Goal: Task Accomplishment & Management: Use online tool/utility

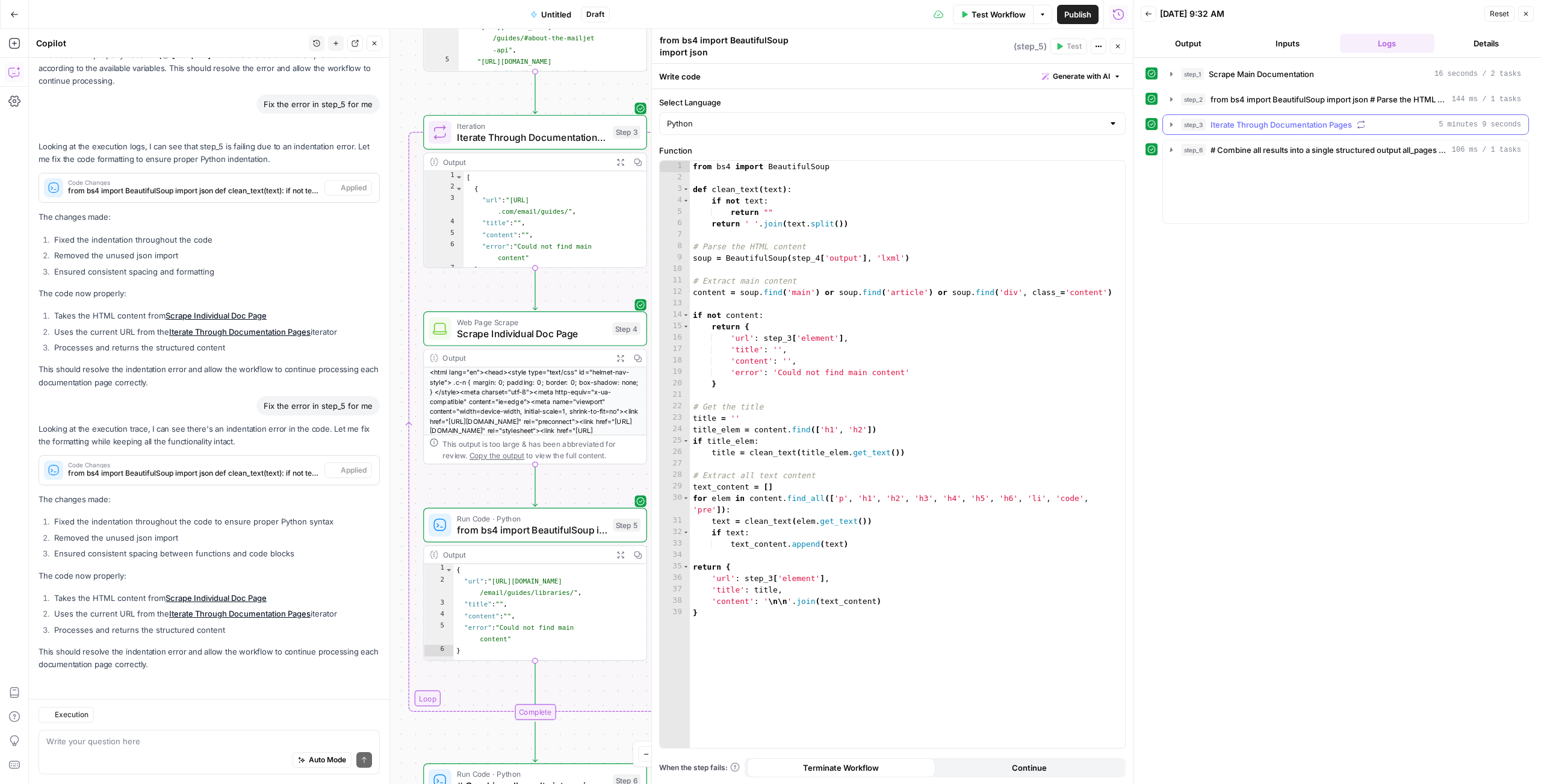
scroll to position [1295, 0]
click at [1171, 128] on icon "button" at bounding box center [1171, 124] width 10 height 10
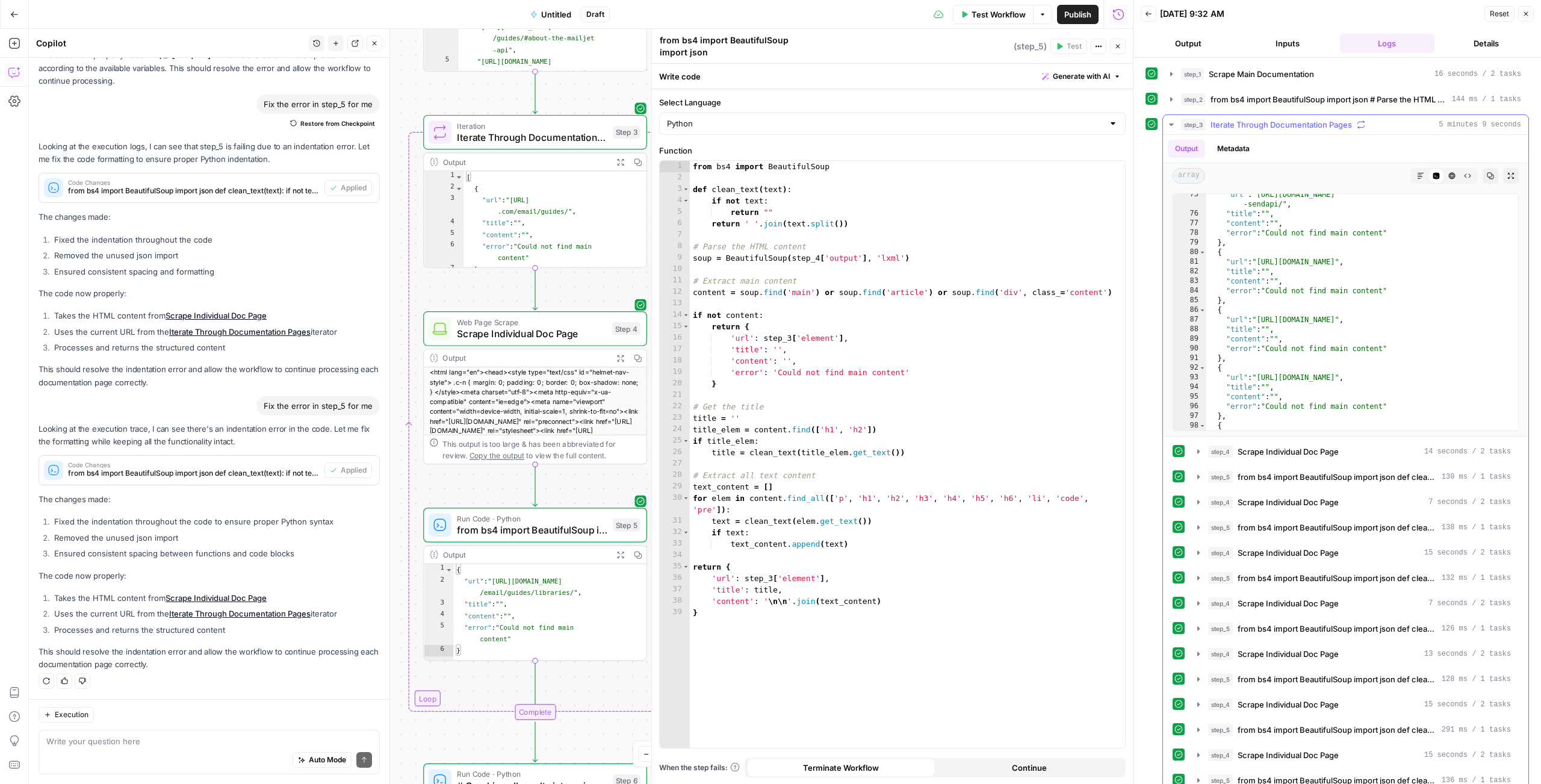
scroll to position [919, 0]
click at [1198, 451] on icon "button" at bounding box center [1199, 451] width 10 height 10
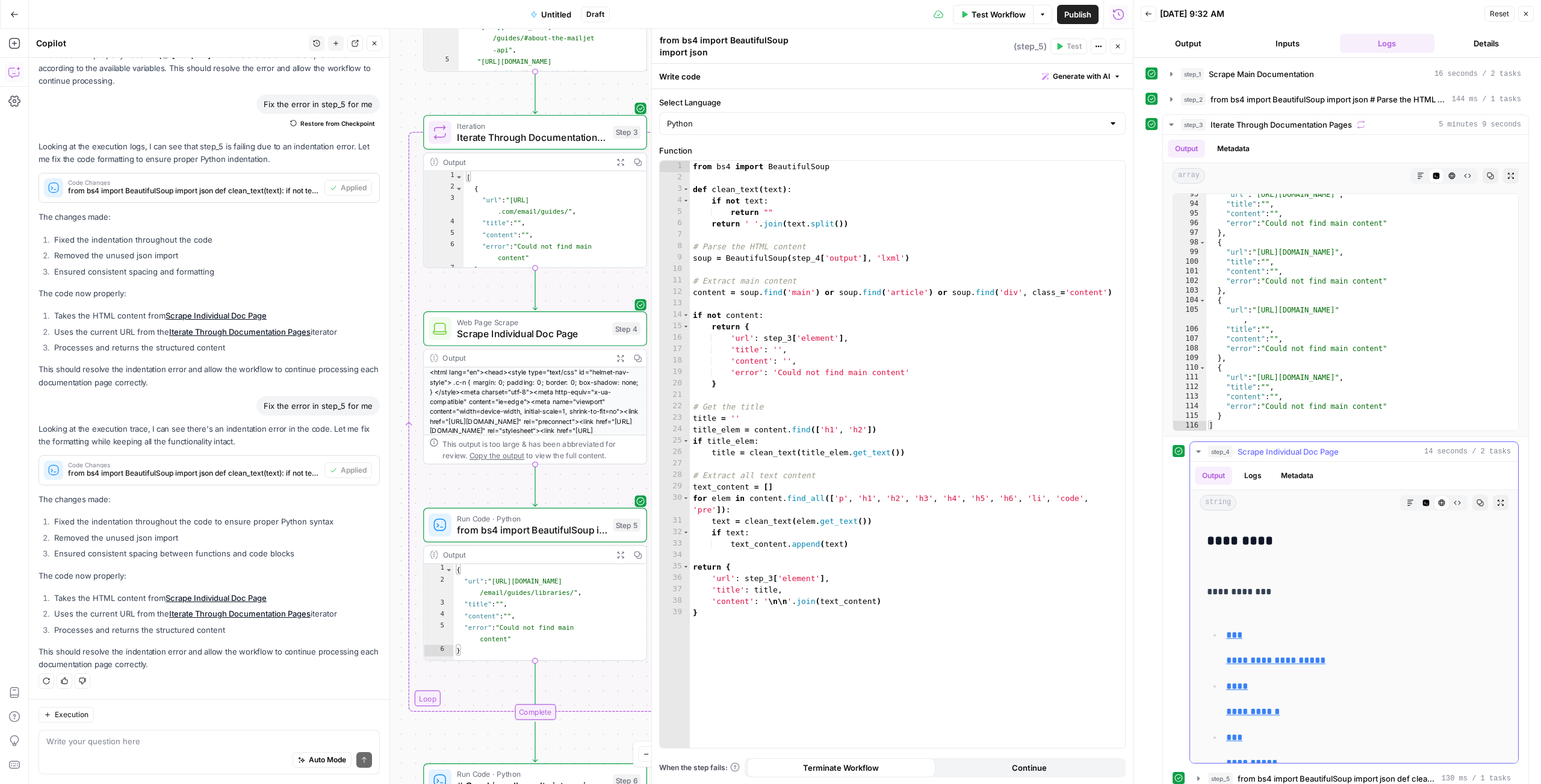
scroll to position [771, 0]
click at [1194, 453] on icon "button" at bounding box center [1199, 451] width 10 height 10
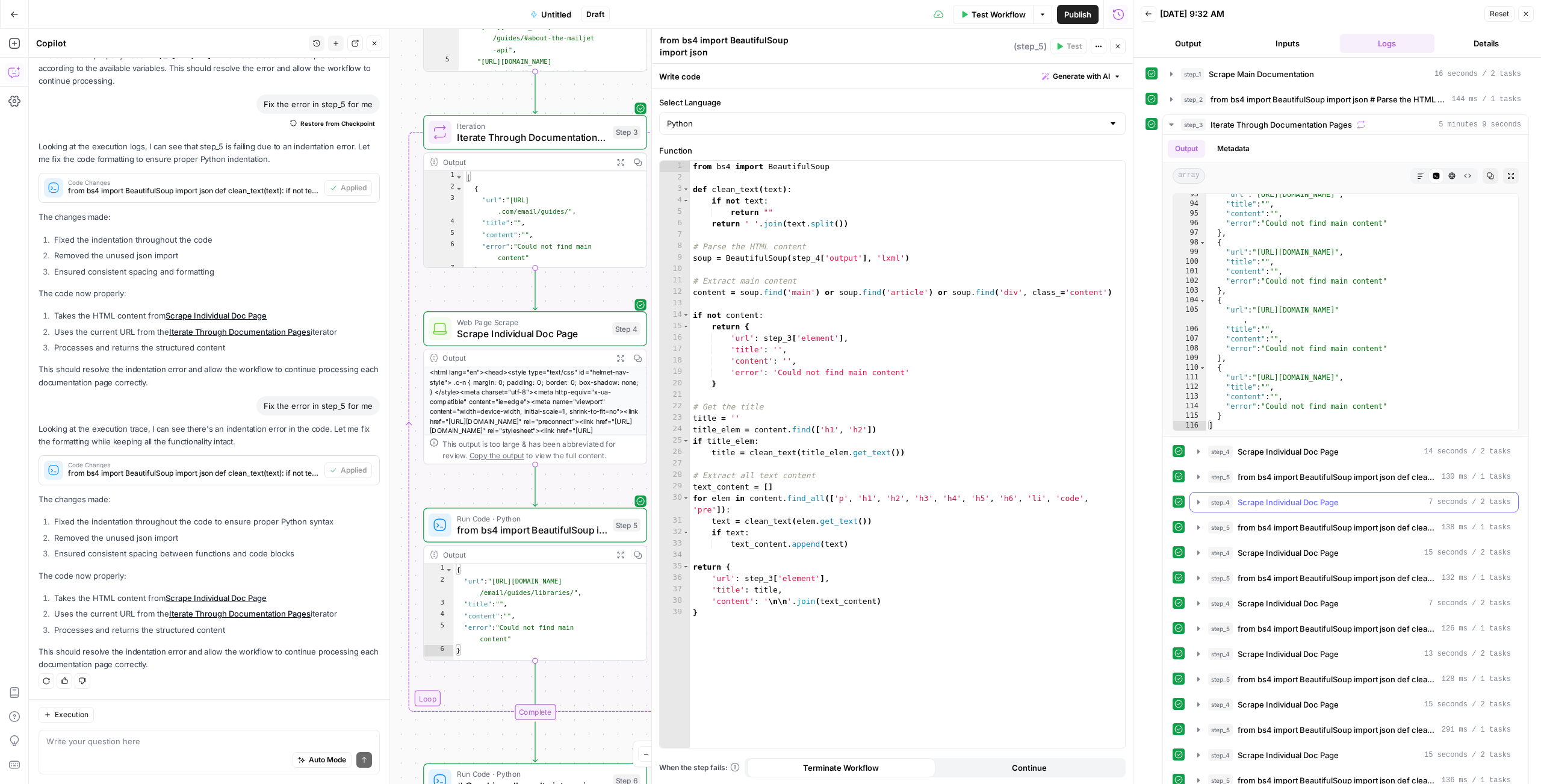
click at [1200, 507] on icon "button" at bounding box center [1199, 502] width 10 height 10
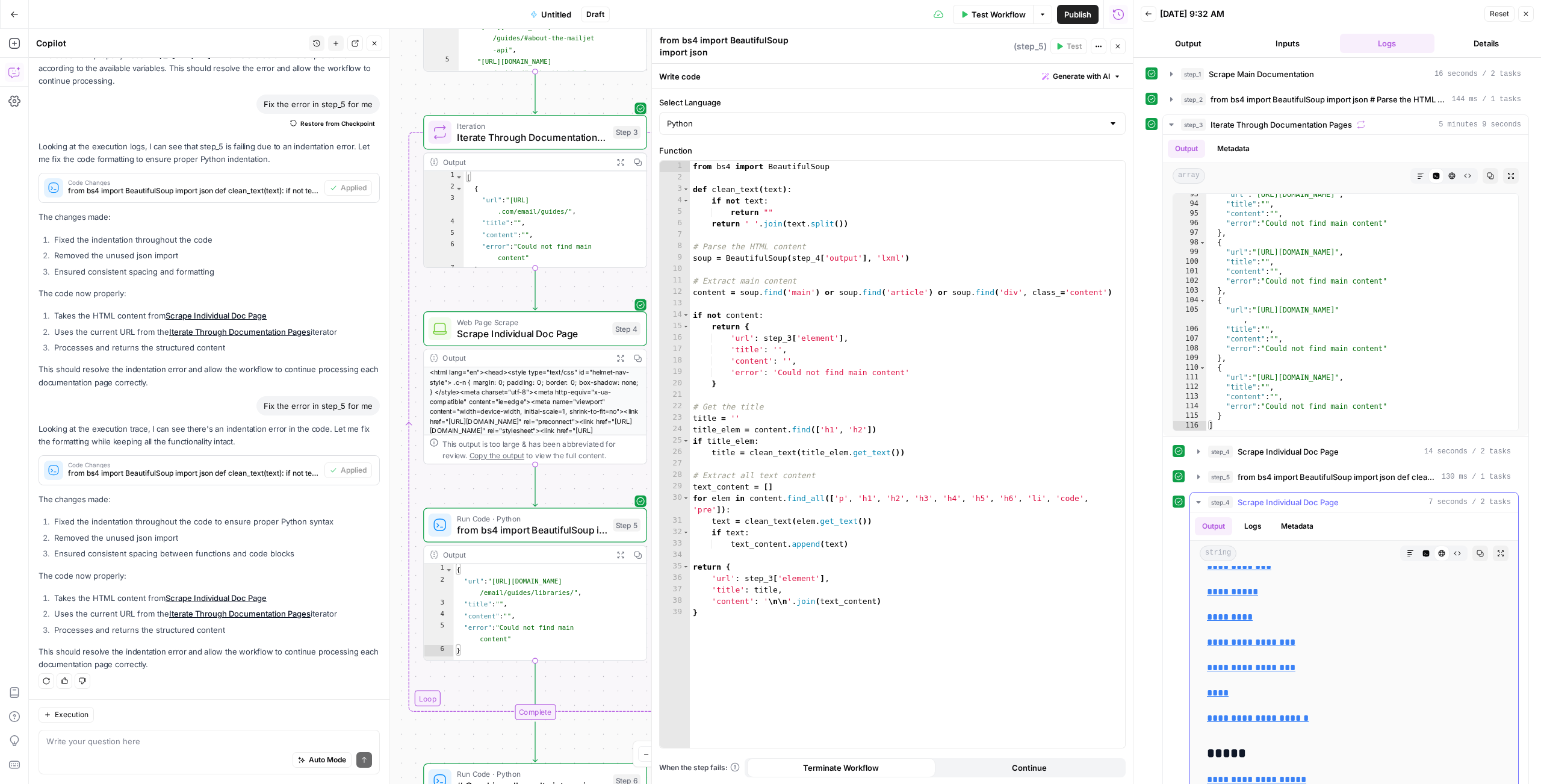
scroll to position [2717, 0]
click at [1195, 502] on icon "button" at bounding box center [1199, 502] width 10 height 10
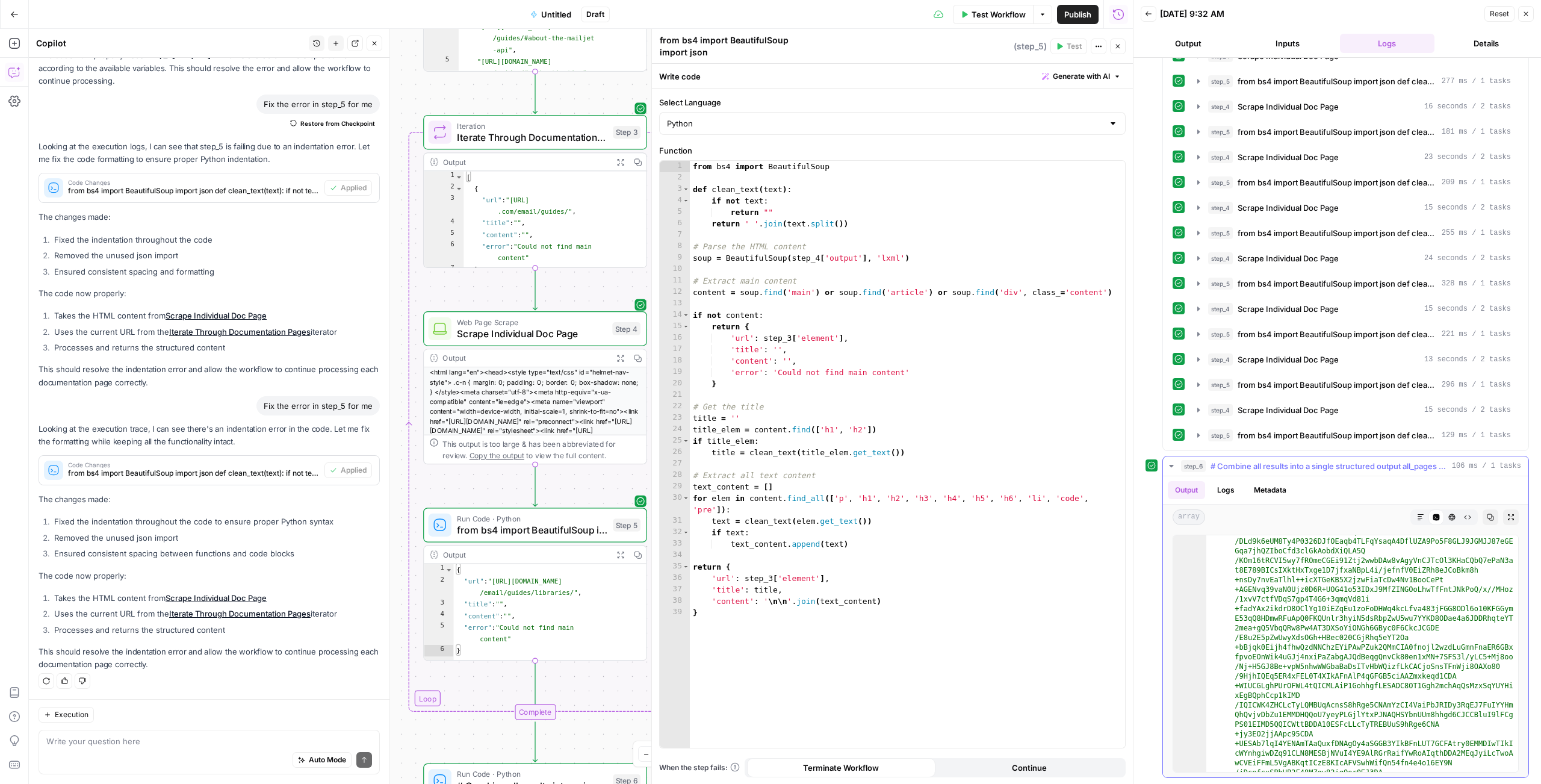
scroll to position [2700, 0]
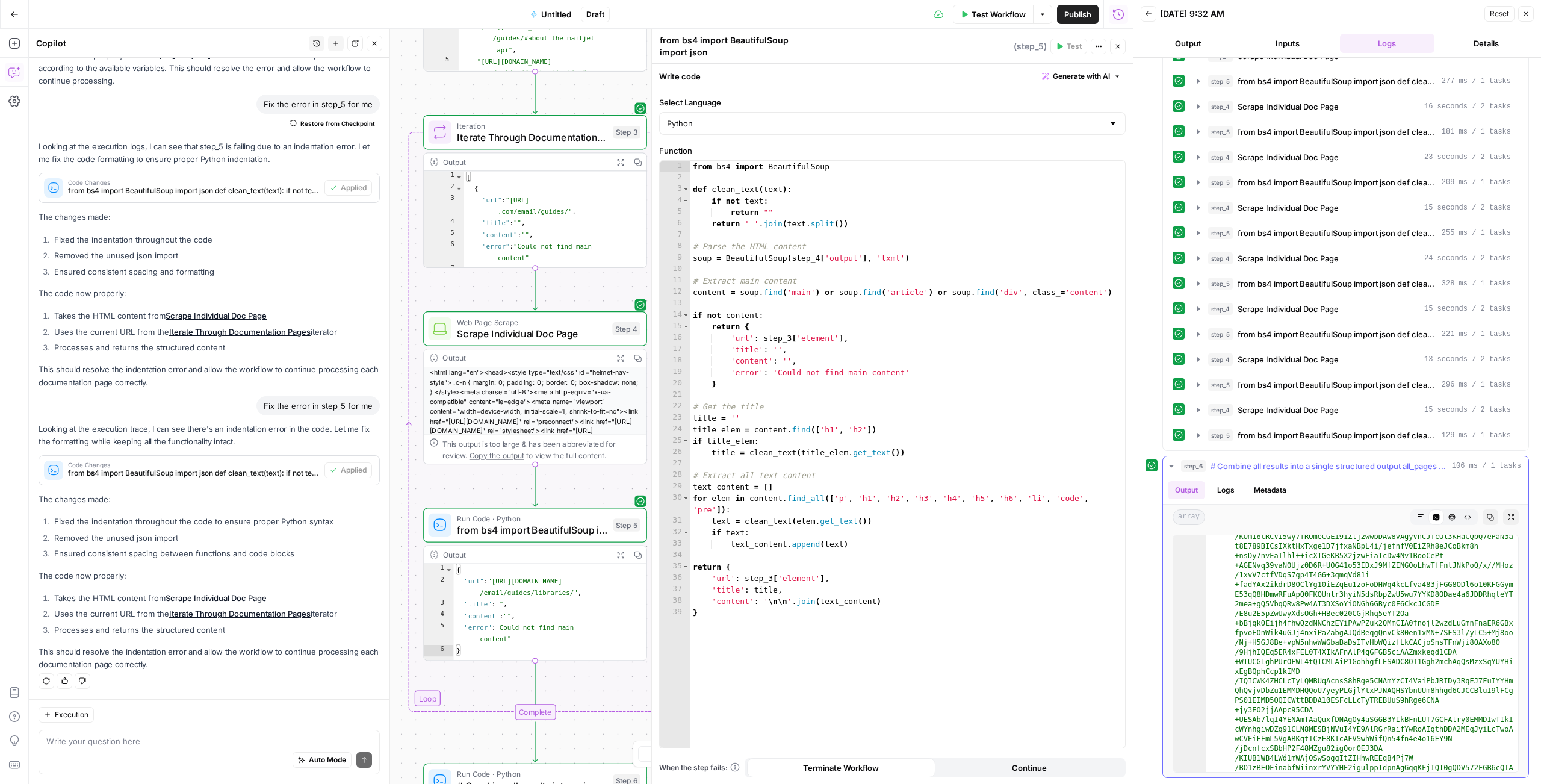
click at [1428, 516] on div "Code Editor" at bounding box center [1436, 517] width 16 height 16
drag, startPoint x: 1419, startPoint y: 517, endPoint x: 1385, endPoint y: 609, distance: 98.1
click at [1419, 517] on icon "button" at bounding box center [1420, 517] width 7 height 7
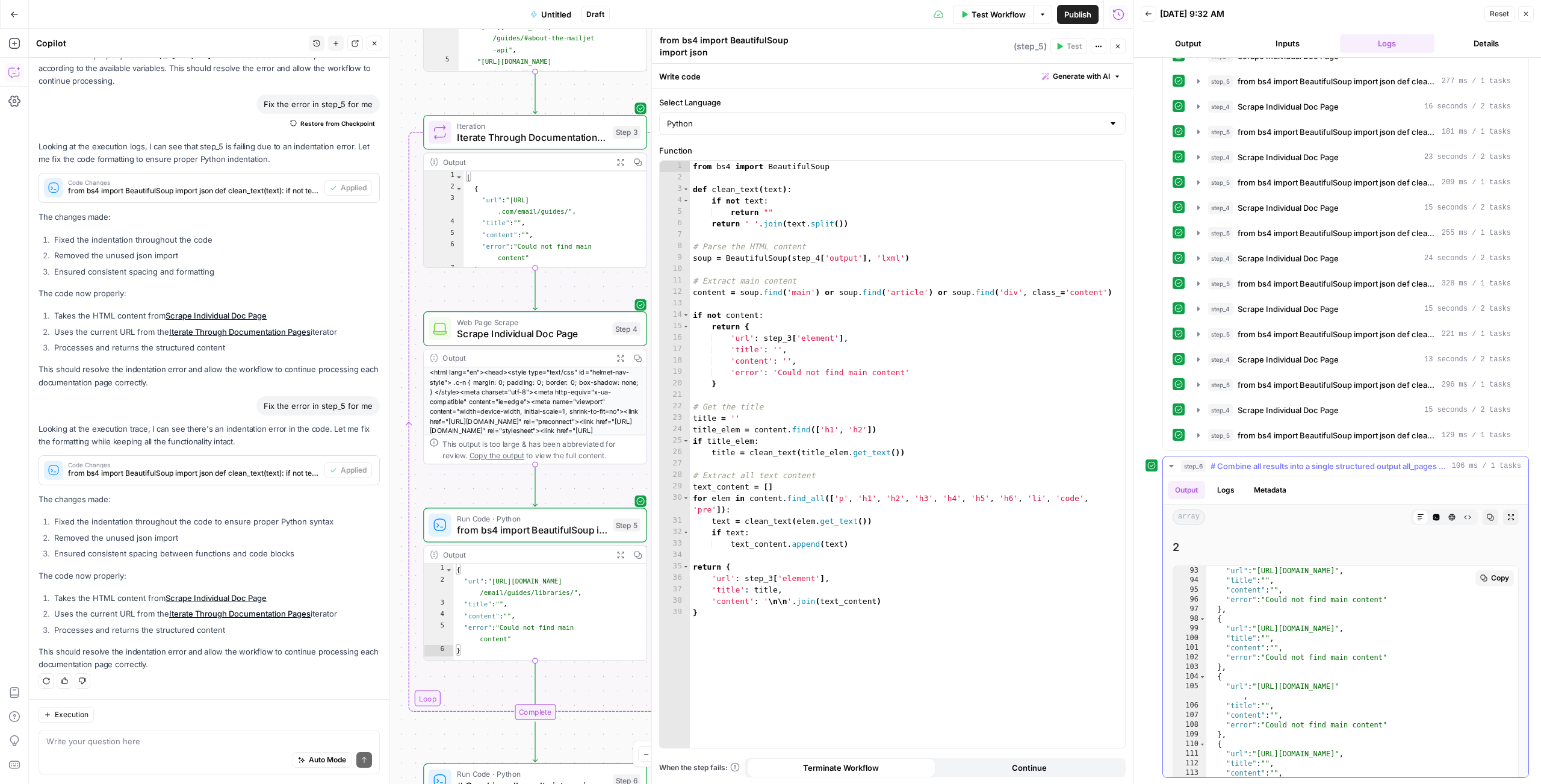
scroll to position [0, 0]
click at [1268, 689] on div ""url" : "https://dev.mailjet.com/email/guides/statistics/" , "title" : "" , "co…" at bounding box center [1362, 696] width 312 height 260
type textarea "**********"
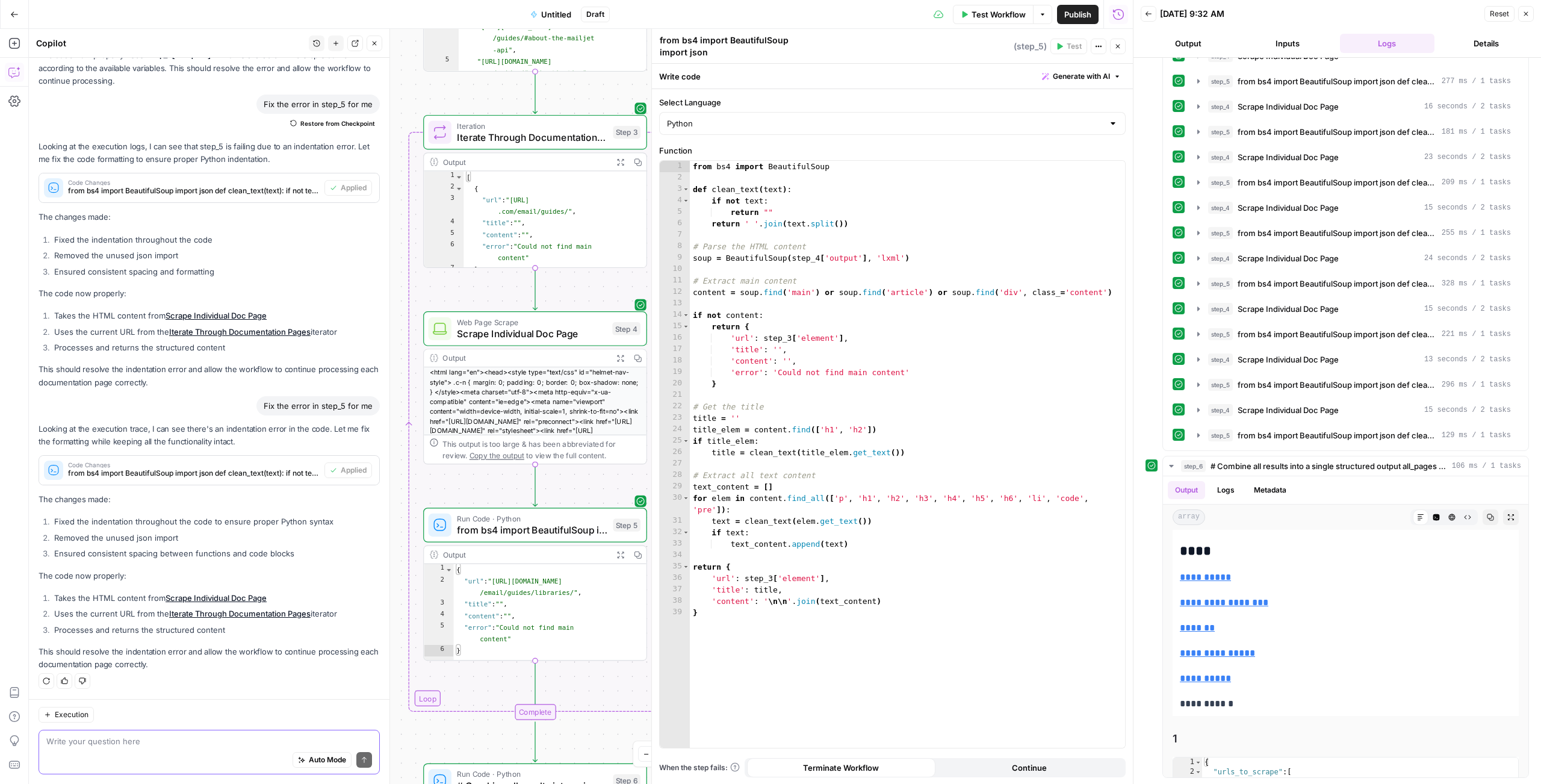
click at [180, 738] on textarea at bounding box center [209, 742] width 326 height 12
paste textarea ""error": "Could not find main content""
type textarea "I'm getting error: "error": "Could not find main content""
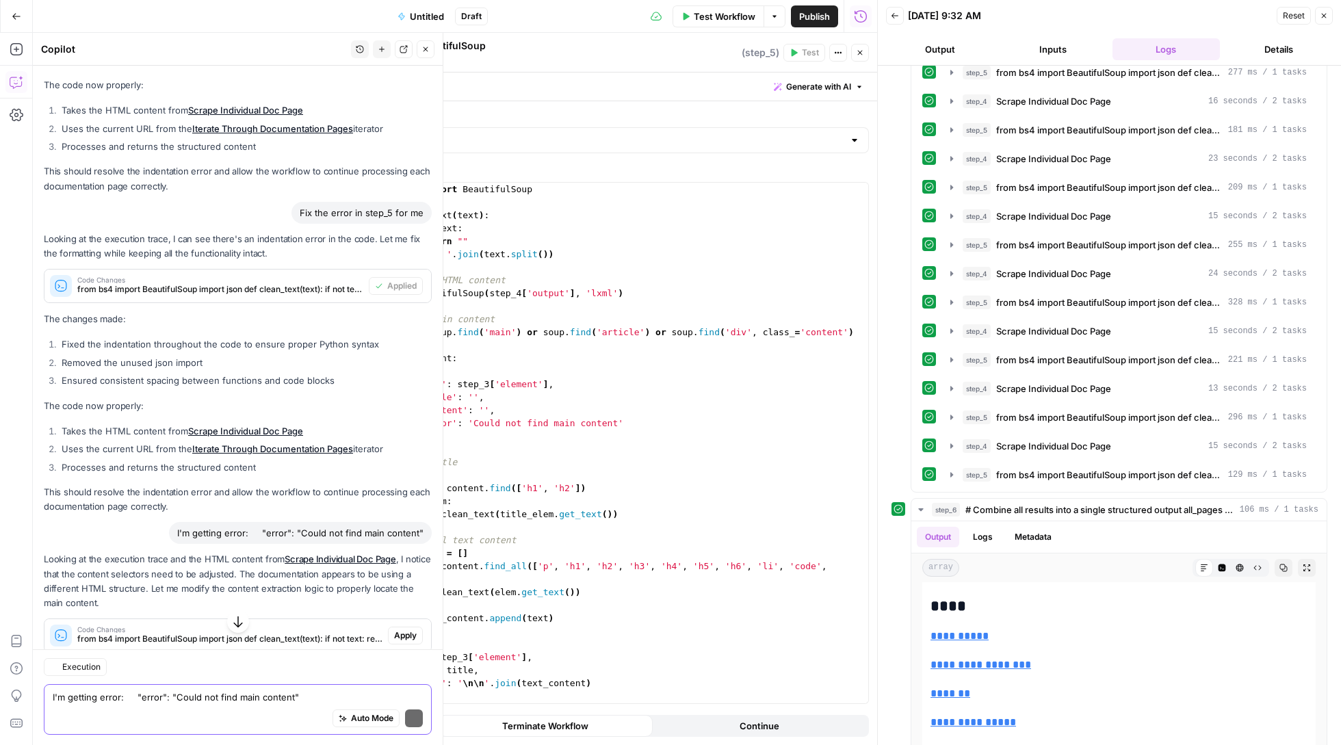
scroll to position [1892, 0]
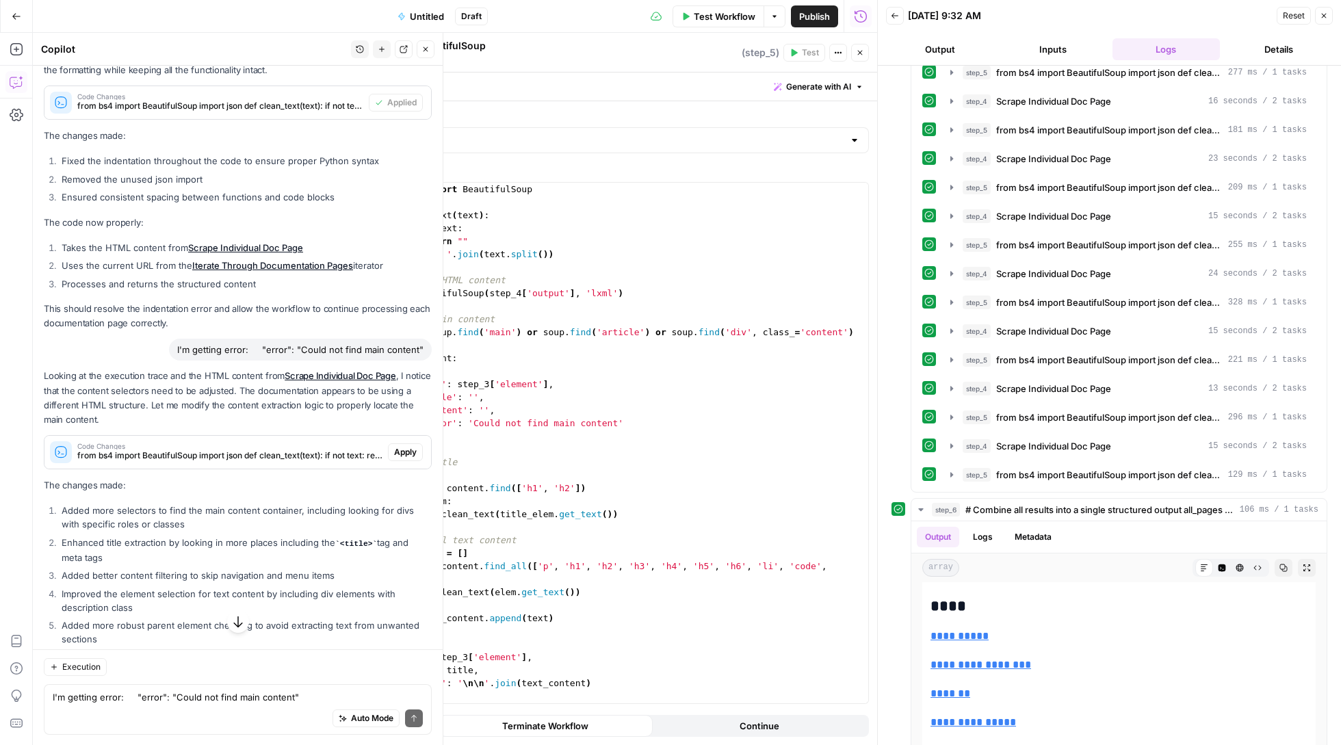
click at [394, 458] on span "Apply" at bounding box center [405, 452] width 23 height 12
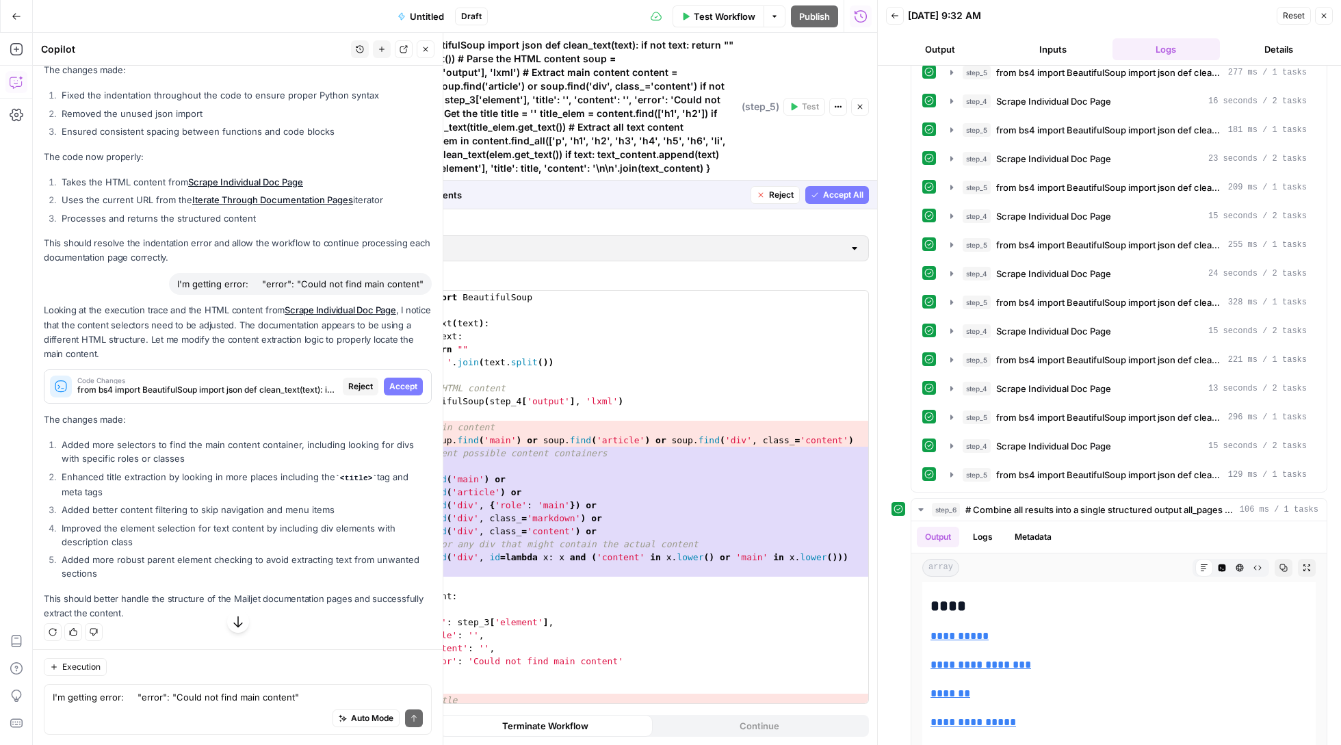
click at [401, 393] on span "Accept" at bounding box center [403, 386] width 28 height 12
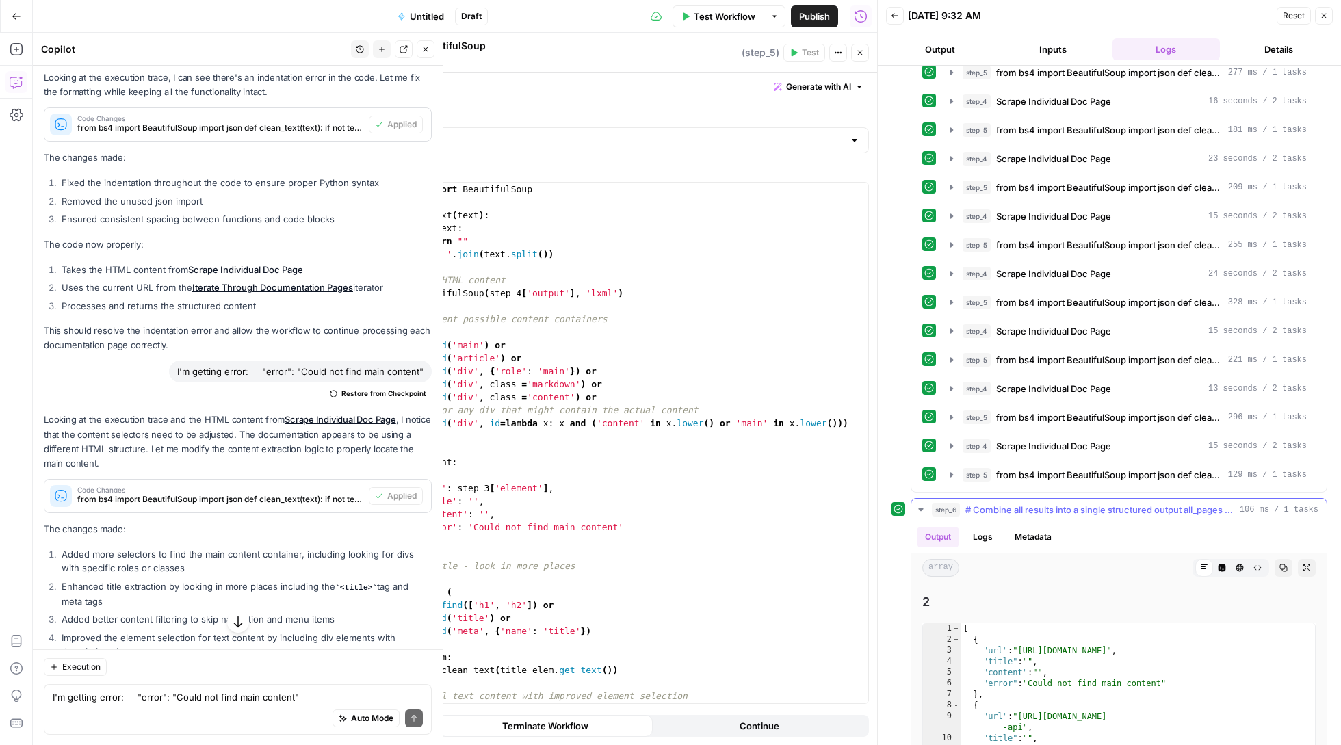
scroll to position [4039, 0]
click at [721, 14] on span "Test Workflow" at bounding box center [725, 17] width 62 height 14
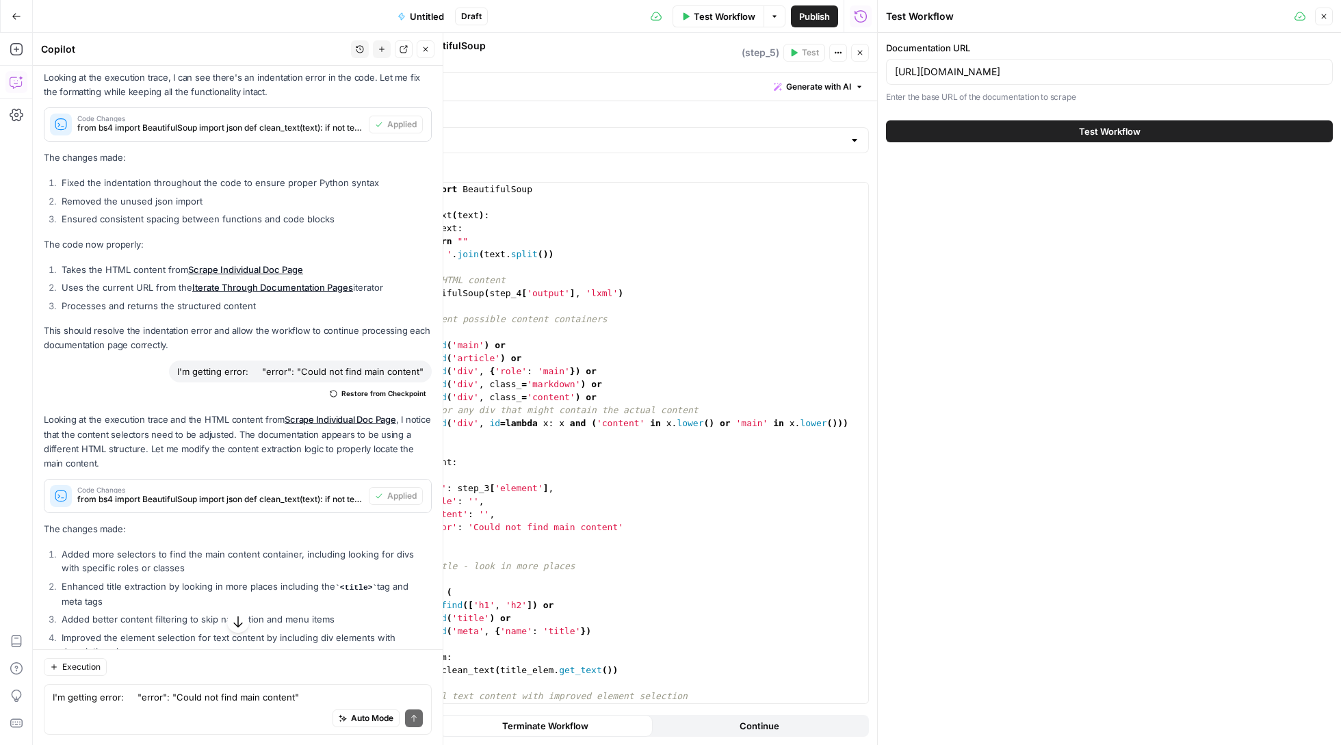
click at [1041, 129] on button "Test Workflow" at bounding box center [1109, 131] width 447 height 22
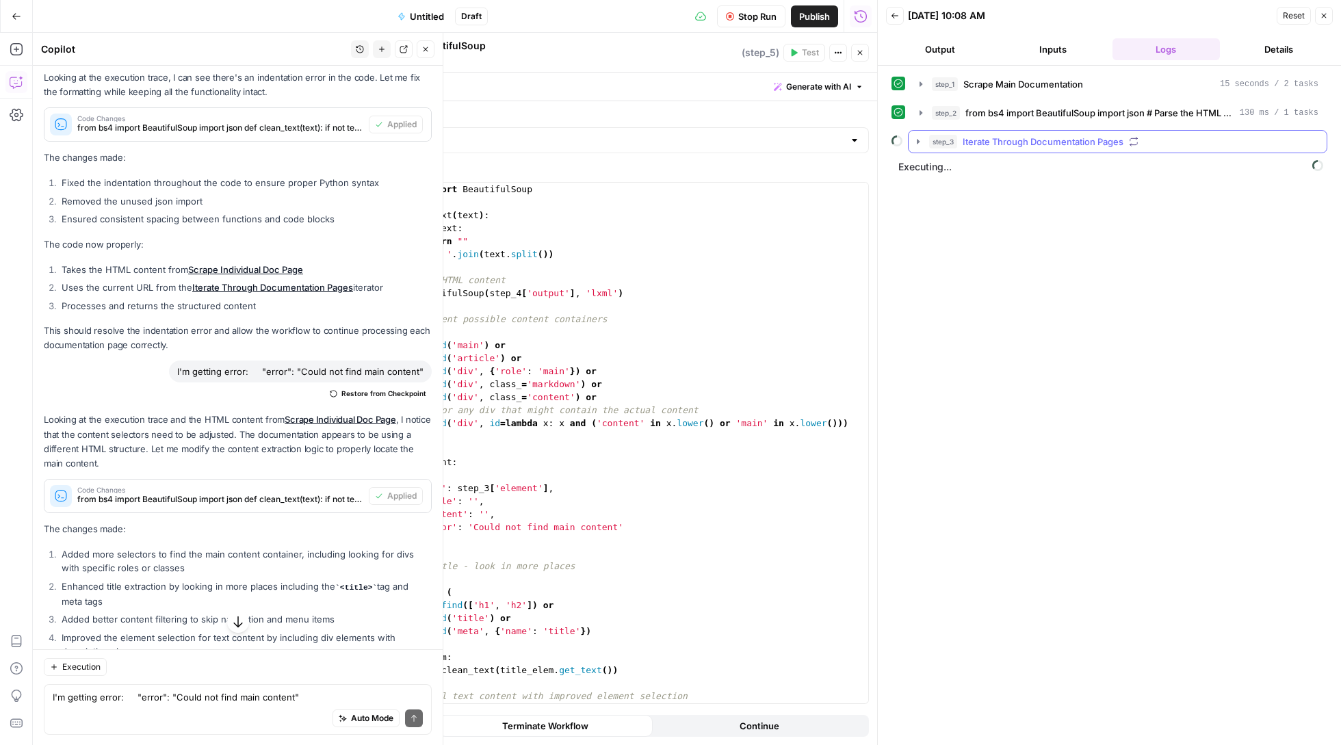
click at [915, 143] on icon "button" at bounding box center [918, 141] width 11 height 11
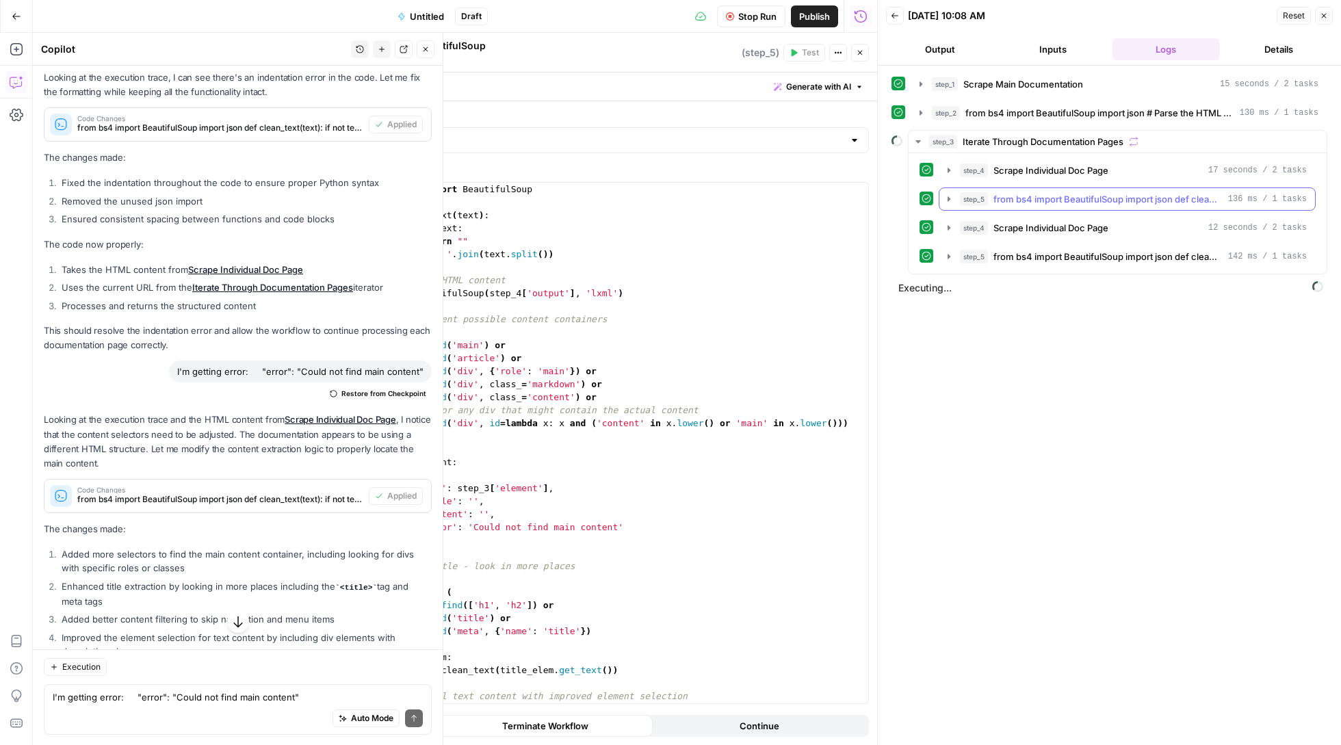
click at [947, 198] on icon "button" at bounding box center [948, 199] width 11 height 11
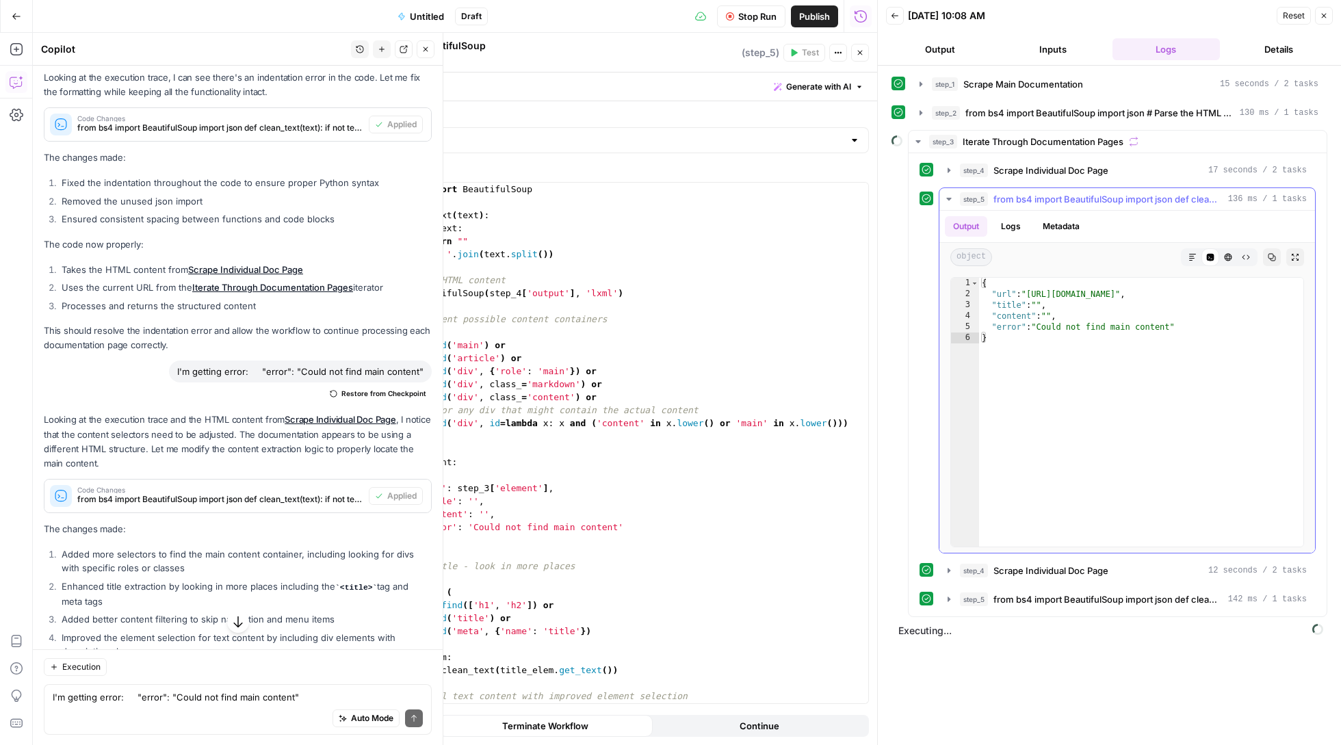
type textarea "**********"
click at [1075, 332] on div "{ "url" : "https://dev.mailjet.com/email/guides/" , "title" : "" , "content" : …" at bounding box center [1141, 423] width 324 height 291
drag, startPoint x: 1043, startPoint y: 331, endPoint x: 1174, endPoint y: 329, distance: 131.4
click at [1174, 329] on div "{ "url" : "https://dev.mailjet.com/email/guides/" , "title" : "" , "content" : …" at bounding box center [1141, 423] width 324 height 291
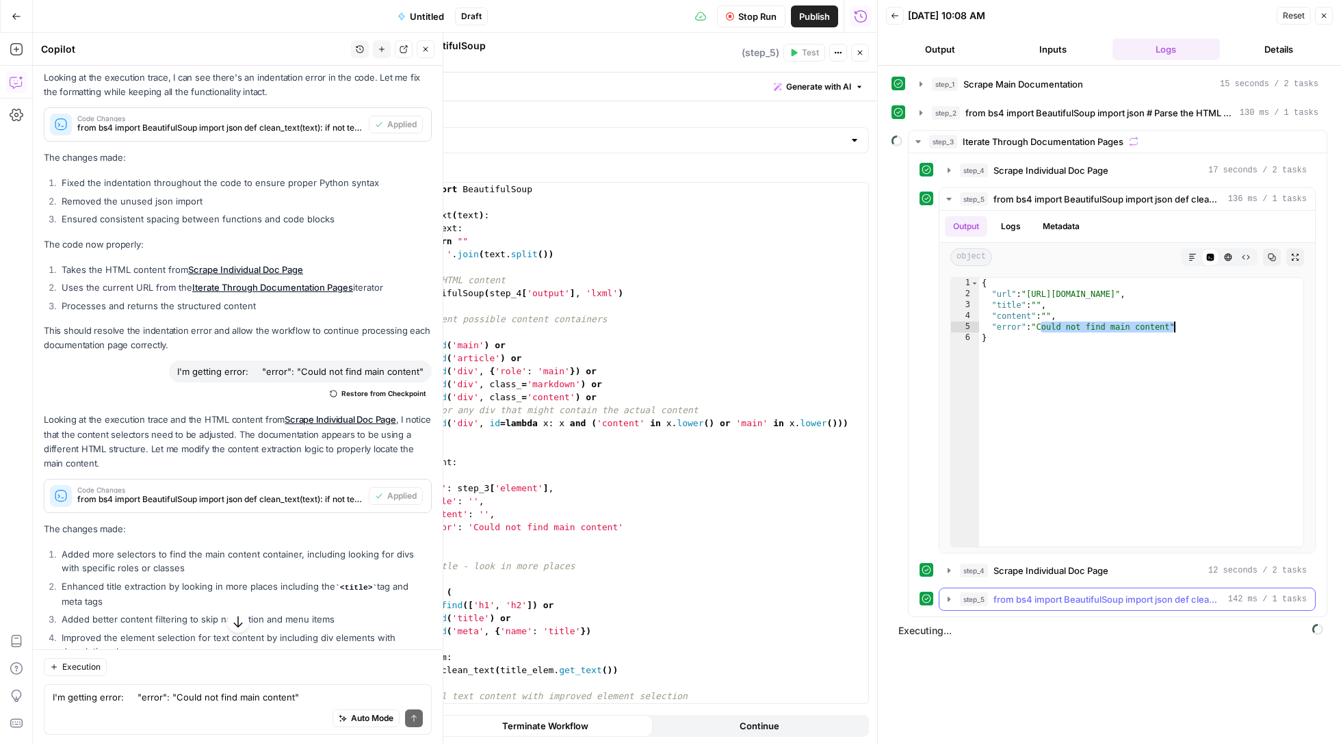
click at [953, 603] on icon "button" at bounding box center [948, 599] width 11 height 11
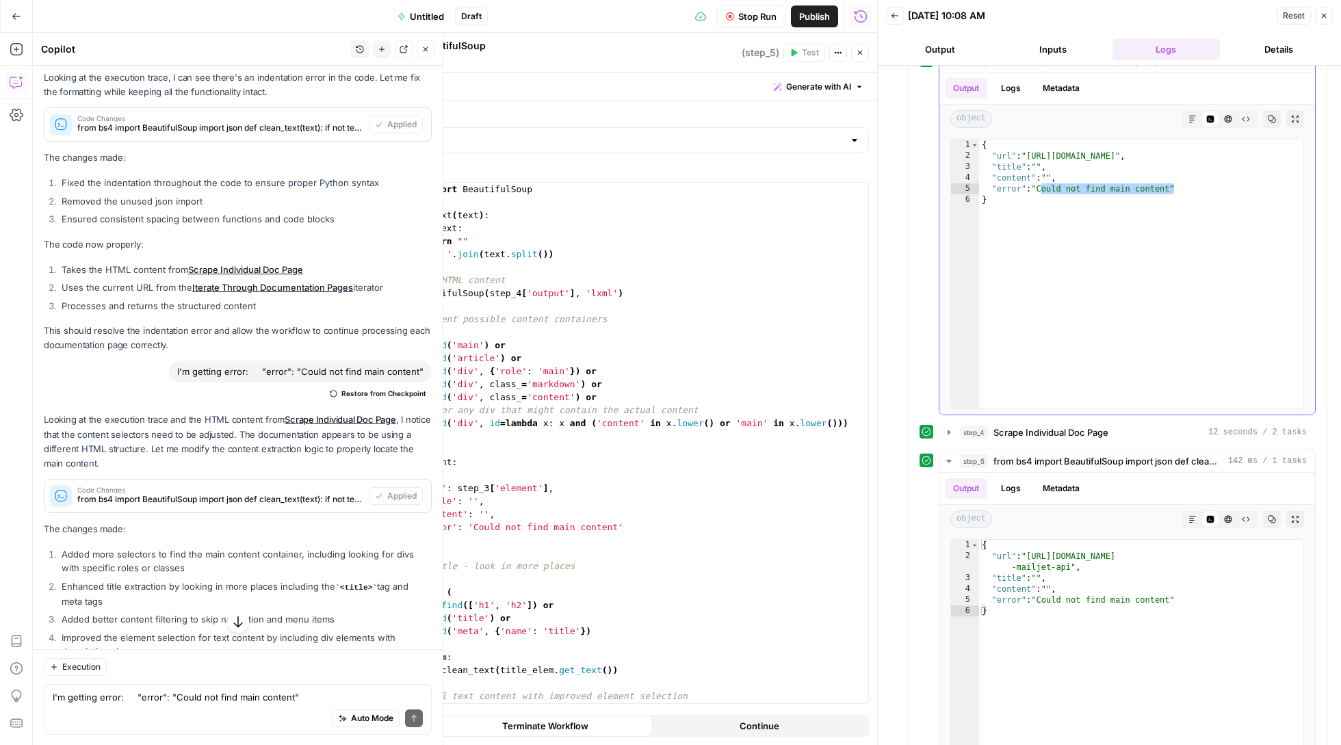
scroll to position [105, 0]
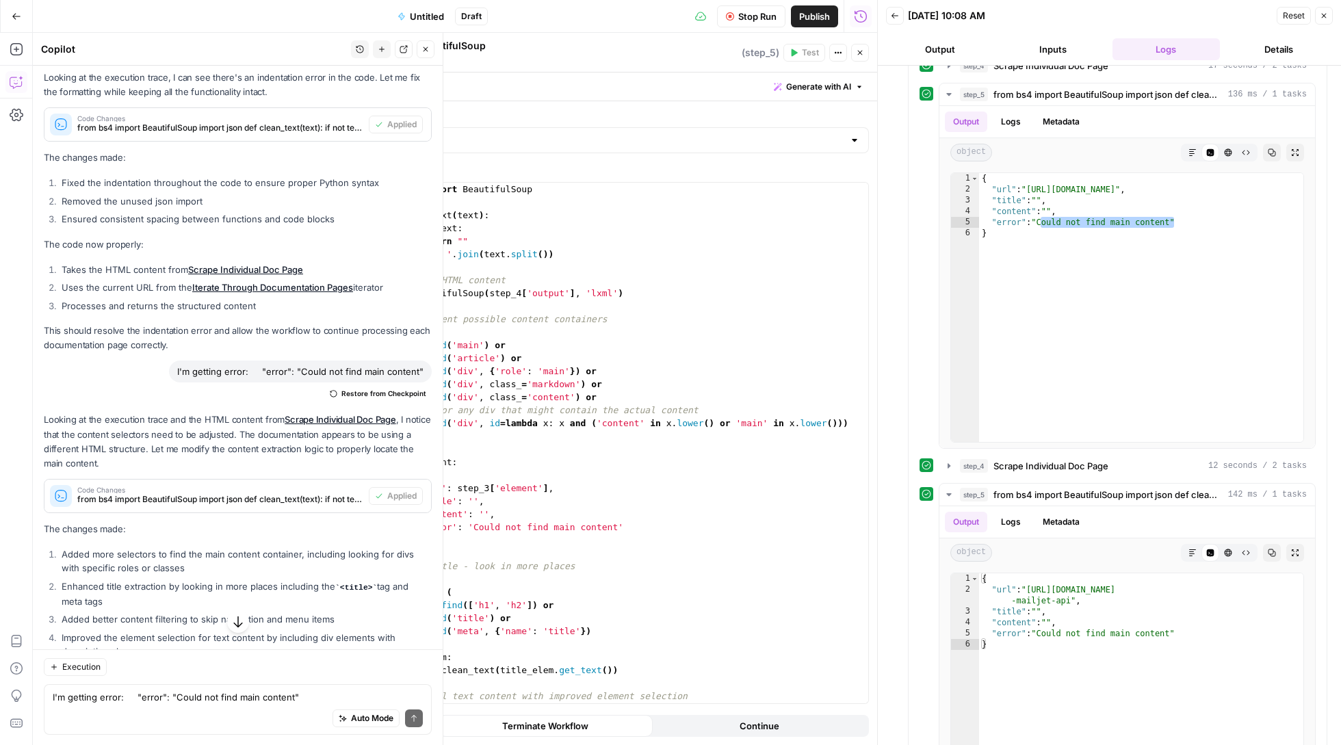
click at [1318, 18] on button "Close" at bounding box center [1324, 16] width 18 height 18
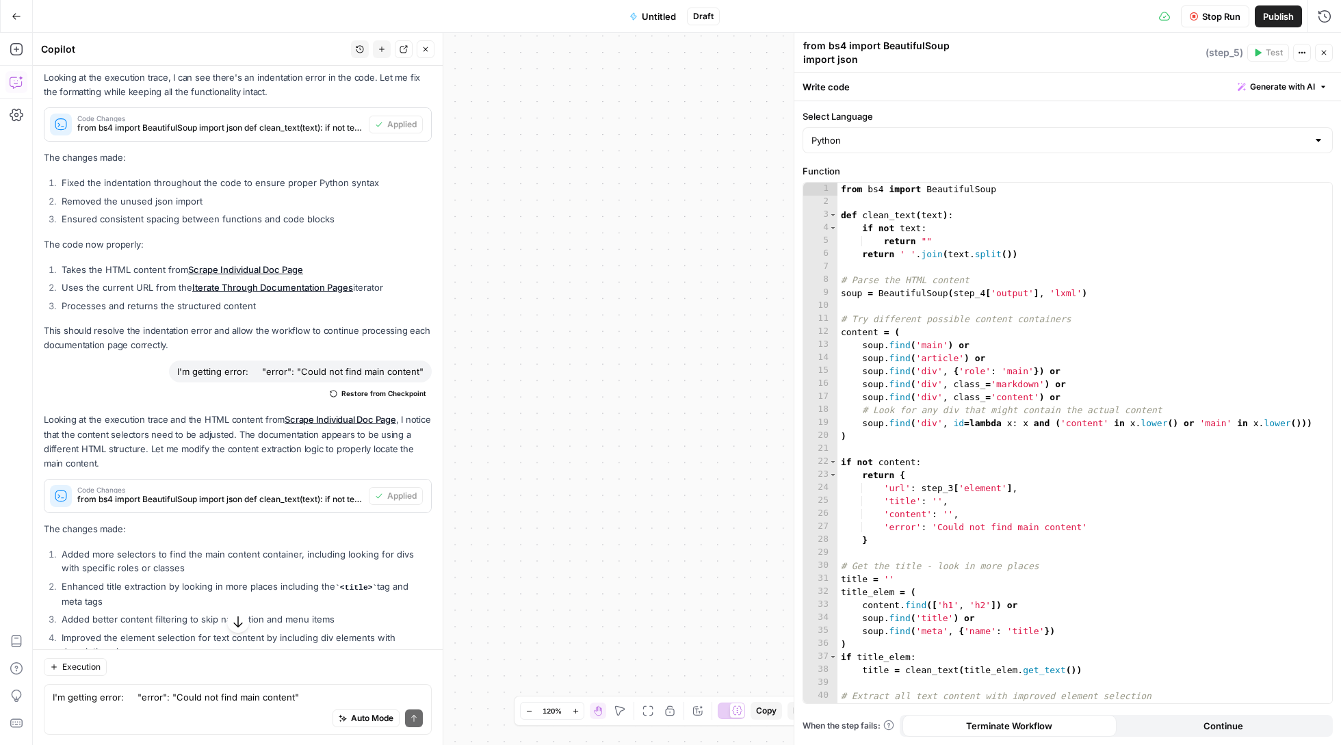
click at [1205, 16] on span "Stop Run" at bounding box center [1221, 17] width 38 height 14
click at [242, 715] on div "Auto Mode Send" at bounding box center [238, 718] width 370 height 30
type textarea "still getting no content"
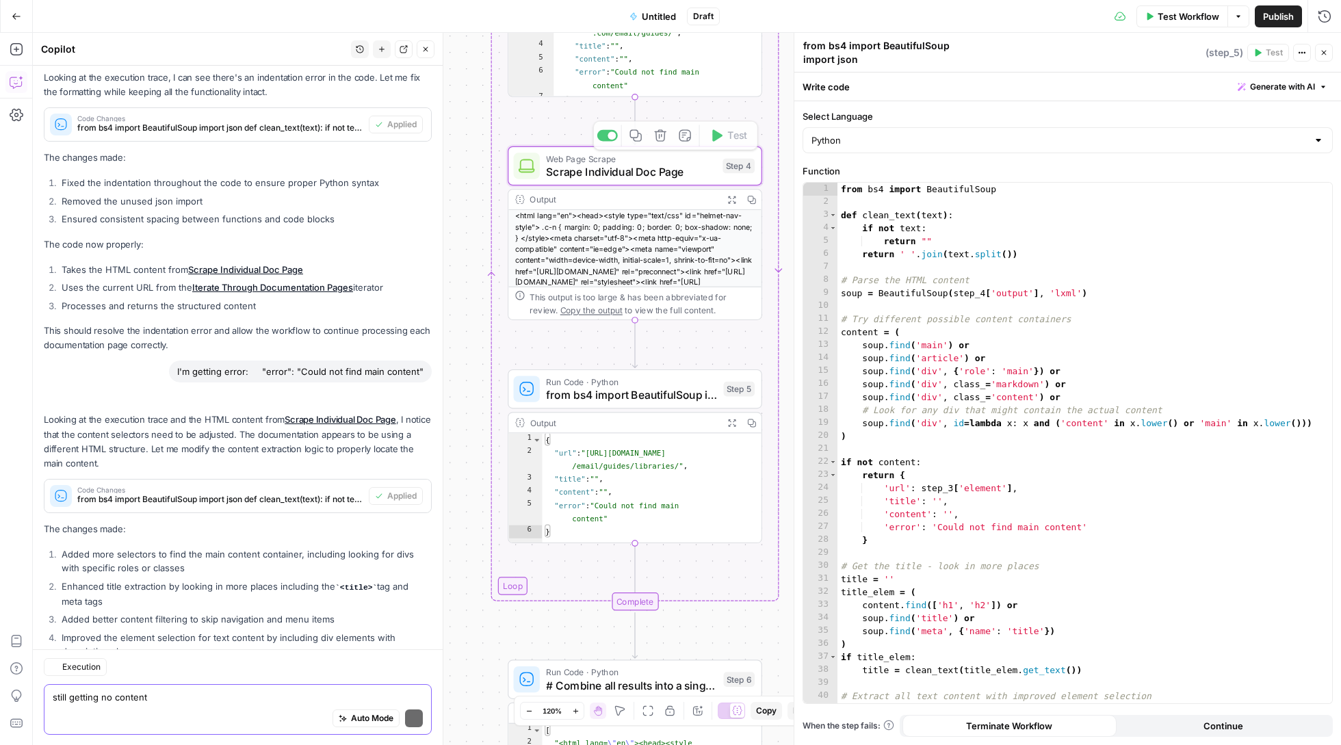
scroll to position [2336, 0]
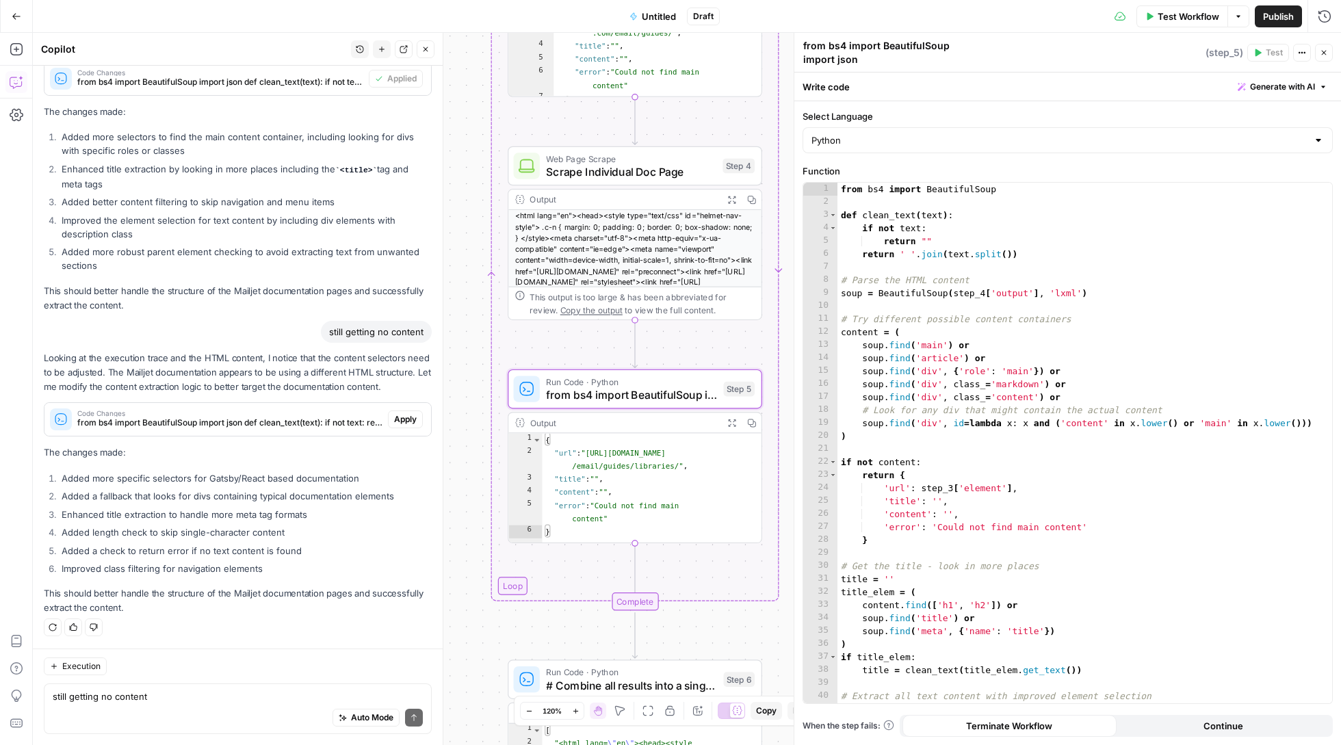
click at [406, 414] on span "Apply" at bounding box center [405, 419] width 23 height 12
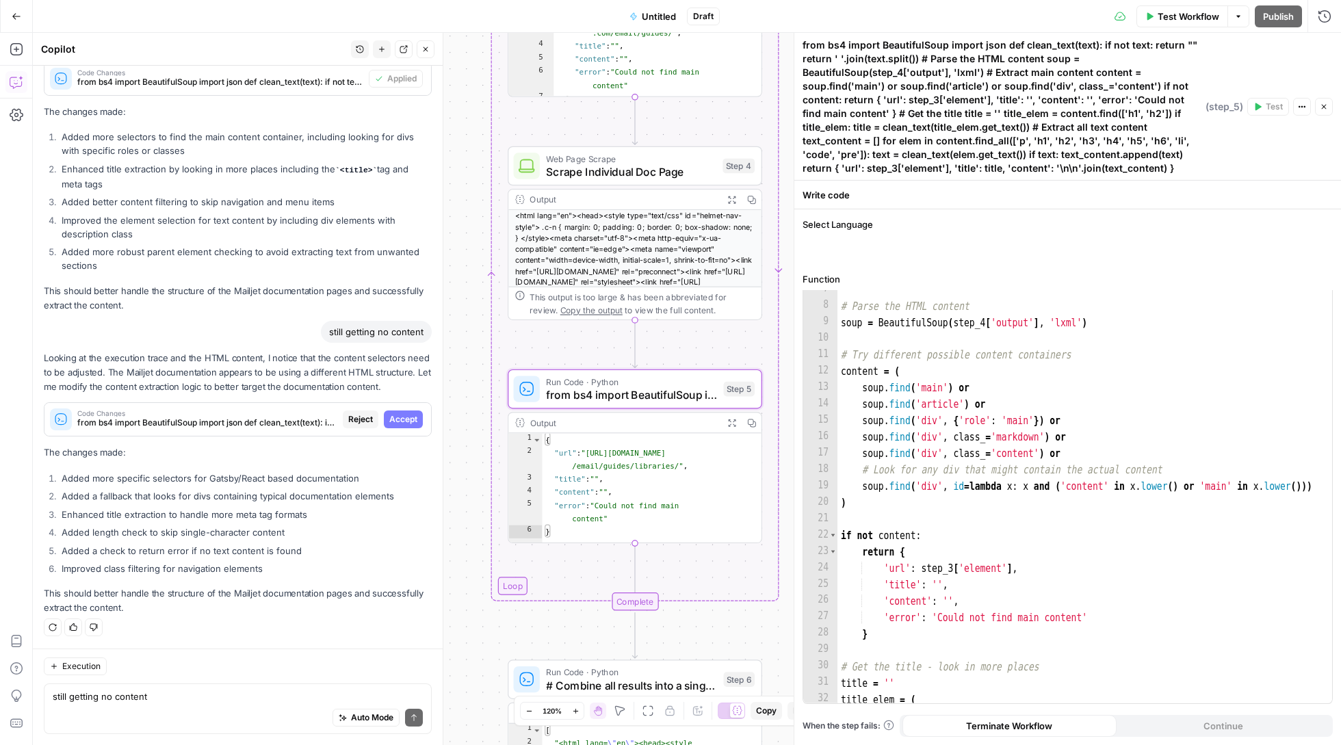
scroll to position [2226, 0]
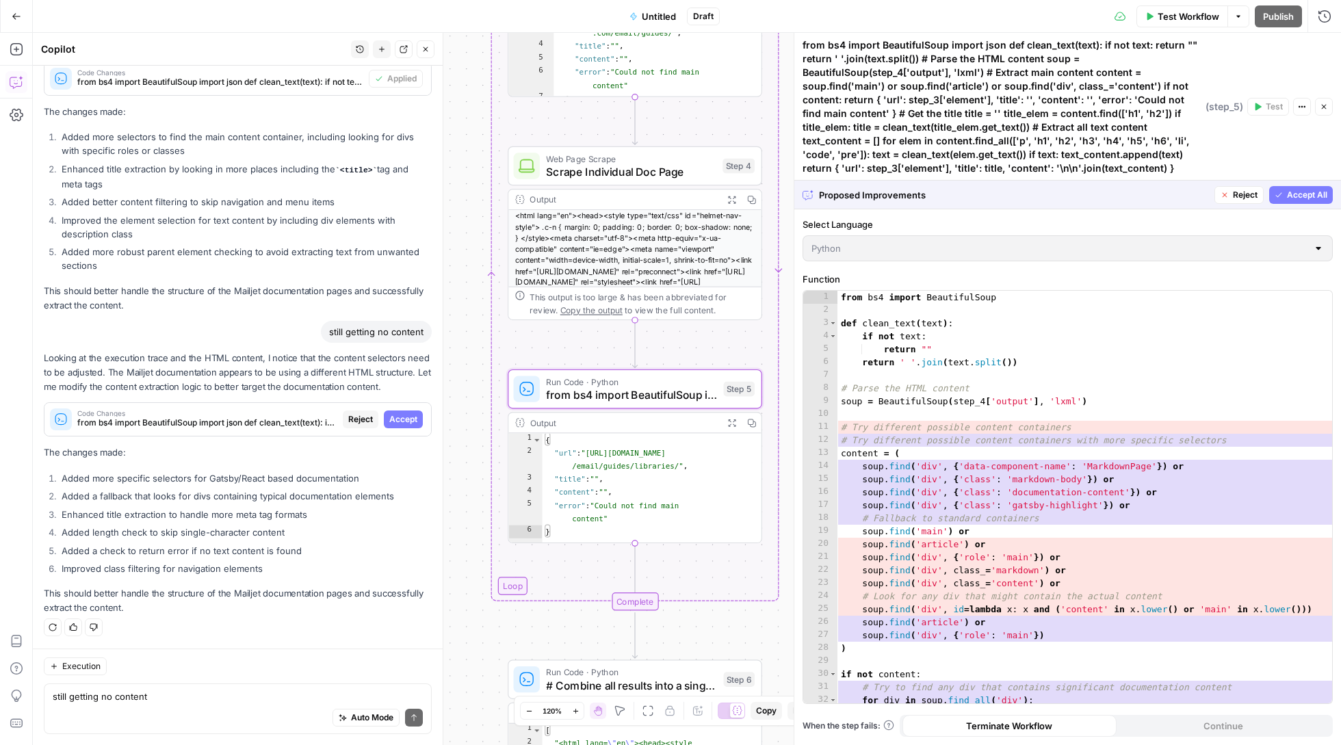
click at [415, 419] on span "Accept" at bounding box center [403, 419] width 28 height 12
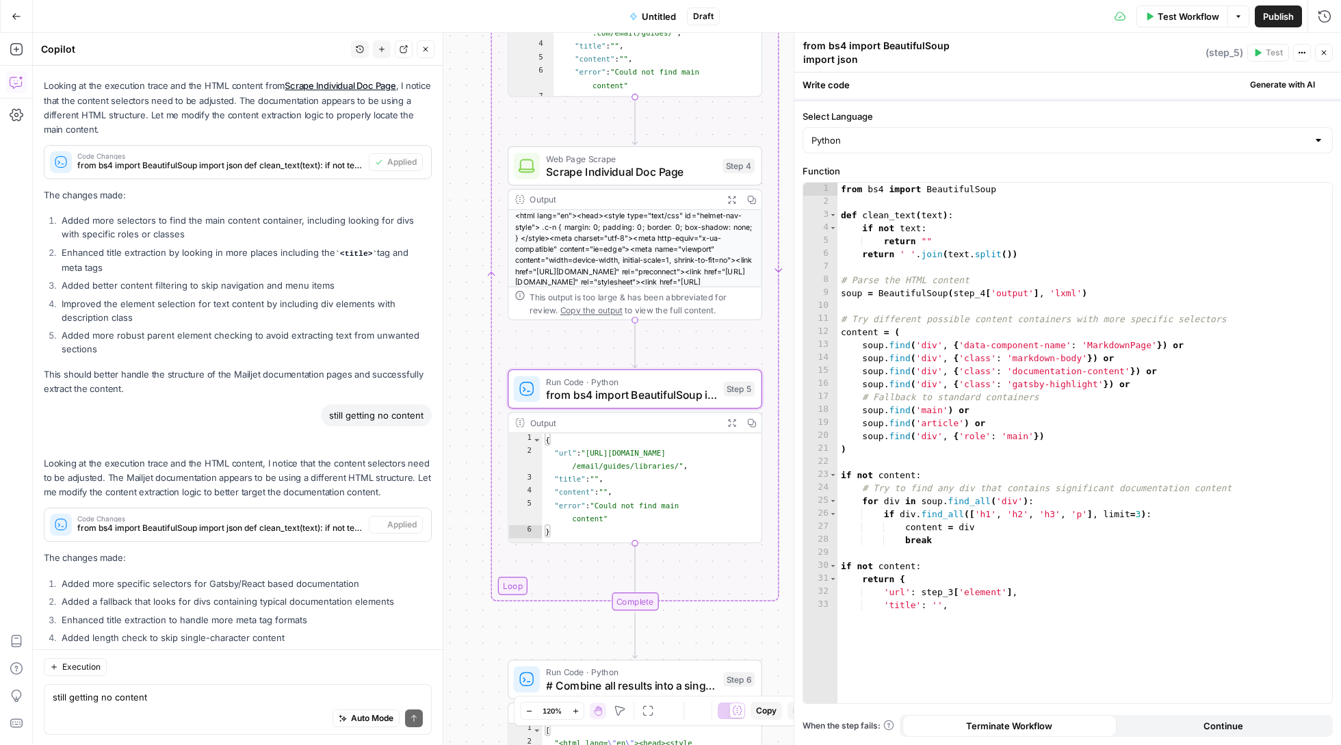
scroll to position [2357, 0]
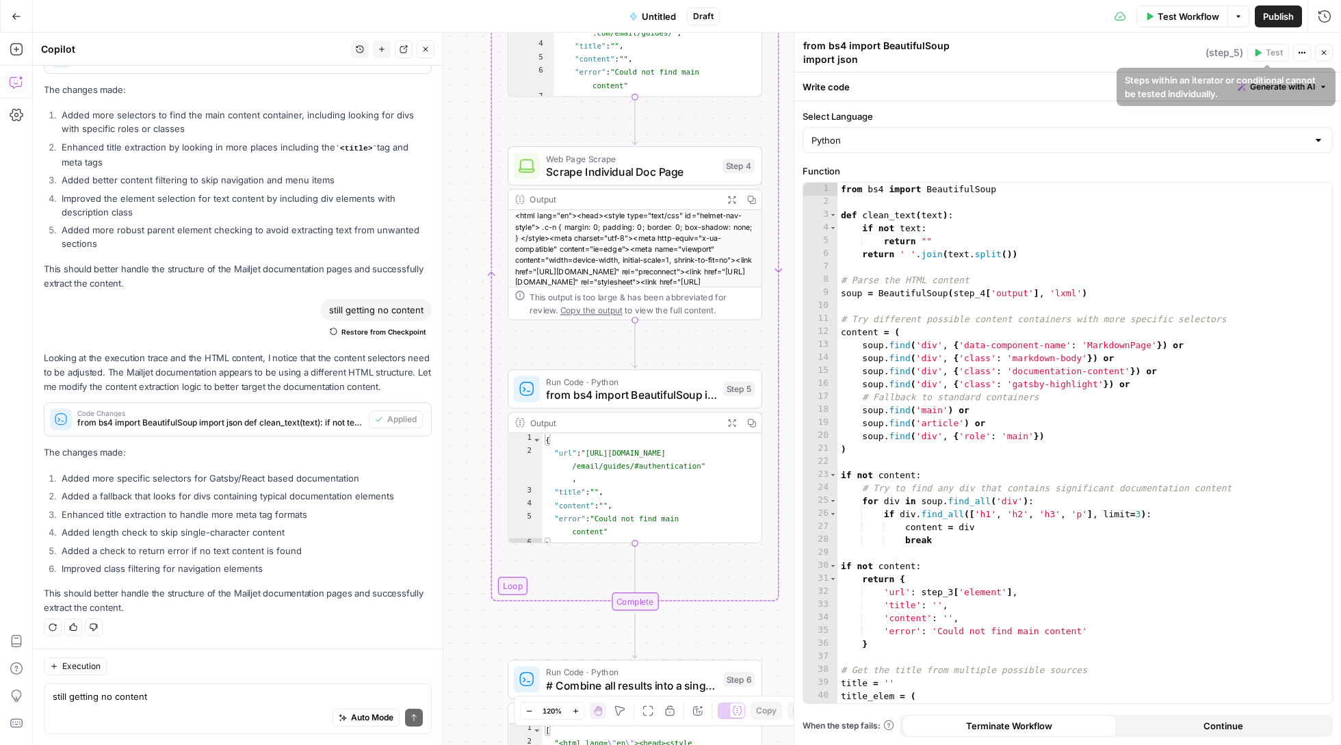
click at [1192, 15] on span "Test Workflow" at bounding box center [1189, 17] width 62 height 14
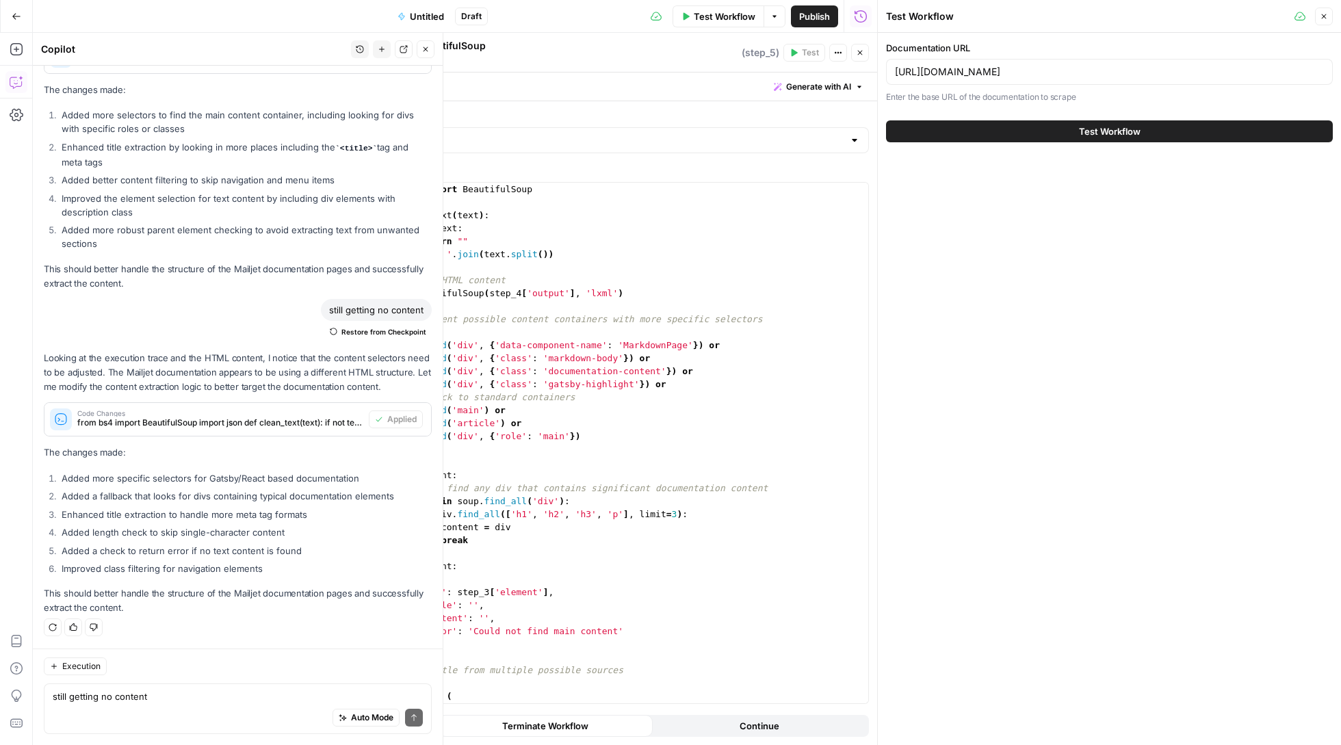
click at [1088, 126] on span "Test Workflow" at bounding box center [1110, 132] width 62 height 14
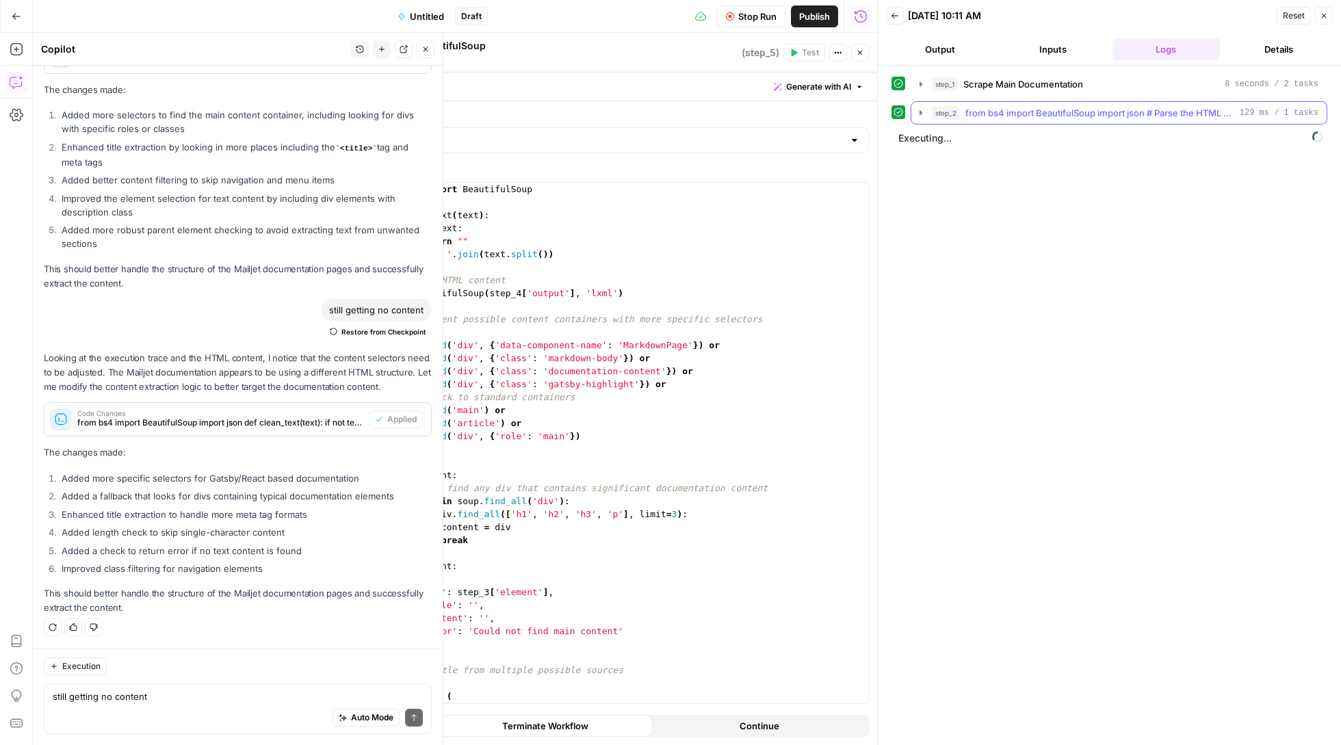
click at [920, 115] on icon "button" at bounding box center [920, 112] width 3 height 5
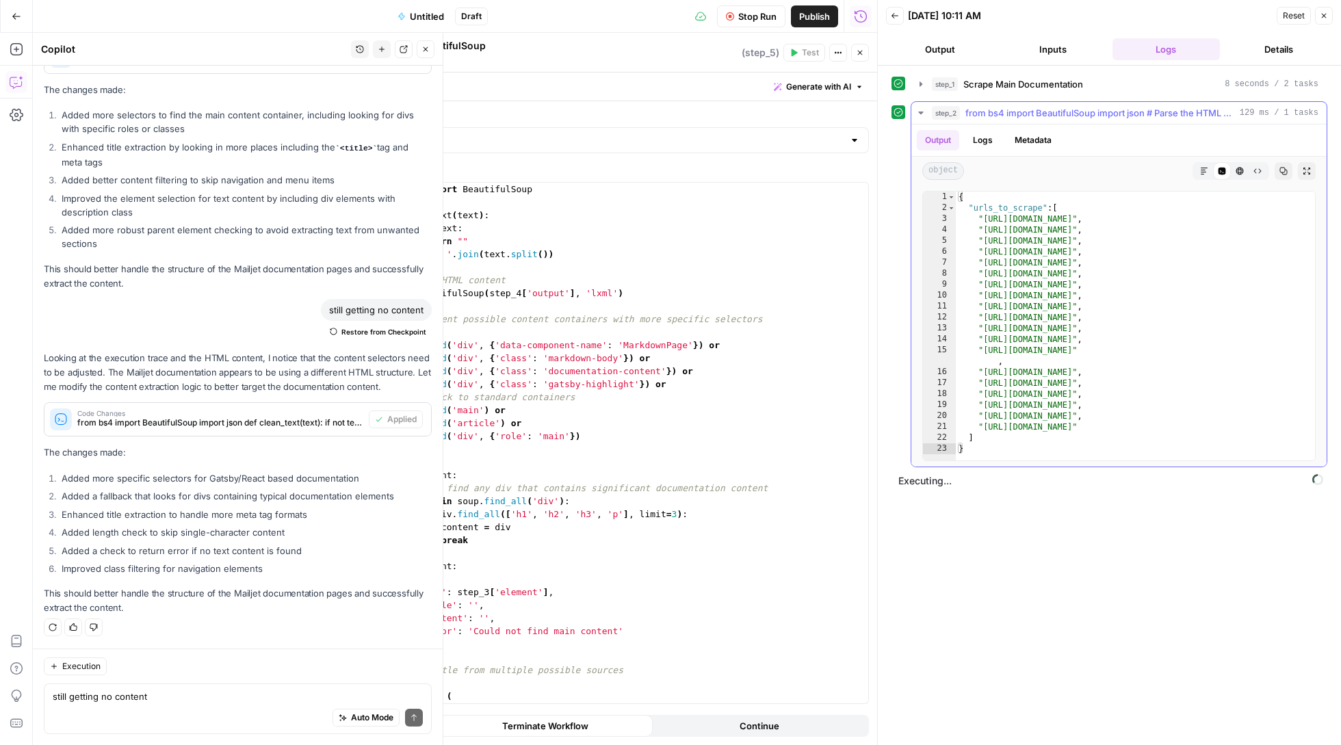
type textarea "**********"
drag, startPoint x: 983, startPoint y: 254, endPoint x: 1216, endPoint y: 256, distance: 233.3
click at [1216, 256] on div "{ "urls_to_scrape" : [ "https://dev.mailjet.com/email/guides/" , "https://dev.m…" at bounding box center [1135, 337] width 359 height 291
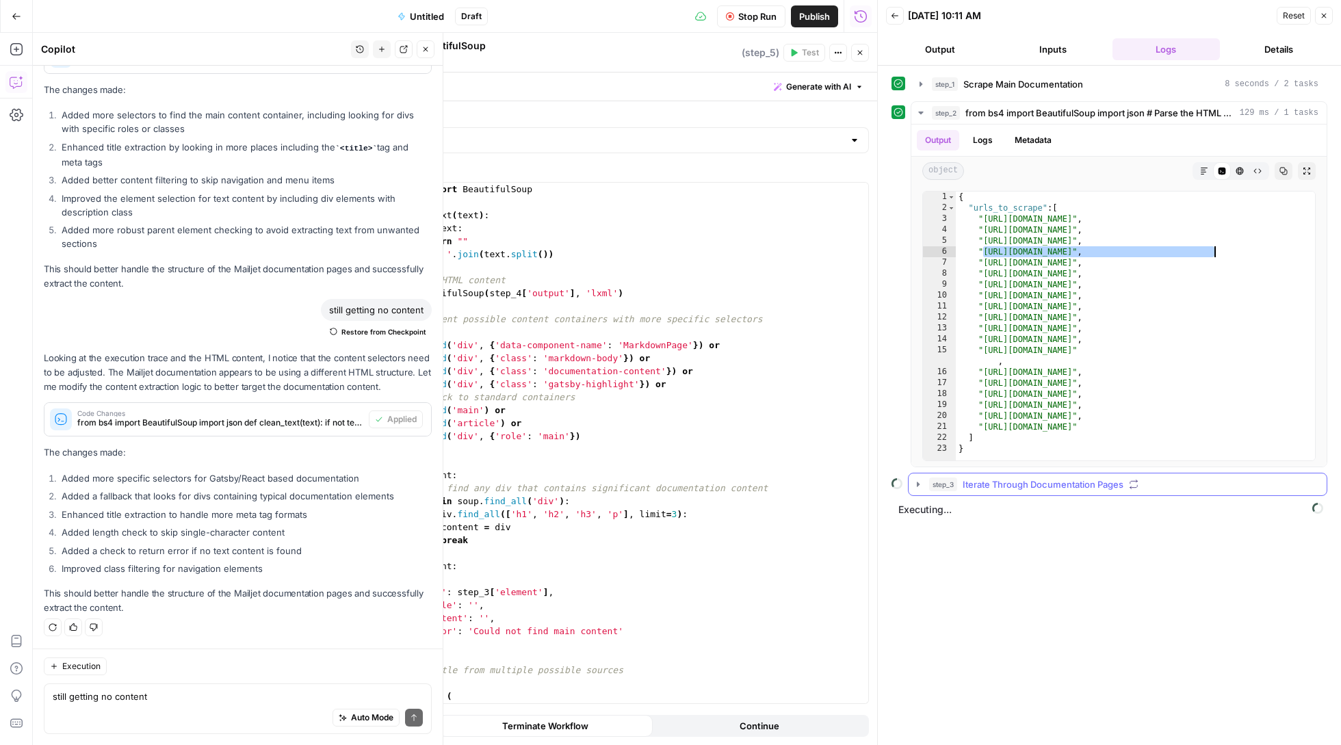
click at [923, 488] on icon "button" at bounding box center [918, 484] width 11 height 11
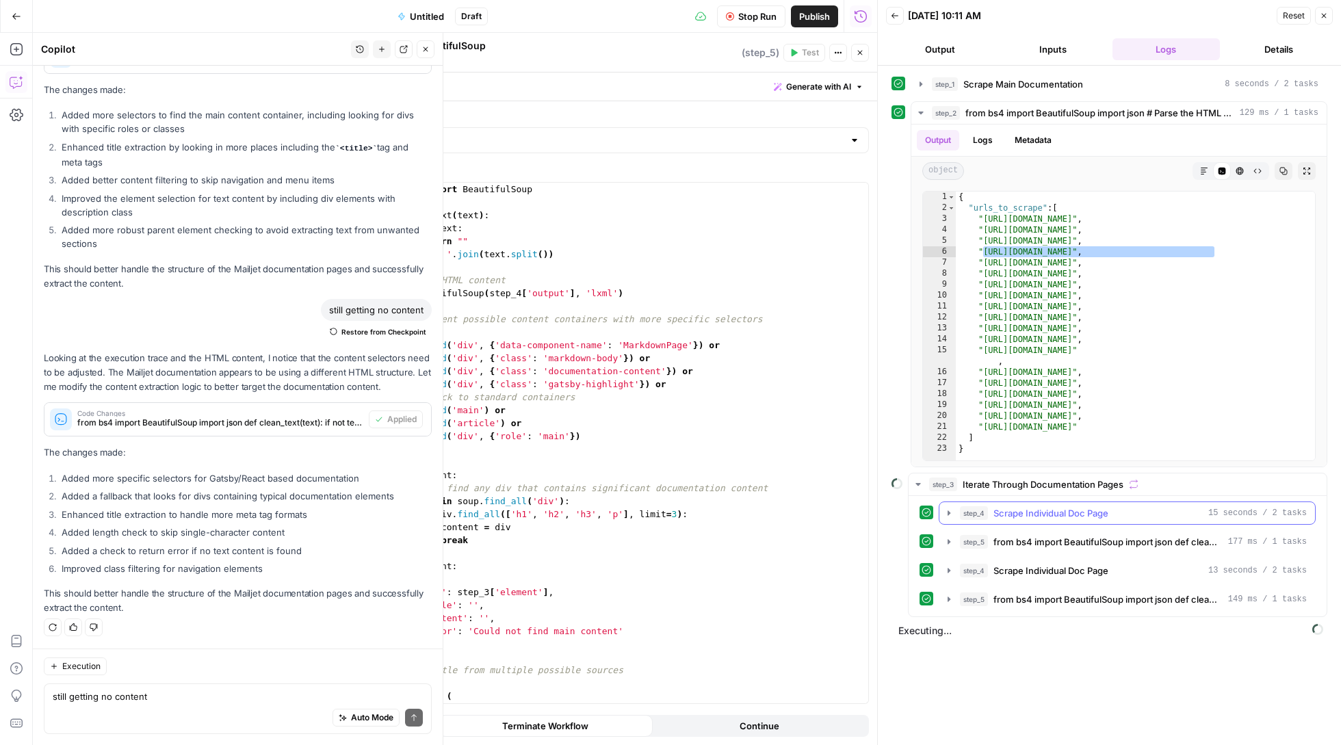
click at [945, 515] on icon "button" at bounding box center [948, 513] width 11 height 11
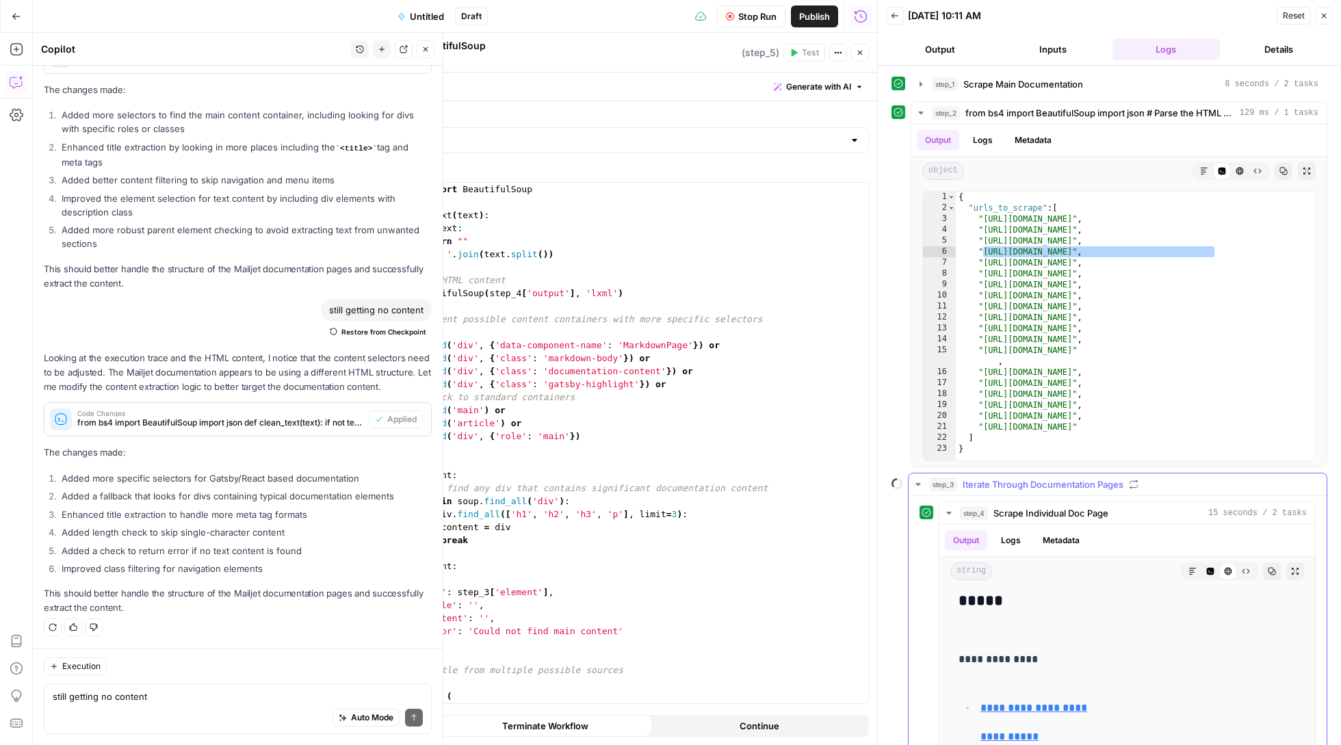
scroll to position [578, 0]
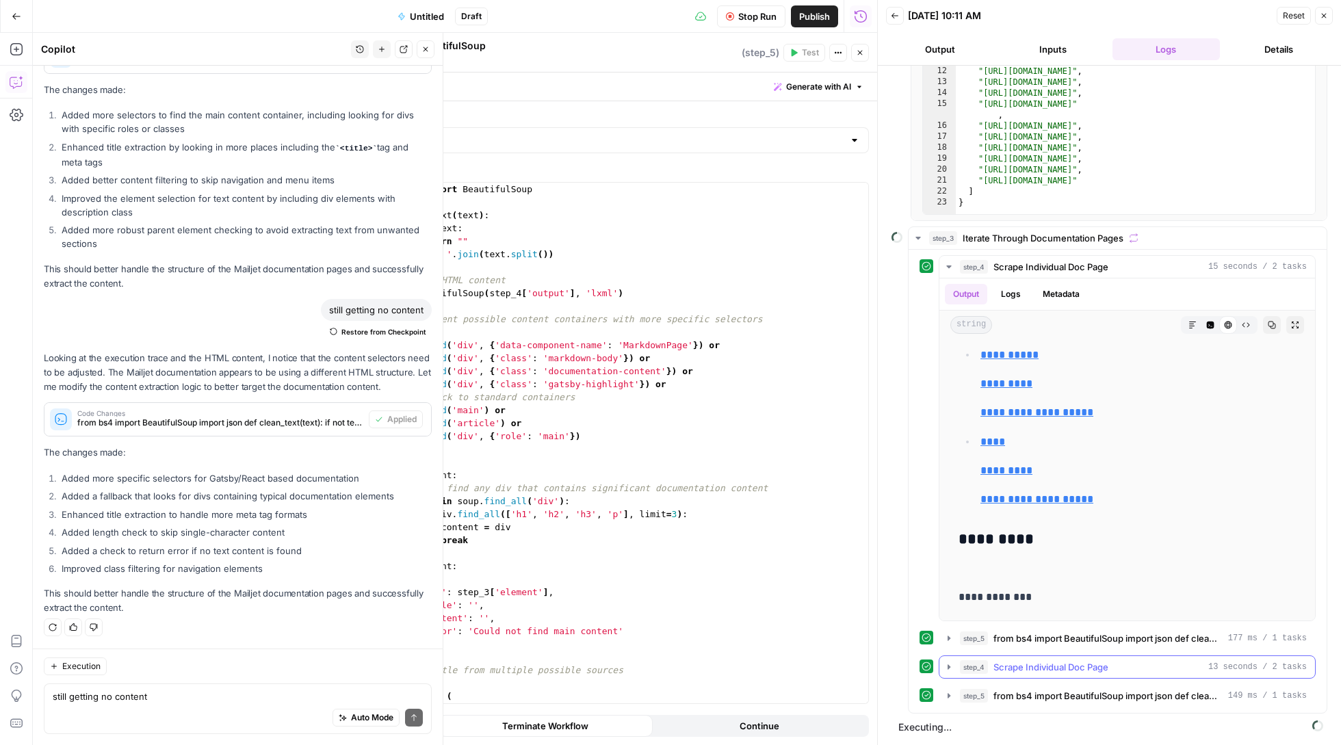
click at [947, 665] on icon "button" at bounding box center [948, 667] width 11 height 11
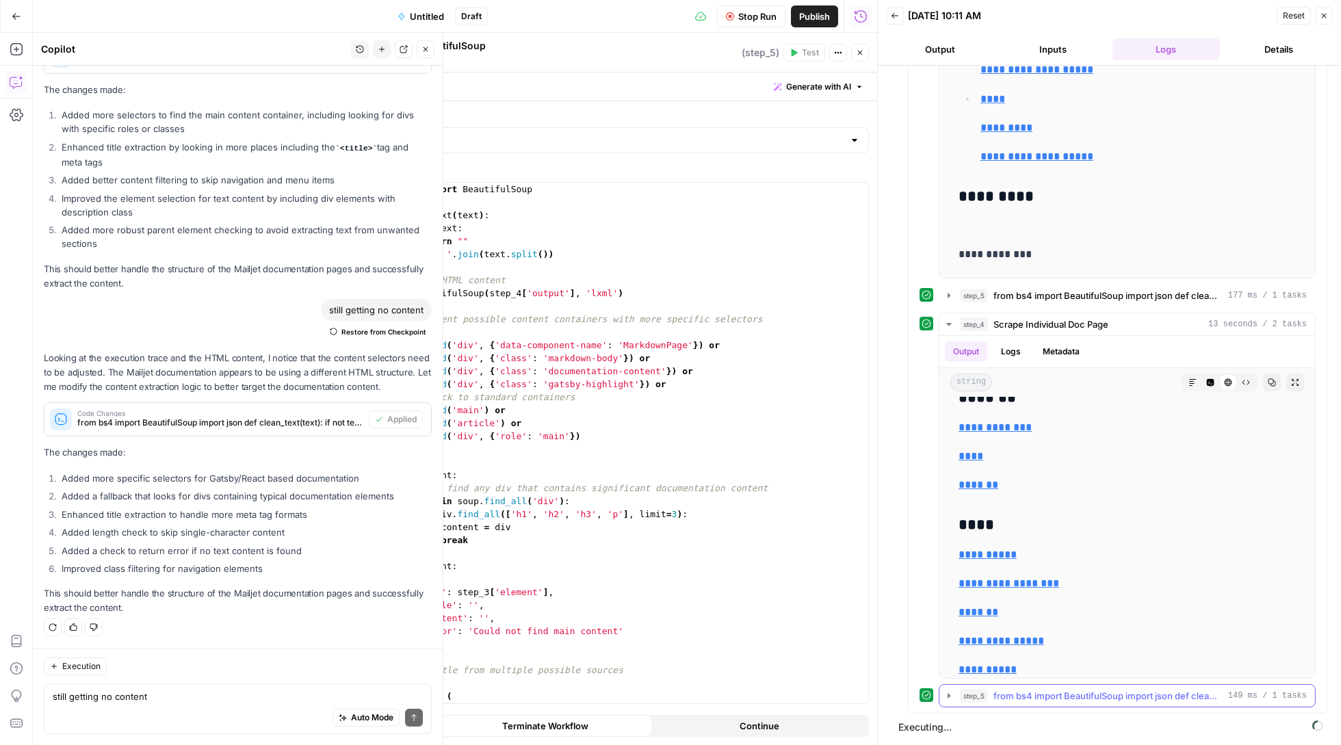
scroll to position [594, 0]
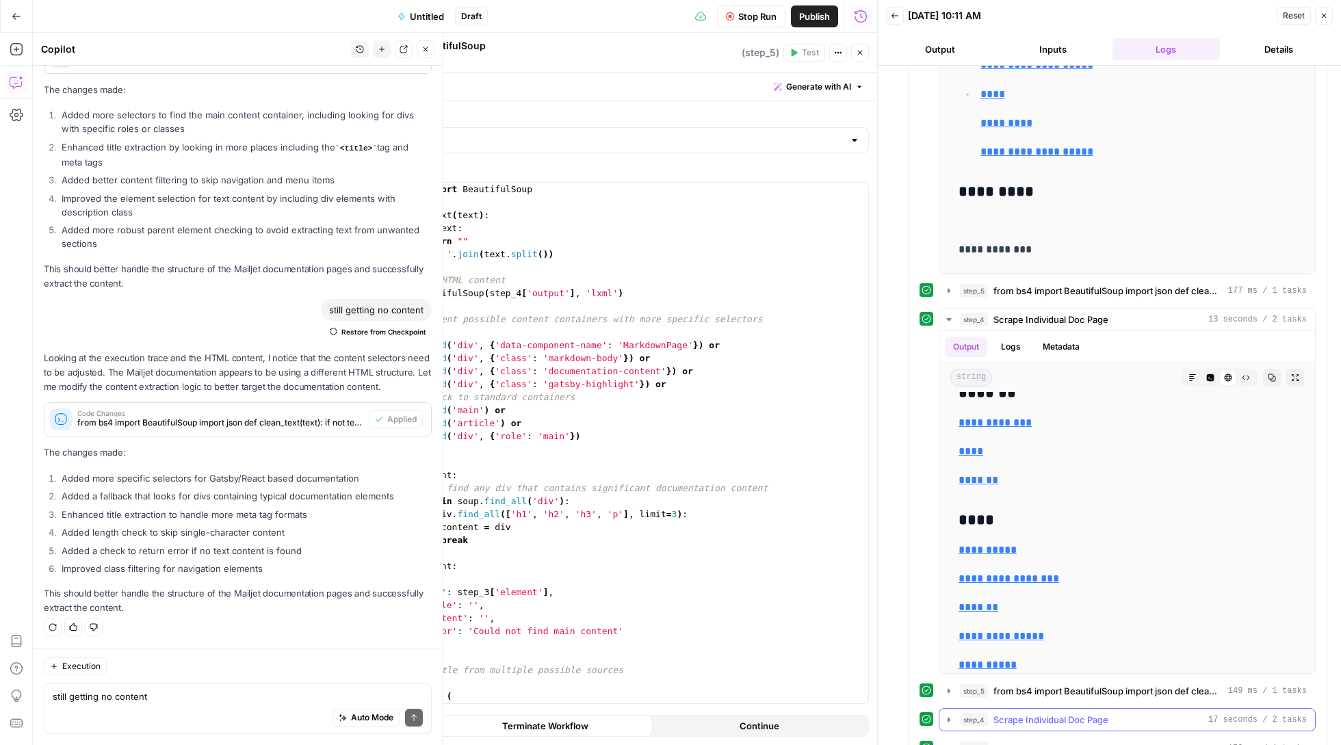
click at [950, 725] on icon "button" at bounding box center [948, 719] width 11 height 11
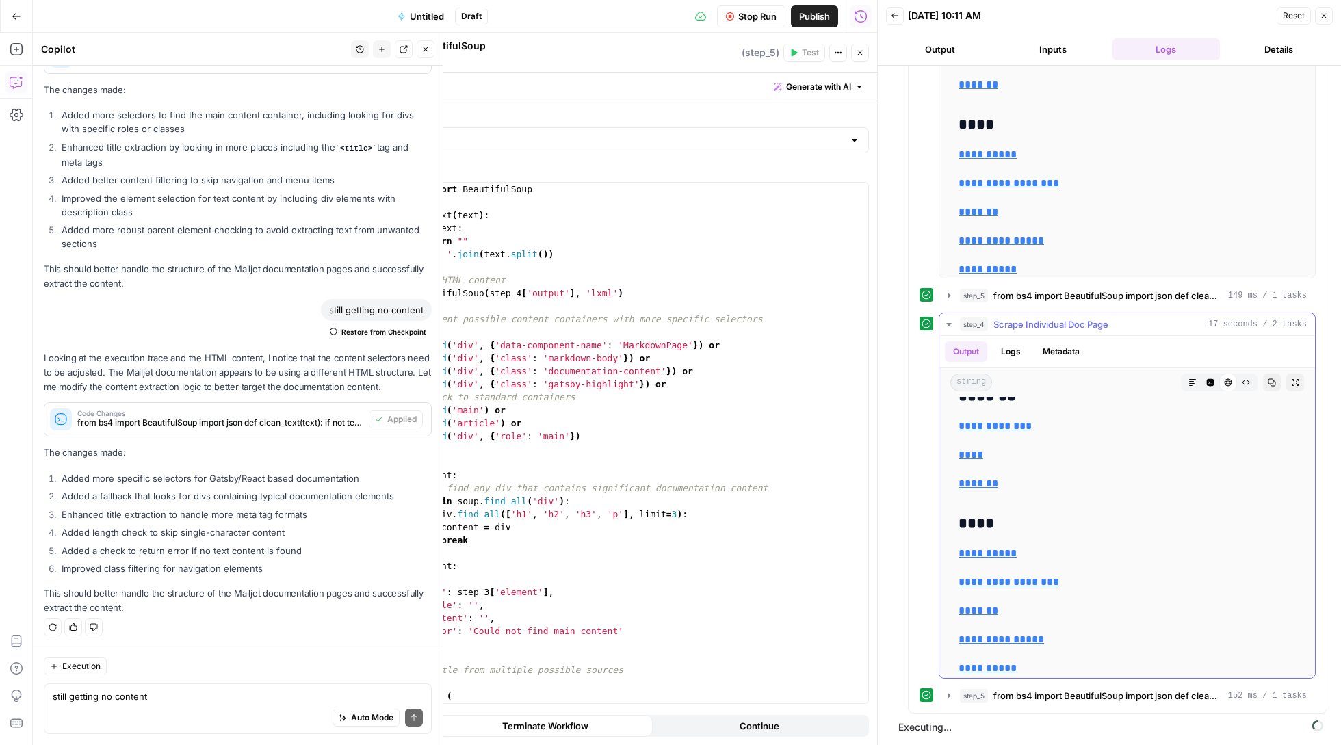
scroll to position [3436, 0]
click at [951, 324] on icon "button" at bounding box center [948, 324] width 11 height 11
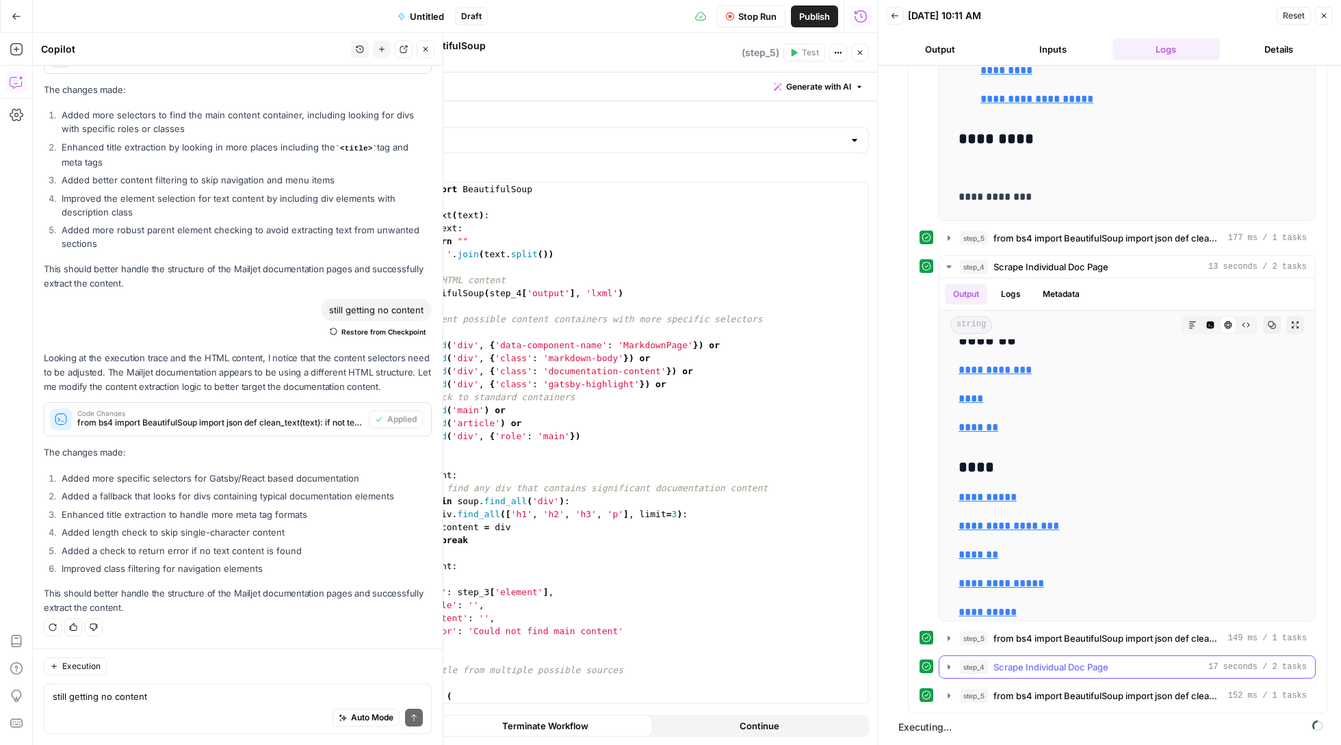
scroll to position [652, 0]
click at [947, 259] on button "step_4 Scrape Individual Doc Page 13 seconds / 2 tasks" at bounding box center [1127, 267] width 376 height 22
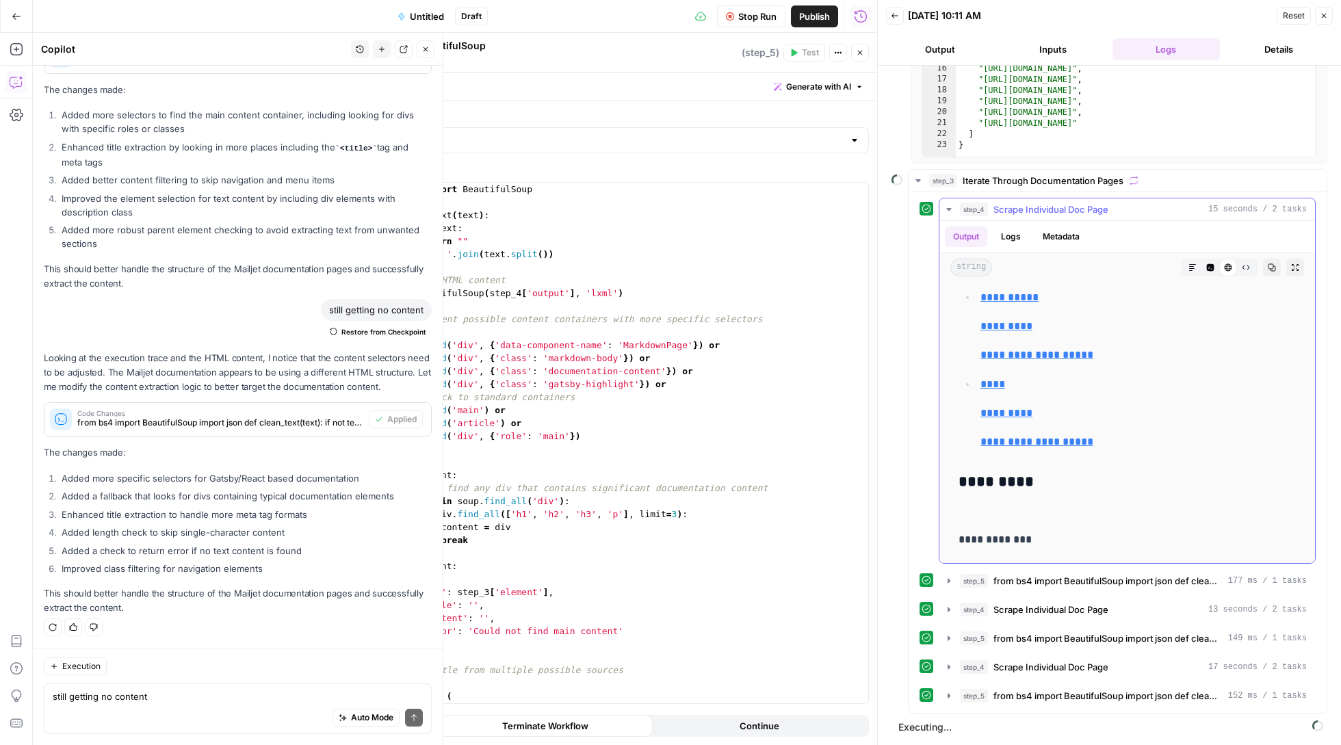
scroll to position [309, 0]
click at [950, 213] on button "step_4 Scrape Individual Doc Page 15 seconds / 2 tasks" at bounding box center [1127, 209] width 376 height 22
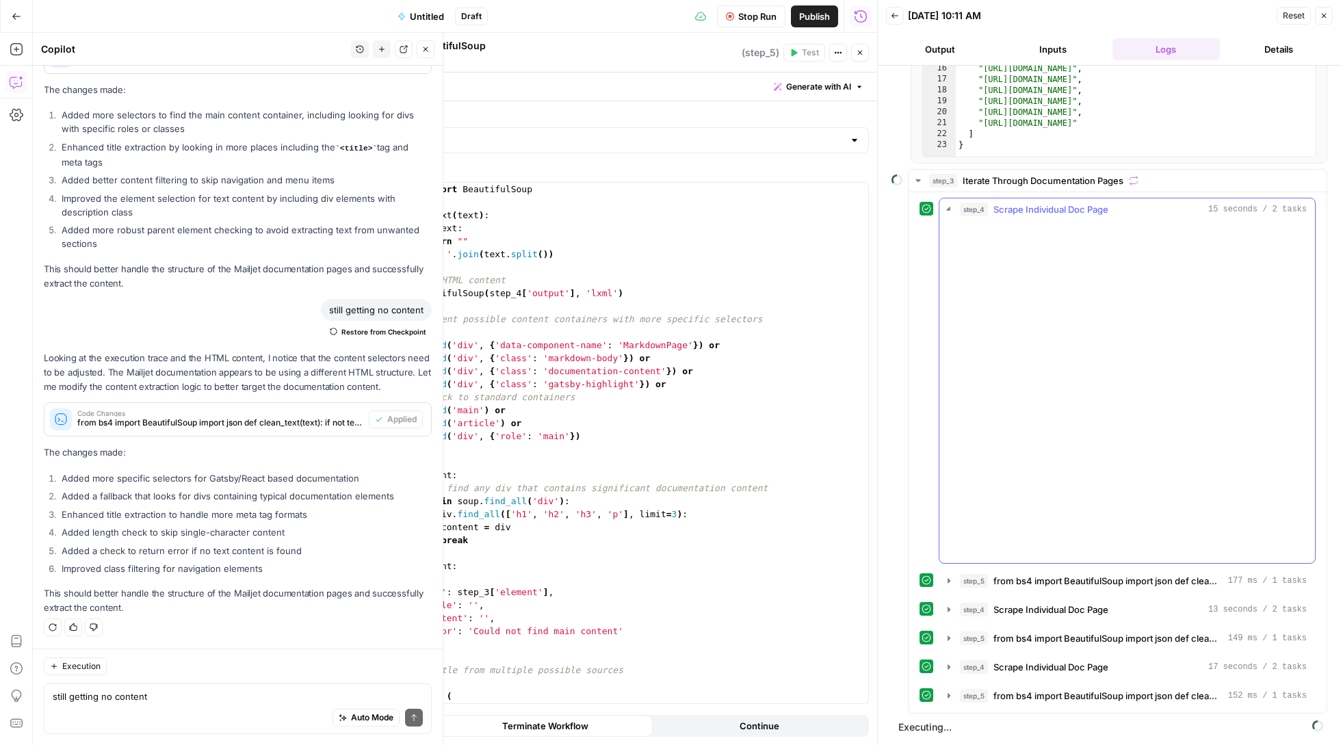
scroll to position [0, 0]
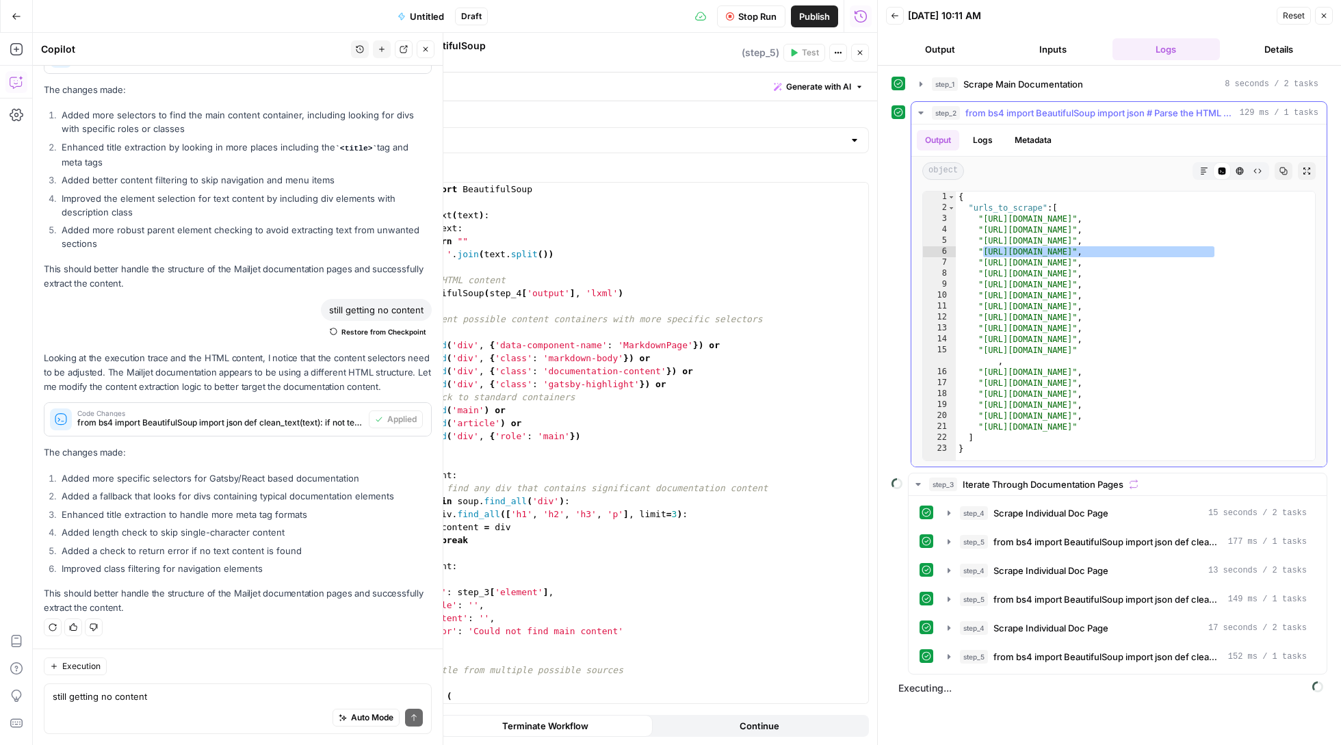
click at [921, 113] on icon "button" at bounding box center [920, 113] width 5 height 3
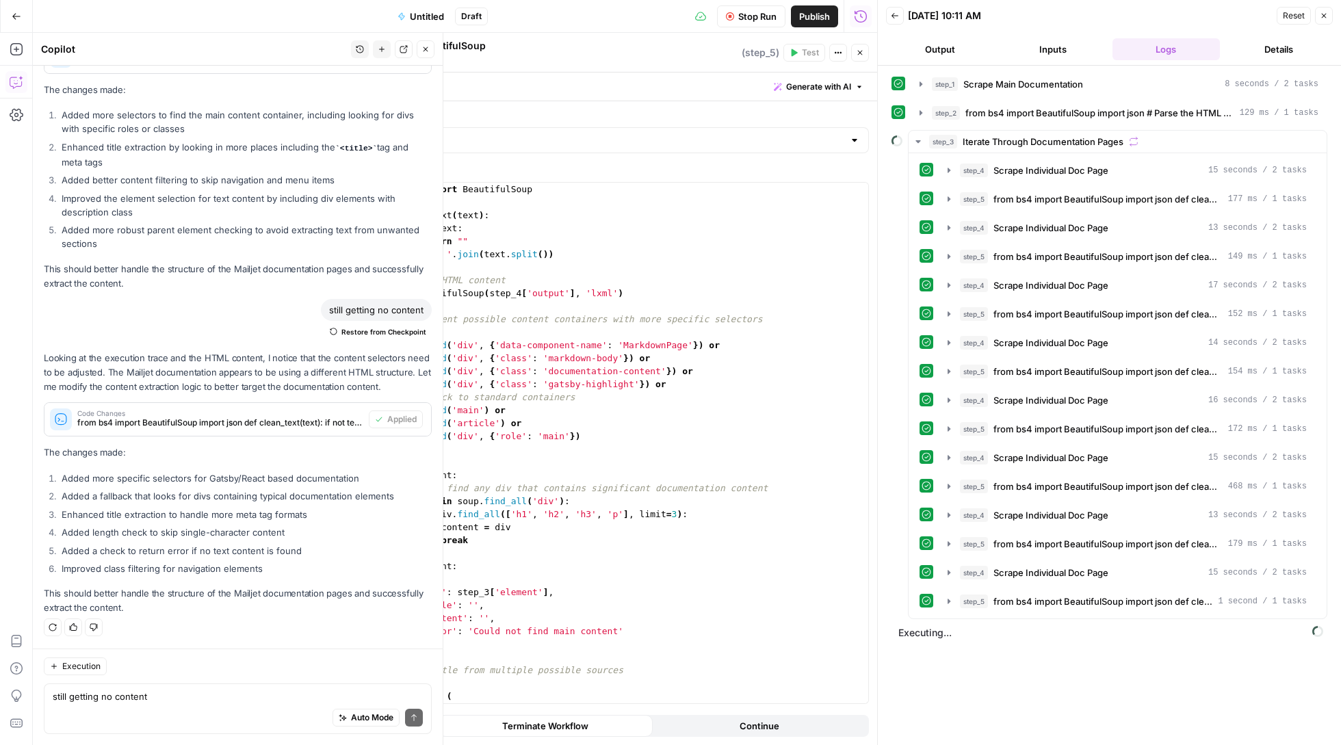
click at [859, 53] on icon "button" at bounding box center [860, 53] width 8 height 8
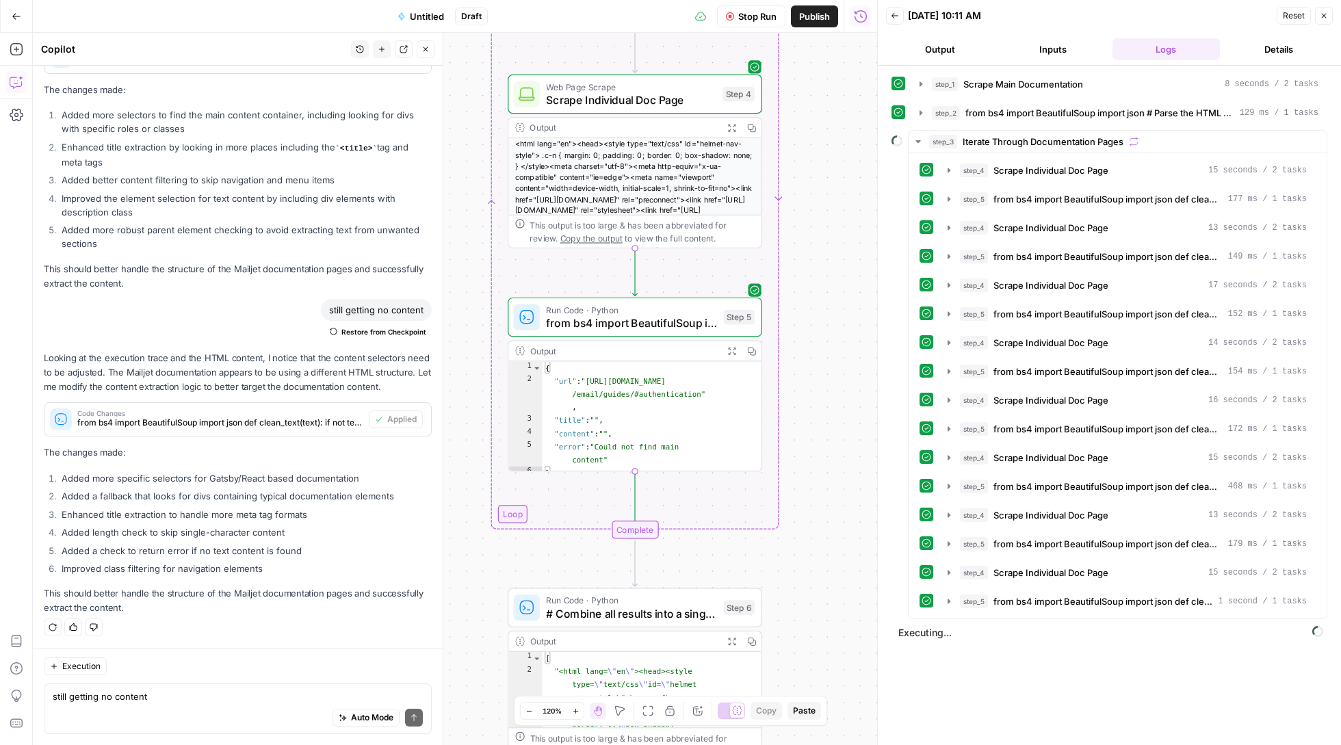
drag, startPoint x: 809, startPoint y: 370, endPoint x: 809, endPoint y: 274, distance: 96.5
click at [809, 274] on div "Workflow Set Inputs Inputs Web Page Scrape Scrape Main Documentation Step 1 Out…" at bounding box center [455, 389] width 844 height 712
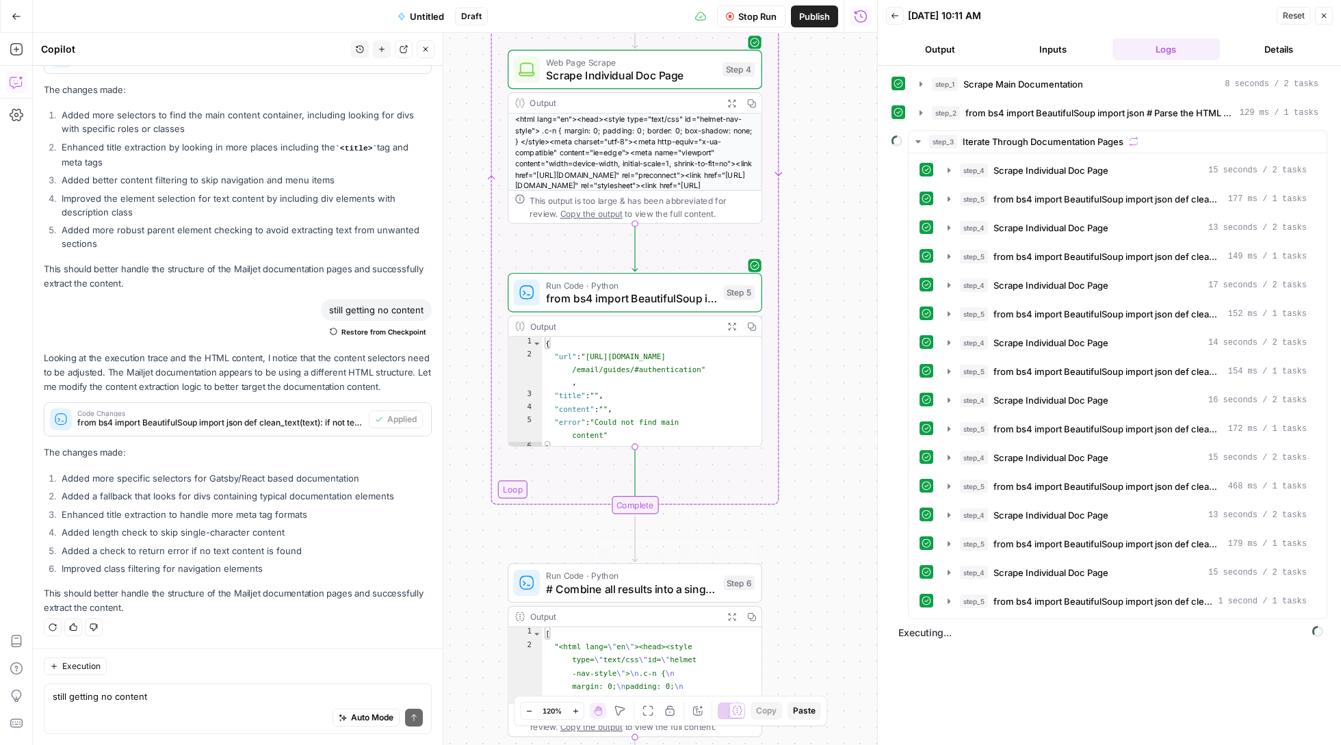
click at [655, 586] on span "# Combine all results into a single structured output all_pages = step_3['outpu…" at bounding box center [631, 589] width 170 height 16
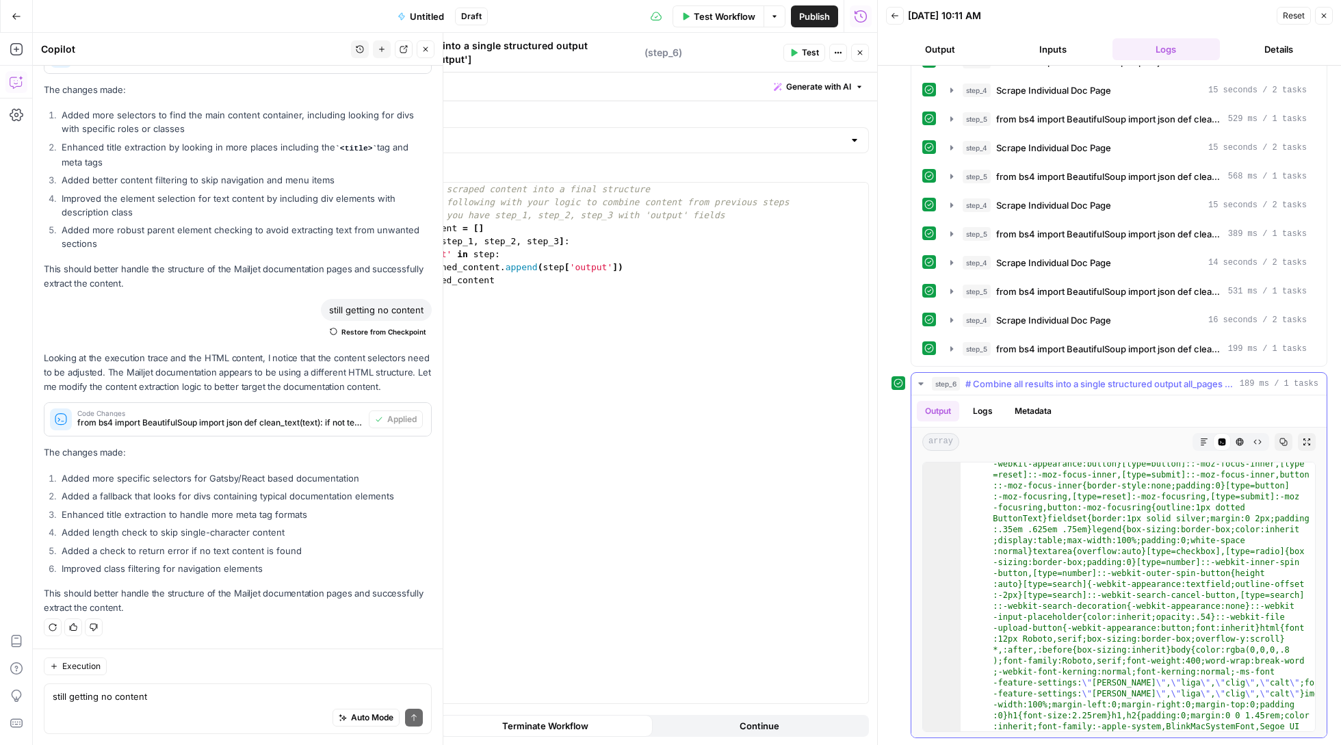
scroll to position [855, 0]
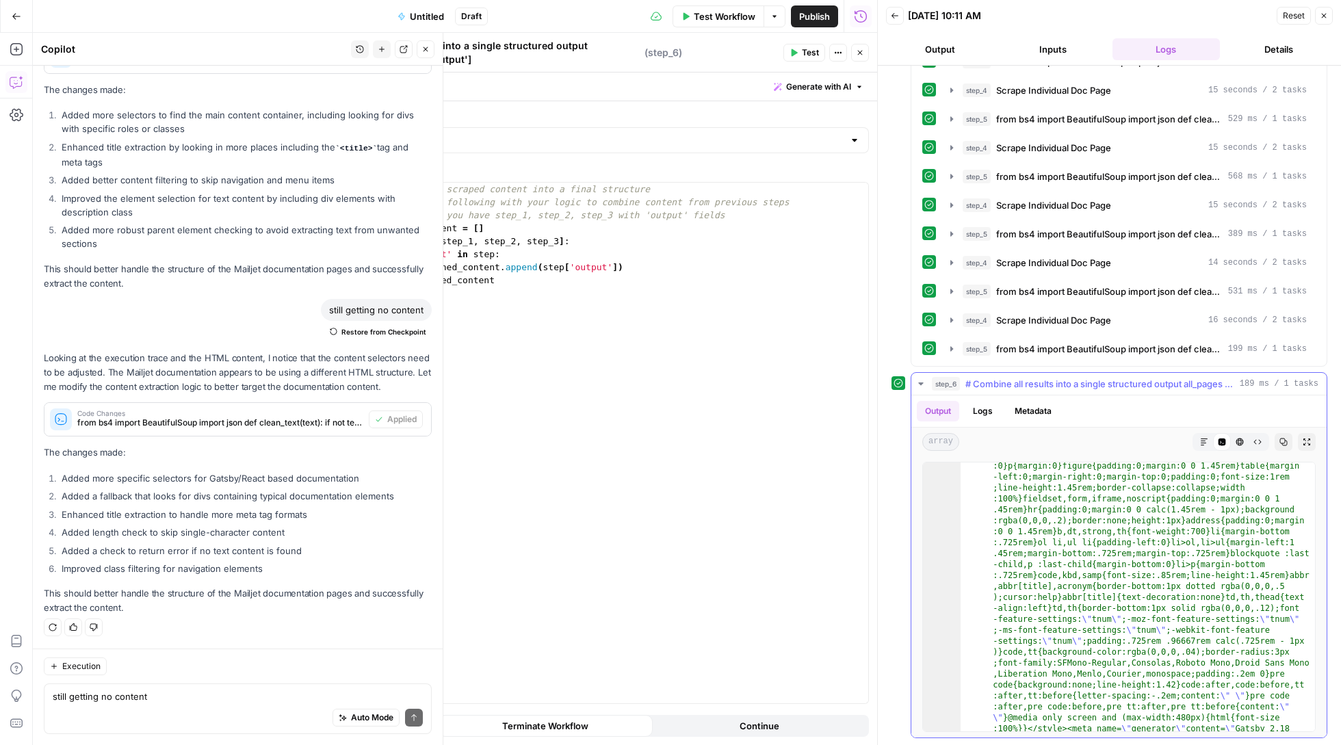
click at [1205, 442] on icon "button" at bounding box center [1204, 442] width 7 height 7
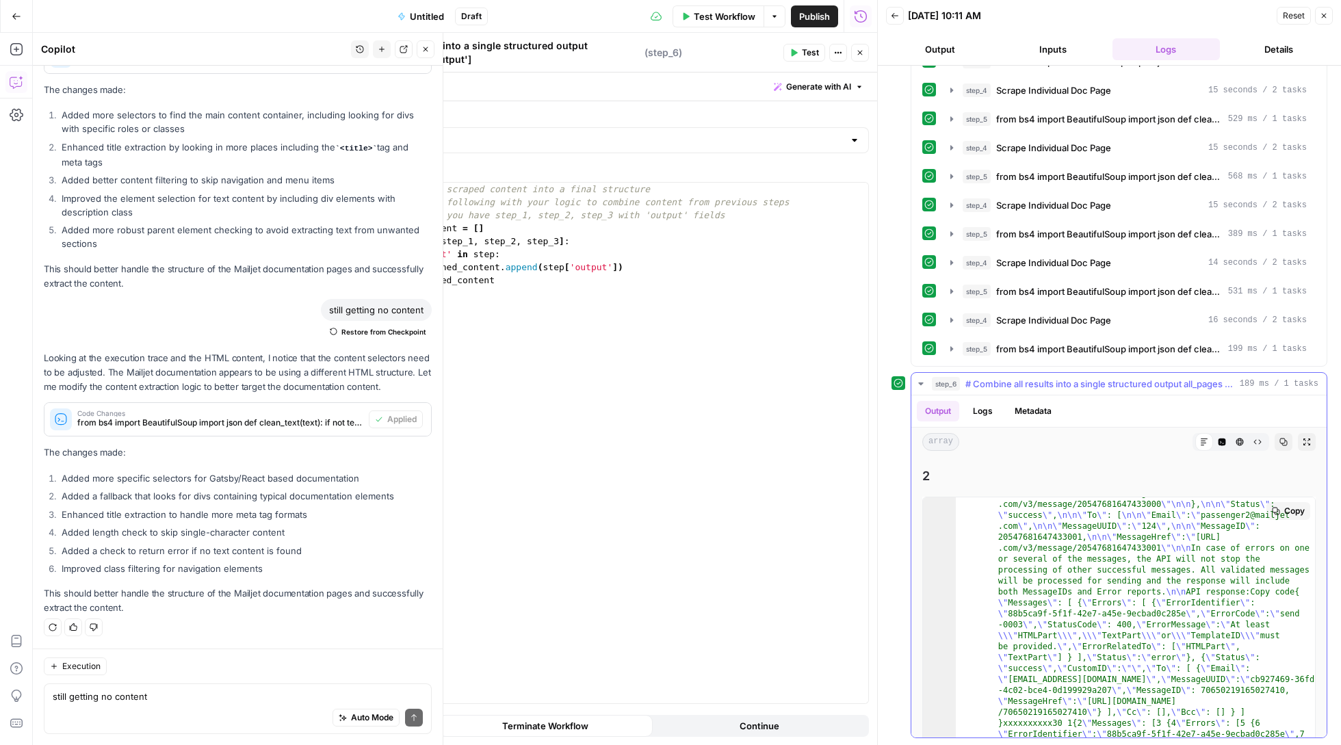
scroll to position [4775, 0]
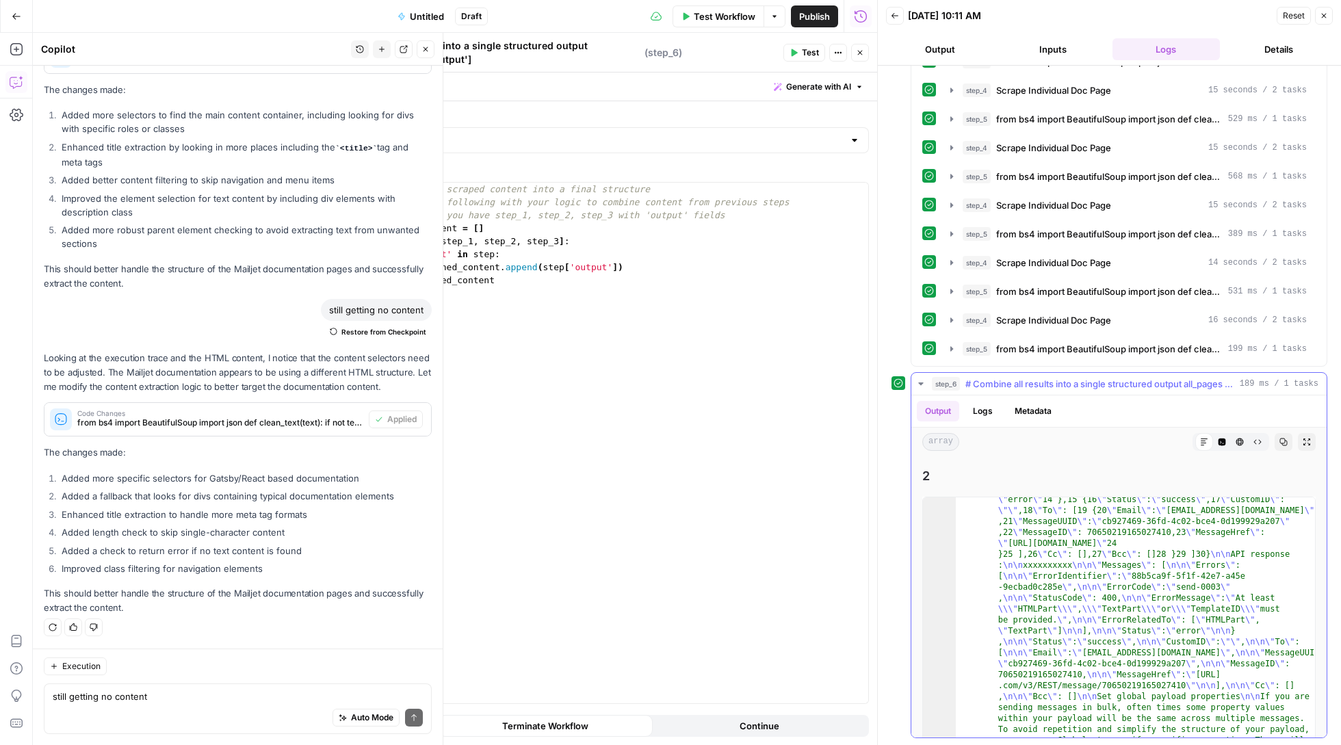
click at [1285, 443] on icon "button" at bounding box center [1283, 442] width 8 height 8
click at [21, 12] on button "Go Back" at bounding box center [16, 16] width 25 height 25
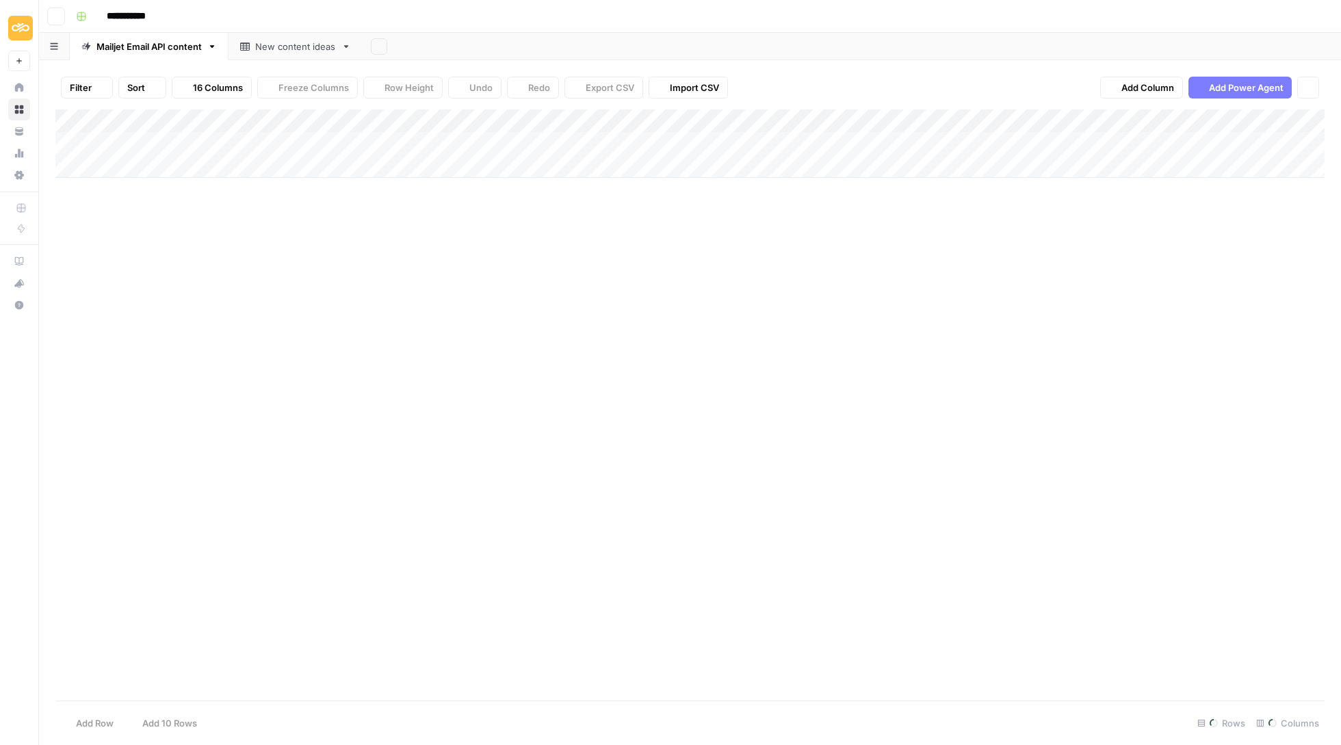
type input "**********"
click at [58, 12] on icon "button" at bounding box center [56, 16] width 8 height 8
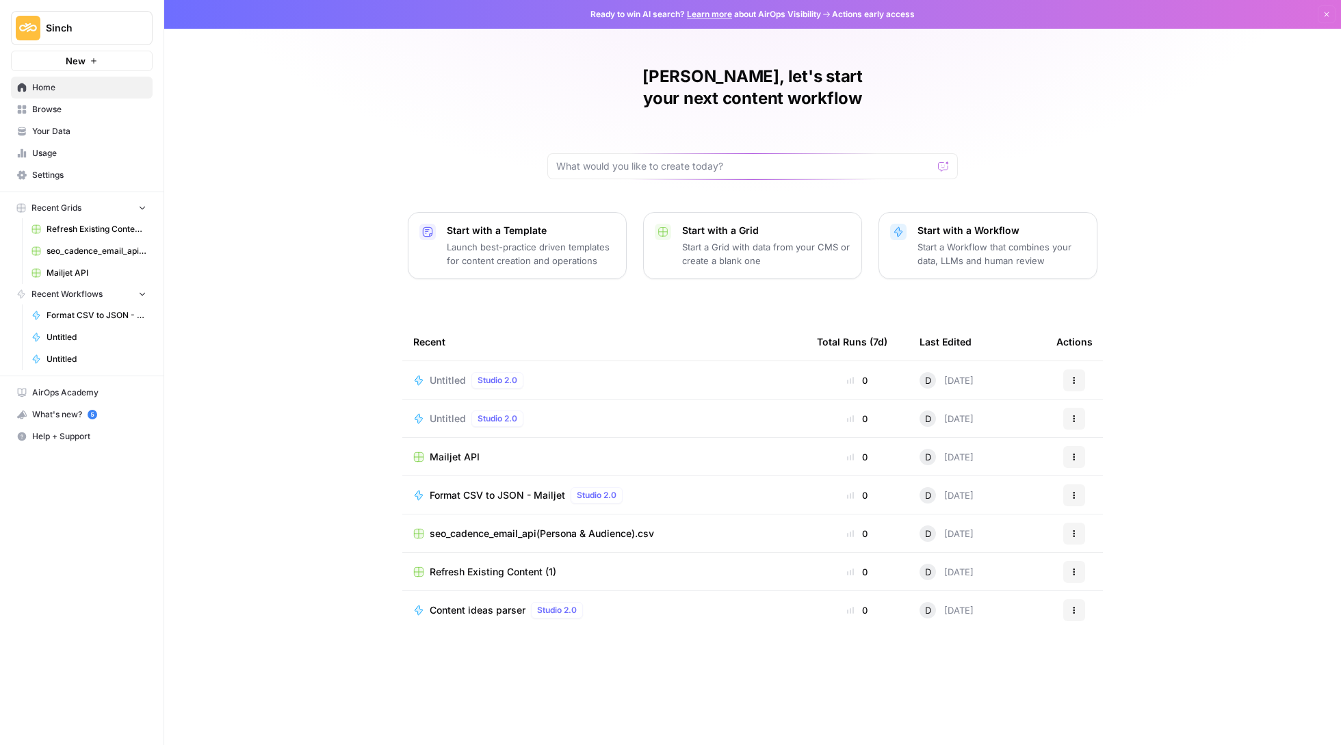
click at [488, 488] on span "Format CSV to JSON - Mailjet" at bounding box center [497, 495] width 135 height 14
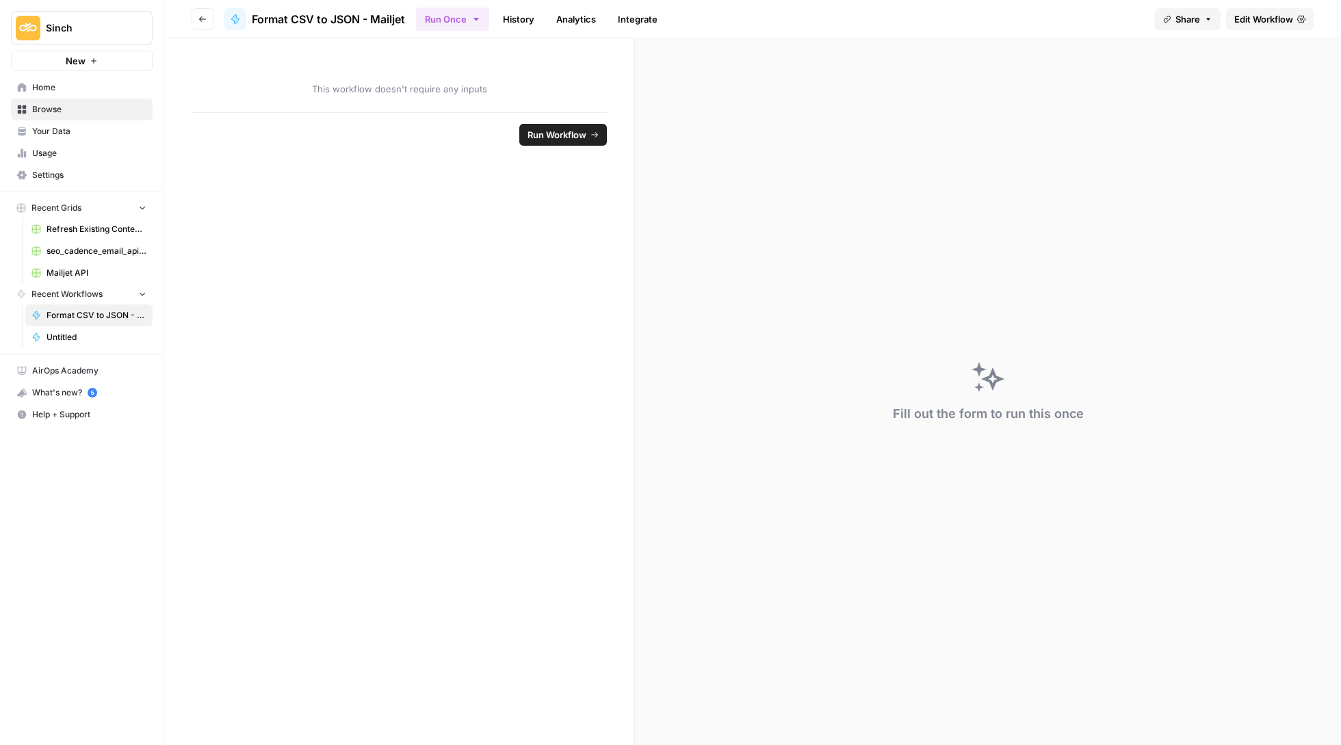
click at [1246, 19] on span "Edit Workflow" at bounding box center [1263, 19] width 59 height 14
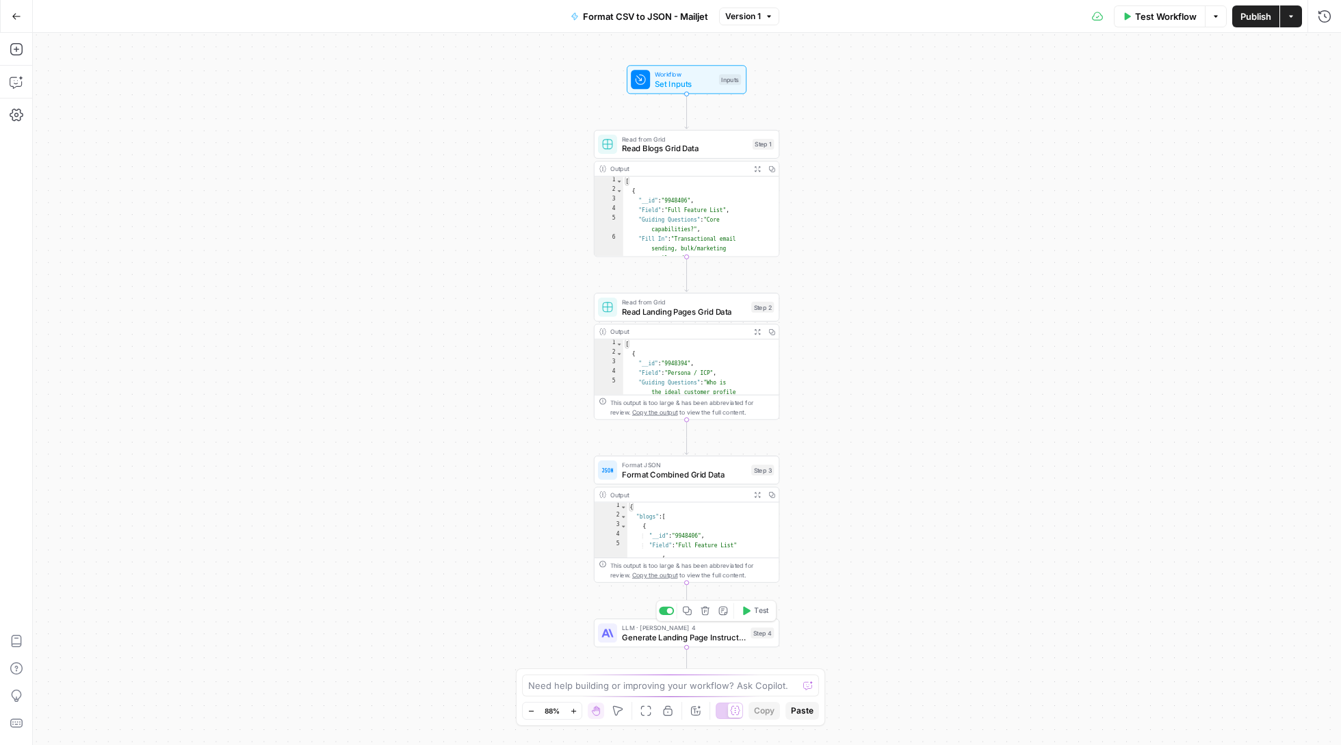
click at [699, 635] on span "Generate Landing Page Instructions" at bounding box center [684, 637] width 124 height 12
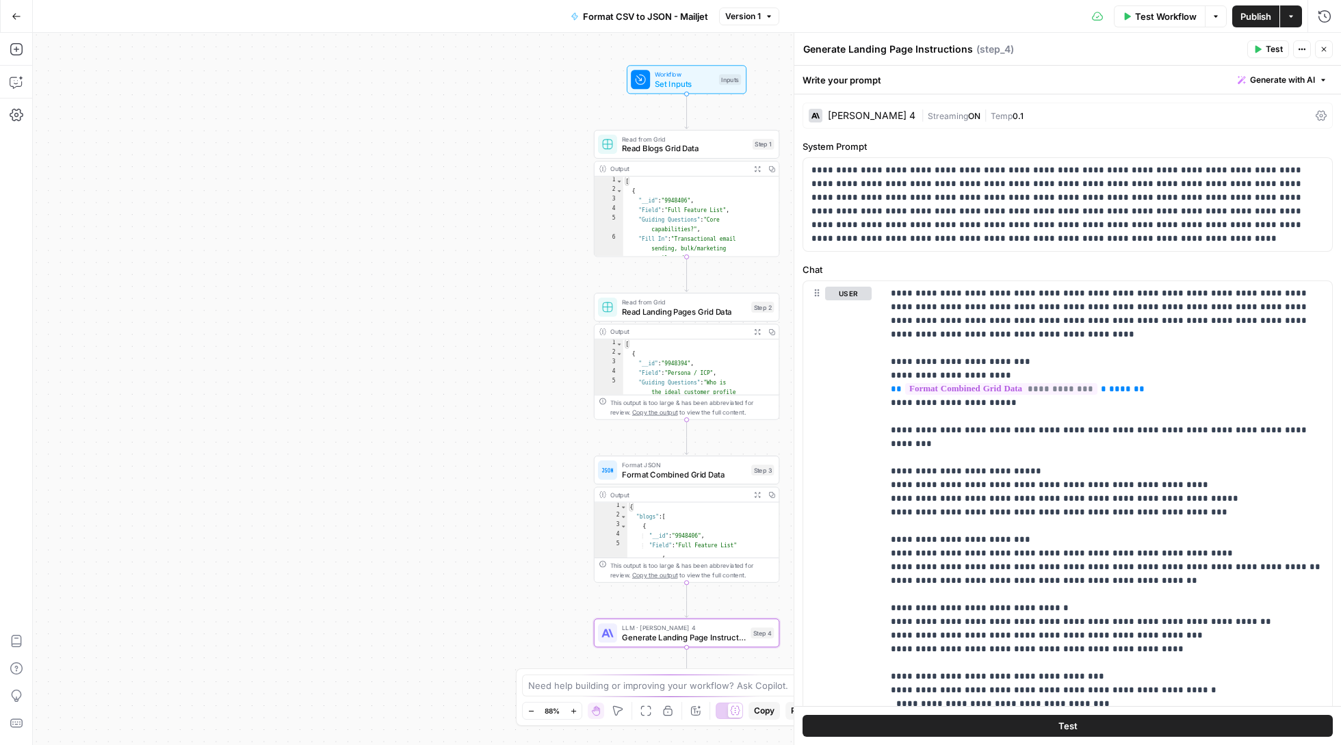
click at [1326, 36] on header "Generate Landing Page Instructions Generate Landing Page Instructions ( step_4 …" at bounding box center [1067, 49] width 547 height 33
click at [1326, 45] on icon "button" at bounding box center [1324, 49] width 8 height 8
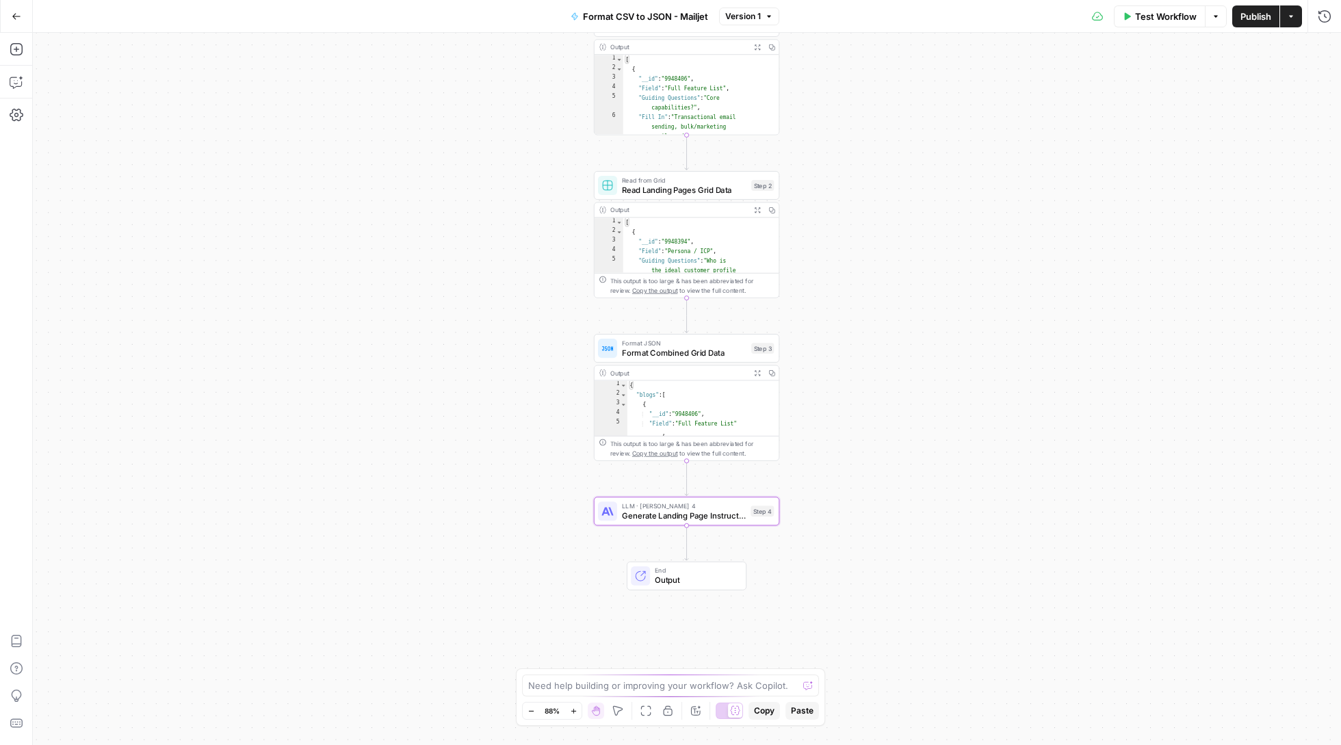
drag, startPoint x: 902, startPoint y: 419, endPoint x: 901, endPoint y: 297, distance: 121.8
click at [901, 297] on div "Workflow Set Inputs Inputs Read from Grid Read Blogs Grid Data Step 1 Output Ex…" at bounding box center [687, 389] width 1308 height 712
click at [1322, 20] on icon "button" at bounding box center [1325, 17] width 14 height 14
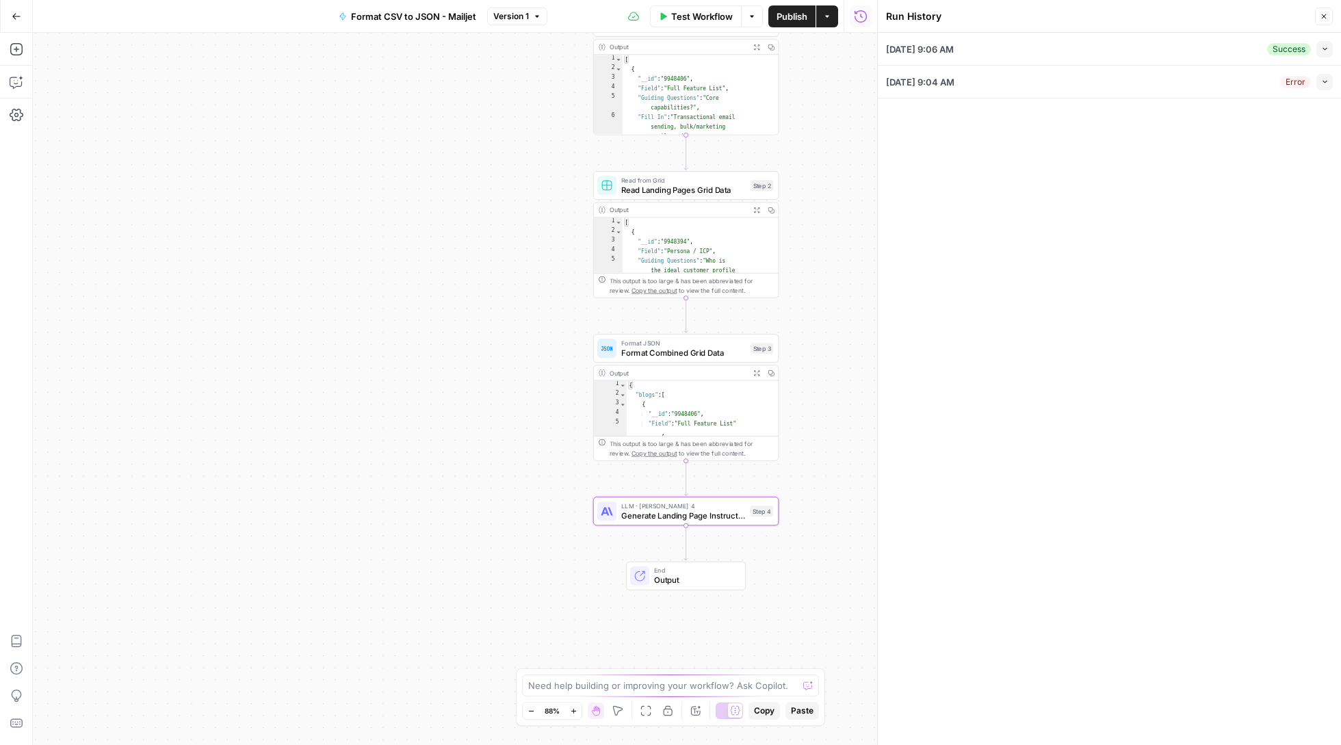
click at [1328, 51] on icon "button" at bounding box center [1325, 49] width 8 height 8
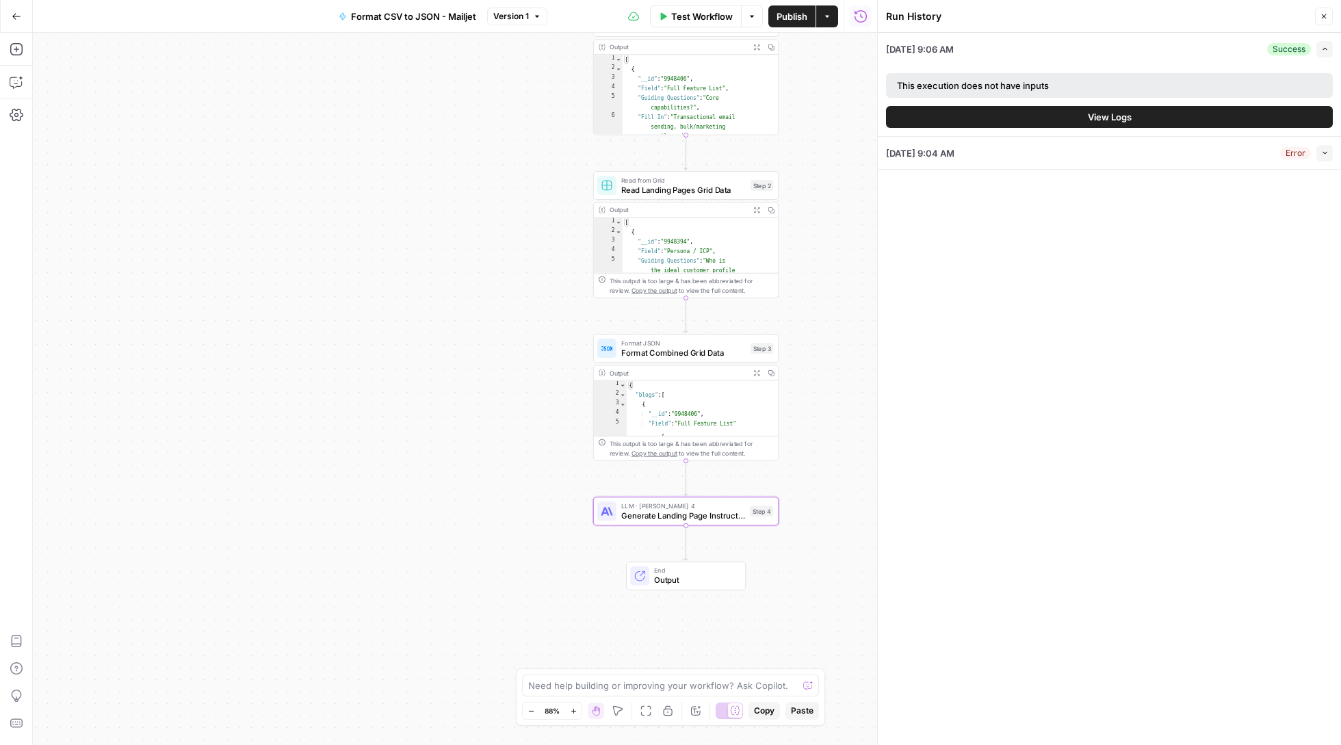
click at [1134, 118] on button "View Logs" at bounding box center [1109, 117] width 447 height 22
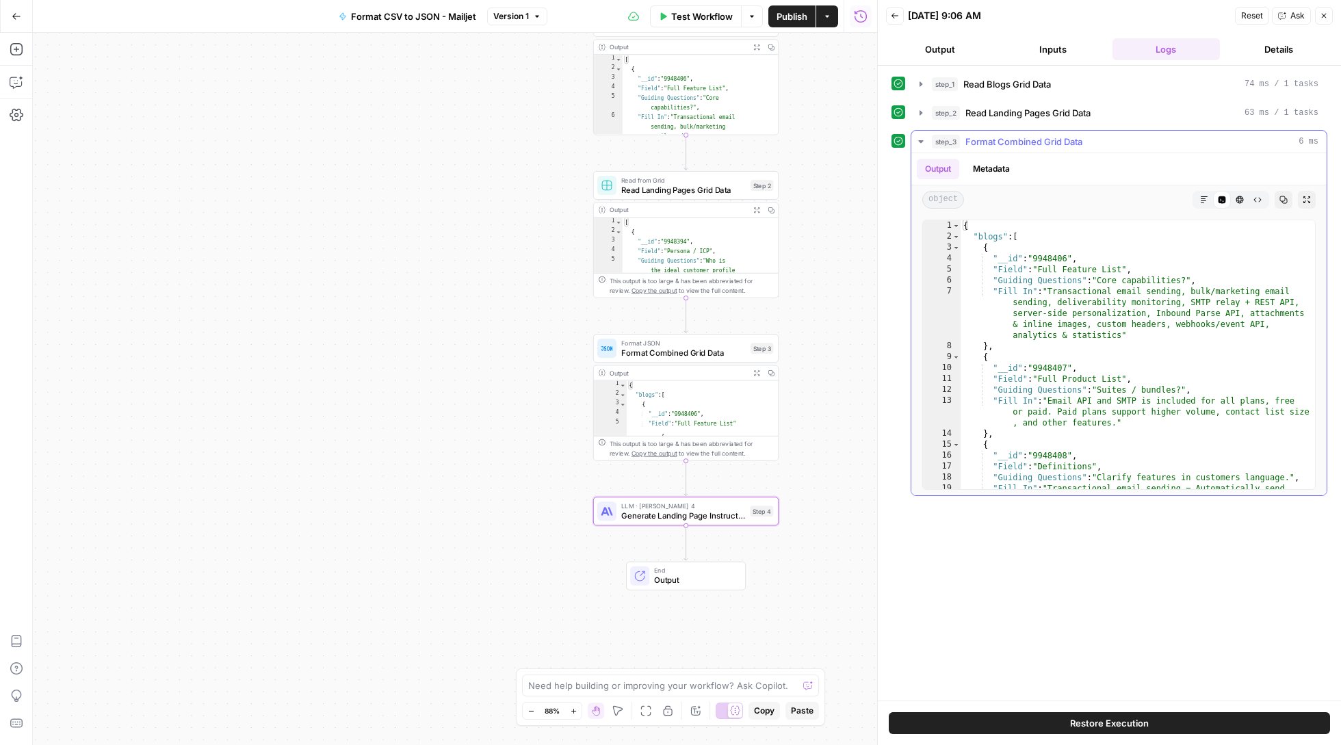
click at [1287, 203] on button "Copy" at bounding box center [1284, 200] width 18 height 18
click at [21, 14] on button "Go Back" at bounding box center [16, 16] width 25 height 25
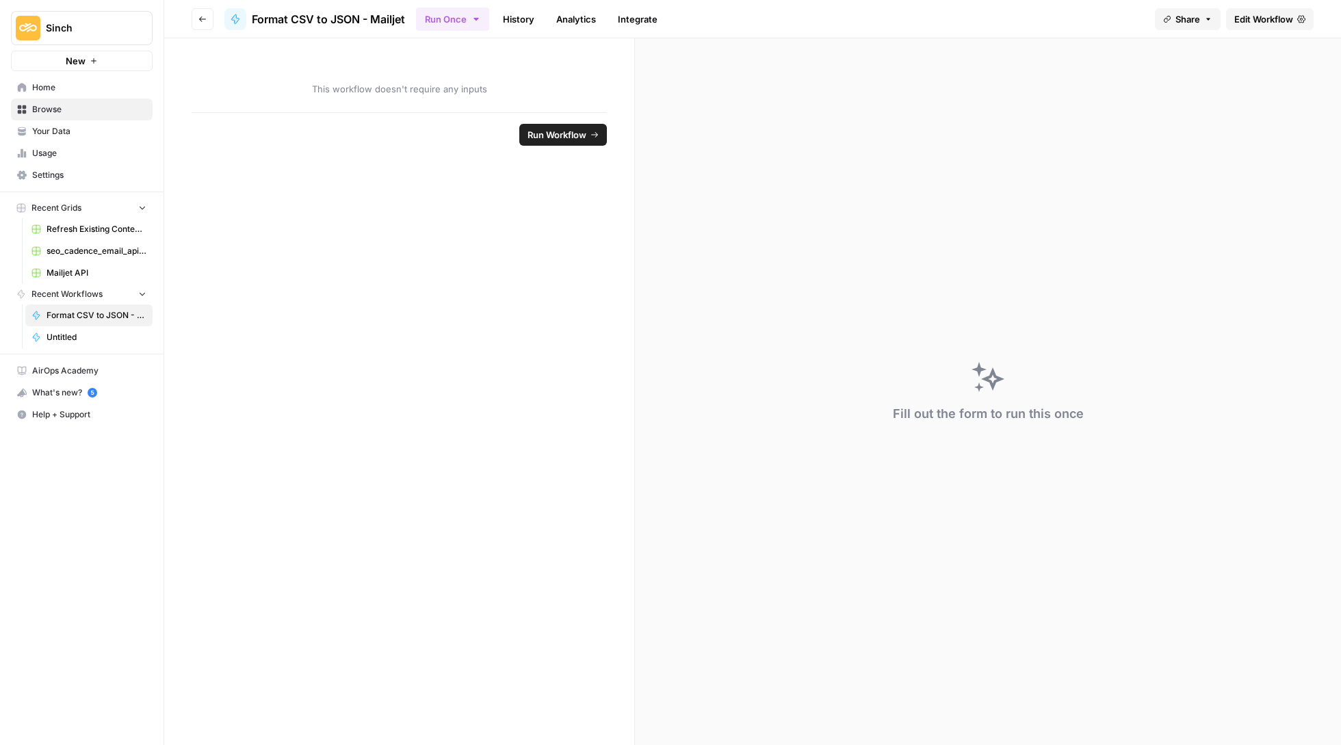
click at [197, 12] on button "Go back" at bounding box center [203, 19] width 22 height 22
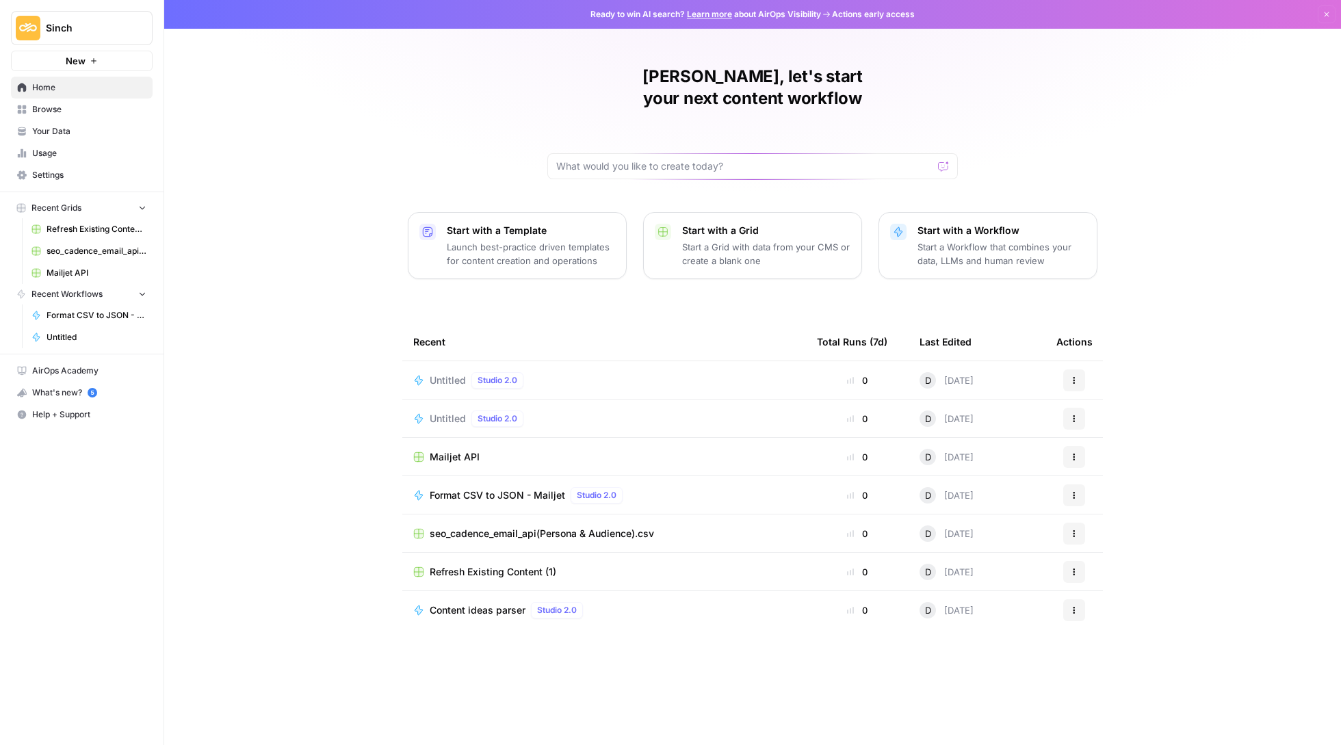
click at [461, 450] on span "Mailjet API" at bounding box center [455, 457] width 50 height 14
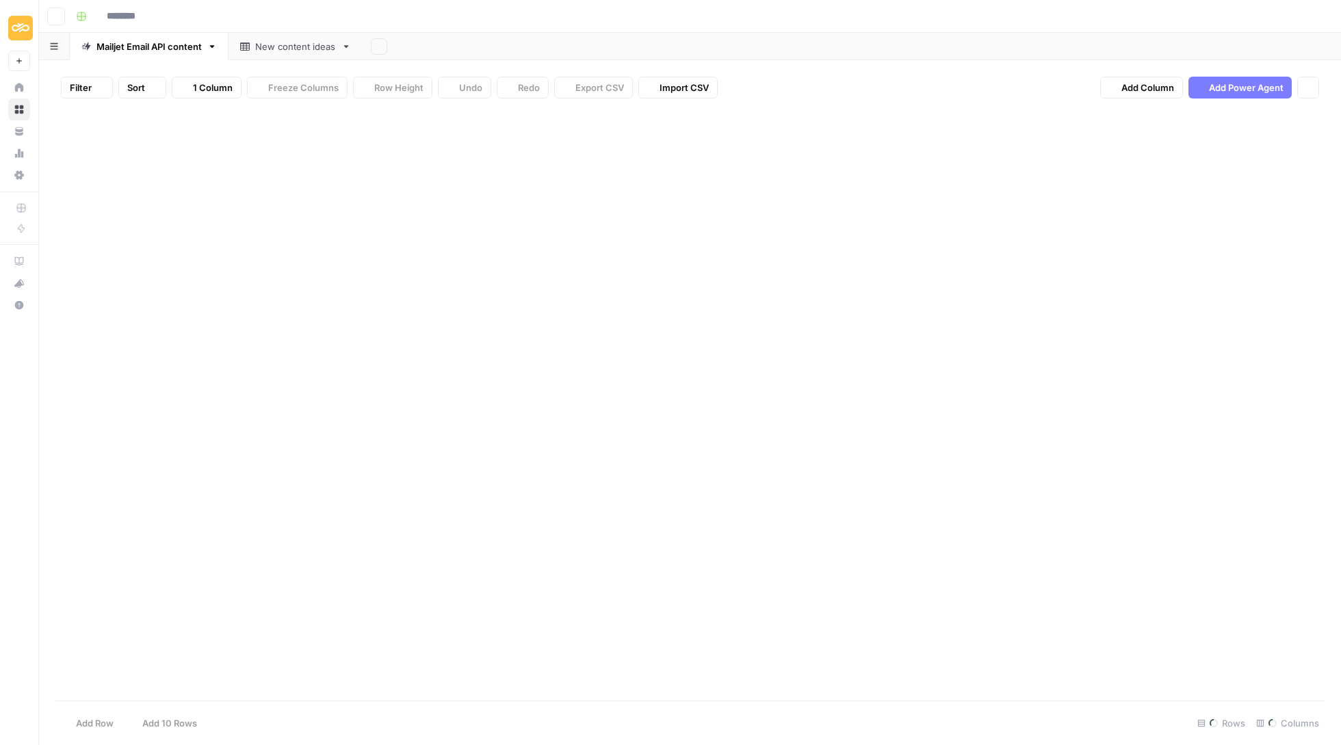
type input "**********"
click at [523, 140] on div "Add Column" at bounding box center [689, 405] width 1269 height 593
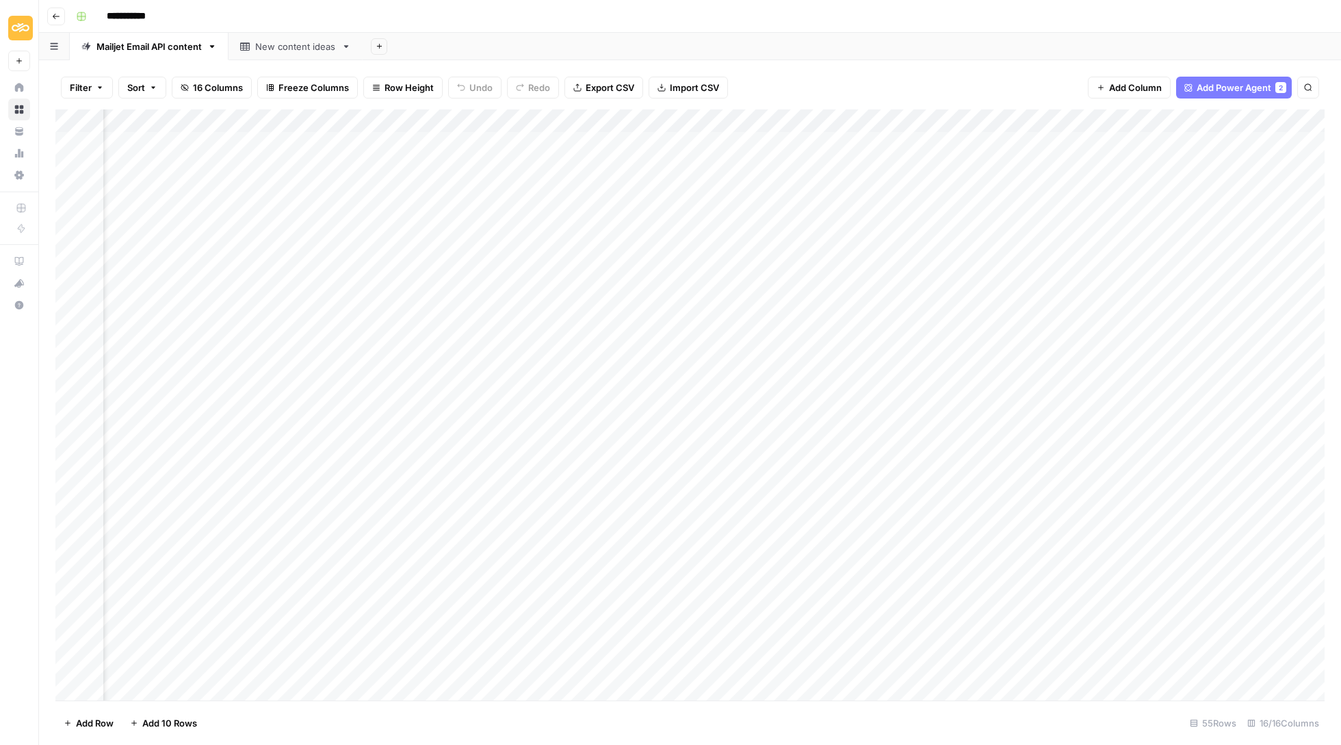
scroll to position [0, 285]
click at [1044, 144] on div "Add Column" at bounding box center [689, 405] width 1269 height 593
click at [1044, 138] on textarea "**********" at bounding box center [1104, 142] width 219 height 19
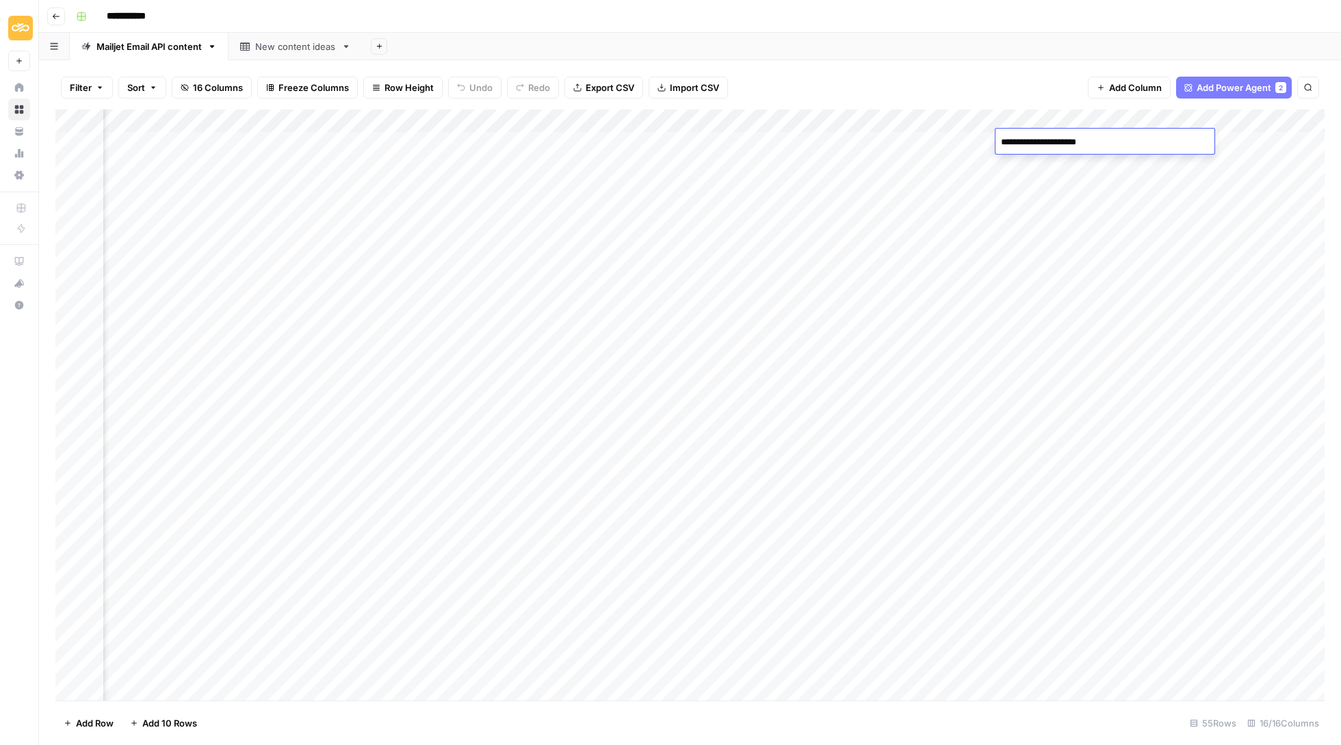
click at [1044, 138] on textarea "**********" at bounding box center [1104, 142] width 219 height 19
click at [943, 79] on div "Filter Sort 16 Columns Freeze Columns Row Height Undo Redo Export CSV Import CS…" at bounding box center [689, 88] width 1269 height 44
click at [461, 135] on div "Add Column" at bounding box center [689, 405] width 1269 height 593
click at [466, 146] on div "Add Column" at bounding box center [689, 405] width 1269 height 593
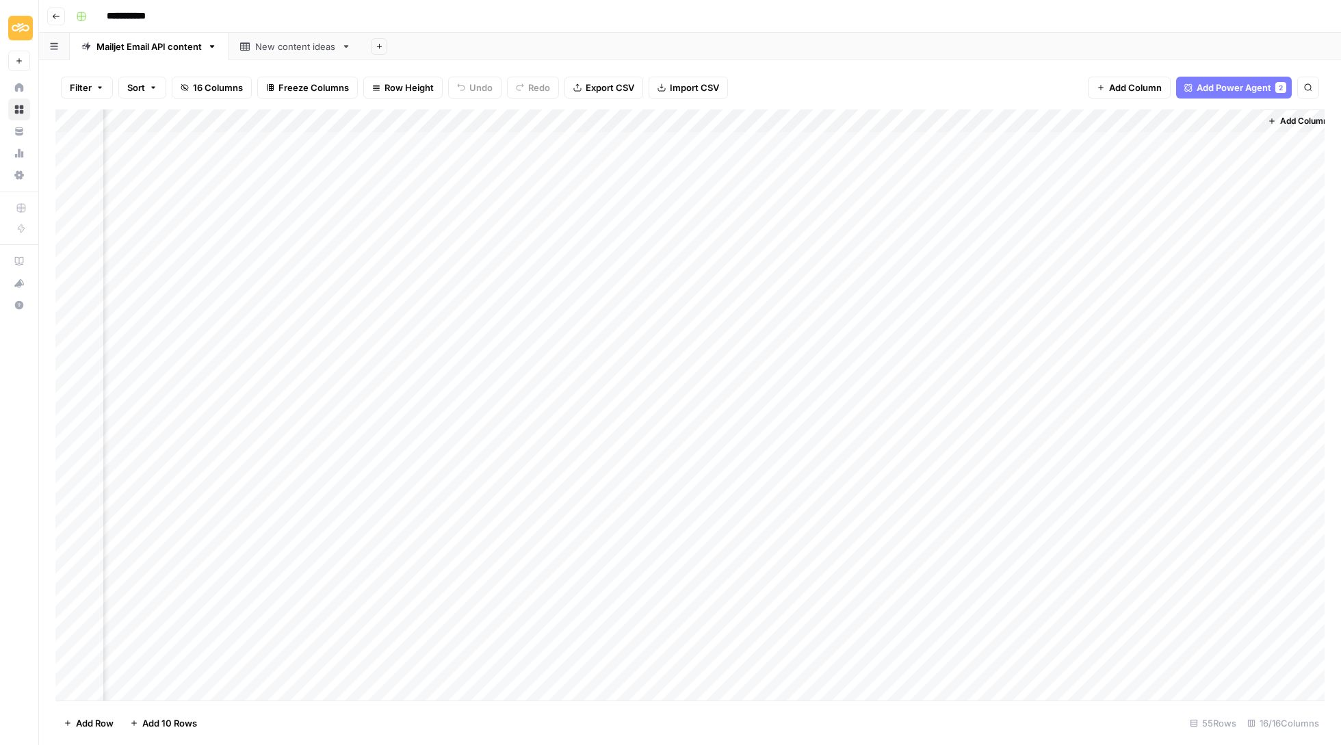
scroll to position [0, 1127]
click at [1093, 138] on div "Add Column" at bounding box center [689, 405] width 1269 height 593
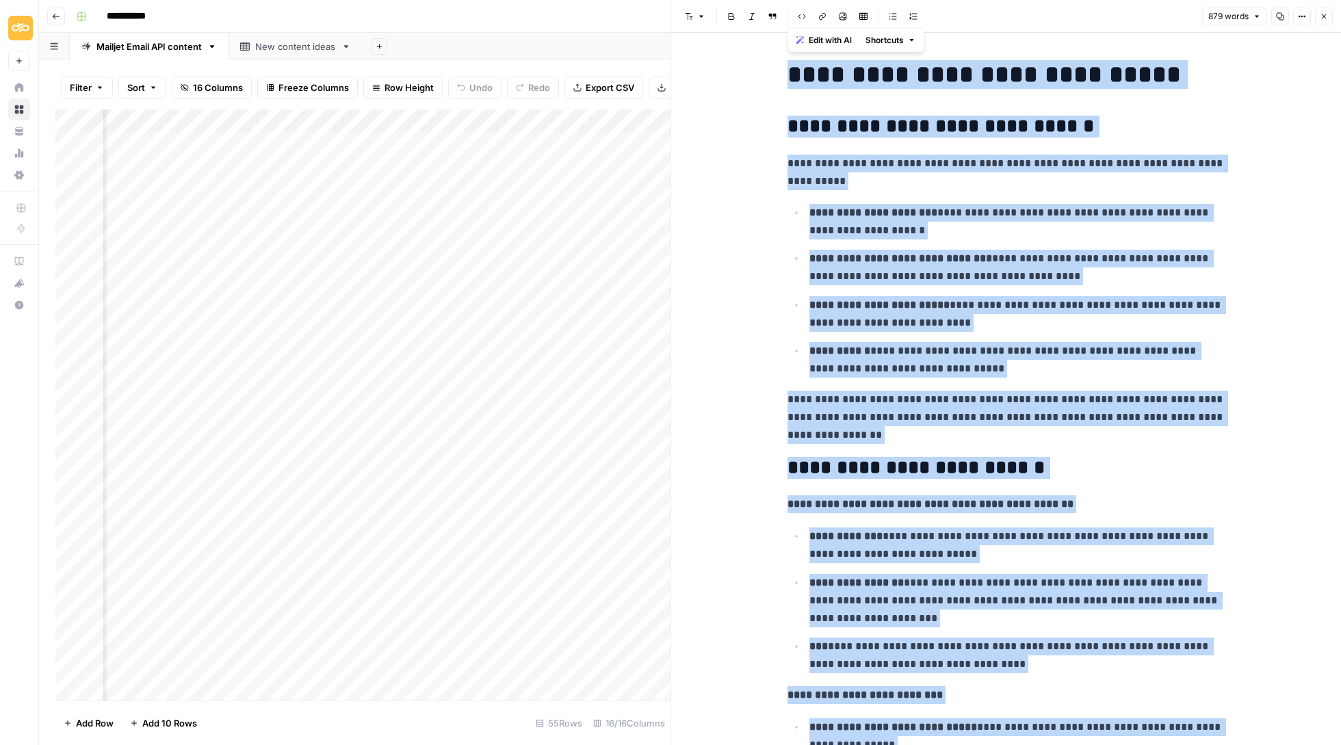
drag, startPoint x: 1040, startPoint y: 688, endPoint x: 852, endPoint y: -126, distance: 835.4
click at [852, 0] on html "**********" at bounding box center [670, 372] width 1341 height 745
copy div "**********"
click at [1329, 17] on button "Close" at bounding box center [1324, 17] width 18 height 18
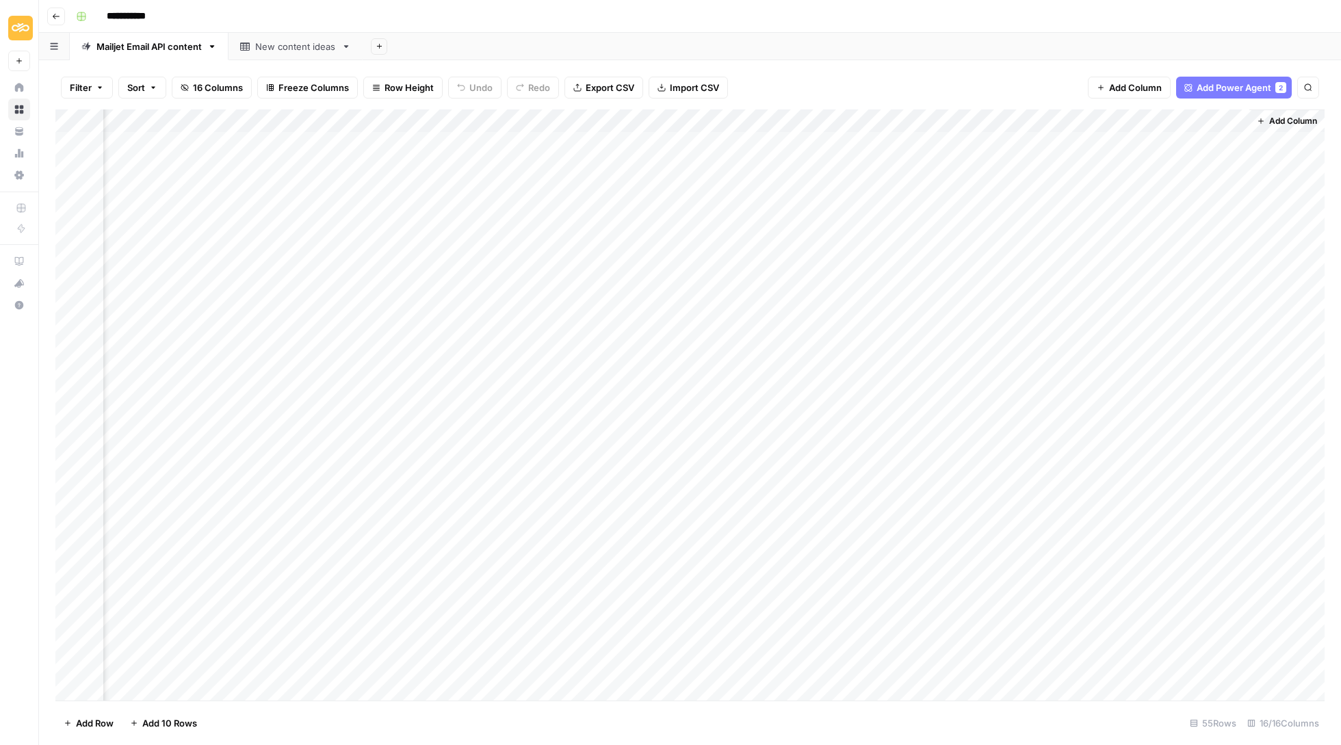
scroll to position [0, 1127]
click at [1260, 122] on icon "button" at bounding box center [1261, 121] width 8 height 8
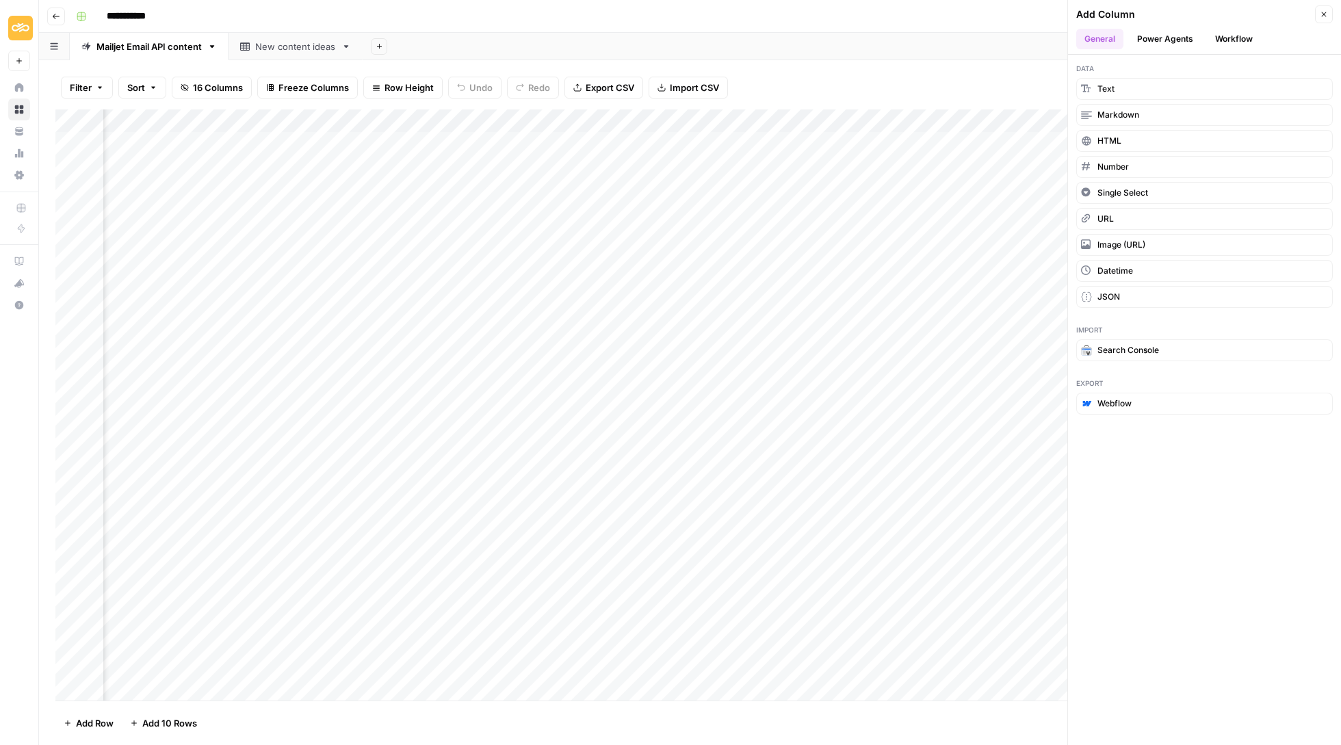
click at [1241, 47] on button "Workflow" at bounding box center [1234, 39] width 54 height 21
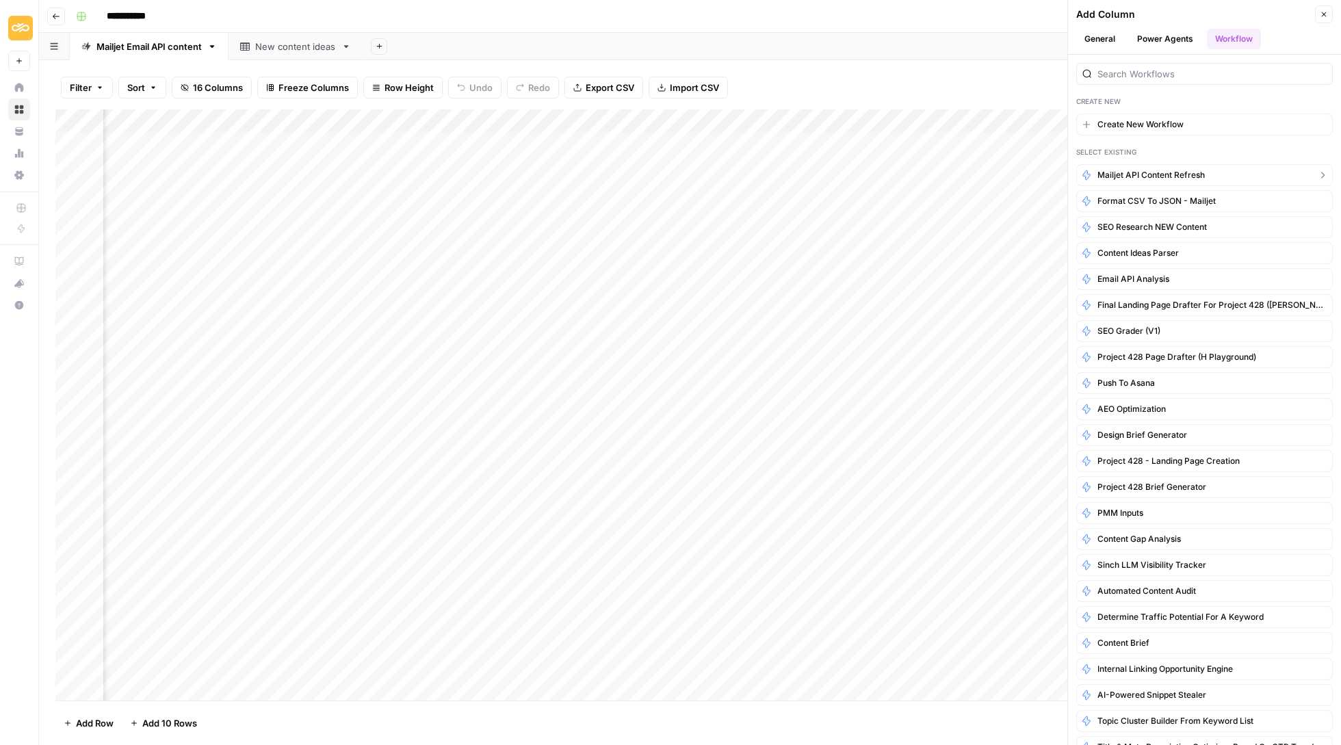
click at [1185, 170] on span "Mailjet API content refresh" at bounding box center [1150, 175] width 107 height 12
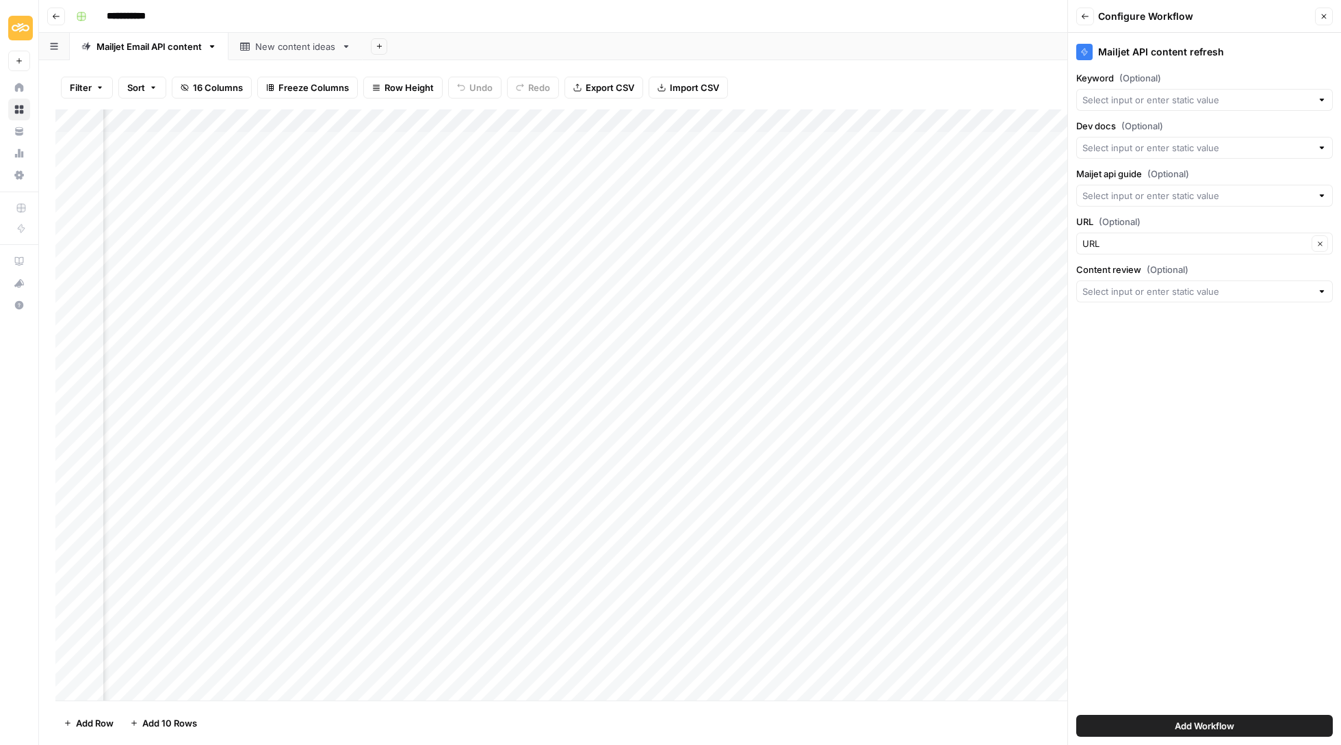
click at [1163, 92] on div at bounding box center [1204, 100] width 257 height 22
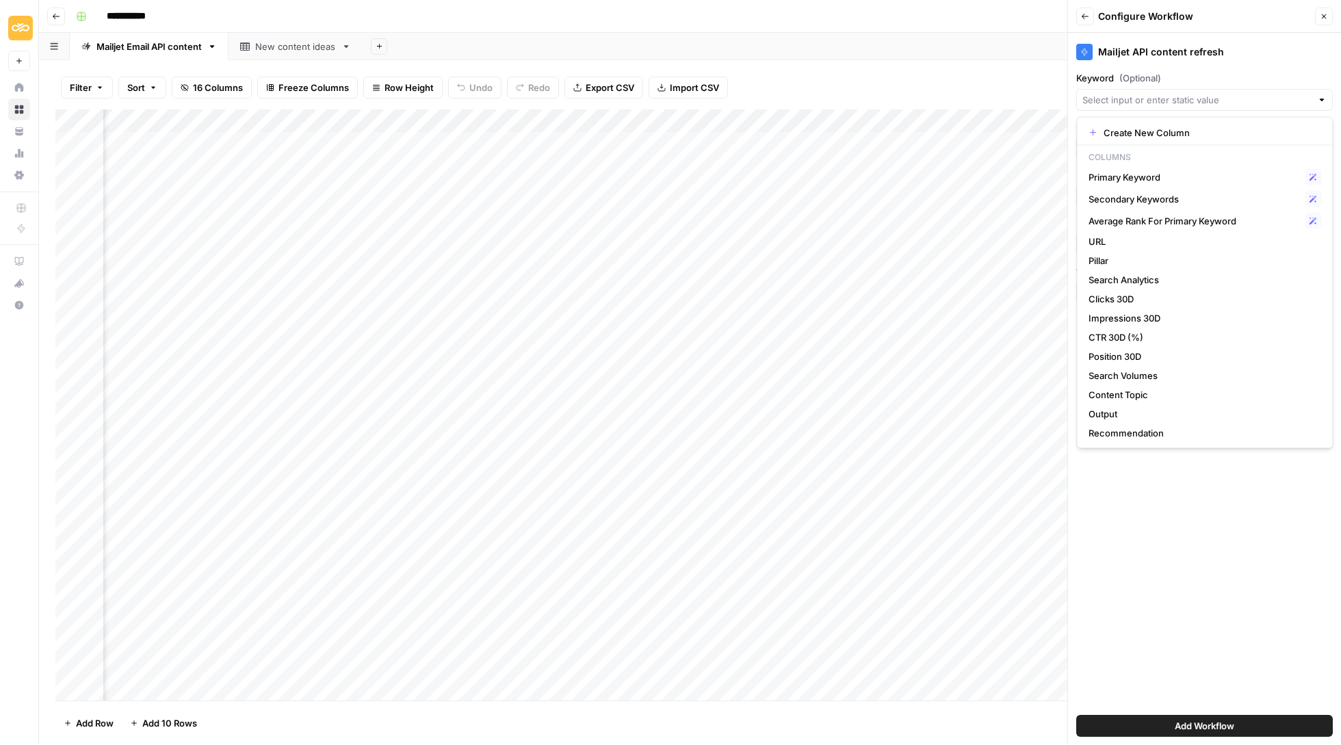
click at [1150, 175] on span "Primary Keyword" at bounding box center [1193, 177] width 211 height 14
type input "Primary Keyword"
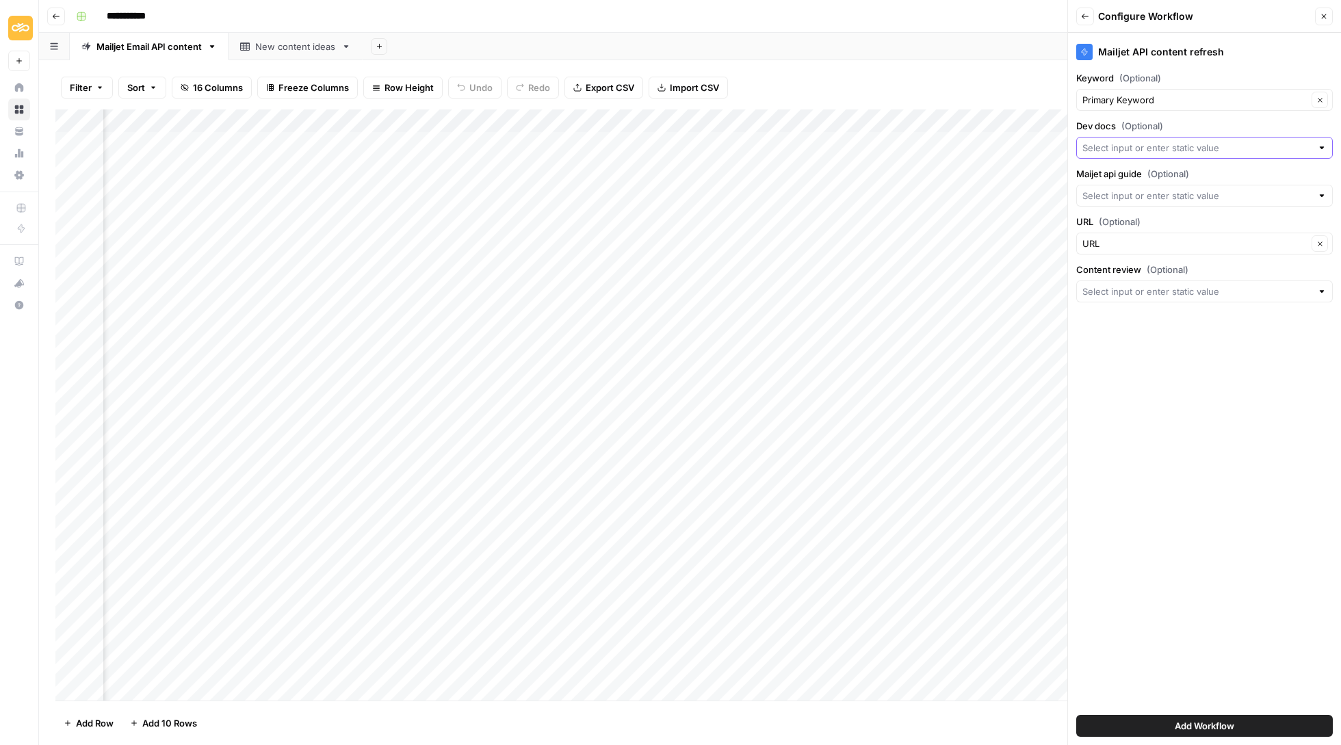
click at [1153, 153] on input "Dev docs (Optional)" at bounding box center [1196, 148] width 229 height 14
click at [1224, 129] on label "Dev docs (Optional)" at bounding box center [1204, 126] width 257 height 14
click at [1224, 141] on input "Dev docs (Optional)" at bounding box center [1196, 148] width 229 height 14
click at [1225, 124] on label "Dev docs (Optional)" at bounding box center [1204, 126] width 257 height 14
click at [1225, 141] on input "Dev docs (Optional)" at bounding box center [1196, 148] width 229 height 14
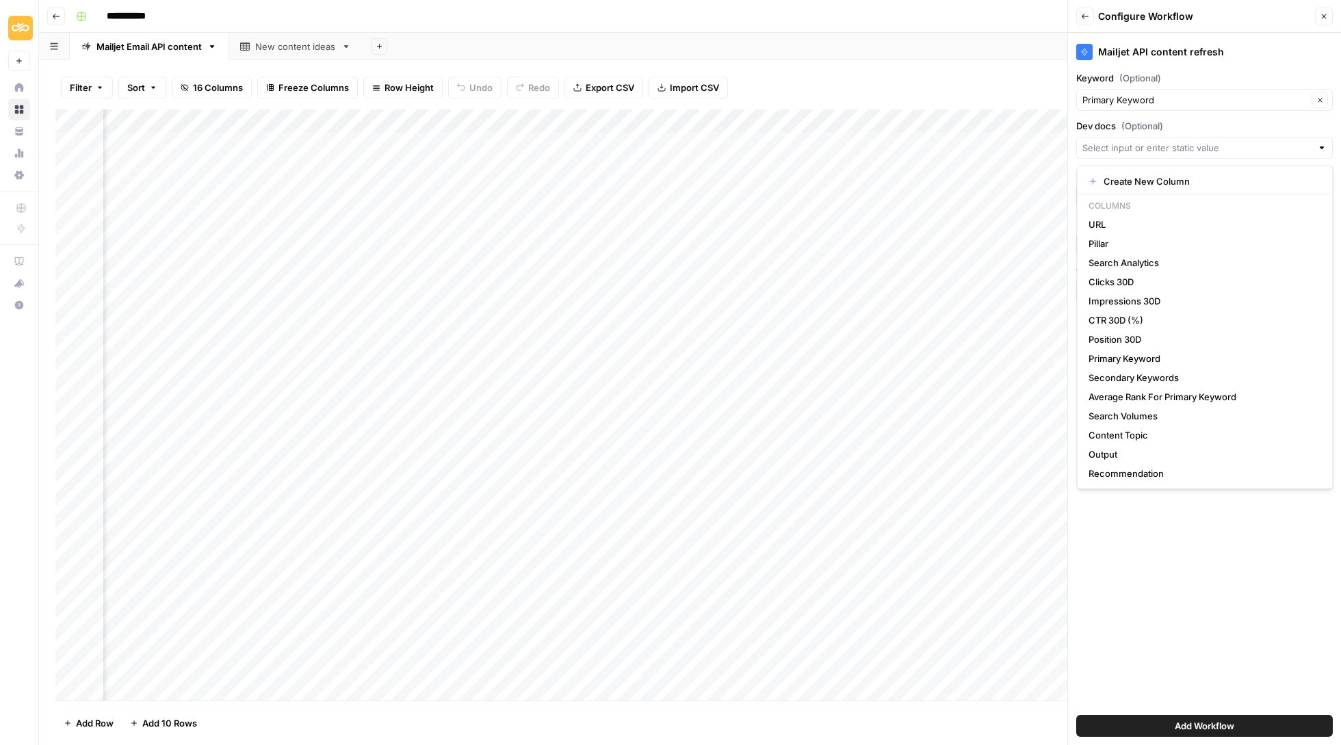
click at [1225, 124] on label "Dev docs (Optional)" at bounding box center [1204, 126] width 257 height 14
click at [1225, 141] on input "Dev docs (Optional)" at bounding box center [1196, 148] width 229 height 14
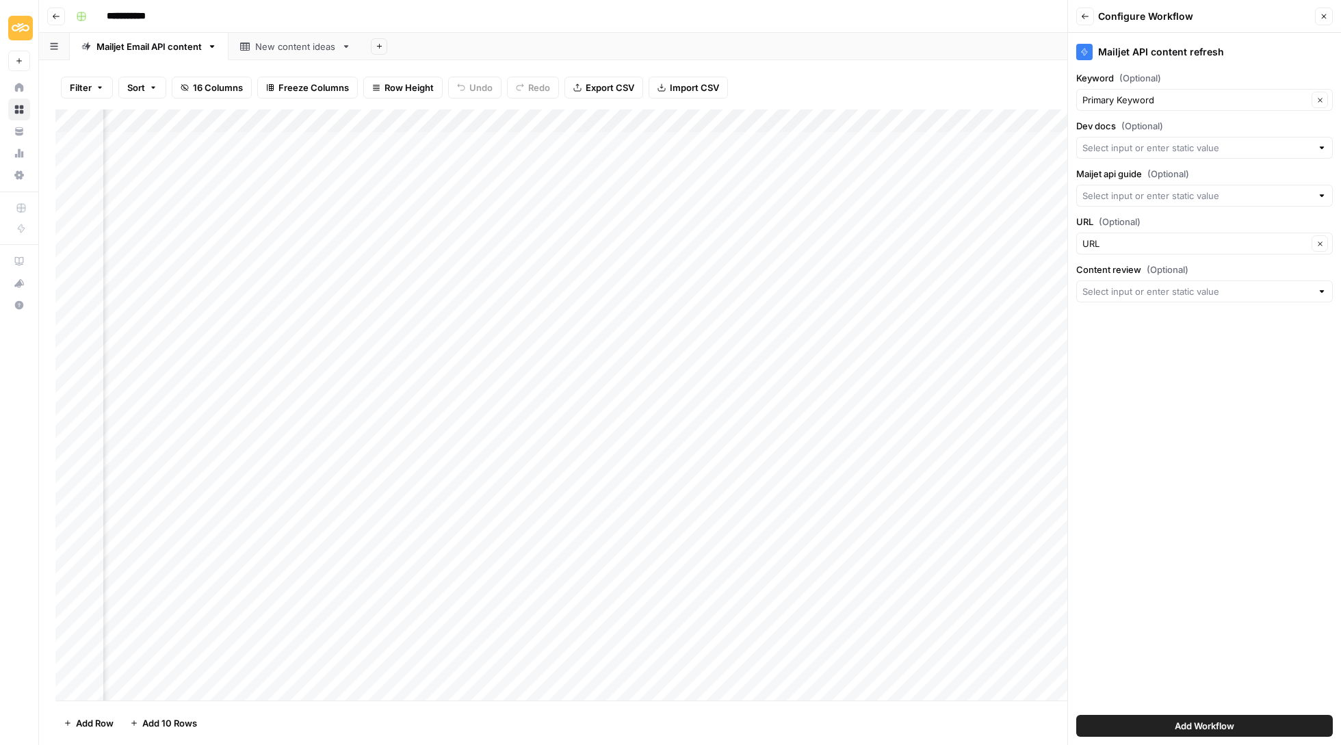
click at [1199, 690] on div "Mailjet API content refresh Keyword (Optional) Primary Keyword Clear Dev docs (…" at bounding box center [1204, 389] width 273 height 712
click at [1155, 293] on input "Content review (Optional)" at bounding box center [1196, 292] width 229 height 14
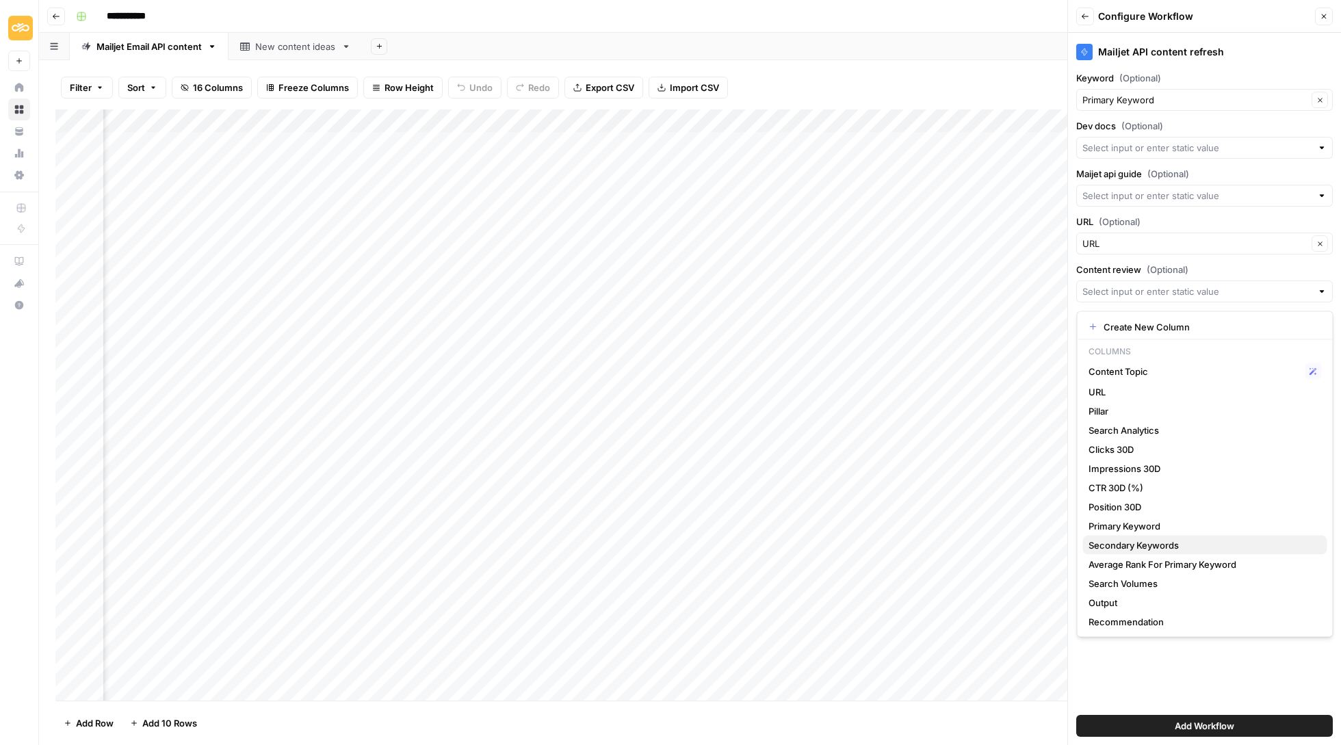
scroll to position [0, 0]
click at [1121, 599] on span "Output" at bounding box center [1202, 603] width 228 height 14
type input "Output"
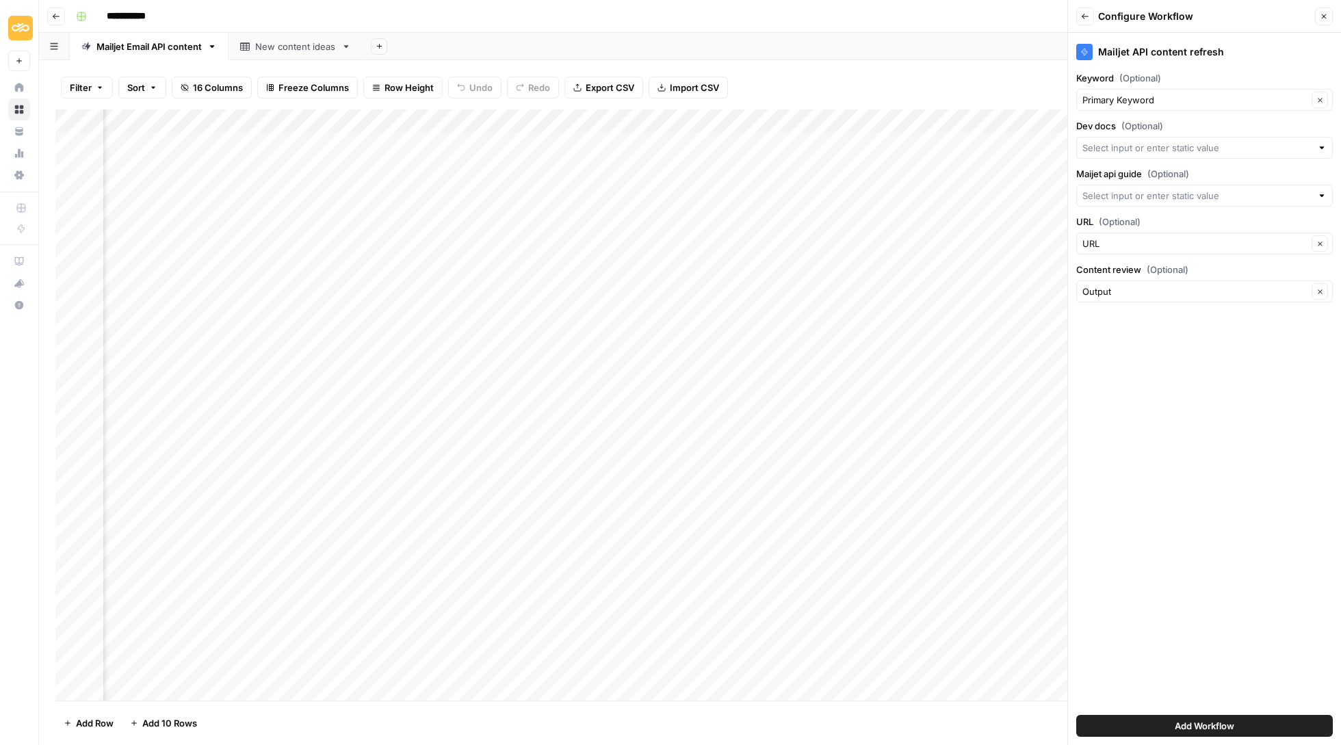
click at [1163, 716] on button "Add Workflow" at bounding box center [1204, 726] width 257 height 22
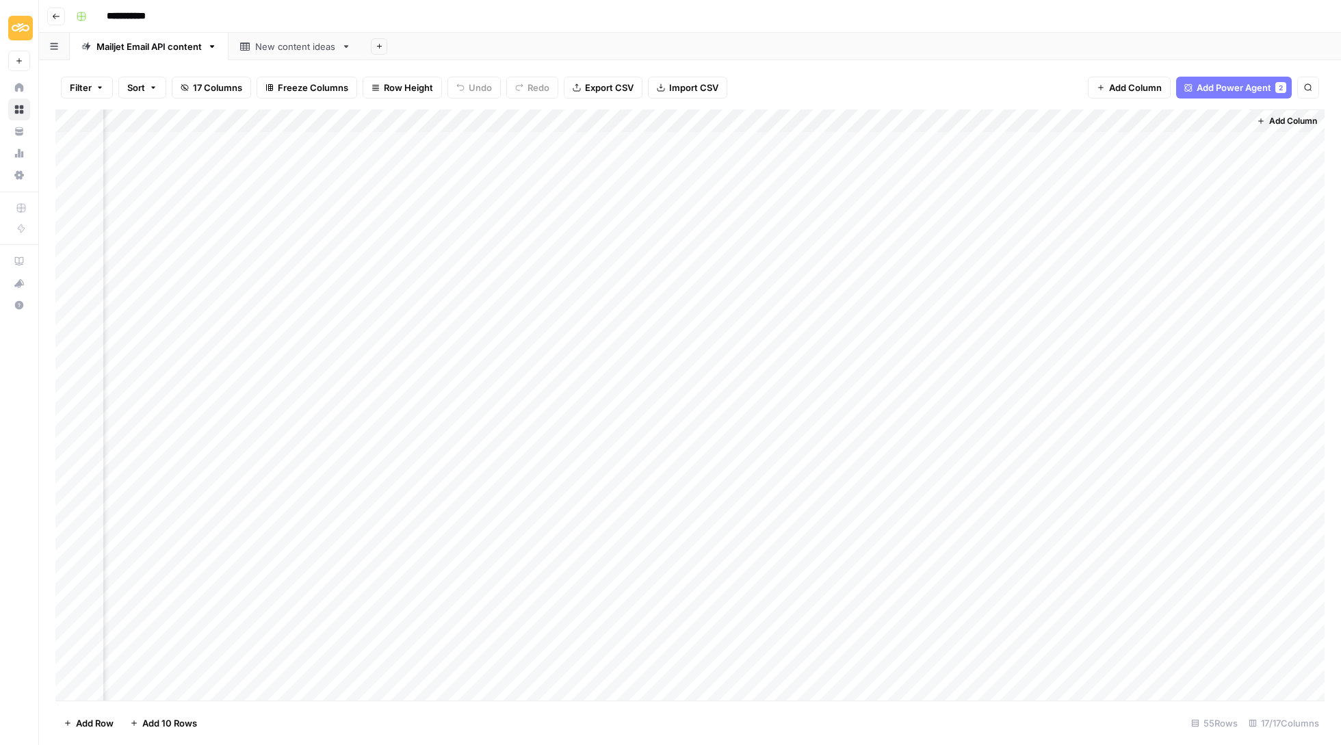
scroll to position [0, 1304]
click at [1156, 140] on div "Add Column" at bounding box center [689, 405] width 1269 height 593
click at [75, 163] on div "Add Column" at bounding box center [689, 405] width 1269 height 593
click at [68, 189] on div "Add Column" at bounding box center [689, 405] width 1269 height 593
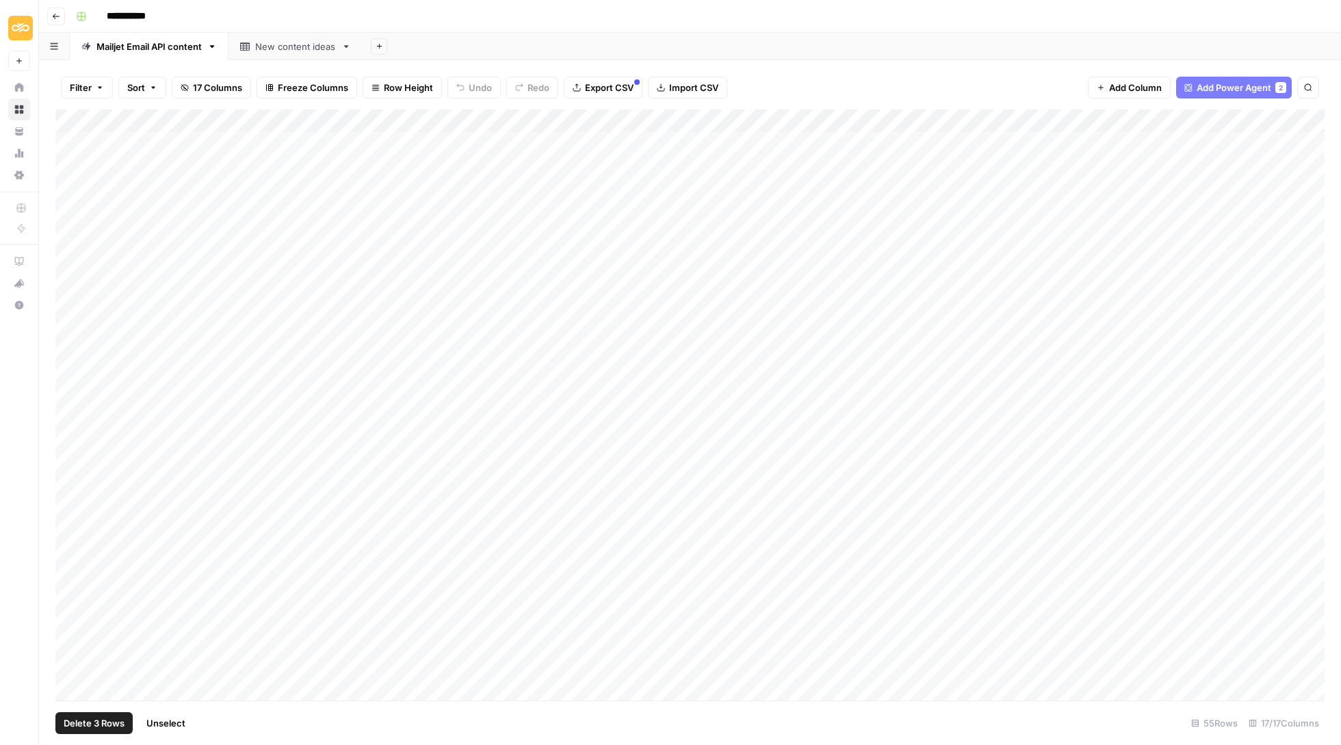
click at [68, 211] on div "Add Column" at bounding box center [689, 405] width 1269 height 593
click at [72, 233] on div "Add Column" at bounding box center [689, 405] width 1269 height 593
click at [72, 250] on div "Add Column" at bounding box center [689, 405] width 1269 height 593
click at [72, 258] on div "Add Column" at bounding box center [689, 405] width 1269 height 593
click at [72, 280] on div "Add Column" at bounding box center [689, 405] width 1269 height 593
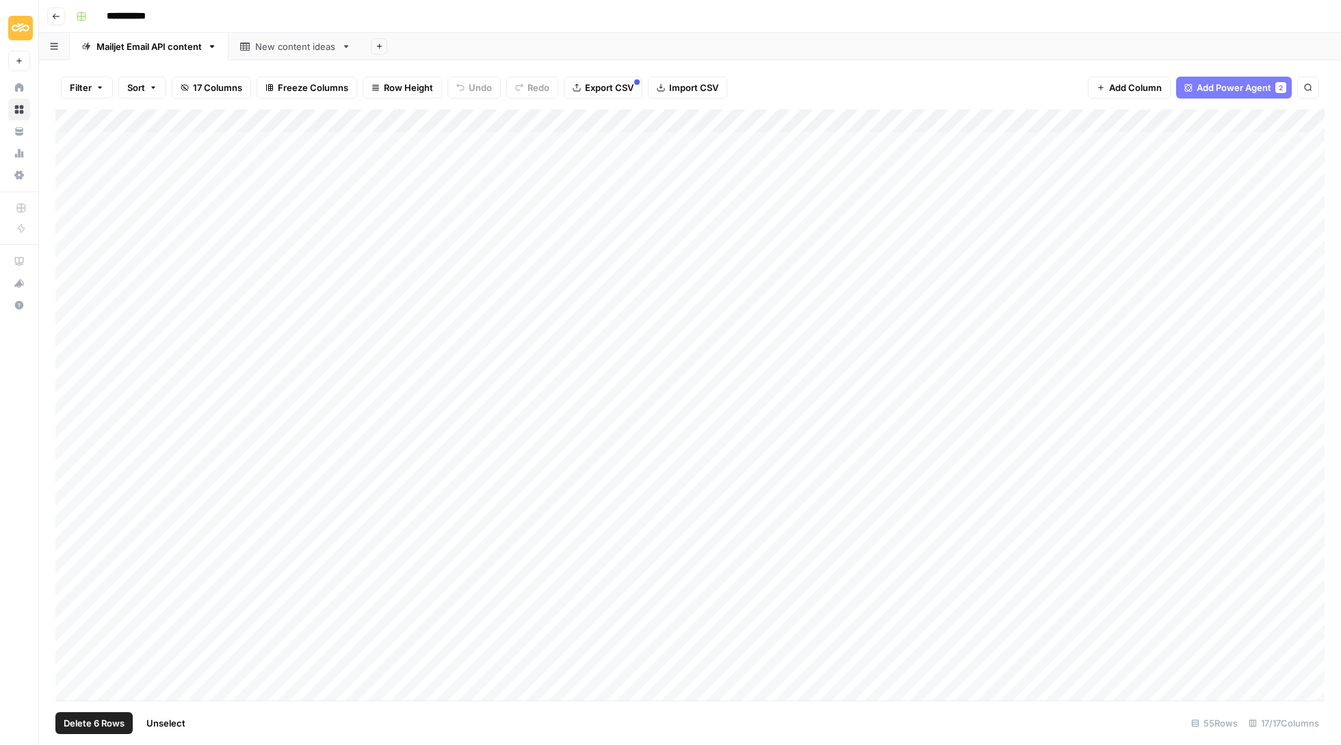
click at [73, 304] on div "Add Column" at bounding box center [689, 405] width 1269 height 593
click at [1236, 114] on div "Add Column" at bounding box center [689, 405] width 1269 height 593
click at [1270, 197] on span "Selected Rows (7)" at bounding box center [1281, 199] width 86 height 14
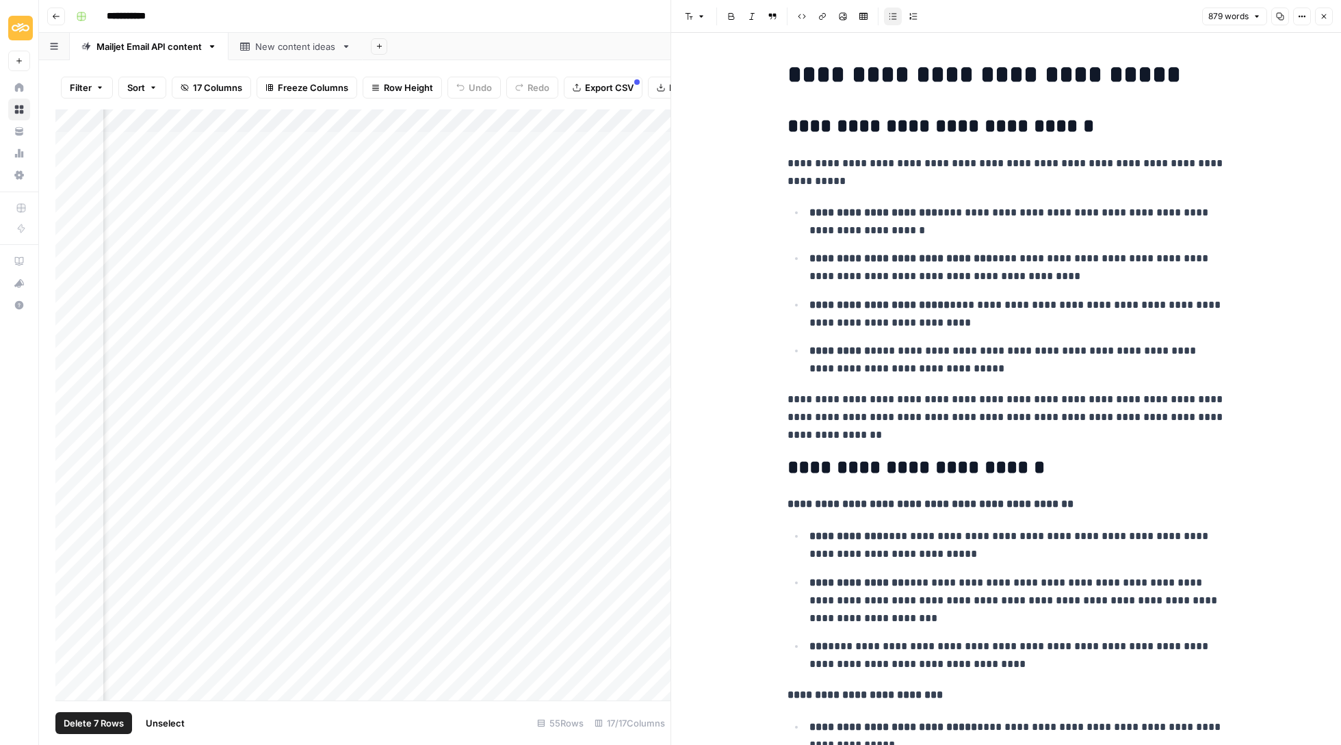
click at [1319, 11] on button "Close" at bounding box center [1324, 17] width 18 height 18
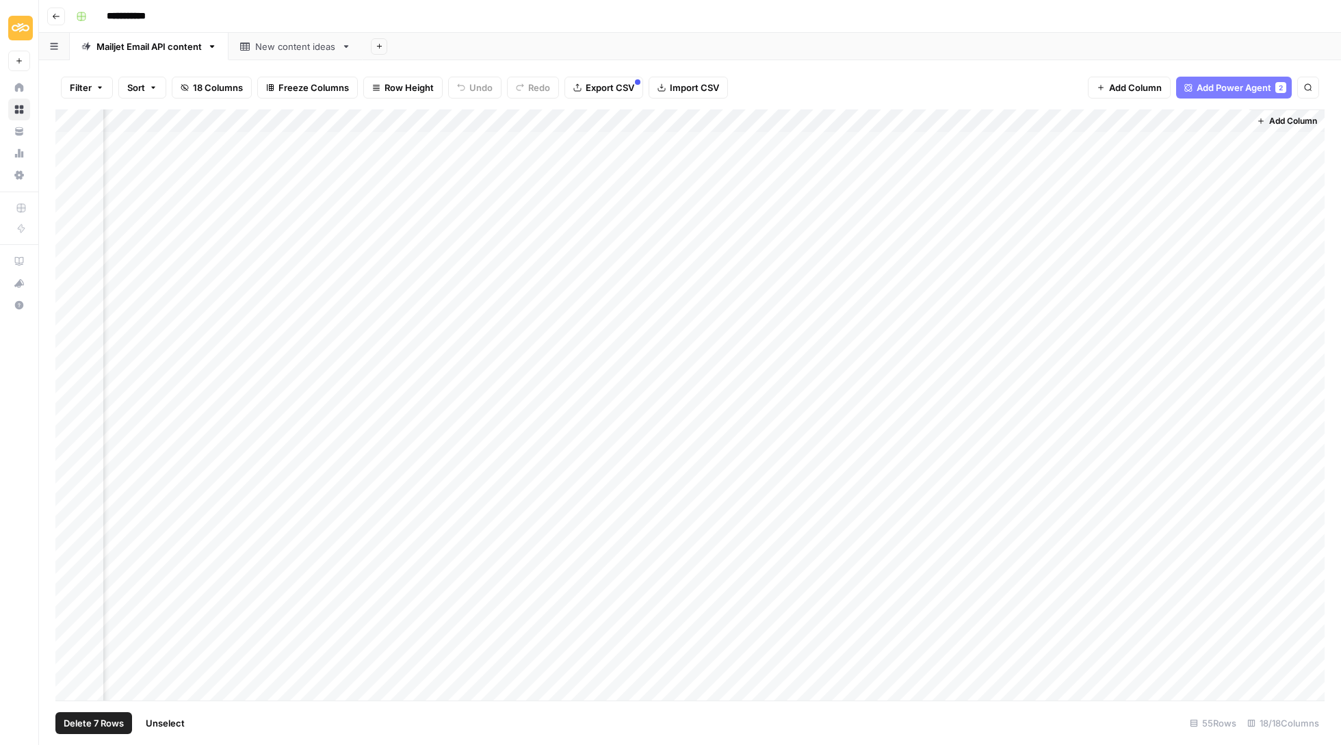
scroll to position [0, 1427]
click at [1189, 142] on div "Add Column" at bounding box center [689, 405] width 1269 height 593
click at [1232, 137] on div "Add Column" at bounding box center [689, 405] width 1269 height 593
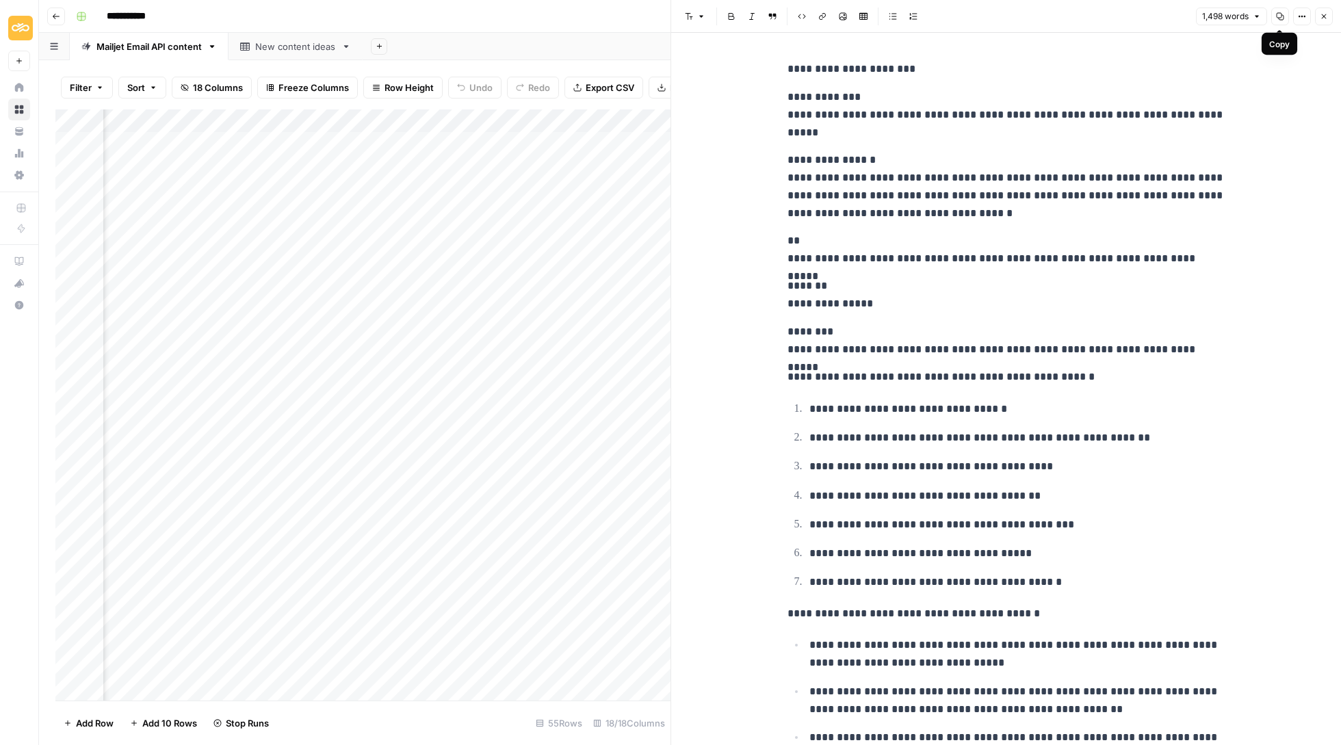
click at [1277, 16] on icon "button" at bounding box center [1280, 16] width 8 height 8
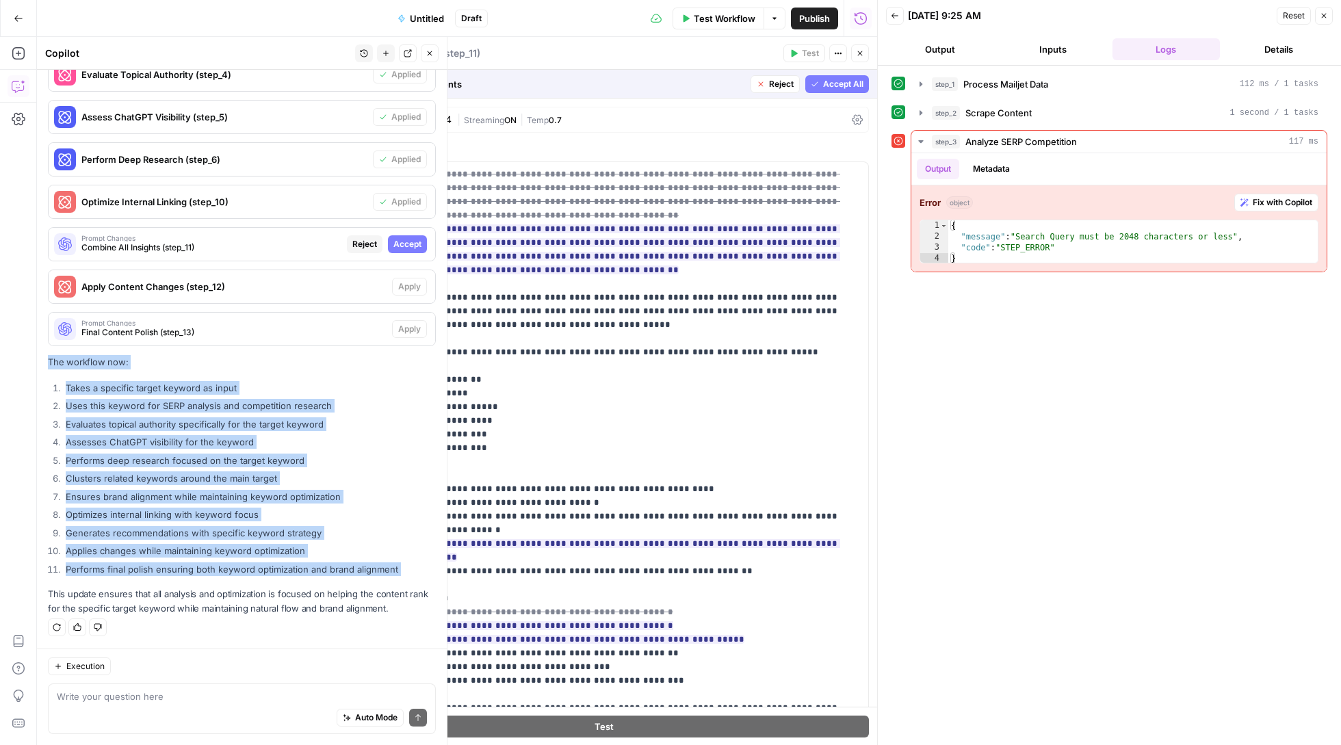
drag, startPoint x: 415, startPoint y: 575, endPoint x: 48, endPoint y: 356, distance: 427.4
click at [48, 356] on div "I'll add a keyword input and update the workflow to properly utilize it. This w…" at bounding box center [242, 235] width 388 height 759
copy div "The workflow now: Takes a specific target keyword as input Uses this keyword fo…"
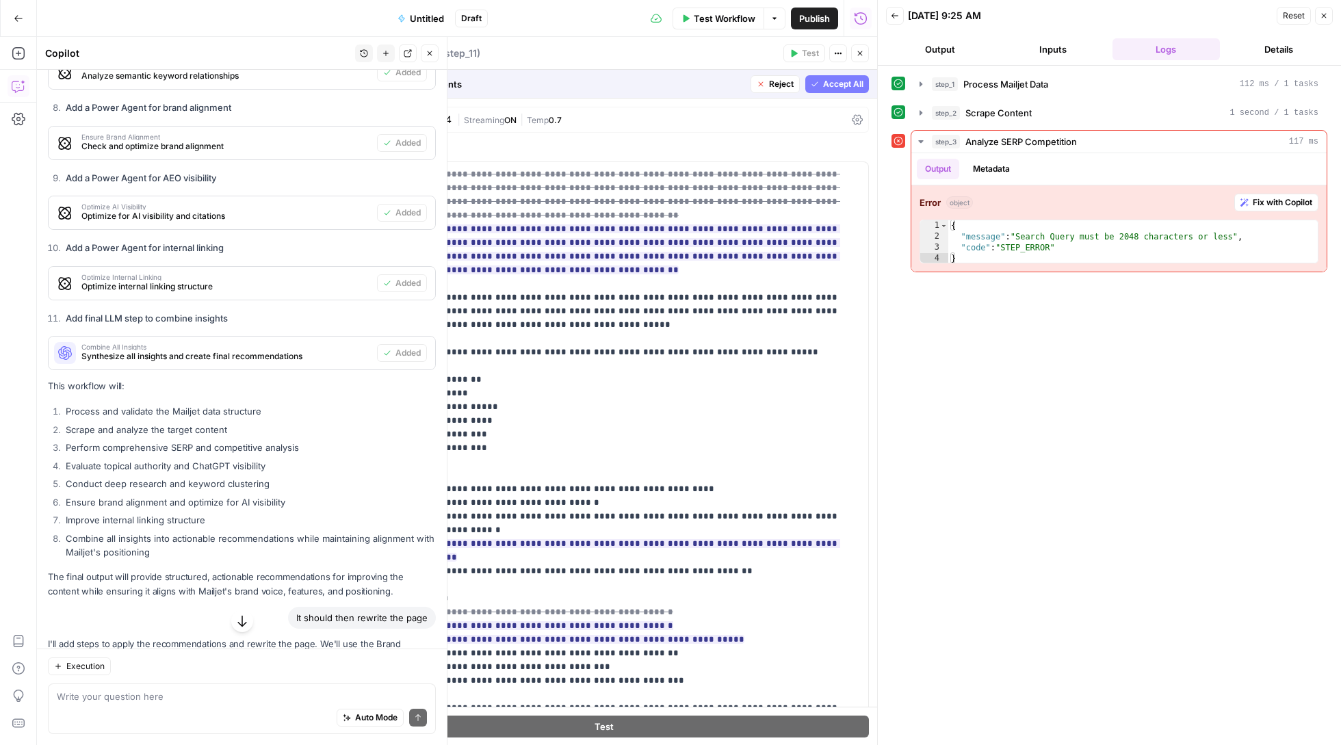
scroll to position [5851, 0]
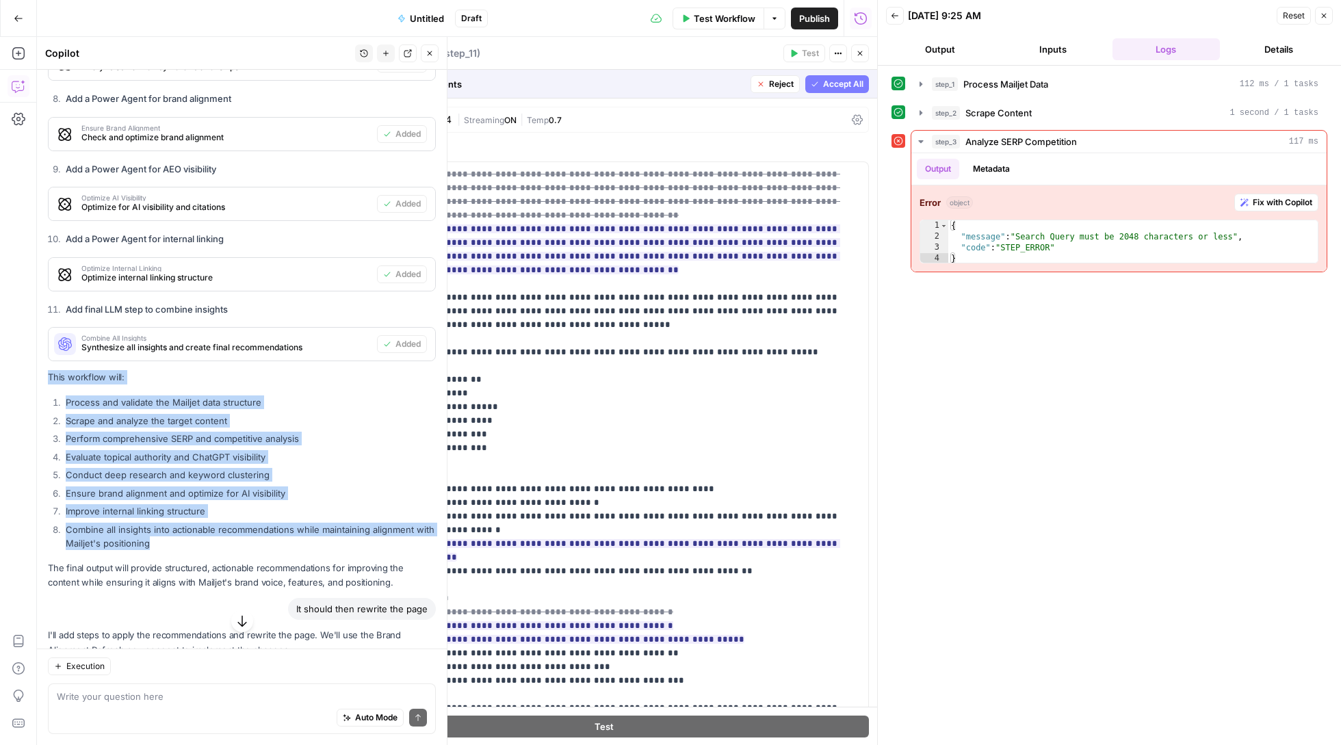
drag, startPoint x: 196, startPoint y: 597, endPoint x: 42, endPoint y: 424, distance: 231.1
copy div "This workflow will: Process and validate the Mailjet data structure Scrape and …"
click at [14, 18] on icon "button" at bounding box center [19, 19] width 10 height 10
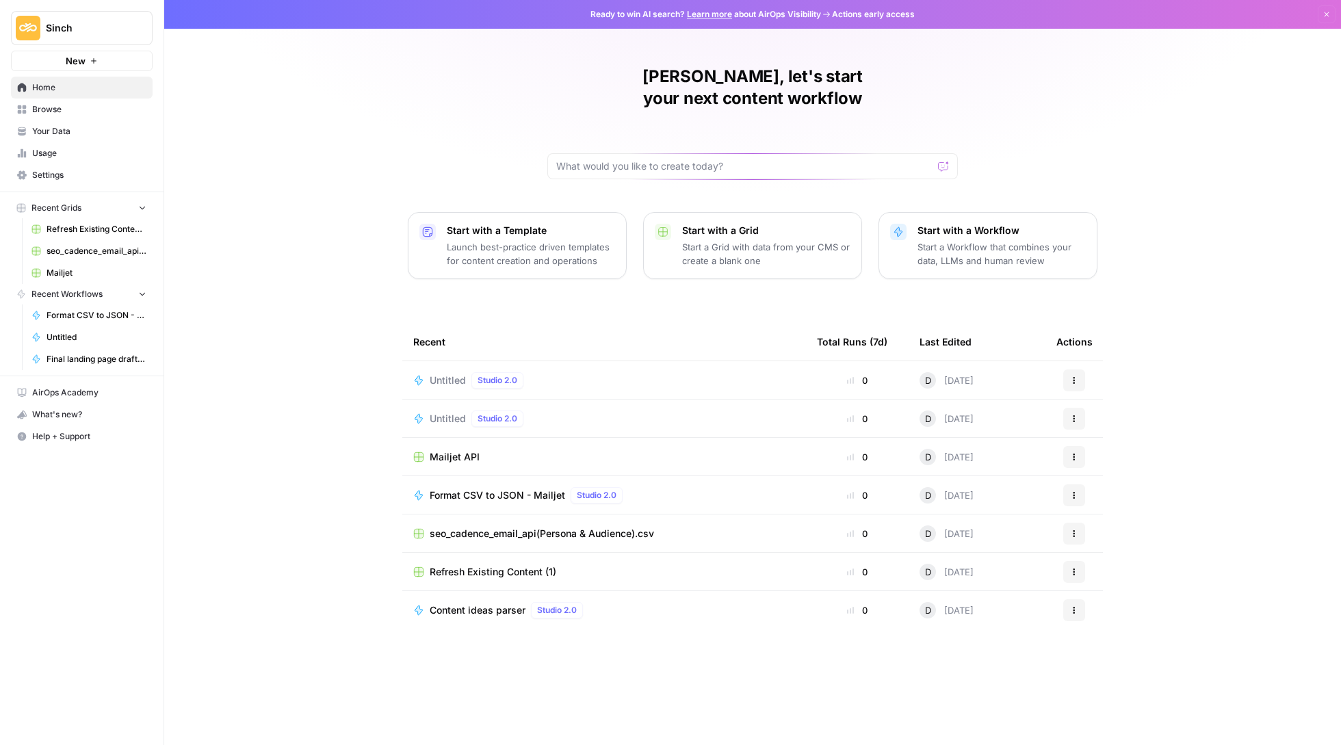
click at [461, 408] on td "Untitled Studio 2.0" at bounding box center [604, 419] width 404 height 38
click at [455, 412] on span "Untitled" at bounding box center [448, 419] width 36 height 14
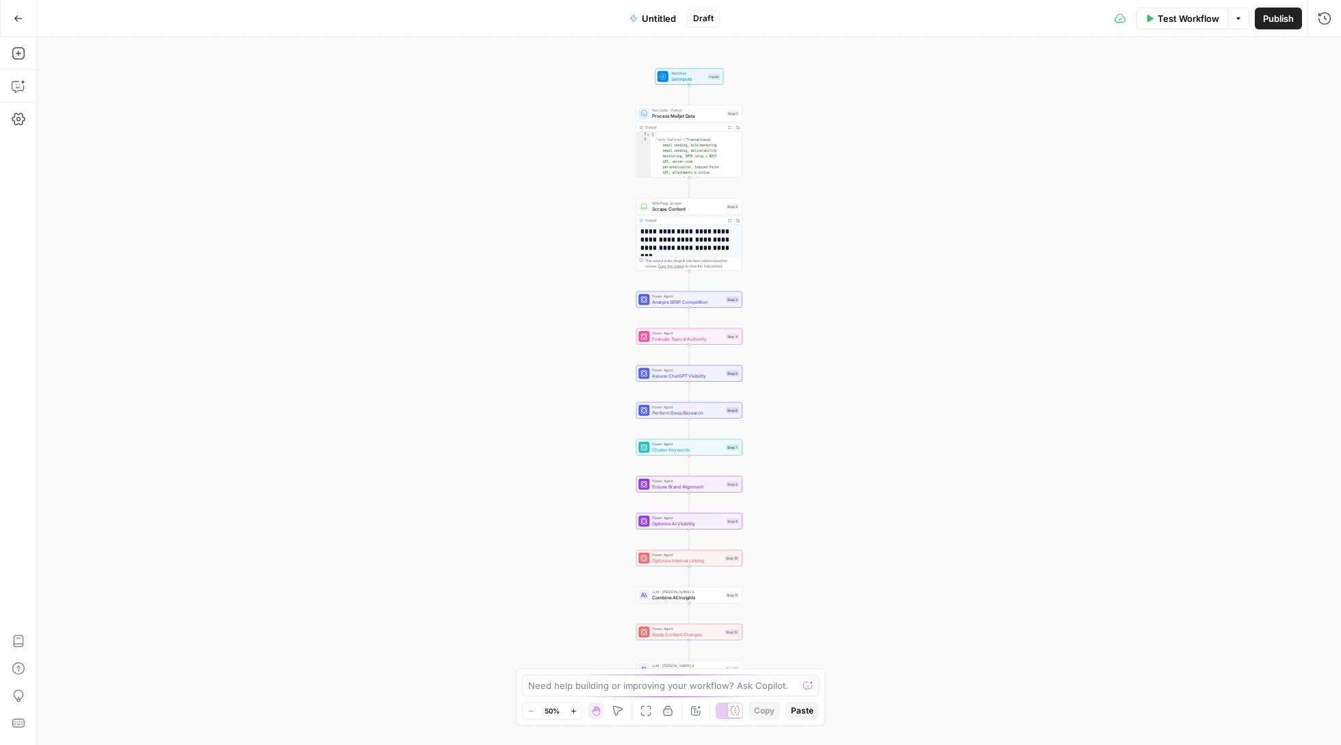
click at [659, 14] on span "Untitled" at bounding box center [659, 19] width 34 height 14
click at [182, 118] on div at bounding box center [241, 107] width 393 height 22
type input "test"
click at [516, 131] on div "Workflow Set Inputs Inputs Run Code · Python Process Mailjet Data Step 1 Output…" at bounding box center [689, 391] width 1304 height 708
click at [25, 18] on button "Go Back" at bounding box center [18, 18] width 25 height 25
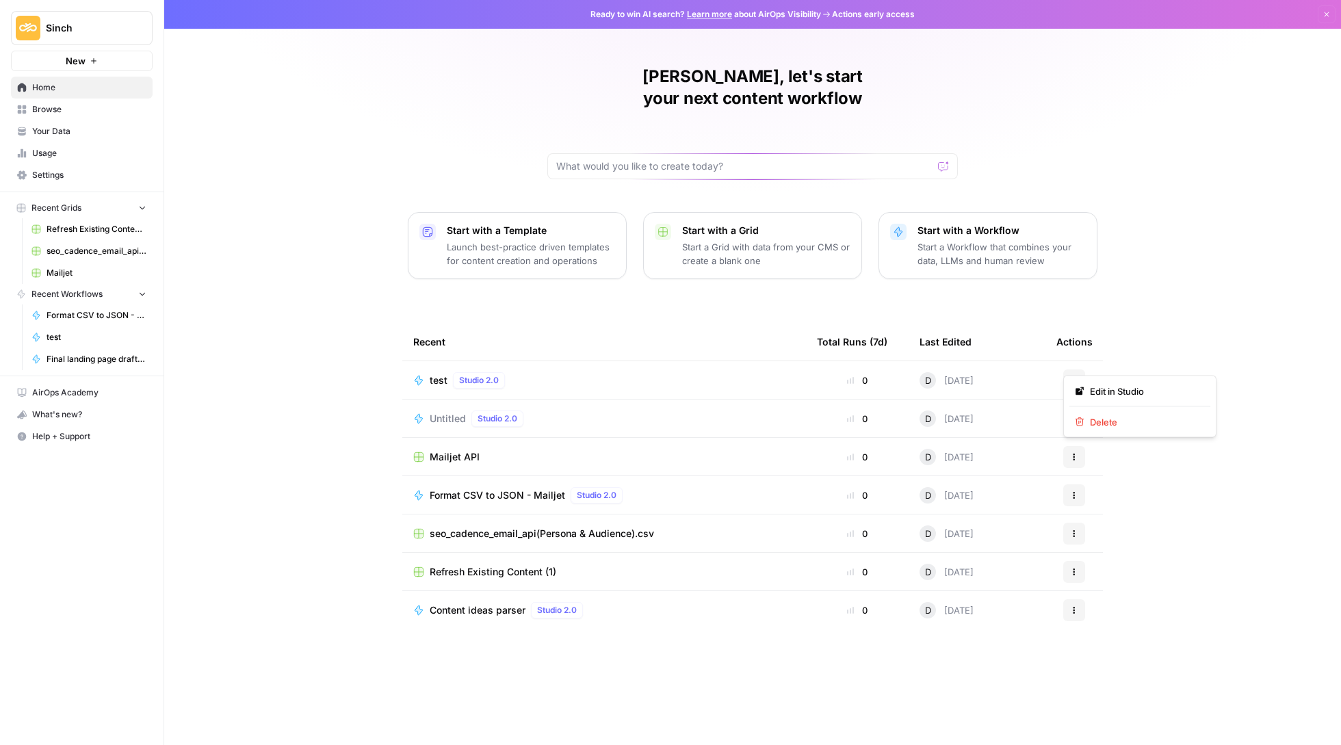
click at [1080, 369] on button "Actions" at bounding box center [1074, 380] width 22 height 22
click at [1107, 423] on span "Delete" at bounding box center [1144, 422] width 109 height 14
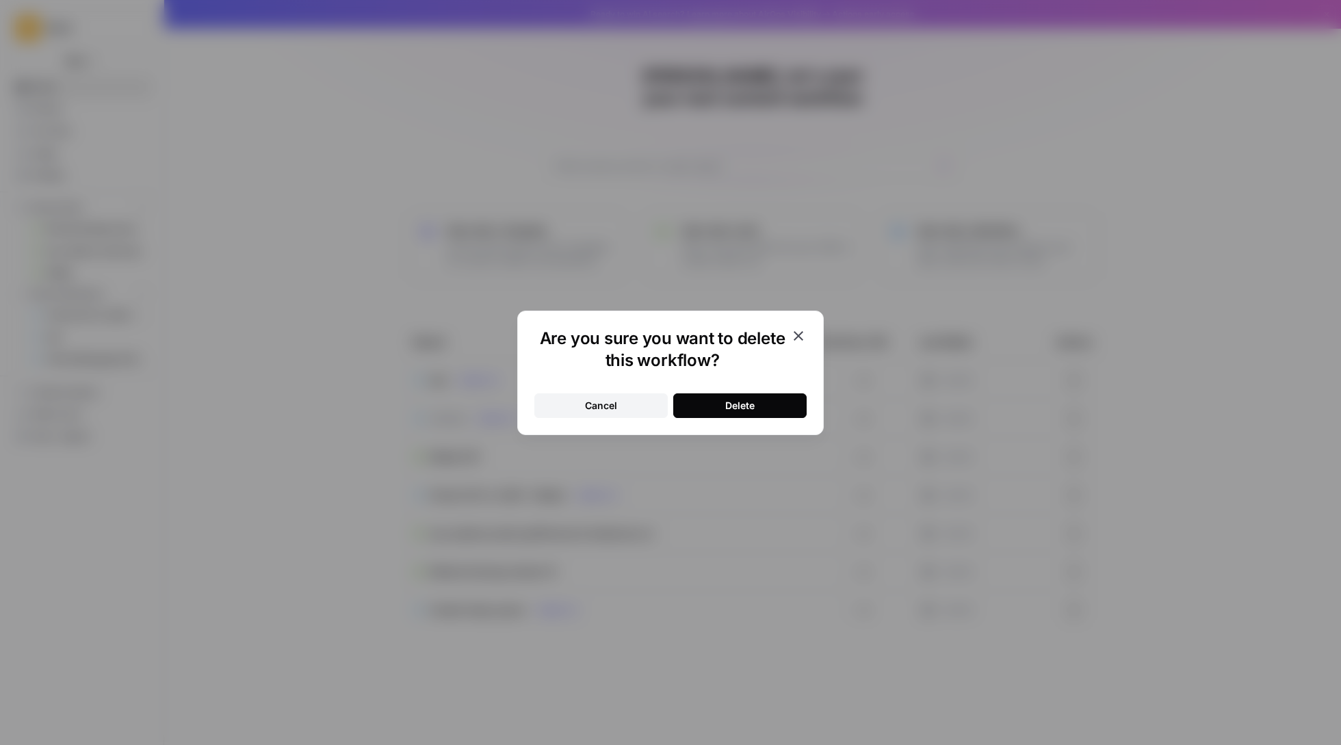
click at [772, 402] on button "Delete" at bounding box center [739, 405] width 133 height 25
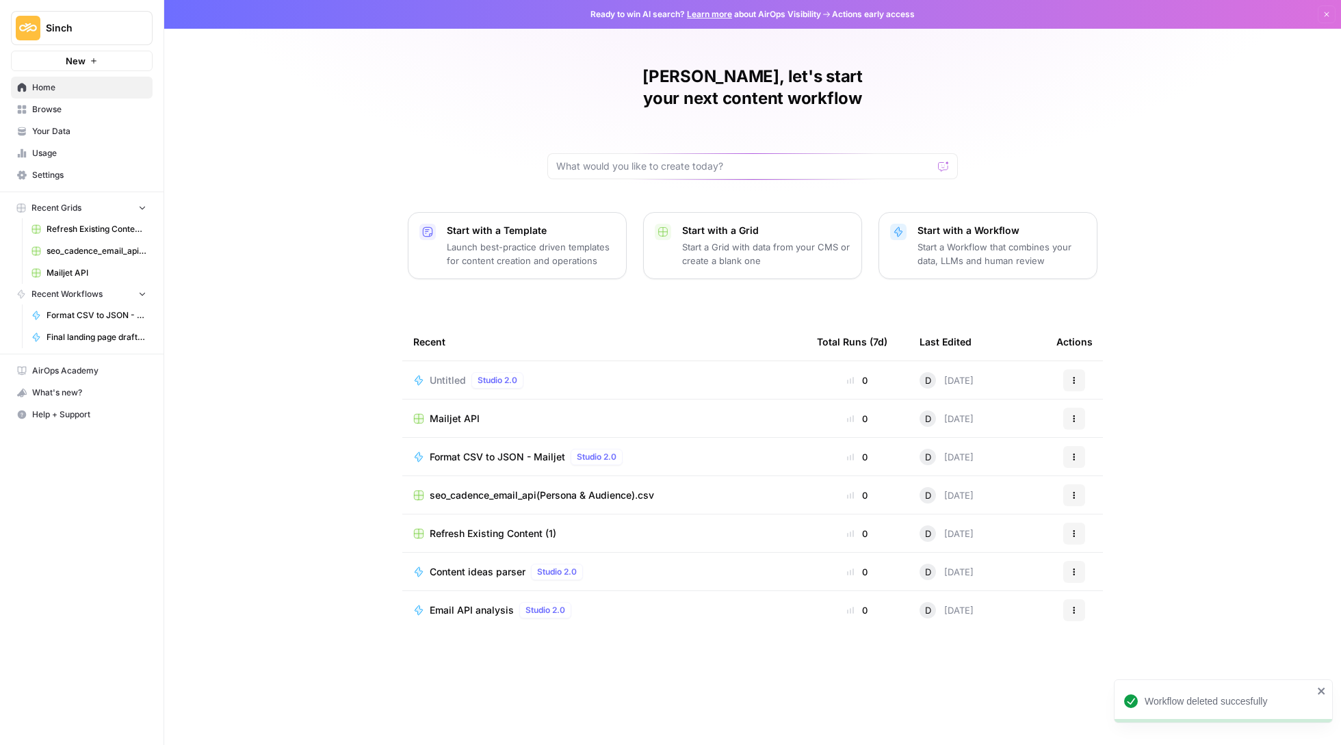
click at [1038, 224] on p "Start with a Workflow" at bounding box center [1001, 231] width 168 height 14
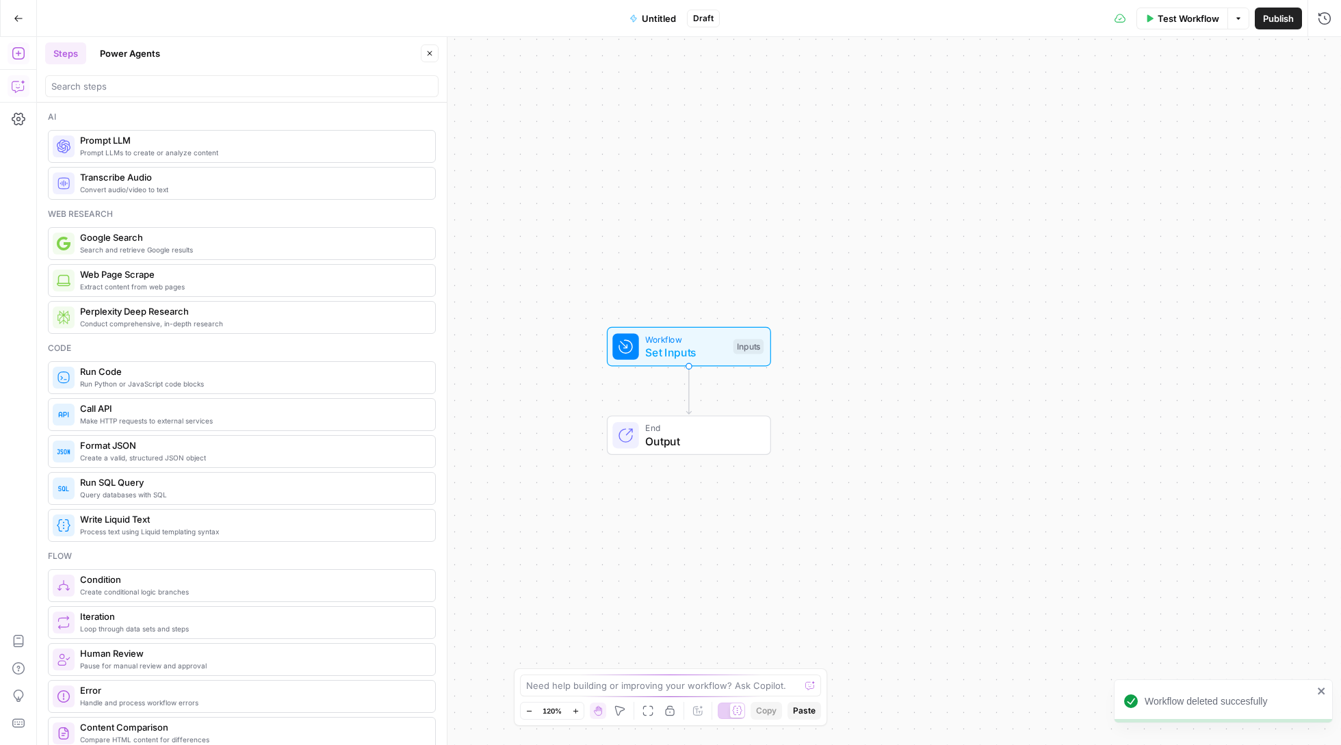
click at [4, 79] on div "Add Steps Copilot Settings AirOps Academy Help Give Feedback Shortcuts" at bounding box center [18, 391] width 37 height 708
click at [18, 86] on icon "button" at bounding box center [19, 86] width 14 height 14
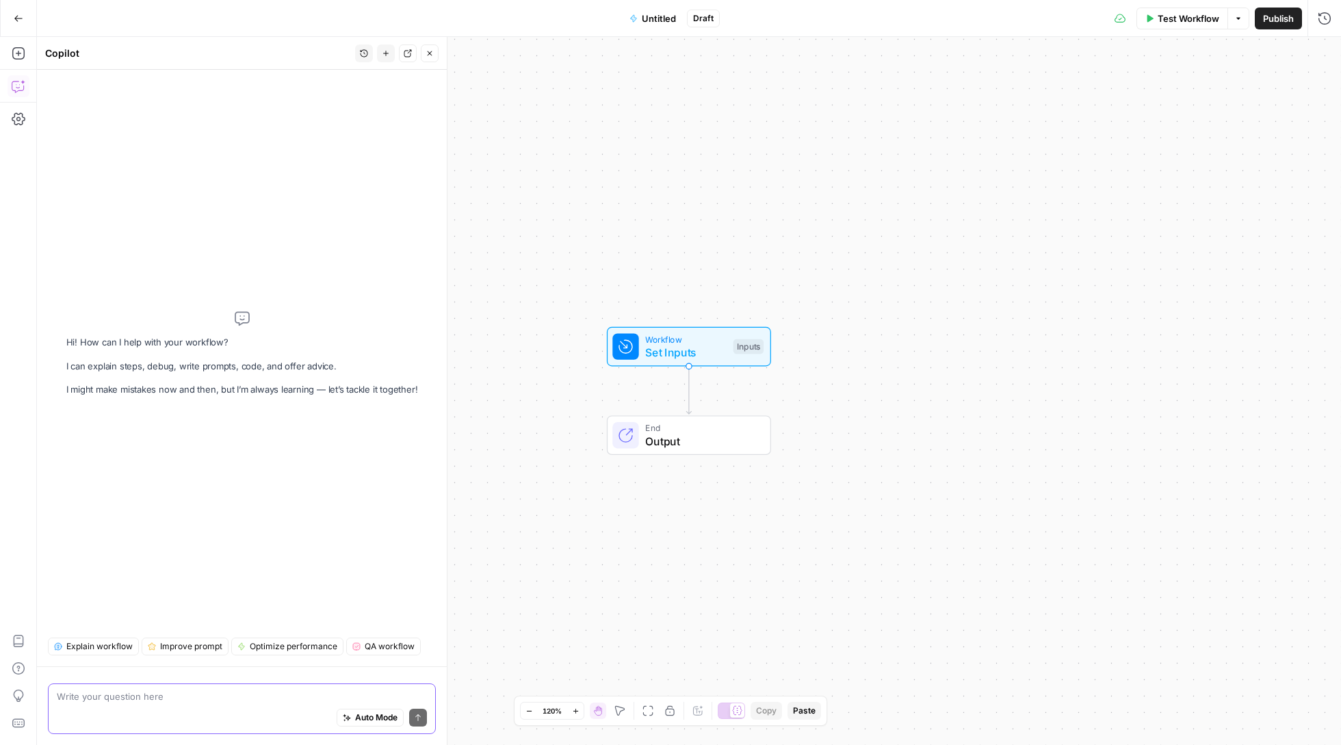
paste textarea "AirOps Workflow: Mailjet Content Refresh & SEO Optimization Inputs target_url (…"
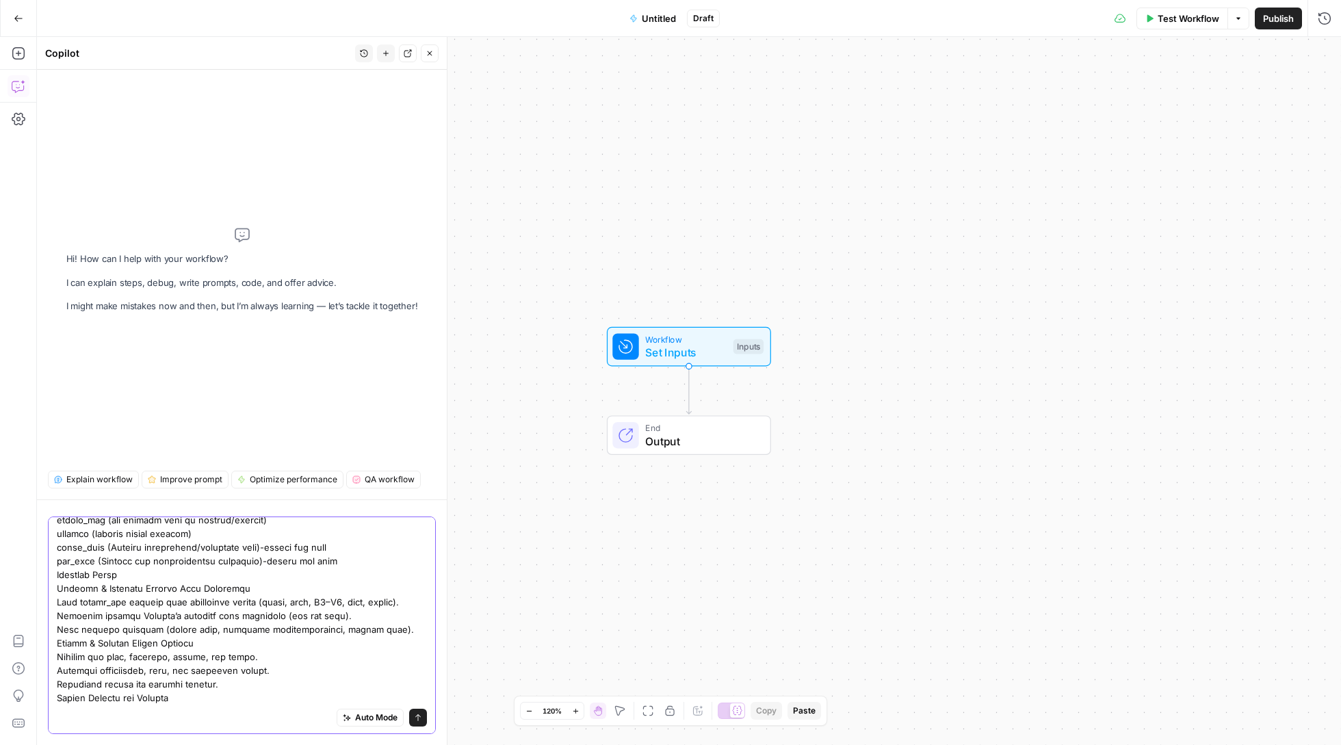
scroll to position [39, 0]
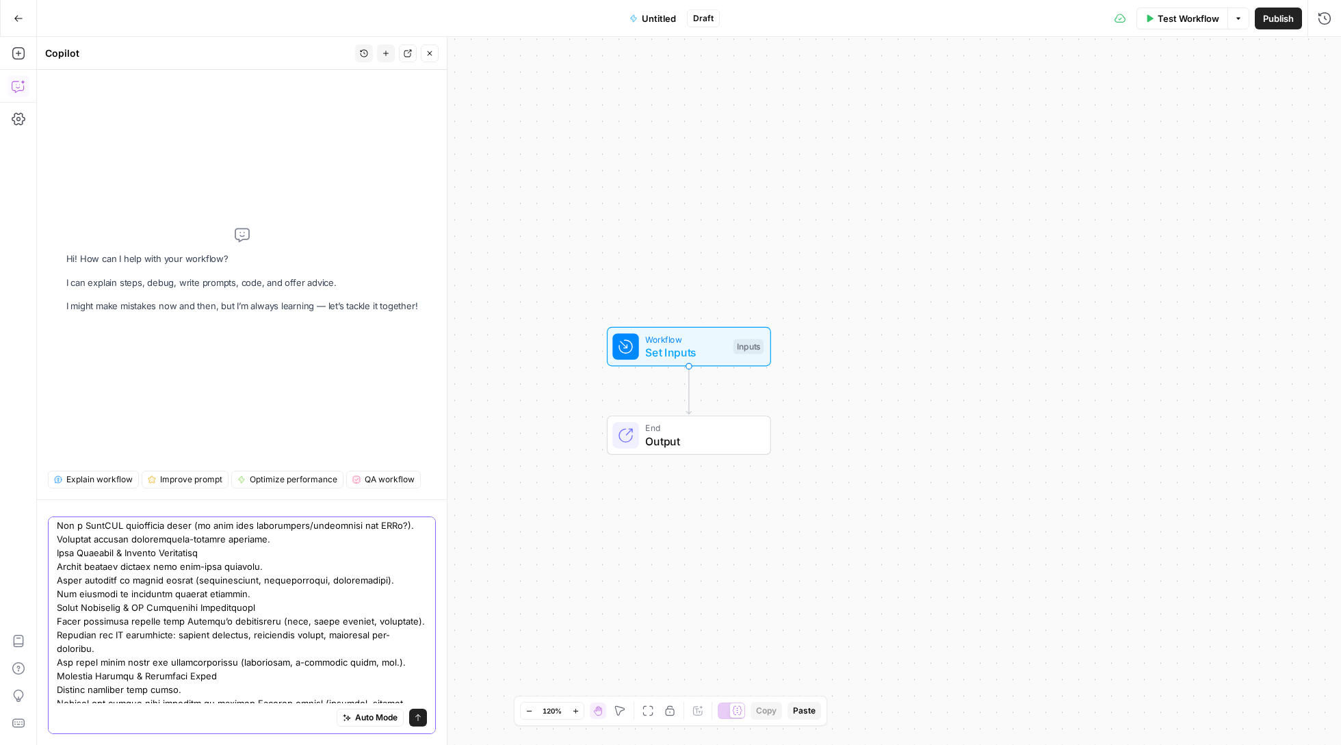
scroll to position [389, 0]
click at [403, 605] on textarea at bounding box center [242, 516] width 370 height 766
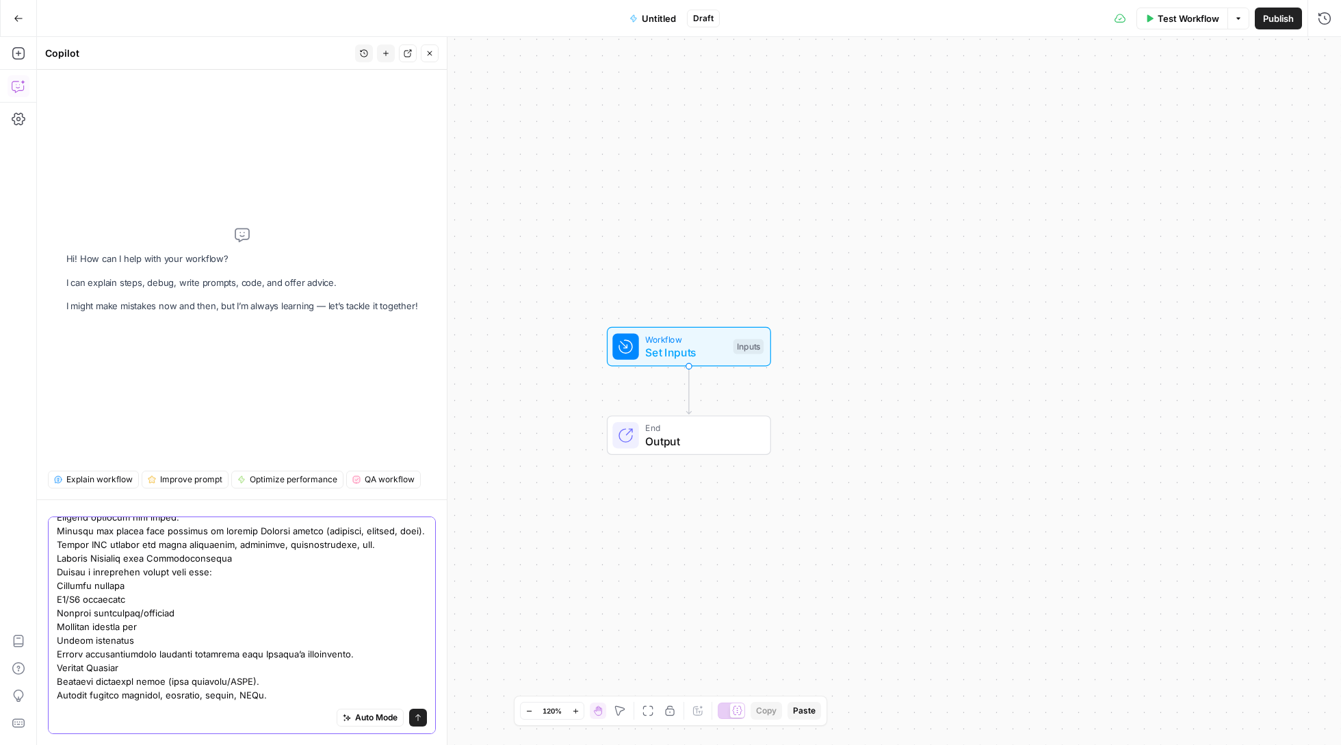
scroll to position [573, 0]
type textarea "AirOps Workflow: Mailjet Content Refresh & SEO Optimization Inputs target_url (…"
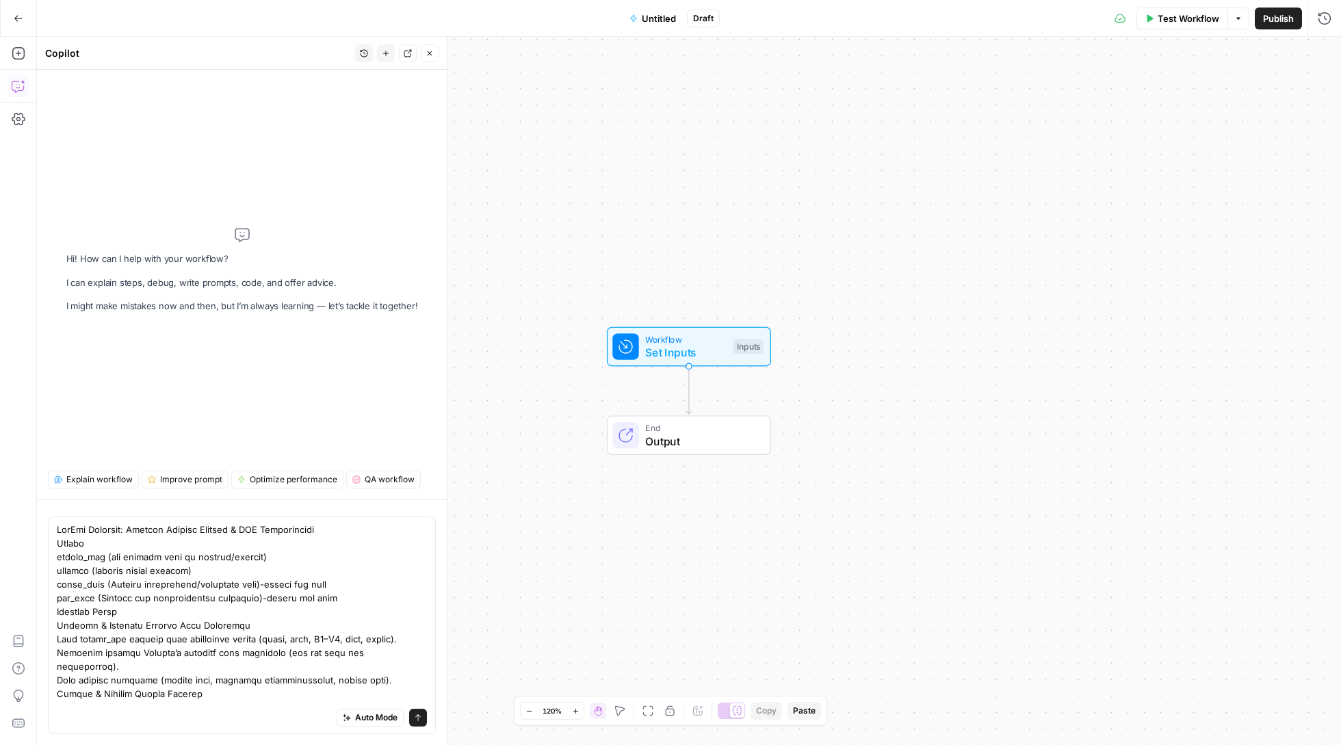
click at [411, 718] on button "Send" at bounding box center [418, 718] width 18 height 18
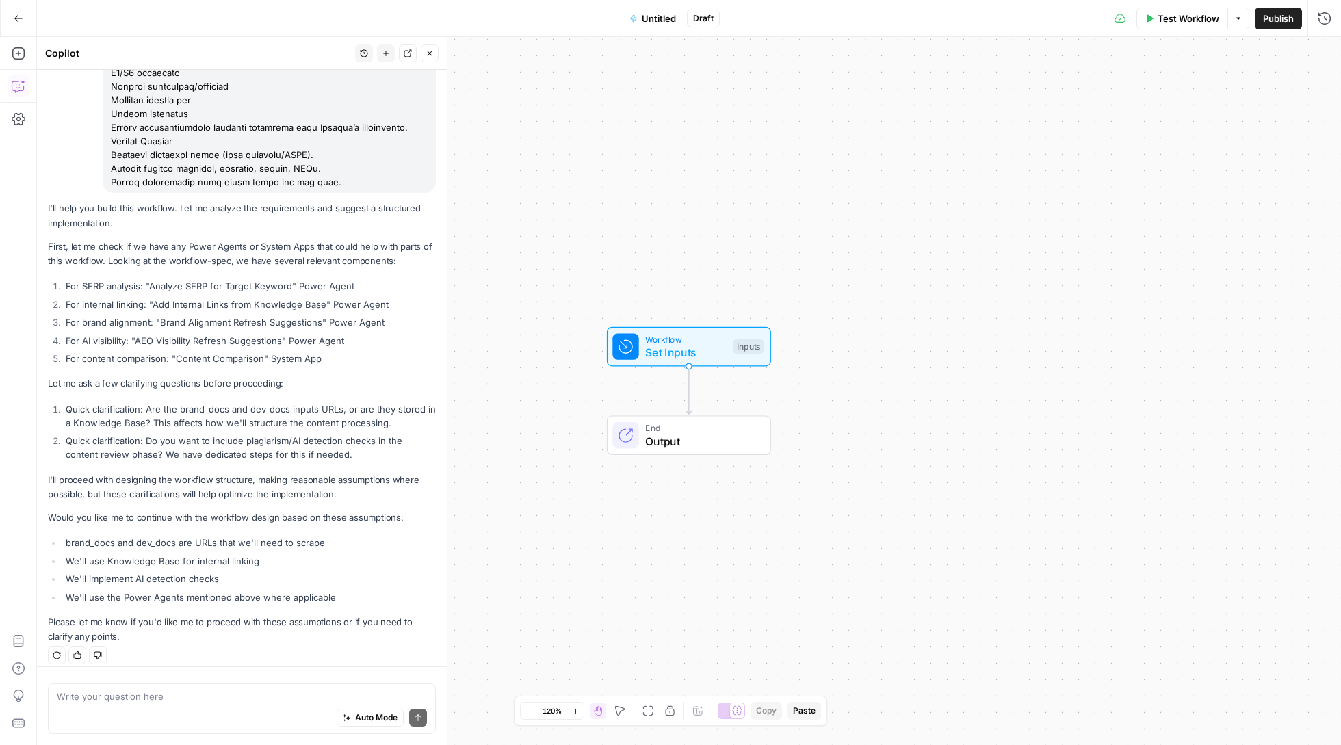
scroll to position [827, 0]
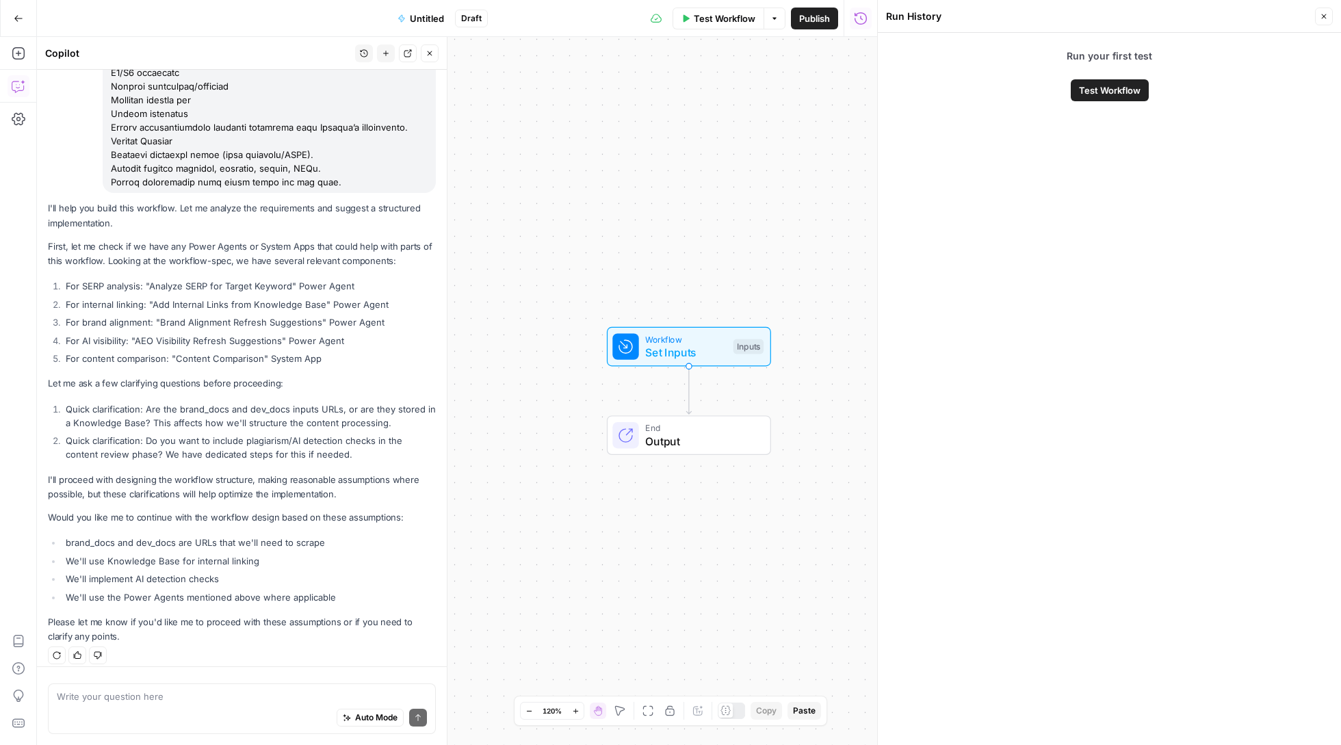
click at [123, 707] on div "Auto Mode Send" at bounding box center [242, 718] width 370 height 30
type textarea "t"
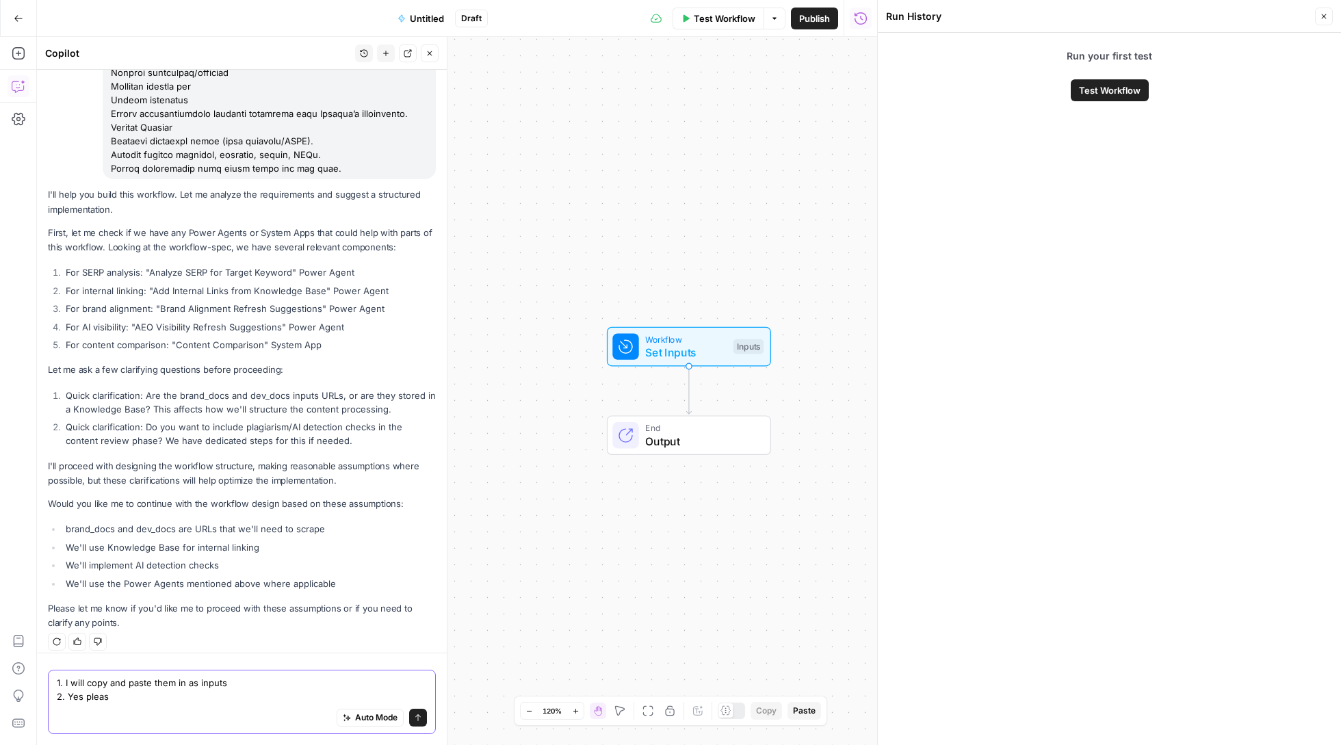
type textarea "1. I will copy and paste them in as inputs 2. Yes please"
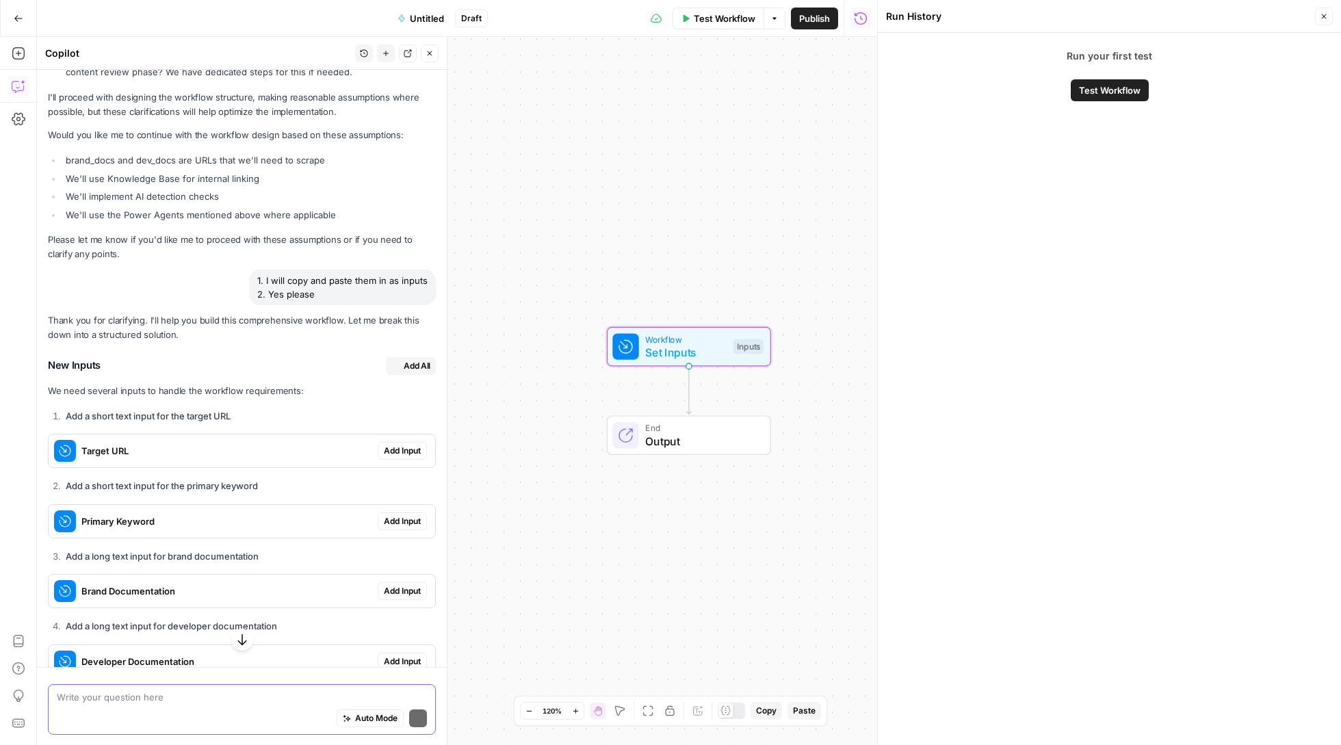
scroll to position [1338, 0]
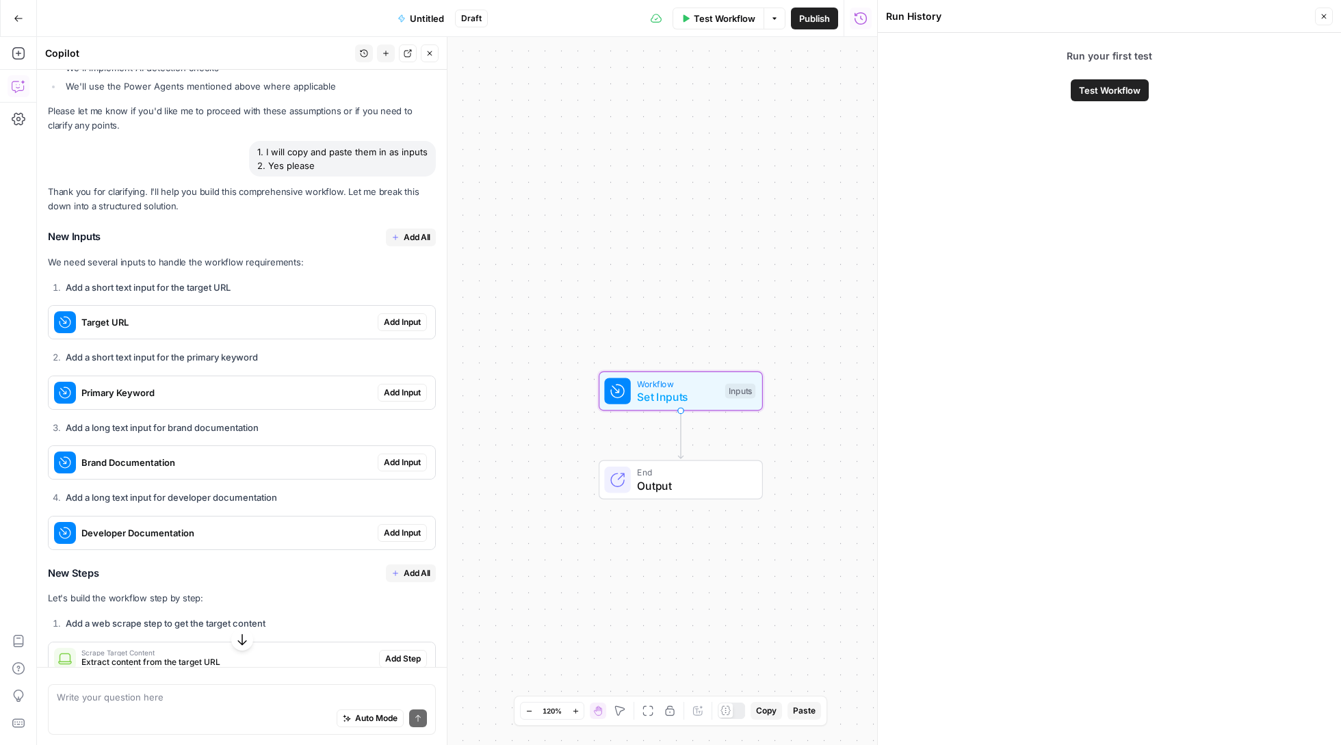
click at [404, 316] on span "Add Input" at bounding box center [402, 322] width 37 height 12
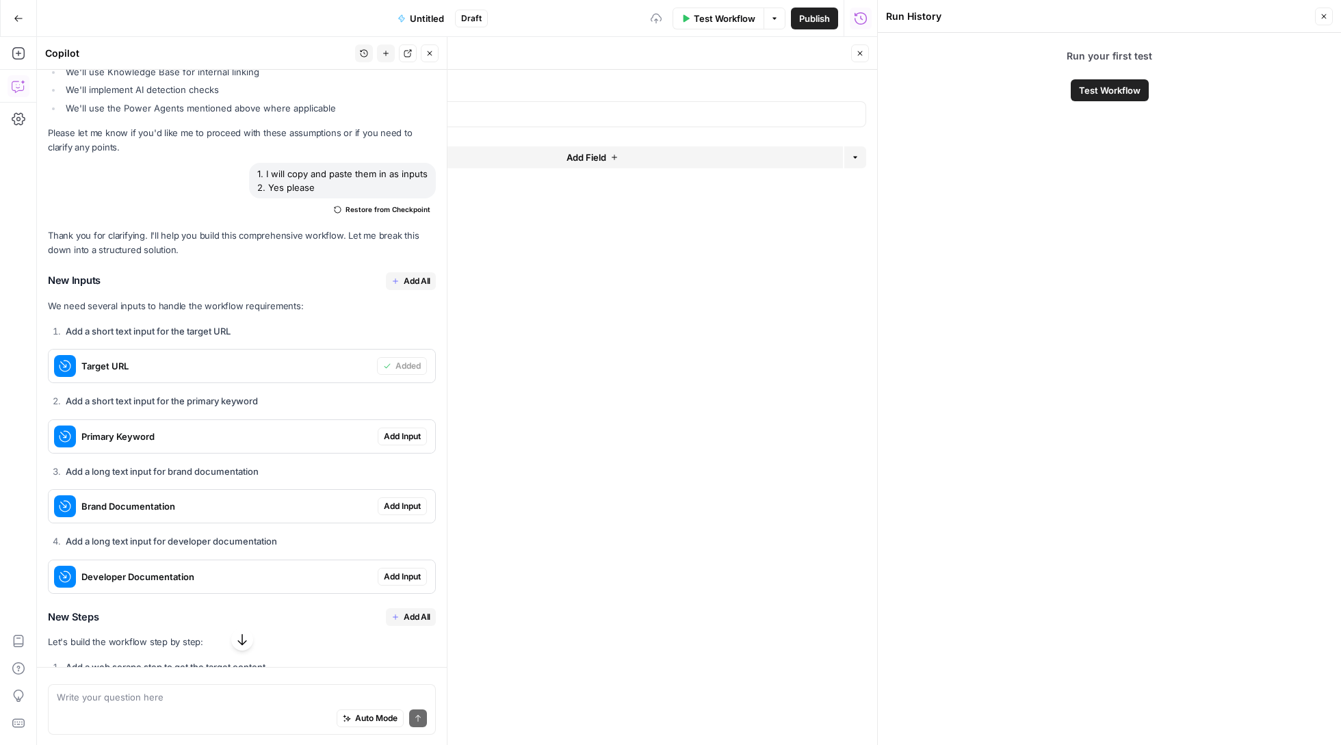
click at [406, 275] on span "Add All" at bounding box center [417, 281] width 27 height 12
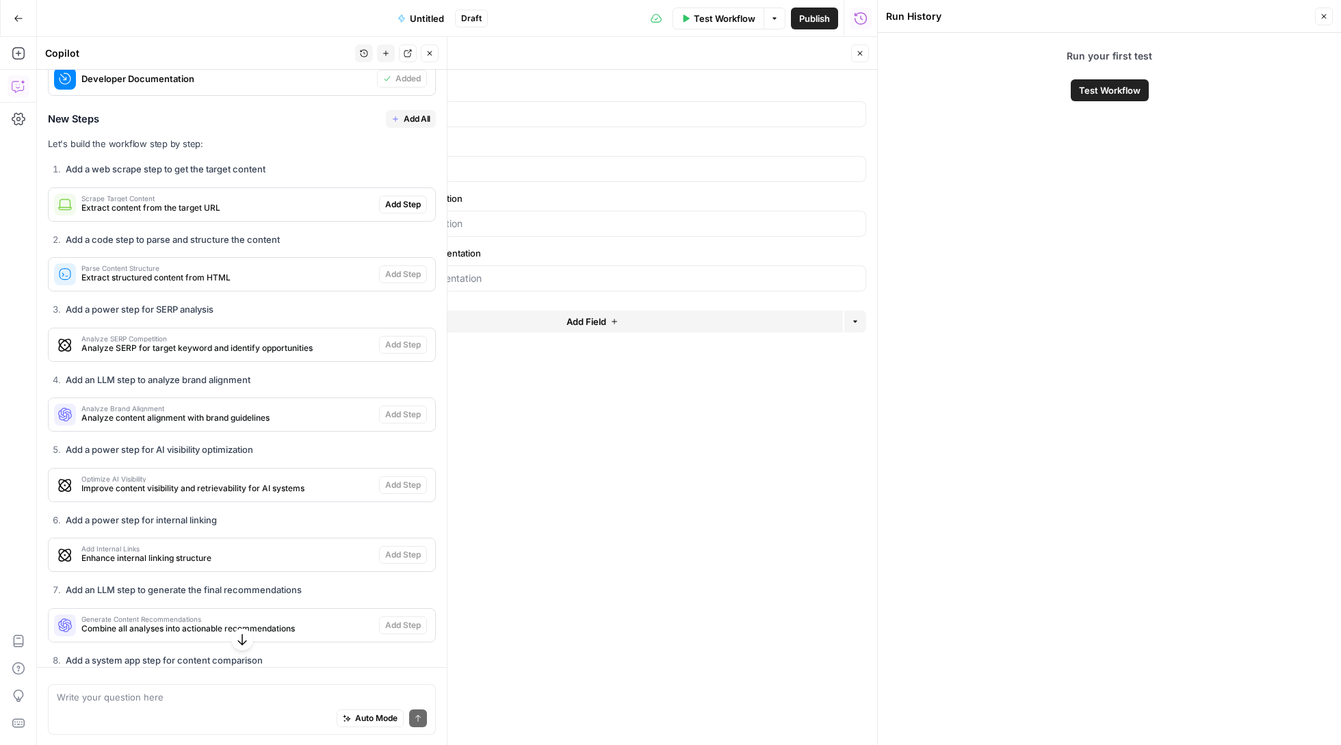
scroll to position [1780, 0]
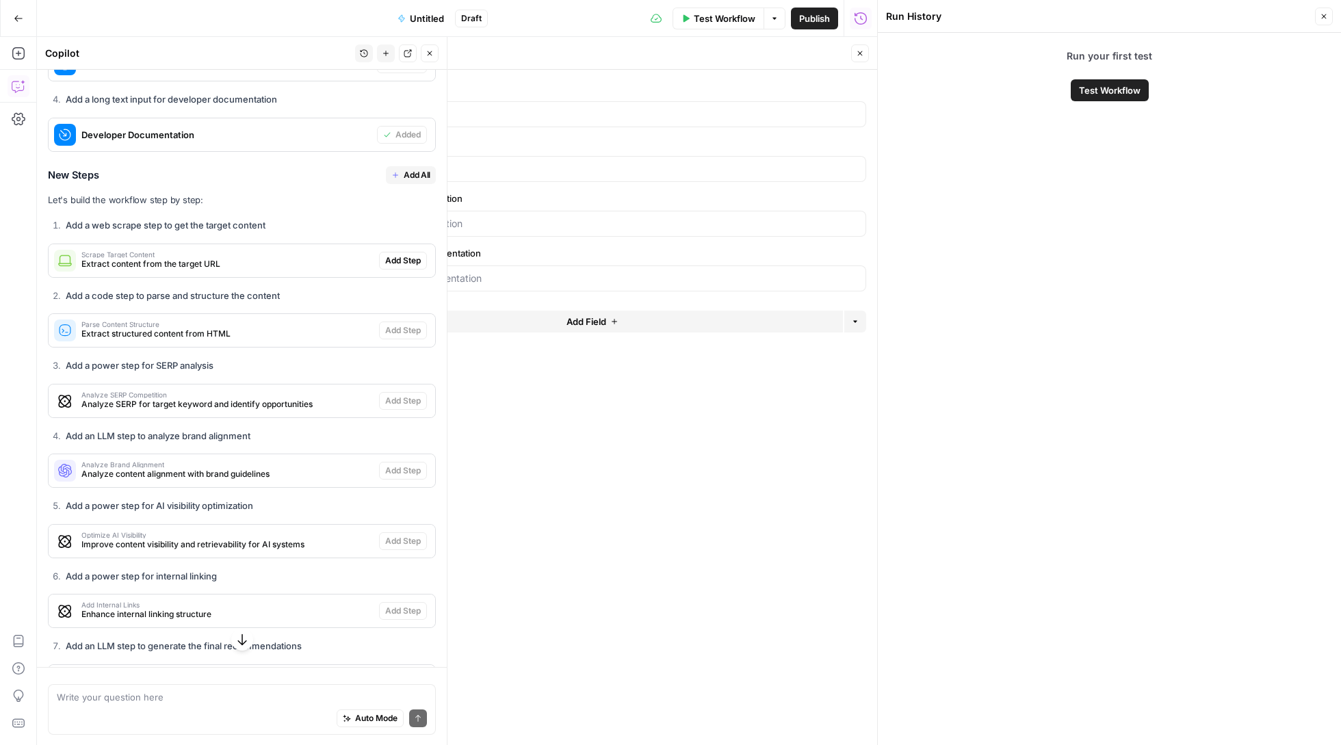
click at [406, 169] on span "Add All" at bounding box center [417, 175] width 27 height 12
type textarea "Compare Content Changes"
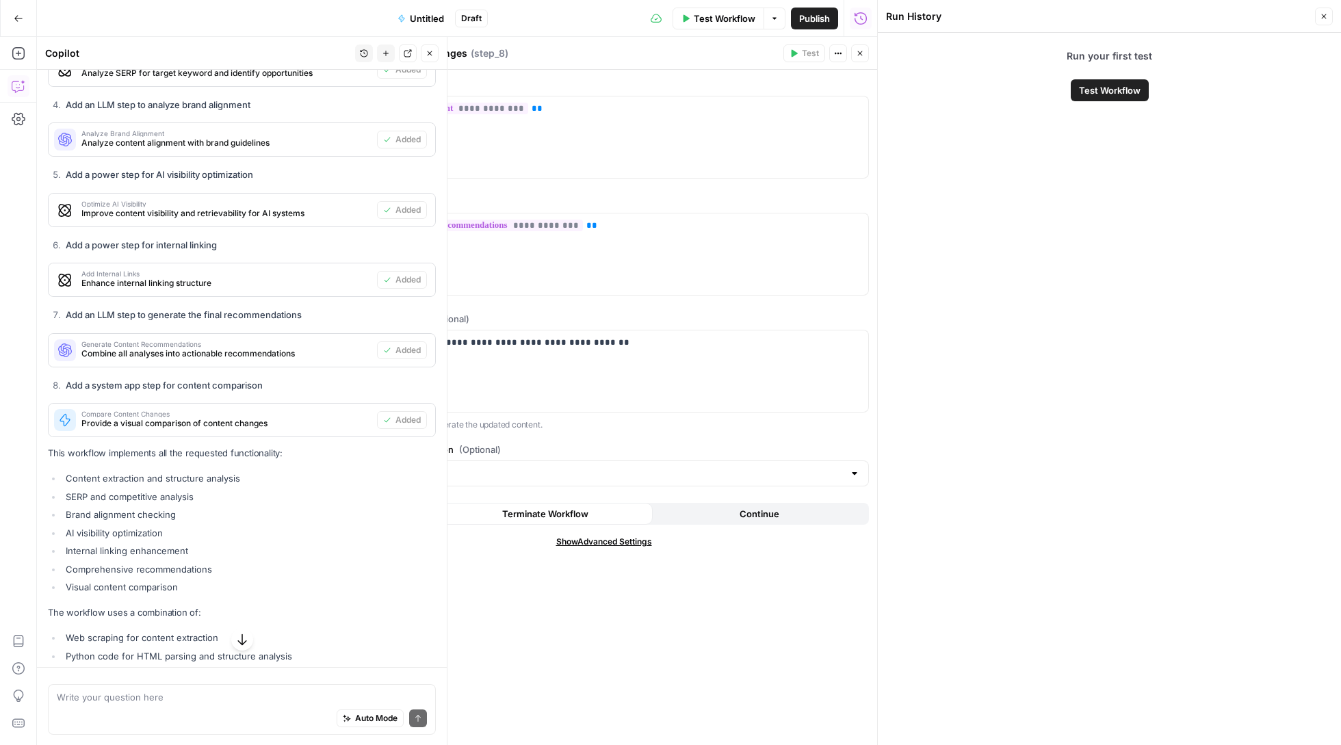
scroll to position [2114, 0]
click at [720, 22] on span "Test Workflow" at bounding box center [725, 19] width 62 height 14
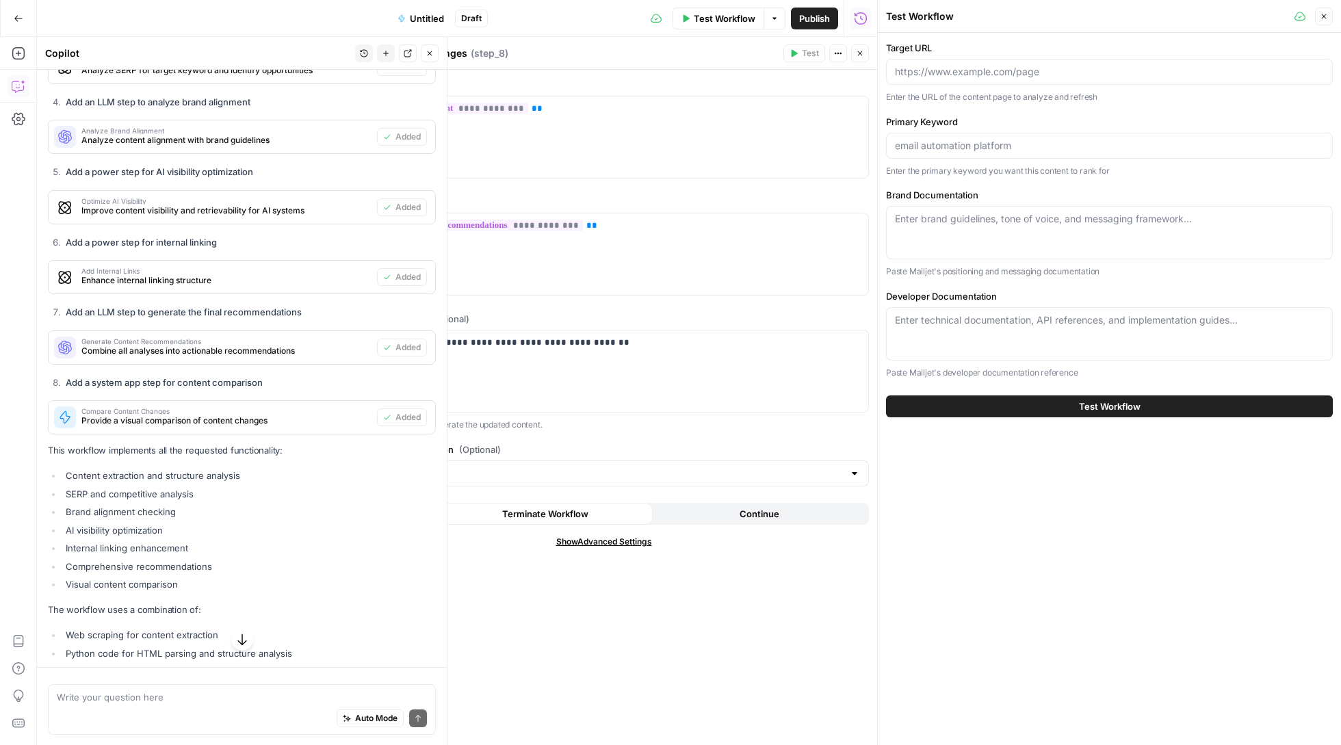
click at [1018, 334] on div "Enter technical documentation, API references, and implementation guides..." at bounding box center [1109, 333] width 447 height 53
paste textarea "# 0 <html lang="en"><head><style type="text/css" id="helmet-nav-style"> .c-n { …"
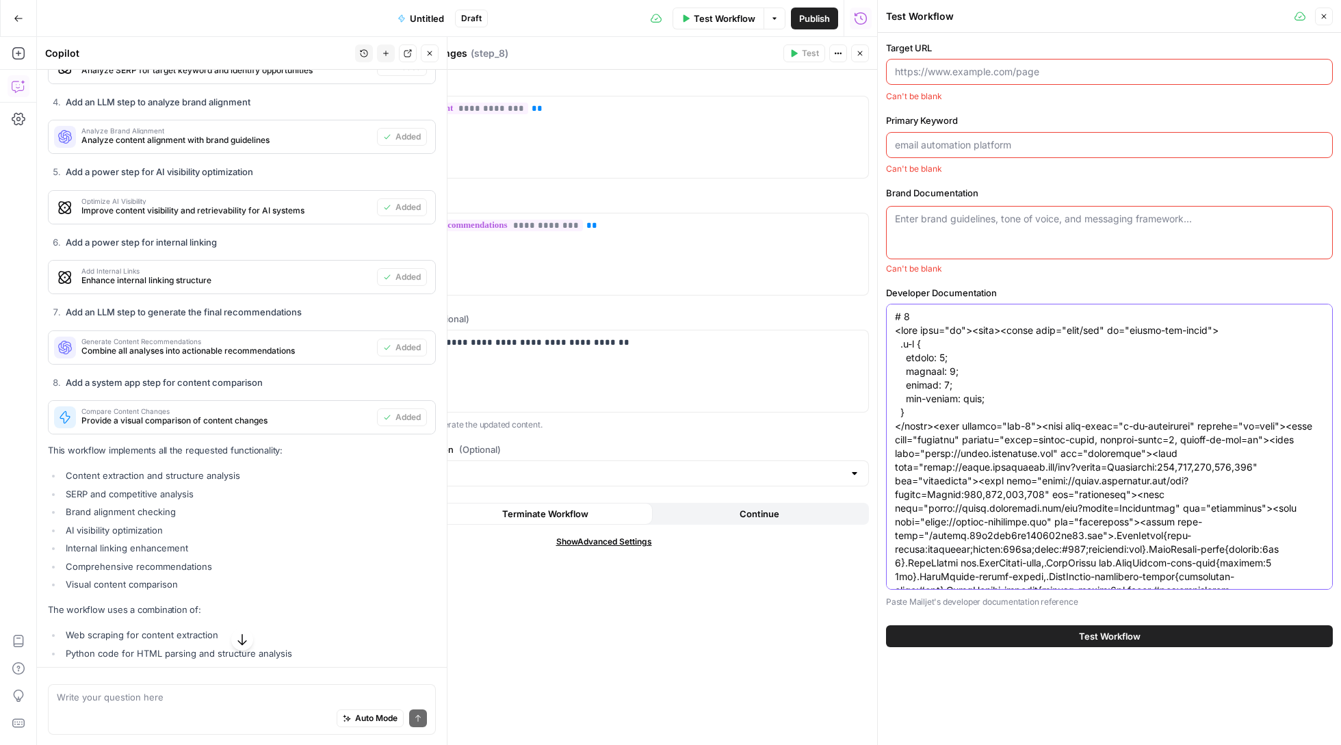
scroll to position [51308, 0]
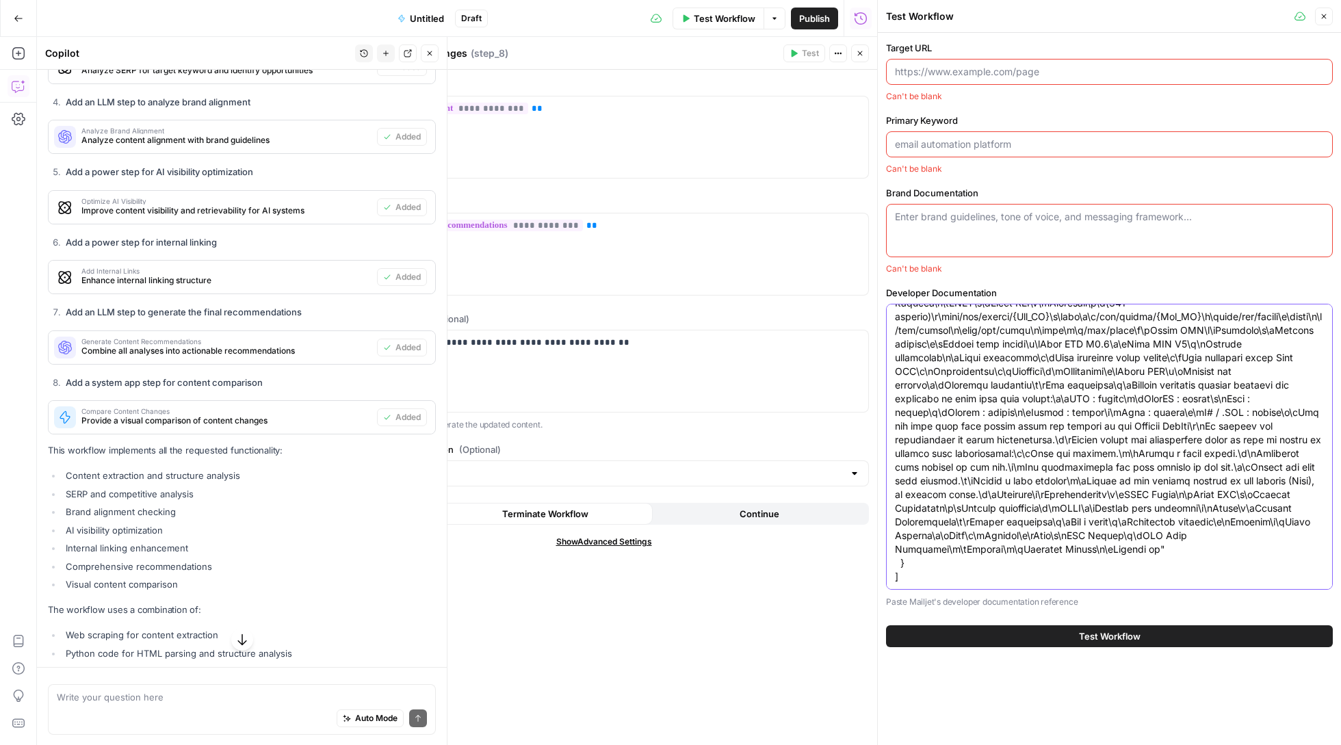
type textarea "# 0 <html lang="en"><head><style type="text/css" id="helmet-nav-style"> .c-n { …"
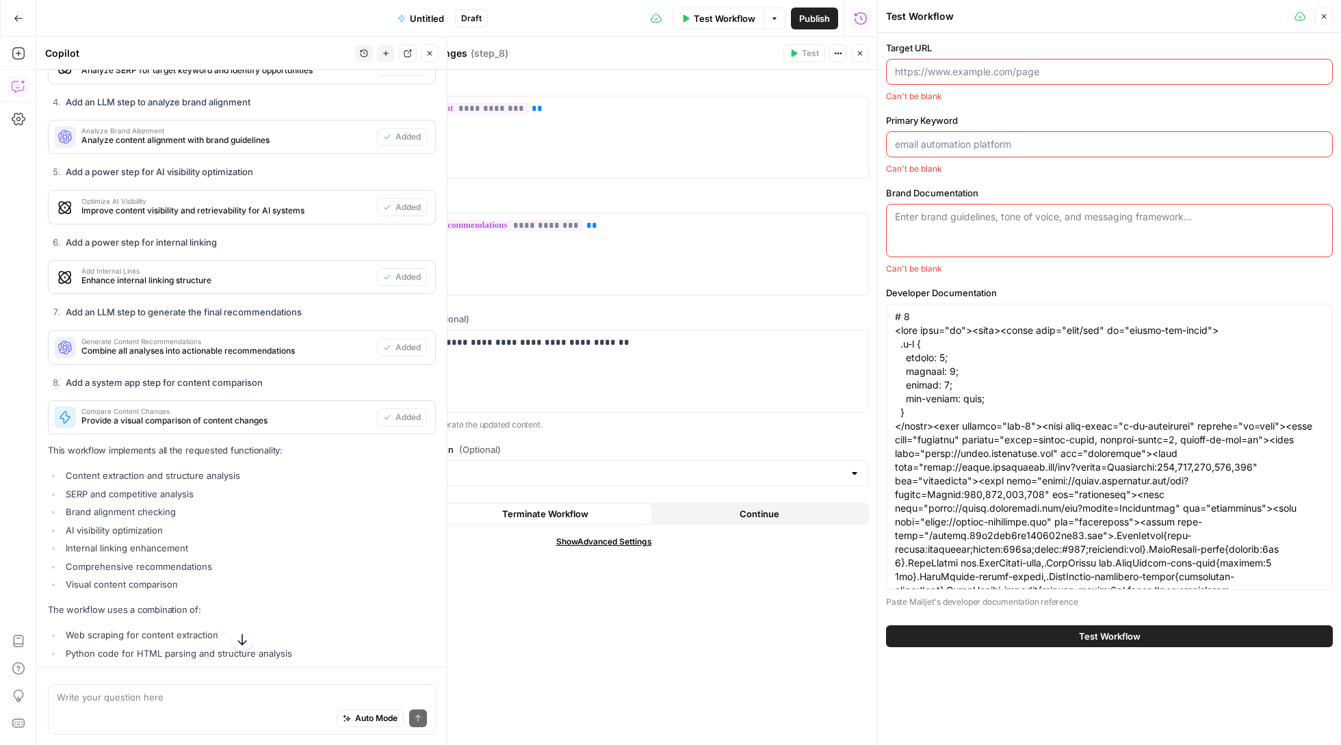
click at [960, 236] on div "Enter brand guidelines, tone of voice, and messaging framework..." at bounding box center [1109, 230] width 447 height 53
click at [988, 219] on textarea "Brand Documentation" at bounding box center [1109, 217] width 429 height 14
paste textarea "{ "blogs": [ { "__id": "9948406", "Field": "Full Feature List", "Guiding Questi…"
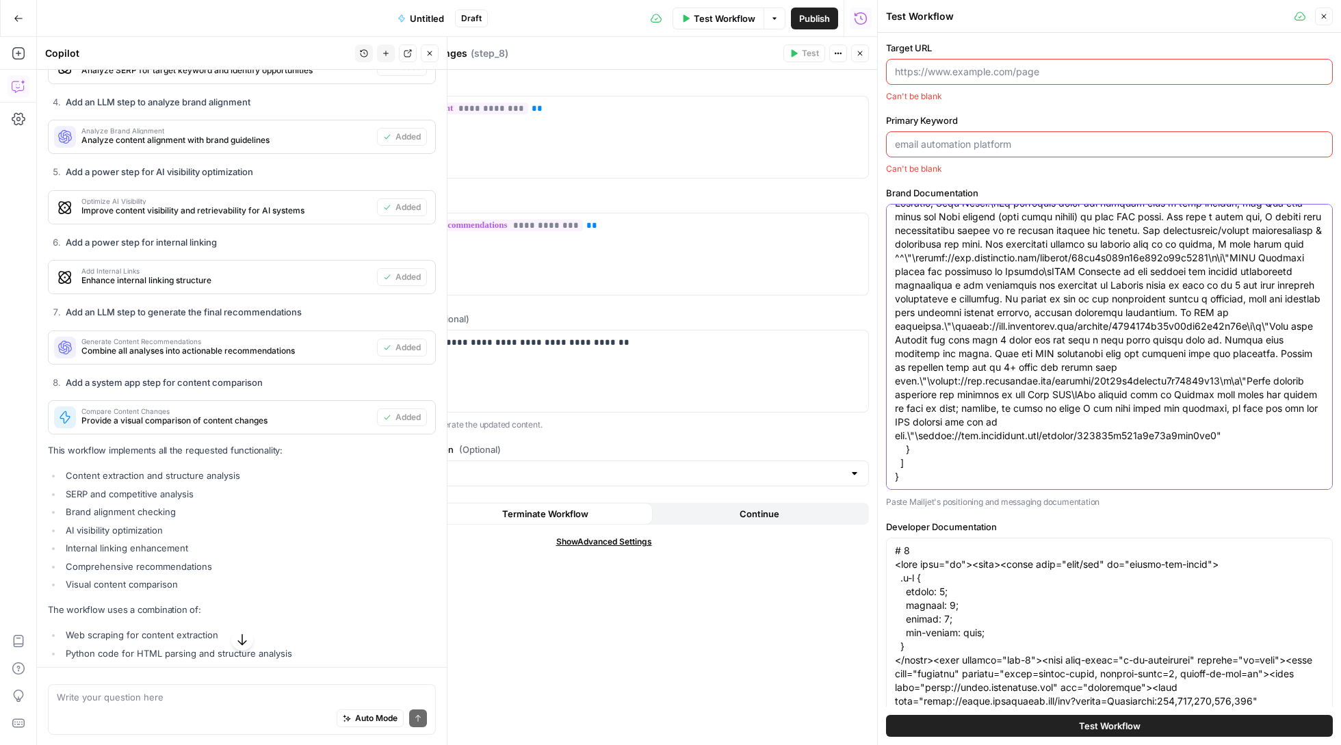
type textarea "{ "blogs": [ { "__id": "9948406", "Field": "Full Feature List", "Guiding Questi…"
click at [945, 66] on input "Target URL" at bounding box center [1109, 72] width 429 height 14
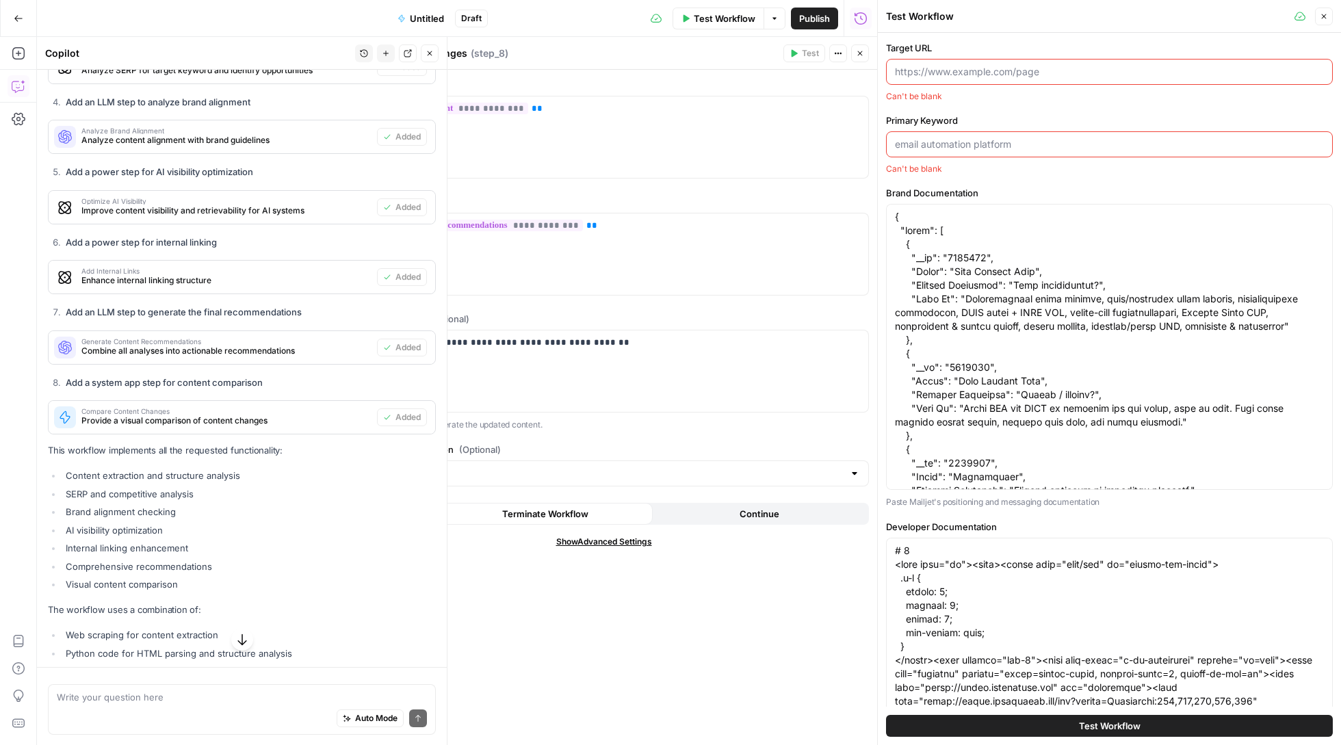
paste input "[URL][DOMAIN_NAME]"
type input "[URL][DOMAIN_NAME]"
click at [952, 148] on input "Primary Keyword" at bounding box center [1109, 146] width 429 height 14
paste input "receipt email template"
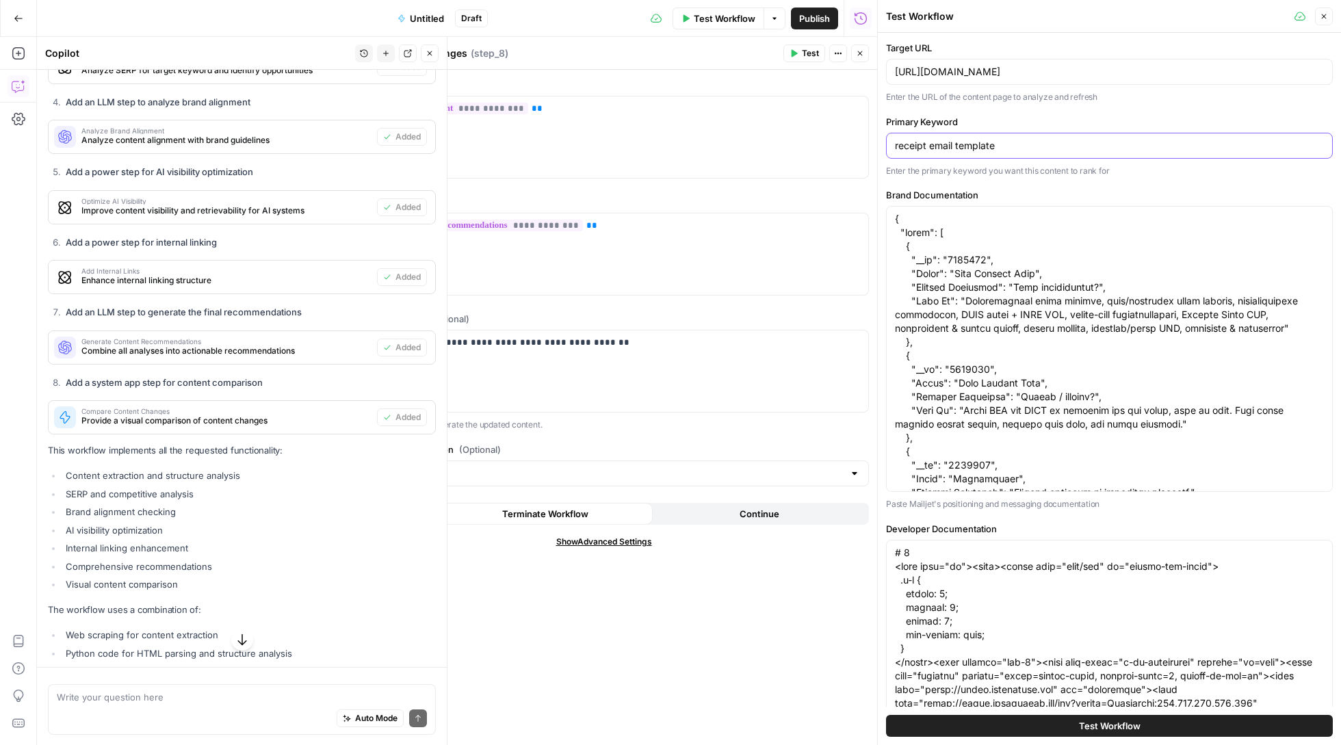
type input "receipt email template"
click at [1116, 728] on span "Test Workflow" at bounding box center [1110, 726] width 62 height 14
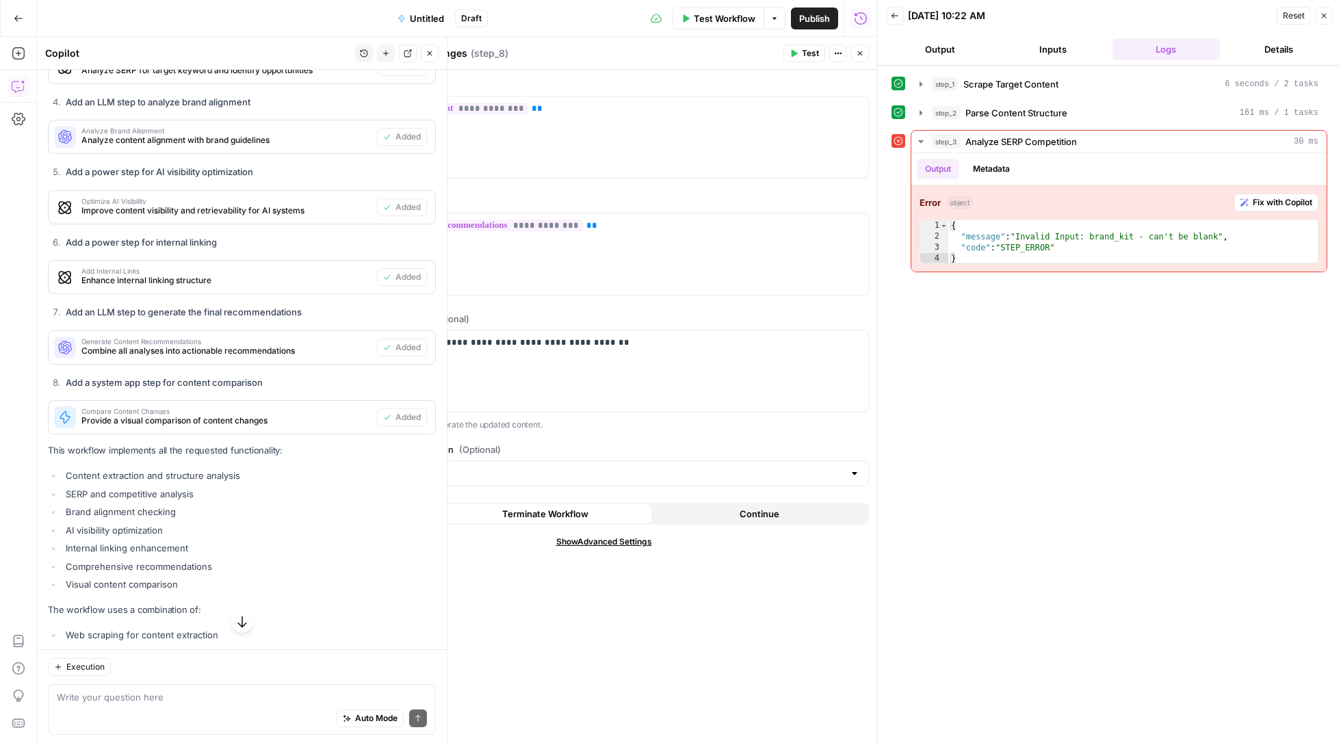
click at [694, 17] on span "Test Workflow" at bounding box center [725, 19] width 62 height 14
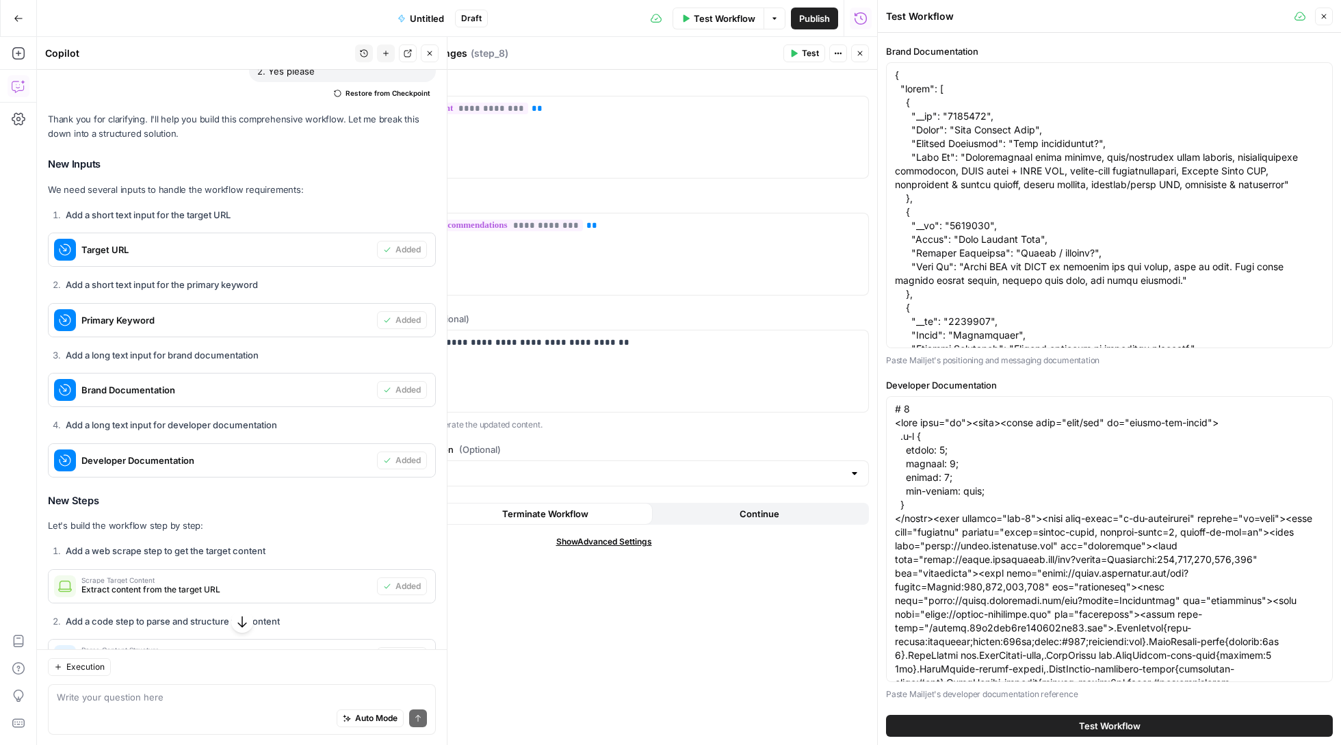
scroll to position [1450, 0]
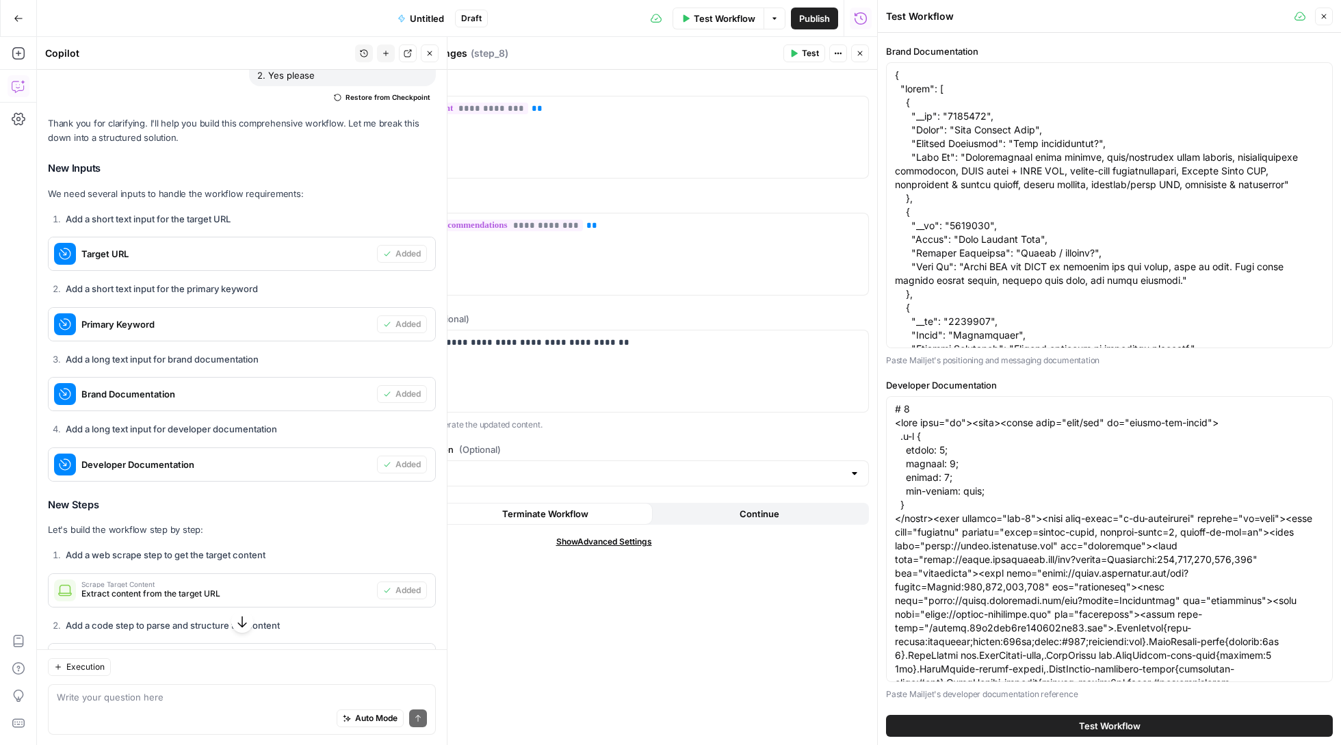
click at [1317, 15] on button "Close" at bounding box center [1324, 17] width 18 height 18
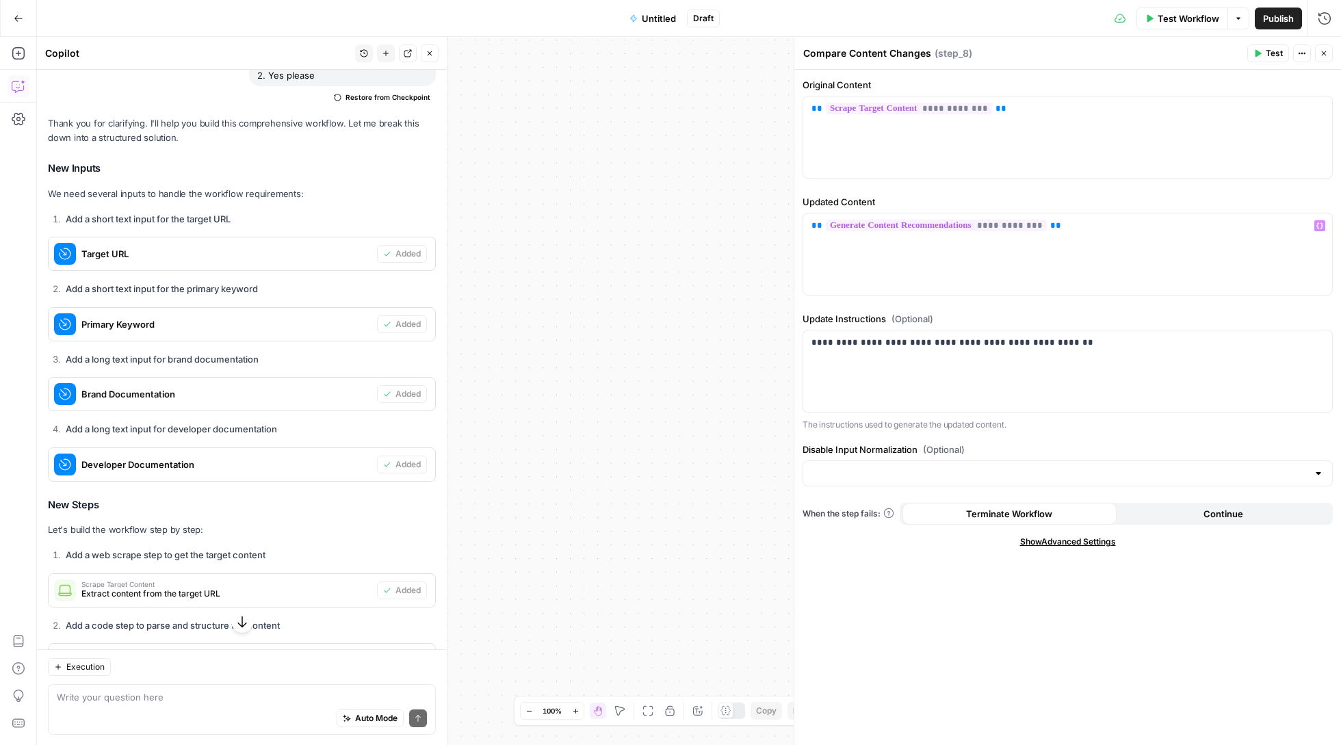
scroll to position [0, 0]
click at [1323, 49] on icon "button" at bounding box center [1324, 53] width 8 height 8
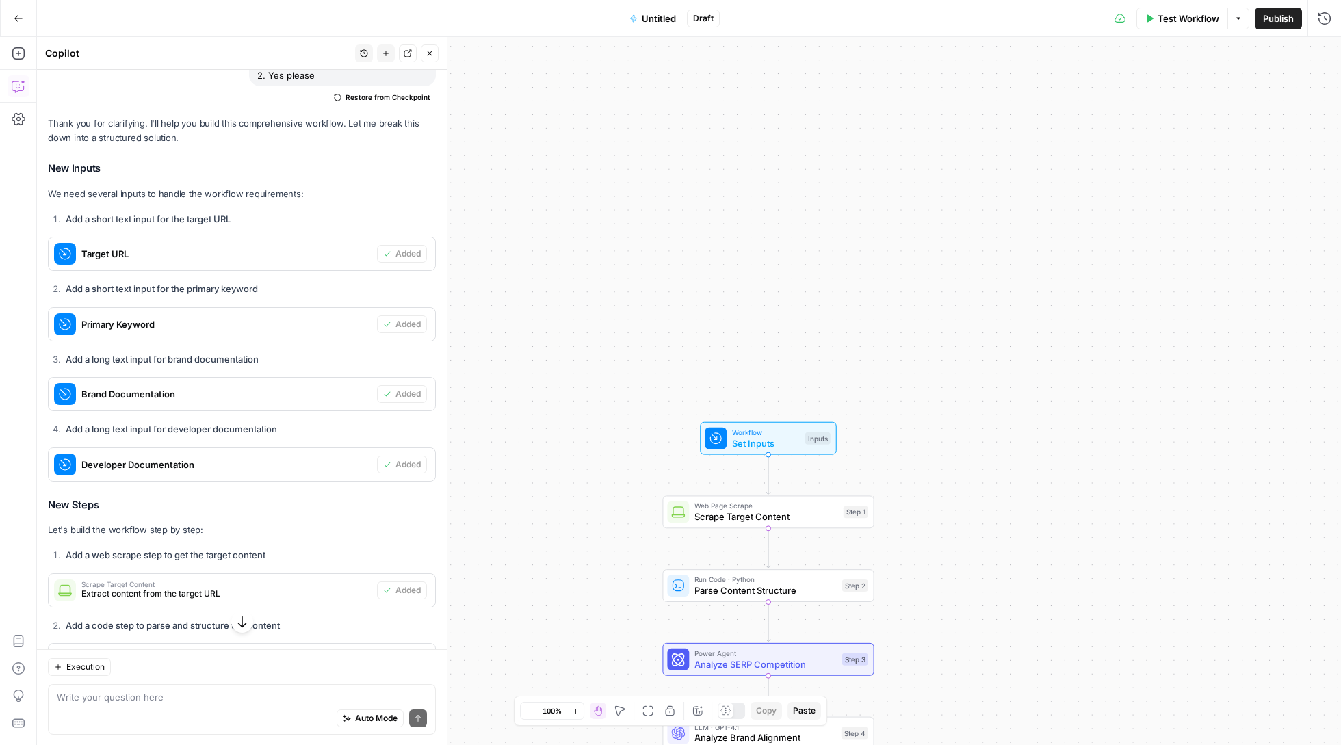
drag, startPoint x: 557, startPoint y: 343, endPoint x: 1268, endPoint y: 390, distance: 713.0
click at [1270, 390] on div "Workflow Set Inputs Inputs Web Page Scrape Scrape Target Content Step 1 Run Cod…" at bounding box center [689, 391] width 1304 height 708
click at [779, 443] on span "Set Inputs" at bounding box center [766, 443] width 68 height 14
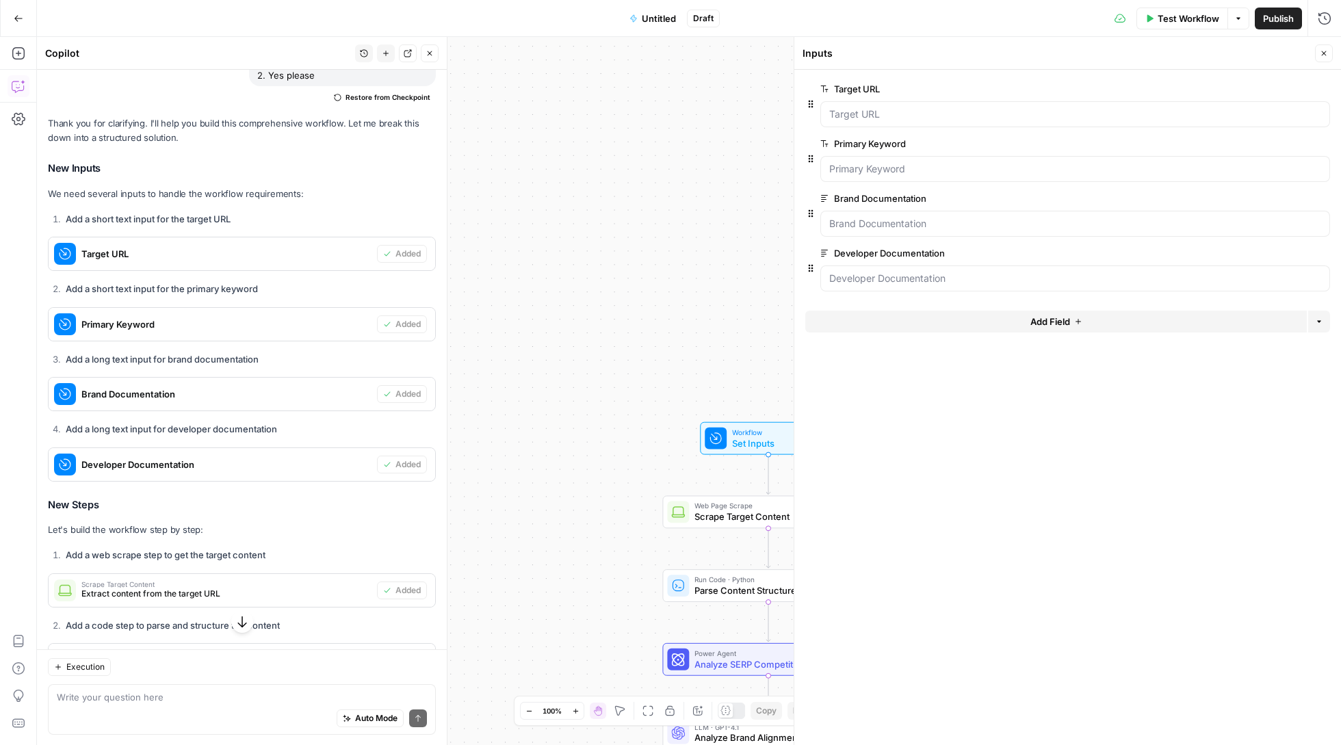
click at [954, 328] on button "Add Field" at bounding box center [1055, 322] width 501 height 22
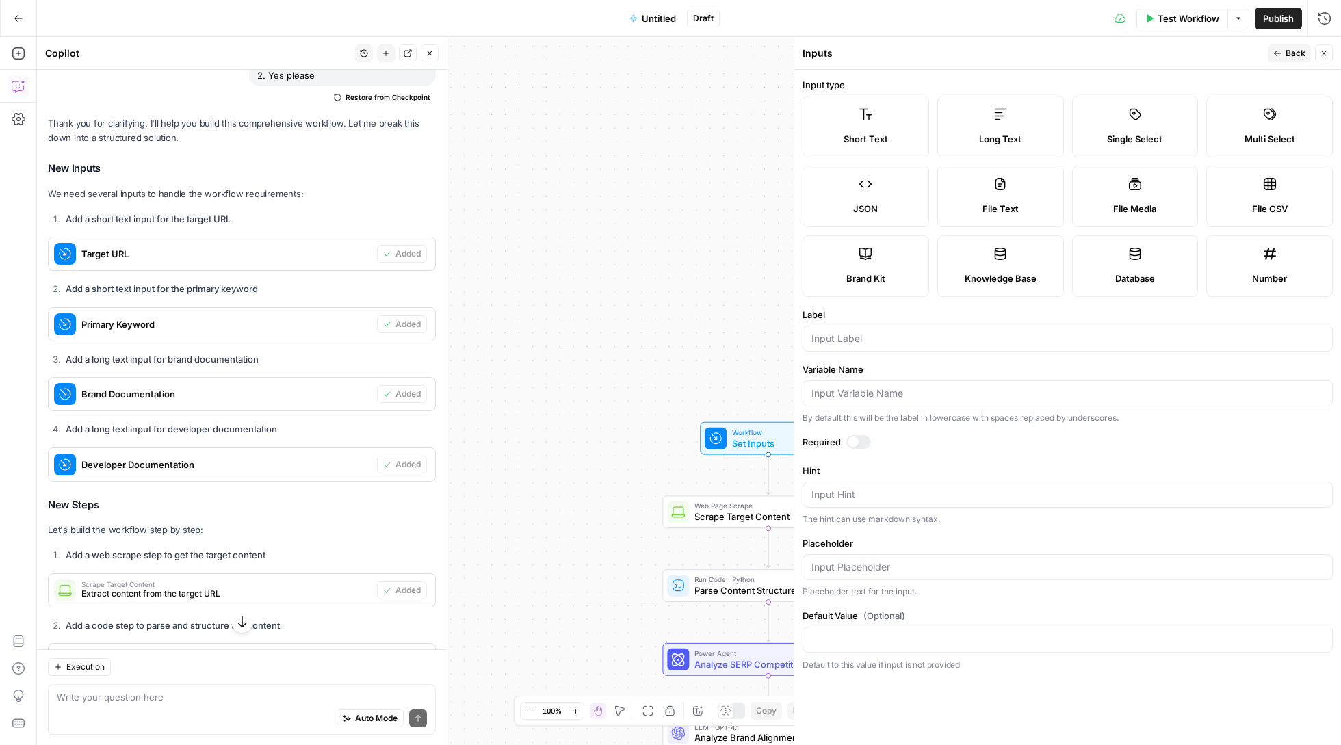
click at [857, 291] on label "Brand Kit" at bounding box center [865, 266] width 127 height 62
click at [903, 332] on input "Label" at bounding box center [1067, 339] width 512 height 14
click at [1193, 20] on span "Test Workflow" at bounding box center [1189, 19] width 62 height 14
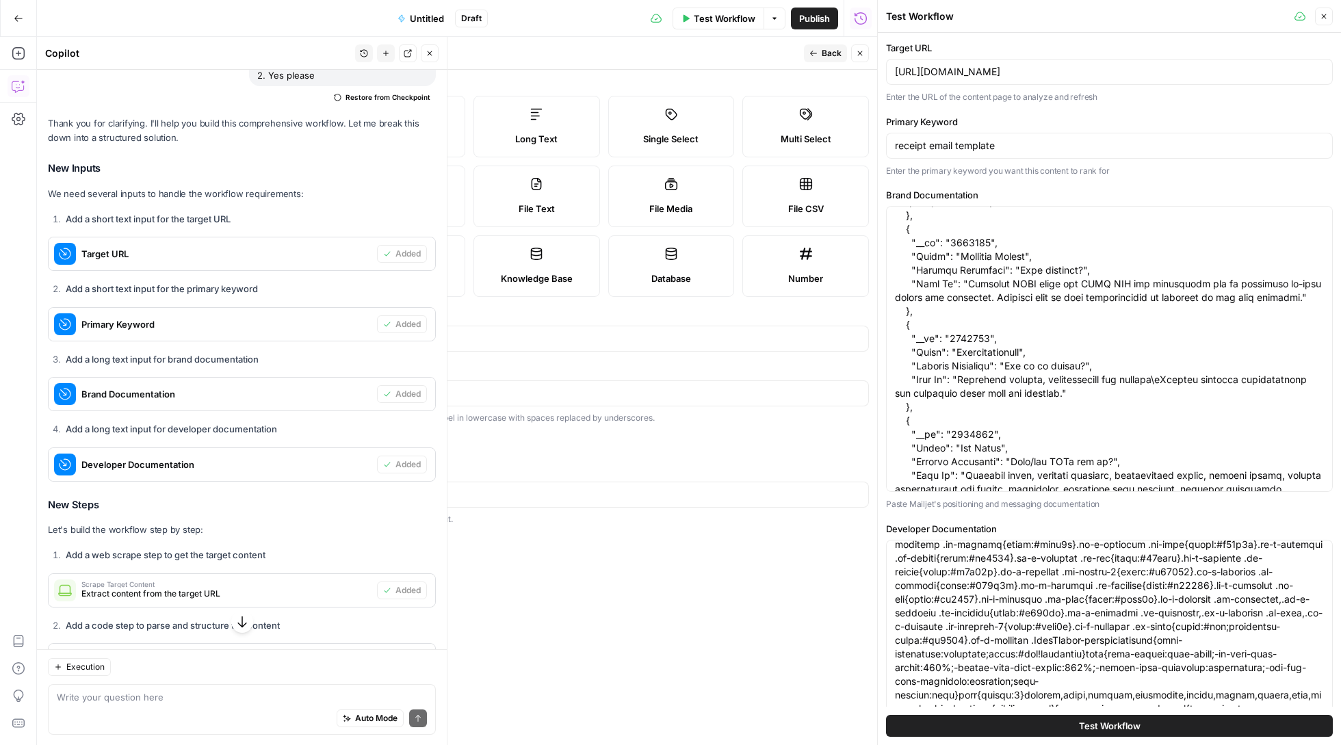
scroll to position [2261, 0]
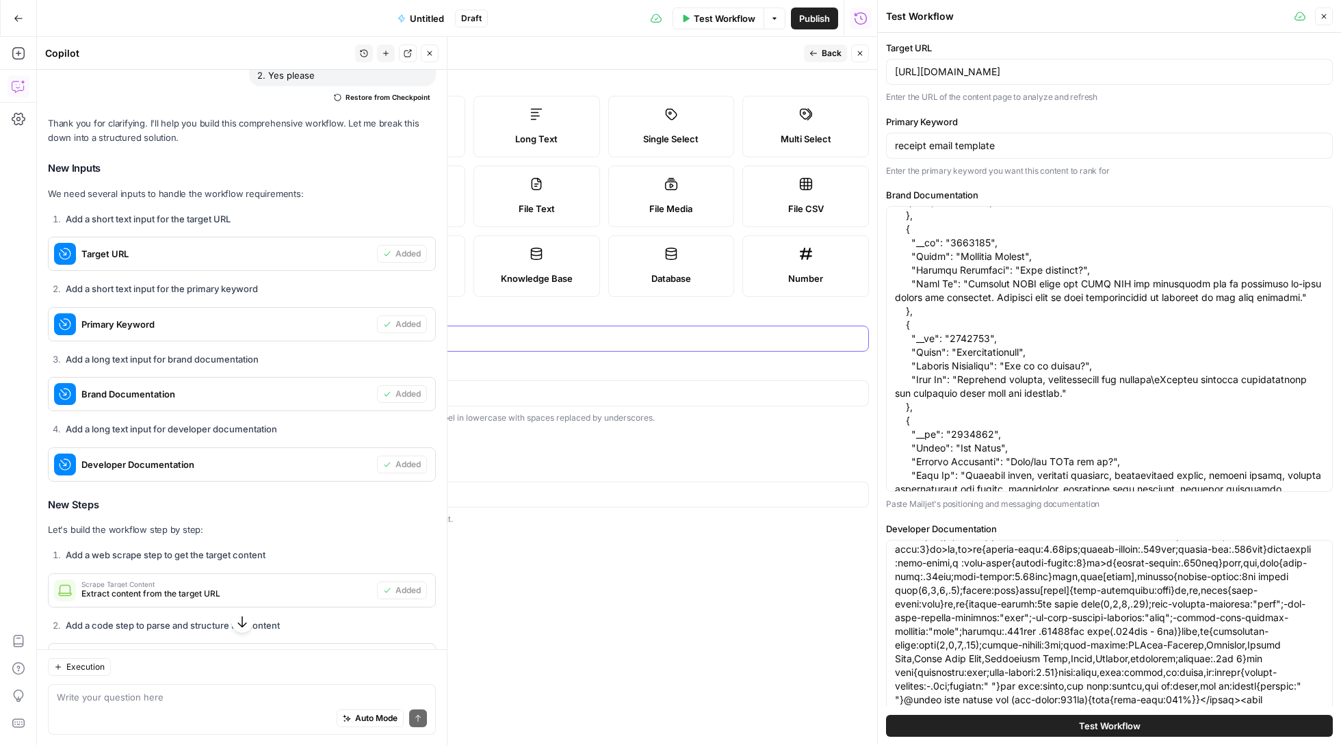
click at [558, 342] on input "Label" at bounding box center [604, 339] width 512 height 14
type input "Brand kit"
click at [859, 51] on icon "button" at bounding box center [860, 53] width 8 height 8
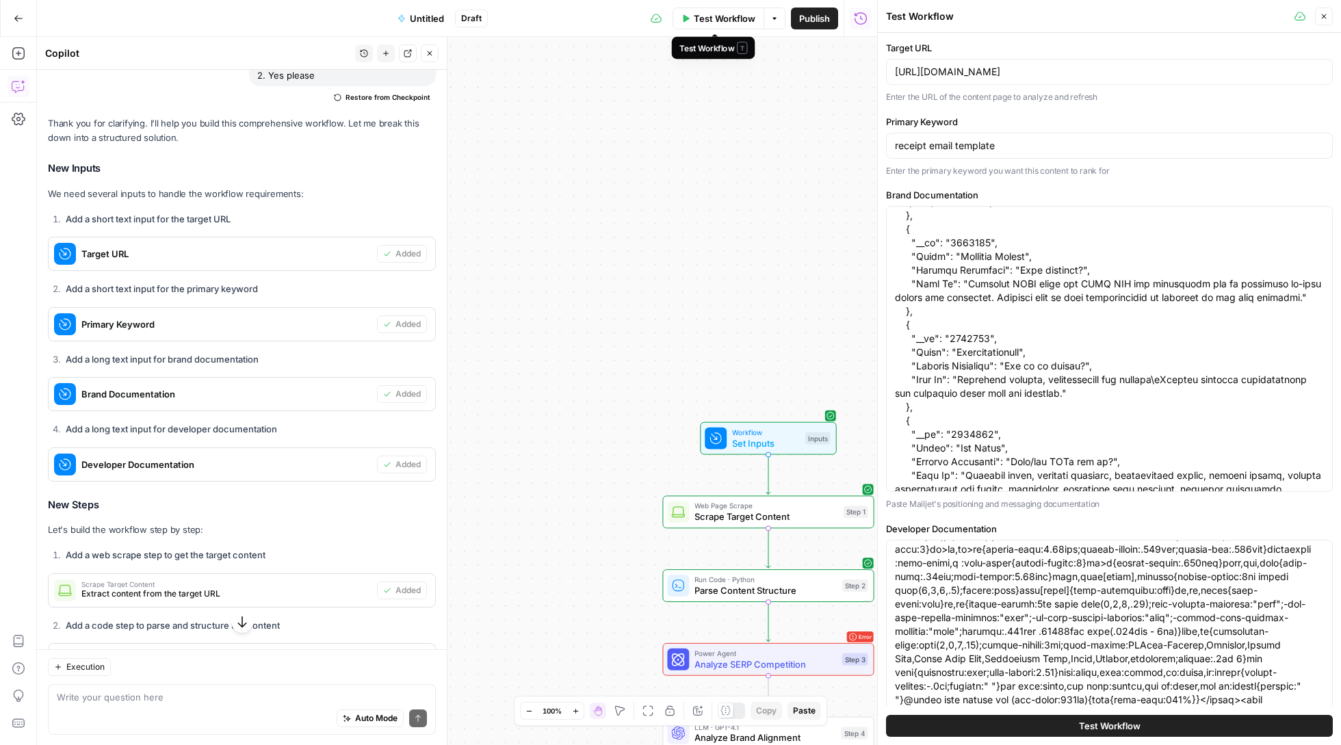
click at [720, 18] on span "Test Workflow" at bounding box center [725, 19] width 62 height 14
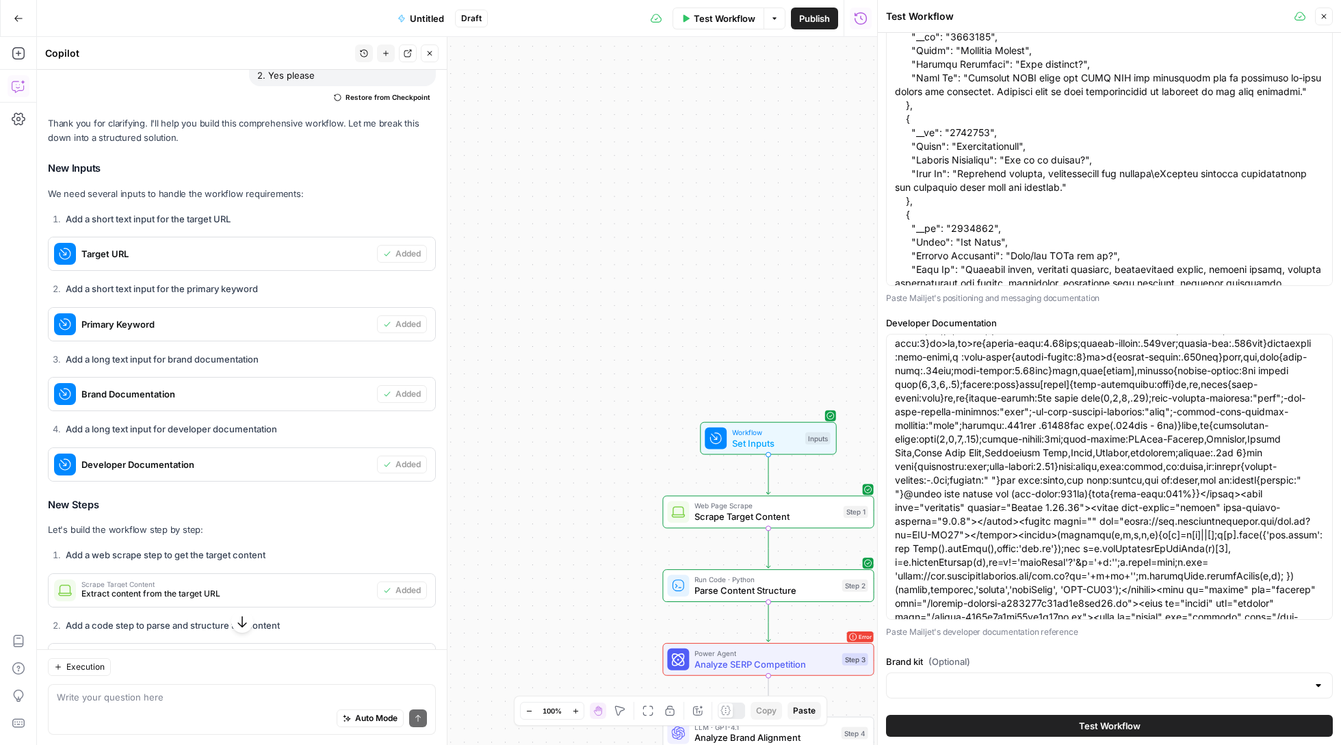
scroll to position [205, 0]
click at [974, 673] on div at bounding box center [1109, 686] width 447 height 26
drag, startPoint x: 969, startPoint y: 612, endPoint x: 975, endPoint y: 616, distance: 7.3
click at [975, 616] on button "SimpleTexting ID: 11296" at bounding box center [1110, 613] width 434 height 31
type input "SimpleTexting"
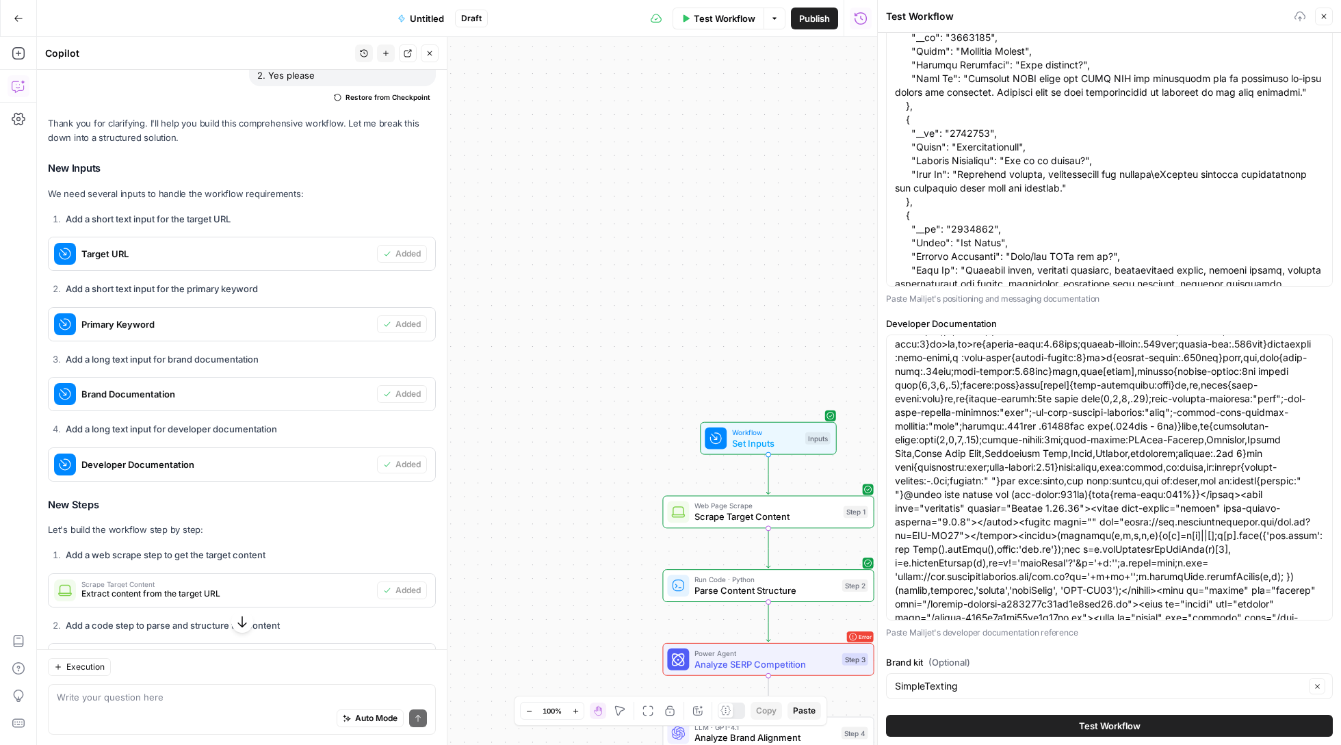
click at [1023, 720] on button "Test Workflow" at bounding box center [1109, 726] width 447 height 22
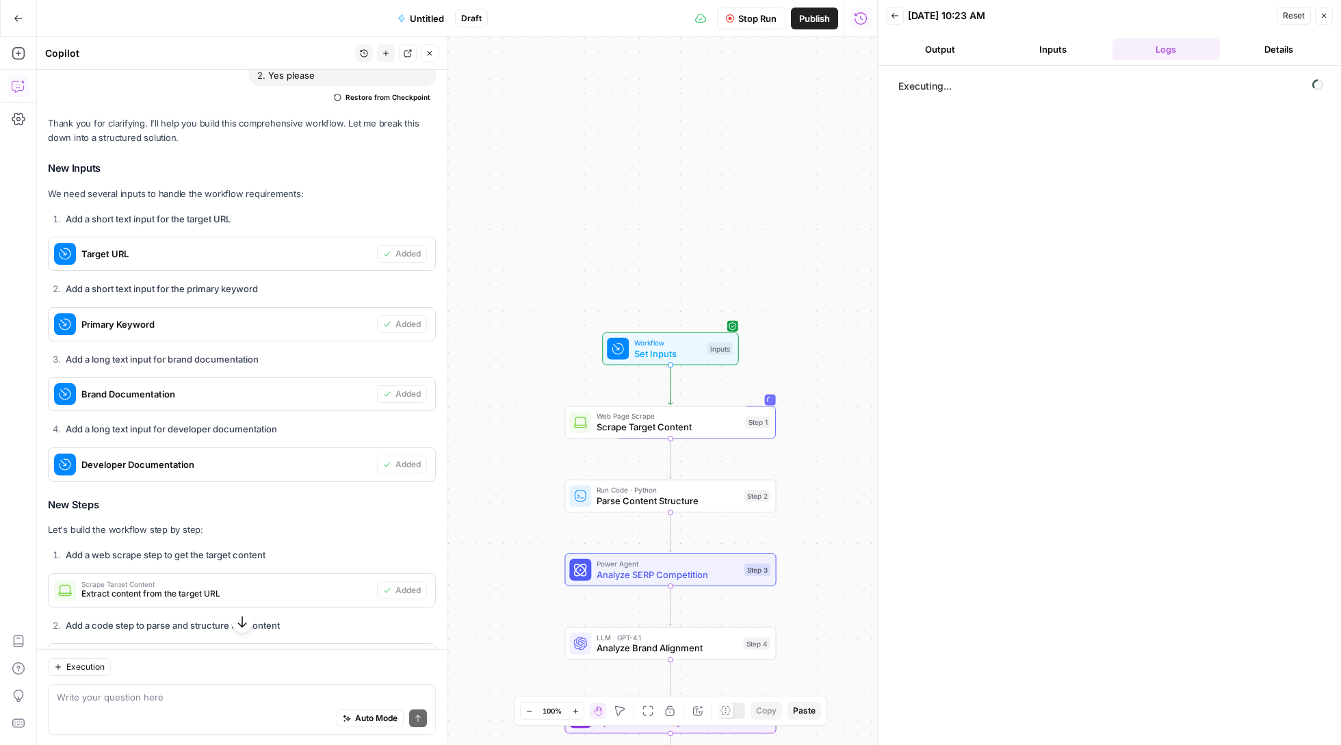
drag, startPoint x: 785, startPoint y: 353, endPoint x: 688, endPoint y: 263, distance: 133.1
click at [688, 263] on div "Workflow Set Inputs Inputs Web Page Scrape Scrape Target Content Step 1 Run Cod…" at bounding box center [457, 391] width 840 height 708
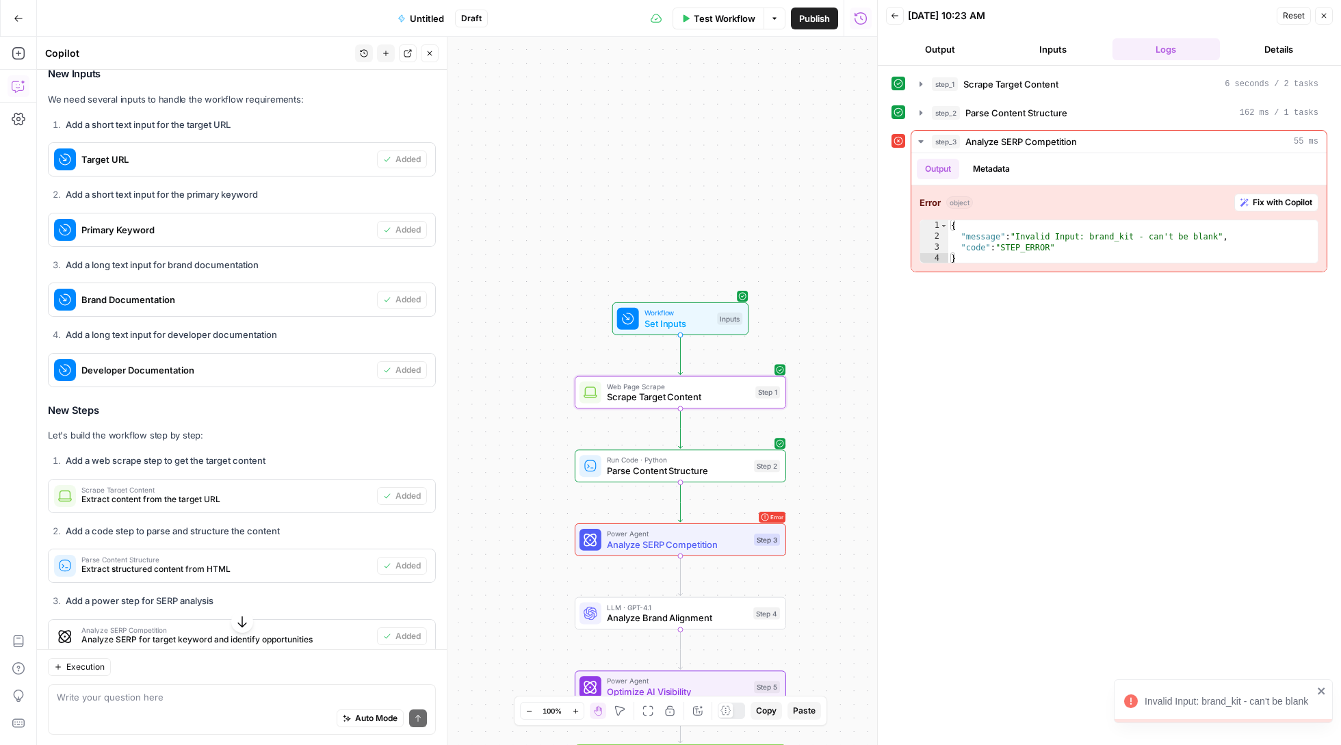
scroll to position [1649, 0]
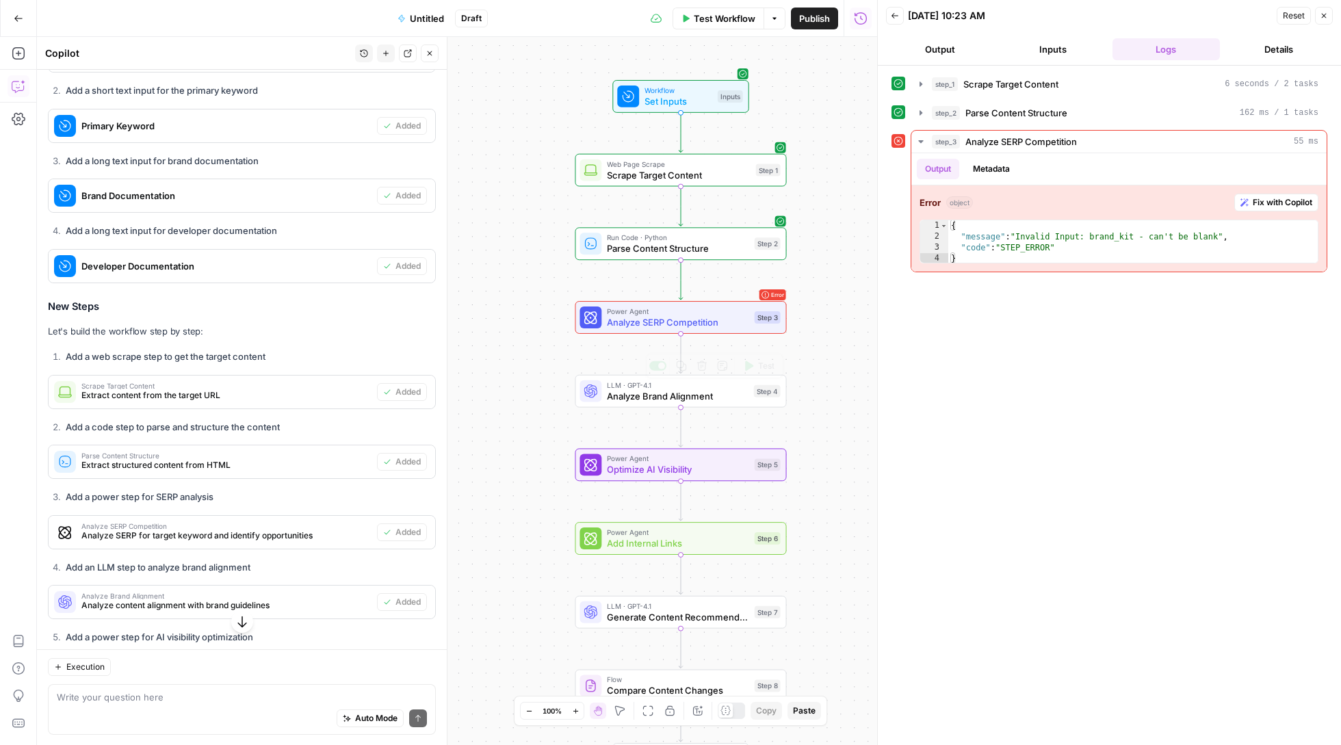
click at [661, 322] on span "Analyze SERP Competition" at bounding box center [678, 322] width 142 height 14
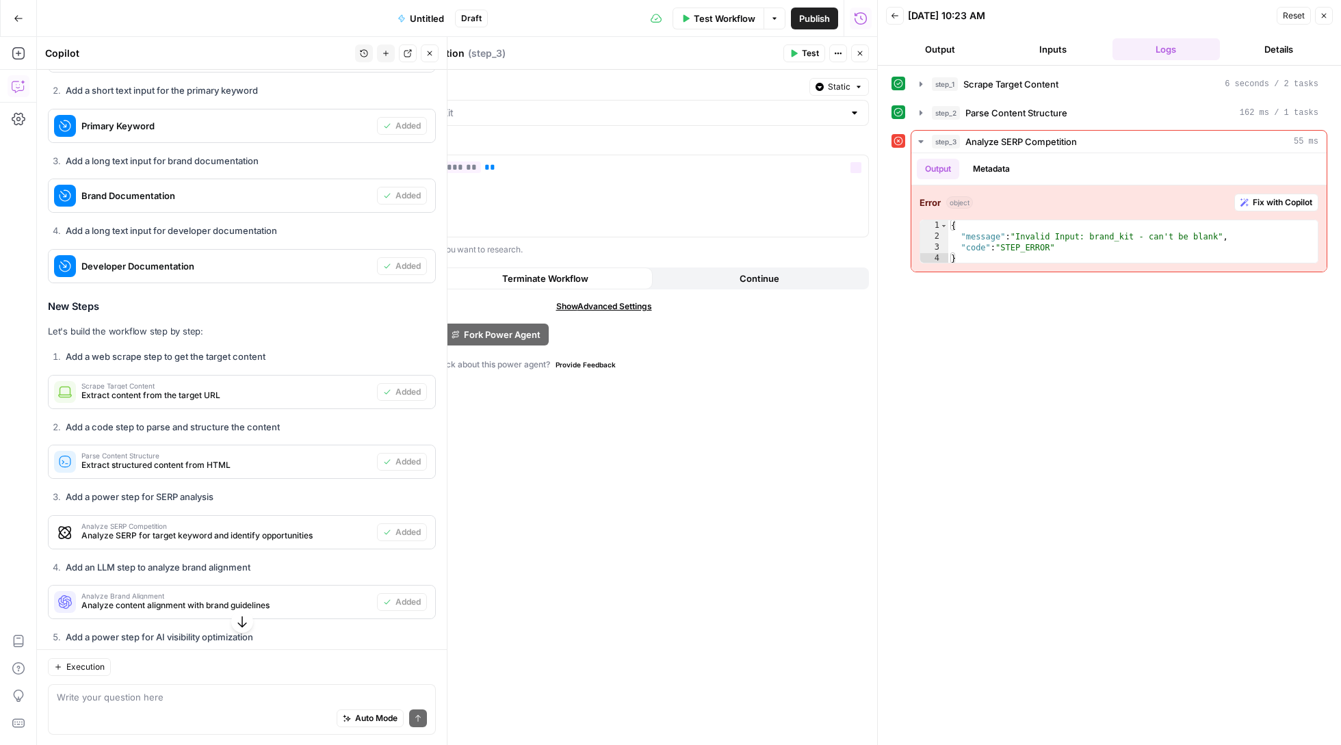
click at [606, 129] on div "Brand Kit Static Primary Keyword ** ******* ** Variables Menu Enter the primary…" at bounding box center [603, 407] width 547 height 675
click at [606, 100] on div at bounding box center [604, 113] width 530 height 26
click at [597, 189] on div "ID: 3546" at bounding box center [604, 193] width 507 height 12
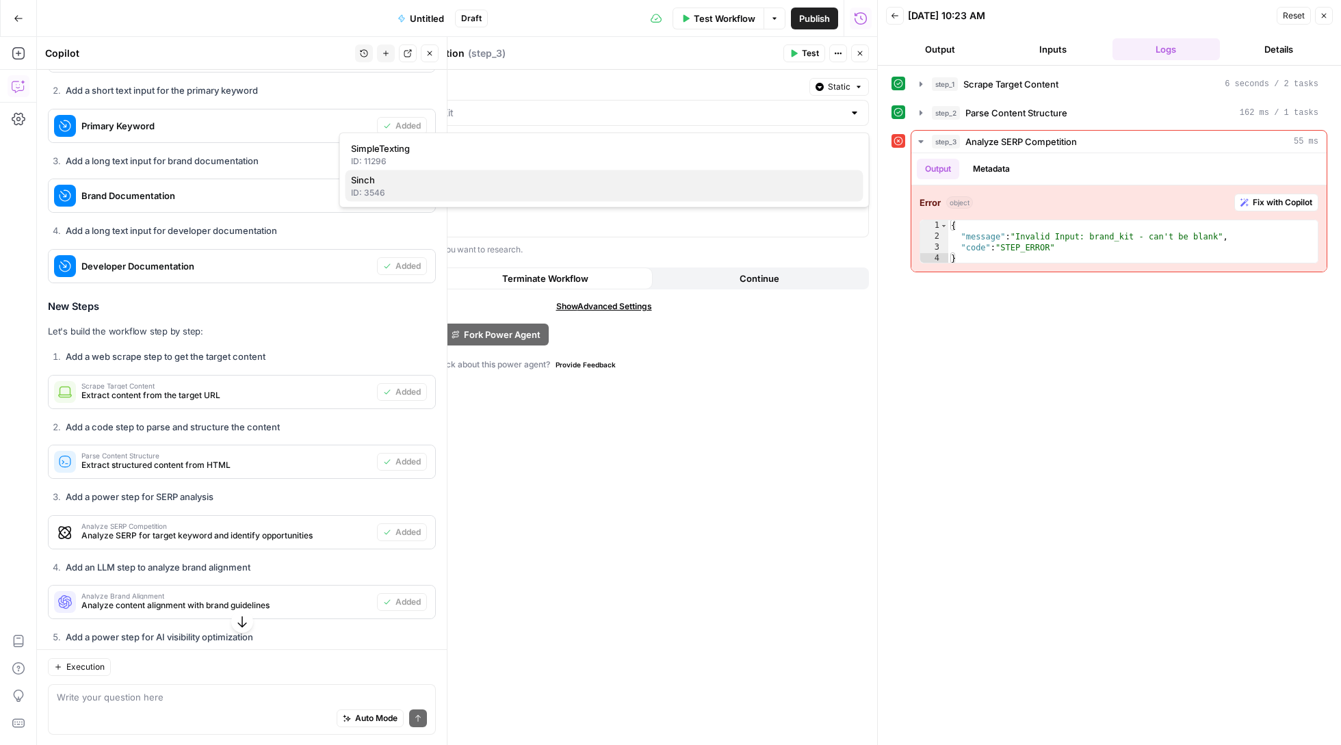
type input "Sinch"
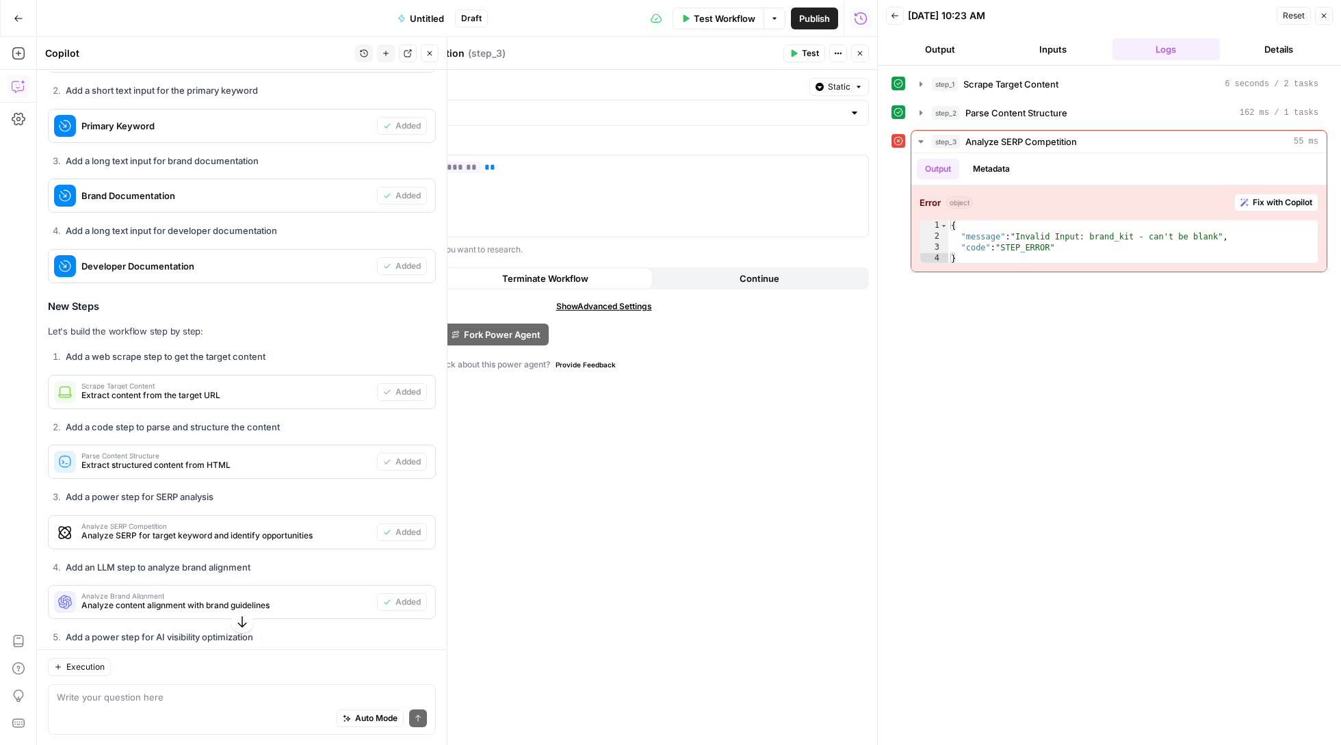
click at [791, 48] on button "Test" at bounding box center [804, 53] width 42 height 18
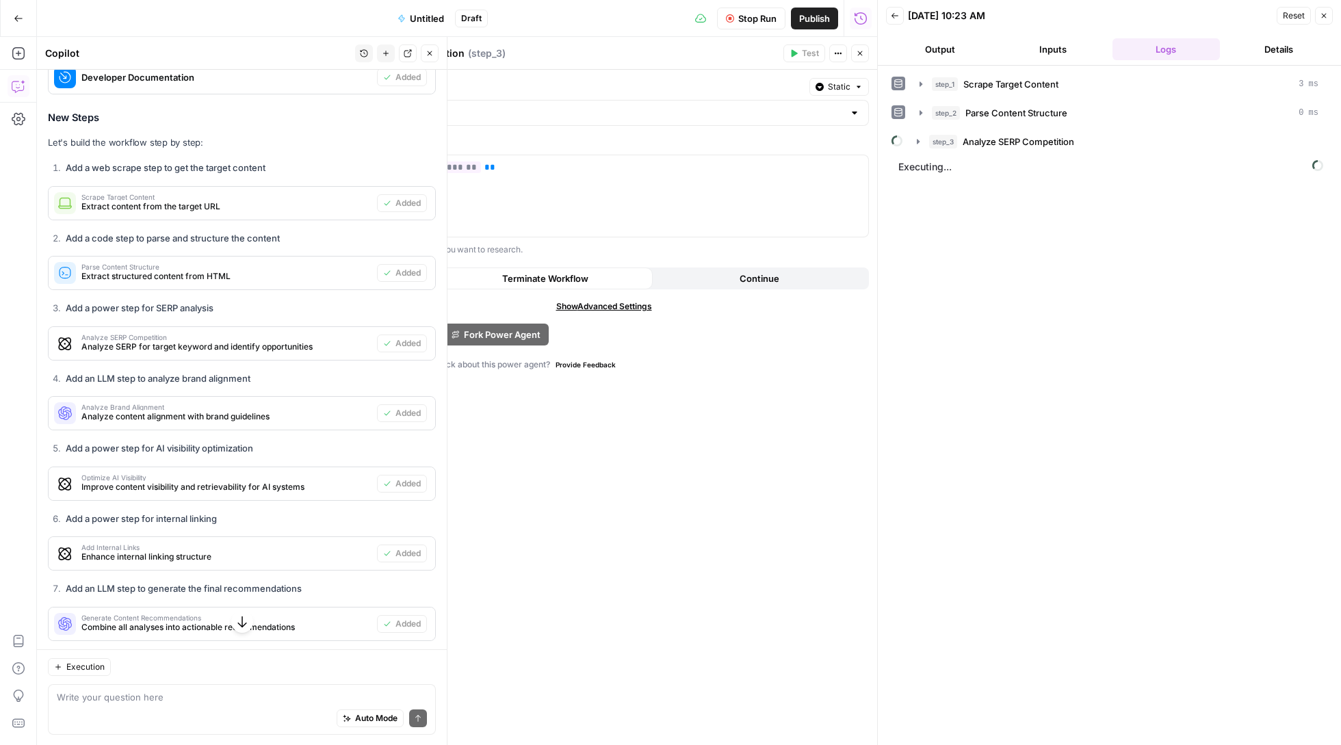
scroll to position [1857, 0]
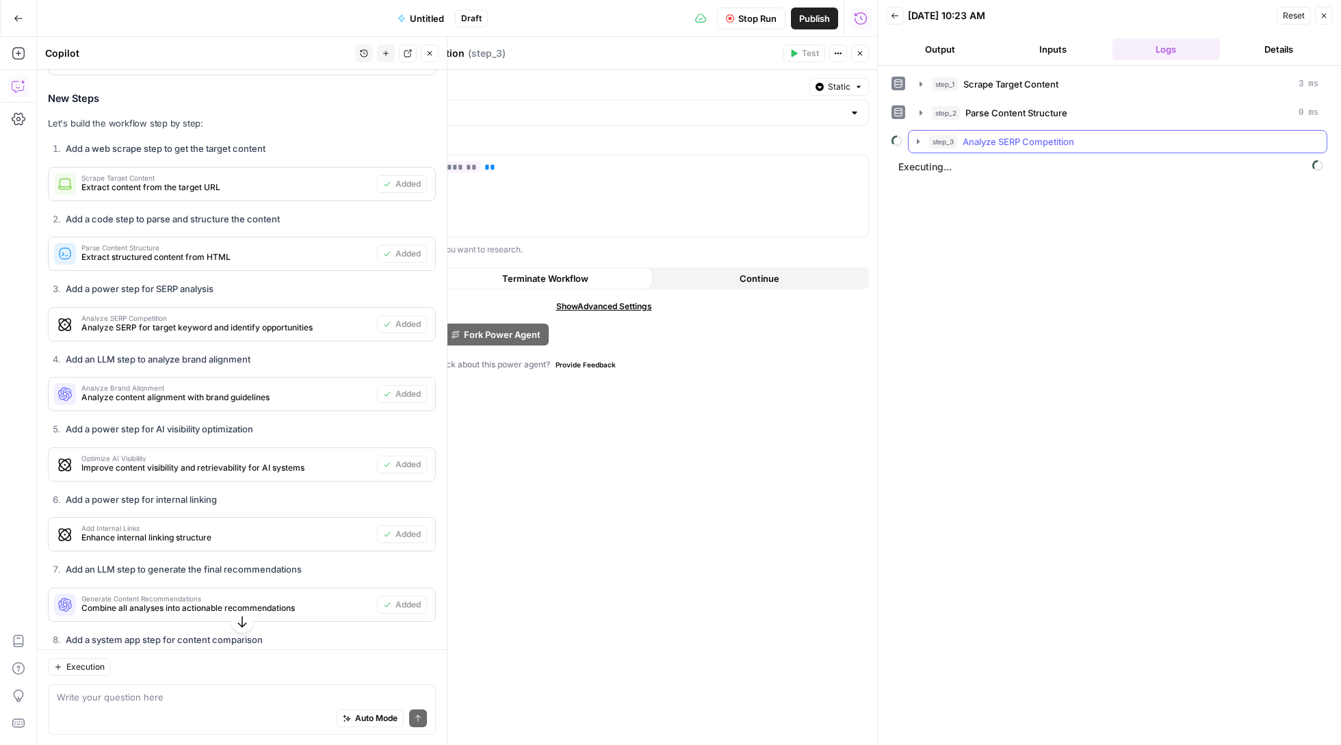
click at [923, 138] on icon "button" at bounding box center [918, 141] width 11 height 11
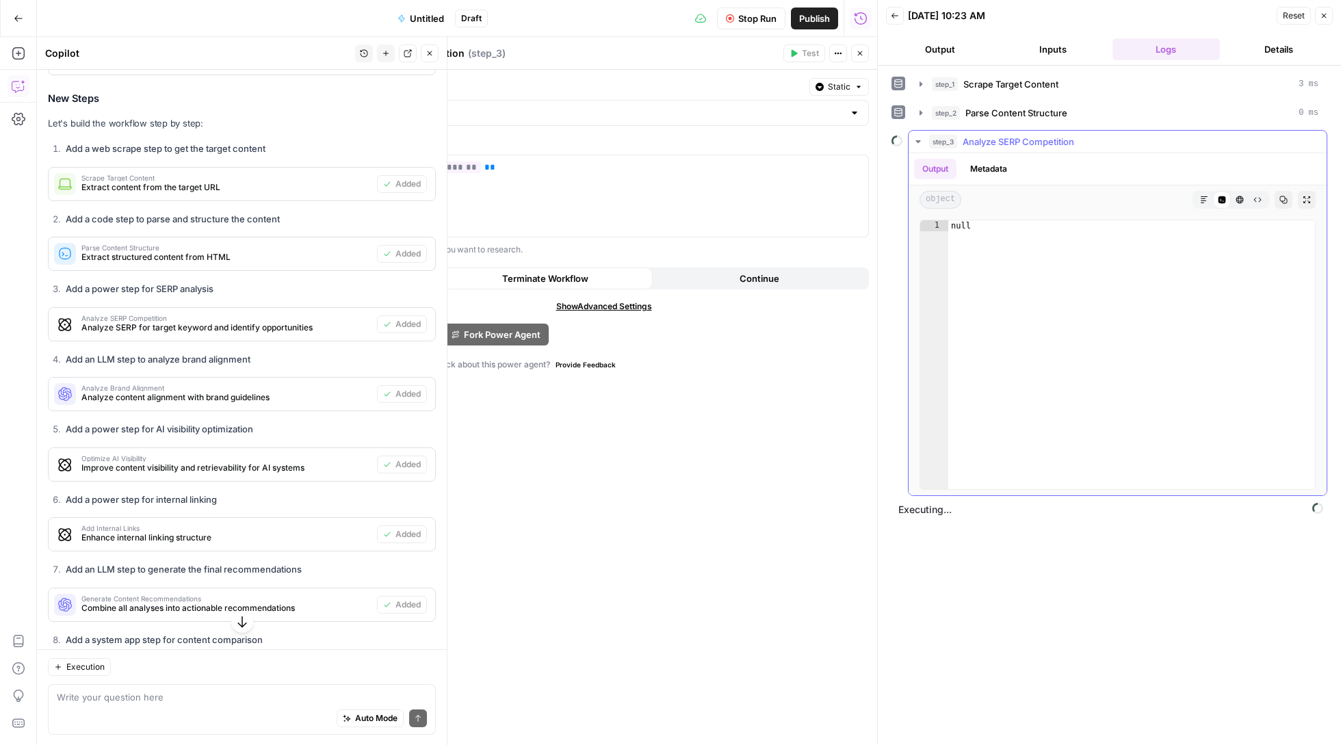
click at [922, 142] on icon "button" at bounding box center [918, 141] width 11 height 11
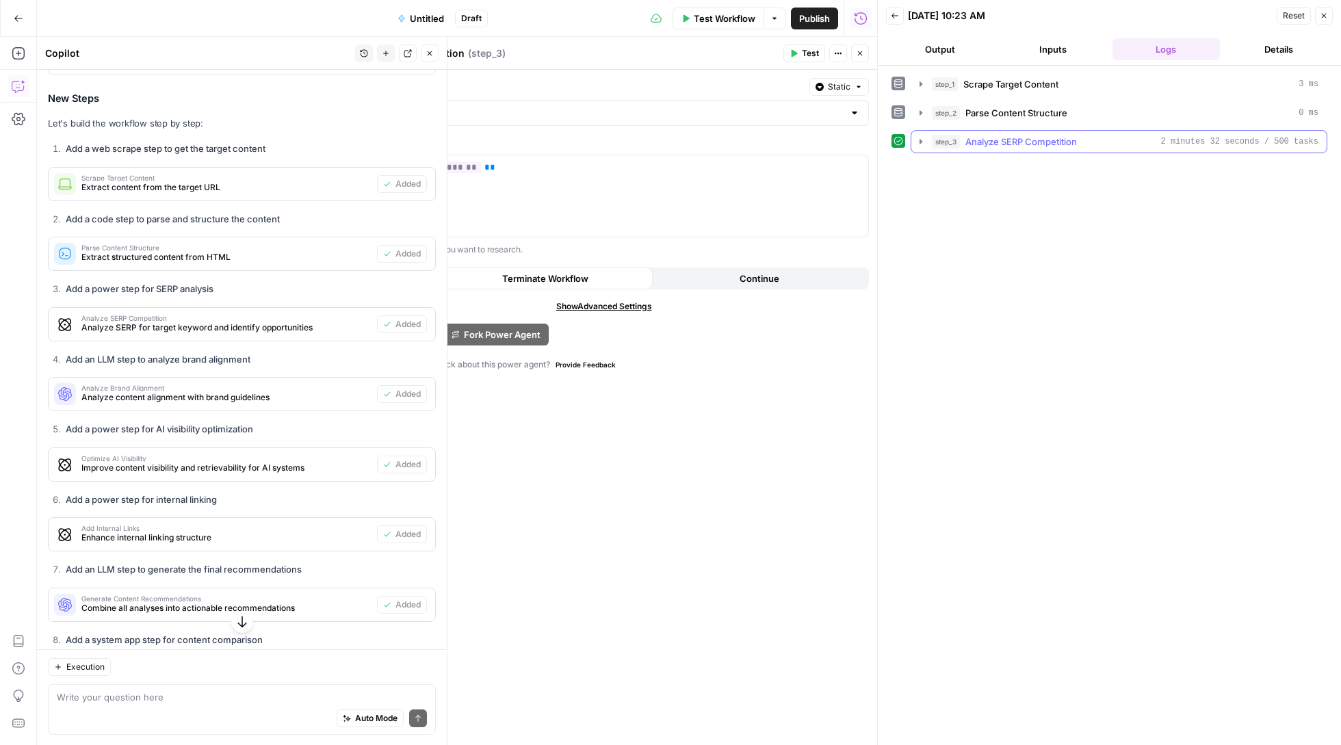
click at [917, 141] on icon "button" at bounding box center [920, 141] width 11 height 11
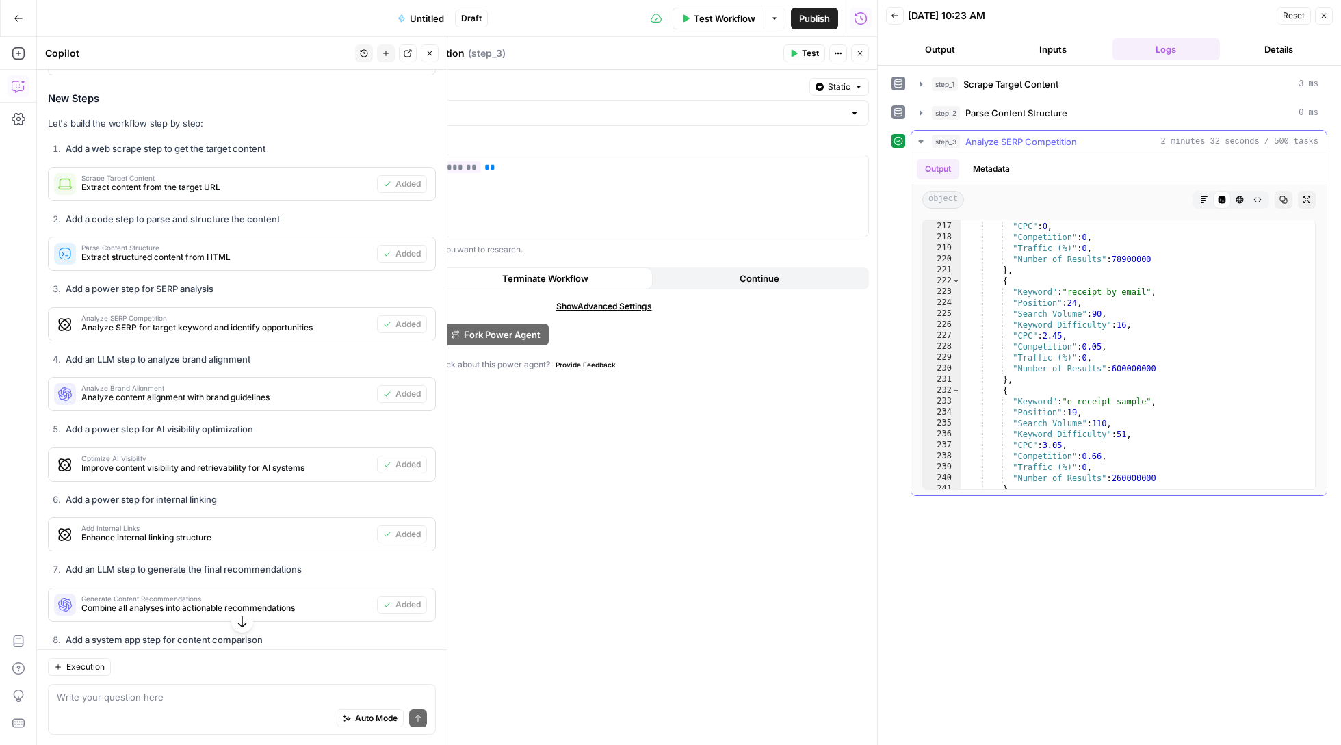
scroll to position [4913, 0]
click at [919, 140] on icon "button" at bounding box center [920, 141] width 11 height 11
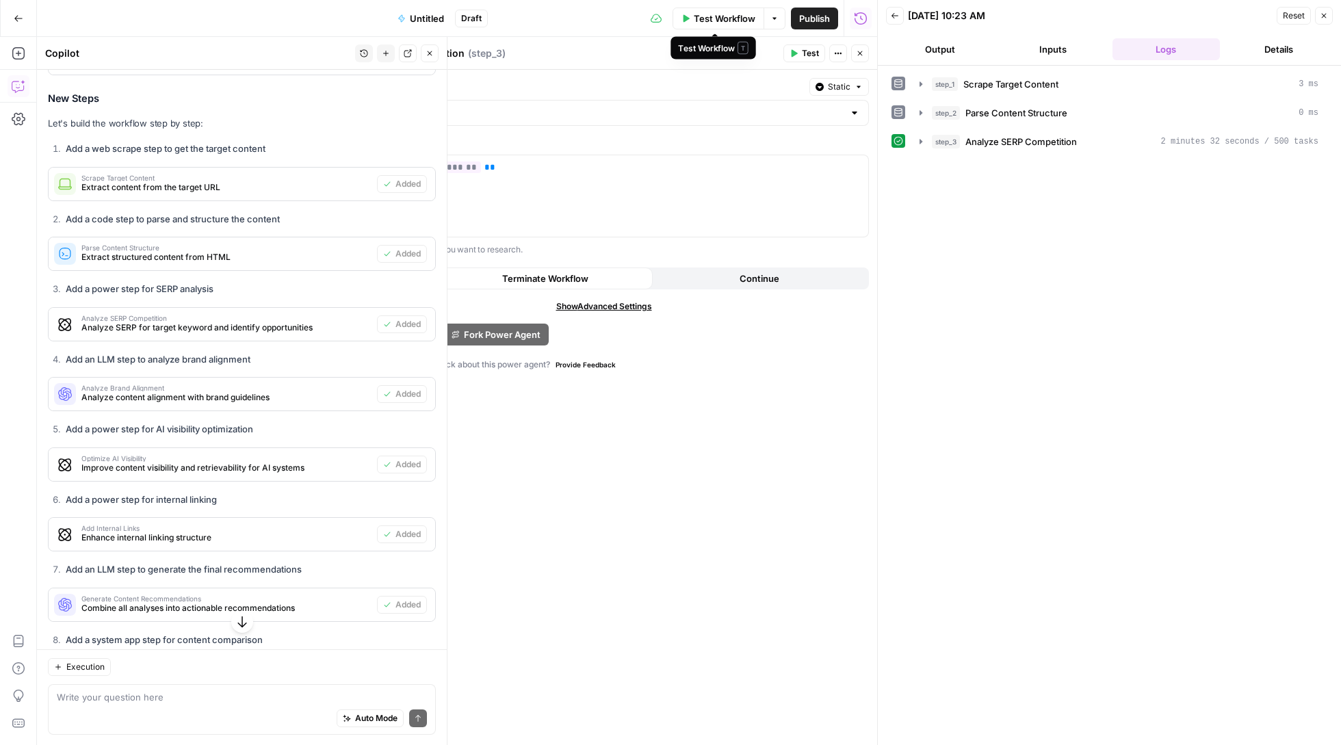
click at [701, 14] on span "Test Workflow" at bounding box center [725, 19] width 62 height 14
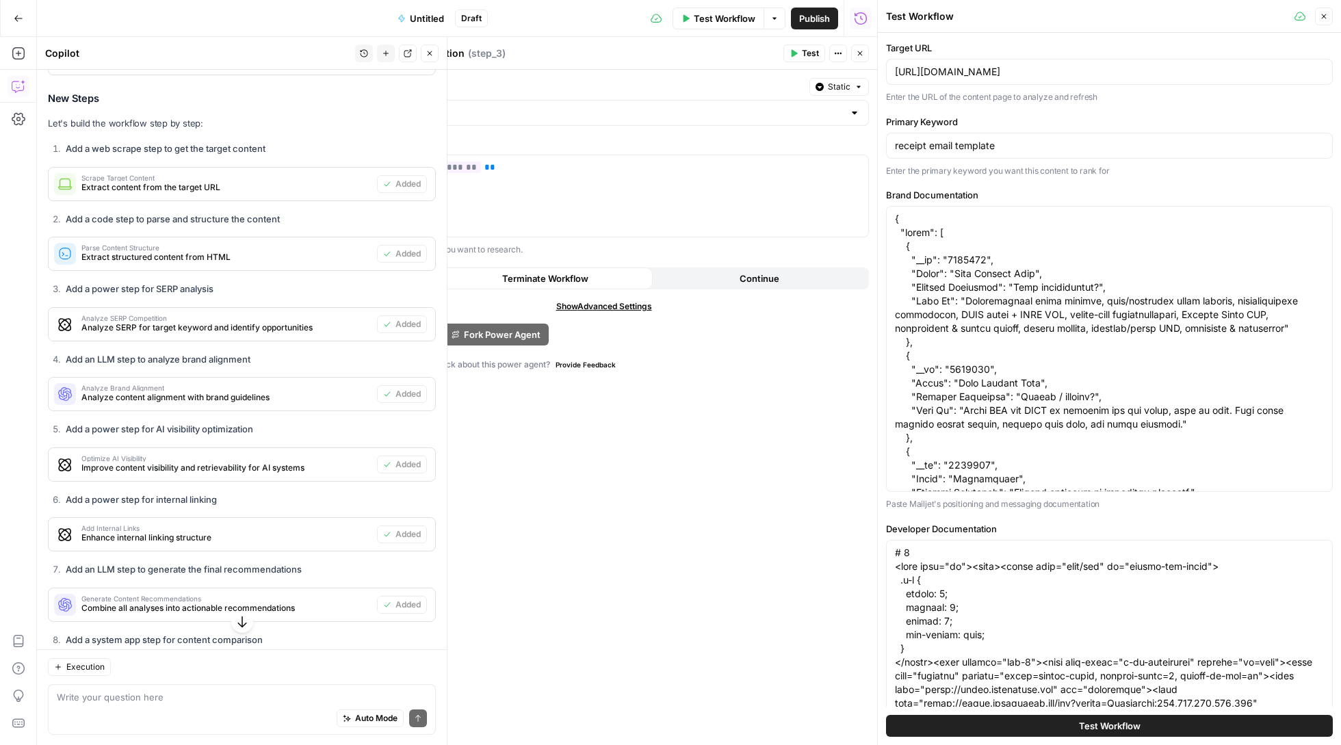
click at [151, 455] on span "Optimize AI Visibility" at bounding box center [226, 458] width 290 height 7
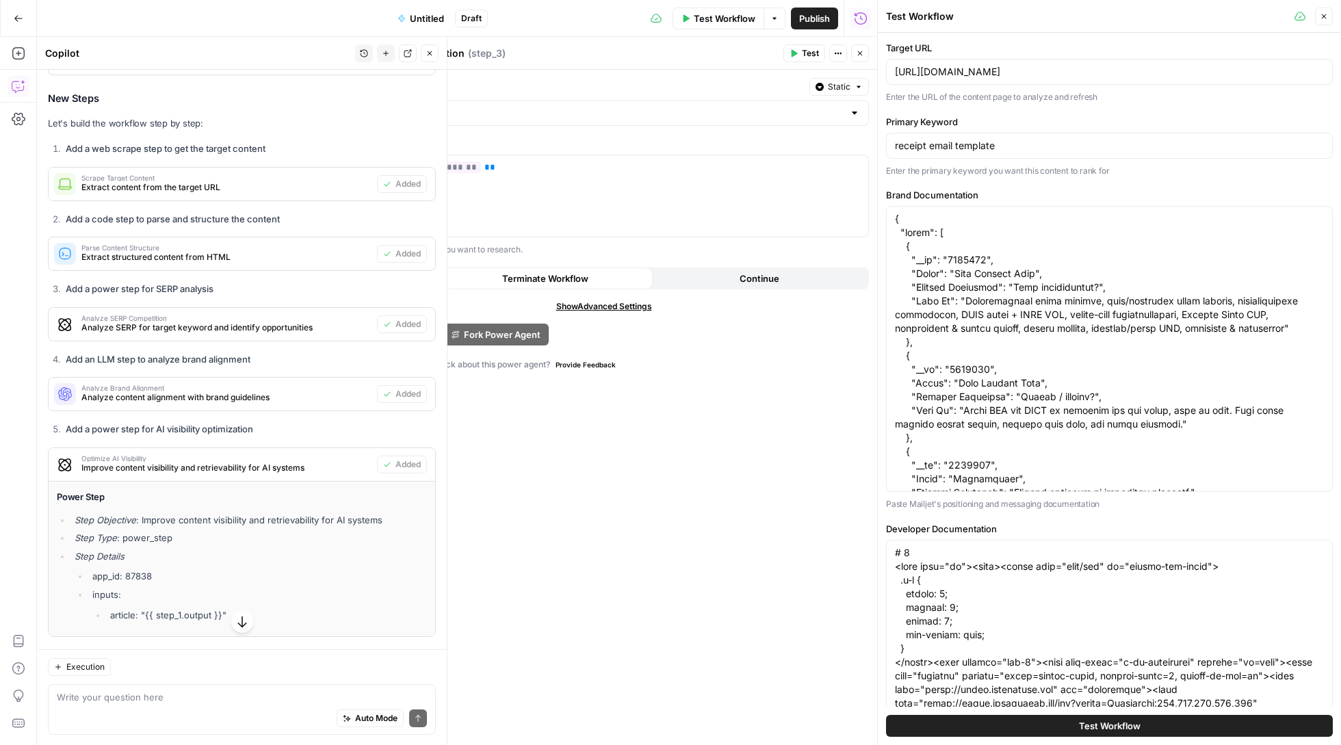
scroll to position [2028, 0]
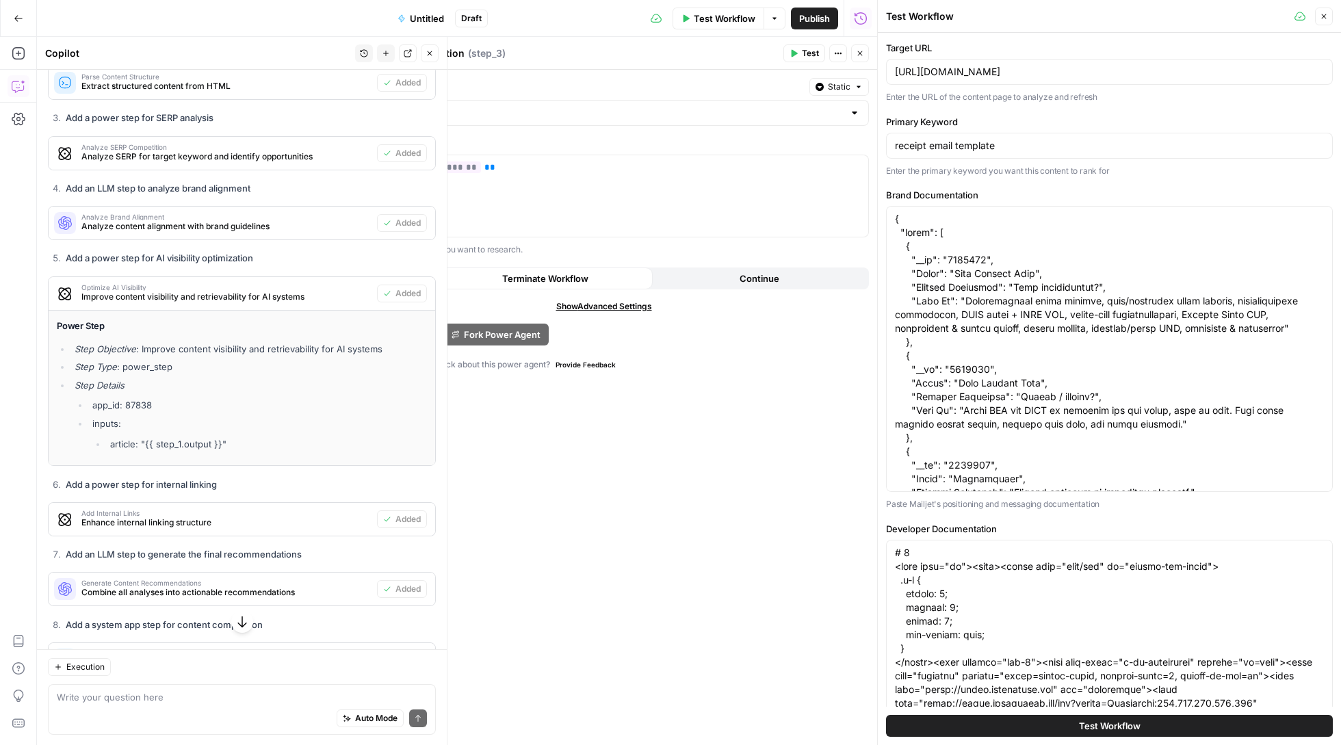
click at [1320, 15] on icon "button" at bounding box center [1324, 16] width 8 height 8
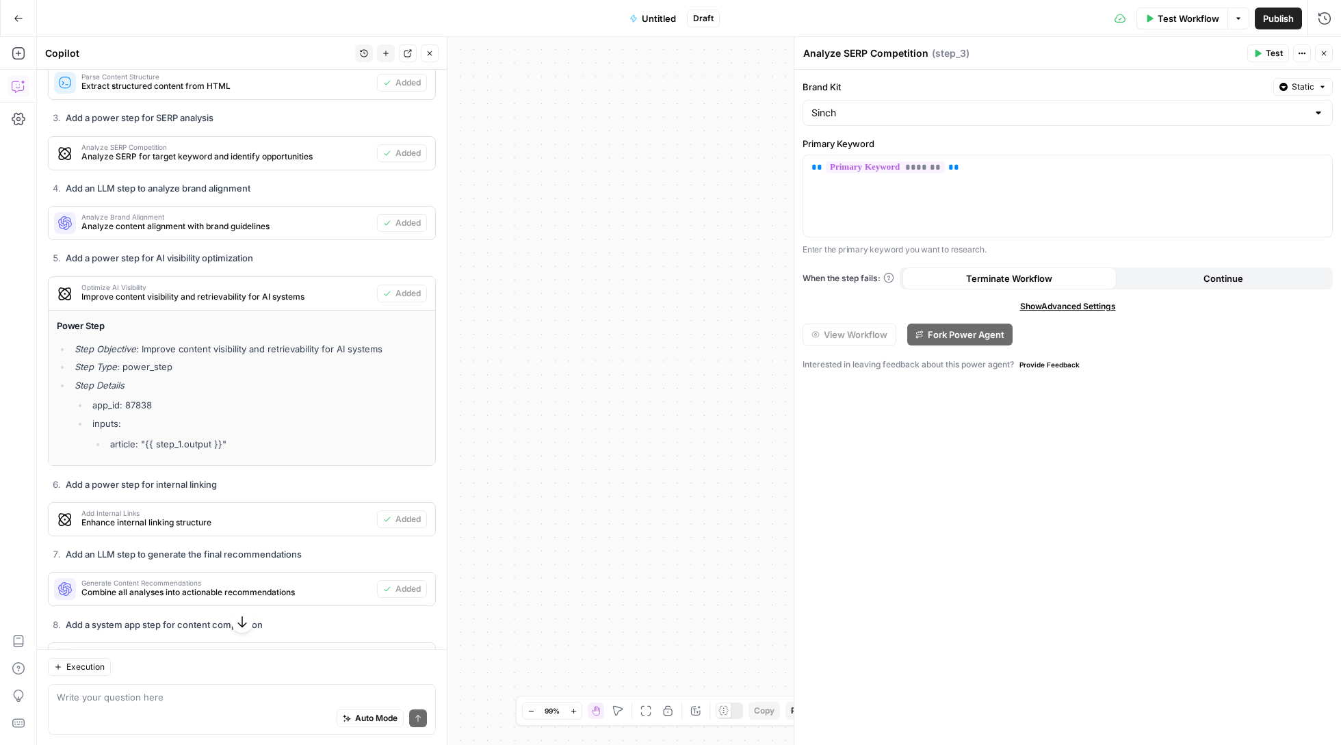
drag, startPoint x: 636, startPoint y: 190, endPoint x: 921, endPoint y: 77, distance: 306.4
click at [923, 75] on body "Sinch New Home Browse Your Data Usage Settings Recent Grids Refresh Existing Co…" at bounding box center [670, 372] width 1341 height 745
click at [1324, 55] on icon "button" at bounding box center [1324, 53] width 8 height 8
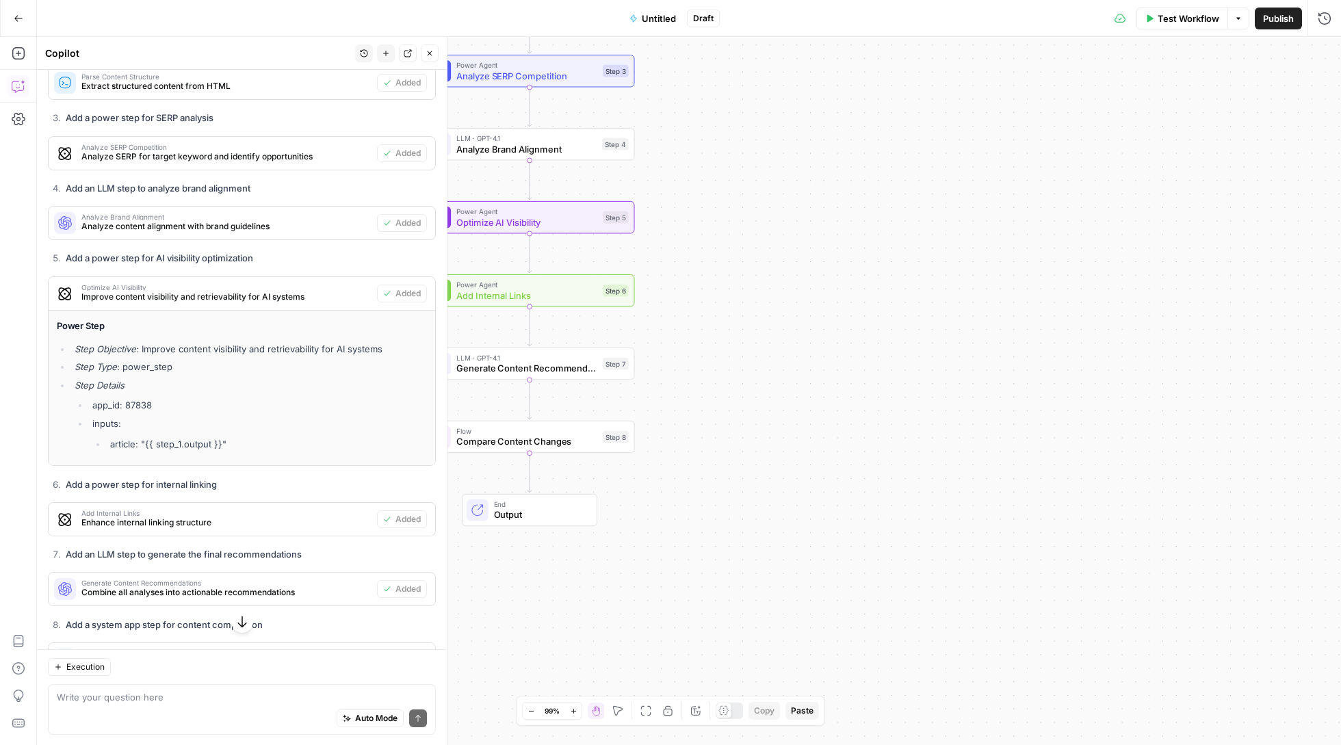
drag, startPoint x: 1152, startPoint y: 148, endPoint x: 1339, endPoint y: 209, distance: 196.6
click at [1339, 207] on div "Workflow Set Inputs Inputs Web Page Scrape Scrape Target Content Step 1 Run Cod…" at bounding box center [689, 391] width 1304 height 708
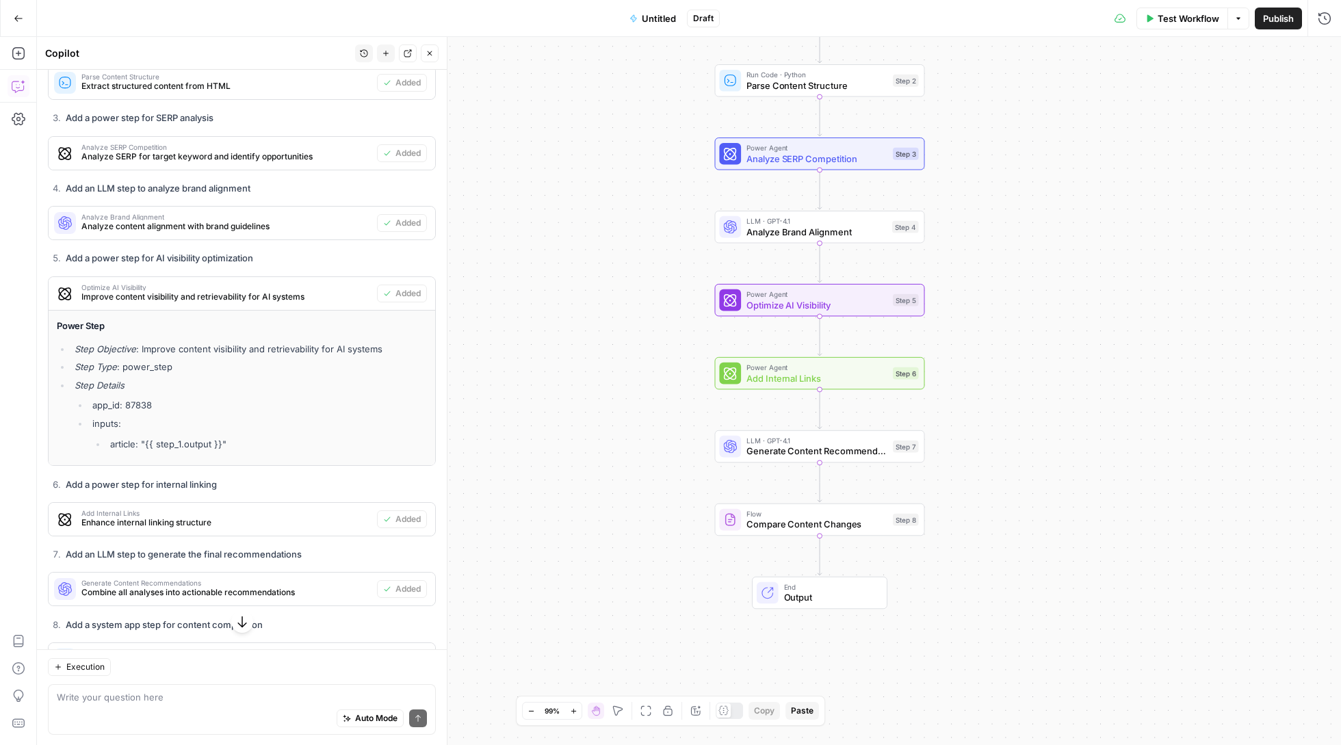
drag, startPoint x: 819, startPoint y: 308, endPoint x: 1112, endPoint y: 274, distance: 294.7
click at [1112, 274] on div "Workflow Set Inputs Inputs Web Page Scrape Scrape Target Content Step 1 Run Cod…" at bounding box center [689, 391] width 1304 height 708
click at [839, 312] on div "Power Agent Optimize AI Visibility Step 5 Copy step Delete step Add Note Test" at bounding box center [821, 300] width 211 height 33
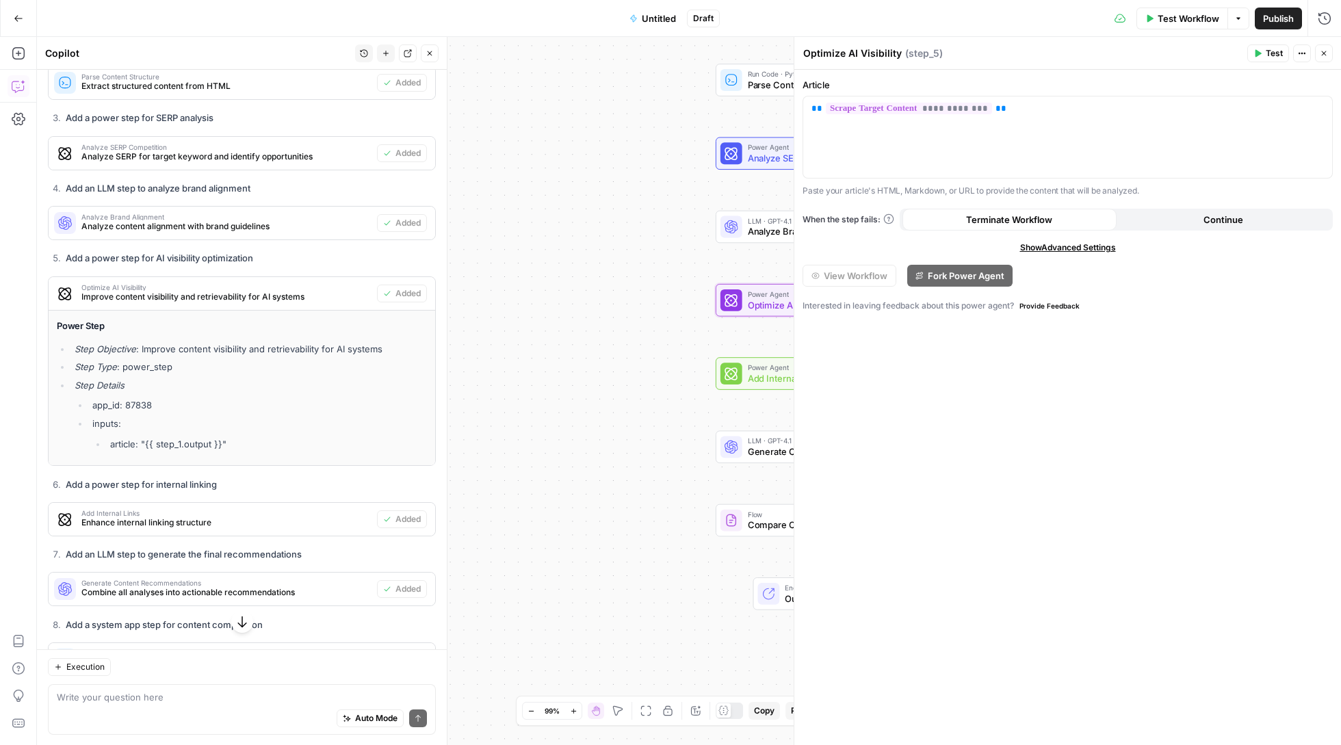
click at [583, 397] on div "Workflow Set Inputs Inputs Web Page Scrape Scrape Target Content Step 1 Run Cod…" at bounding box center [689, 391] width 1304 height 708
click at [1327, 53] on span "Close" at bounding box center [1327, 53] width 1 height 1
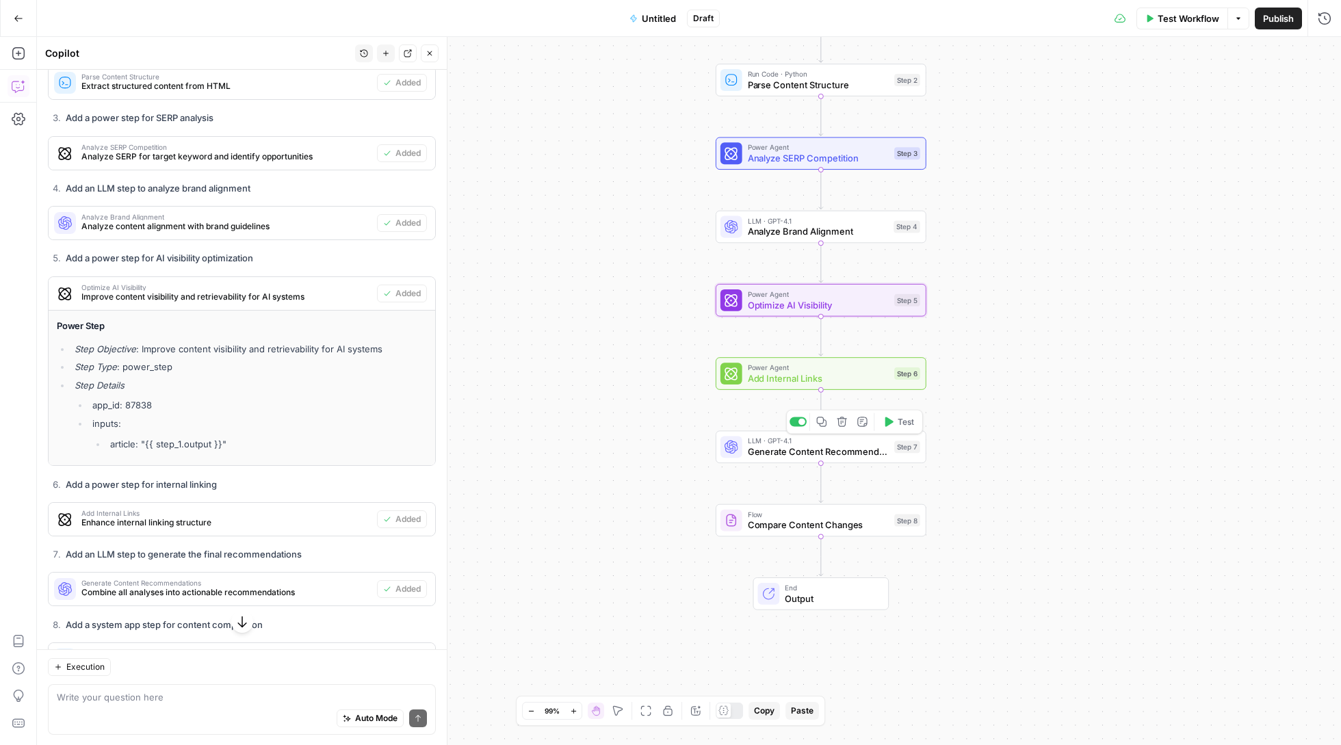
click at [831, 458] on div "LLM · GPT-4.1 Generate Content Recommendations Step 7 Copy step Delete step Add…" at bounding box center [821, 446] width 211 height 33
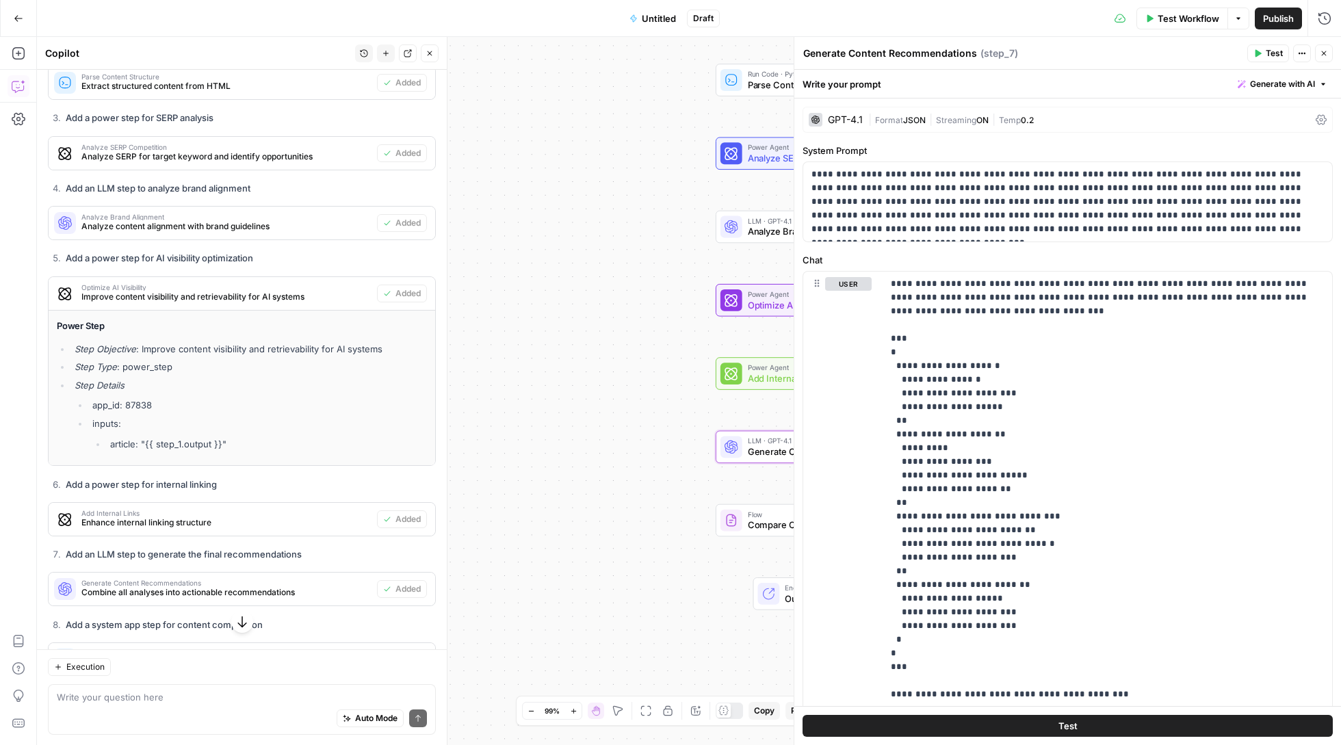
scroll to position [0, 0]
click at [1325, 53] on icon "button" at bounding box center [1324, 53] width 8 height 8
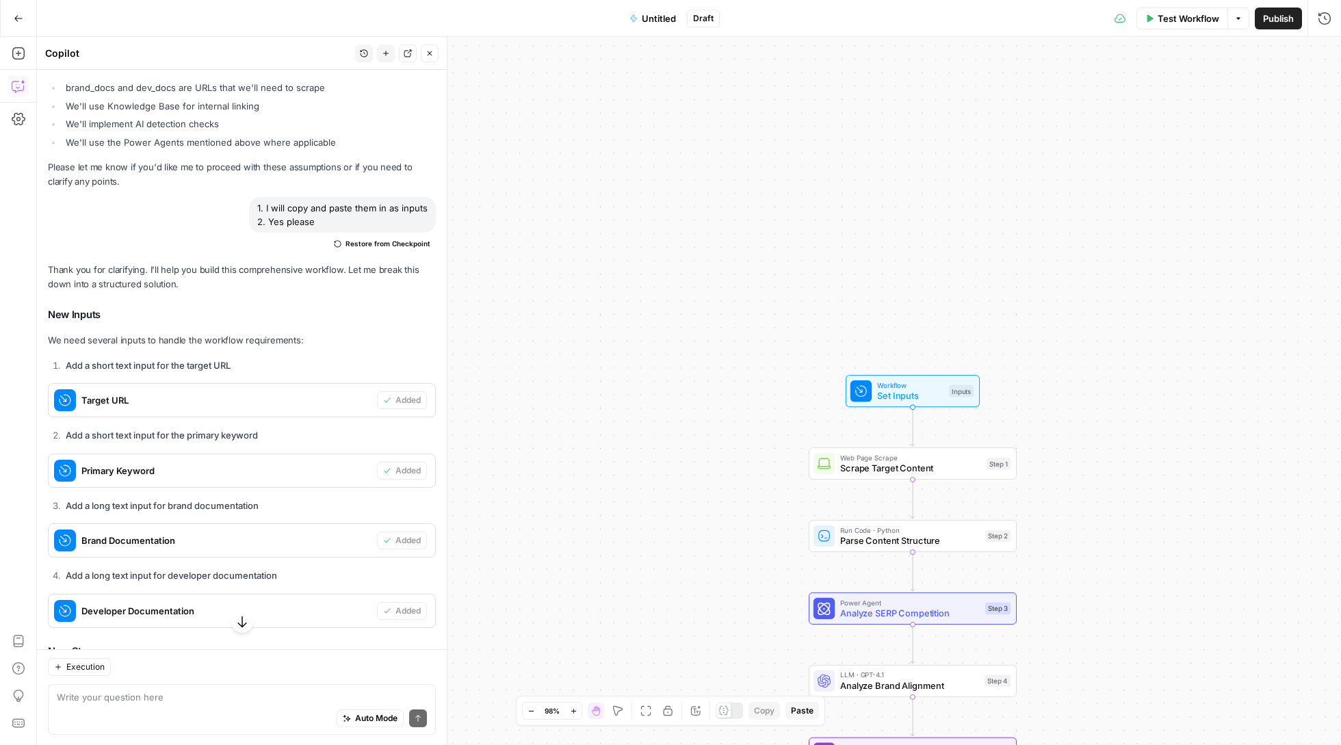
scroll to position [1186, 0]
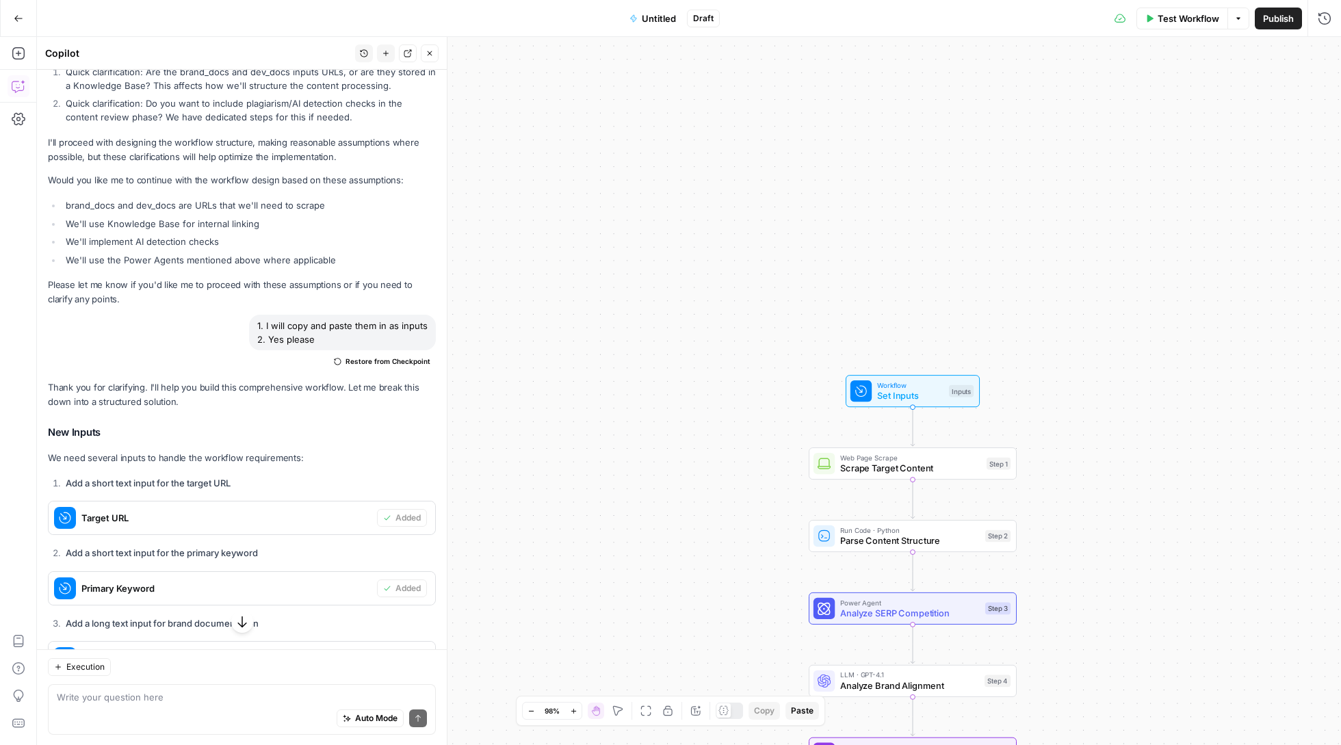
click at [431, 53] on icon "button" at bounding box center [430, 53] width 8 height 8
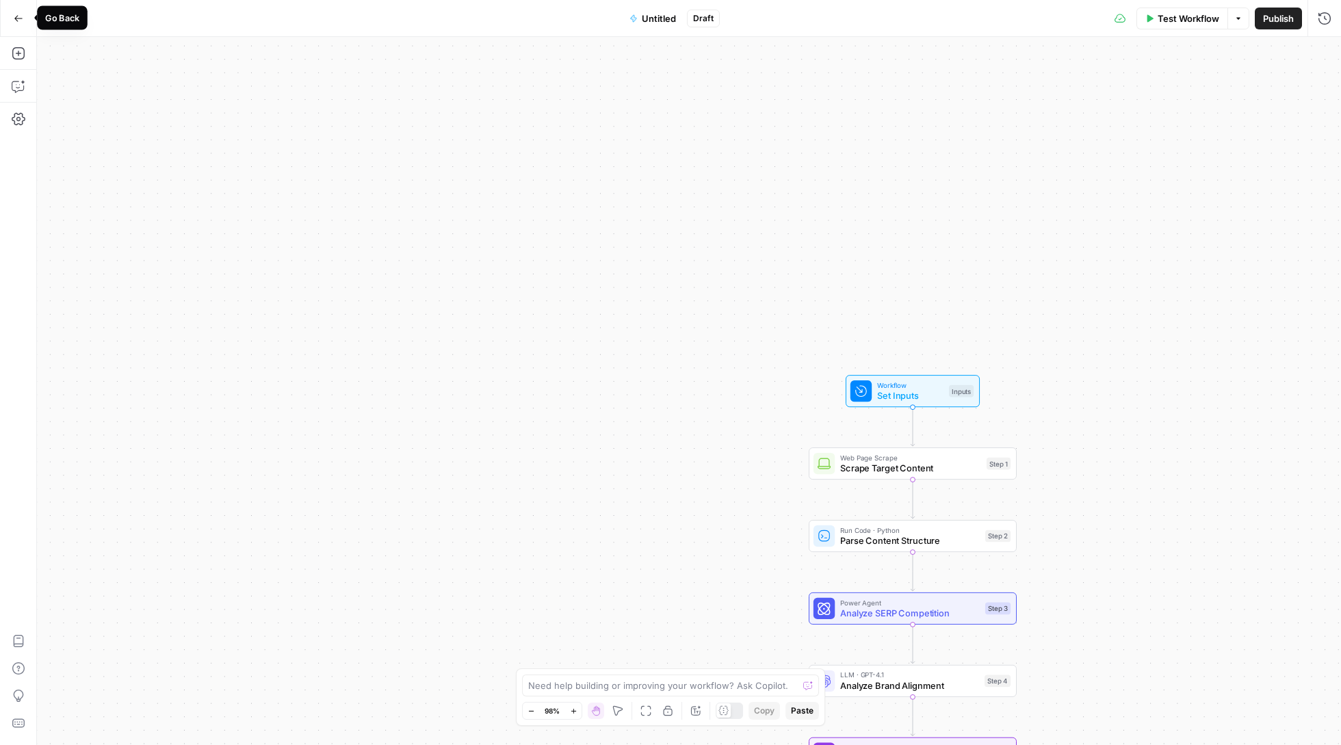
click at [28, 9] on button "Go Back" at bounding box center [18, 18] width 25 height 25
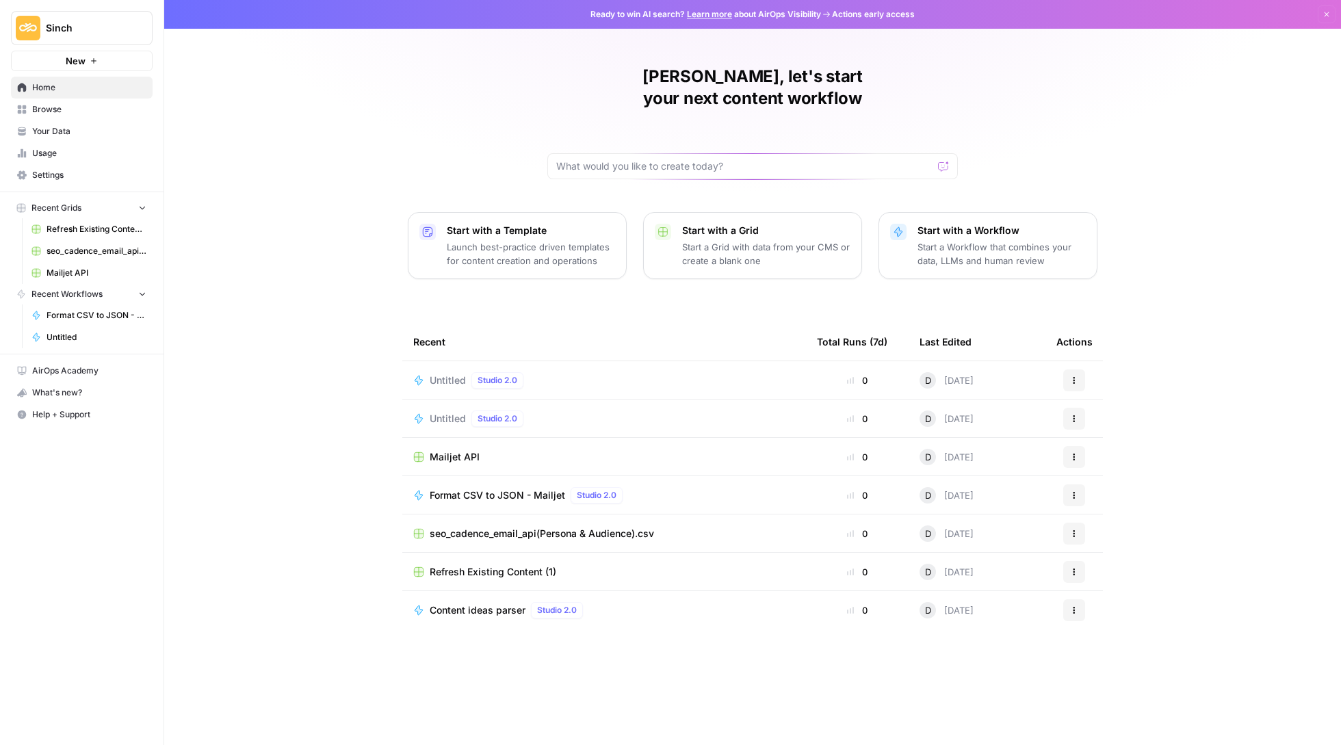
click at [457, 374] on span "Untitled" at bounding box center [448, 381] width 36 height 14
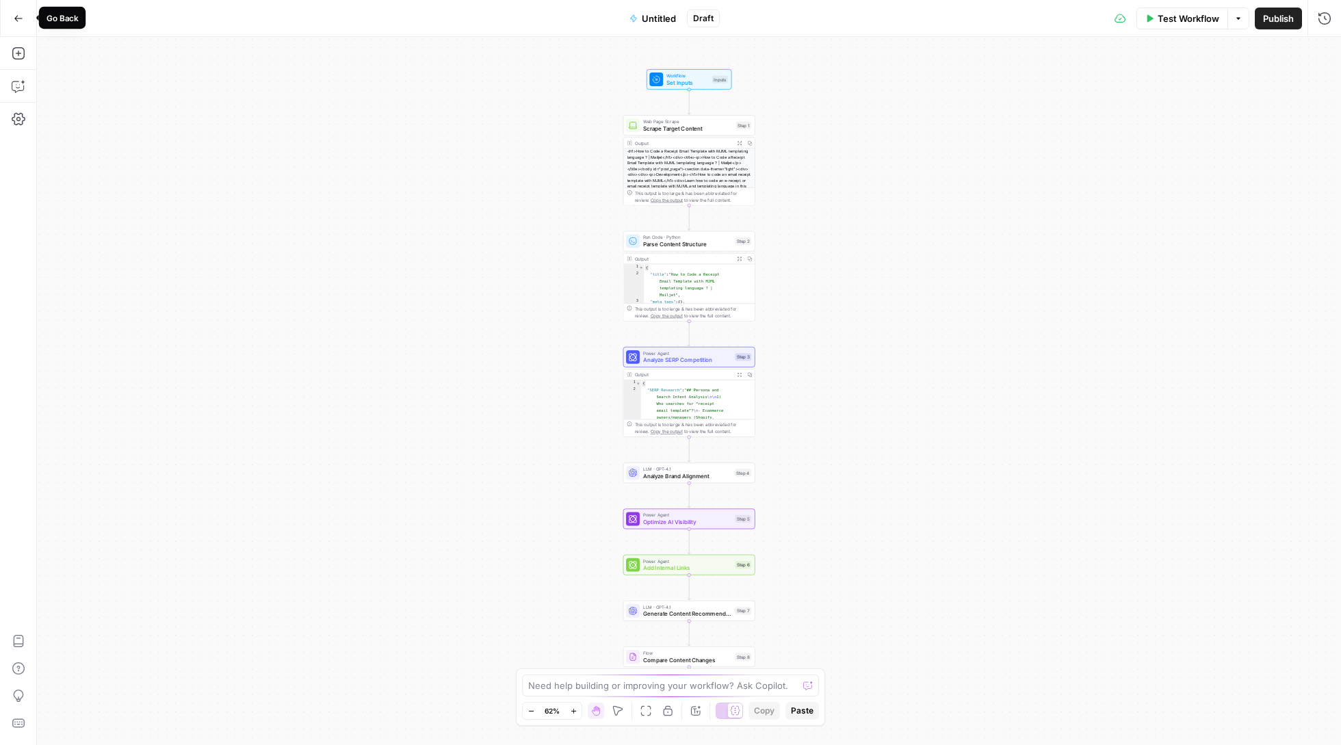
click at [16, 22] on button "Go Back" at bounding box center [18, 18] width 25 height 25
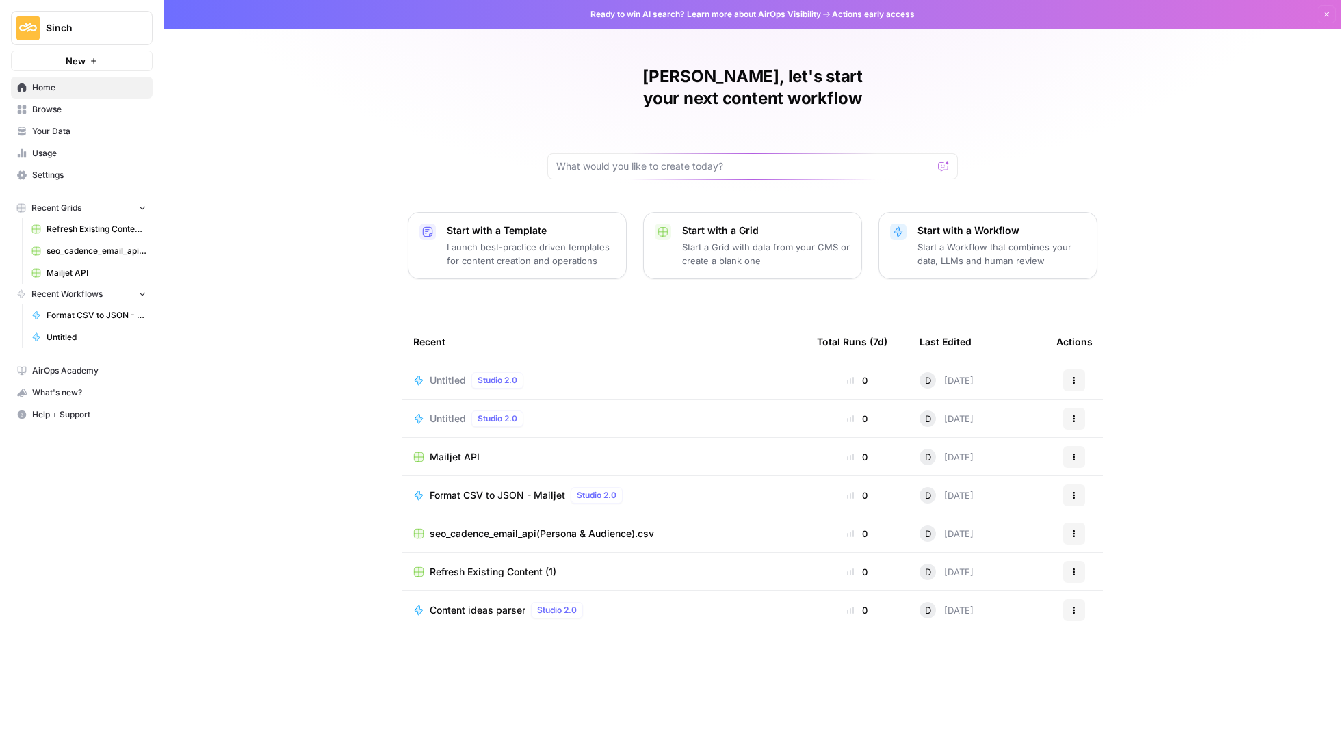
click at [441, 400] on td "Untitled Studio 2.0" at bounding box center [604, 419] width 404 height 38
click at [441, 410] on div "Untitled Studio 2.0" at bounding box center [479, 418] width 99 height 16
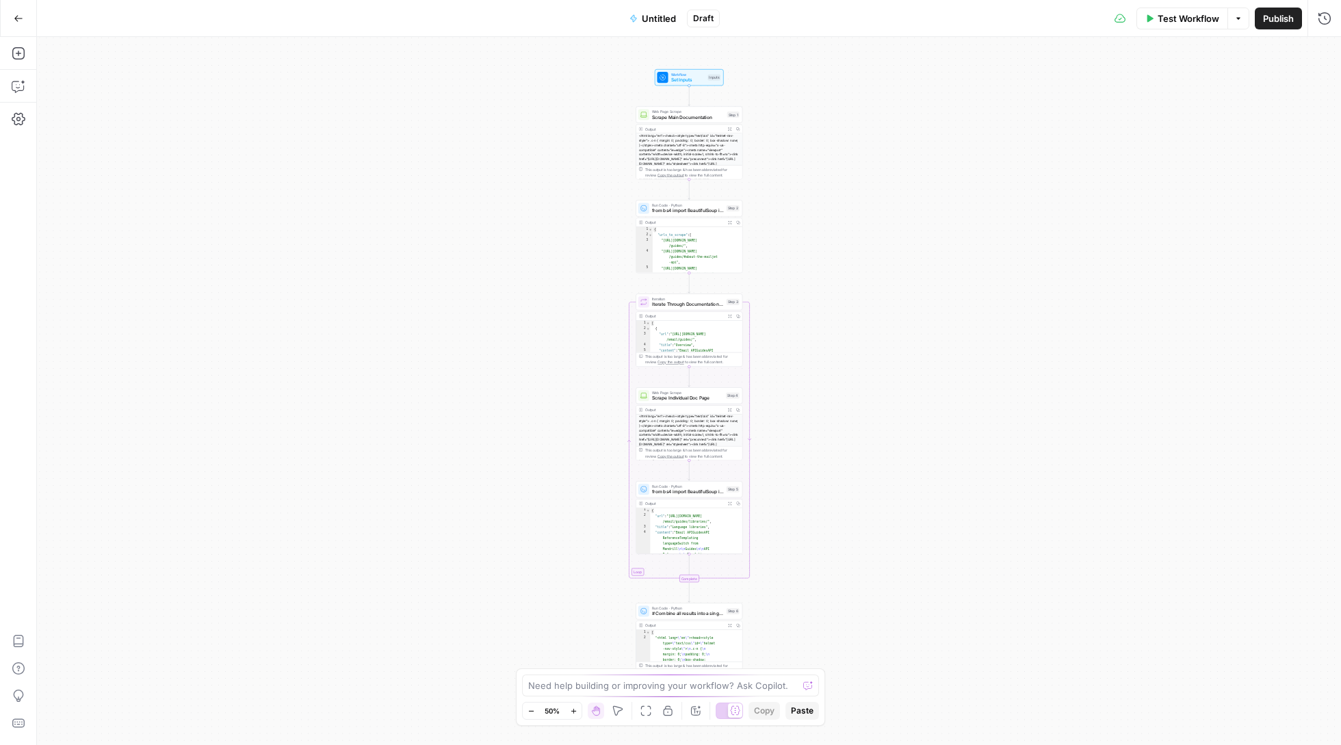
click at [646, 25] on button "Untitled" at bounding box center [652, 19] width 63 height 22
click at [162, 112] on input "Name" at bounding box center [241, 107] width 381 height 14
type input "Mailjet scrape dev docs"
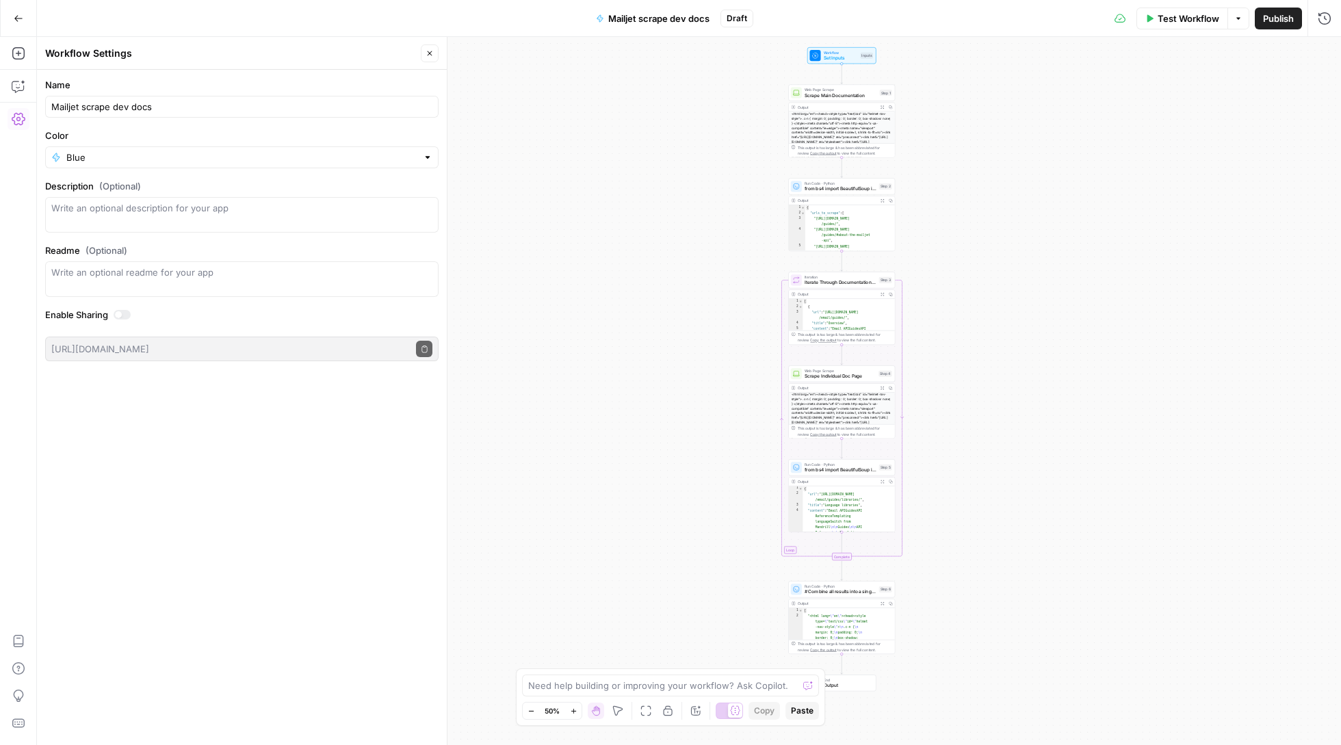
drag, startPoint x: 994, startPoint y: 166, endPoint x: 1147, endPoint y: 144, distance: 154.1
click at [1147, 144] on div "Workflow Set Inputs Inputs Web Page Scrape Scrape Main Documentation Step 1 Out…" at bounding box center [689, 391] width 1304 height 708
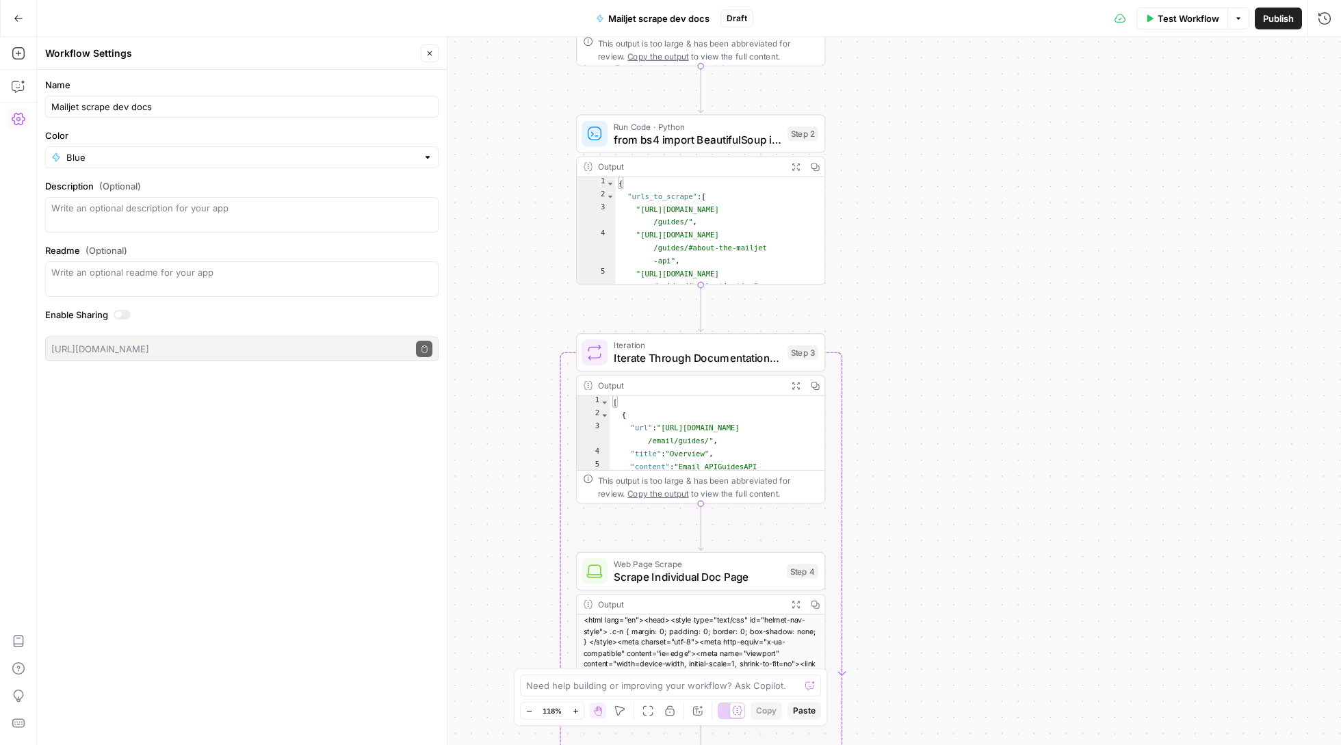
drag, startPoint x: 962, startPoint y: 365, endPoint x: 978, endPoint y: 576, distance: 212.0
click at [978, 576] on div "Workflow Set Inputs Inputs Web Page Scrape Scrape Main Documentation Step 1 Out…" at bounding box center [689, 391] width 1304 height 708
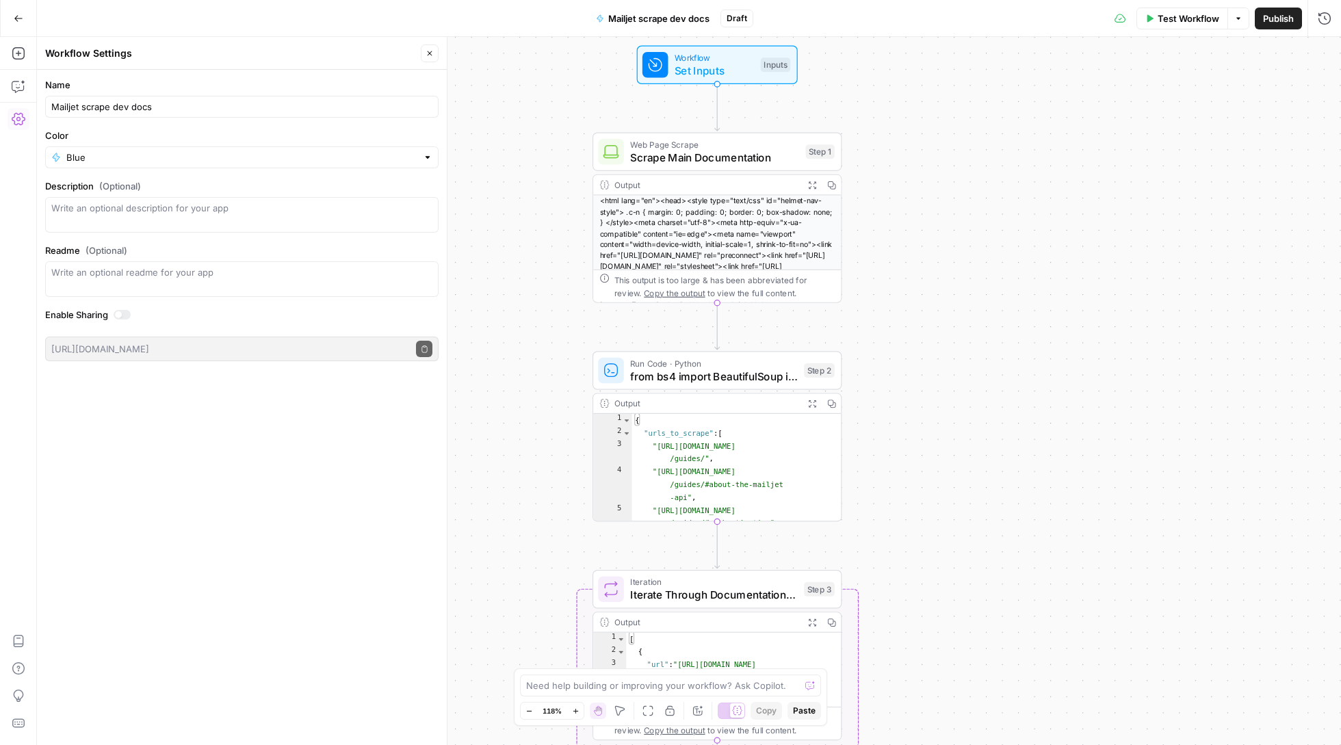
drag, startPoint x: 1002, startPoint y: 241, endPoint x: 1017, endPoint y: 452, distance: 211.2
click at [1017, 452] on div "Workflow Set Inputs Inputs Web Page Scrape Scrape Main Documentation Step 1 Out…" at bounding box center [689, 391] width 1304 height 708
click at [17, 18] on icon "button" at bounding box center [18, 18] width 8 height 6
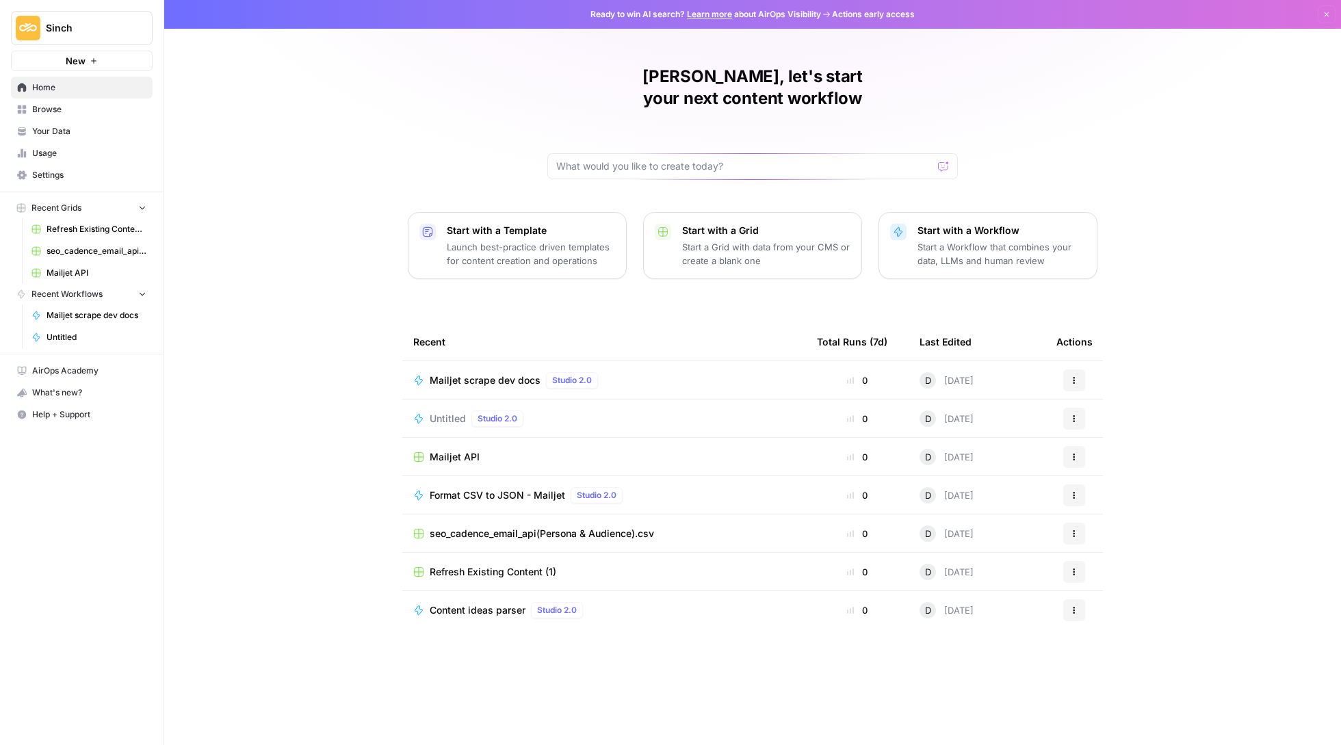
click at [445, 412] on span "Untitled" at bounding box center [448, 419] width 36 height 14
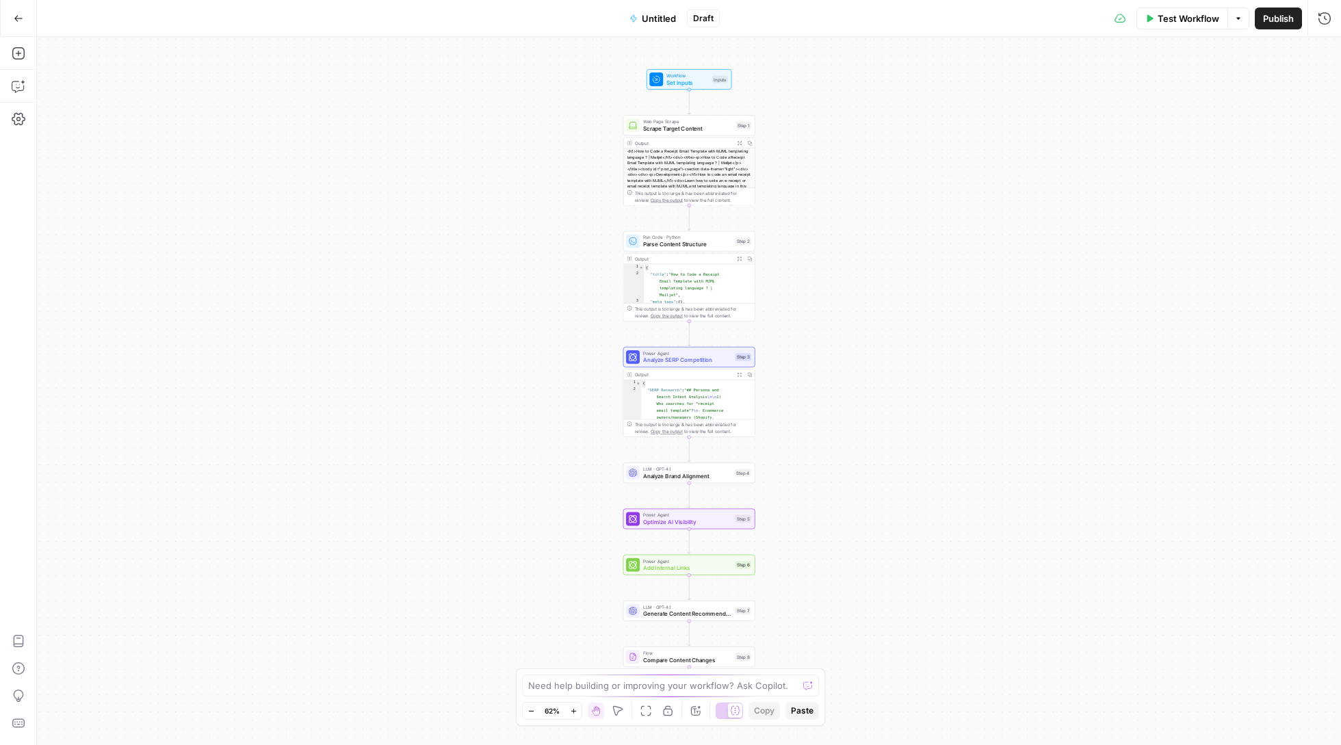
click at [15, 16] on icon "button" at bounding box center [19, 19] width 10 height 10
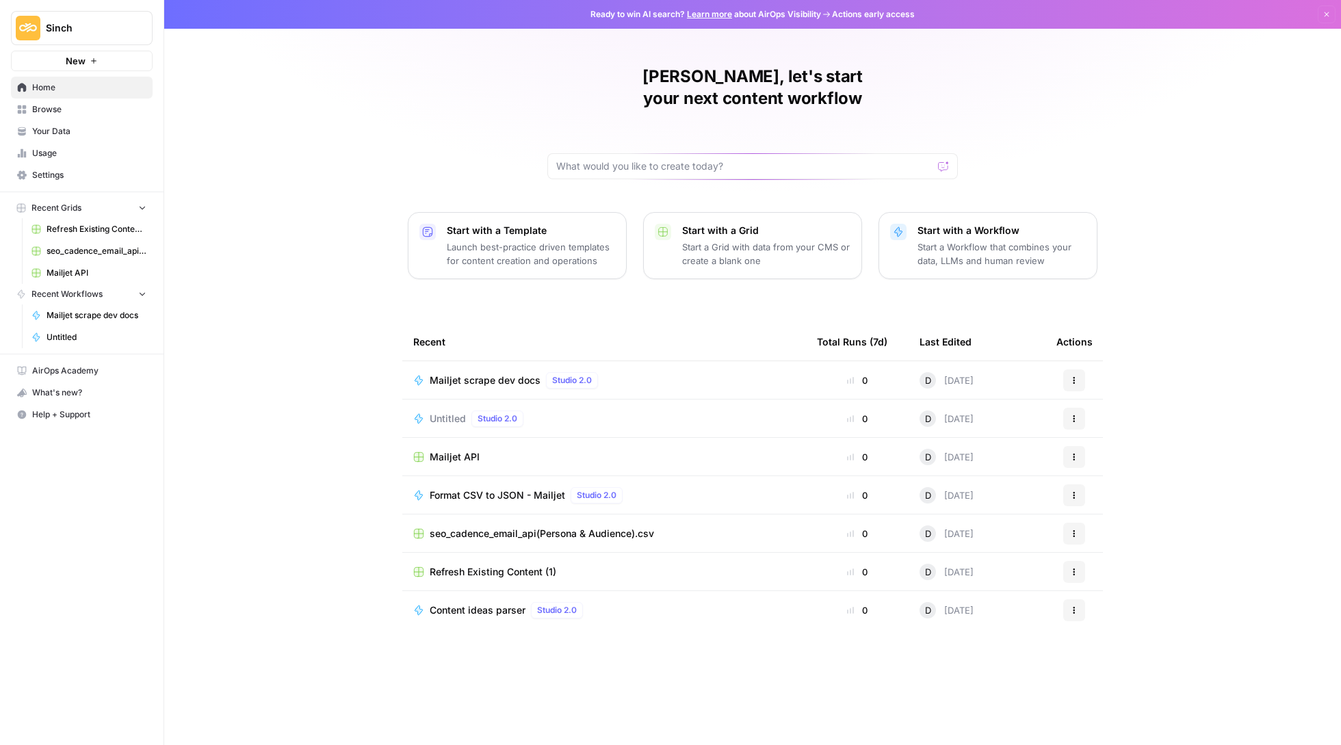
click at [1074, 415] on icon "button" at bounding box center [1074, 419] width 8 height 8
click at [1084, 452] on button "Delete" at bounding box center [1139, 460] width 141 height 19
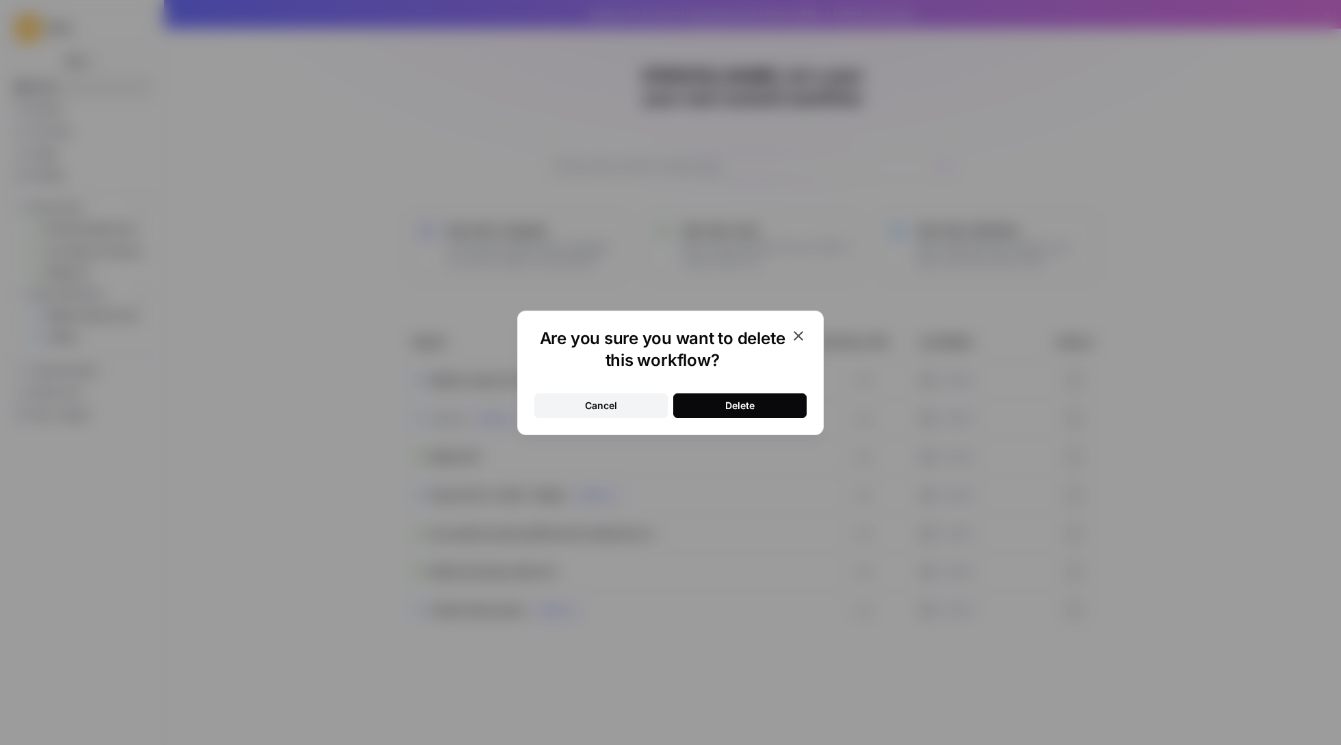
click at [722, 400] on button "Delete" at bounding box center [739, 405] width 133 height 25
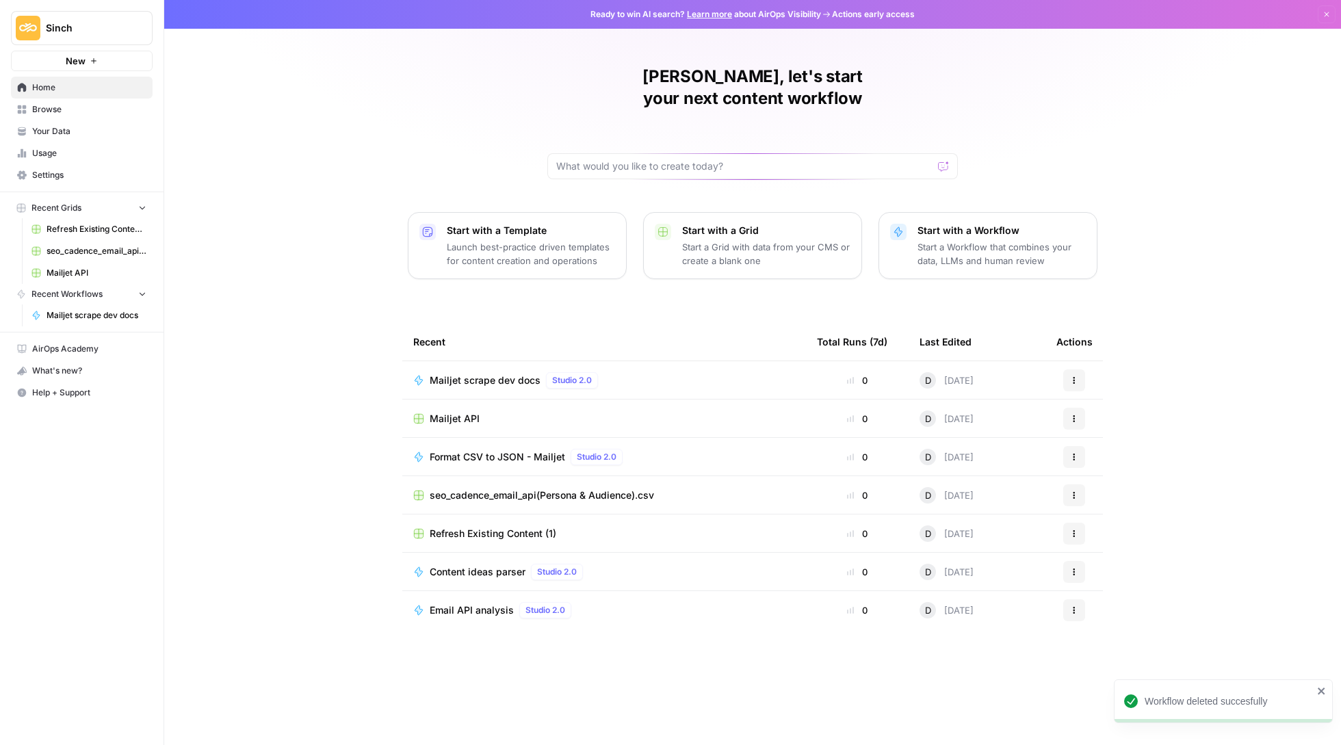
click at [1007, 240] on p "Start a Workflow that combines your data, LLMs and human review" at bounding box center [1001, 253] width 168 height 27
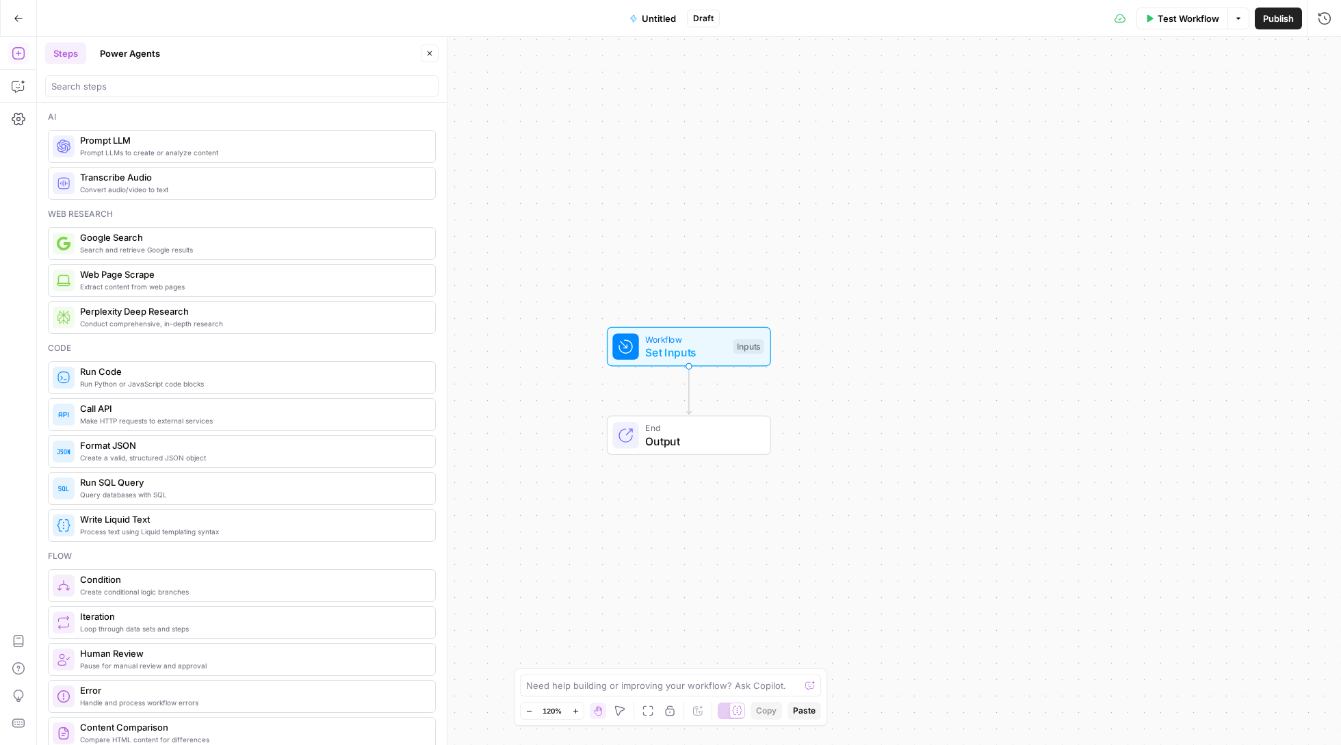
click at [14, 23] on button "Go Back" at bounding box center [18, 18] width 25 height 25
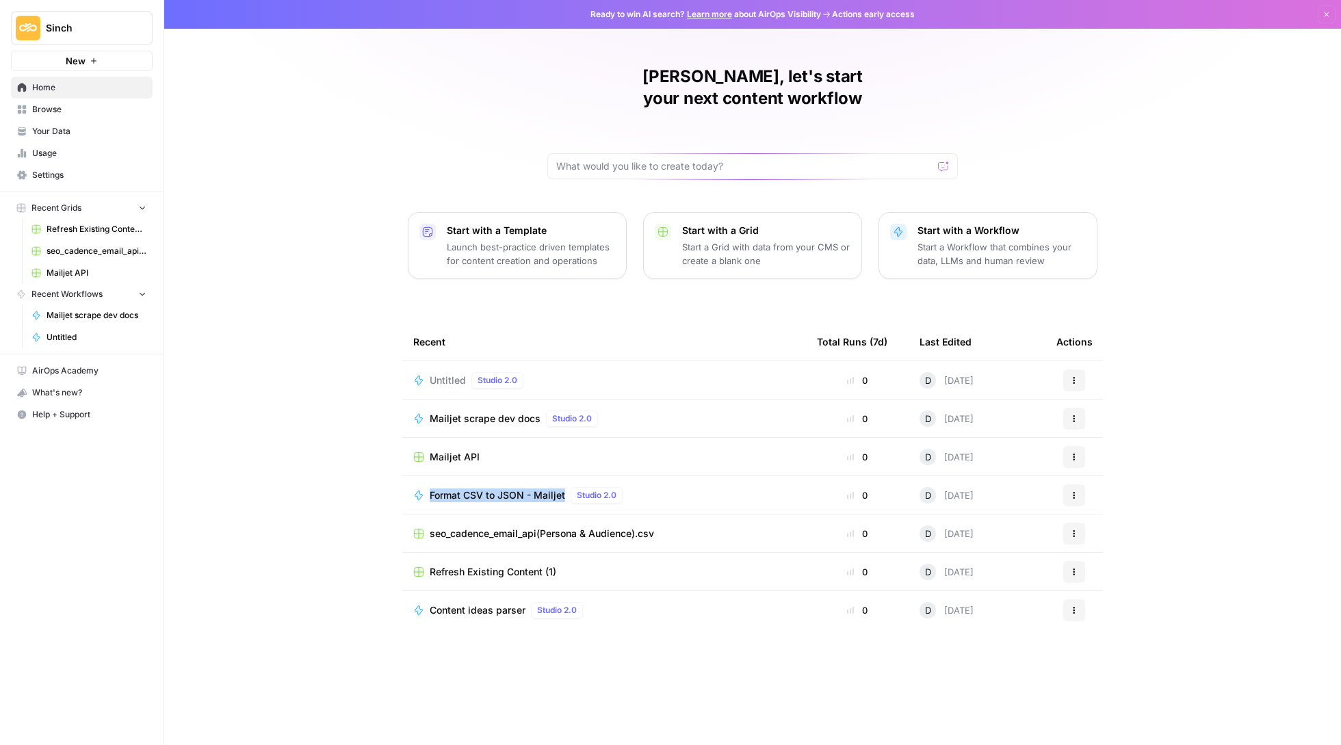
click at [449, 374] on span "Untitled" at bounding box center [448, 381] width 36 height 14
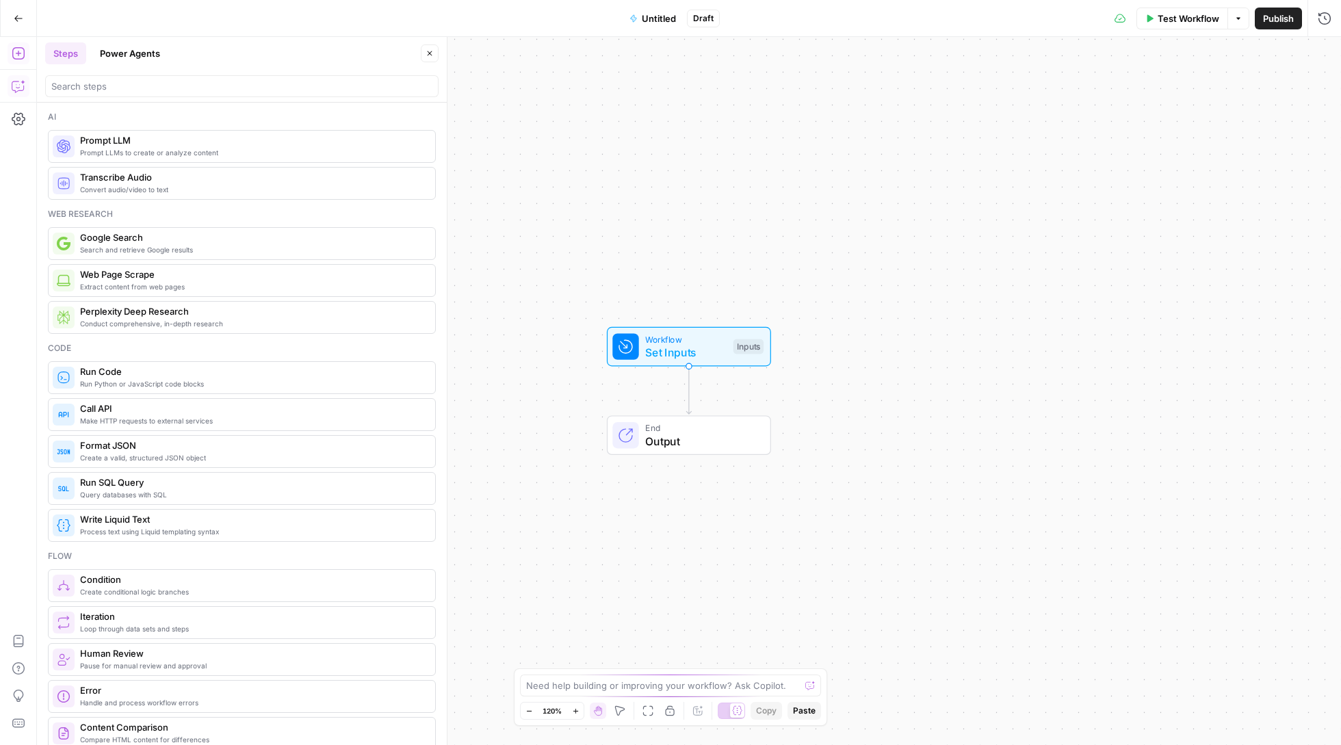
click at [18, 92] on icon "button" at bounding box center [19, 86] width 14 height 14
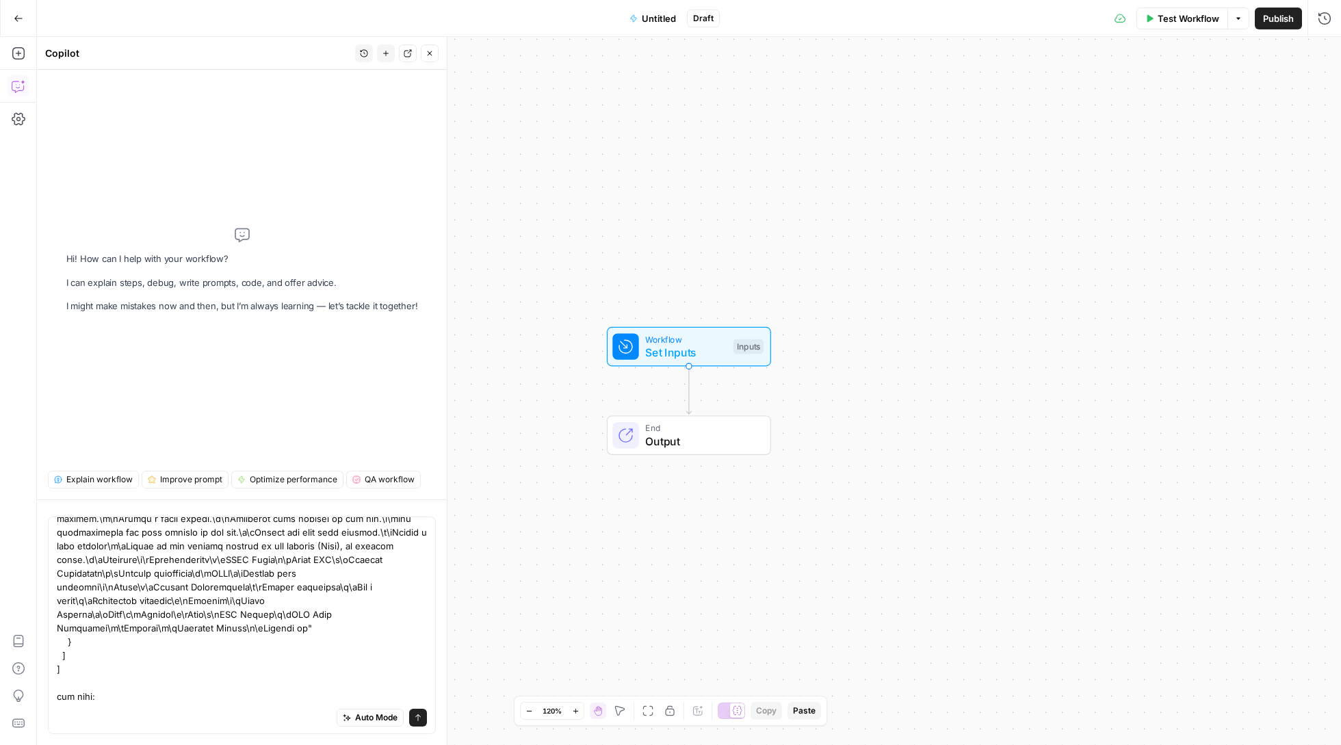
scroll to position [54193, 0]
type textarea "I want to take this: [ "<html lang=\"en\"><head><style type=\"text/css\" id=\"h…"
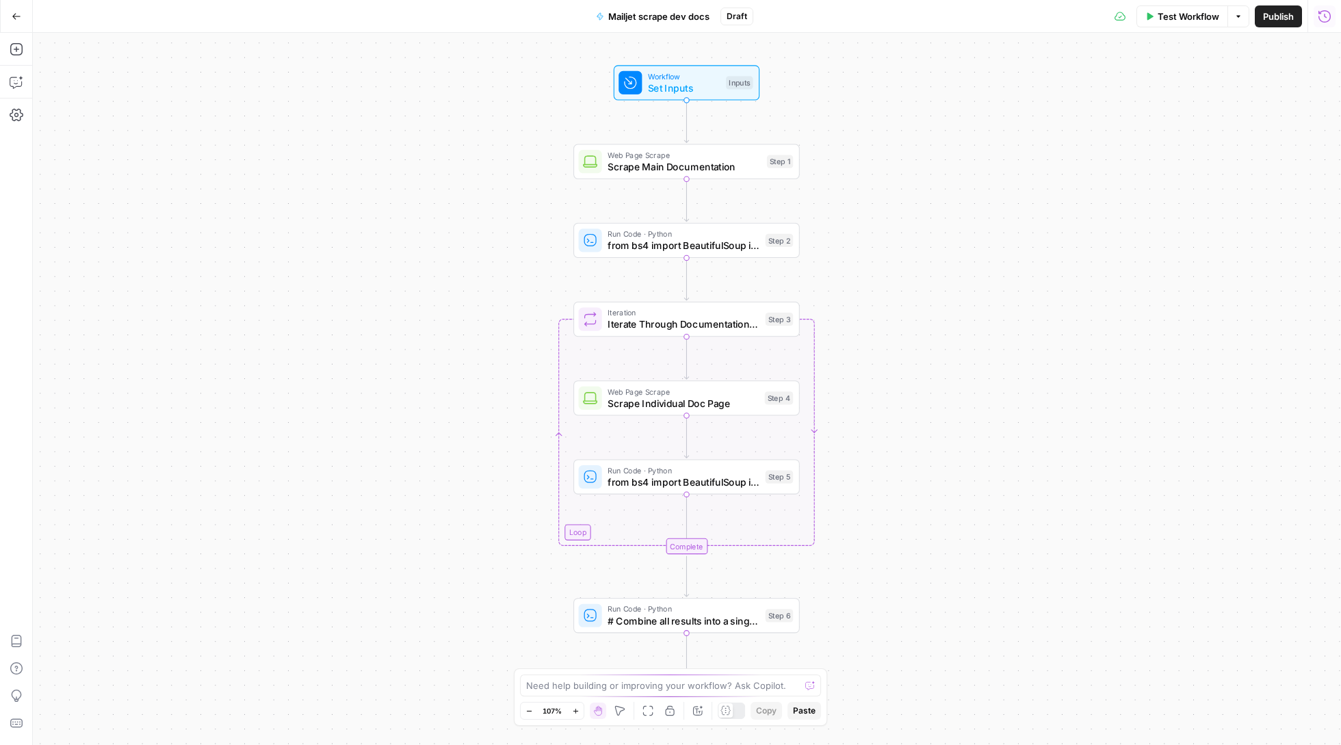
click at [1322, 18] on icon "button" at bounding box center [1325, 17] width 14 height 14
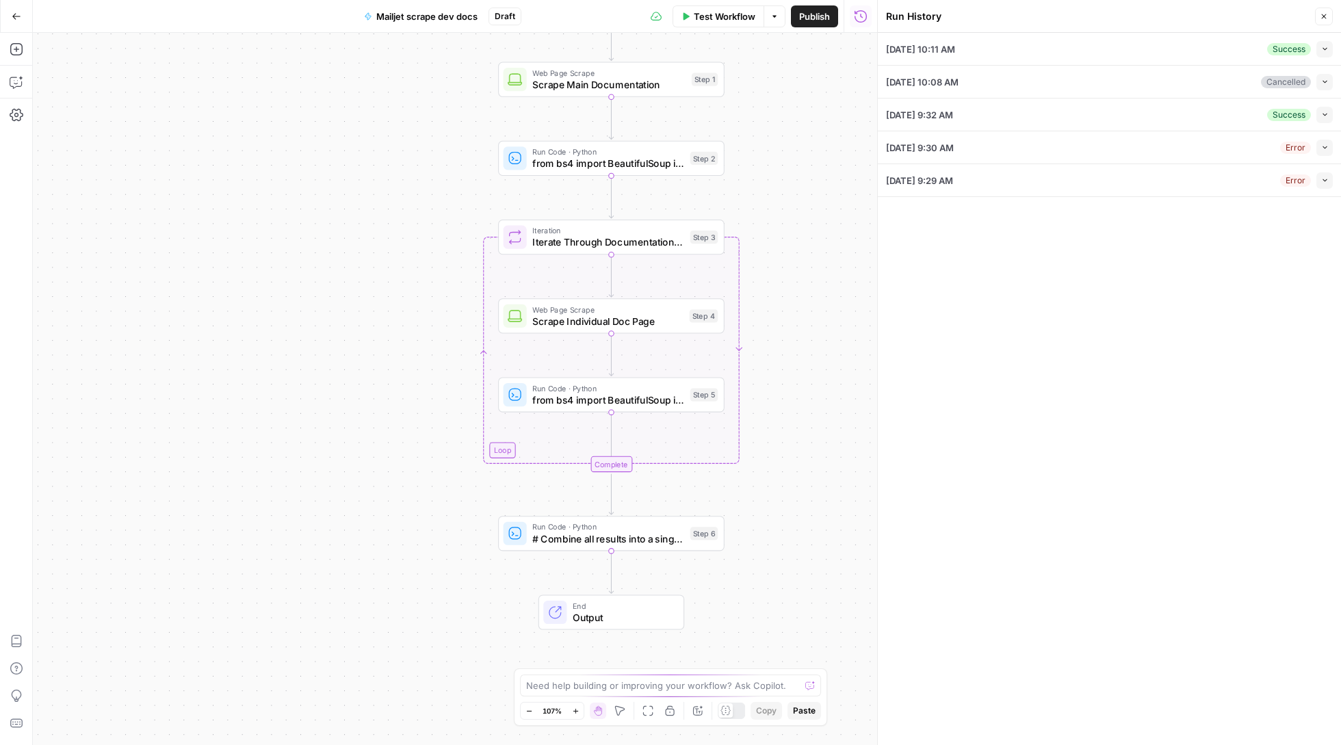
drag, startPoint x: 368, startPoint y: 468, endPoint x: 304, endPoint y: 391, distance: 100.0
click at [304, 392] on div "Workflow Set Inputs Inputs Web Page Scrape Scrape Main Documentation Step 1 Run…" at bounding box center [455, 389] width 844 height 712
click at [609, 534] on span "# Combine all results into a single structured output all_pages = step_3['outpu…" at bounding box center [608, 537] width 152 height 14
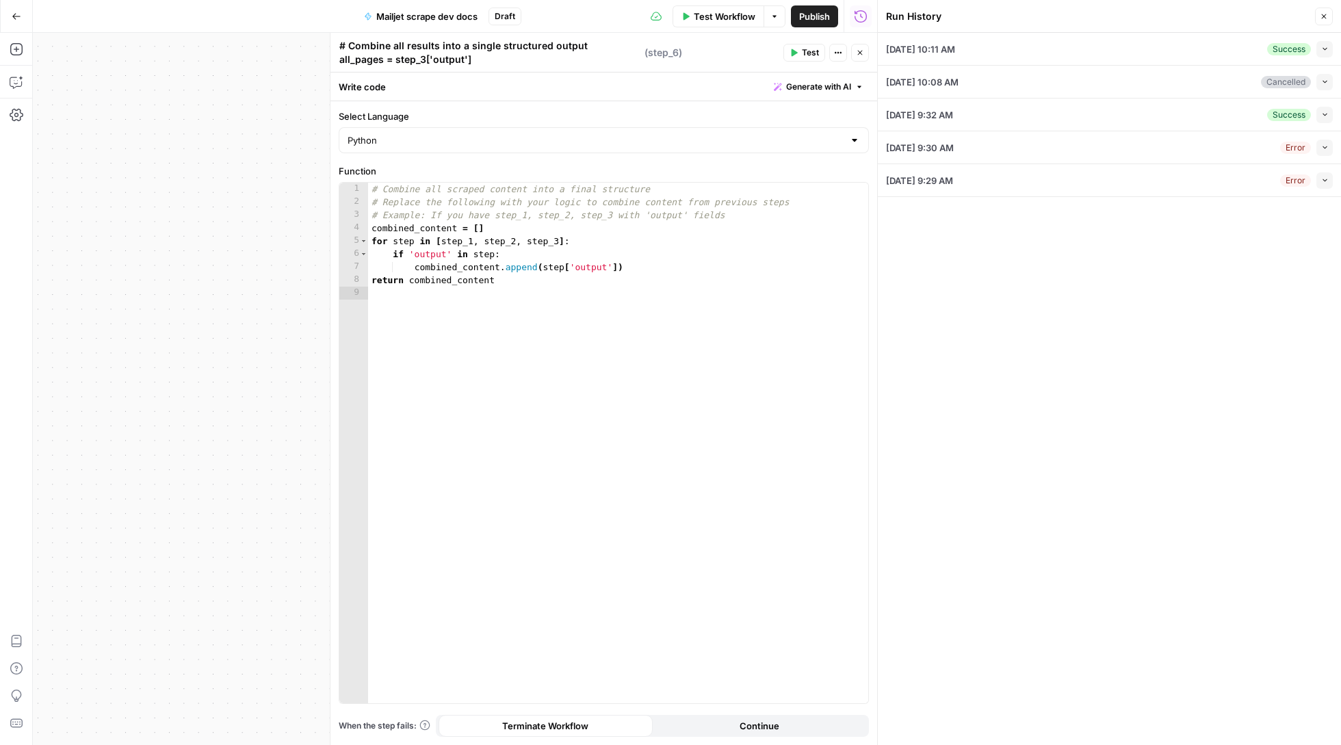
click at [1325, 44] on button "Collapse" at bounding box center [1324, 49] width 16 height 16
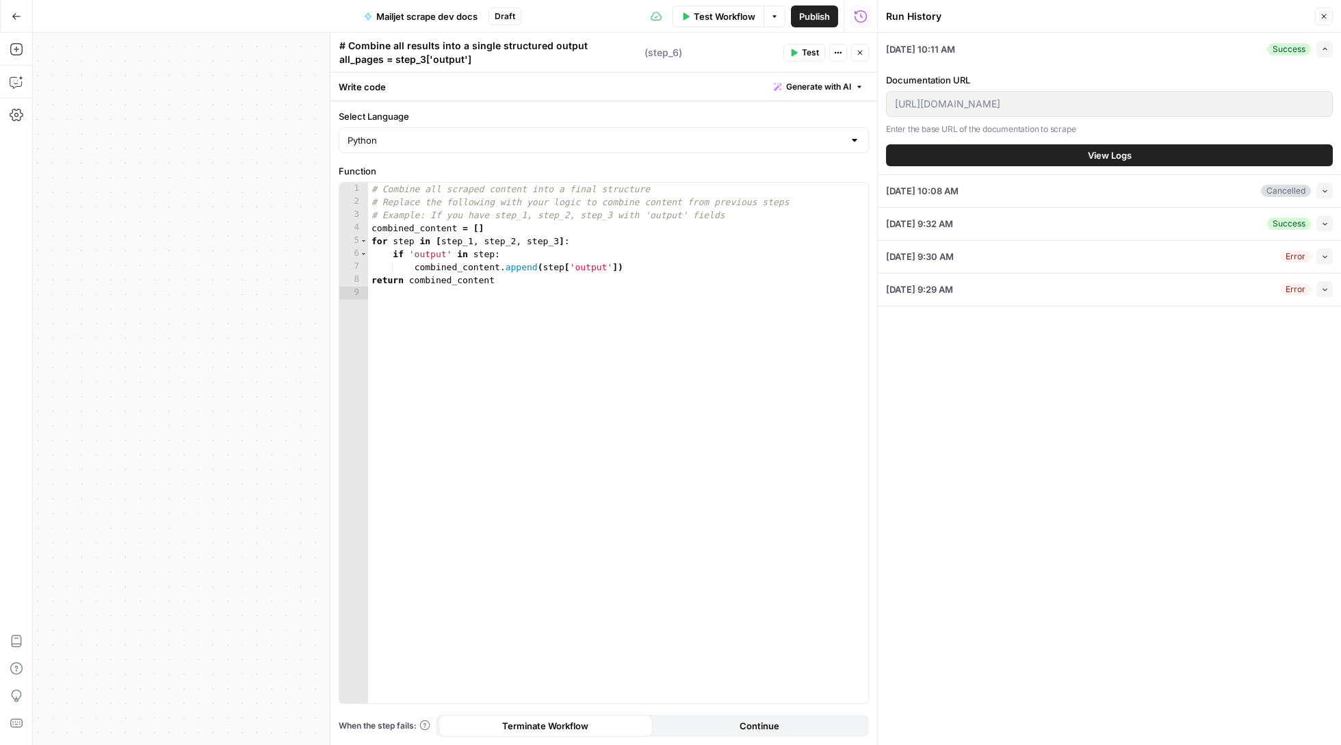
click at [1085, 157] on button "View Logs" at bounding box center [1109, 155] width 447 height 22
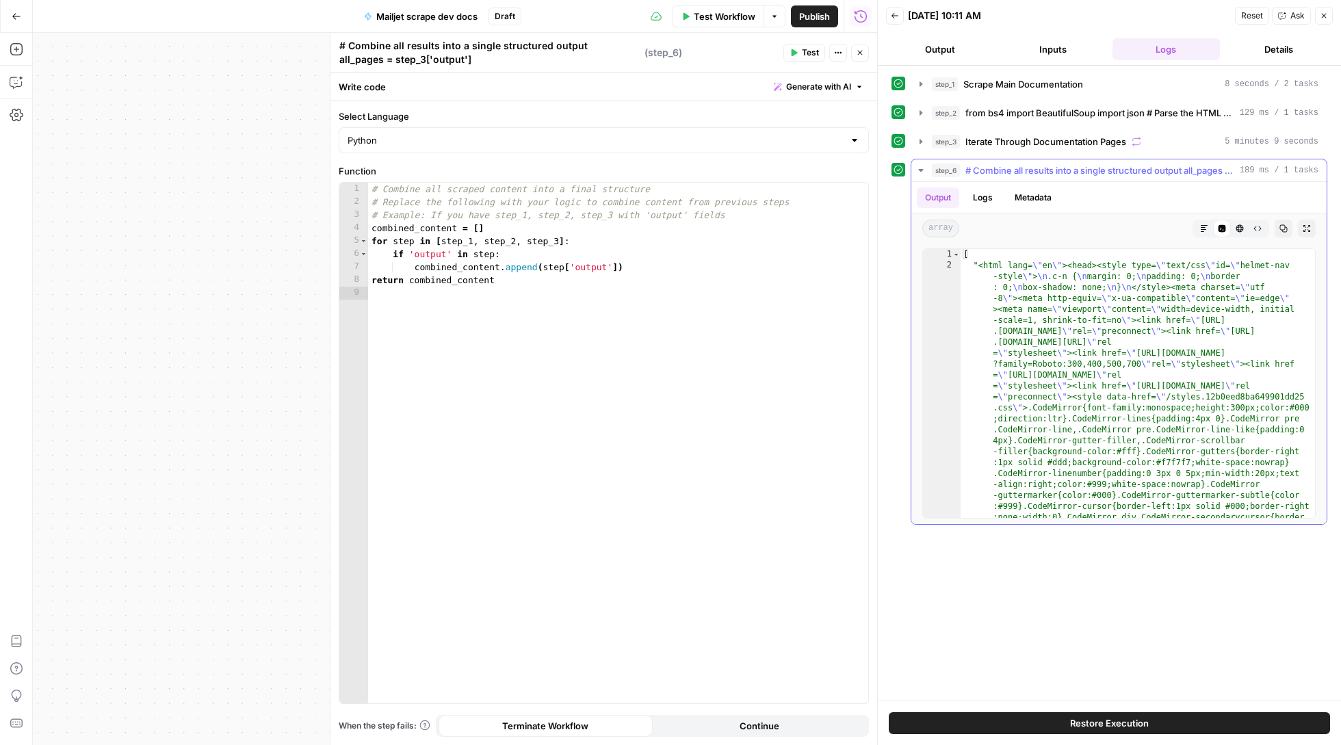
click at [1285, 228] on icon "button" at bounding box center [1283, 228] width 8 height 8
click at [1284, 227] on icon "button" at bounding box center [1283, 228] width 8 height 8
click at [1327, 16] on icon "button" at bounding box center [1324, 16] width 8 height 8
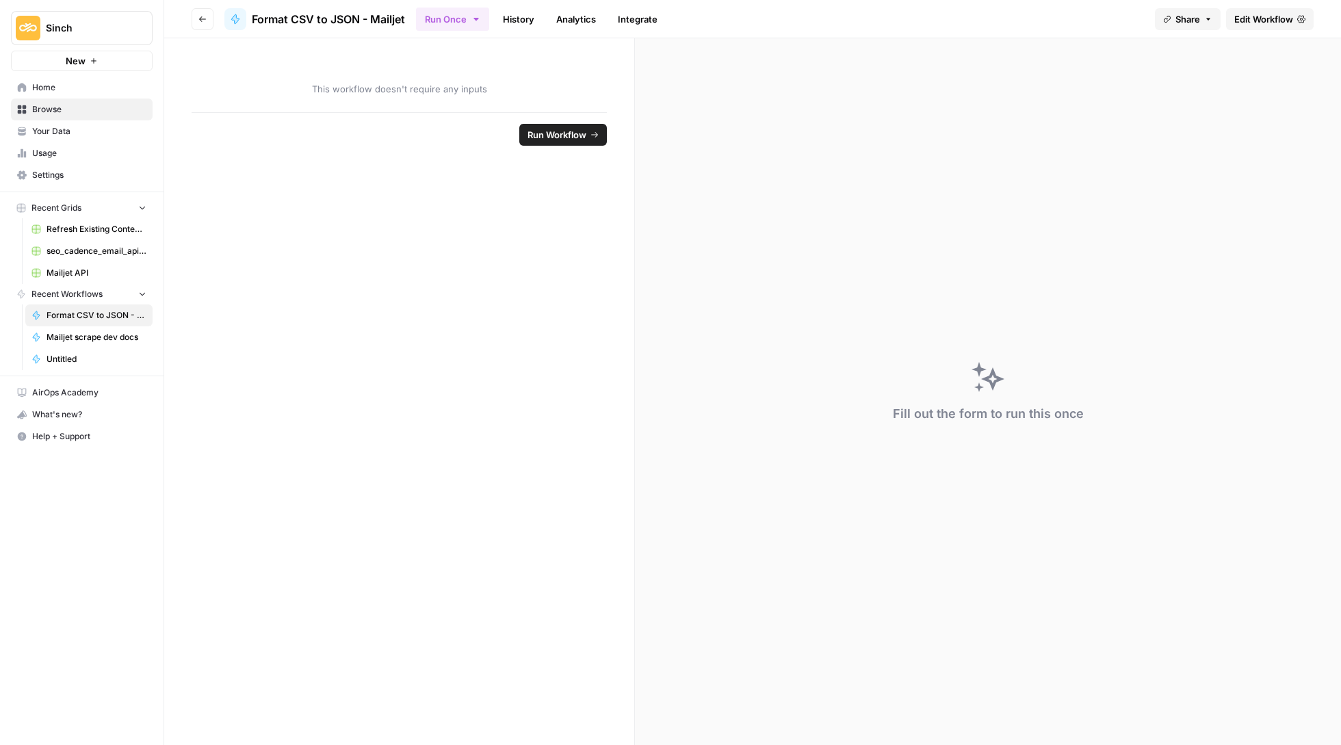
click at [1257, 14] on span "Edit Workflow" at bounding box center [1263, 19] width 59 height 14
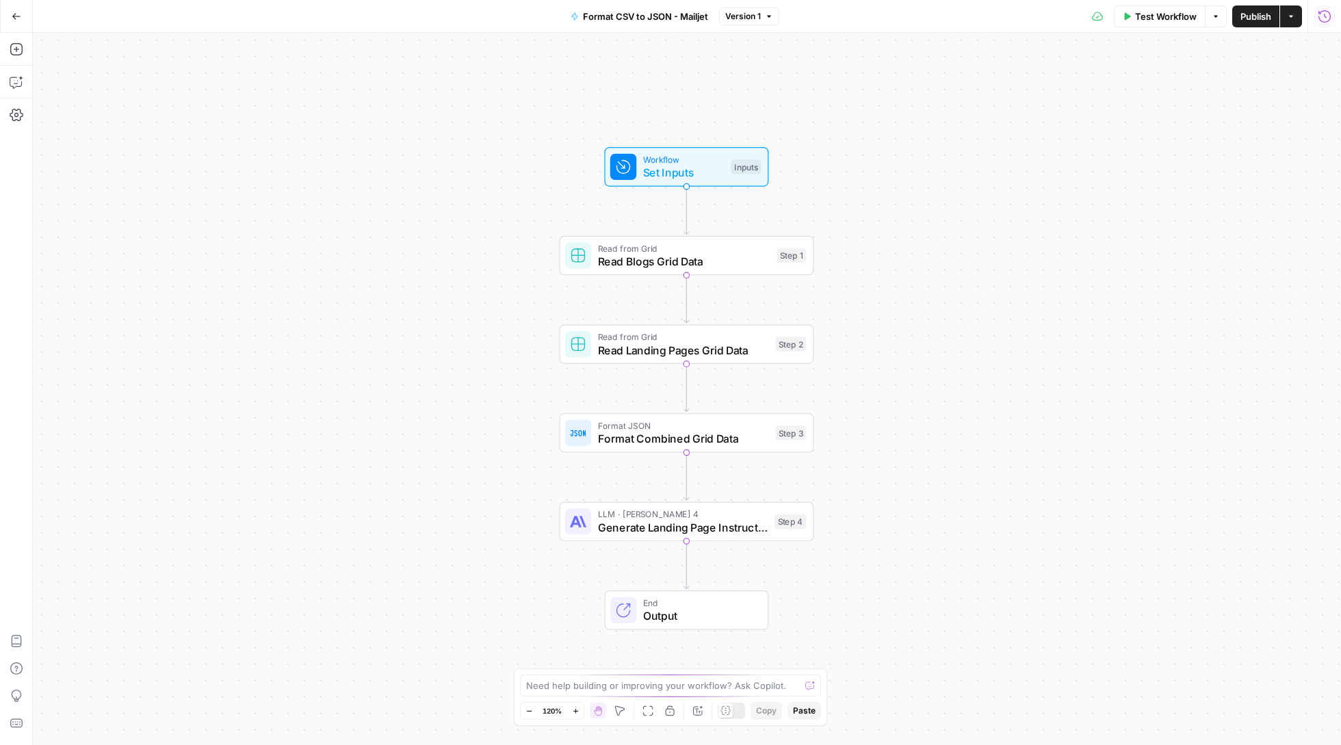
click at [1326, 25] on button "Run History" at bounding box center [1324, 16] width 22 height 22
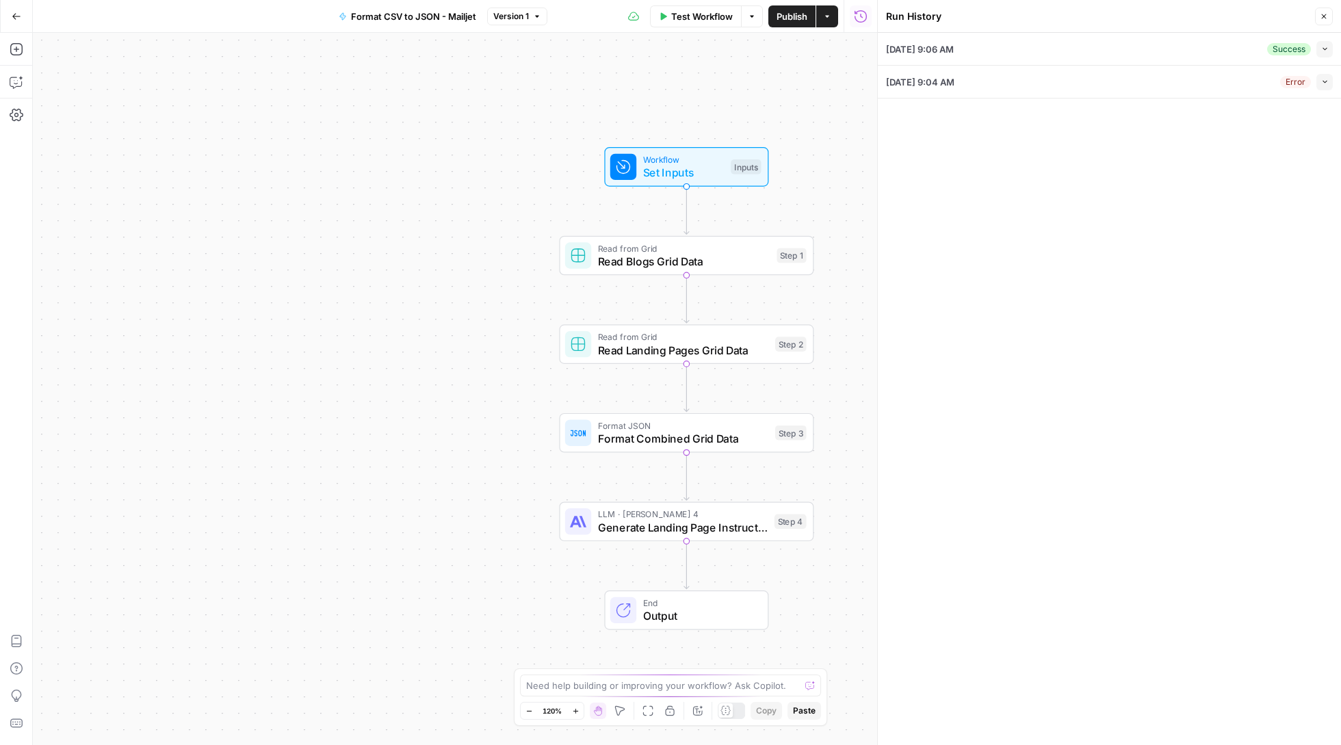
click at [1328, 44] on button "Collapse" at bounding box center [1324, 49] width 16 height 16
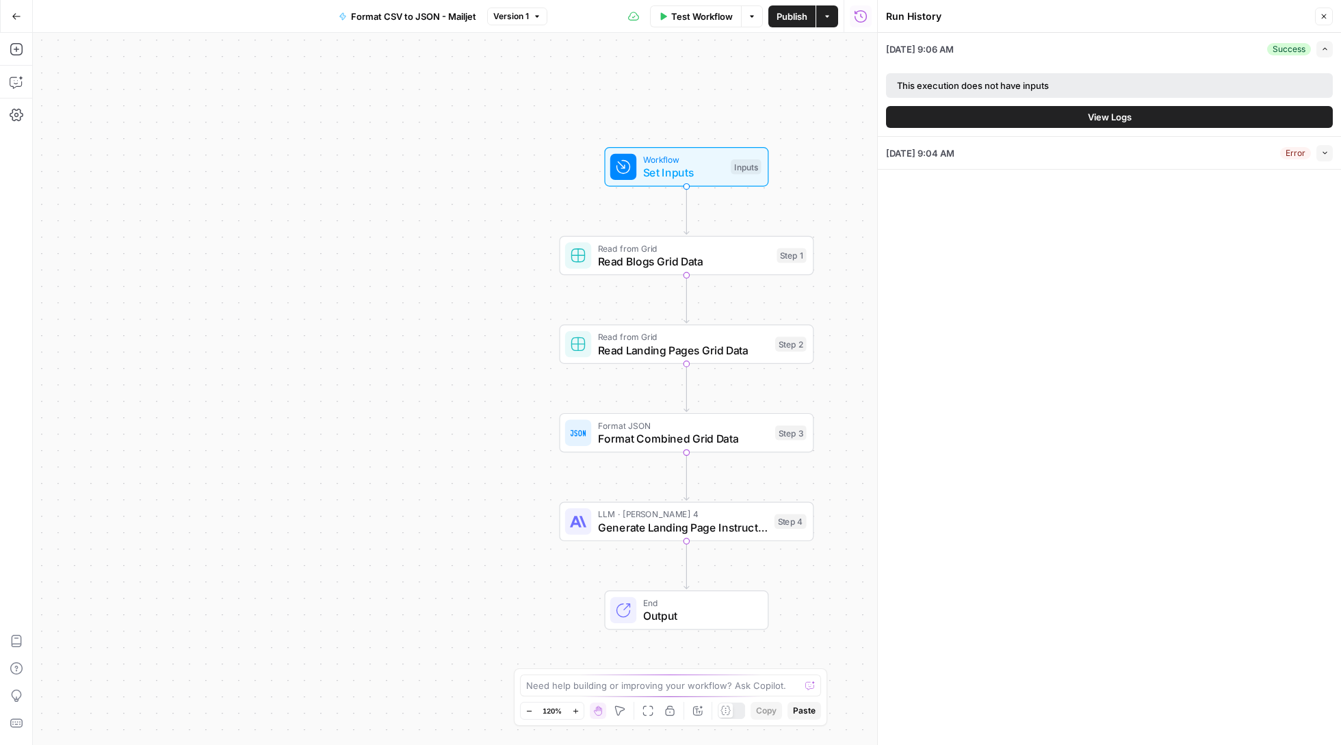
click at [1136, 116] on button "View Logs" at bounding box center [1109, 117] width 447 height 22
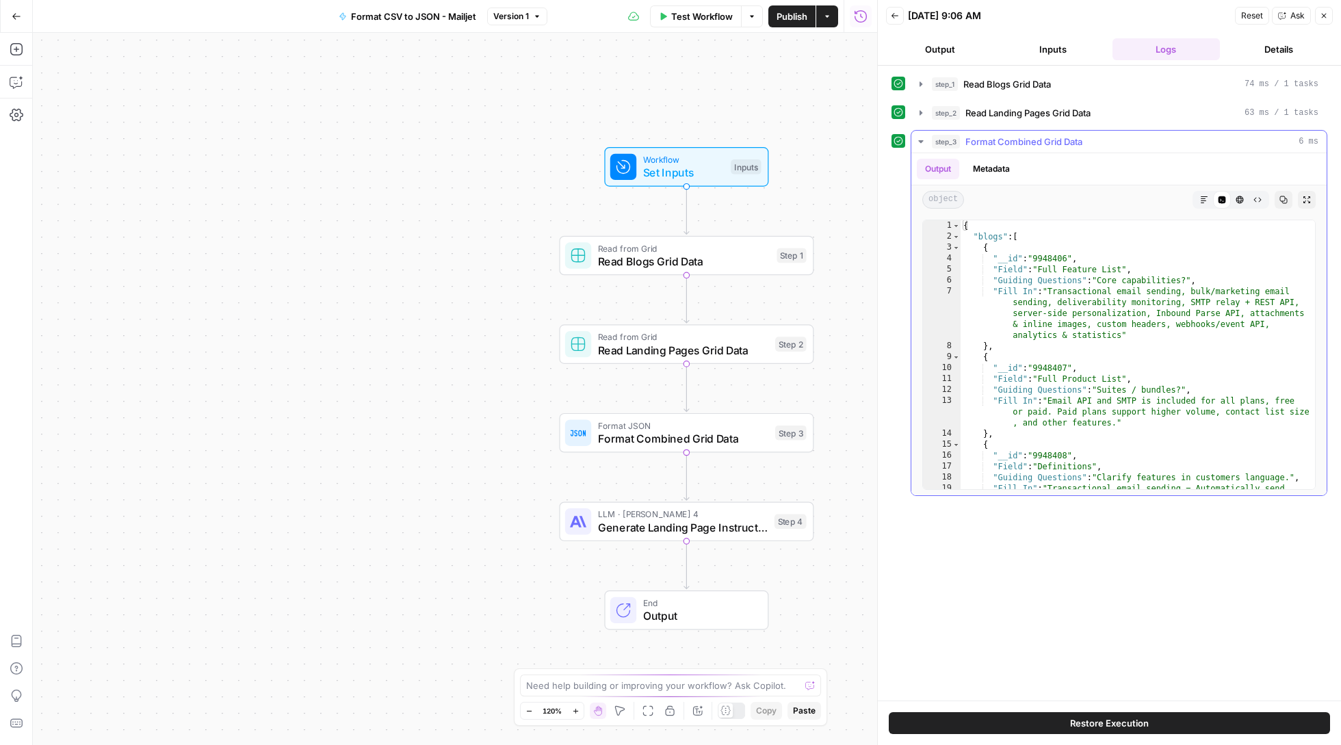
click at [1285, 198] on icon "button" at bounding box center [1283, 200] width 8 height 8
click at [1284, 203] on icon "button" at bounding box center [1283, 200] width 8 height 8
click at [1207, 203] on icon "button" at bounding box center [1204, 200] width 8 height 8
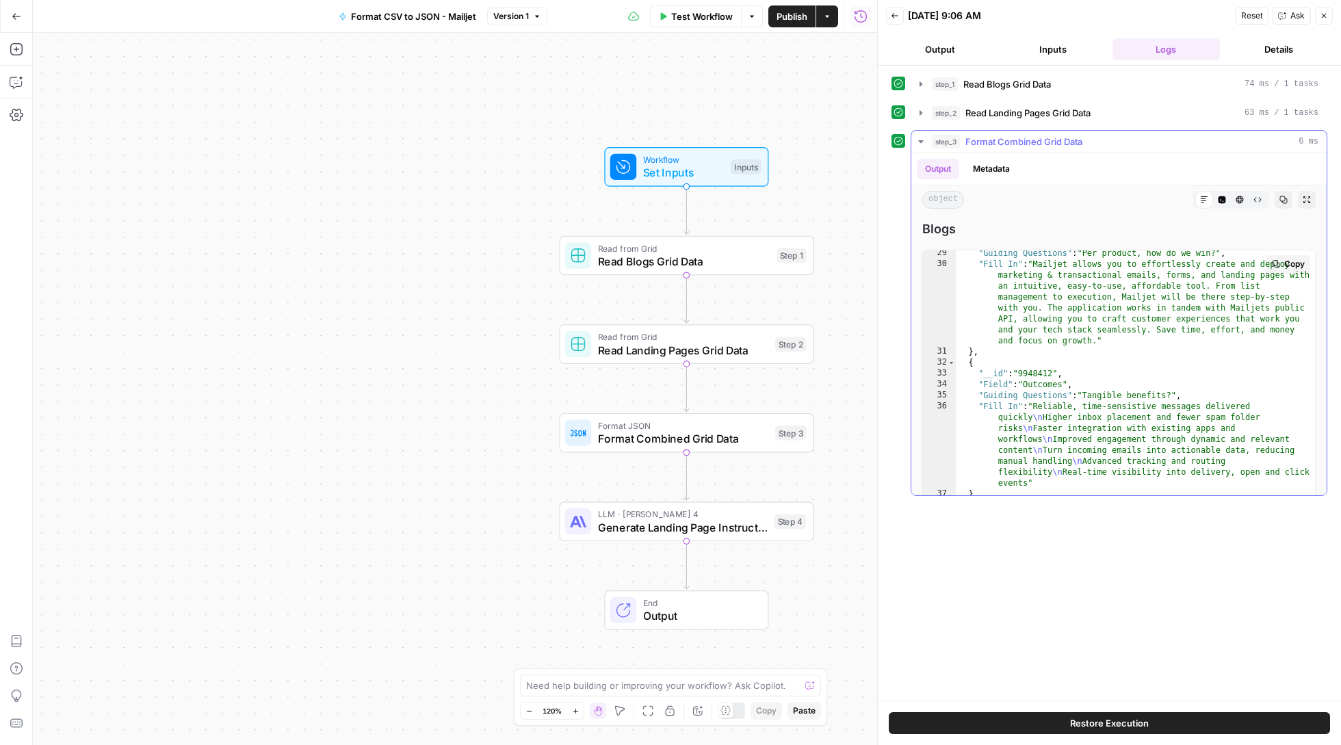
scroll to position [831, 0]
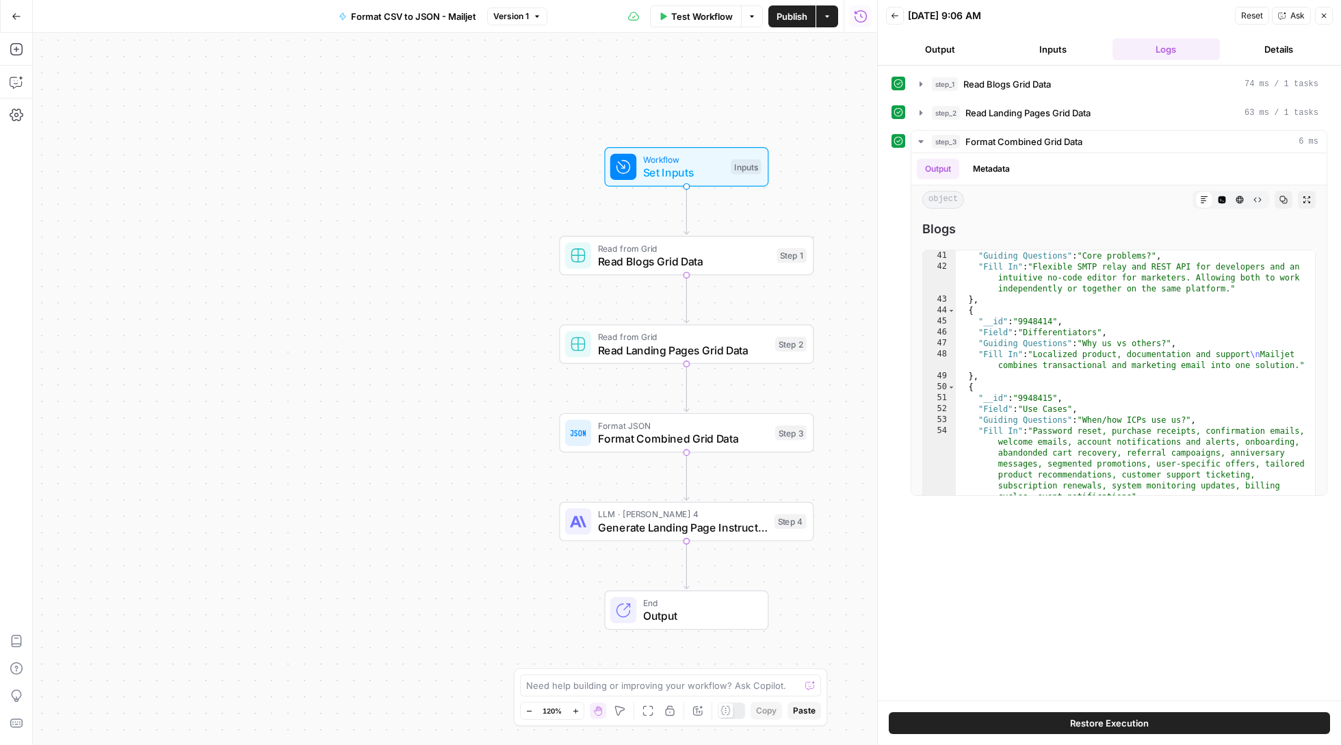
click at [445, 254] on div "Workflow Set Inputs Inputs Read from Grid Read Blogs Grid Data Step 1 Copy step…" at bounding box center [455, 389] width 844 height 712
click at [707, 11] on span "Test Workflow" at bounding box center [702, 17] width 62 height 14
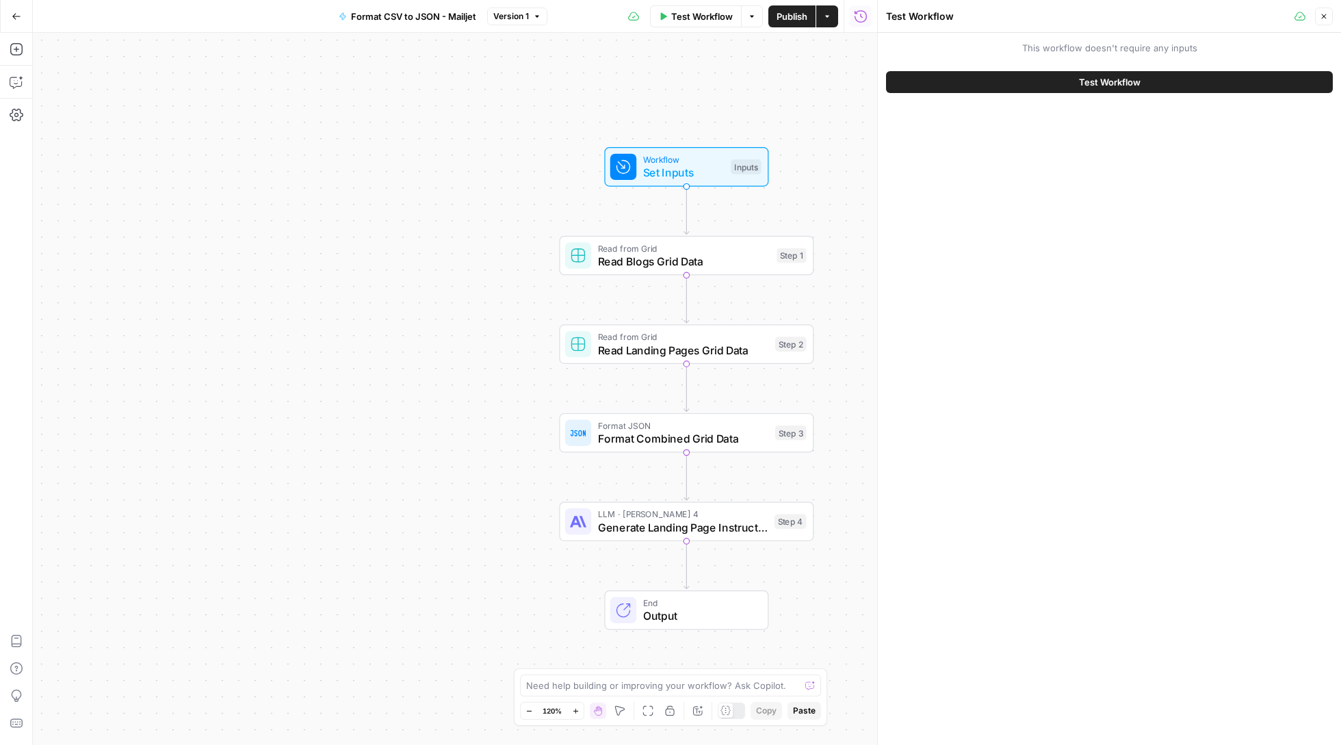
click at [1015, 80] on button "Test Workflow" at bounding box center [1109, 82] width 447 height 22
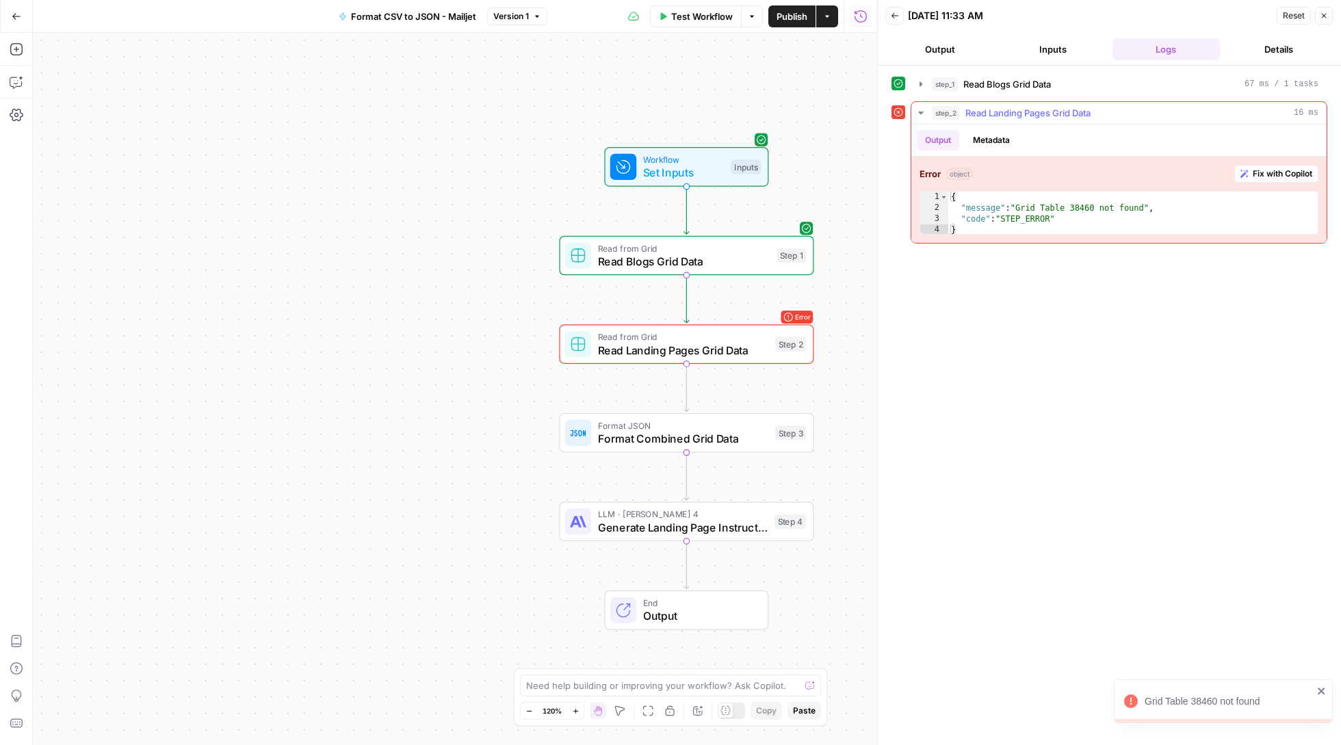
click at [1264, 183] on button "Fix with Copilot" at bounding box center [1276, 174] width 84 height 18
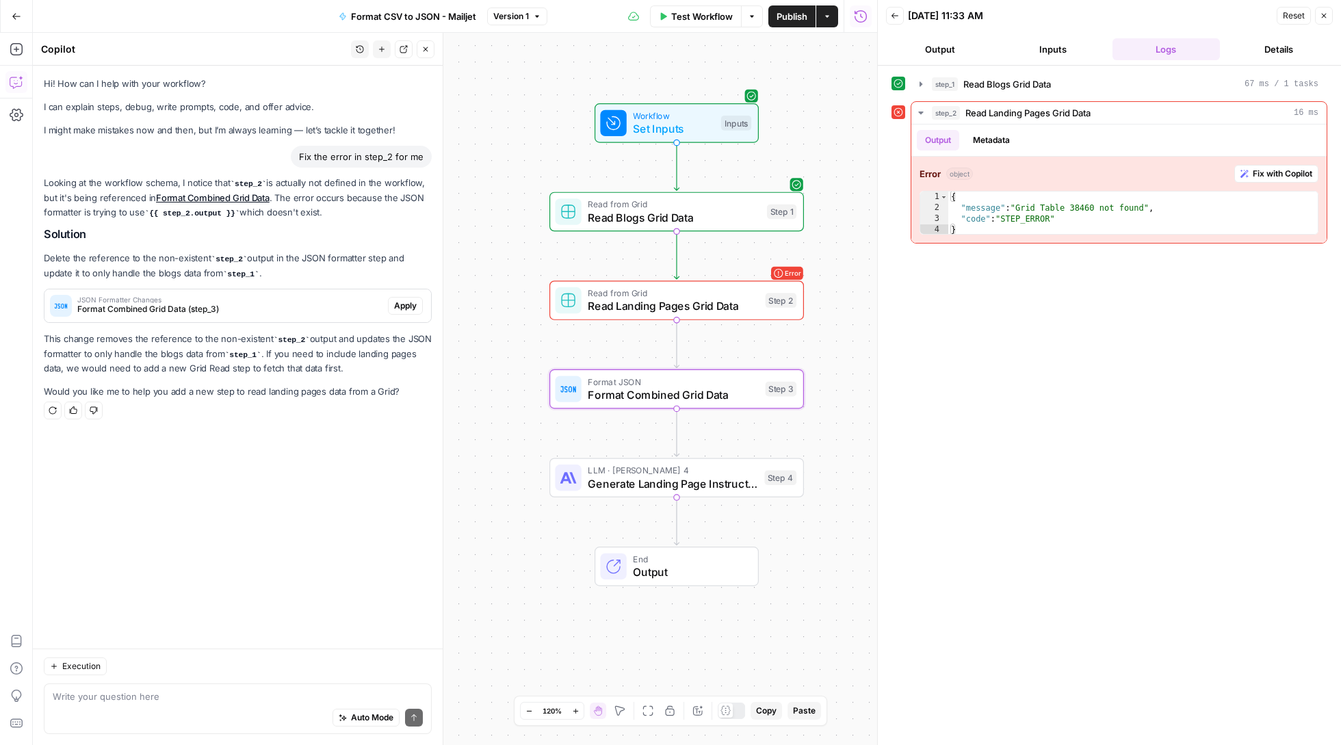
click at [400, 307] on span "Apply" at bounding box center [405, 306] width 23 height 12
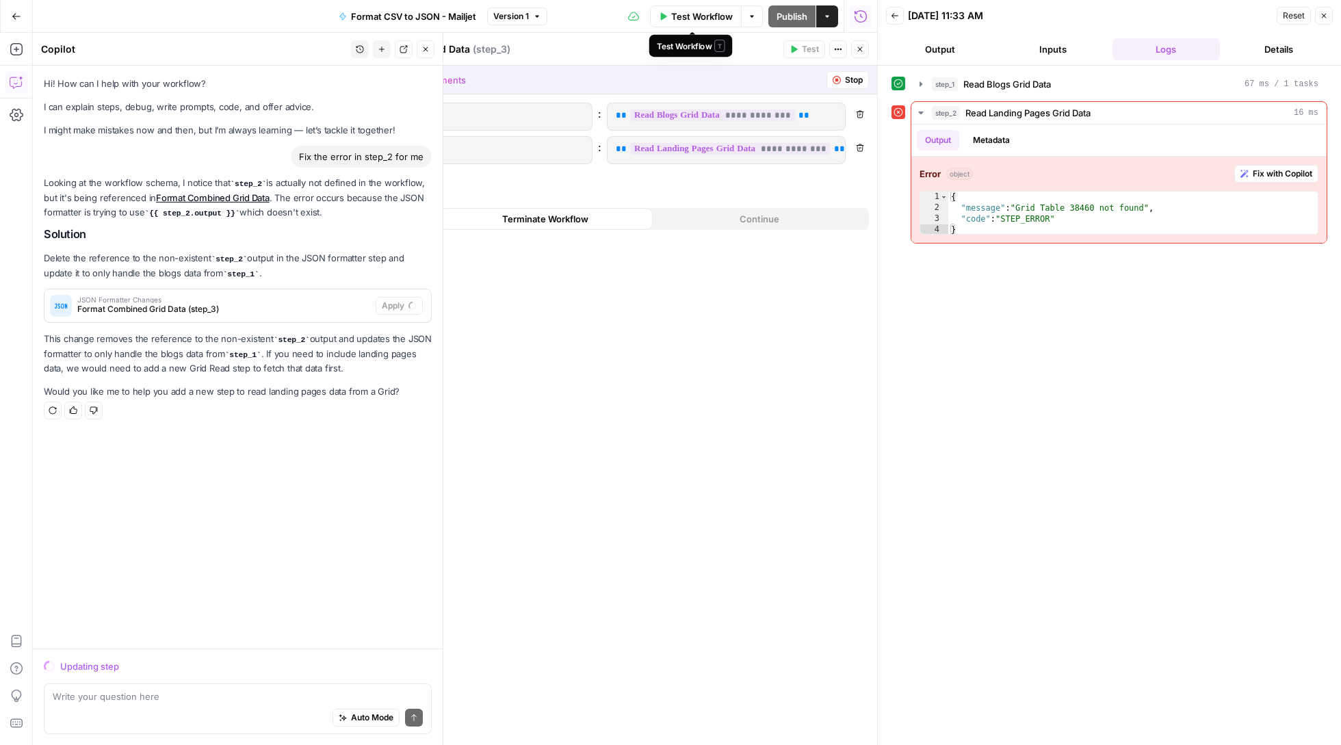
click at [714, 17] on span "Test Workflow" at bounding box center [702, 17] width 62 height 14
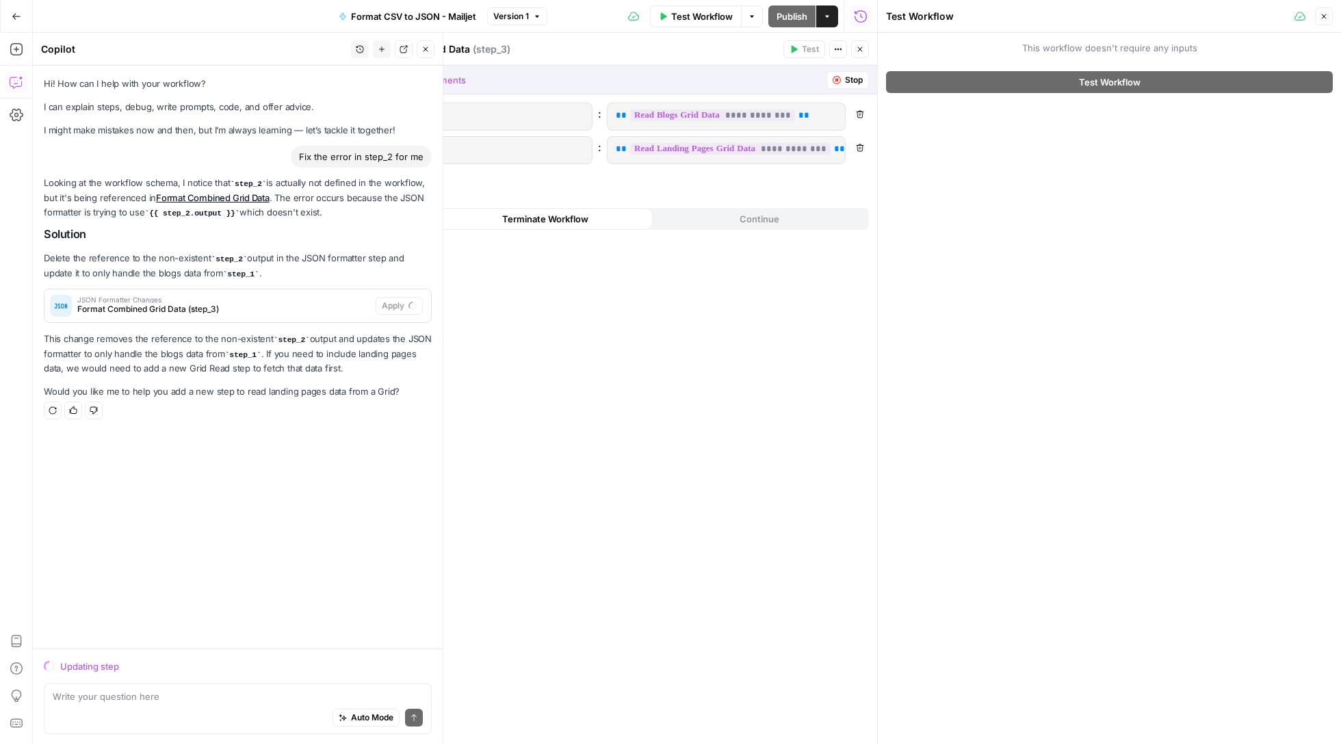
click at [1103, 75] on span "Test Workflow" at bounding box center [1110, 82] width 62 height 14
click at [1319, 27] on header "Test Workflow Close" at bounding box center [1109, 16] width 463 height 33
click at [1322, 23] on button "Close" at bounding box center [1324, 17] width 18 height 18
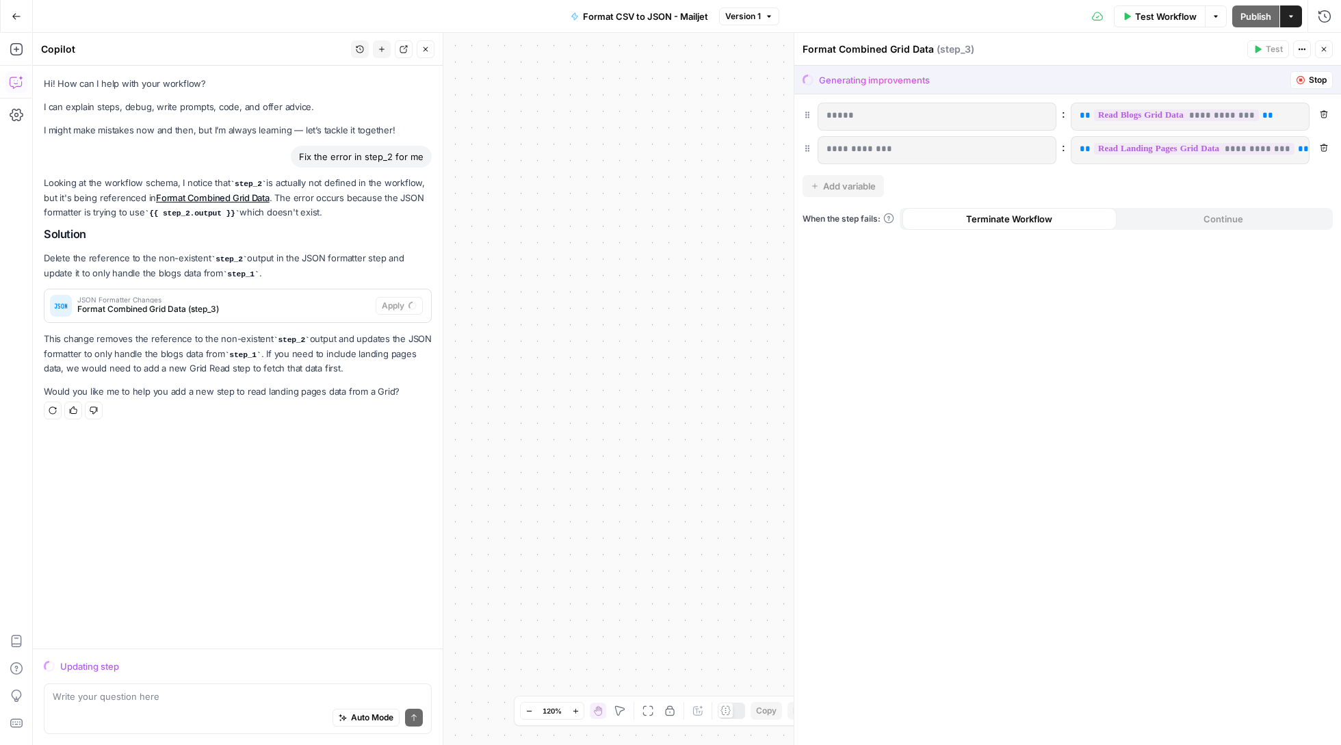
click at [1325, 53] on icon "button" at bounding box center [1324, 49] width 8 height 8
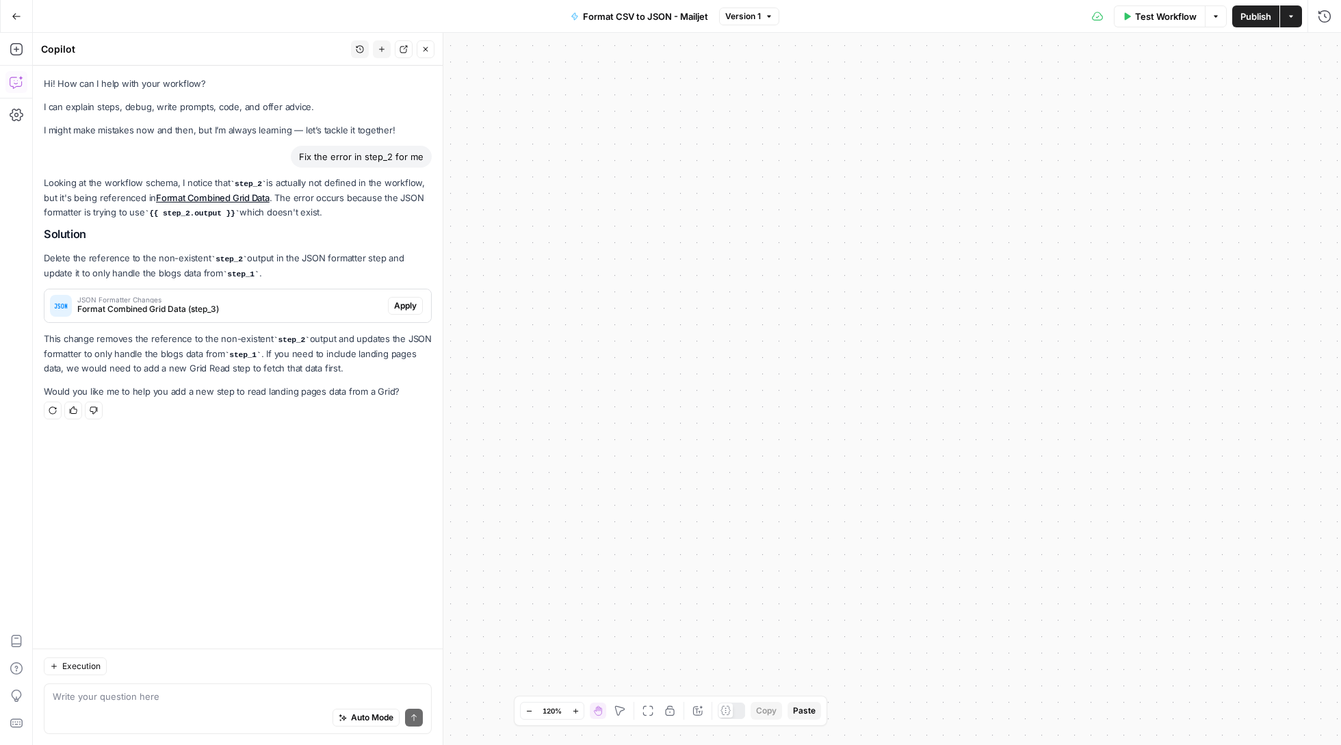
drag, startPoint x: 714, startPoint y: 197, endPoint x: 958, endPoint y: 404, distance: 319.9
click at [958, 404] on div "Workflow Set Inputs Inputs Read from Grid Read Blogs Grid Data Step 1 Read from…" at bounding box center [687, 389] width 1308 height 712
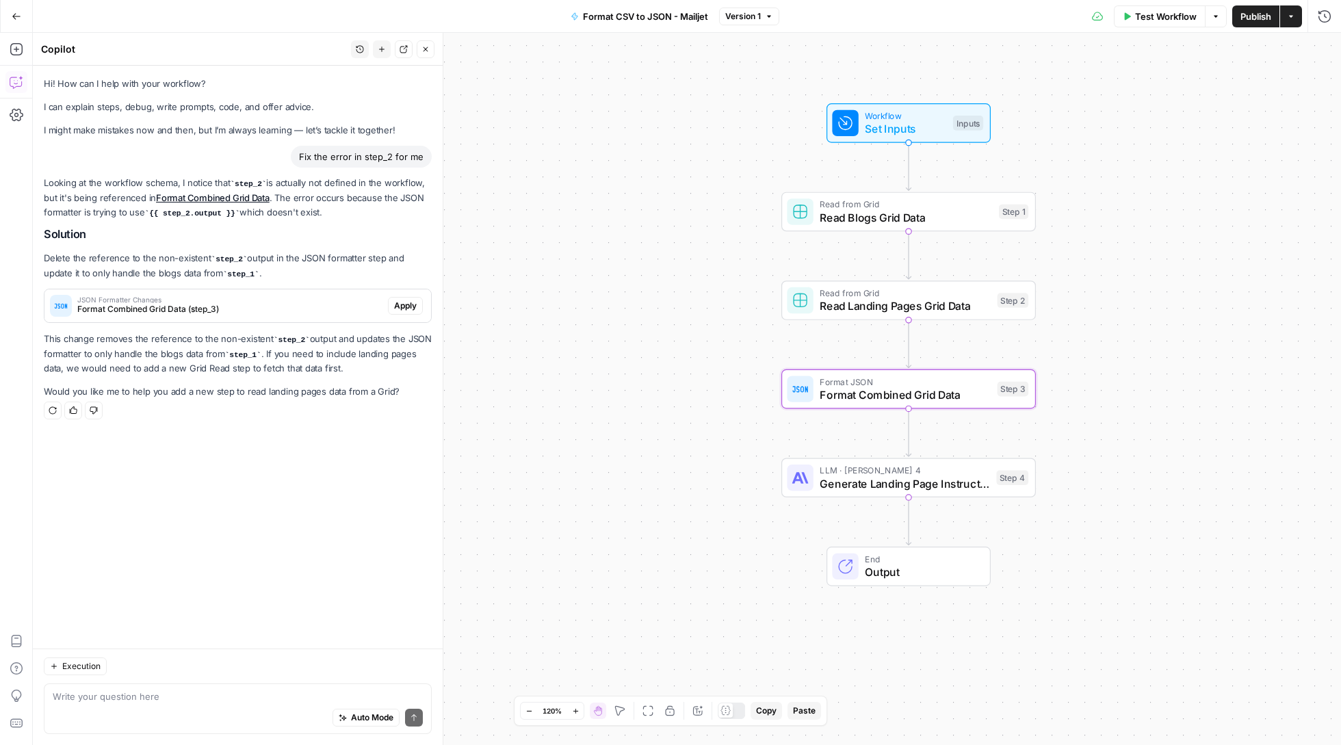
click at [401, 307] on span "Apply" at bounding box center [405, 306] width 23 height 12
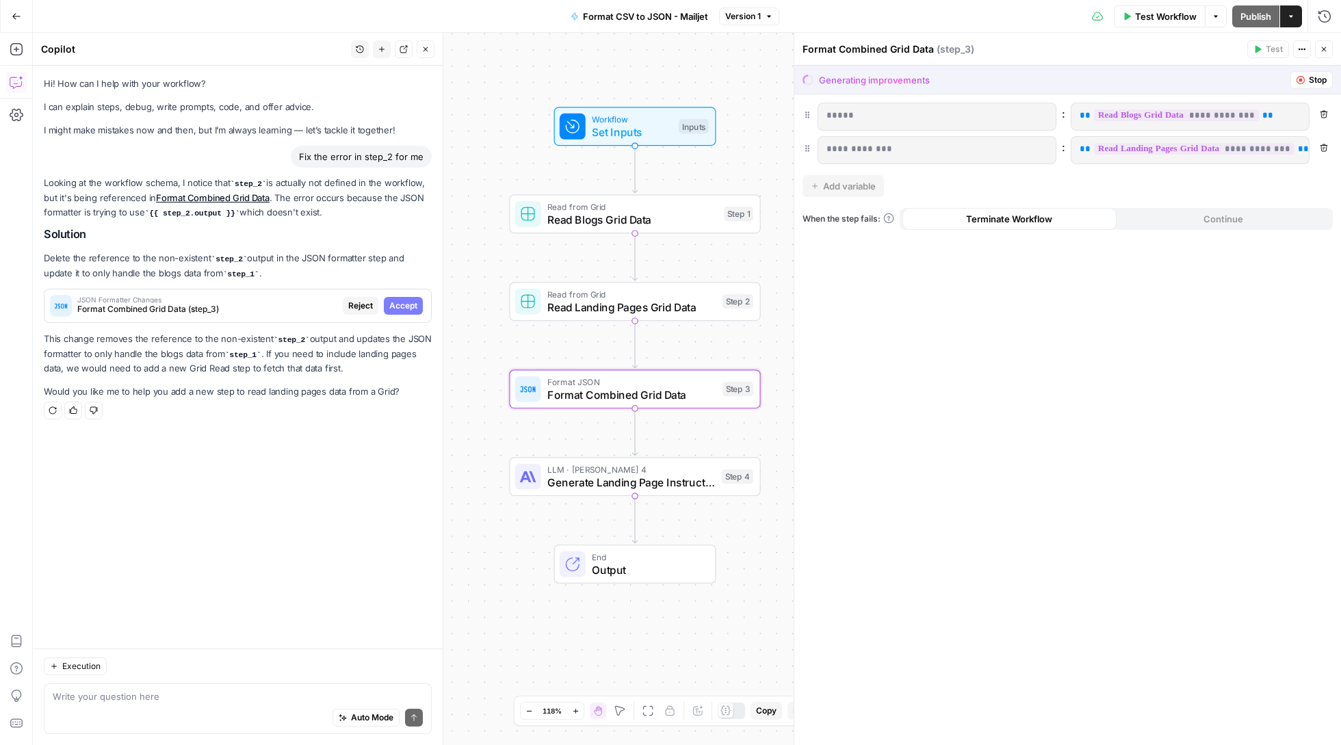
click at [408, 305] on span "Accept" at bounding box center [403, 306] width 28 height 12
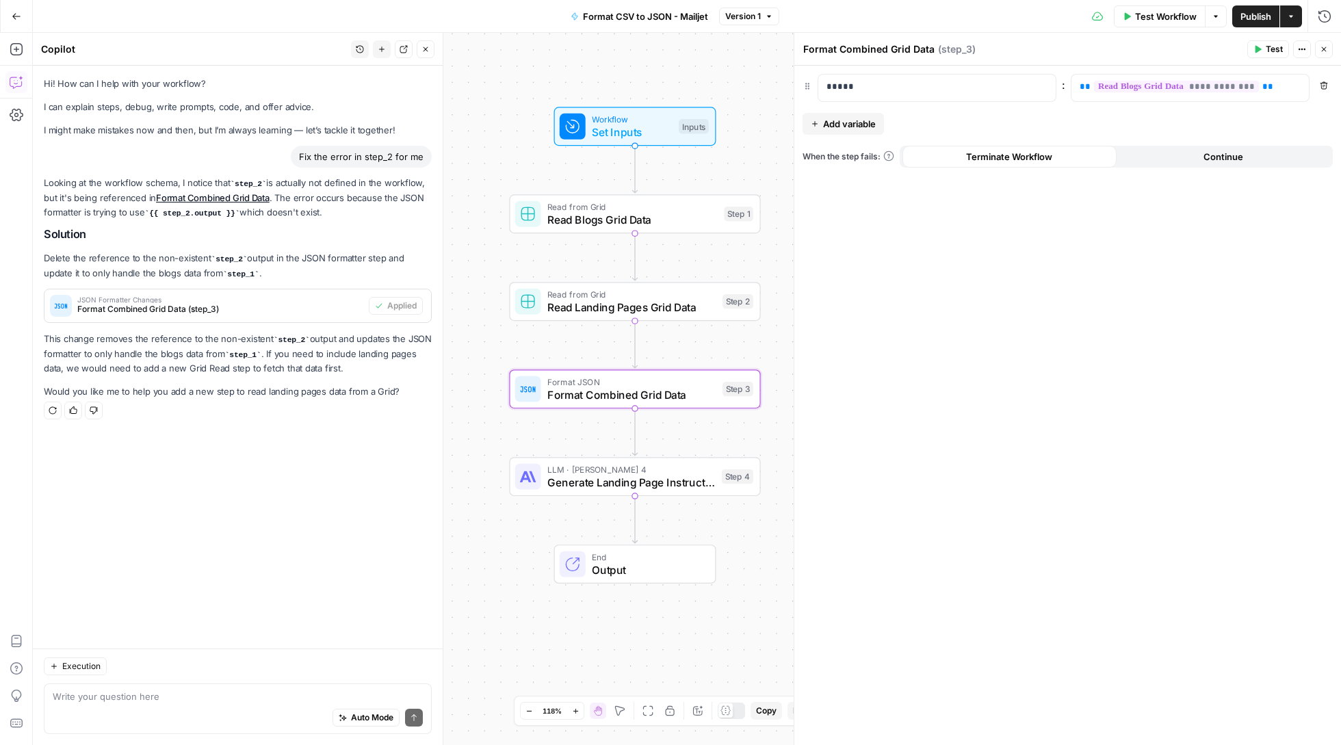
click at [1135, 19] on span "Test Workflow" at bounding box center [1166, 17] width 62 height 14
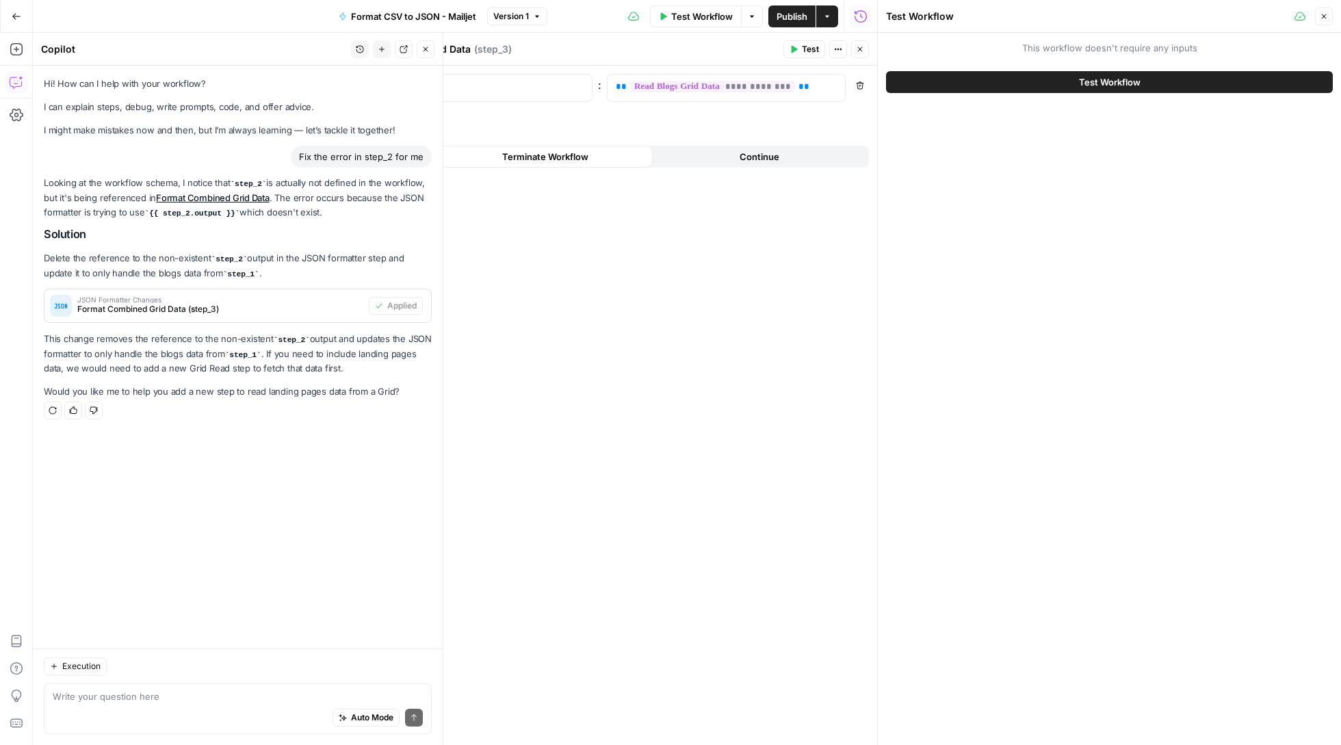
click at [1082, 88] on span "Test Workflow" at bounding box center [1110, 82] width 62 height 14
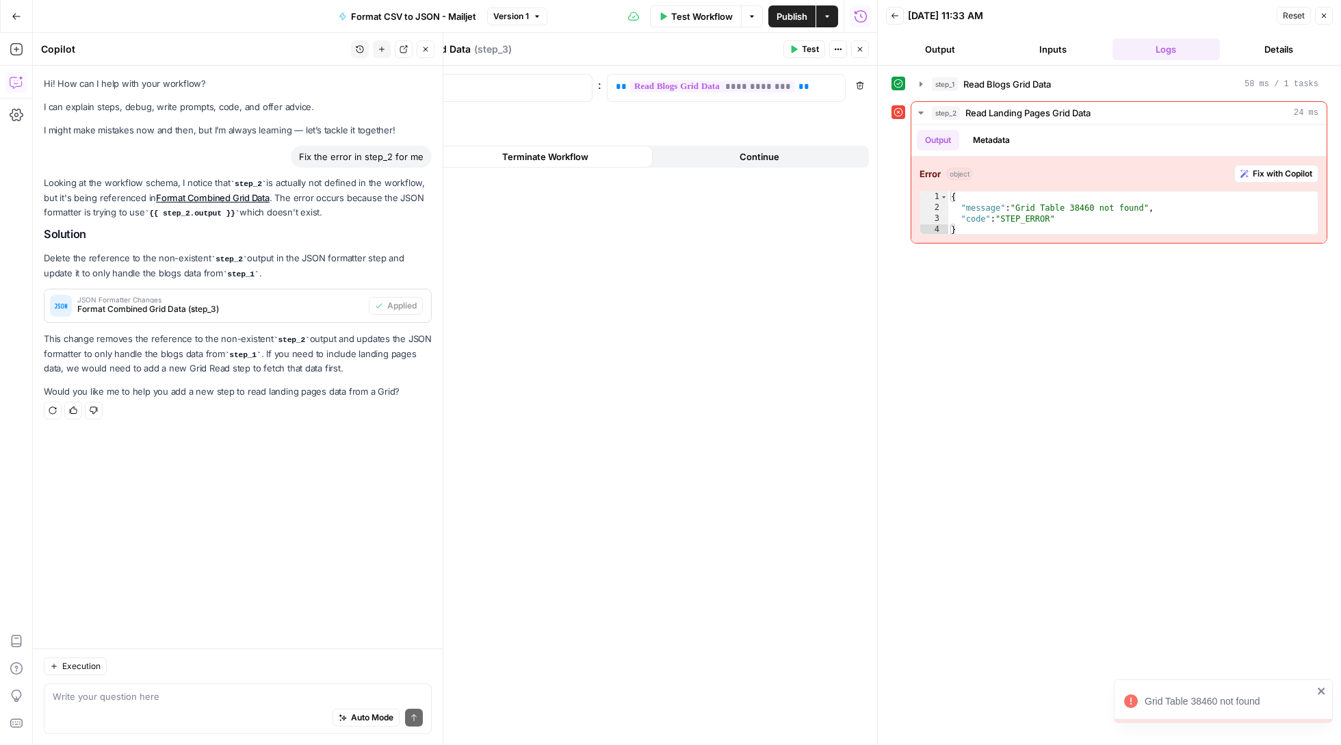
click at [1322, 7] on button "Close" at bounding box center [1324, 16] width 18 height 18
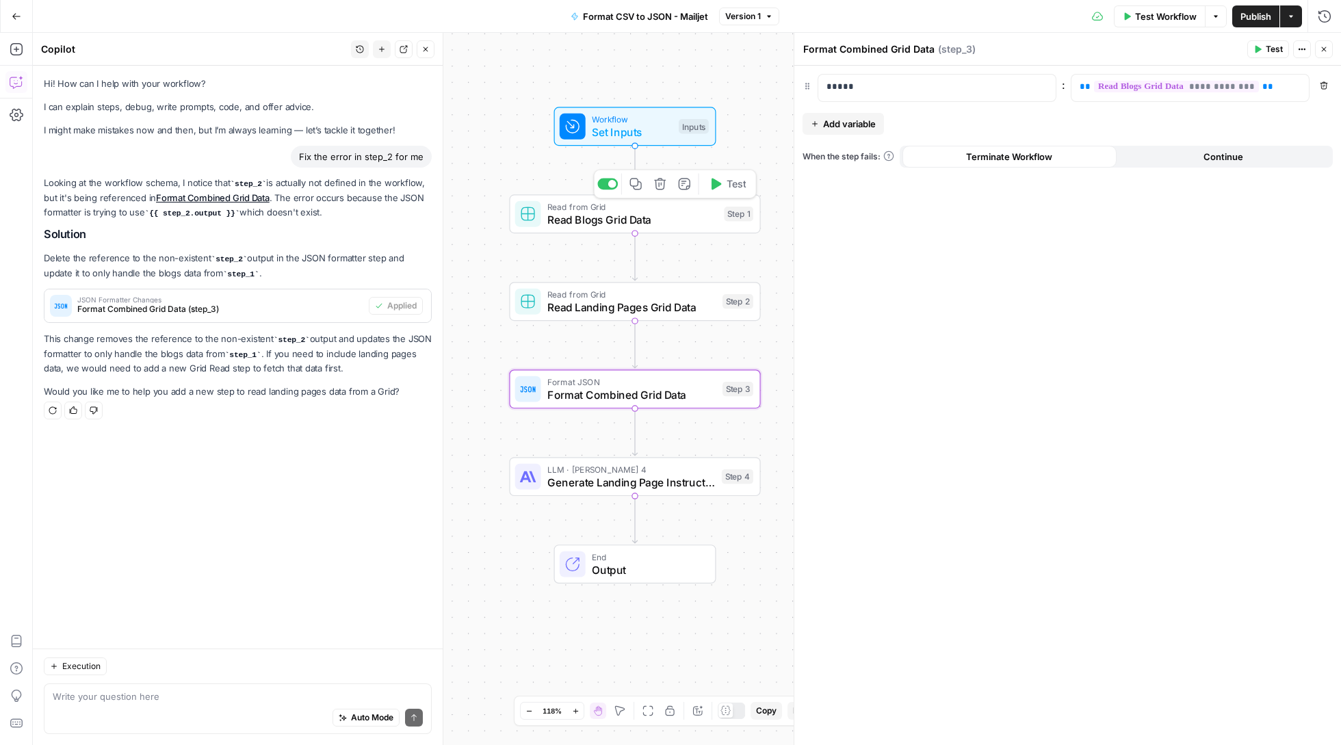
click at [641, 222] on span "Read Blogs Grid Data" at bounding box center [632, 219] width 170 height 16
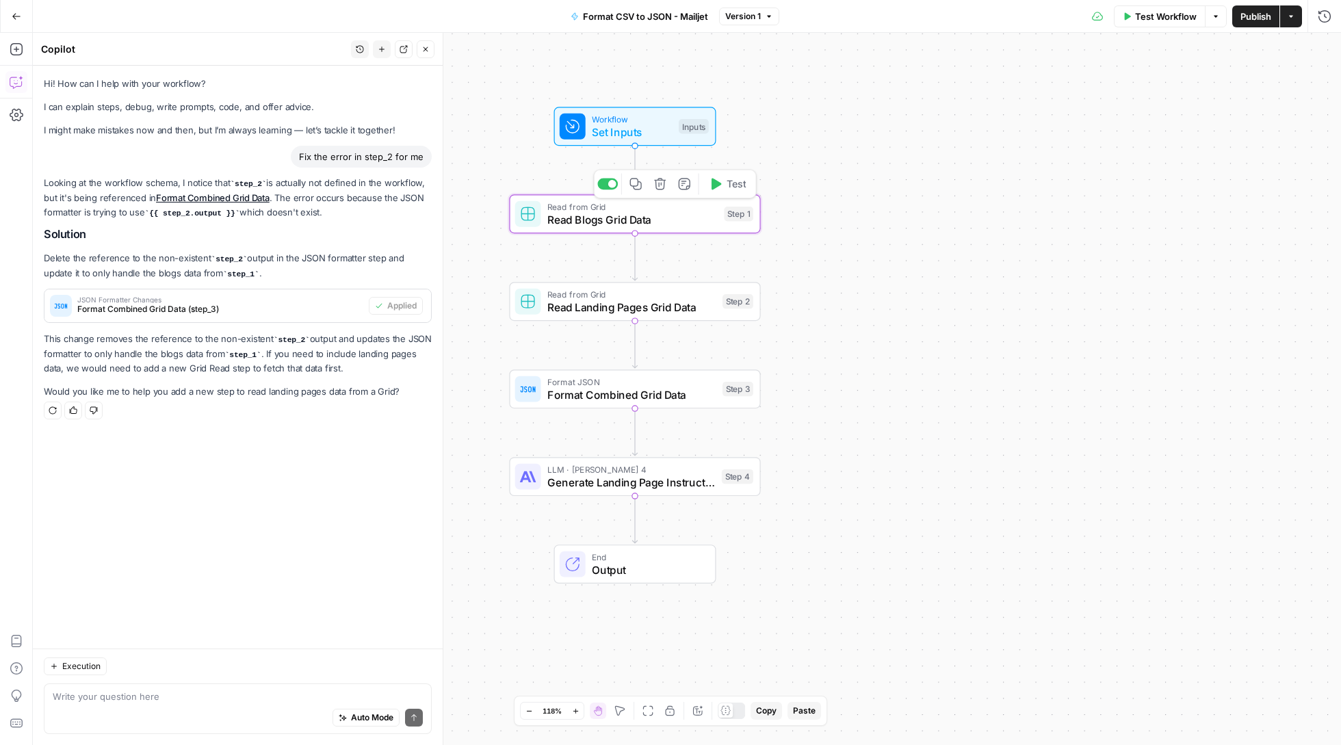
type textarea "Read Blogs Grid Data"
type input "seo_cadence_email_api(Persona & Audience).csv"
type input "seo_cadence_email_api(Products & Features).csv"
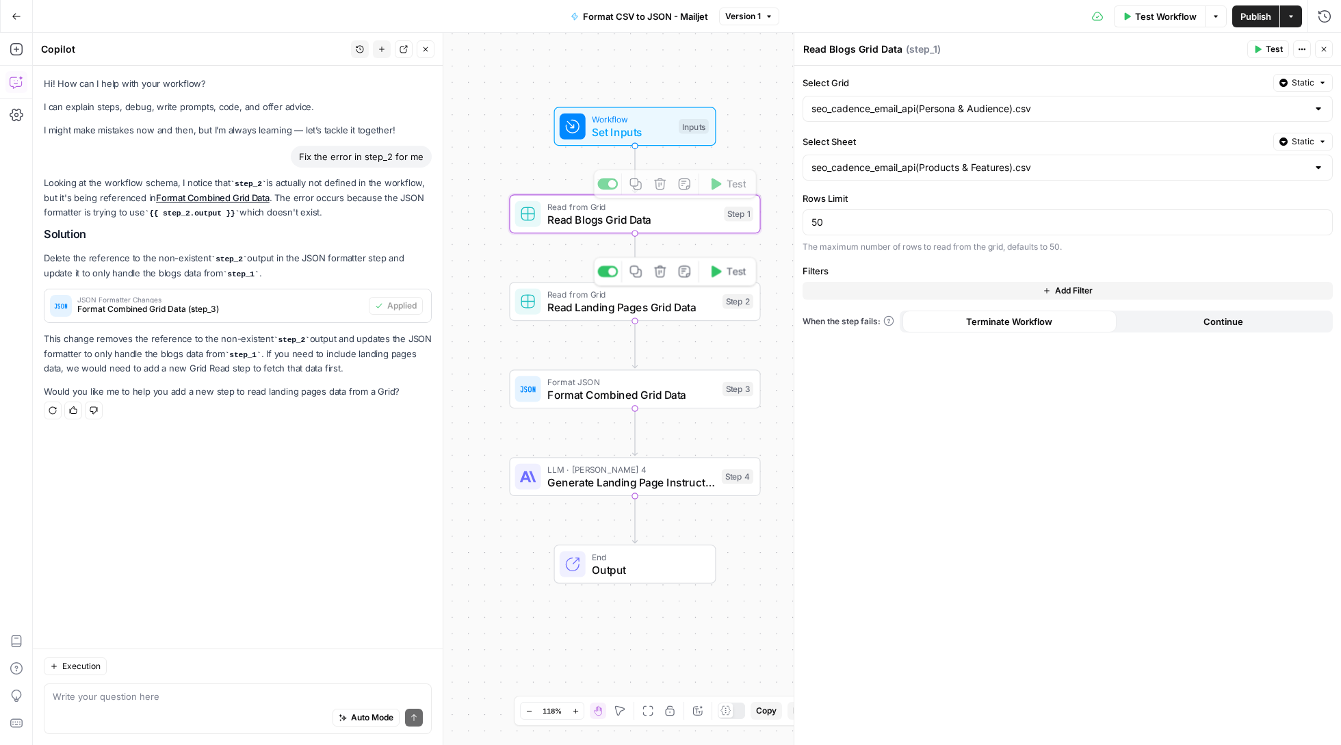
click at [646, 285] on div "Copy step Delete step Add Note Test" at bounding box center [674, 271] width 163 height 29
click at [650, 310] on span "Read Landing Pages Grid Data" at bounding box center [631, 307] width 168 height 16
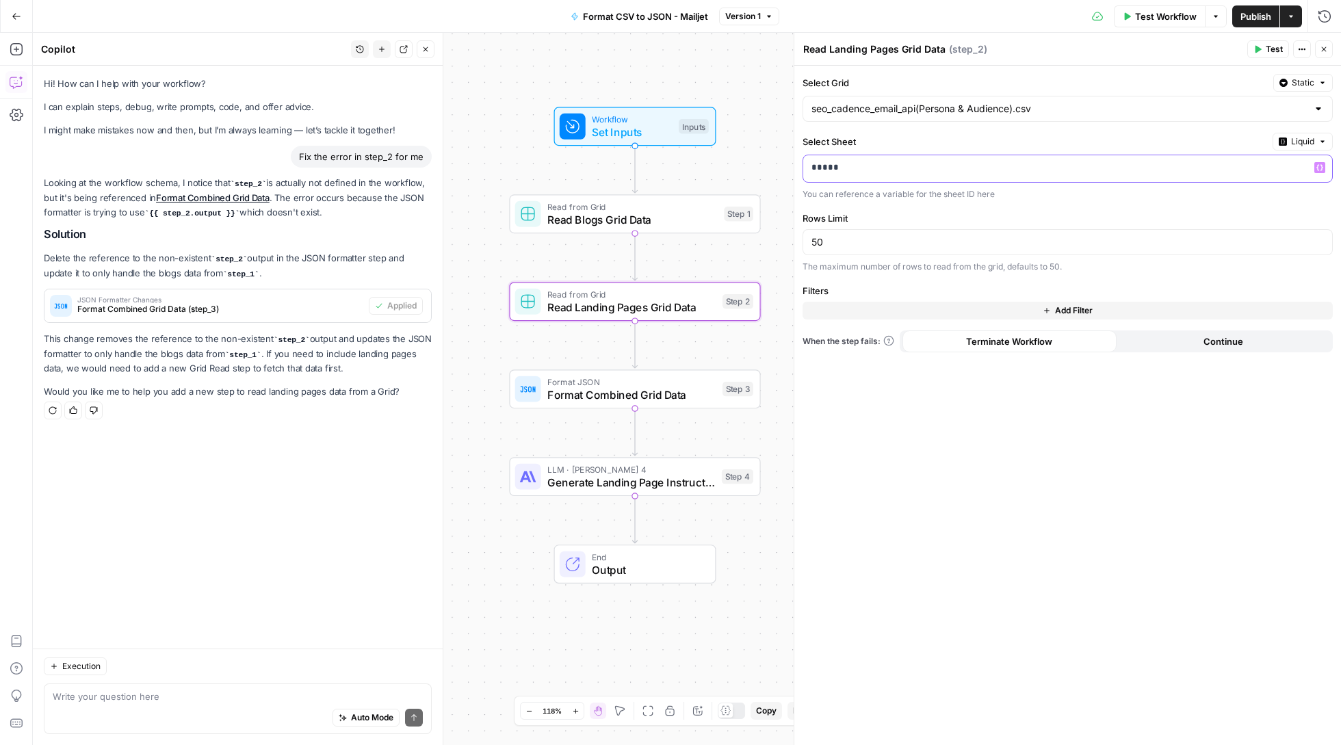
click at [848, 163] on p "*****" at bounding box center [1067, 168] width 512 height 14
click at [848, 163] on p "*****" at bounding box center [1056, 168] width 490 height 14
click at [584, 226] on span "Read Blogs Grid Data" at bounding box center [632, 219] width 170 height 16
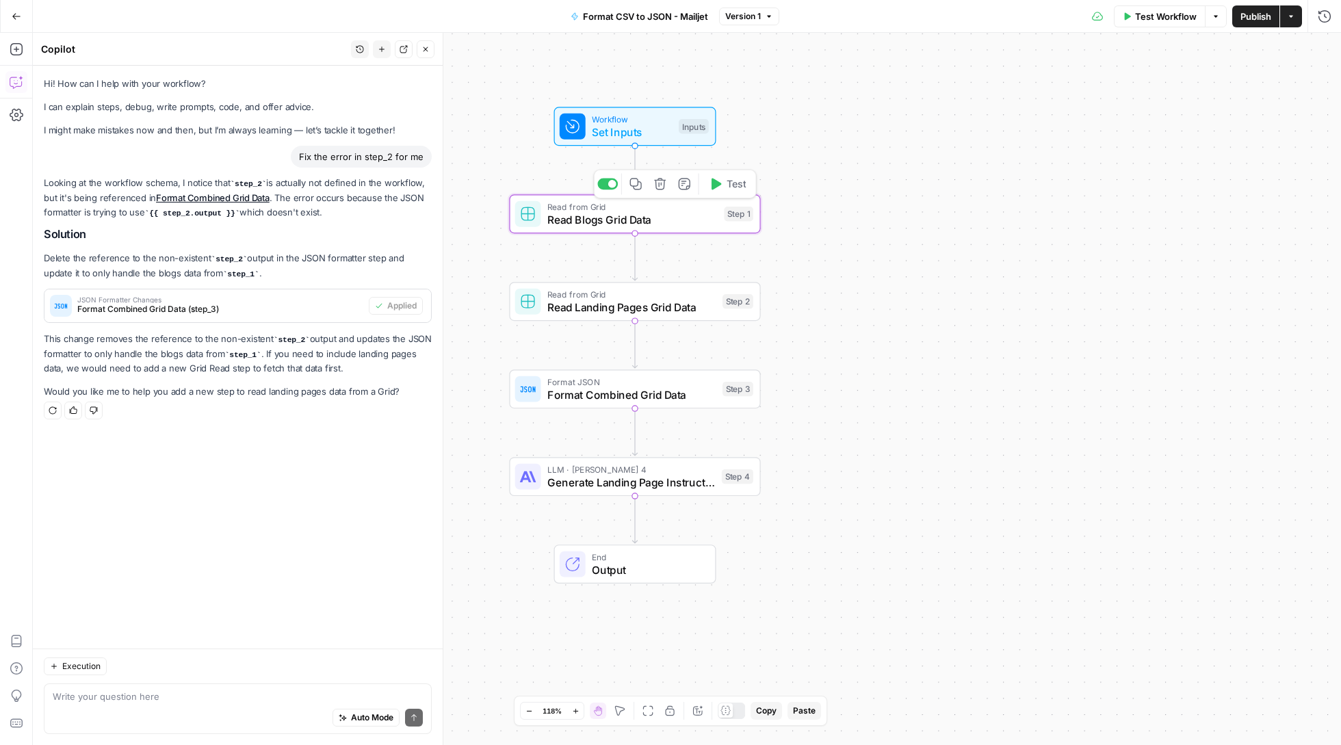
type textarea "Read Blogs Grid Data"
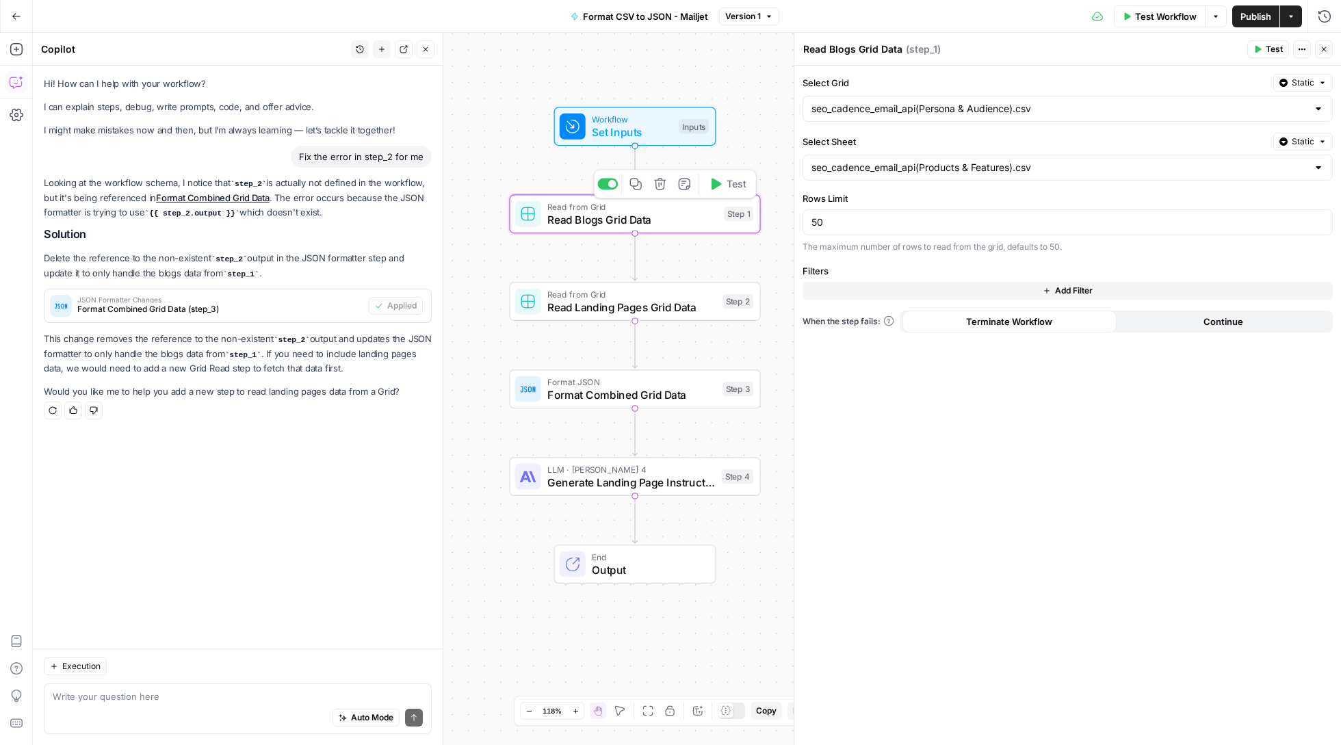
click at [586, 320] on div "Read from Grid Read Landing Pages Grid Data Step 2 Copy step Delete step Add No…" at bounding box center [634, 301] width 251 height 39
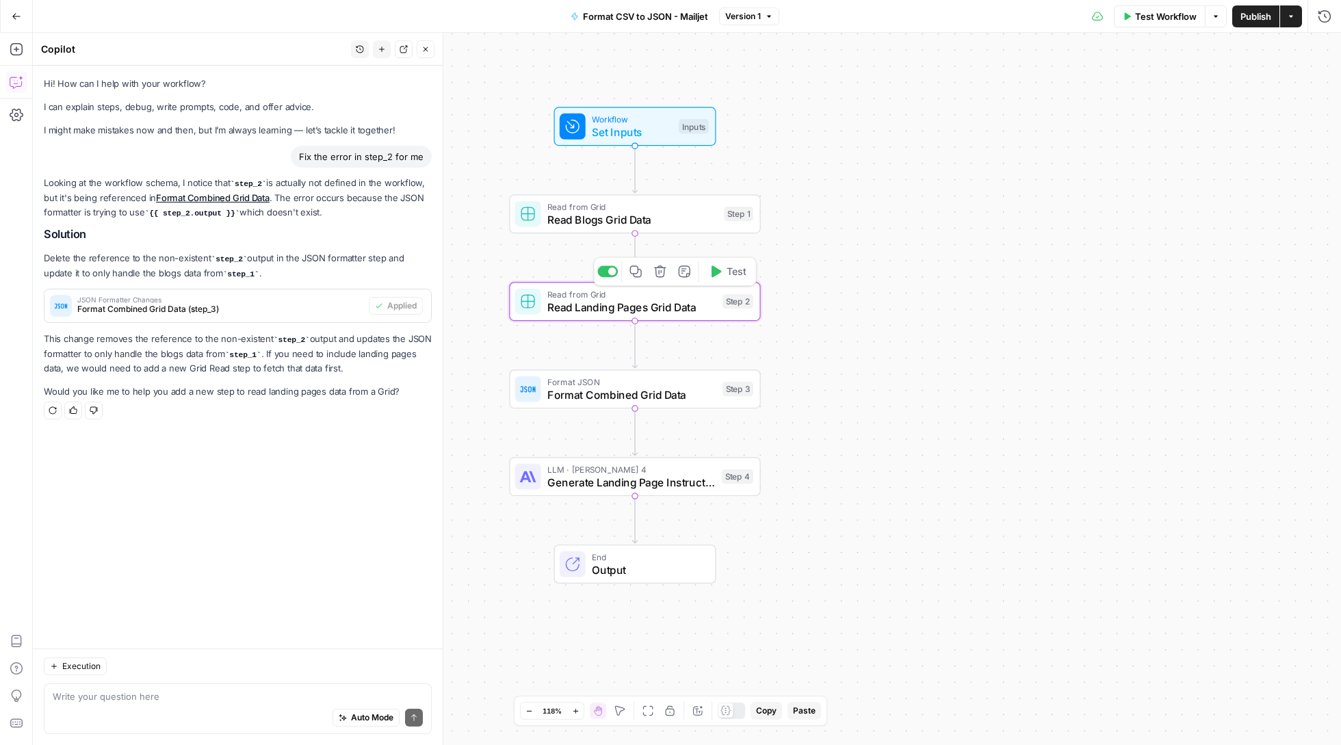
type textarea "Read Landing Pages Grid Data"
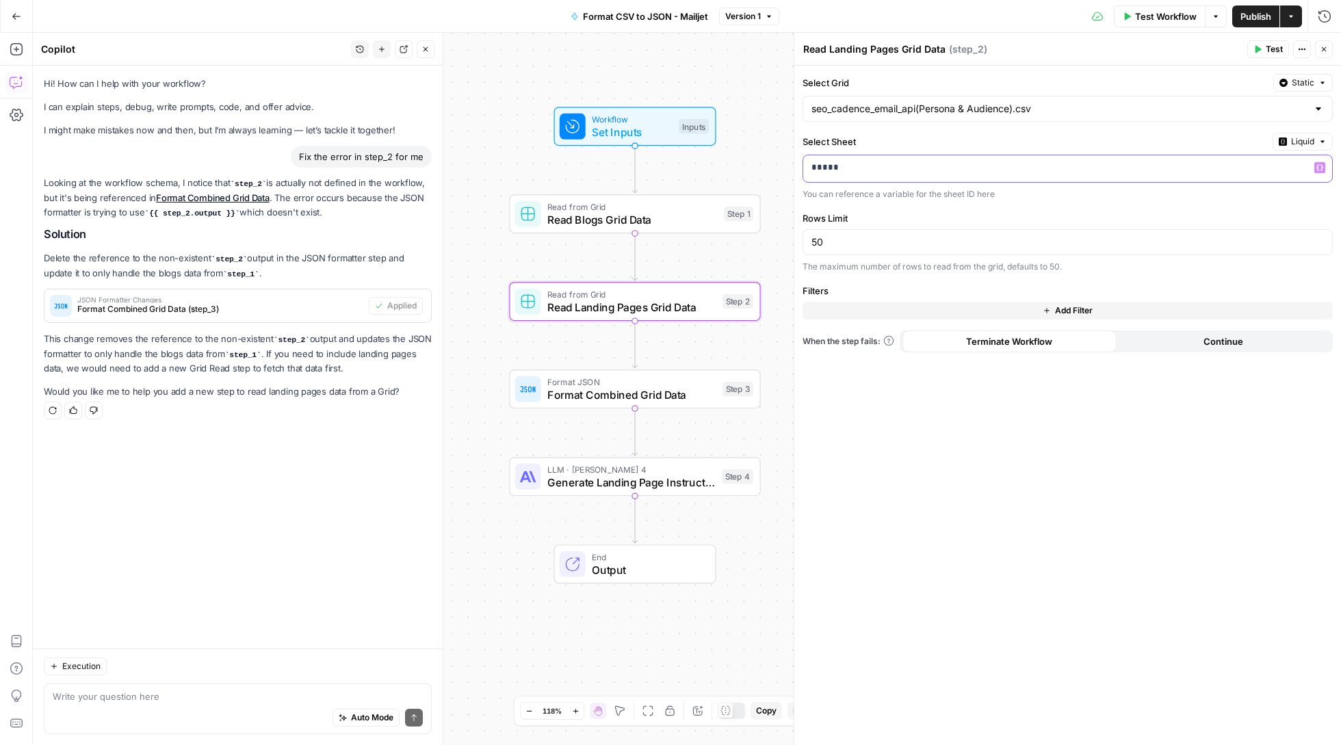
click at [828, 168] on p "*****" at bounding box center [1056, 168] width 490 height 14
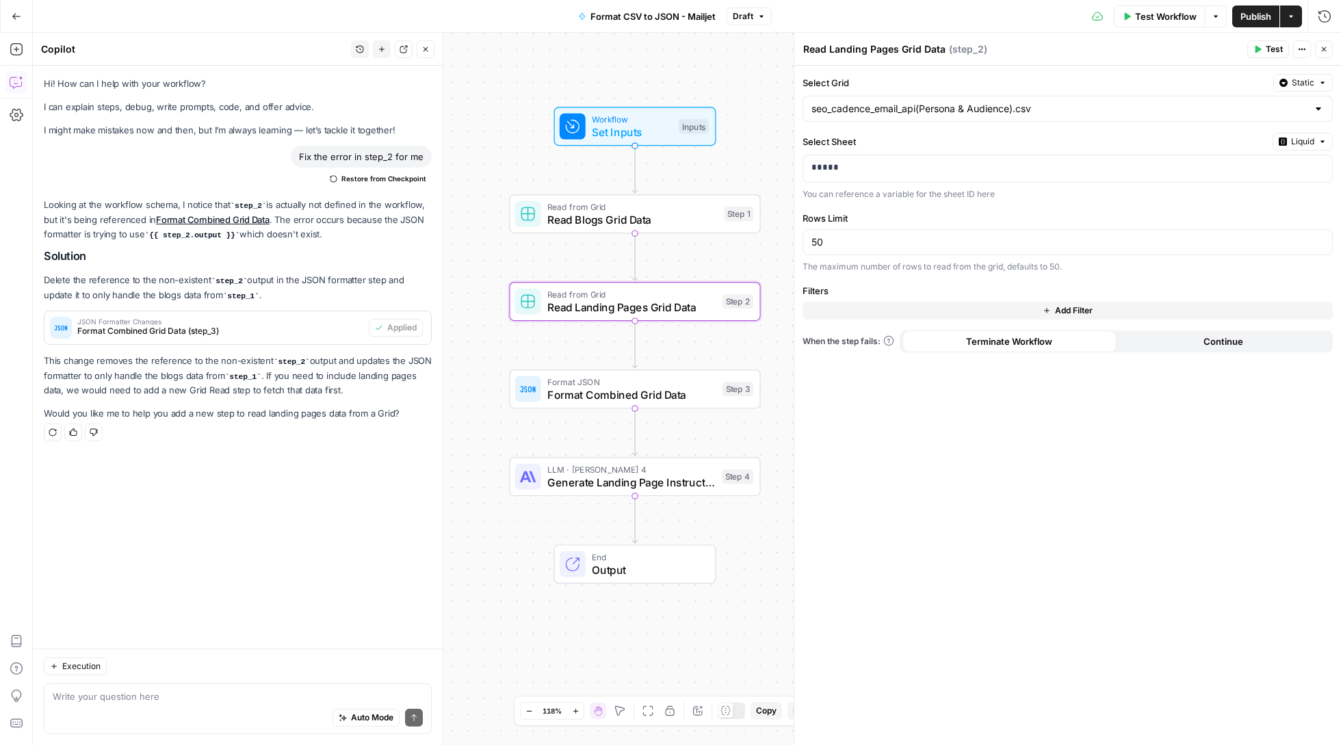
click at [1262, 48] on button "Test" at bounding box center [1268, 49] width 42 height 18
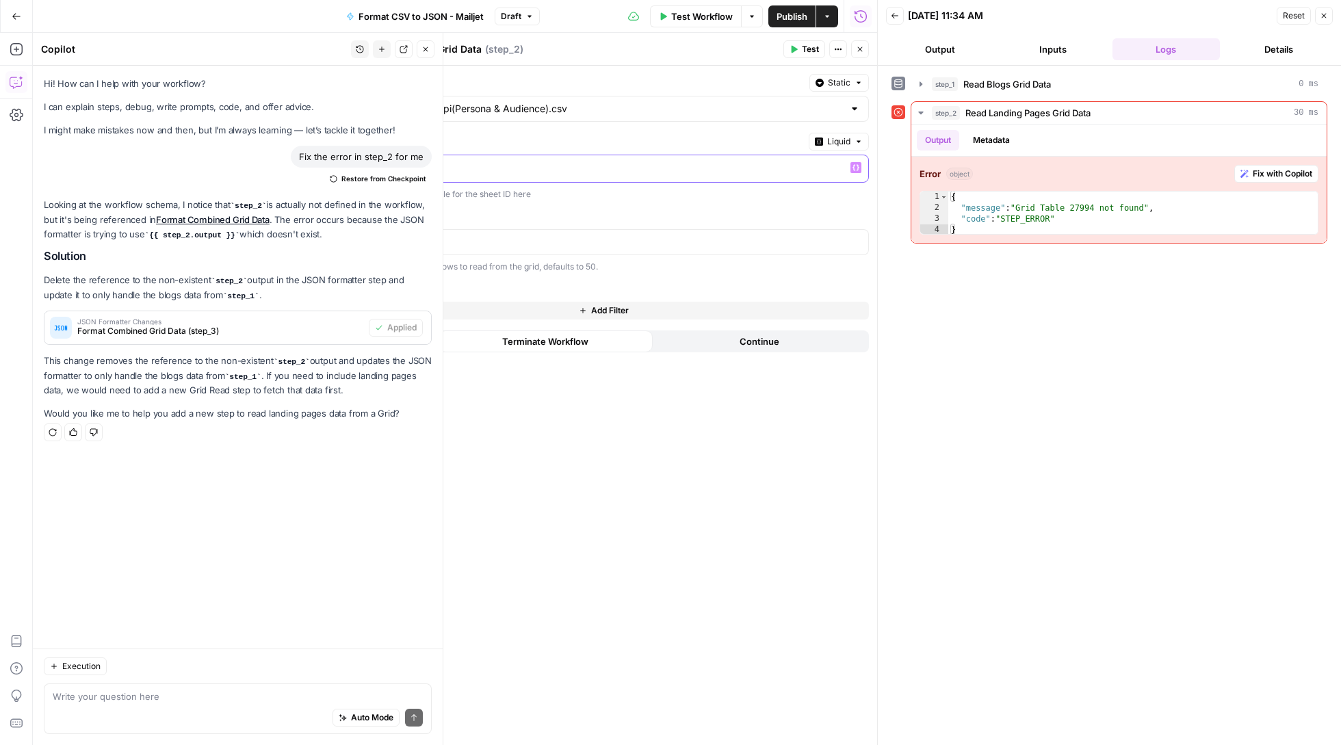
click at [450, 172] on p "*****" at bounding box center [593, 168] width 490 height 14
click at [799, 42] on button "Test" at bounding box center [804, 49] width 42 height 18
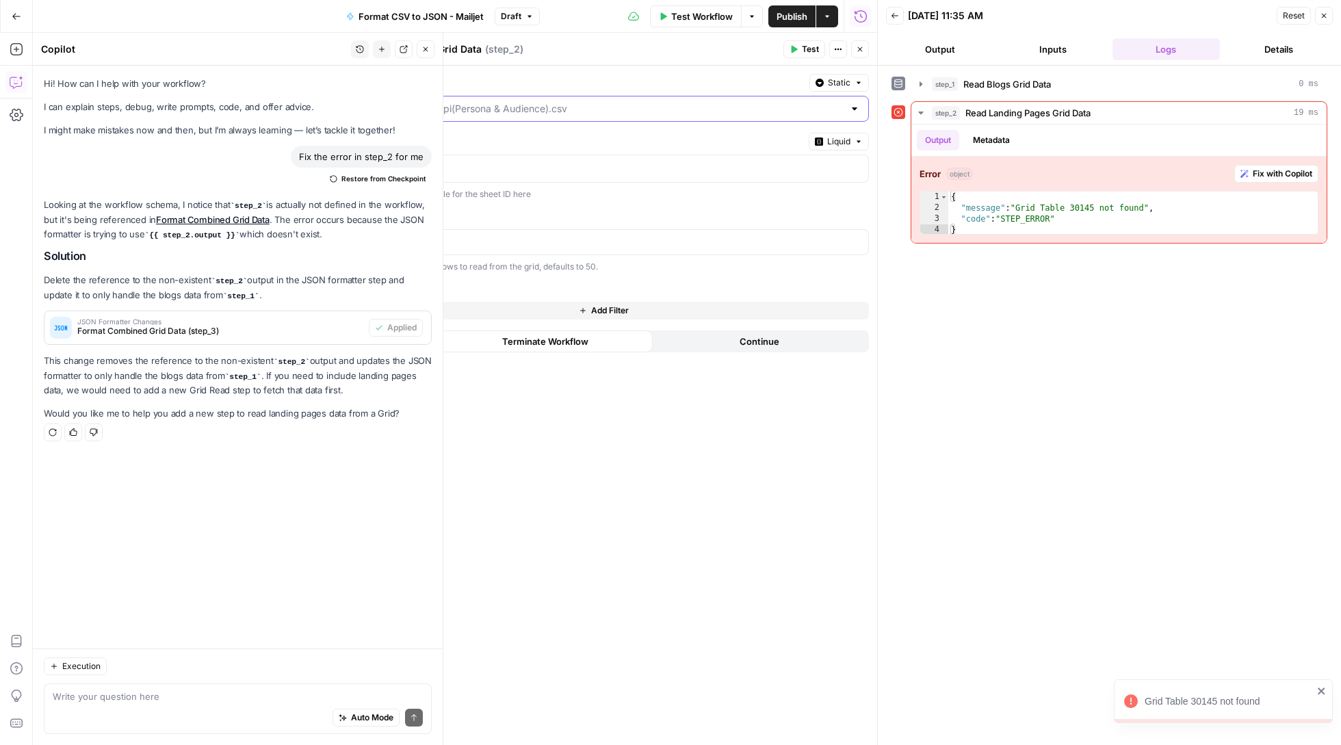
click at [747, 112] on input "Select Grid" at bounding box center [596, 109] width 496 height 14
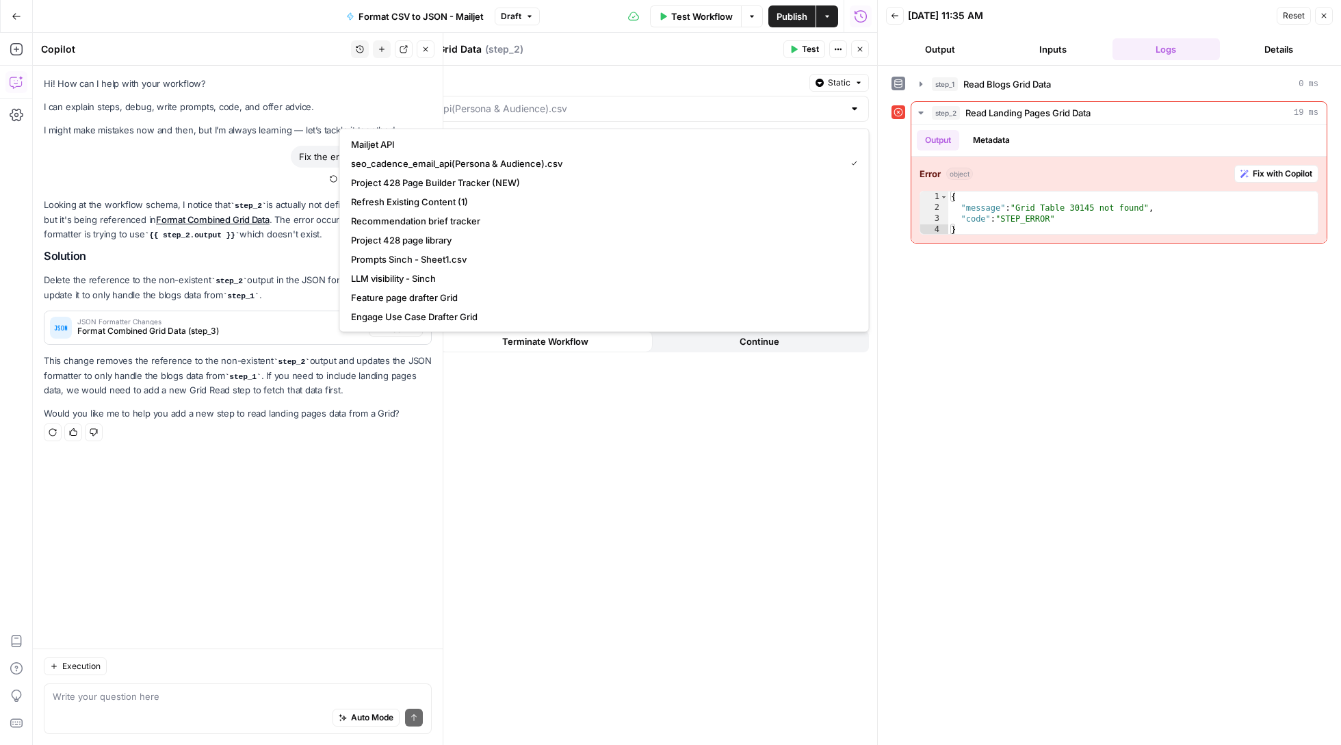
click at [566, 161] on span "seo_cadence_email_api(Persona & Audience).csv" at bounding box center [595, 164] width 489 height 14
type input "seo_cadence_email_api(Persona & Audience).csv"
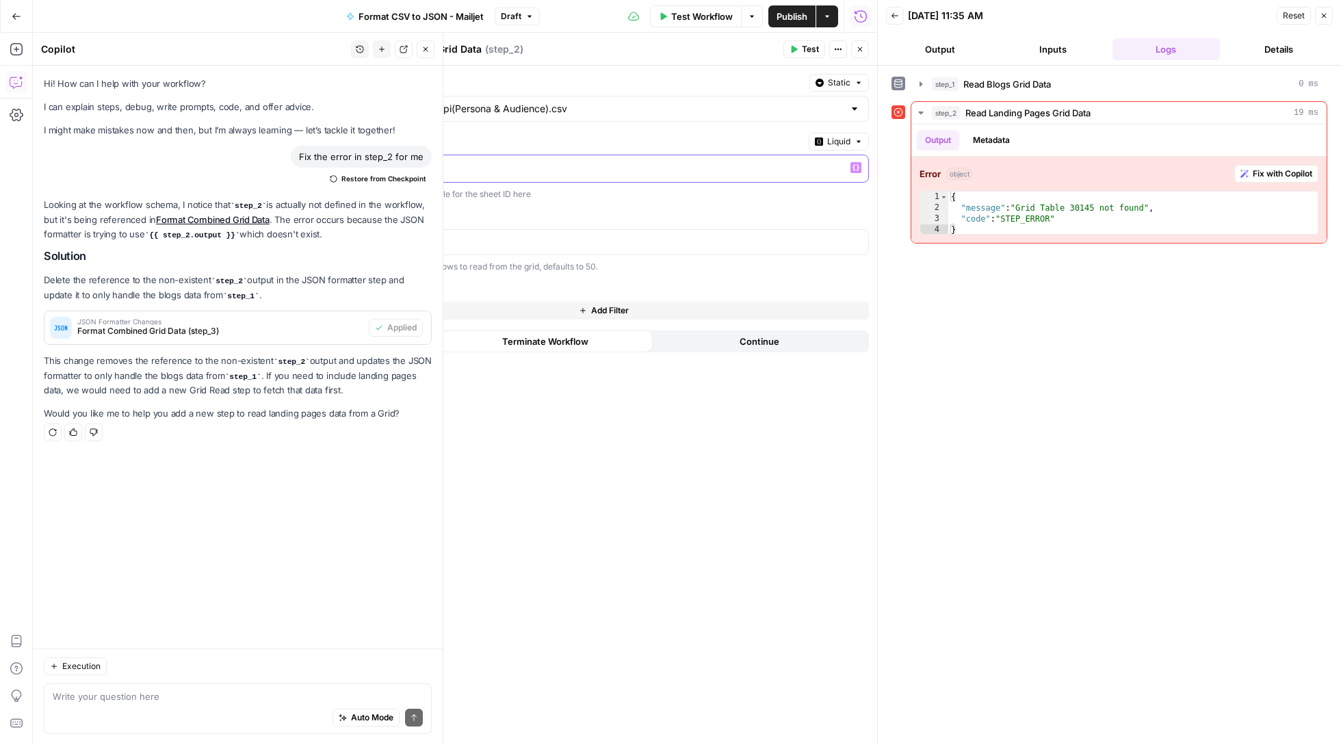
click at [542, 171] on p "*****" at bounding box center [593, 168] width 490 height 14
click at [807, 50] on span "Test" at bounding box center [810, 49] width 17 height 12
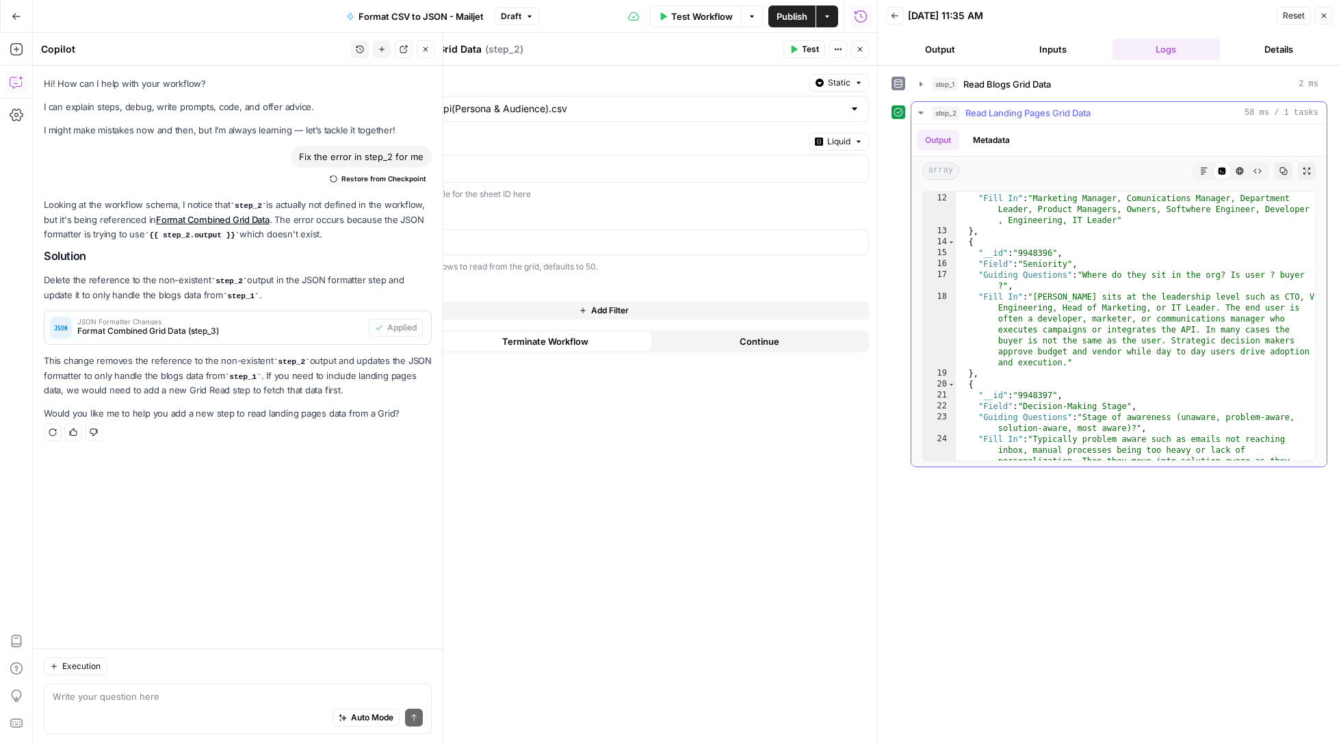
scroll to position [516, 0]
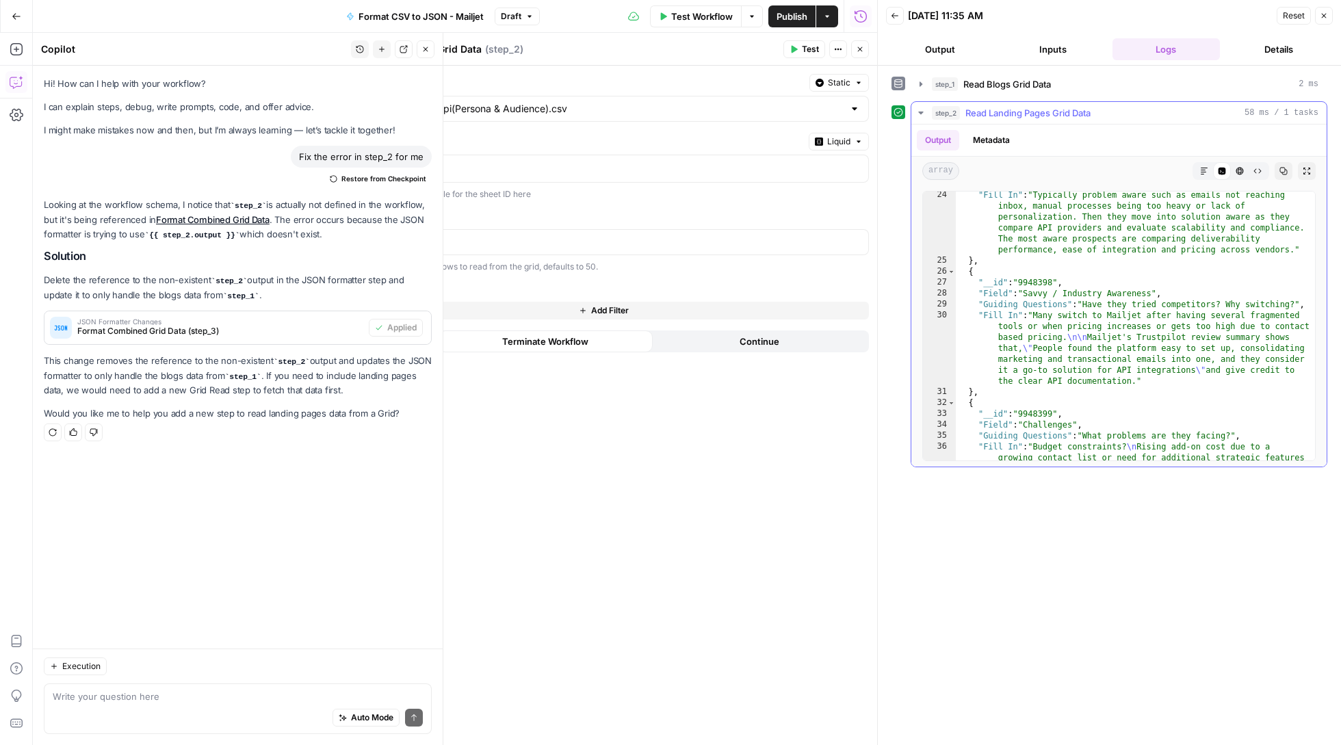
click at [928, 110] on button "step_2 Read Landing Pages Grid Data 58 ms / 1 tasks" at bounding box center [1118, 113] width 415 height 22
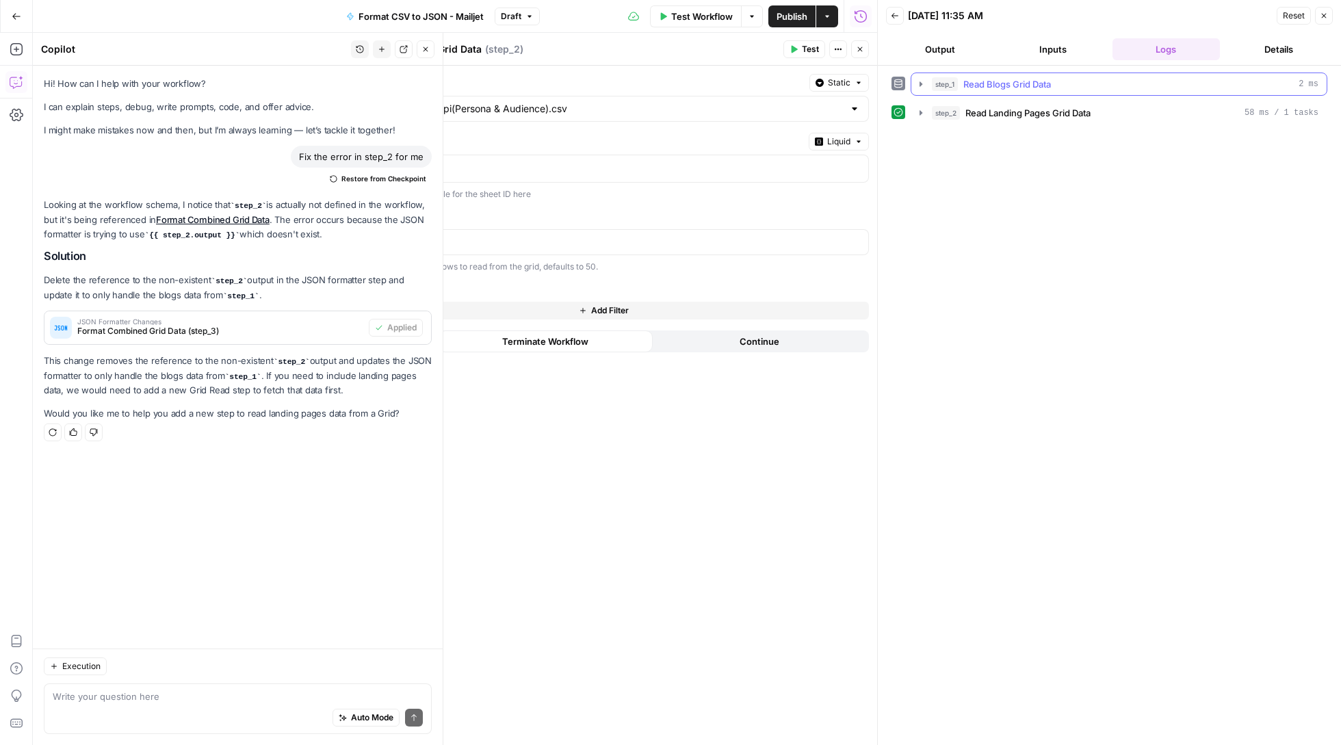
click at [923, 88] on icon "button" at bounding box center [920, 84] width 11 height 11
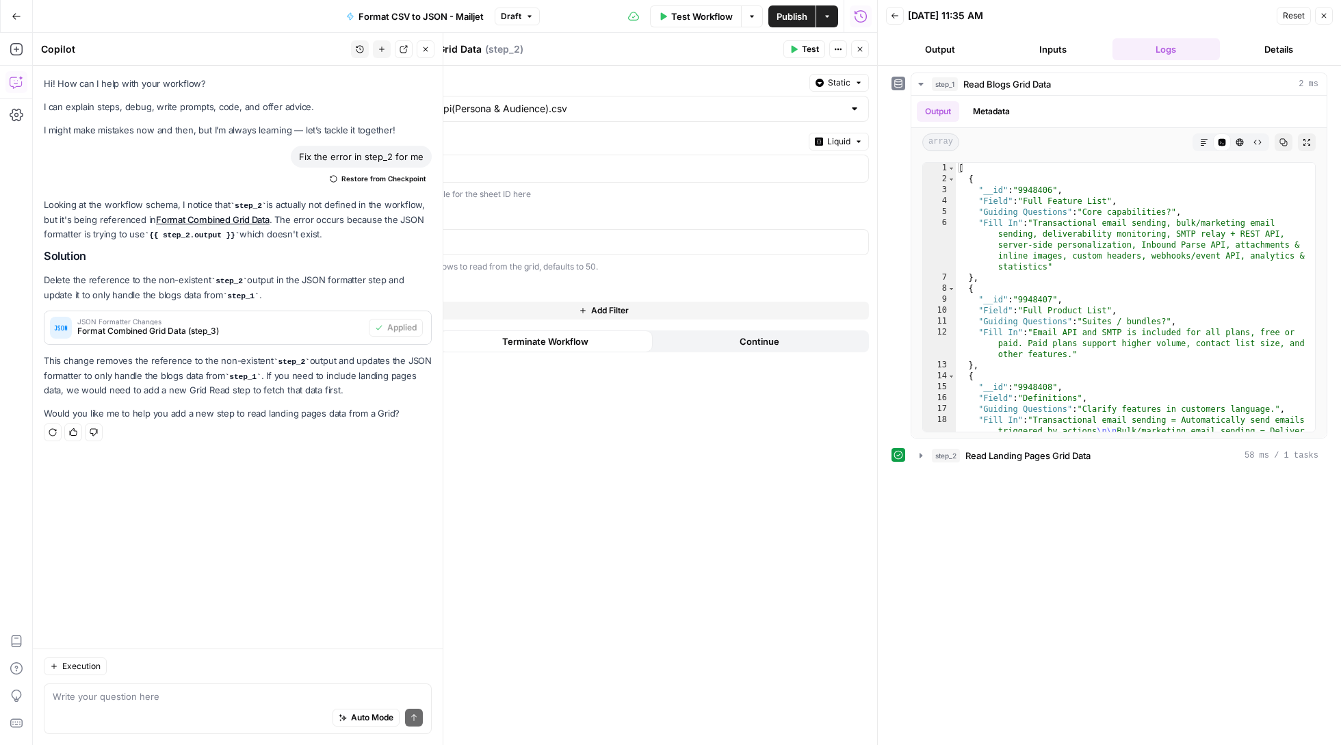
click at [862, 50] on icon "button" at bounding box center [860, 49] width 8 height 8
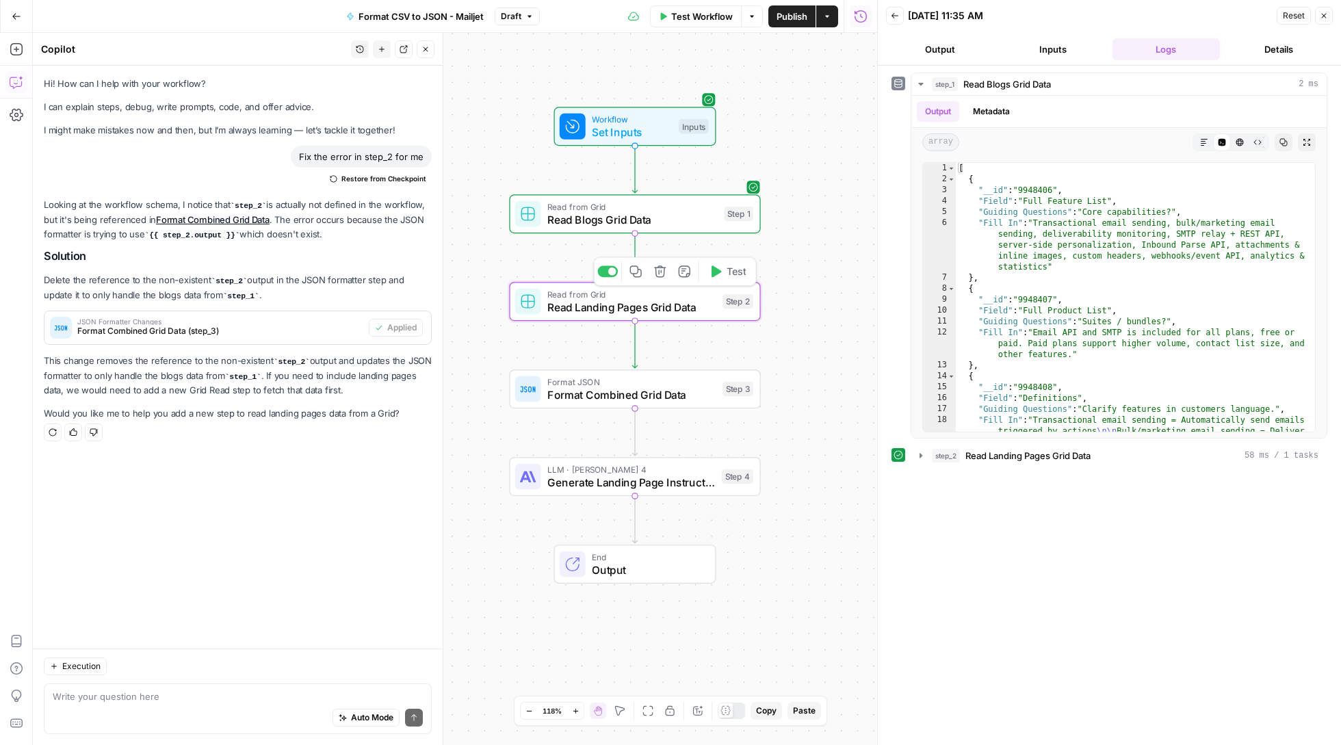
click at [638, 315] on span "Read Landing Pages Grid Data" at bounding box center [631, 307] width 168 height 16
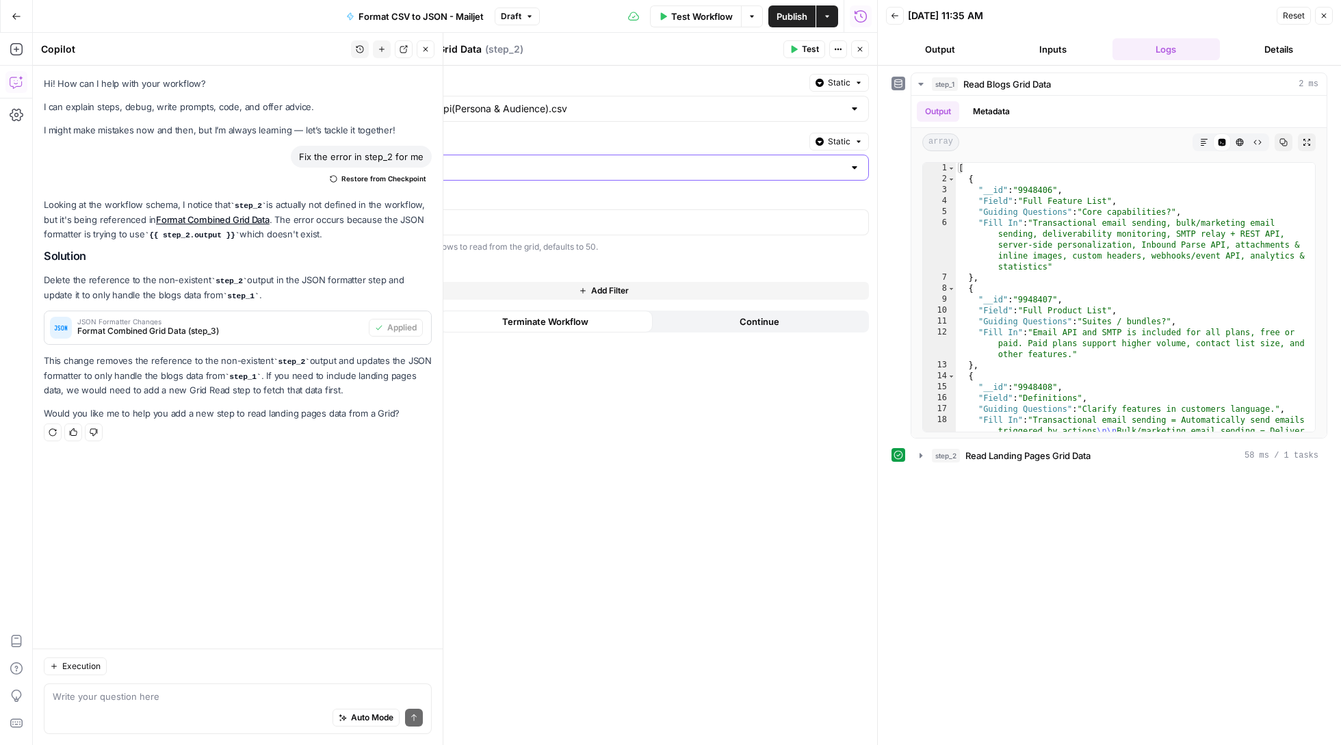
click at [679, 167] on input "Select Sheet" at bounding box center [596, 168] width 496 height 14
type input "Persona & Audience"
click at [1319, 8] on button "Close" at bounding box center [1324, 16] width 18 height 18
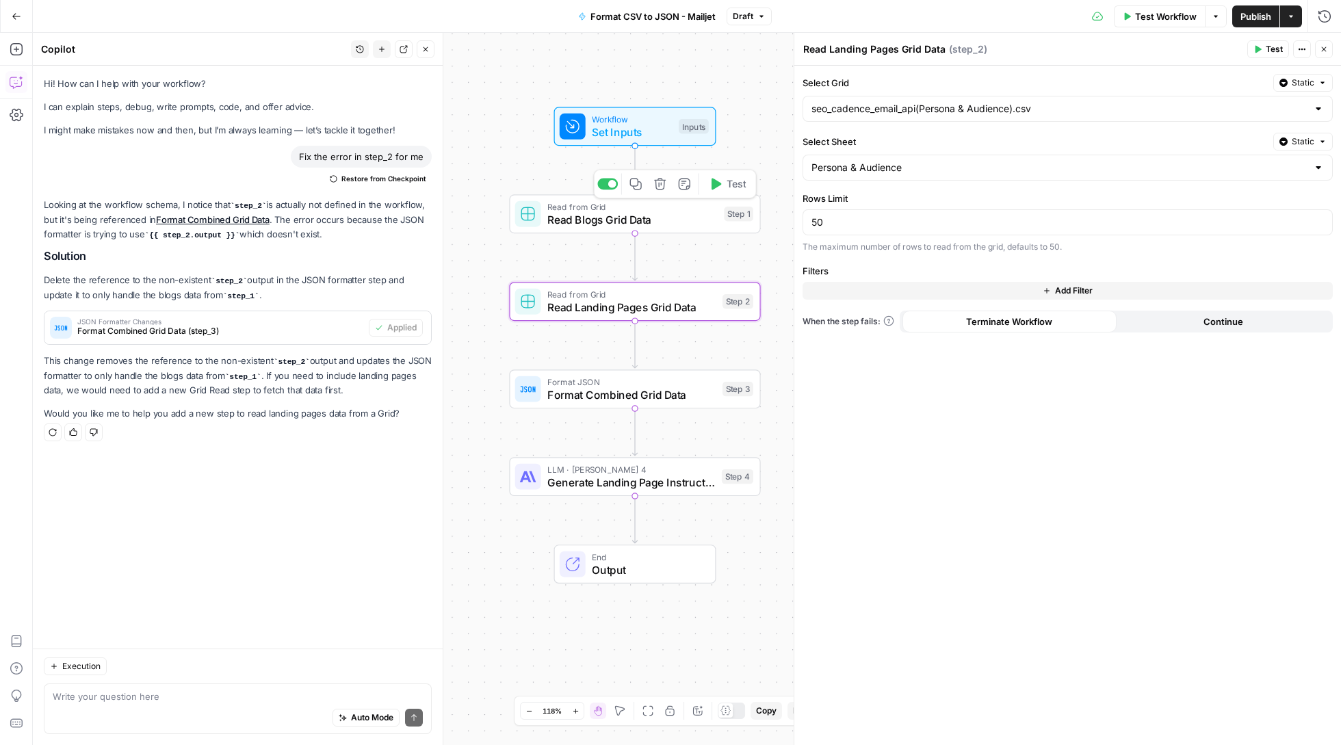
click at [641, 228] on div "Read from Grid Read Blogs Grid Data Step 1 Copy step Delete step Add Note Test" at bounding box center [634, 213] width 251 height 39
click at [1166, 18] on span "Test Workflow" at bounding box center [1166, 17] width 62 height 14
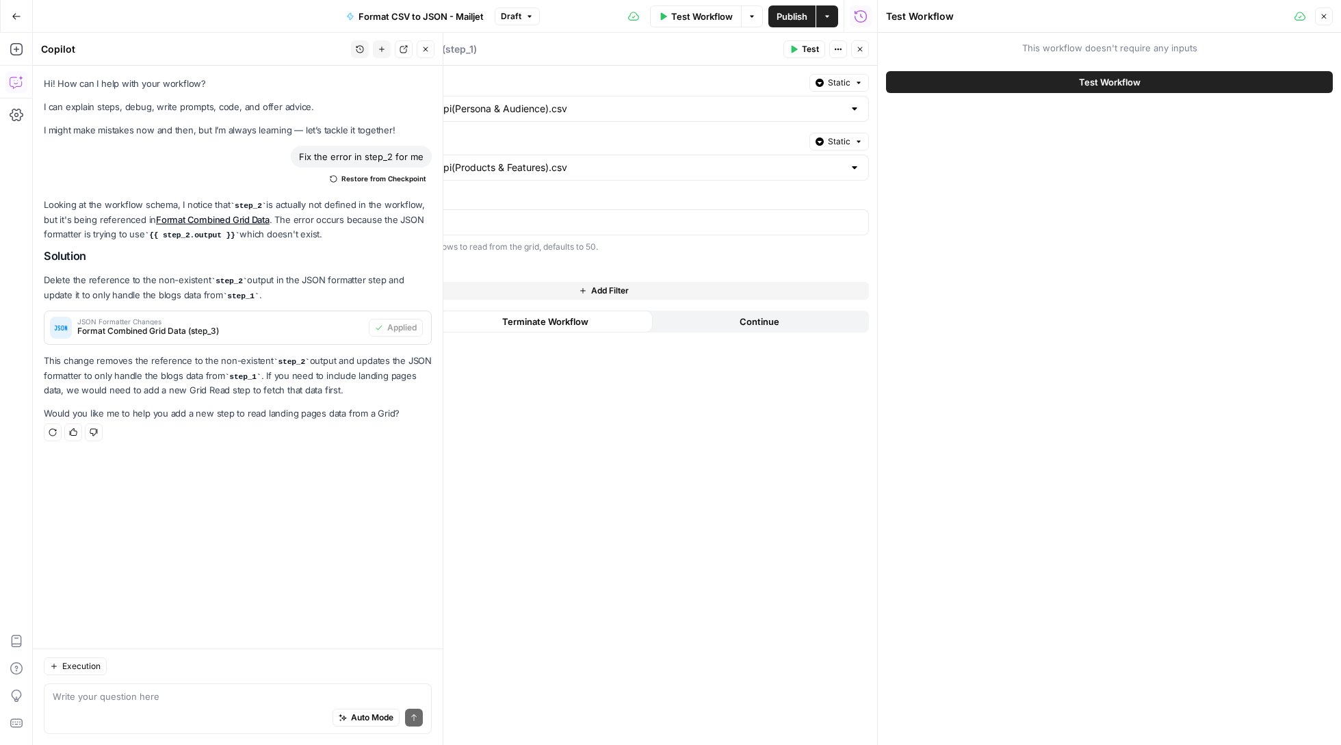
click at [1128, 75] on span "Test Workflow" at bounding box center [1110, 82] width 62 height 14
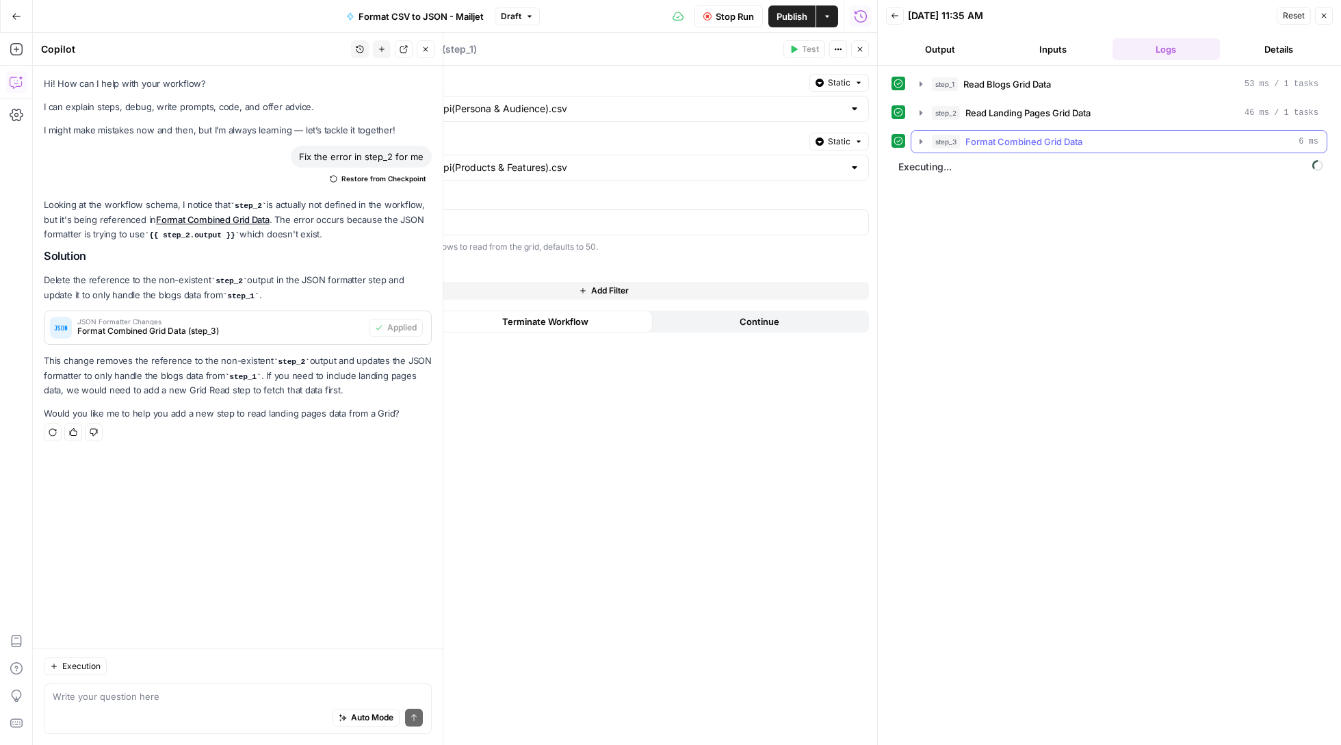
click at [925, 144] on icon "button" at bounding box center [920, 141] width 11 height 11
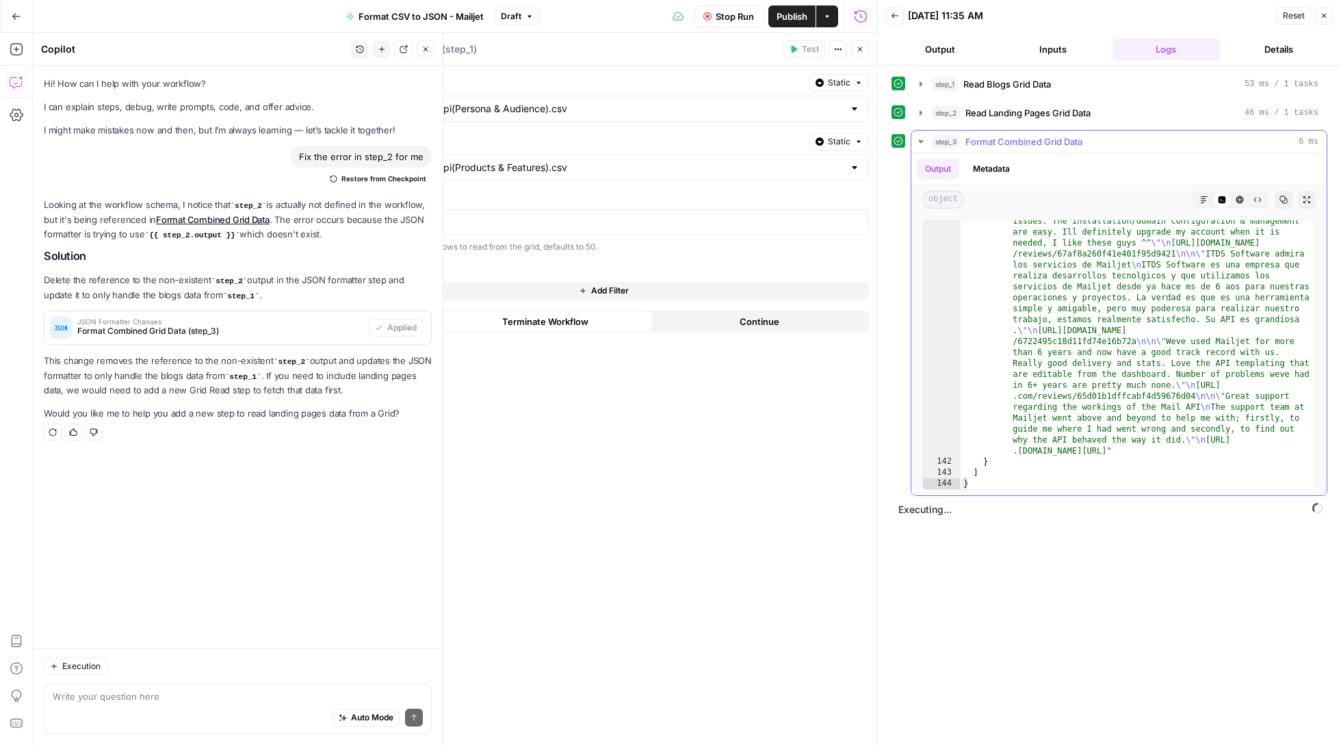
click at [1284, 201] on icon "button" at bounding box center [1284, 200] width 8 height 8
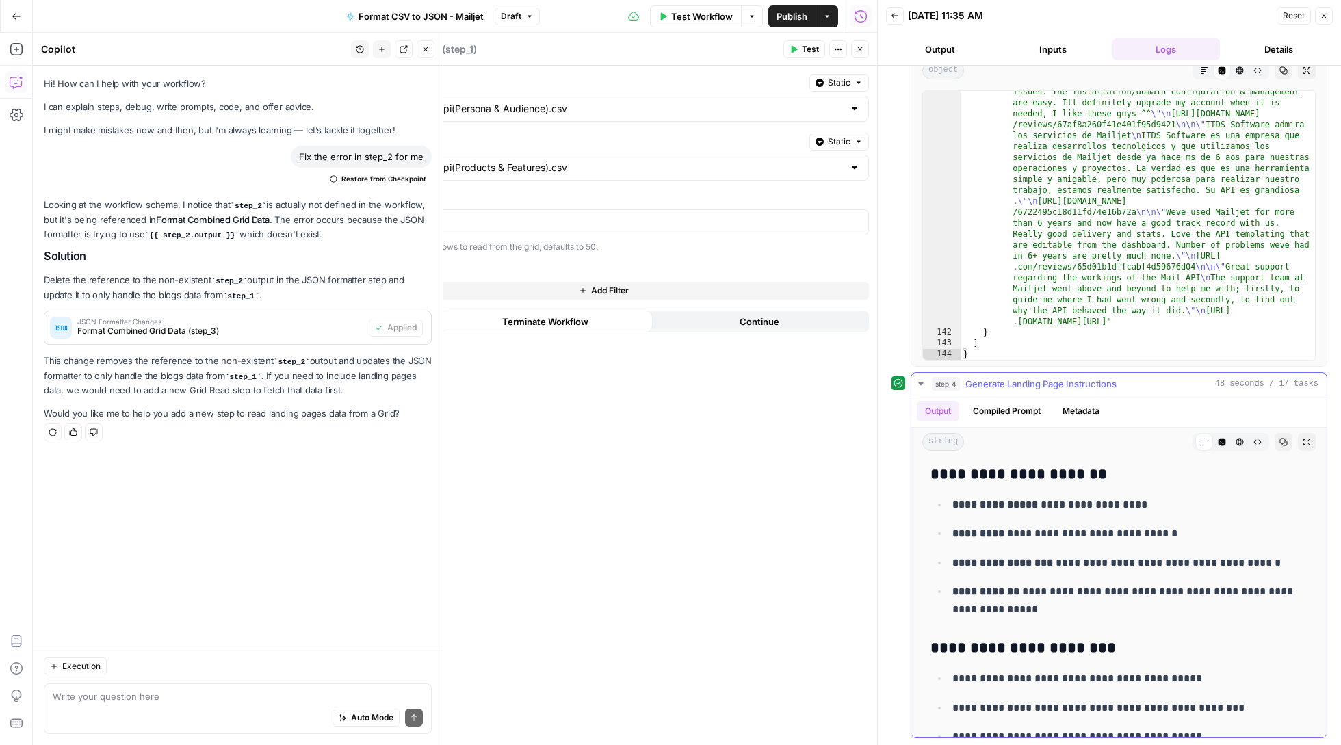
scroll to position [5814, 0]
click at [1327, 14] on icon "button" at bounding box center [1324, 16] width 8 height 8
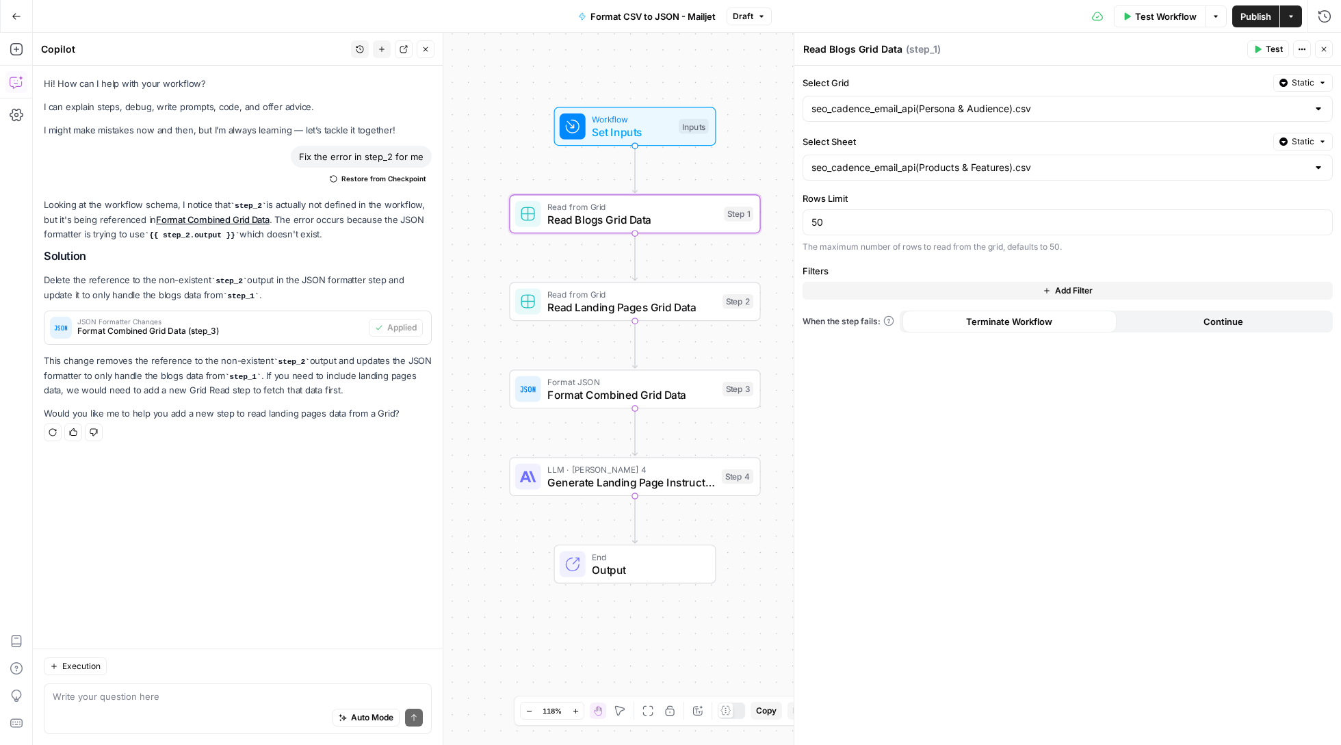
click at [18, 19] on icon "button" at bounding box center [17, 17] width 10 height 10
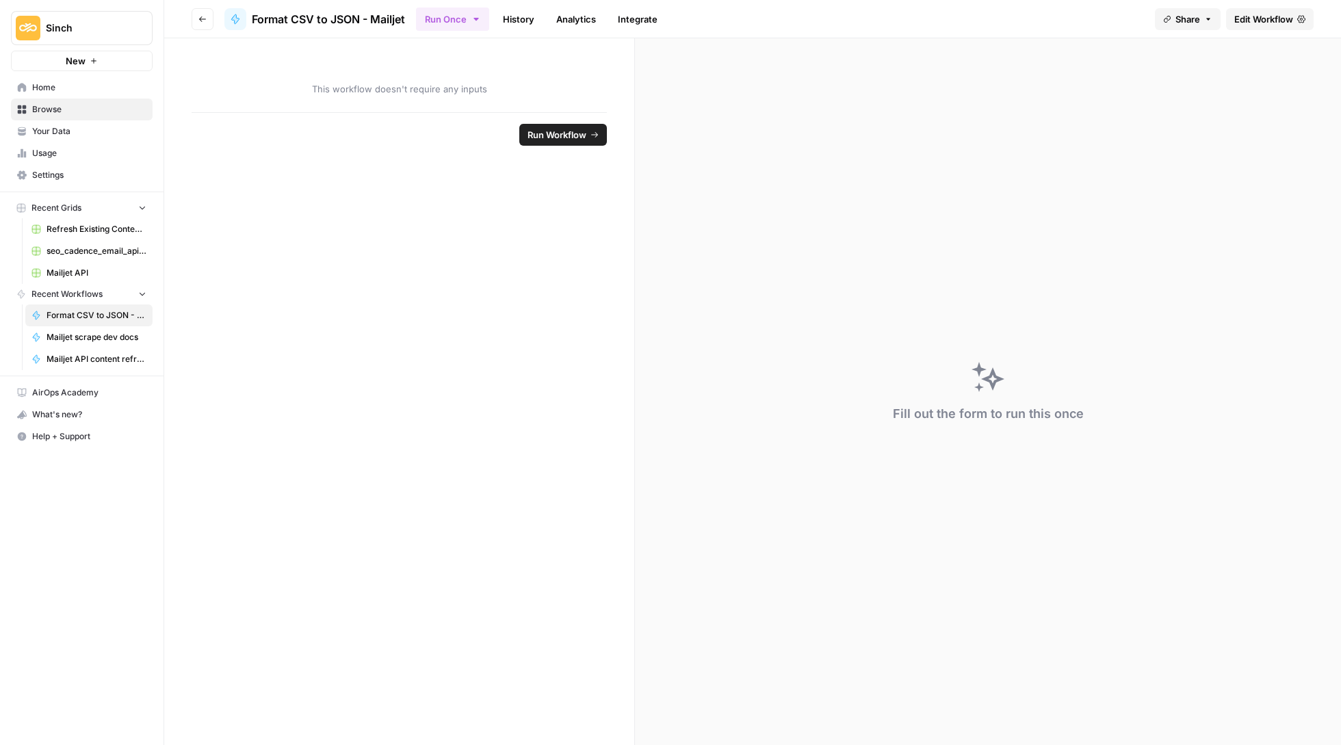
click at [203, 21] on icon "button" at bounding box center [202, 19] width 8 height 8
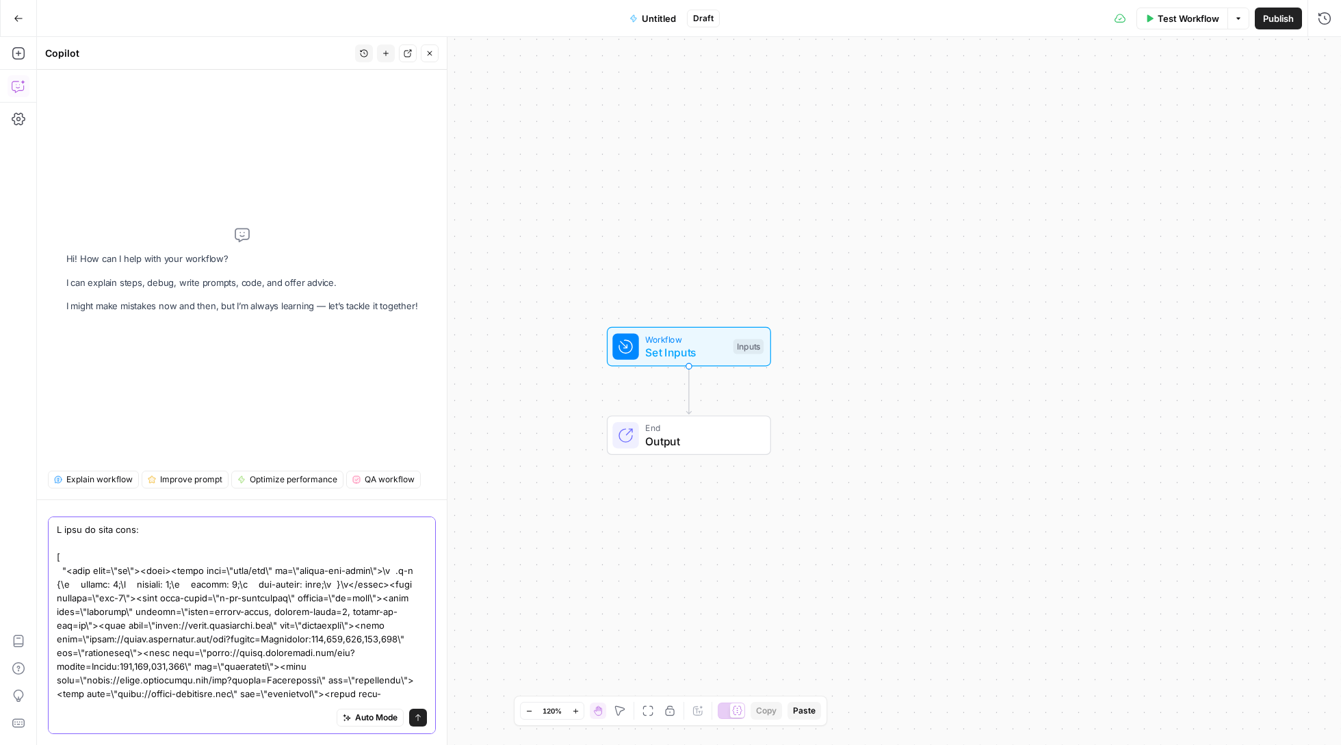
scroll to position [54193, 0]
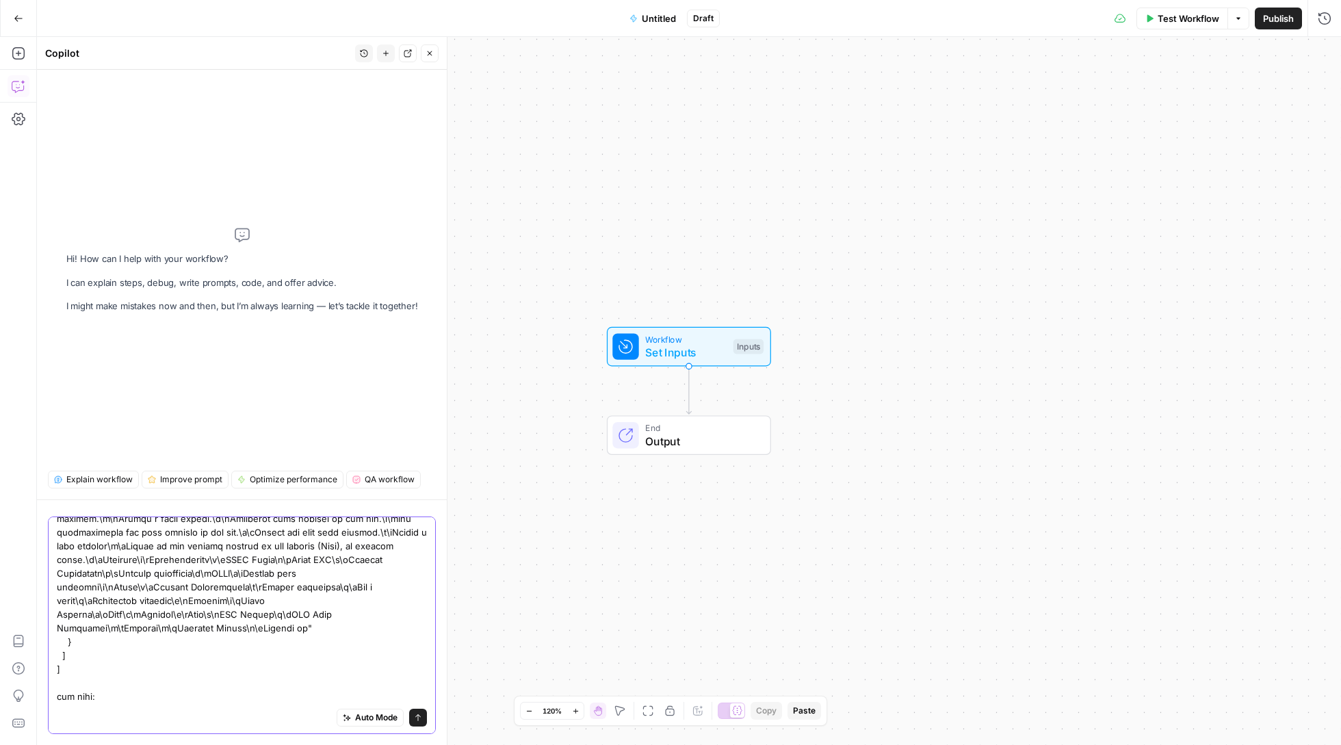
paste textarea "{ "blogs": [ { "__id": "9948406", "Field": "Full Feature List", "Guiding Questi…"
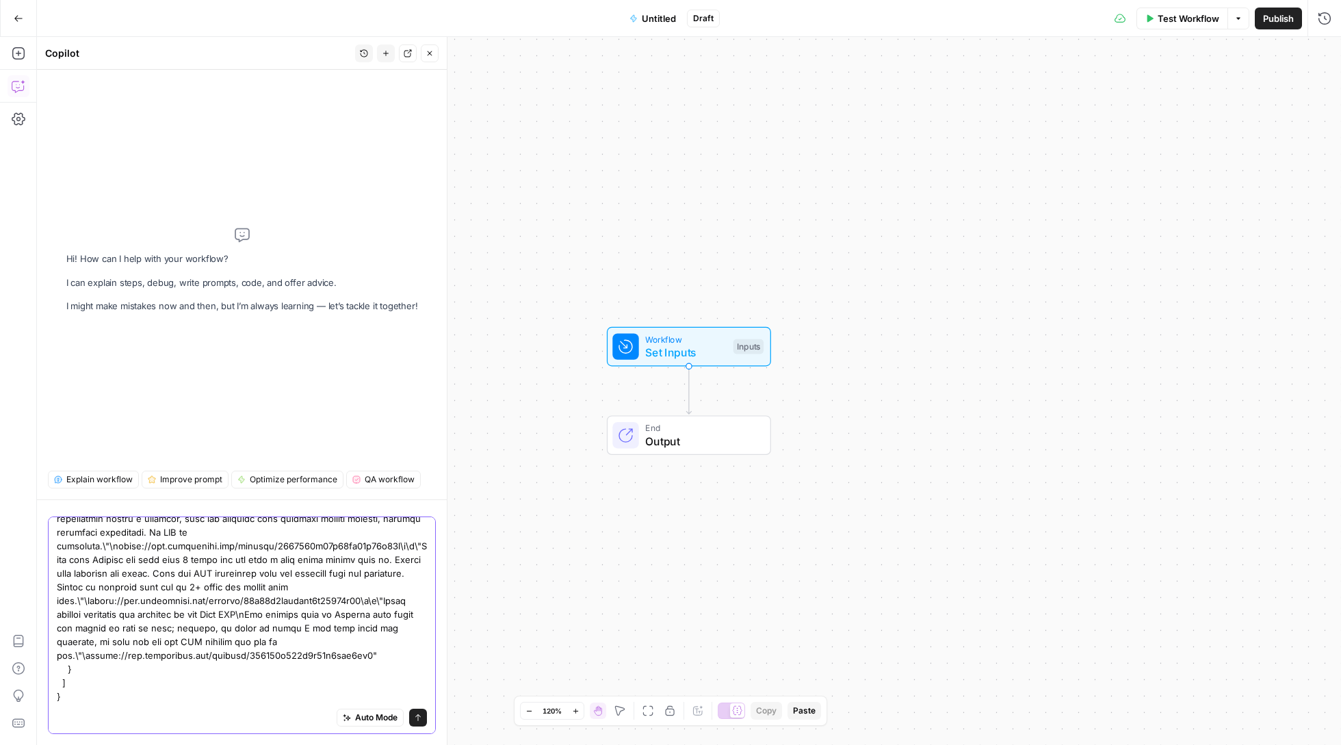
scroll to position [0, 0]
type textarea "I want to take this: [ "<html lang=\"en\"><head><style type=\"text/css\" id=\"h…"
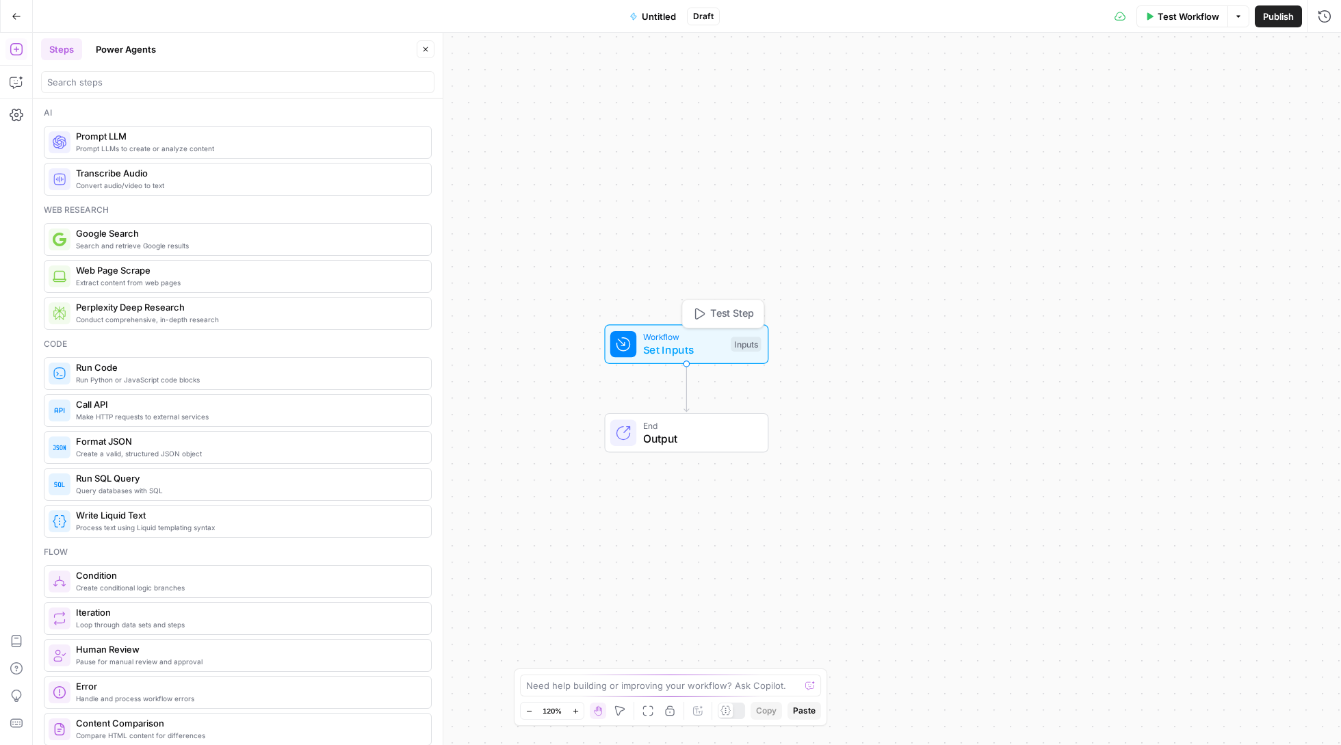
click at [647, 359] on div "Workflow Set Inputs Inputs Test Step" at bounding box center [686, 344] width 164 height 40
type textarea "Prompt LLM"
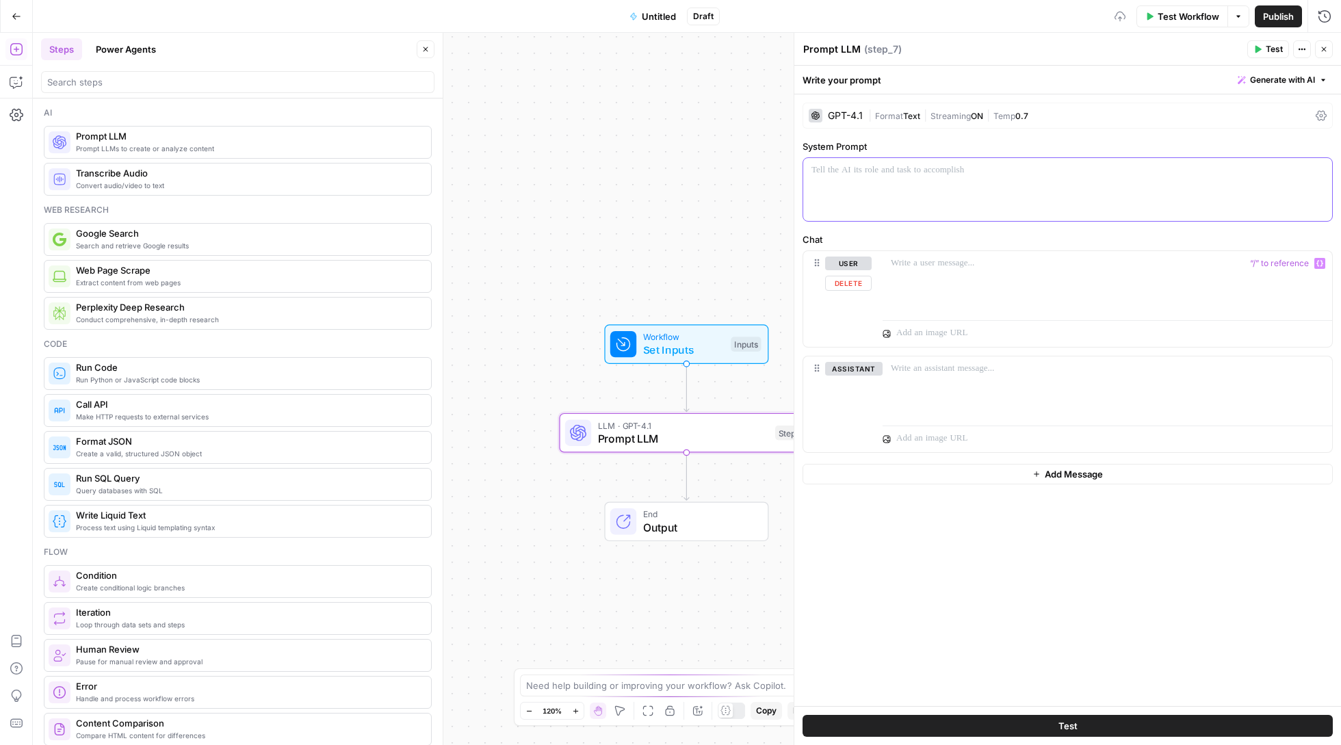
click at [880, 189] on div at bounding box center [1067, 189] width 529 height 63
click at [661, 348] on span "Set Inputs" at bounding box center [683, 350] width 81 height 16
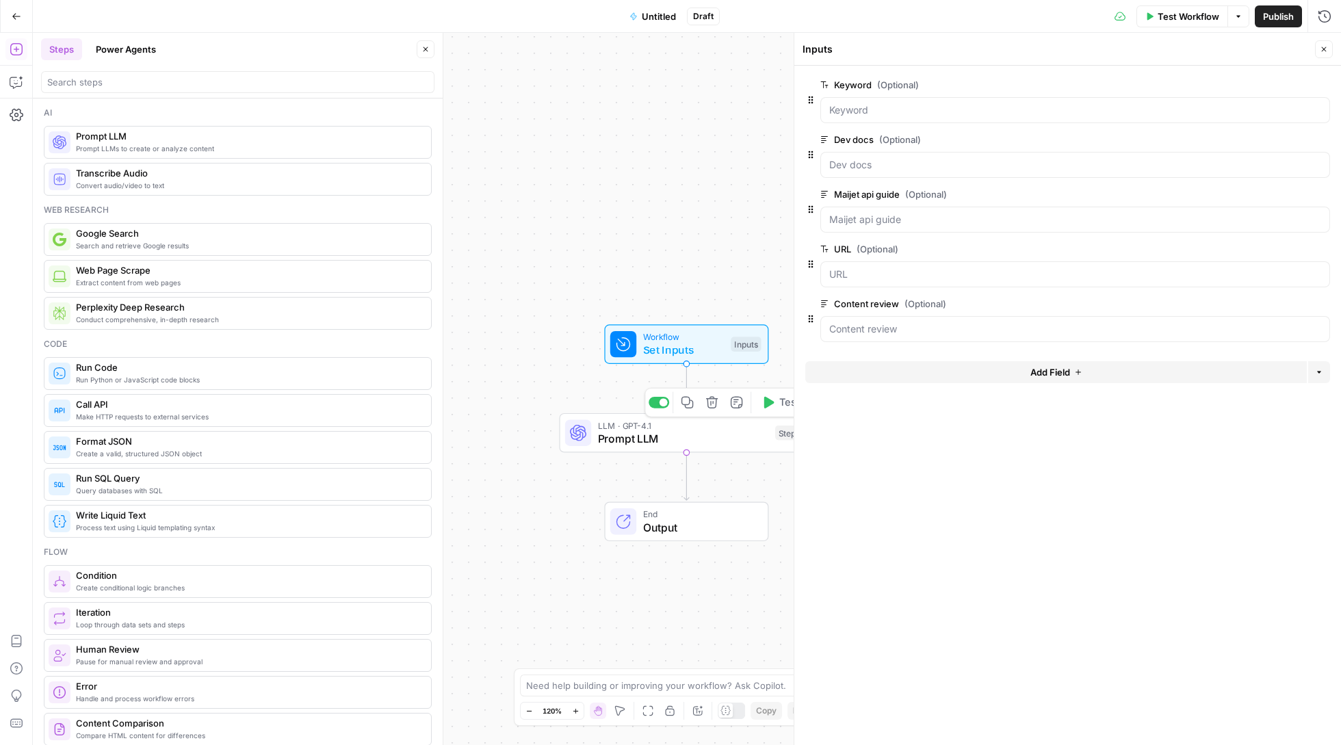
click at [715, 403] on icon "button" at bounding box center [712, 403] width 12 height 12
click at [650, 177] on span "Delete Step" at bounding box center [633, 175] width 53 height 14
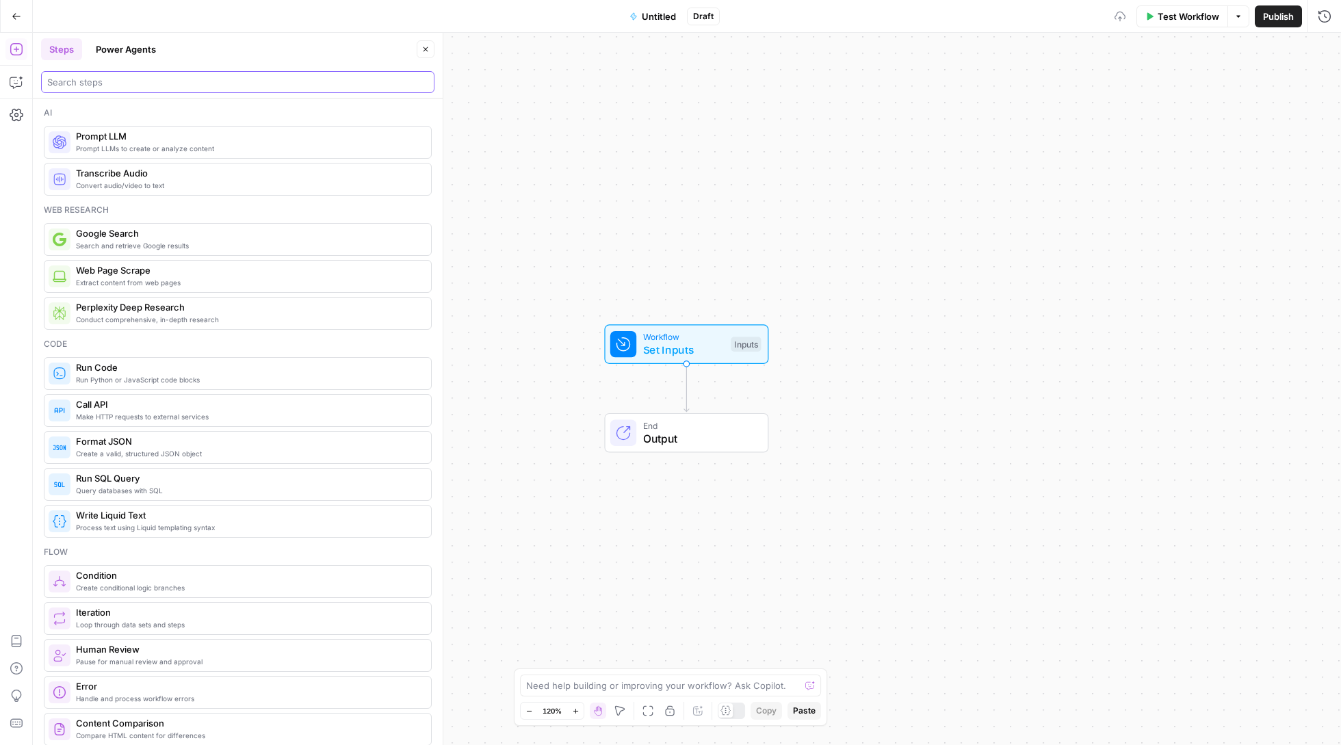
click at [261, 85] on input "search" at bounding box center [237, 82] width 381 height 14
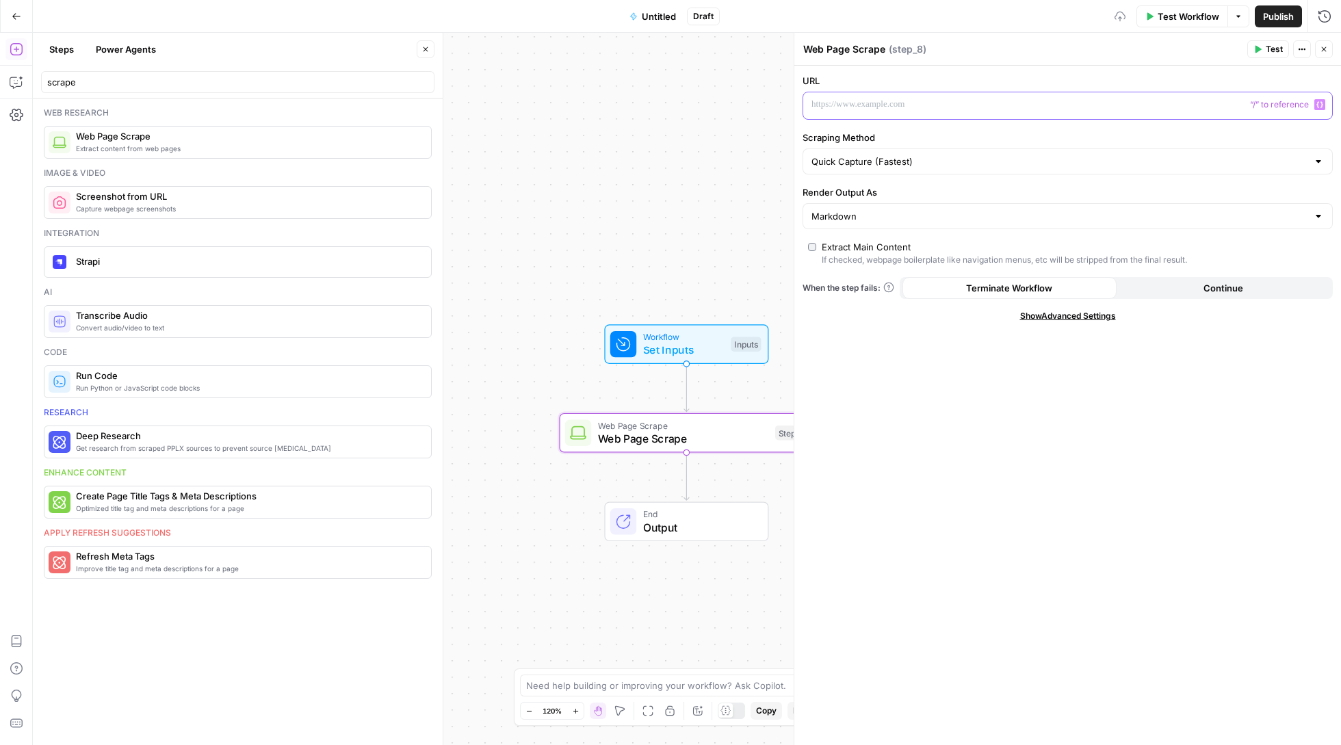
click at [873, 105] on p at bounding box center [1056, 105] width 491 height 14
click at [1316, 105] on icon "button" at bounding box center [1319, 105] width 7 height 6
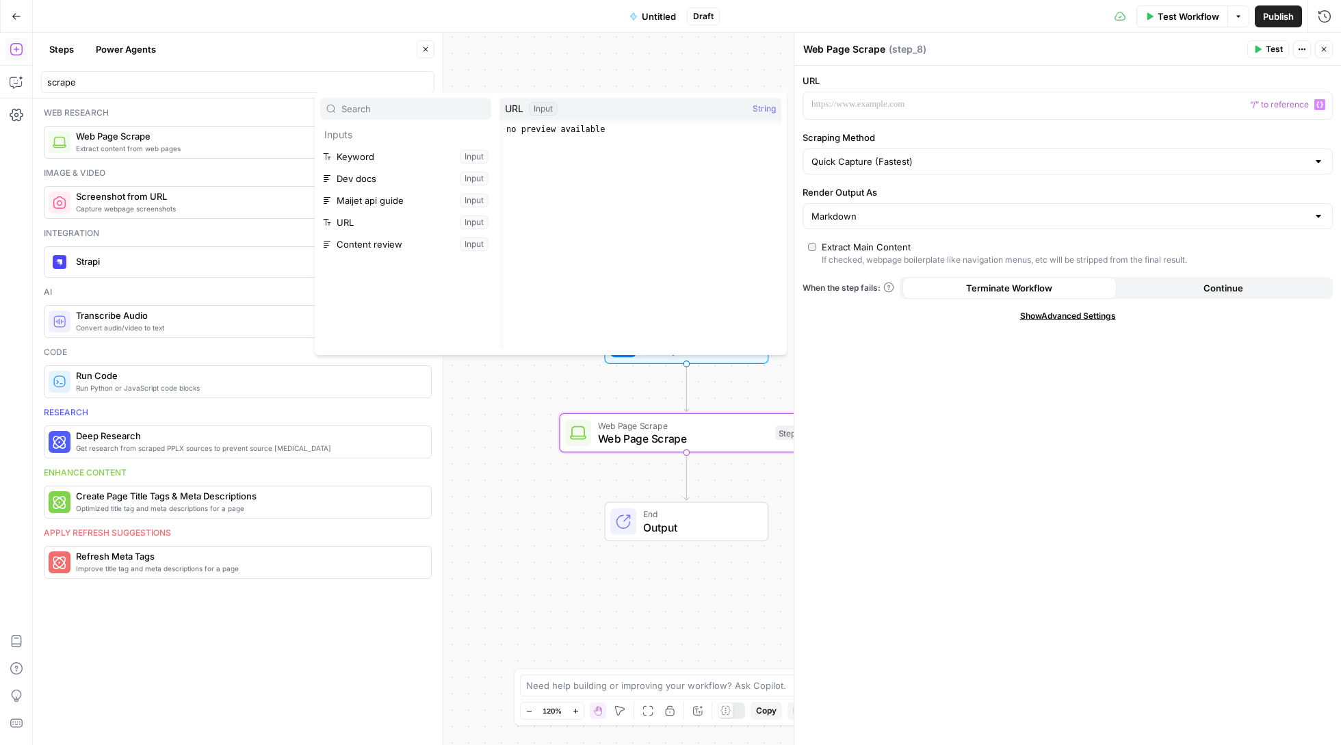
click at [389, 216] on button "Select variable URL" at bounding box center [405, 222] width 171 height 22
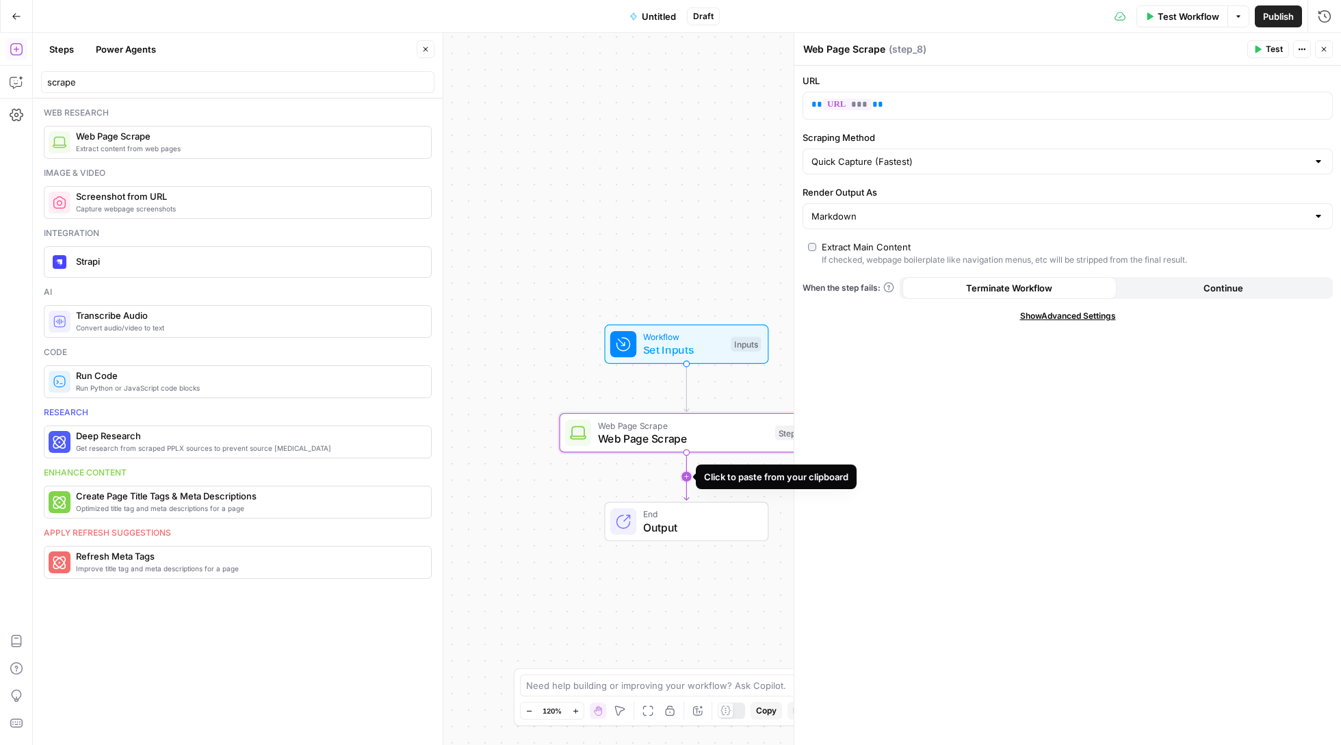
click at [684, 483] on icon "Edge from step_8 to end" at bounding box center [686, 476] width 5 height 47
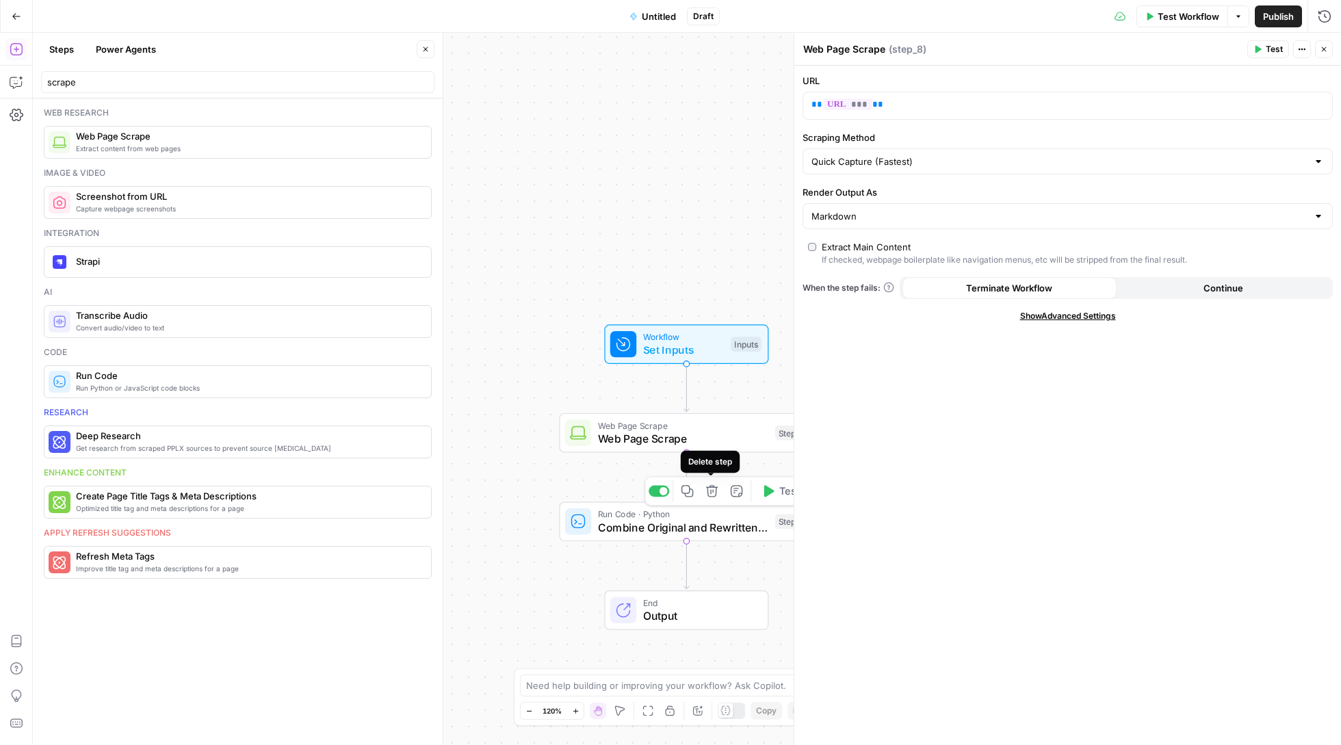
click at [706, 493] on icon "button" at bounding box center [712, 491] width 12 height 12
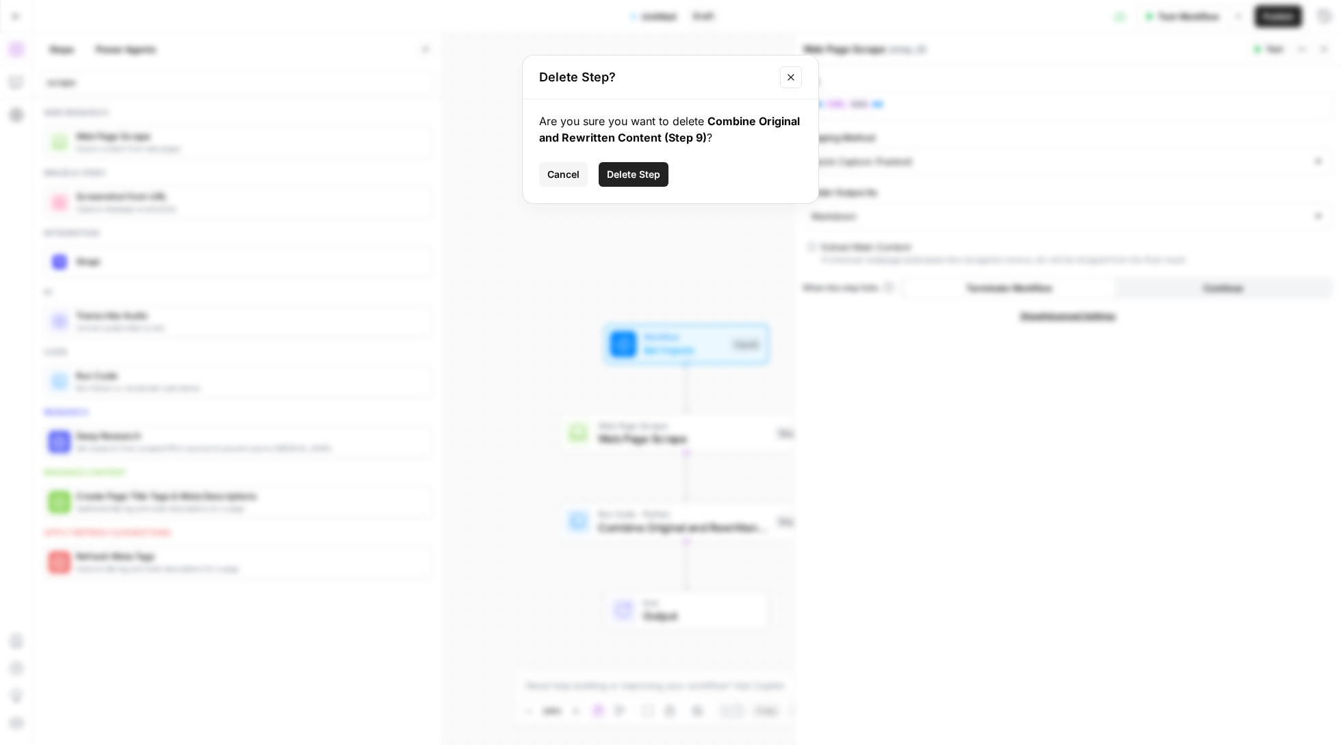
click at [644, 176] on span "Delete Step" at bounding box center [633, 175] width 53 height 14
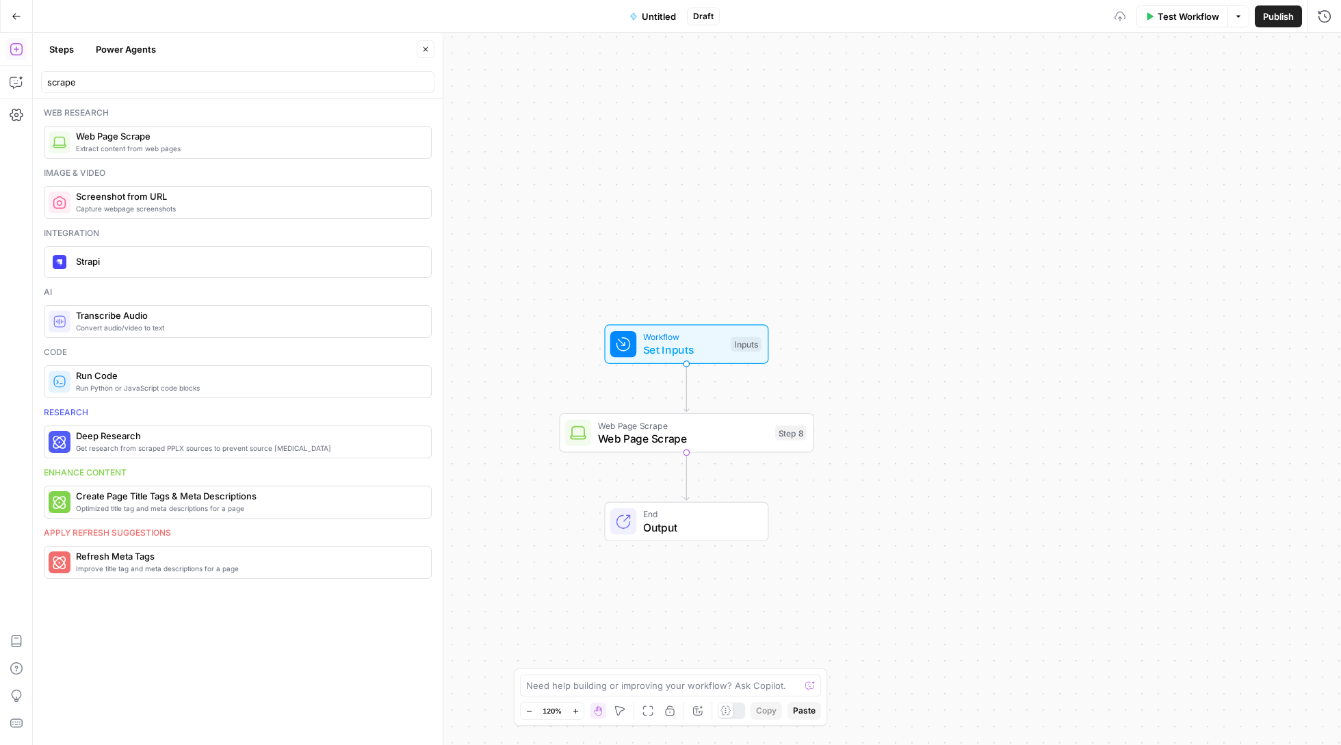
click at [256, 90] on div "scrape" at bounding box center [237, 82] width 393 height 22
click at [242, 81] on input "scrape" at bounding box center [237, 82] width 381 height 14
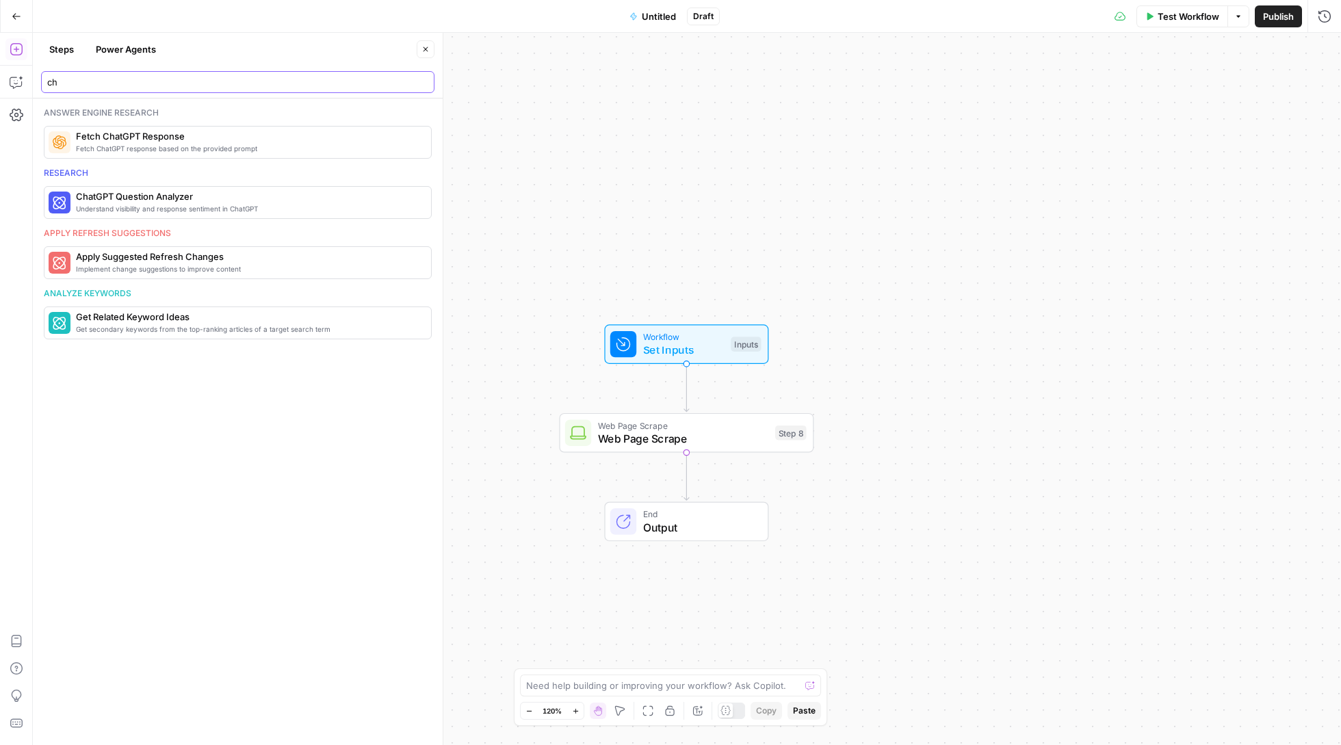
type input "c"
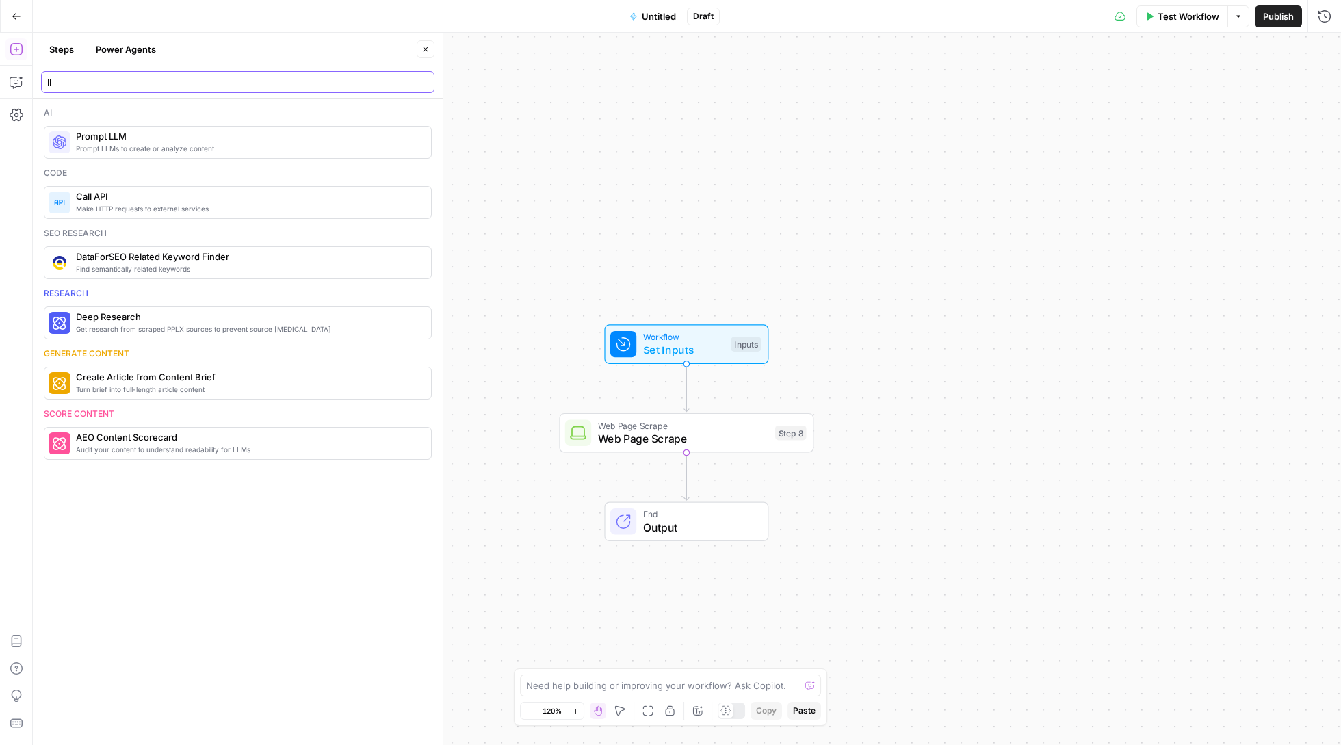
type input "ll"
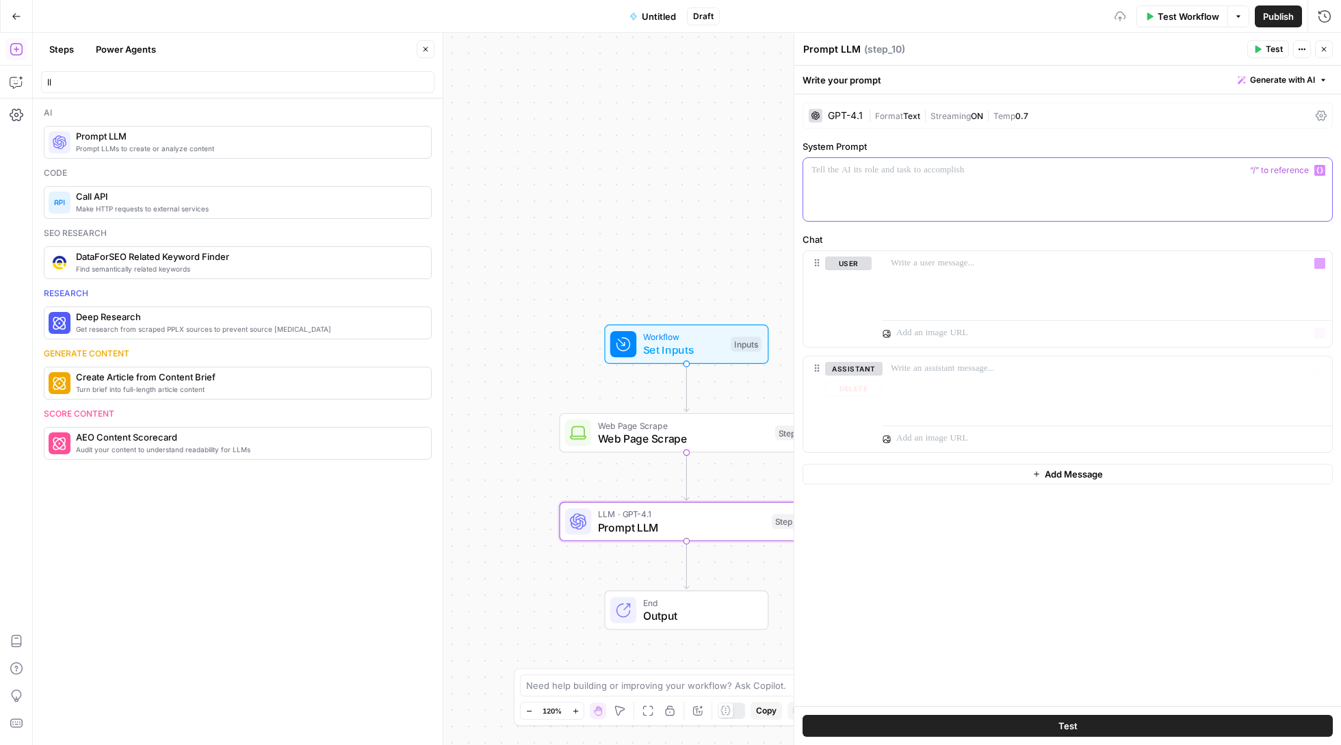
click at [865, 189] on div at bounding box center [1067, 189] width 529 height 63
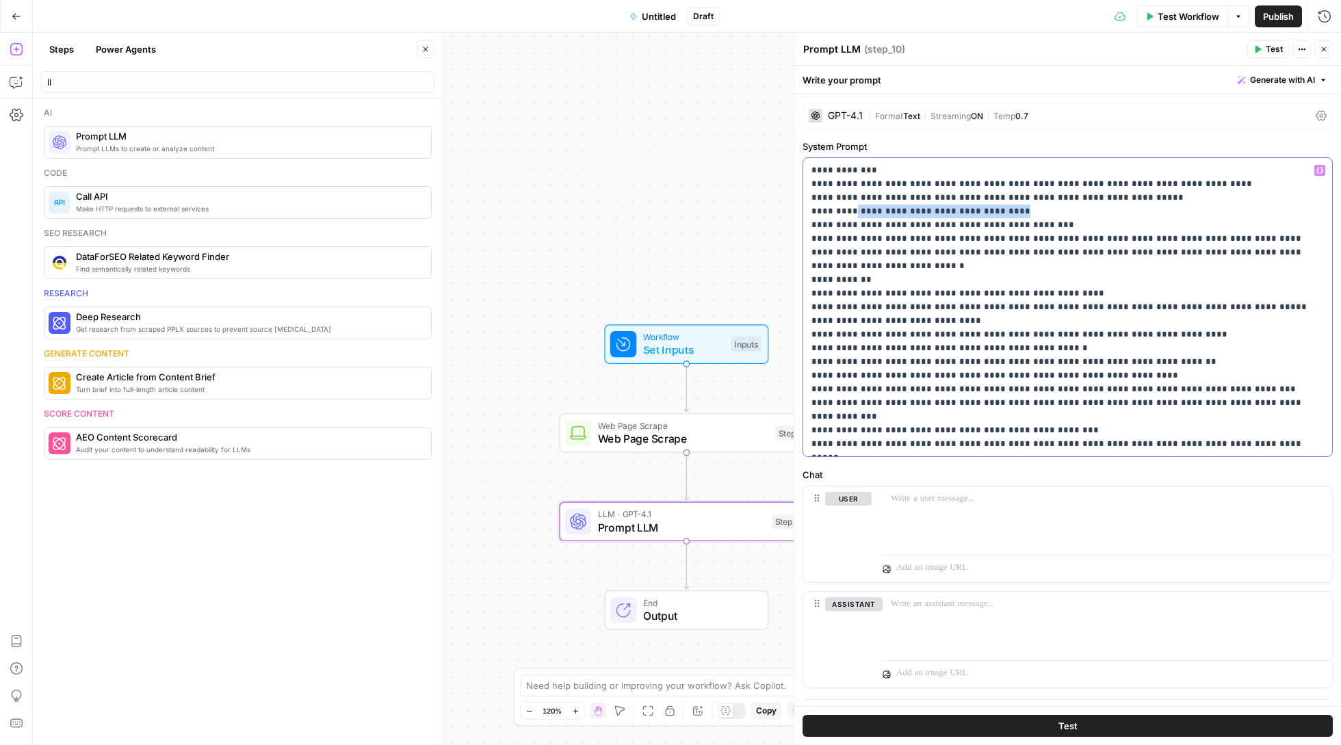
drag, startPoint x: 857, startPoint y: 213, endPoint x: 1014, endPoint y: 215, distance: 157.4
click at [1014, 215] on p "**********" at bounding box center [1067, 307] width 512 height 287
click at [1327, 168] on div "**********" at bounding box center [1067, 307] width 529 height 298
click at [1322, 168] on icon "button" at bounding box center [1319, 170] width 7 height 7
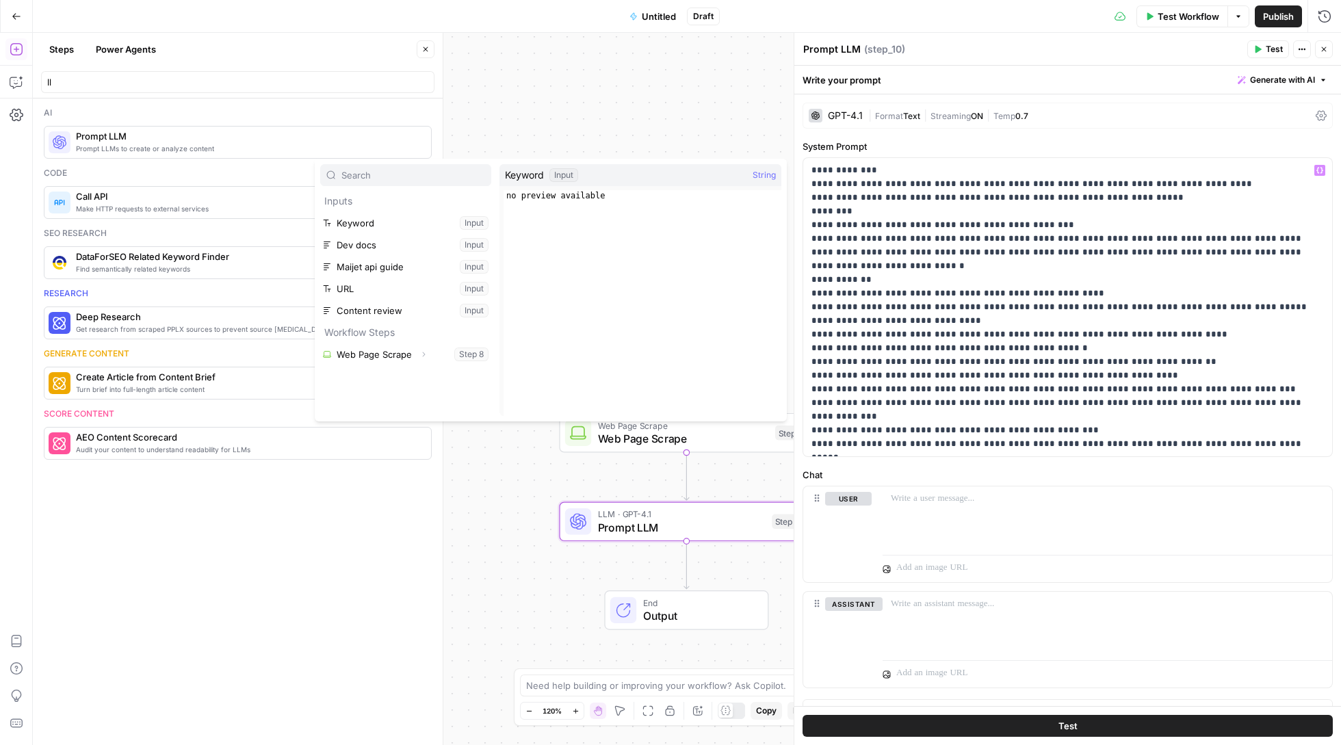
click at [417, 231] on button "Select variable Keyword" at bounding box center [405, 223] width 171 height 22
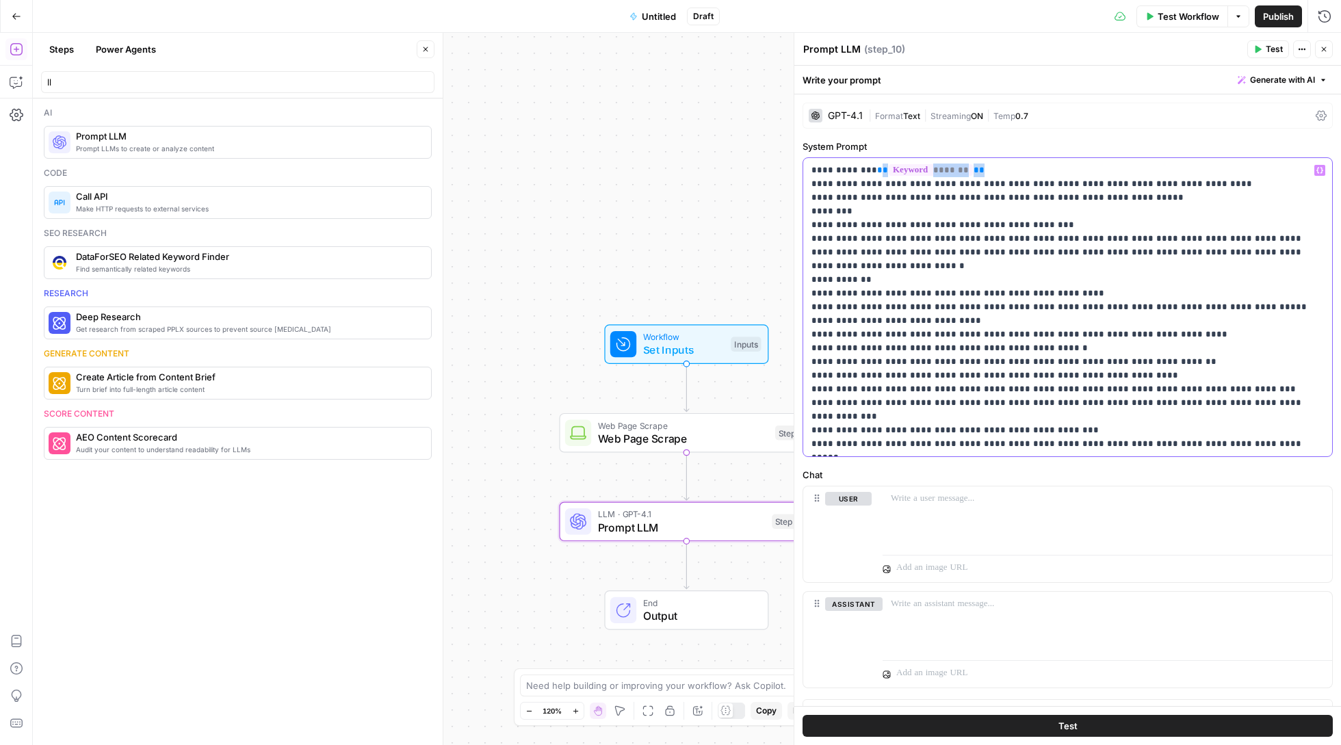
drag, startPoint x: 992, startPoint y: 177, endPoint x: 881, endPoint y: 175, distance: 110.8
click at [881, 175] on p "**********" at bounding box center [1067, 307] width 512 height 287
click at [1041, 178] on p "**********" at bounding box center [1067, 307] width 512 height 287
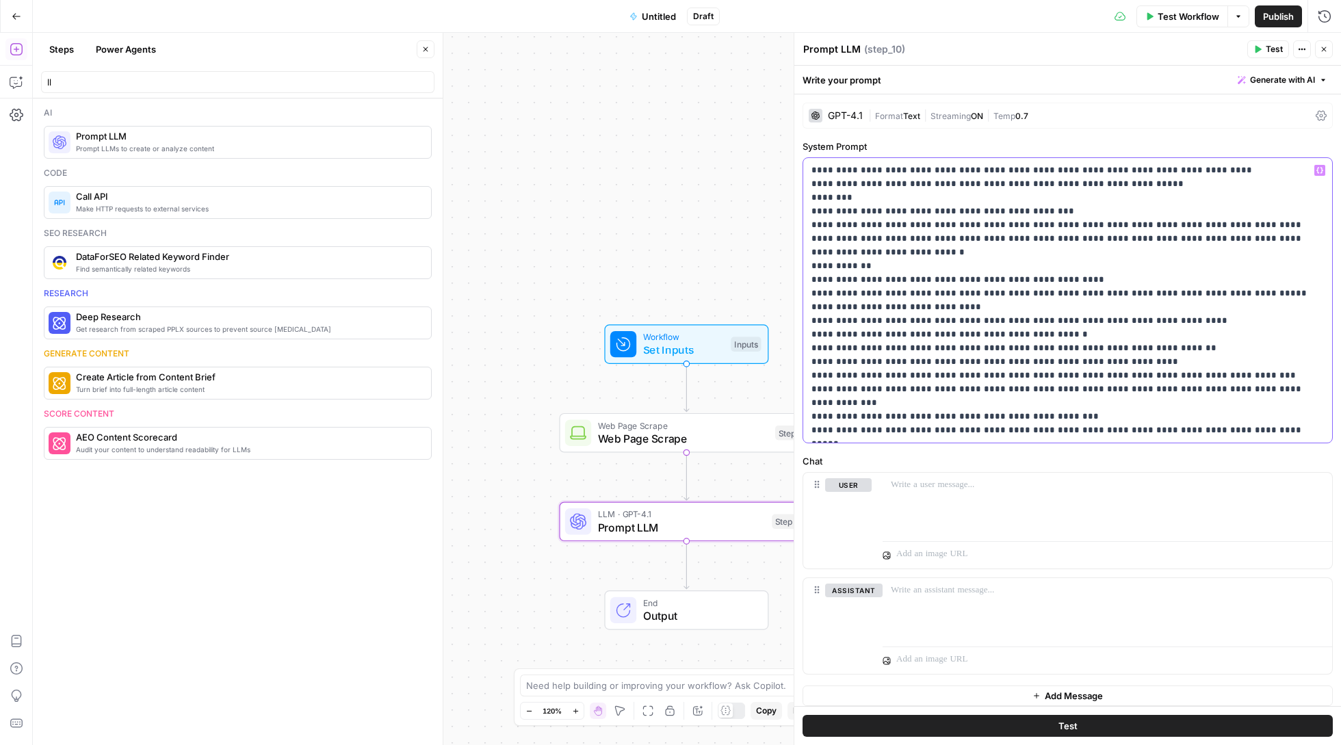
click at [926, 203] on p "**********" at bounding box center [1067, 301] width 512 height 274
click at [926, 198] on p "**********" at bounding box center [1067, 301] width 512 height 274
click at [1320, 171] on icon "button" at bounding box center [1319, 170] width 7 height 7
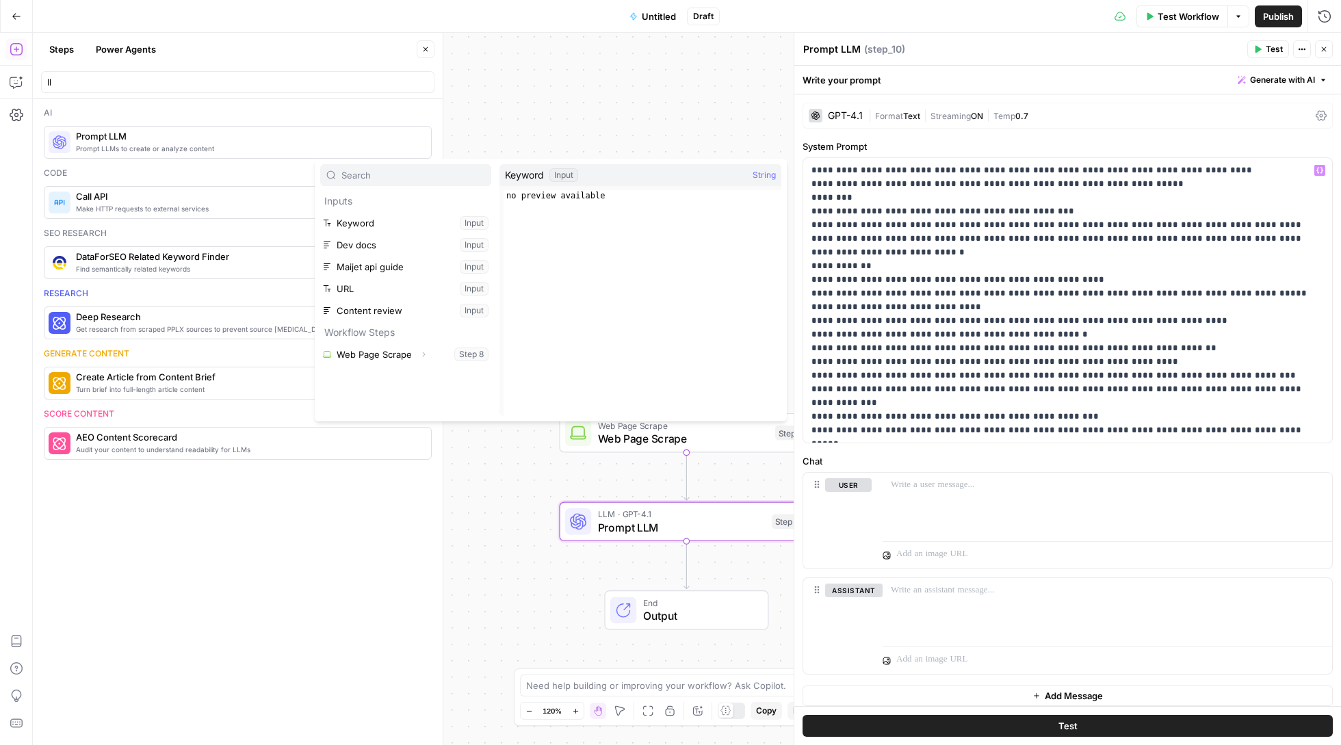
click at [400, 226] on button "Select variable Keyword" at bounding box center [405, 223] width 171 height 22
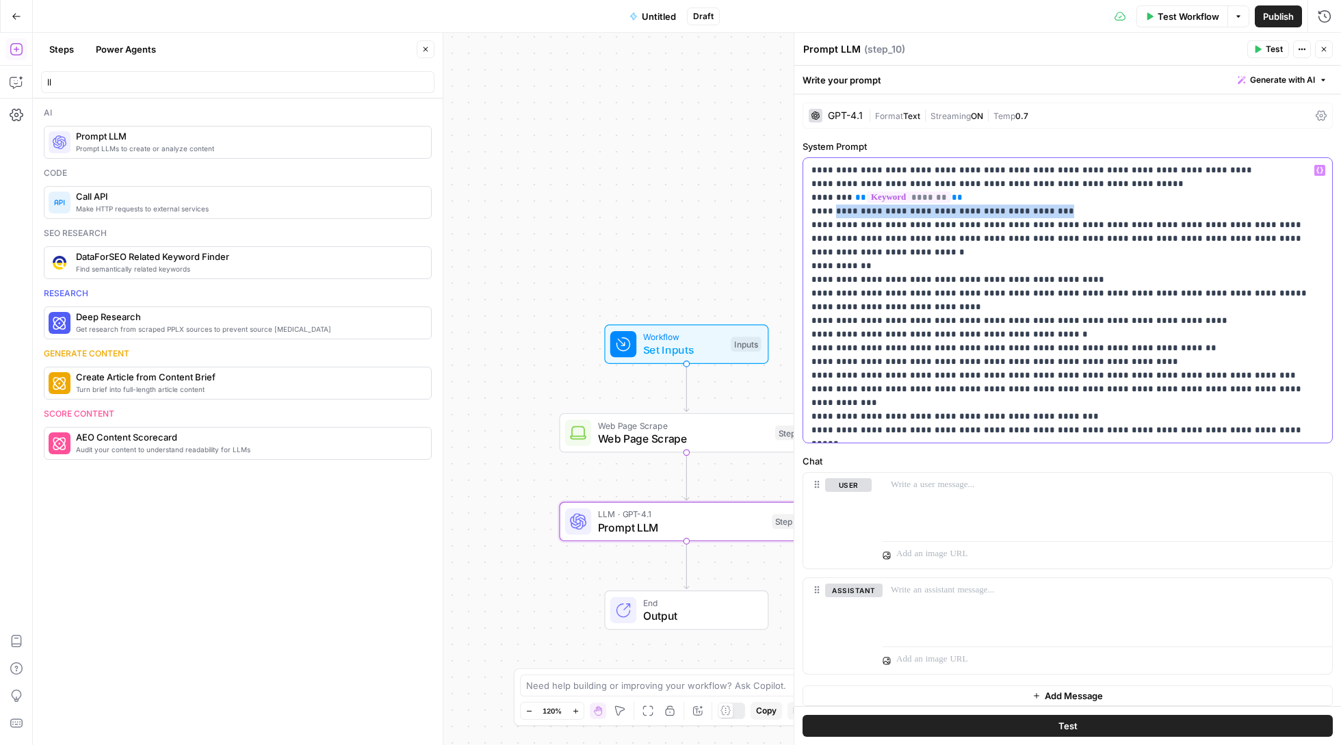
drag, startPoint x: 835, startPoint y: 211, endPoint x: 1041, endPoint y: 212, distance: 205.2
click at [1041, 212] on p "**********" at bounding box center [1067, 301] width 512 height 274
click at [1319, 172] on icon "button" at bounding box center [1319, 170] width 7 height 7
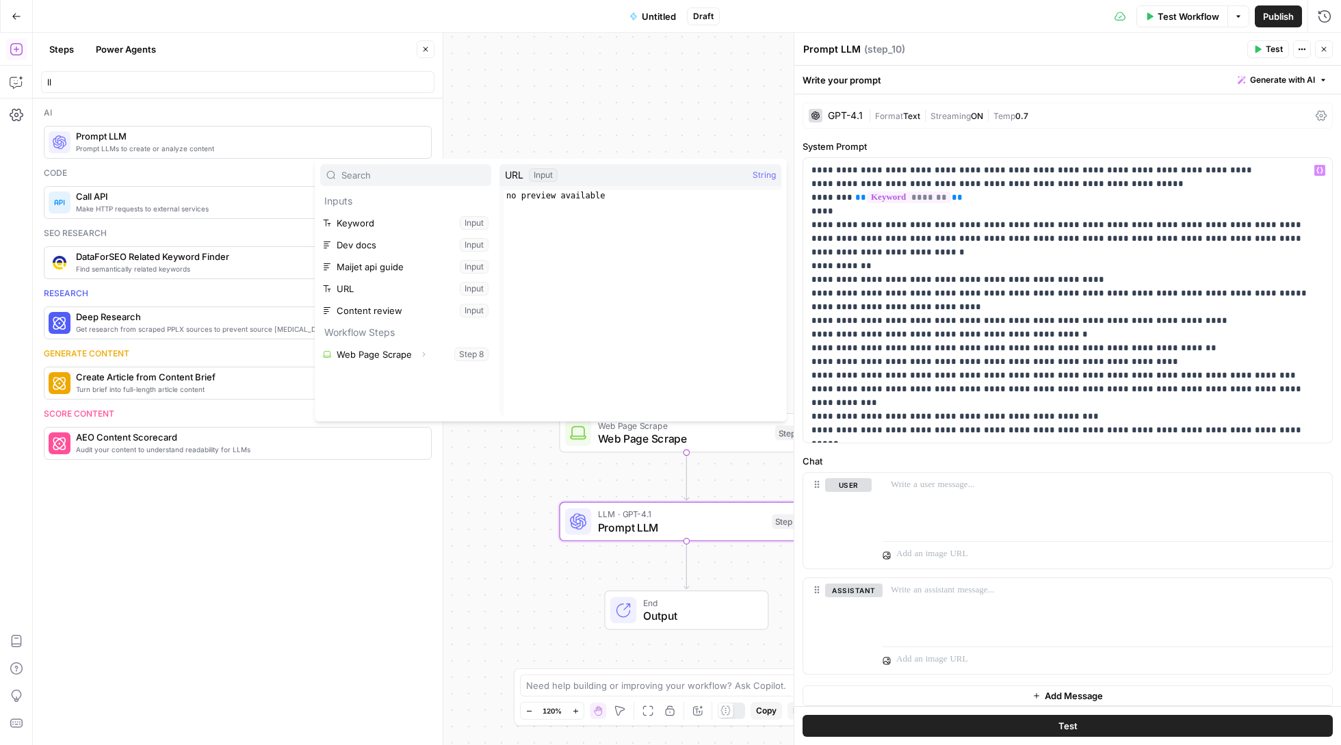
click at [401, 291] on button "Select variable URL" at bounding box center [405, 289] width 171 height 22
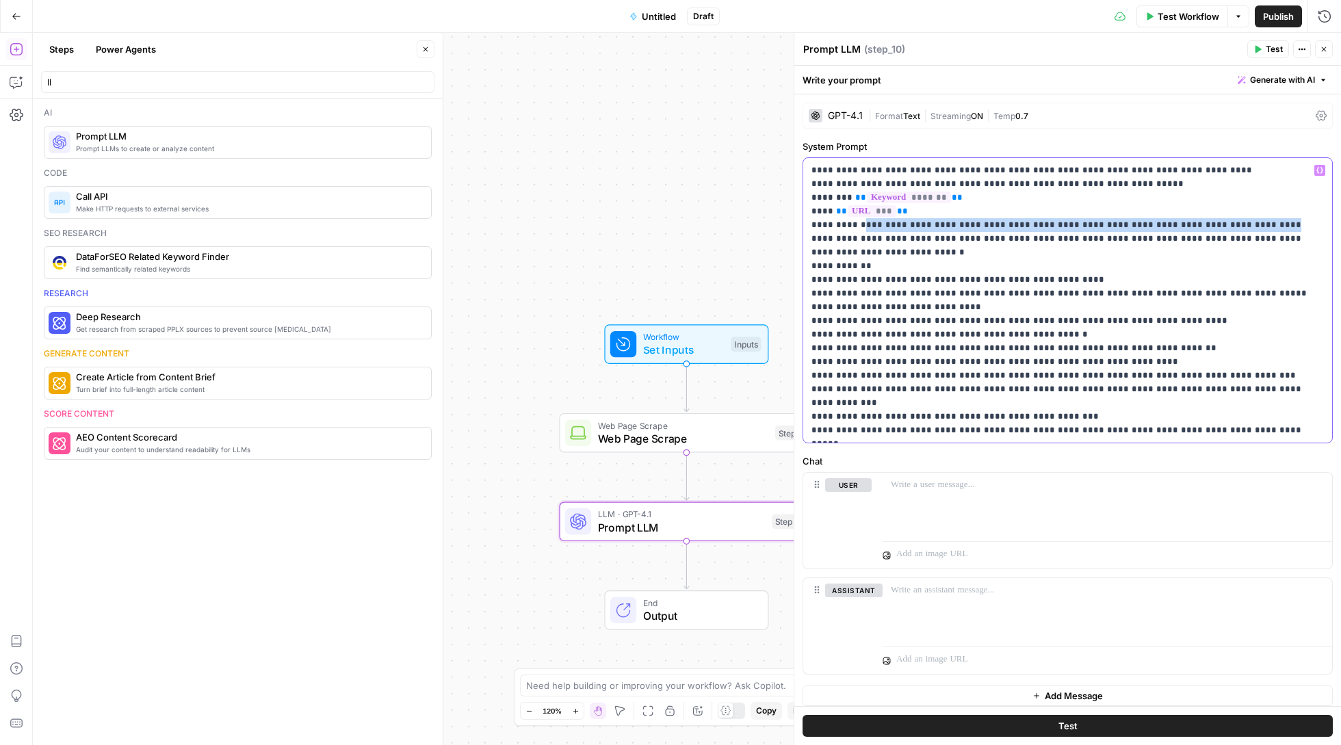
drag, startPoint x: 862, startPoint y: 222, endPoint x: 1273, endPoint y: 224, distance: 411.2
click at [1273, 225] on p "**********" at bounding box center [1067, 301] width 512 height 274
click at [1319, 173] on icon "button" at bounding box center [1319, 170] width 7 height 7
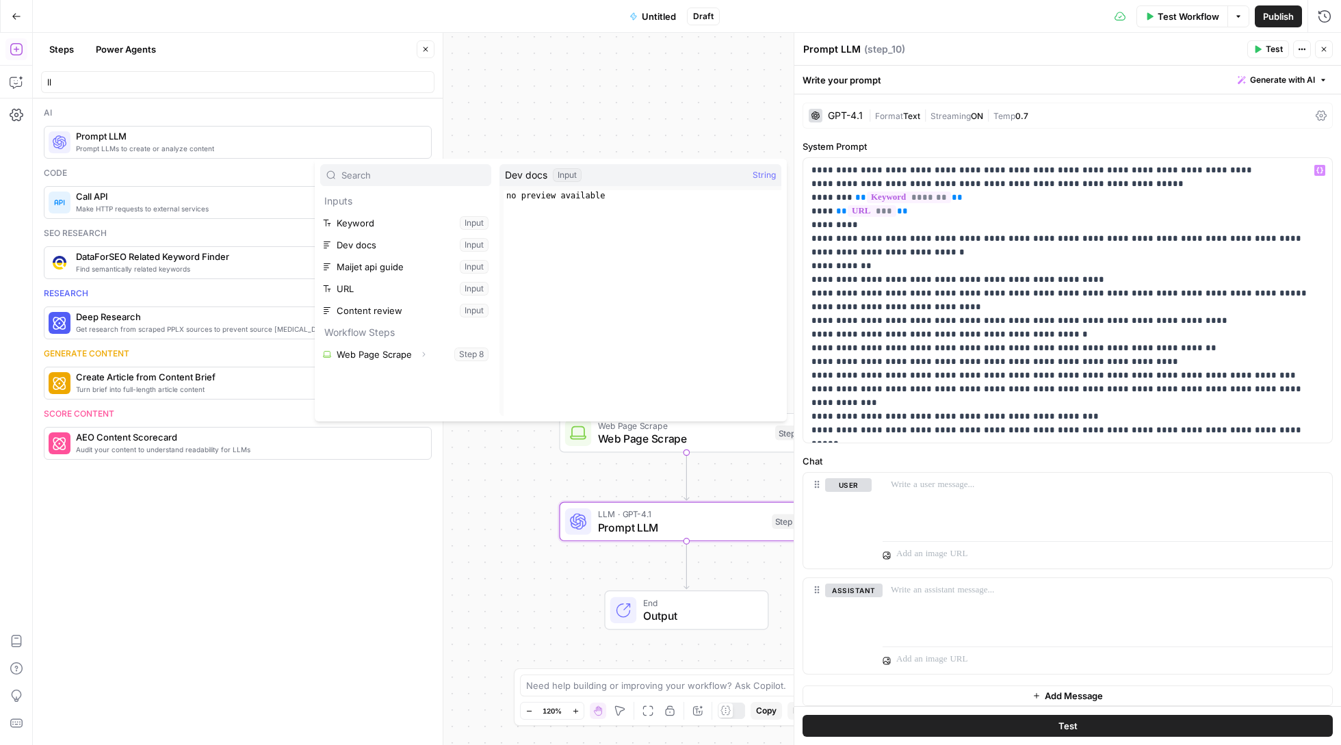
click at [408, 250] on button "Select variable Dev docs" at bounding box center [405, 245] width 171 height 22
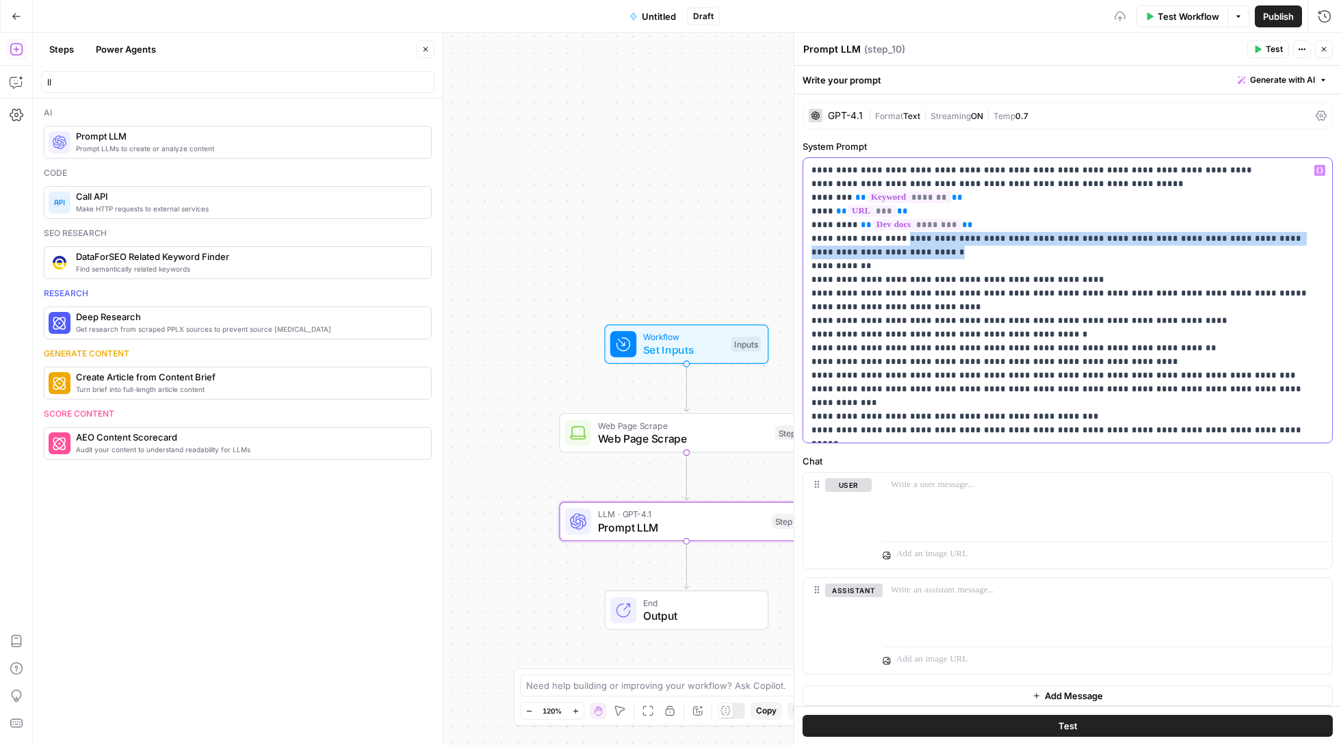
drag, startPoint x: 920, startPoint y: 252, endPoint x: 898, endPoint y: 239, distance: 26.1
click at [898, 239] on p "**********" at bounding box center [1067, 301] width 512 height 274
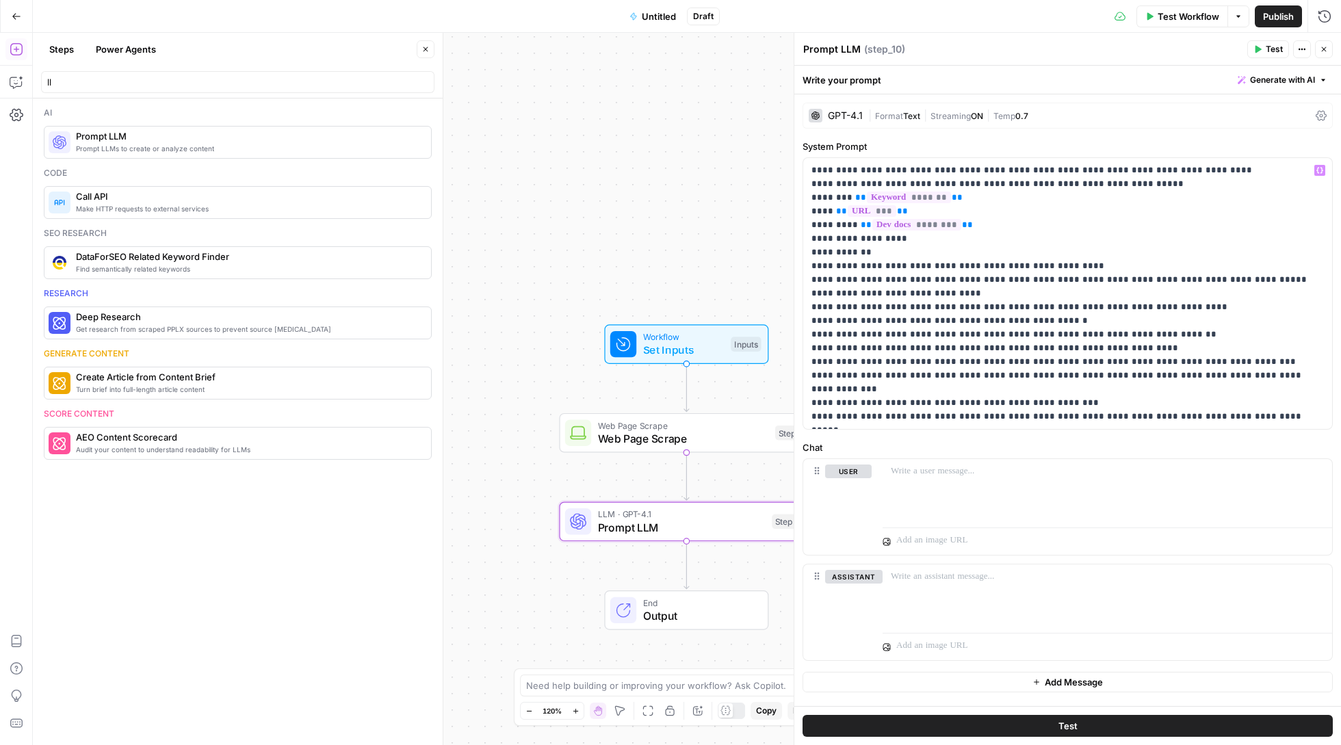
click at [1320, 172] on icon "button" at bounding box center [1319, 170] width 7 height 7
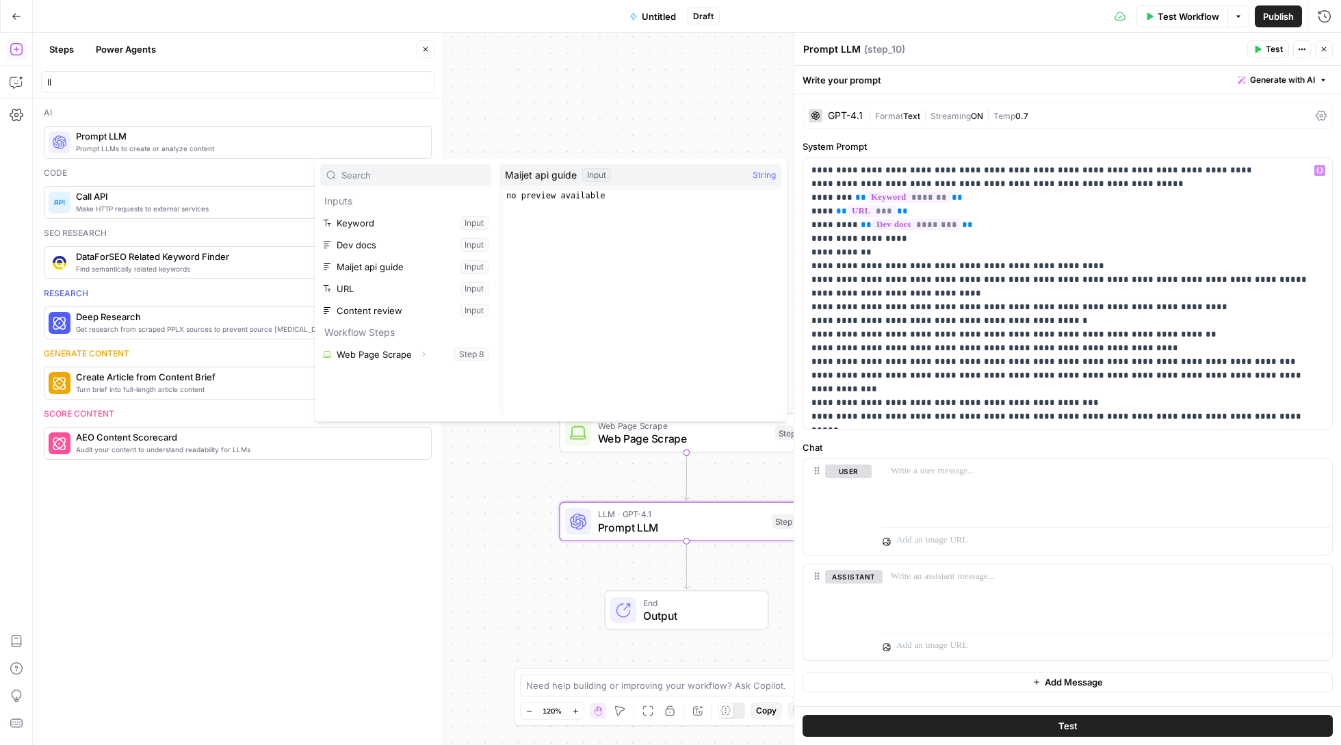
click at [412, 263] on button "Select variable Maijet api guide" at bounding box center [405, 267] width 171 height 22
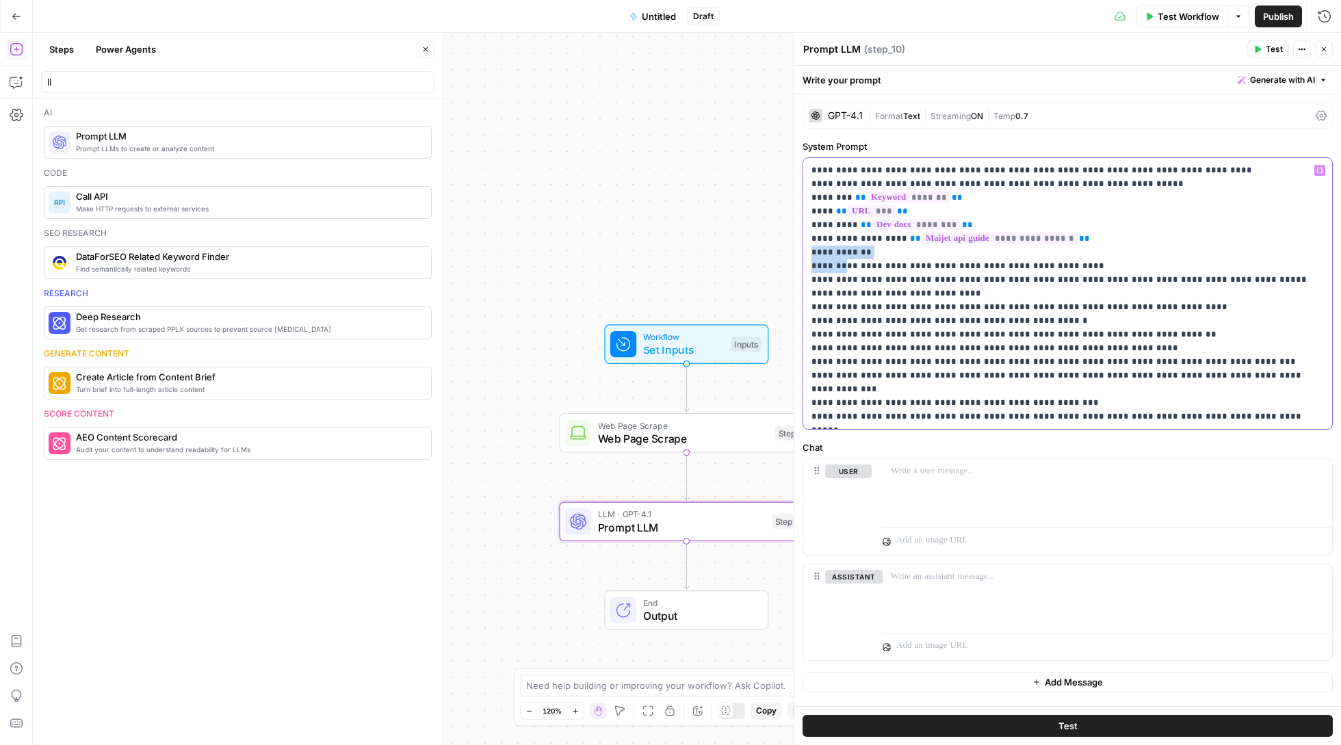
drag, startPoint x: 811, startPoint y: 252, endPoint x: 846, endPoint y: 263, distance: 35.9
click at [846, 263] on p "**********" at bounding box center [1067, 294] width 512 height 260
click at [811, 263] on p "**********" at bounding box center [1067, 294] width 512 height 260
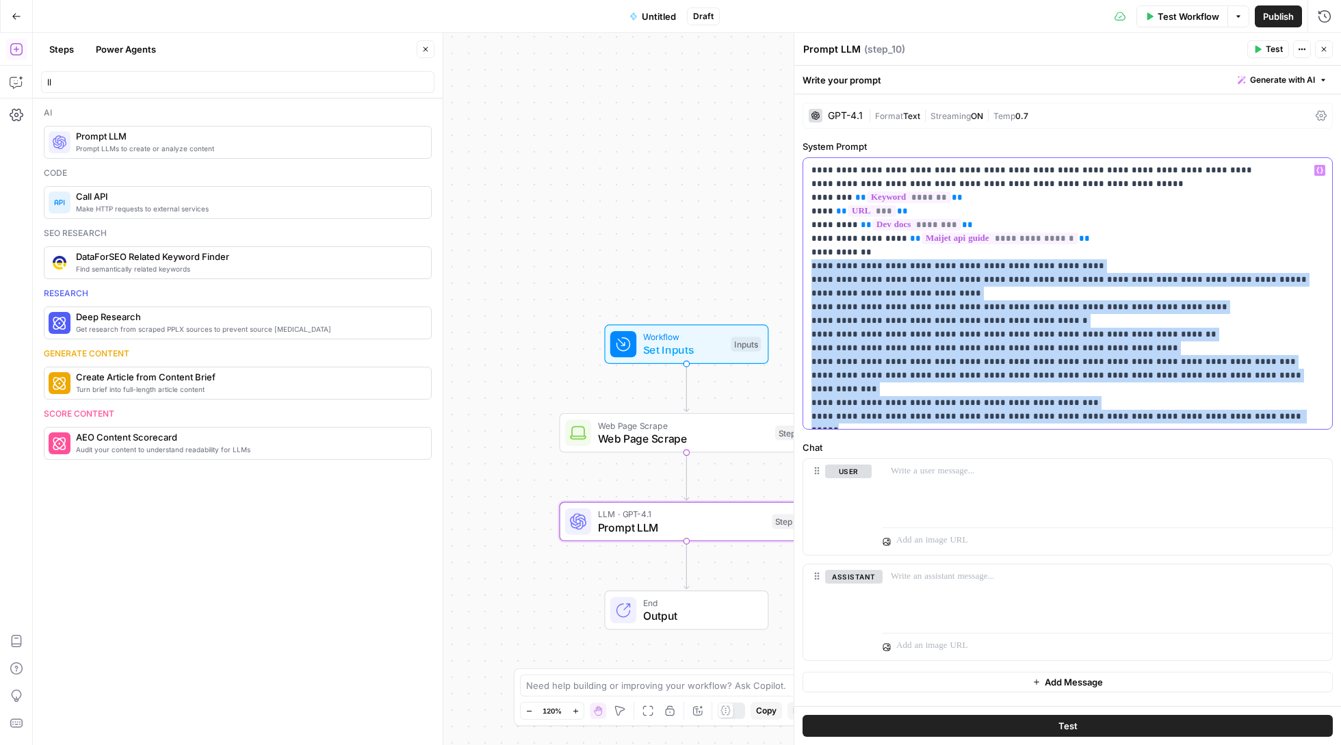
drag, startPoint x: 811, startPoint y: 263, endPoint x: 1289, endPoint y: 430, distance: 505.8
click at [1289, 430] on div "**********" at bounding box center [1067, 400] width 547 height 612
copy p "**********"
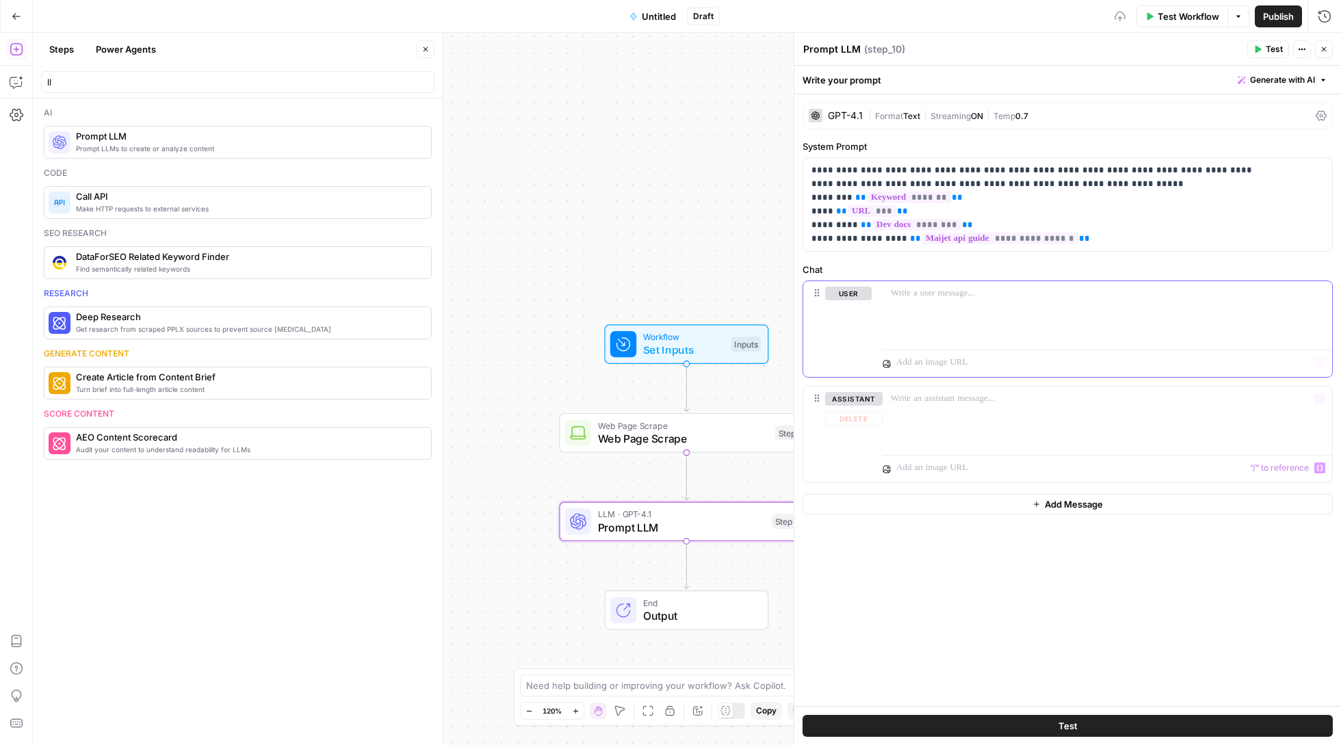
click at [980, 317] on div at bounding box center [1107, 312] width 449 height 63
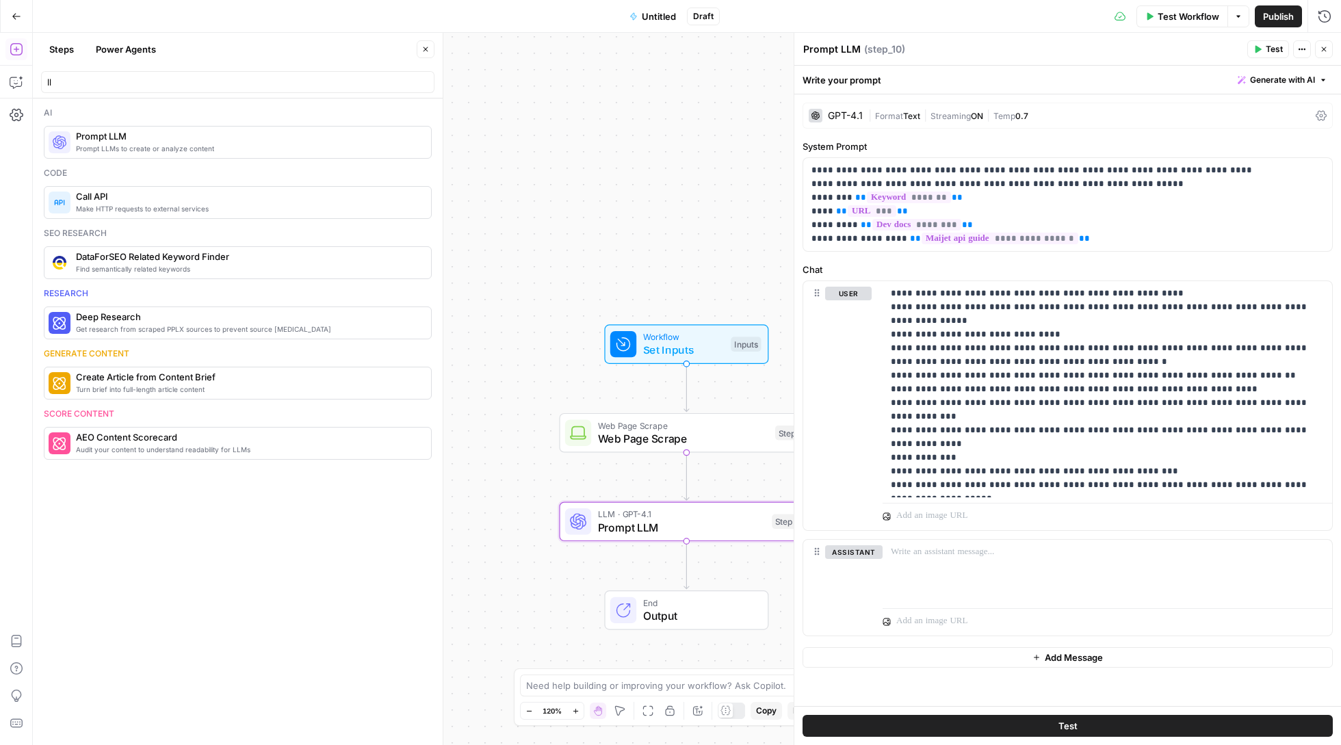
click at [833, 116] on div "GPT-4.1" at bounding box center [845, 116] width 35 height 10
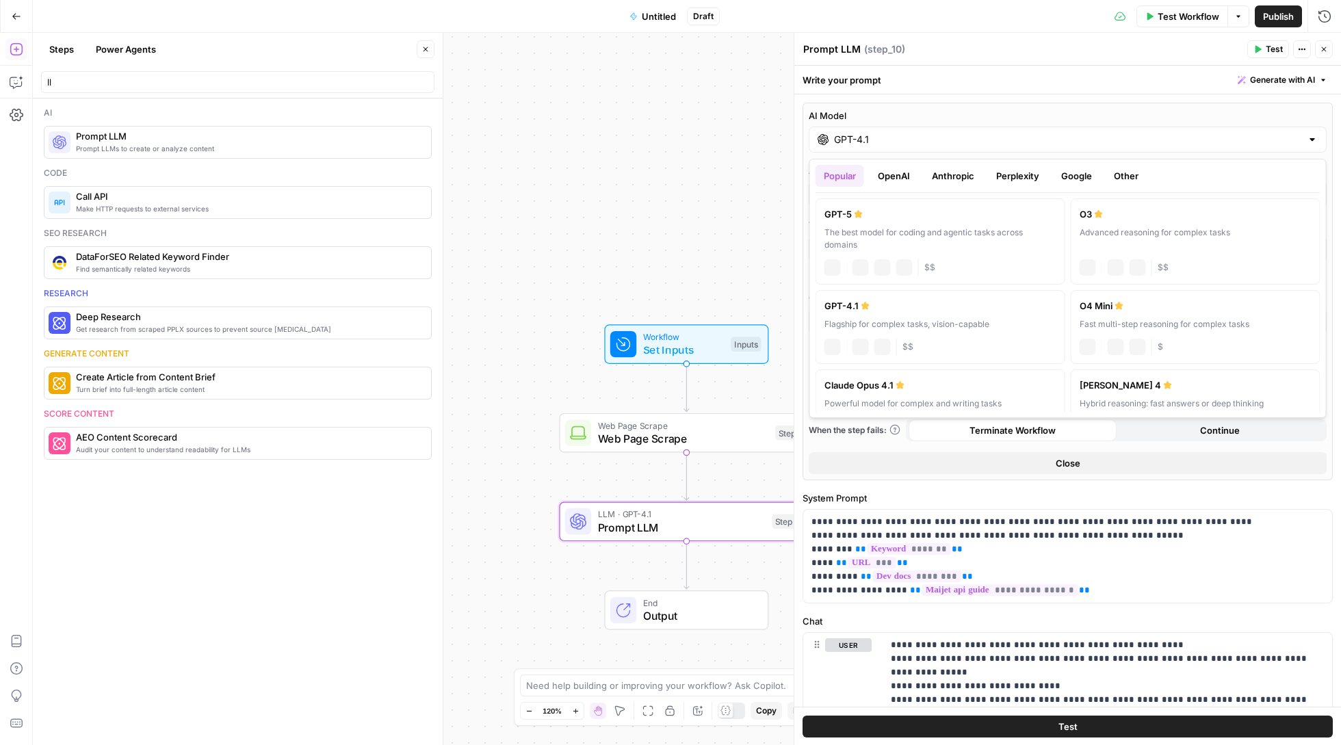
click at [855, 140] on input "GPT-4.1" at bounding box center [1067, 140] width 467 height 14
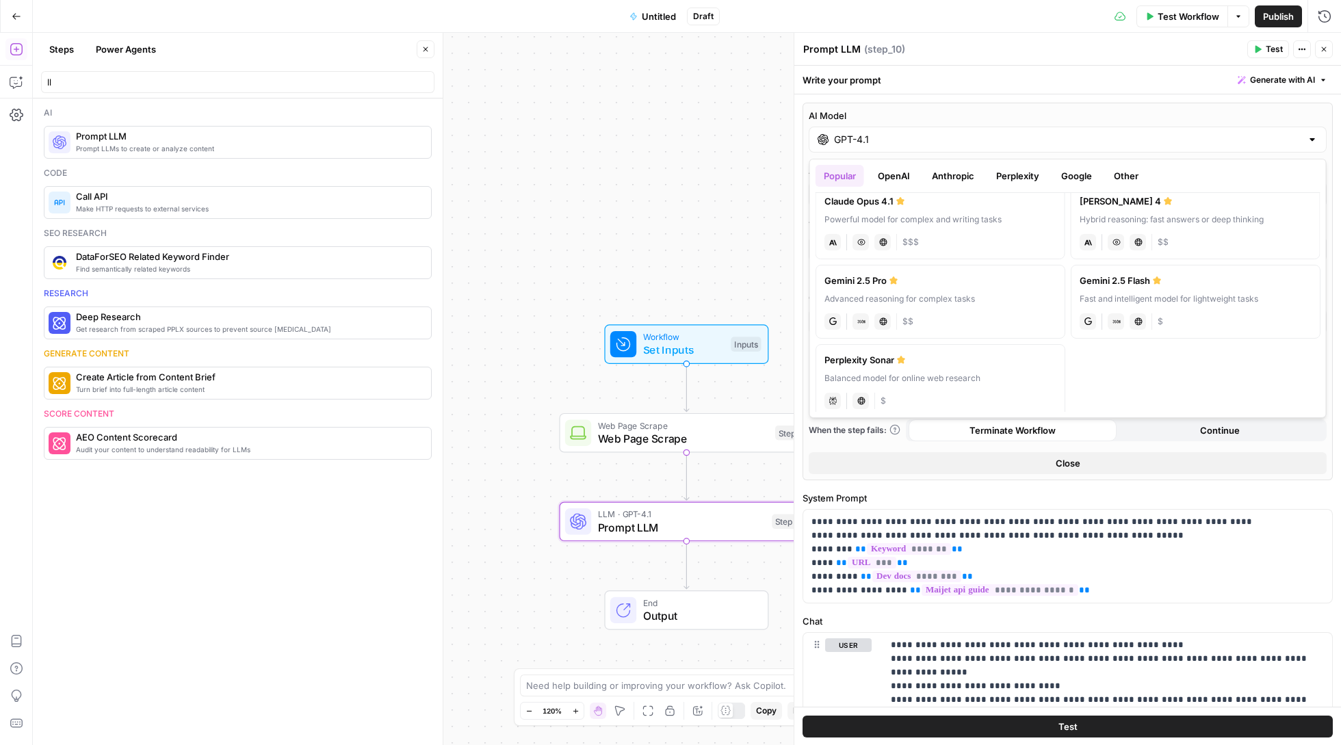
scroll to position [183, 0]
click at [901, 176] on button "OpenAI" at bounding box center [894, 176] width 49 height 22
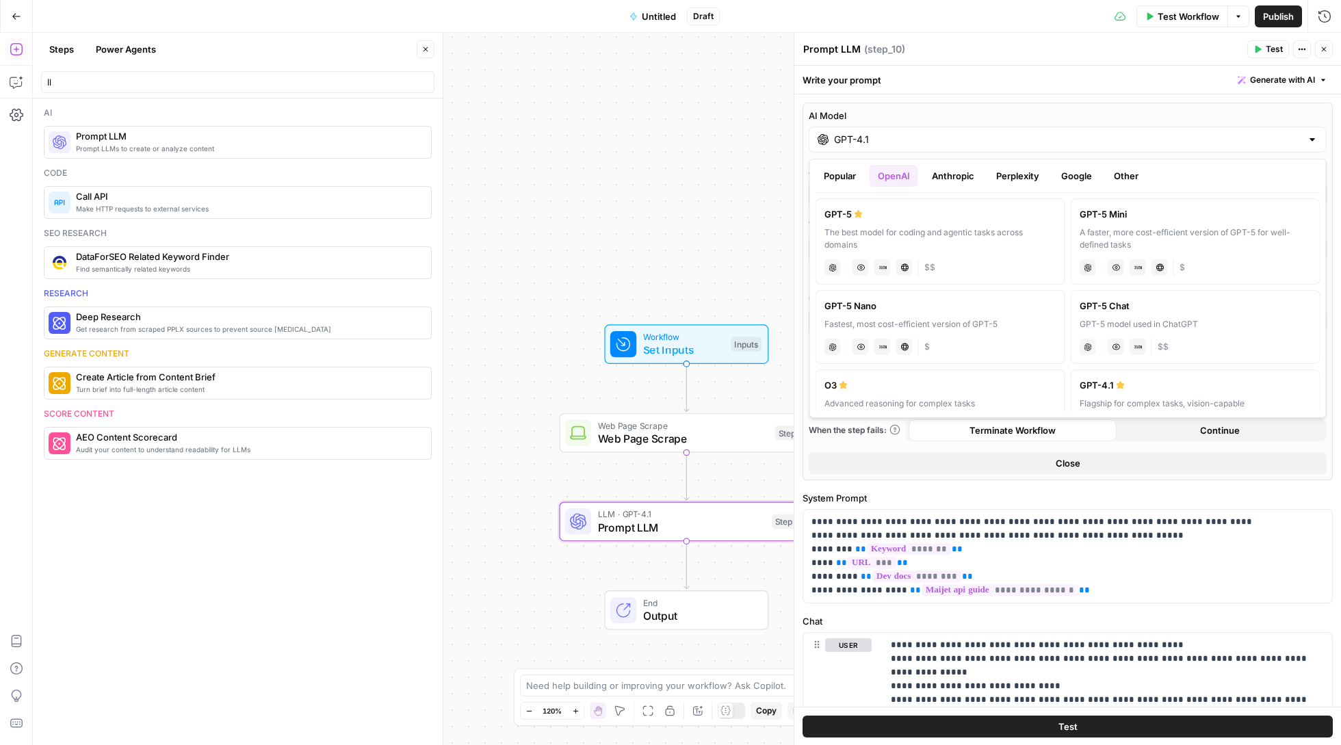
scroll to position [0, 0]
click at [991, 226] on label "GPT-5 The best model for coding and agentic tasks across domains chat Vision Ca…" at bounding box center [940, 241] width 250 height 86
type input "GPT-5"
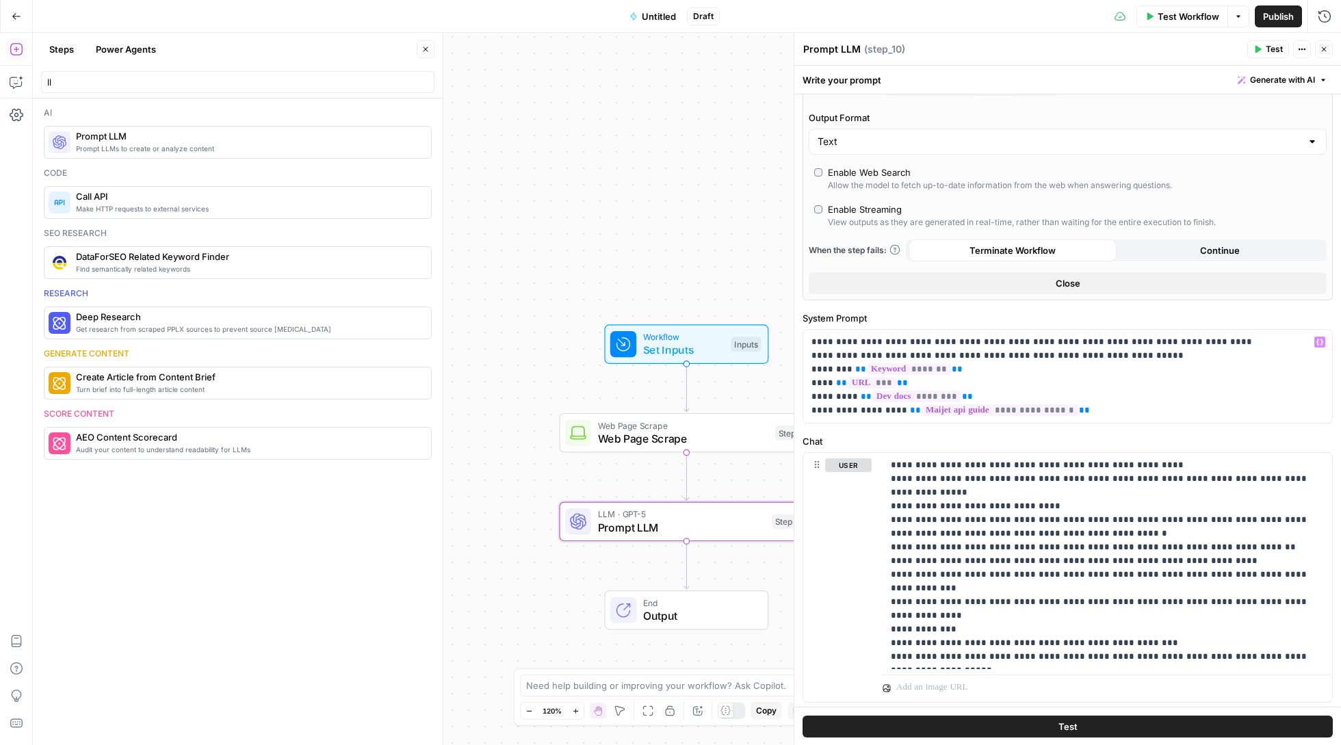
scroll to position [220, 0]
click at [846, 165] on div "Enable Web Search" at bounding box center [869, 169] width 83 height 14
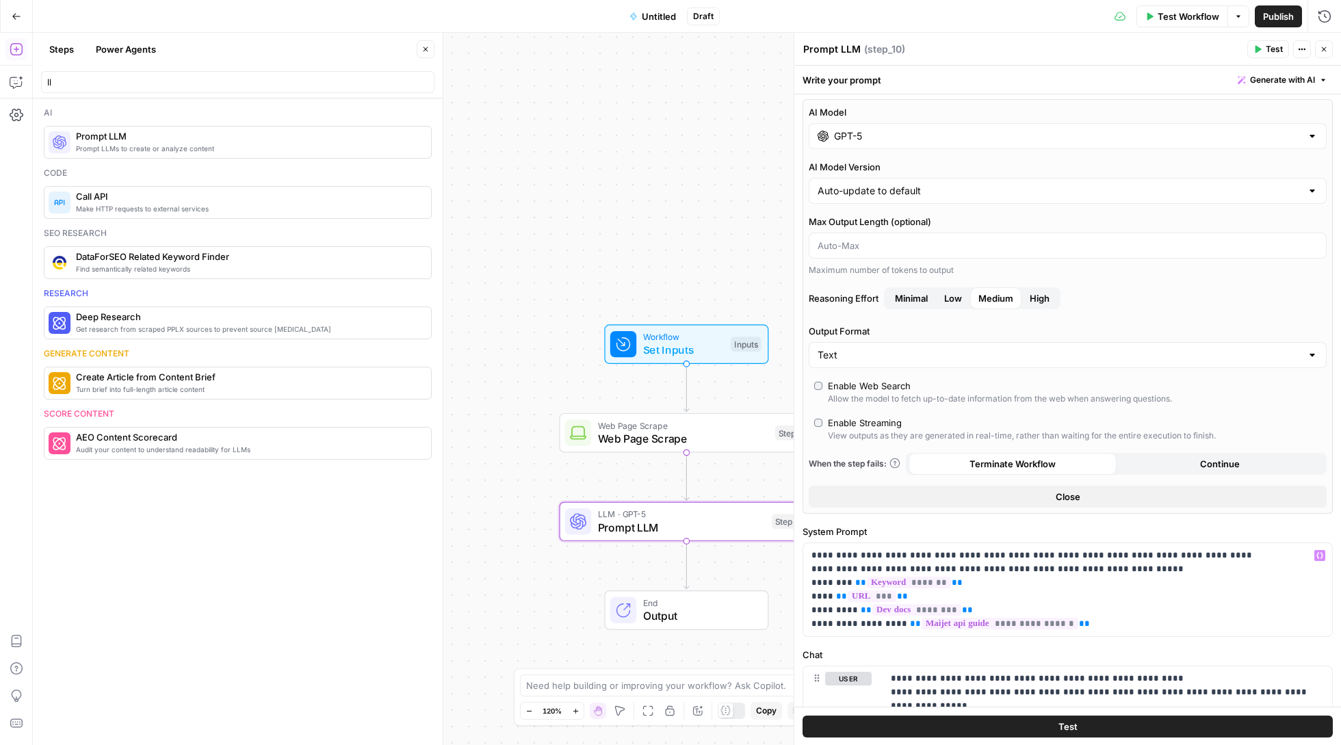
scroll to position [0, 0]
click at [1035, 299] on span "High" at bounding box center [1040, 302] width 20 height 14
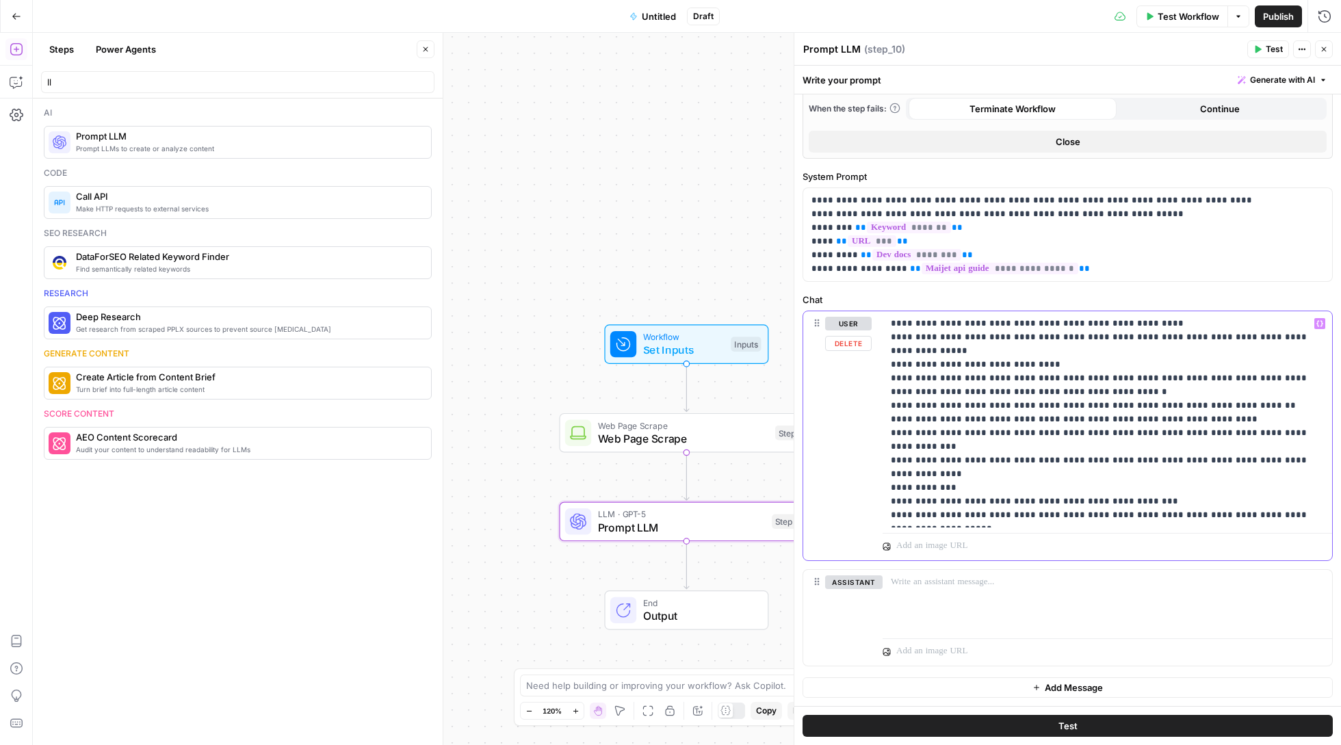
click at [1171, 321] on p "**********" at bounding box center [1107, 419] width 432 height 205
drag, startPoint x: 1174, startPoint y: 318, endPoint x: 1015, endPoint y: 319, distance: 158.7
click at [1015, 319] on p "**********" at bounding box center [1107, 419] width 432 height 205
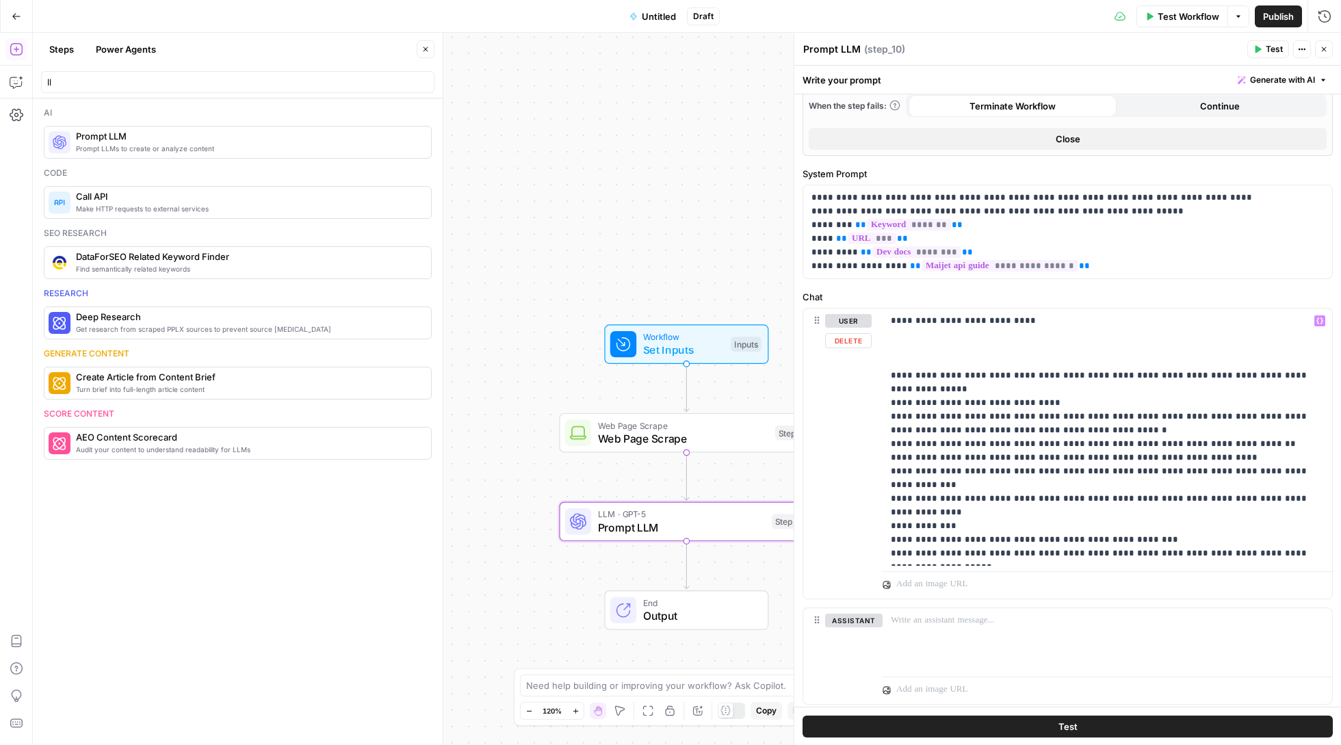
click at [1320, 324] on icon "button" at bounding box center [1319, 320] width 7 height 7
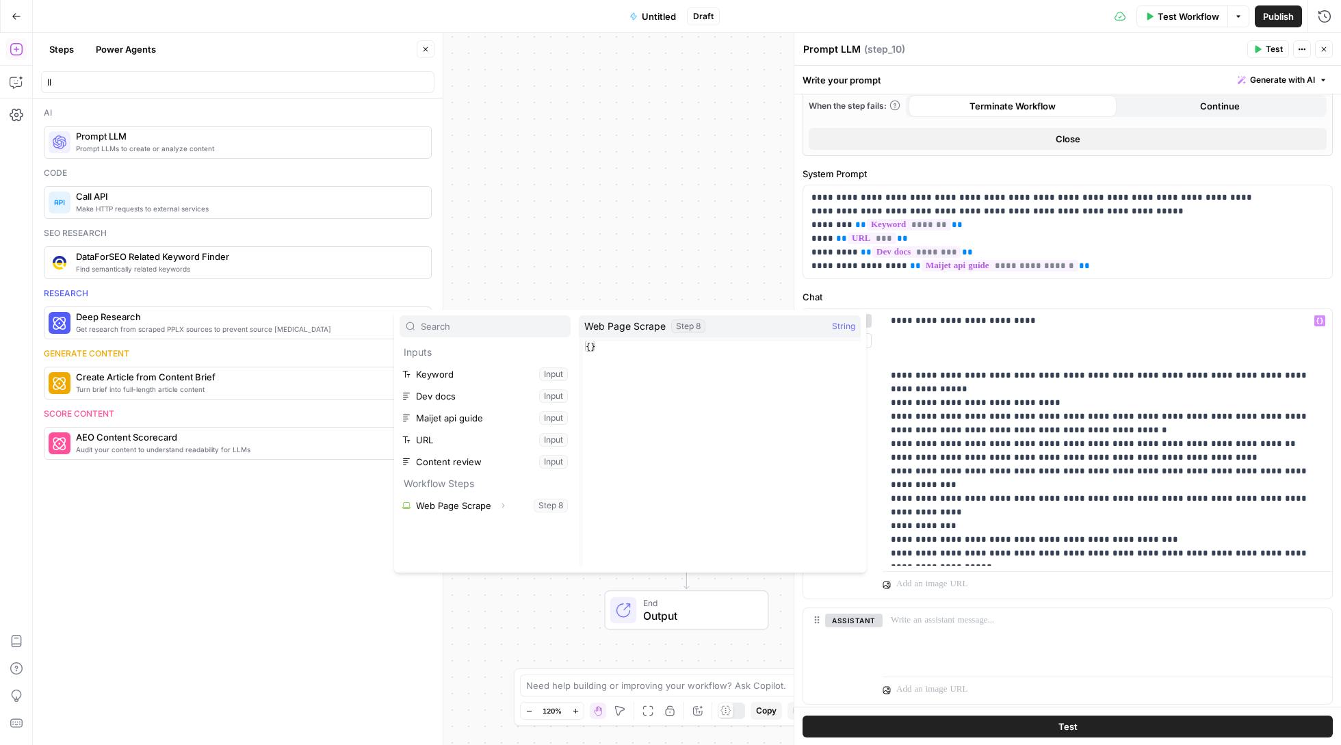
click at [465, 504] on button "Select variable Web Page Scrape" at bounding box center [485, 506] width 171 height 22
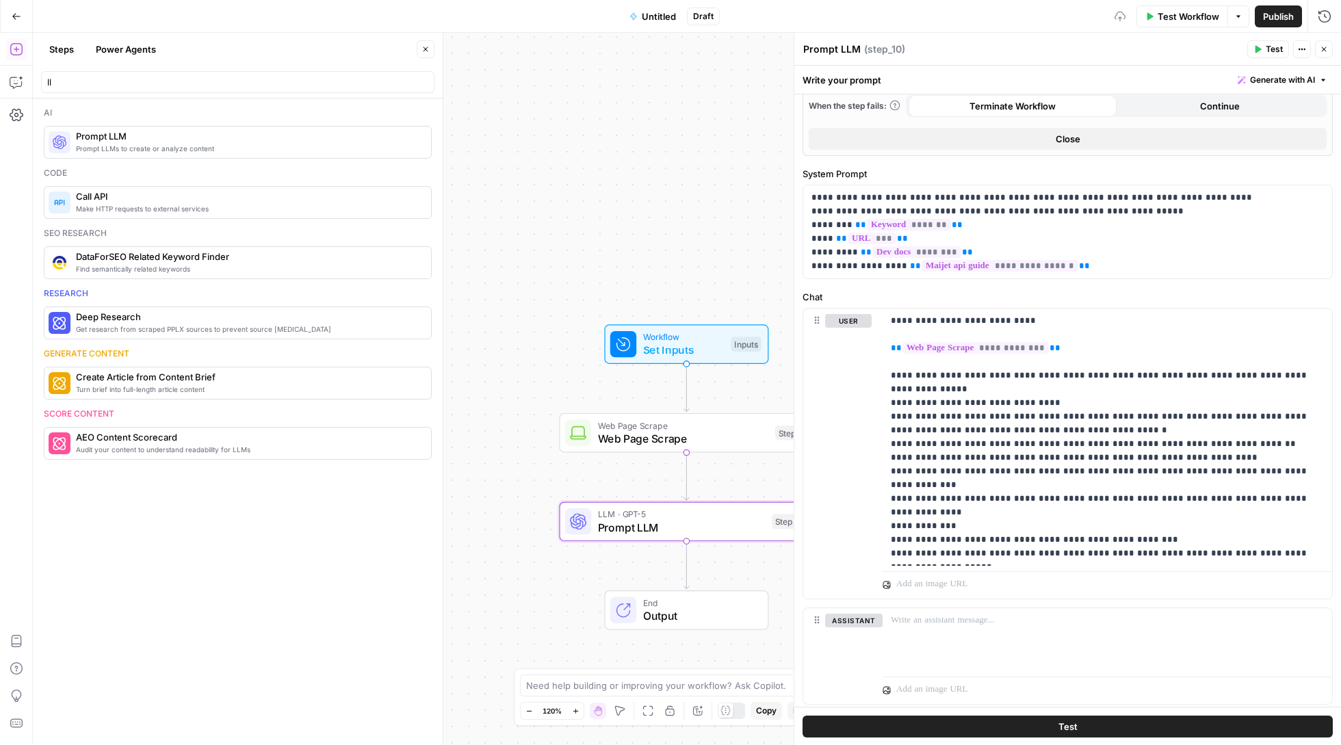
click at [1183, 18] on span "Test Workflow" at bounding box center [1189, 17] width 62 height 14
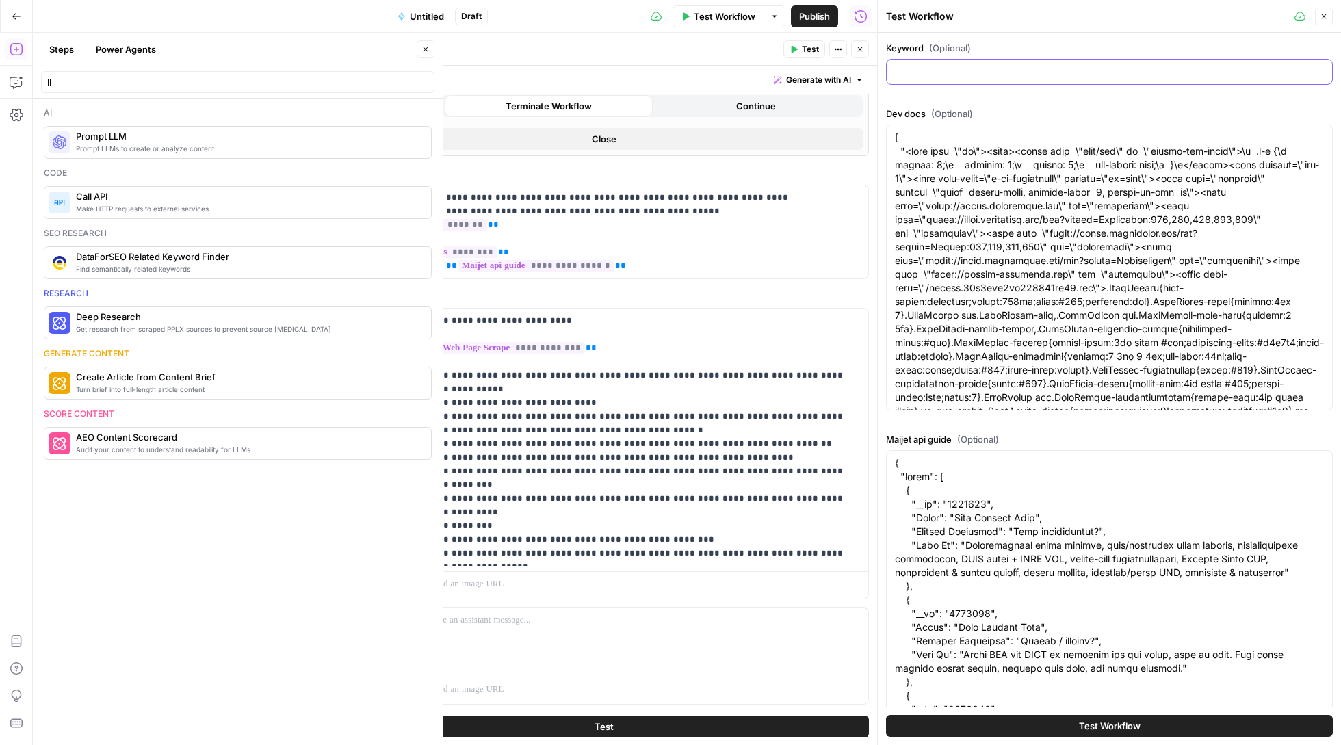
click at [966, 77] on input "Keyword (Optional)" at bounding box center [1109, 72] width 429 height 14
click at [939, 75] on input "em" at bounding box center [1109, 72] width 429 height 14
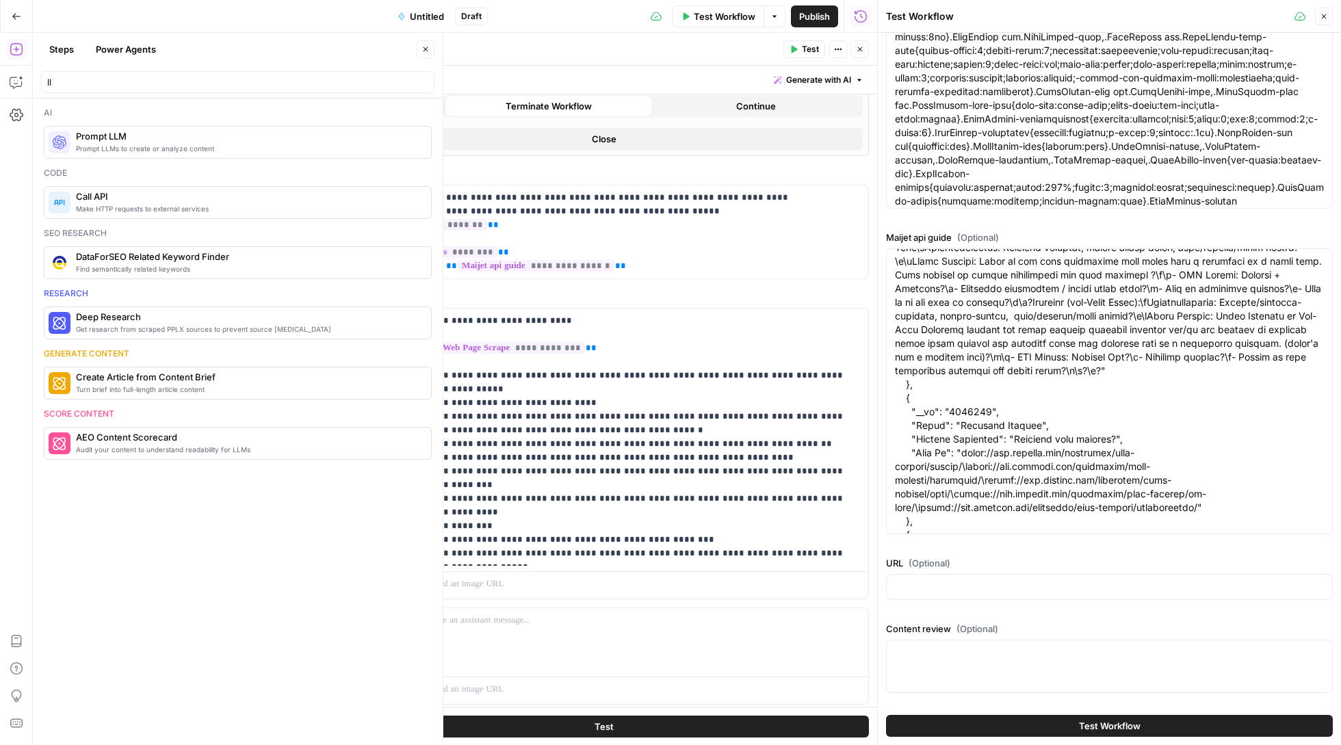
scroll to position [202, 0]
type input "code email receipt template"
click at [1043, 584] on input "URL (Optional)" at bounding box center [1109, 587] width 429 height 14
paste input "https://www.mailjet.com/blog/development/templating-language-tutorials-receipt-…"
type input "https://www.mailjet.com/blog/development/templating-language-tutorials-receipt-…"
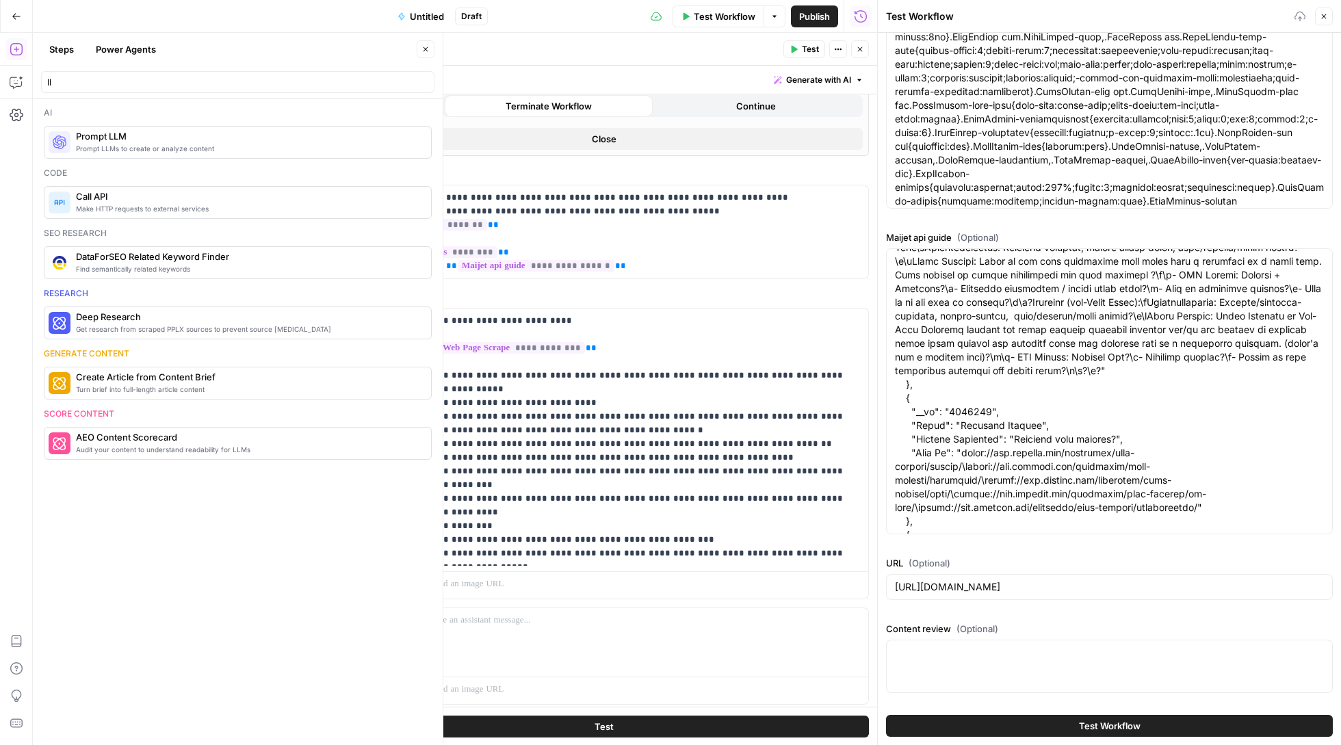
click at [1029, 644] on div at bounding box center [1109, 666] width 447 height 53
paste textarea "Content Performance Assessment 1. Ranking Performance Analysis The content show…"
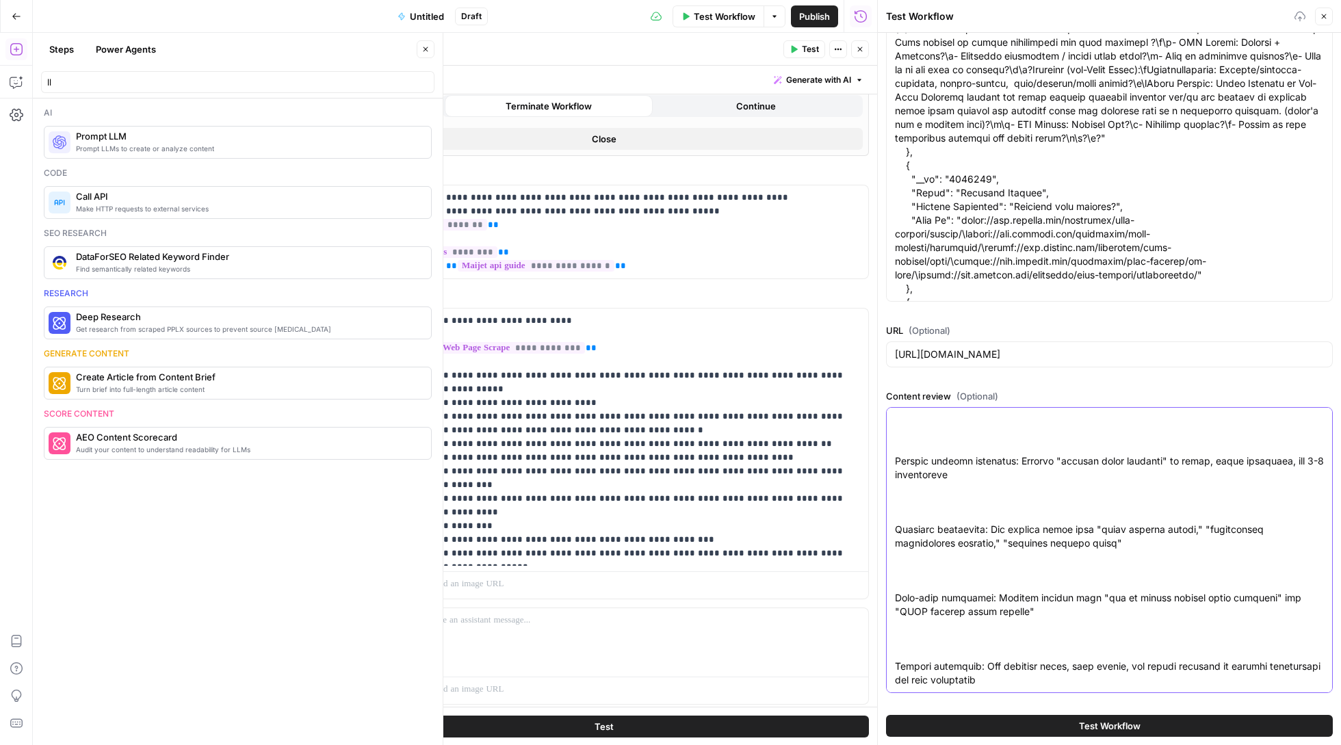
type textarea "Content Performance Assessment 1. Ranking Performance Analysis The content show…"
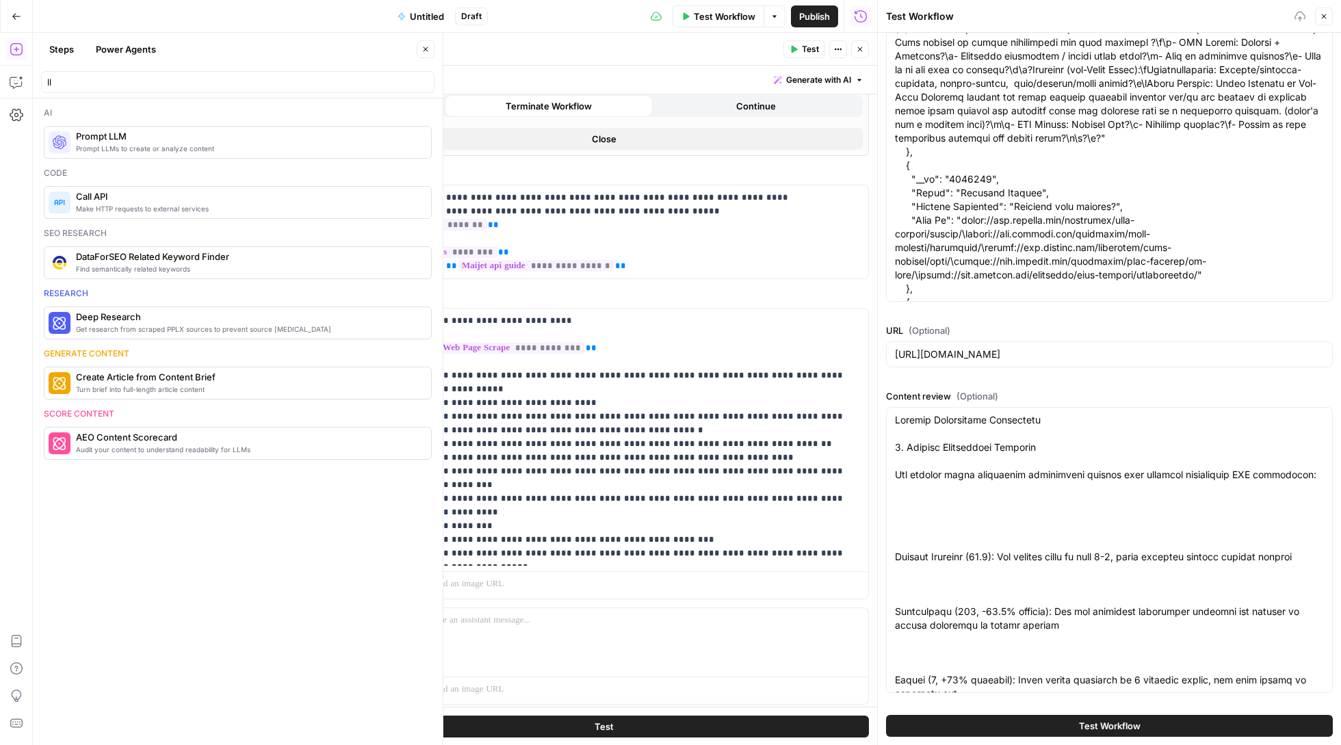
click at [1142, 723] on button "Test Workflow" at bounding box center [1109, 726] width 447 height 22
click at [1056, 720] on button "Test Workflow" at bounding box center [1109, 726] width 447 height 22
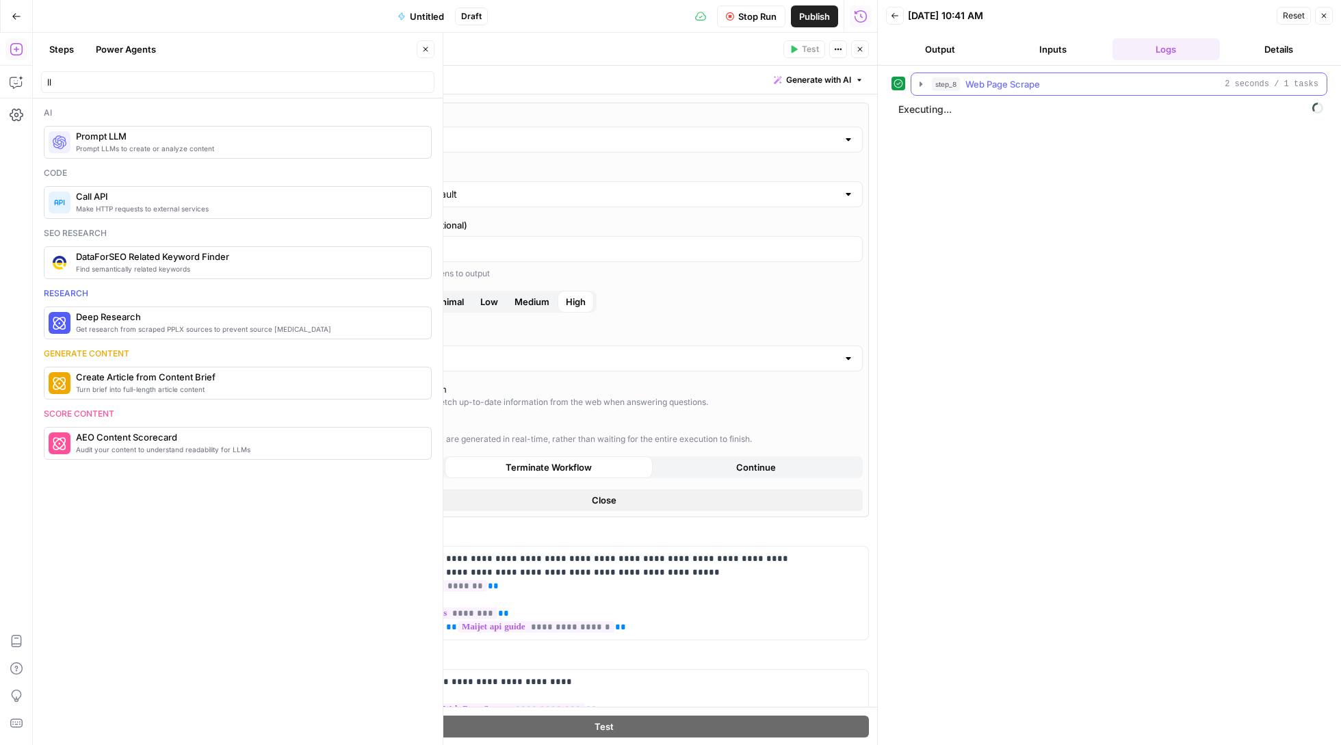
click at [924, 83] on icon "button" at bounding box center [920, 84] width 11 height 11
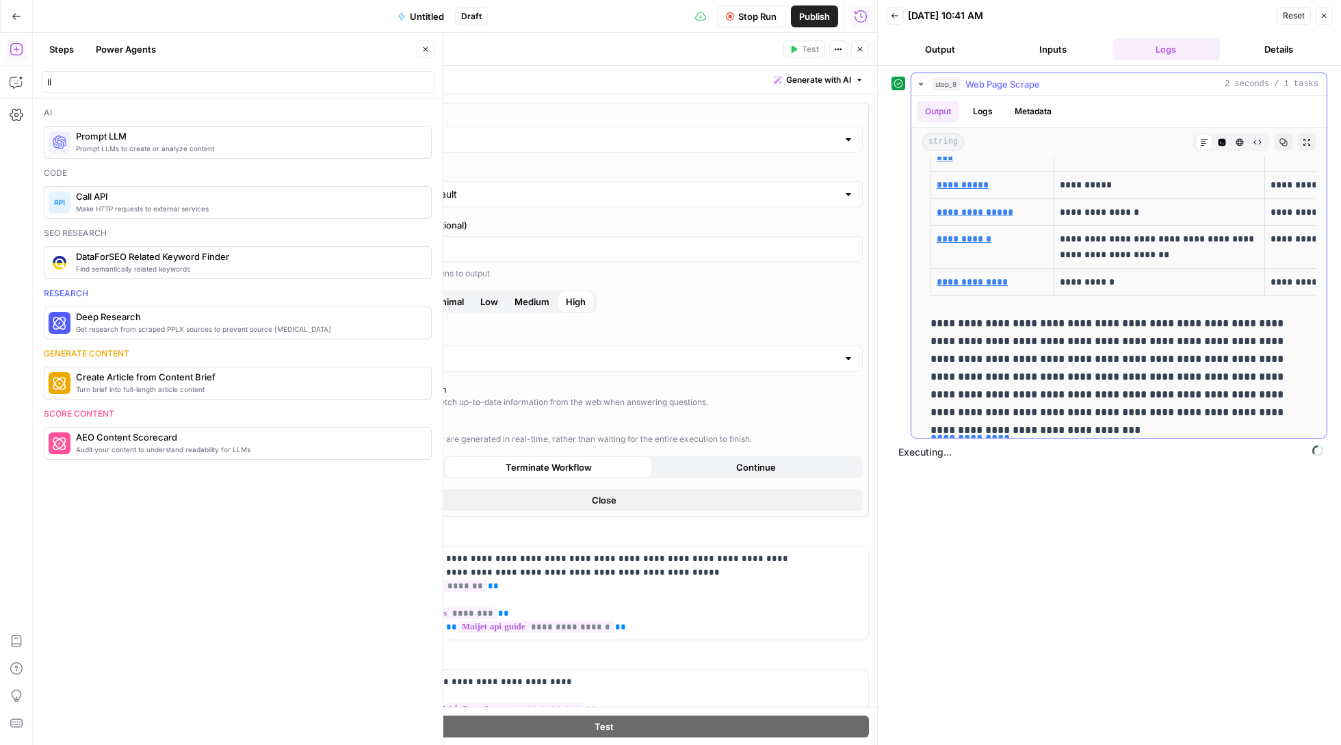
scroll to position [6748, 0]
click at [919, 79] on button "step_8 Web Page Scrape 2 seconds / 1 tasks" at bounding box center [1118, 84] width 415 height 22
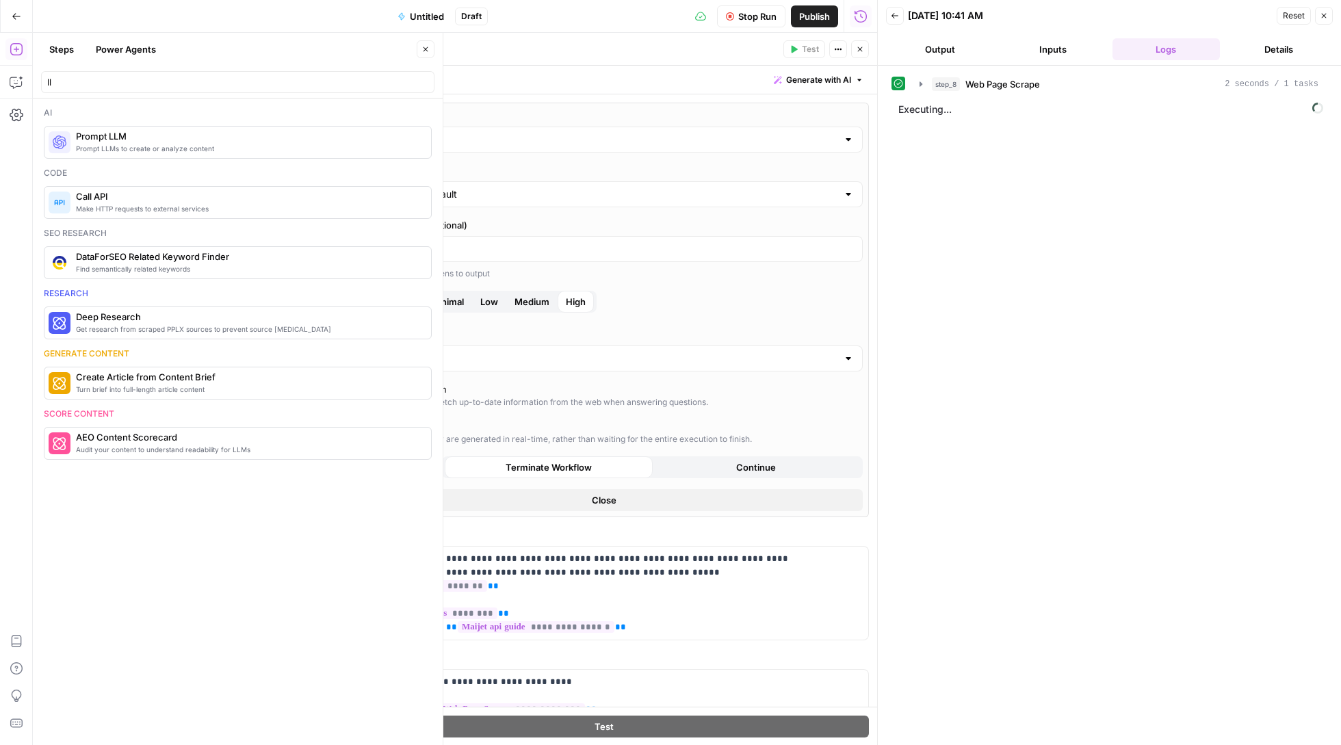
click at [932, 58] on button "Output" at bounding box center [939, 49] width 107 height 22
click at [1052, 45] on button "Inputs" at bounding box center [1052, 49] width 107 height 22
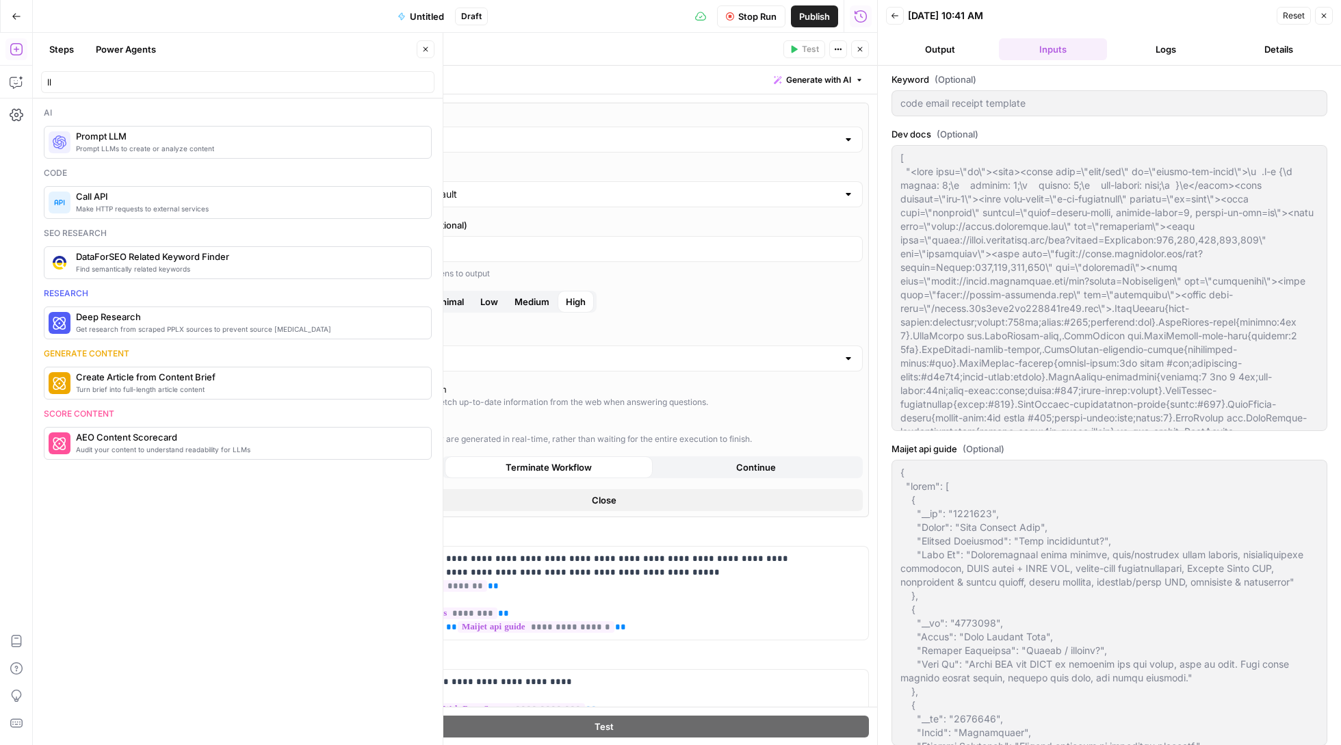
click at [1166, 51] on button "Logs" at bounding box center [1165, 49] width 107 height 22
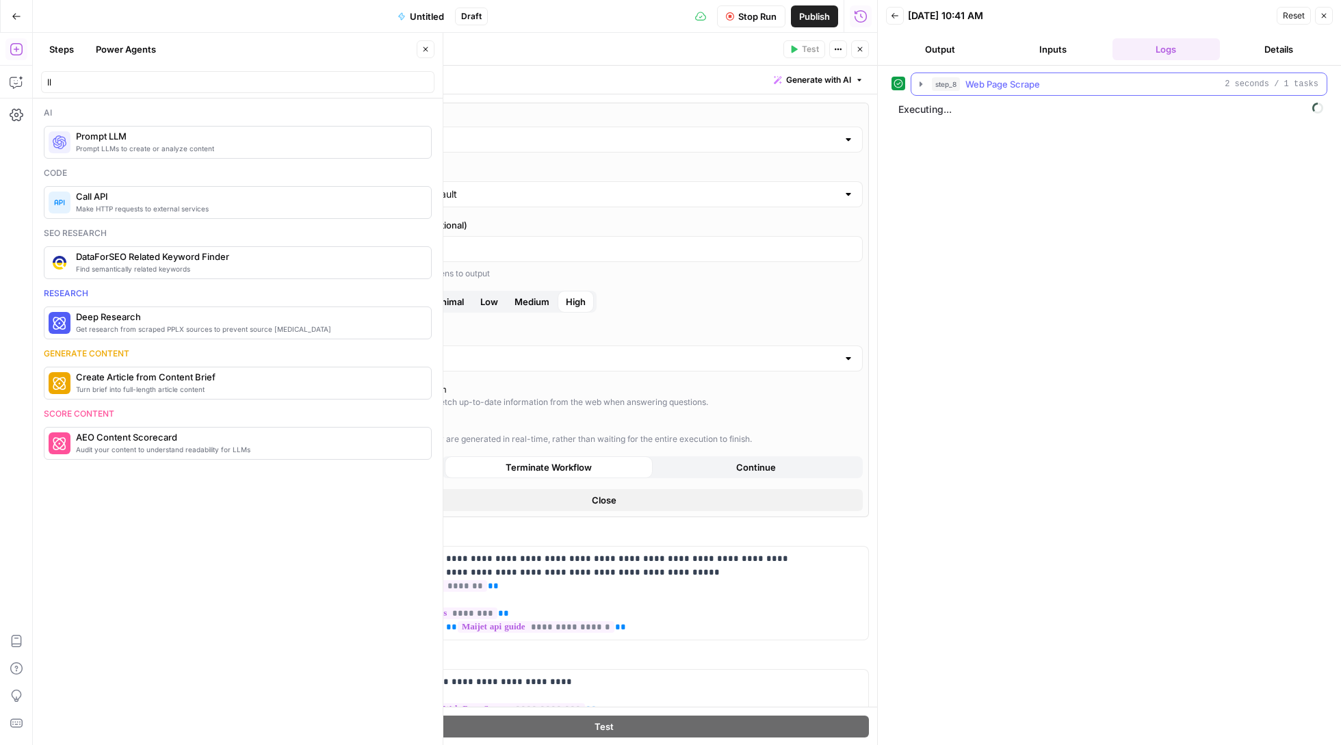
click at [923, 81] on icon "button" at bounding box center [920, 84] width 11 height 11
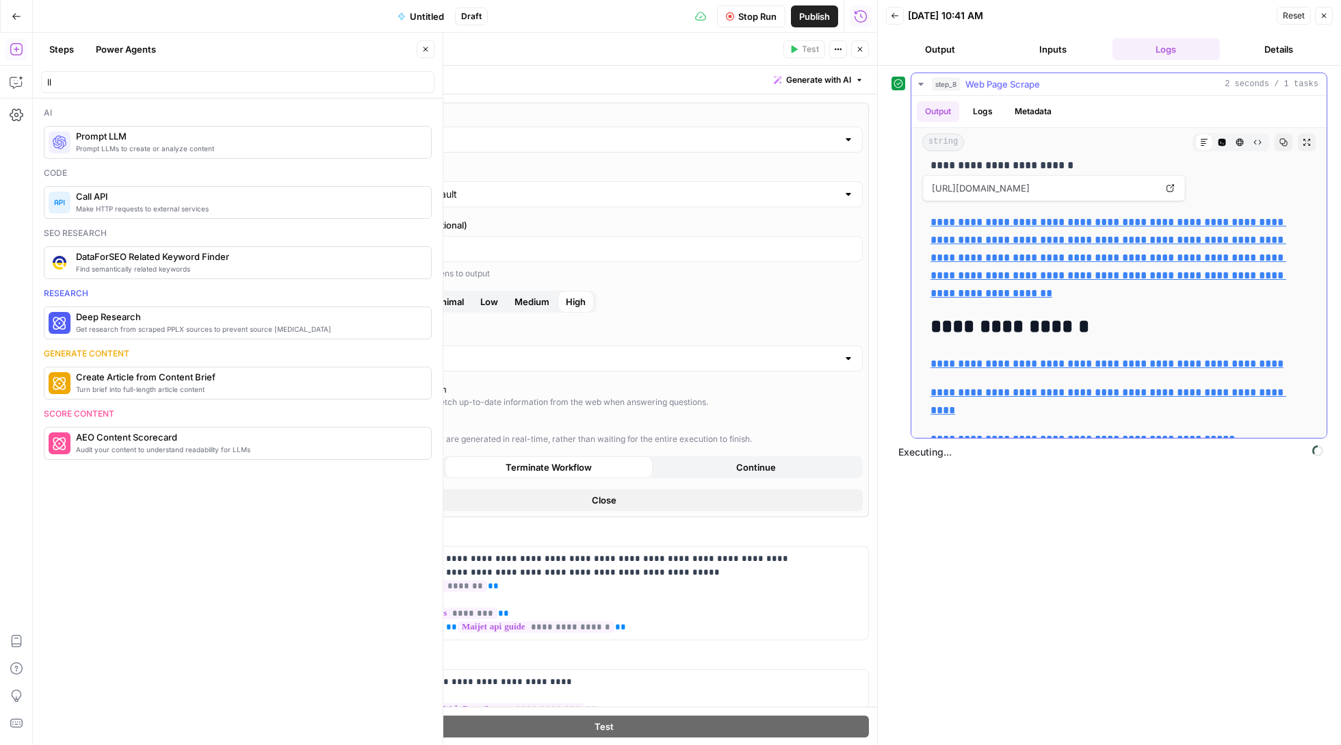
scroll to position [3055, 0]
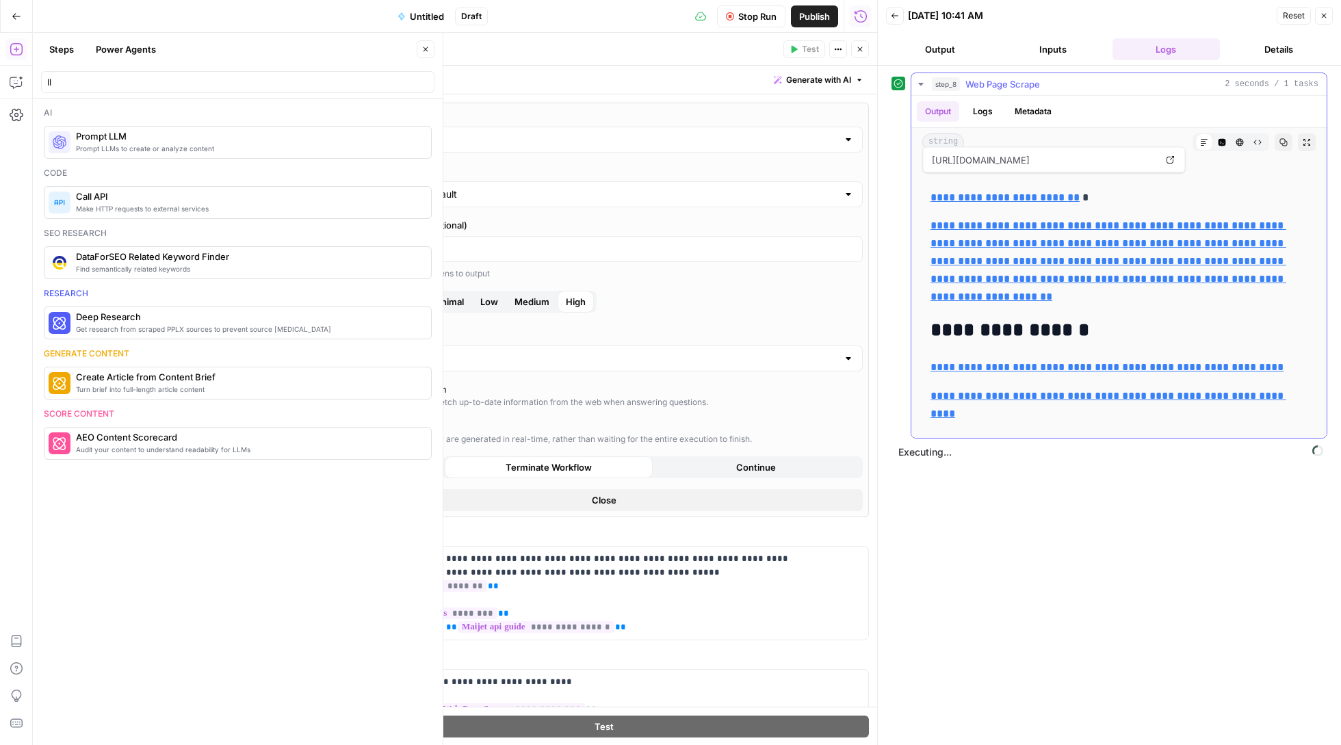
click at [922, 88] on icon "button" at bounding box center [920, 84] width 11 height 11
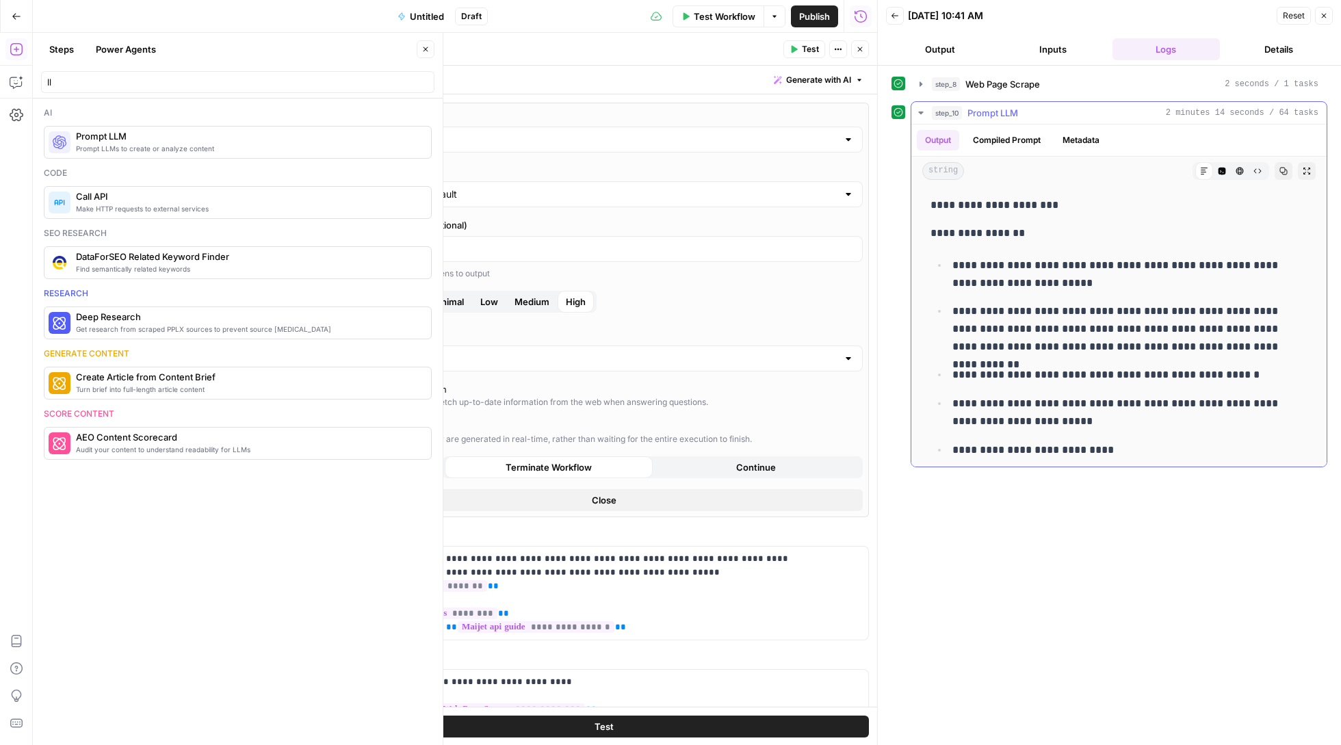
scroll to position [0, 0]
click at [1327, 9] on button "Close" at bounding box center [1324, 16] width 18 height 18
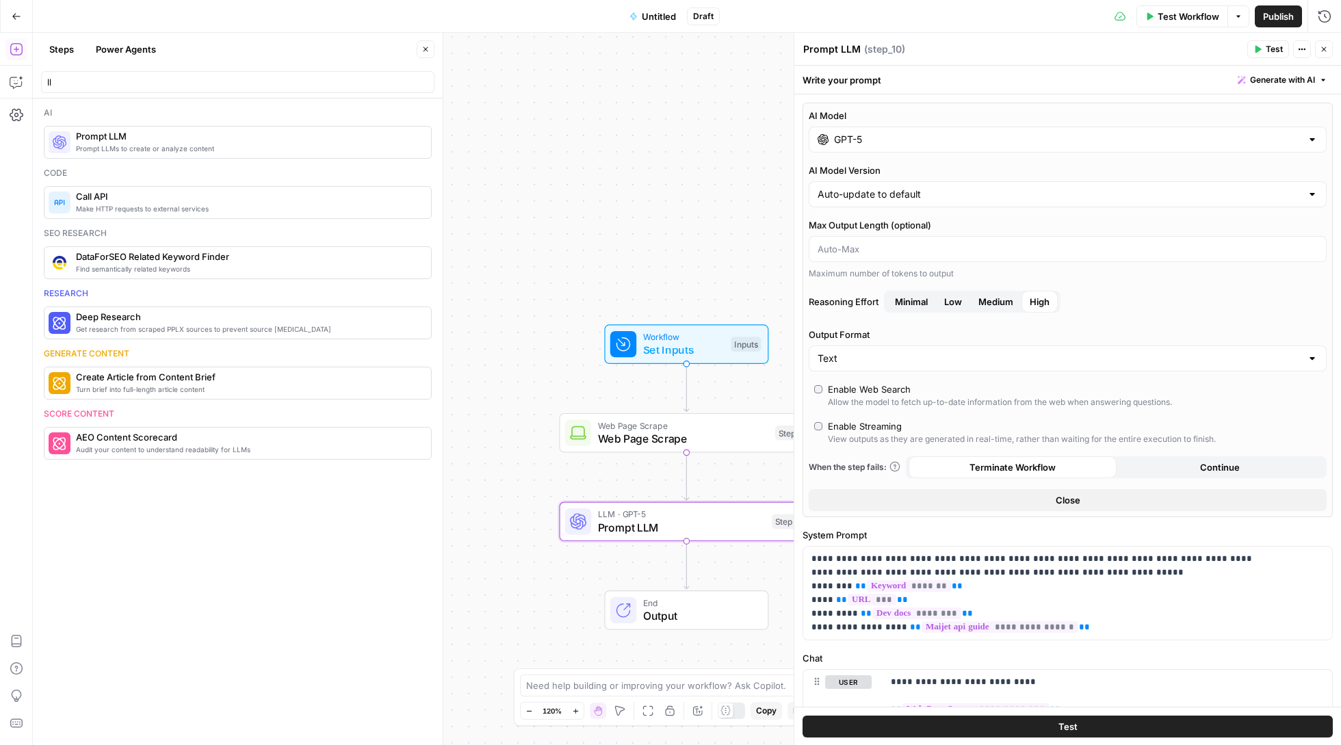
click at [654, 12] on span "Untitled" at bounding box center [659, 17] width 34 height 14
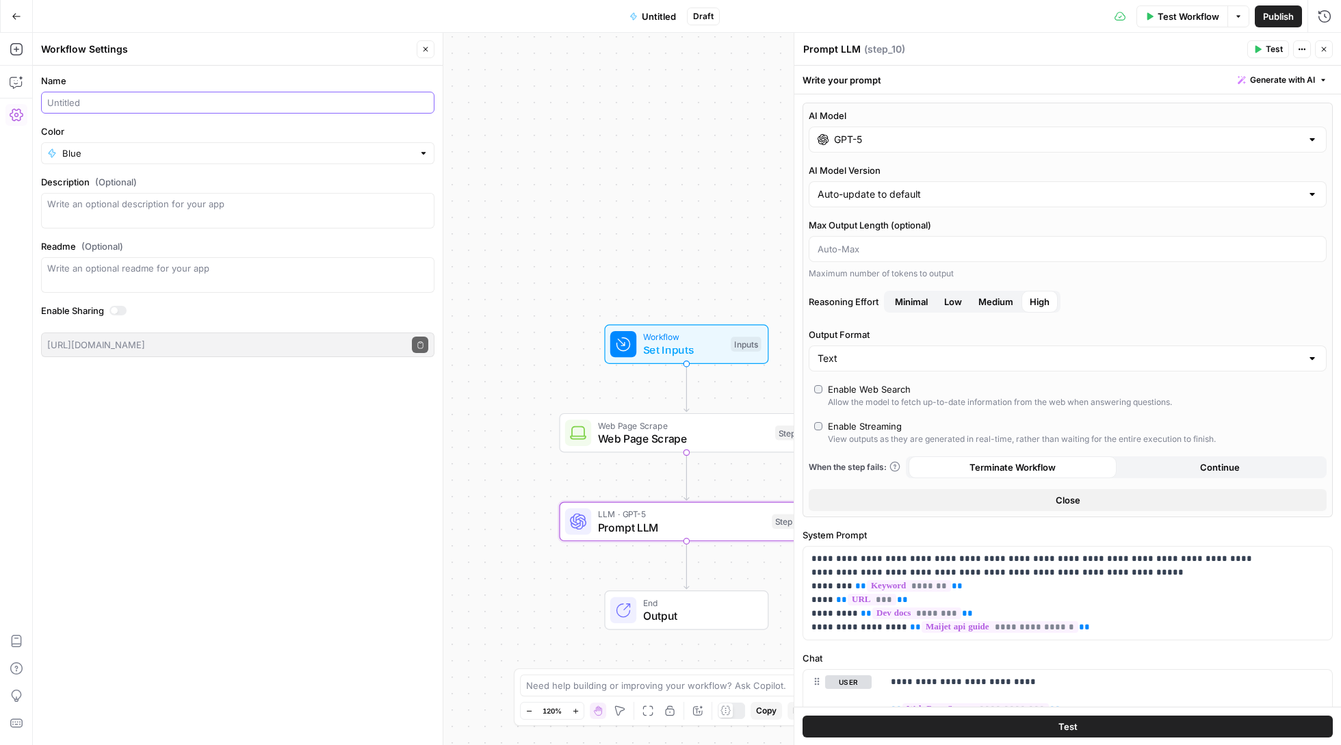
click at [197, 96] on input "Name" at bounding box center [237, 103] width 381 height 14
type input "Mailjet content refresh"
click at [1279, 12] on span "Publish" at bounding box center [1278, 17] width 31 height 14
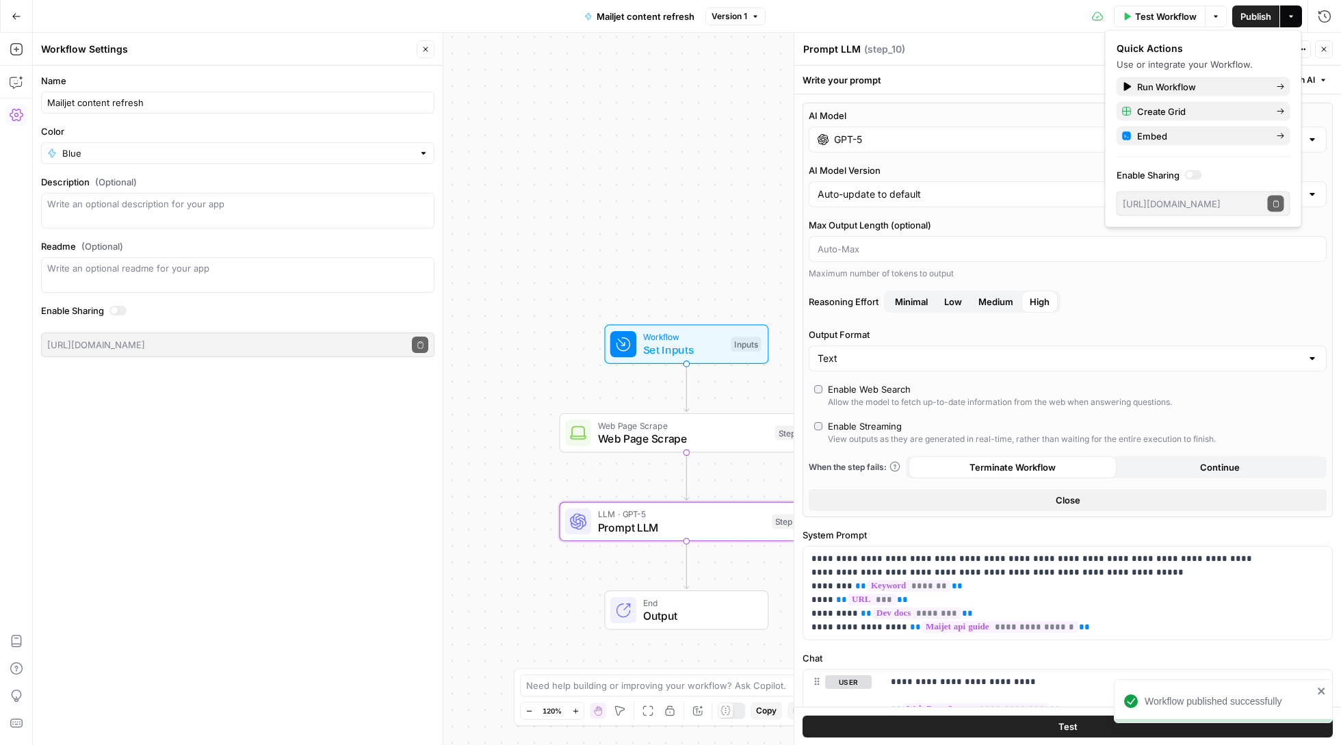
click at [644, 11] on span "Mailjet content refresh" at bounding box center [646, 17] width 98 height 14
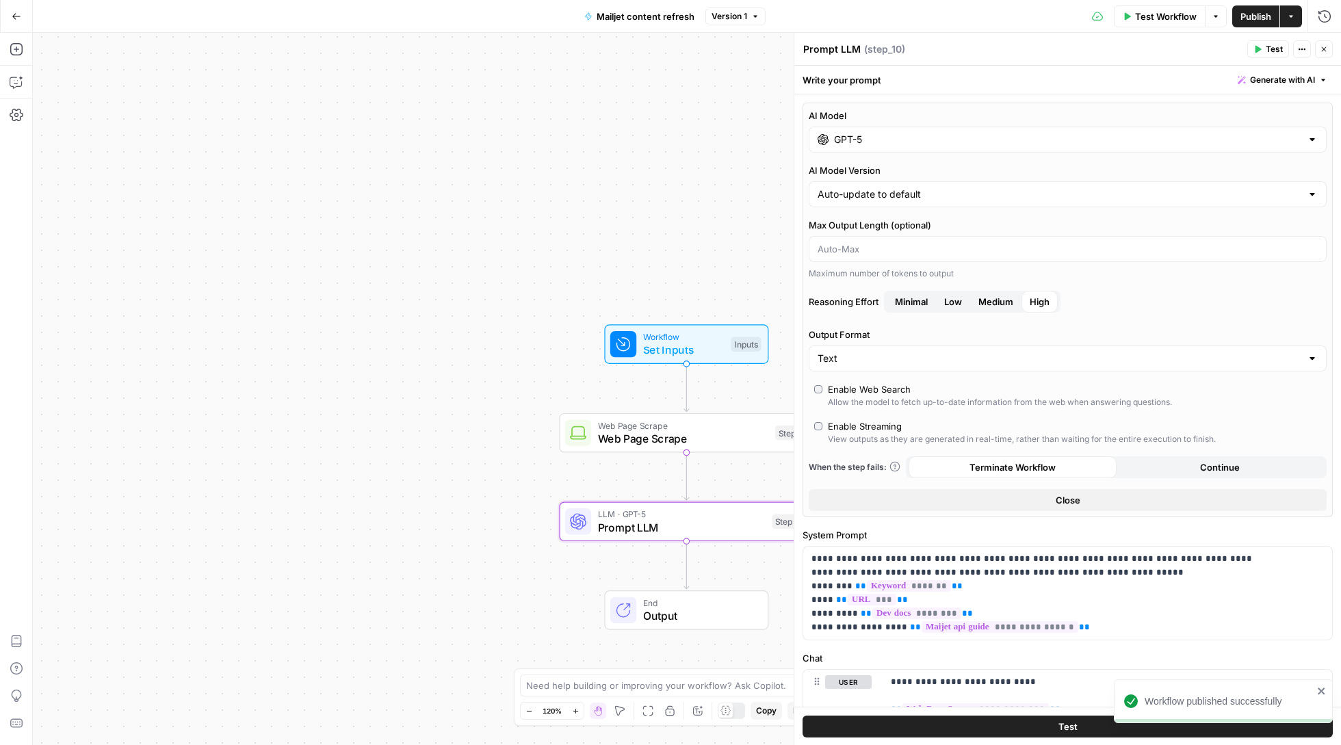
click at [629, 15] on span "Mailjet content refresh" at bounding box center [646, 17] width 98 height 14
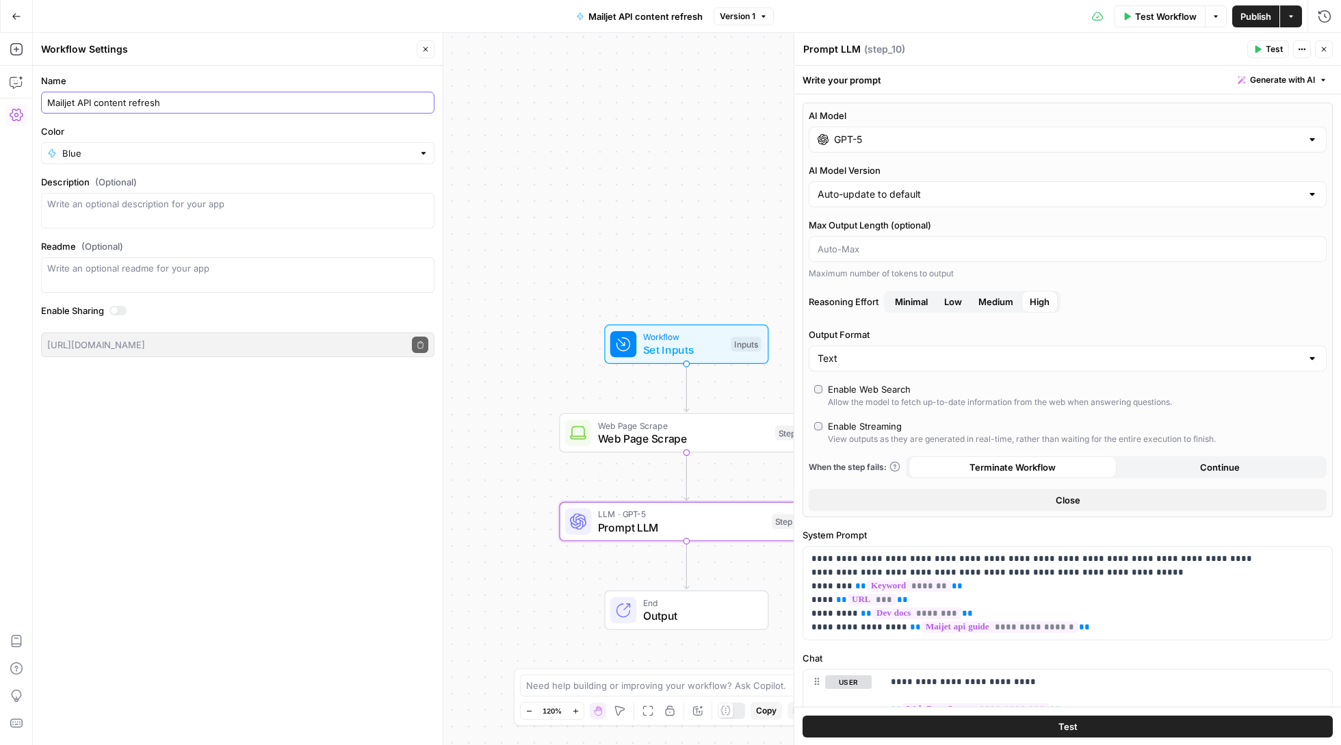
type input "Mailjet API content refresh"
click at [1327, 47] on icon "button" at bounding box center [1324, 49] width 8 height 8
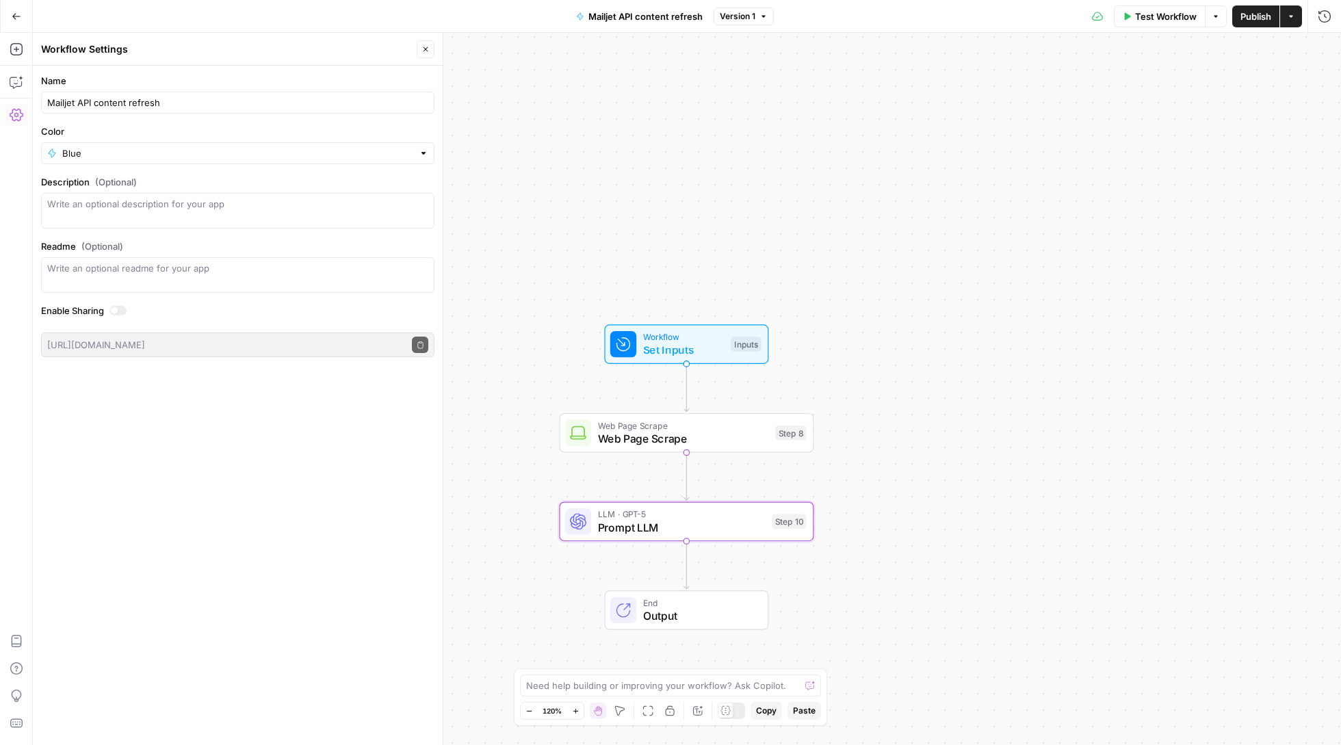
click at [1251, 16] on span "Publish" at bounding box center [1255, 17] width 31 height 14
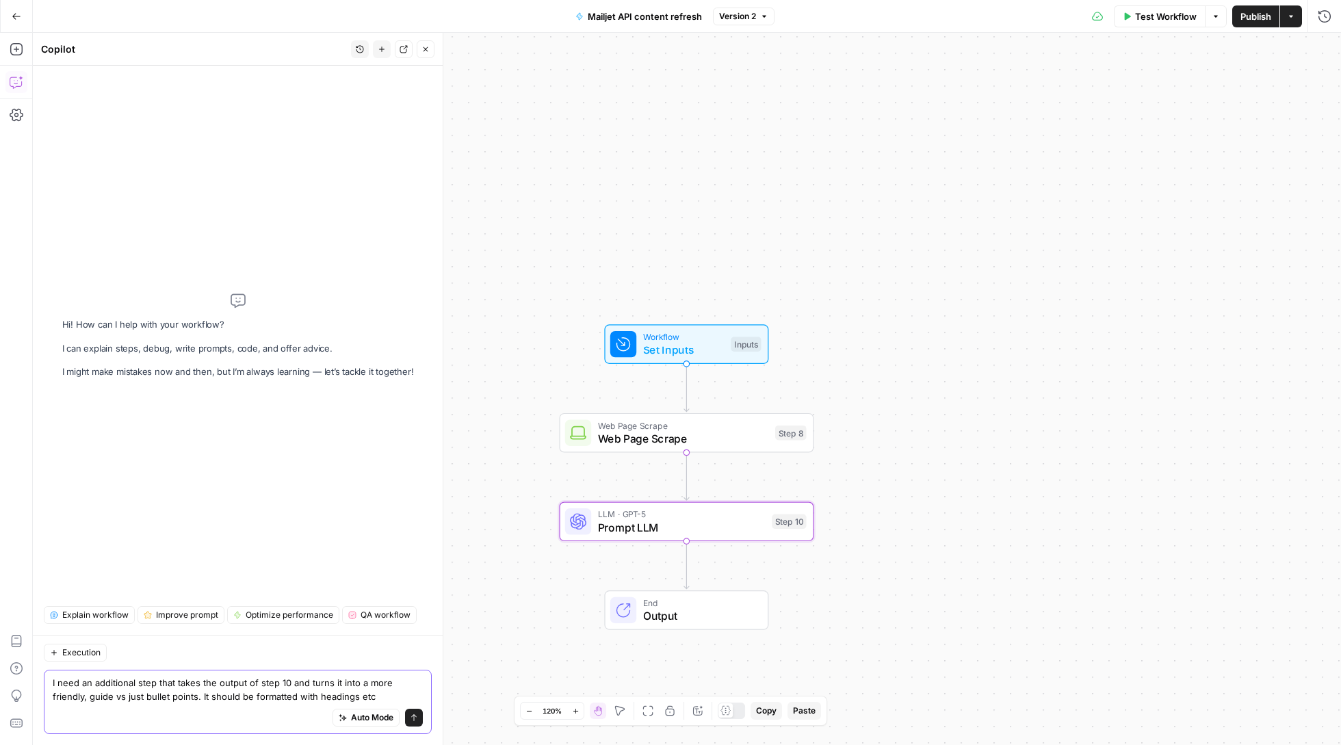
type textarea "I need an additional step that takes the output of step 10 and turns it into a …"
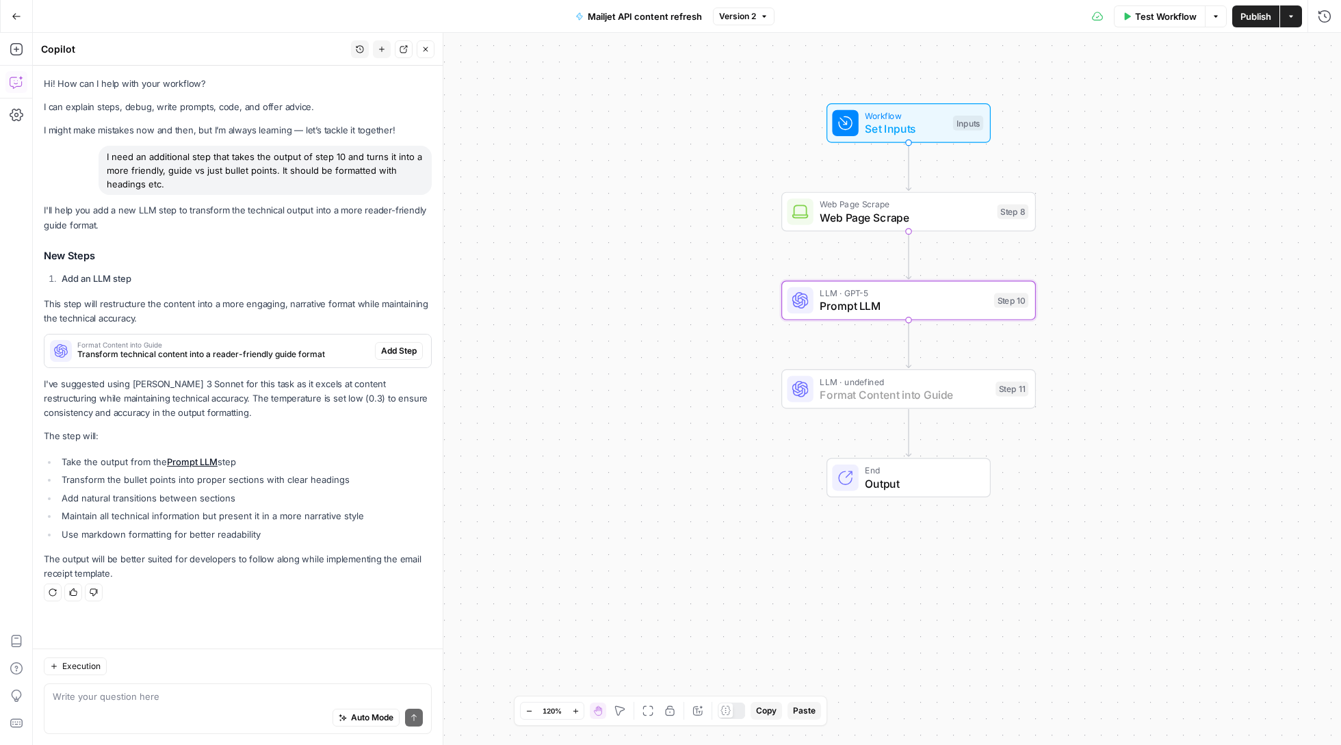
click at [413, 348] on span "Add Step" at bounding box center [399, 351] width 36 height 12
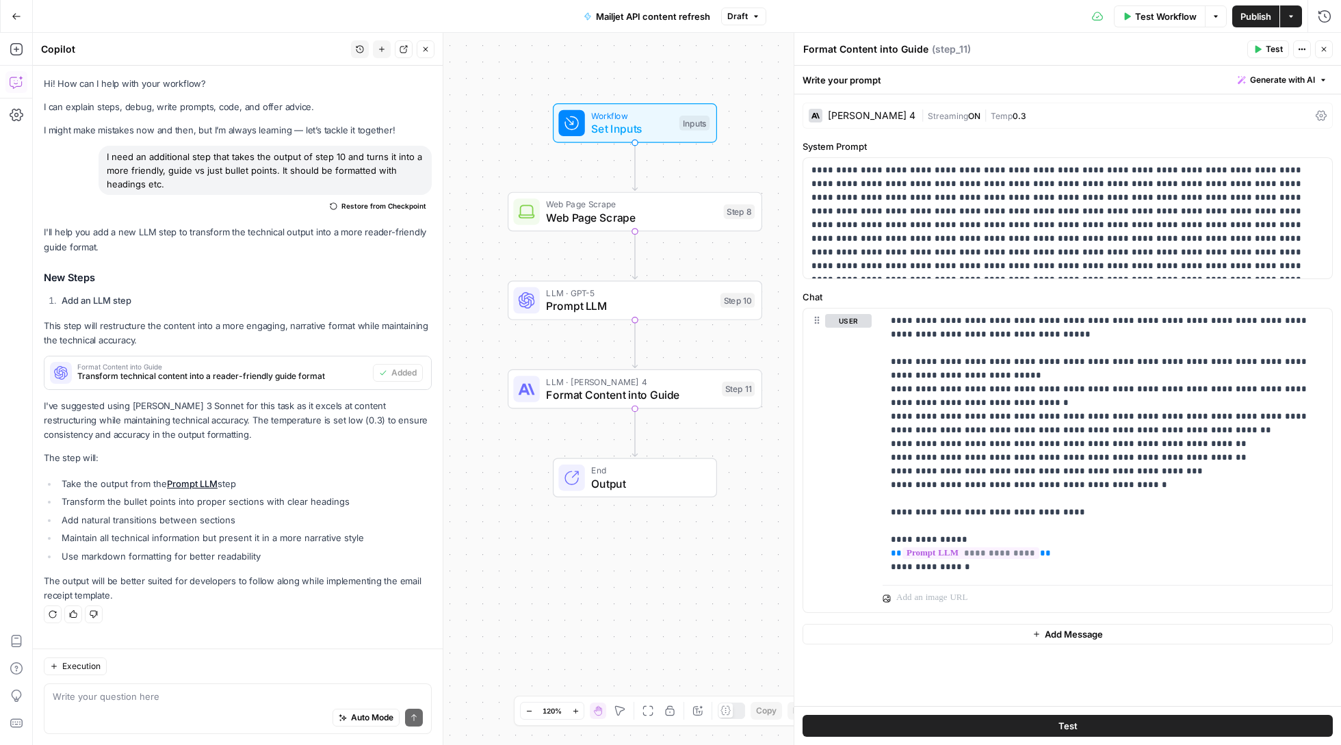
click at [1069, 726] on span "Test" at bounding box center [1067, 726] width 19 height 14
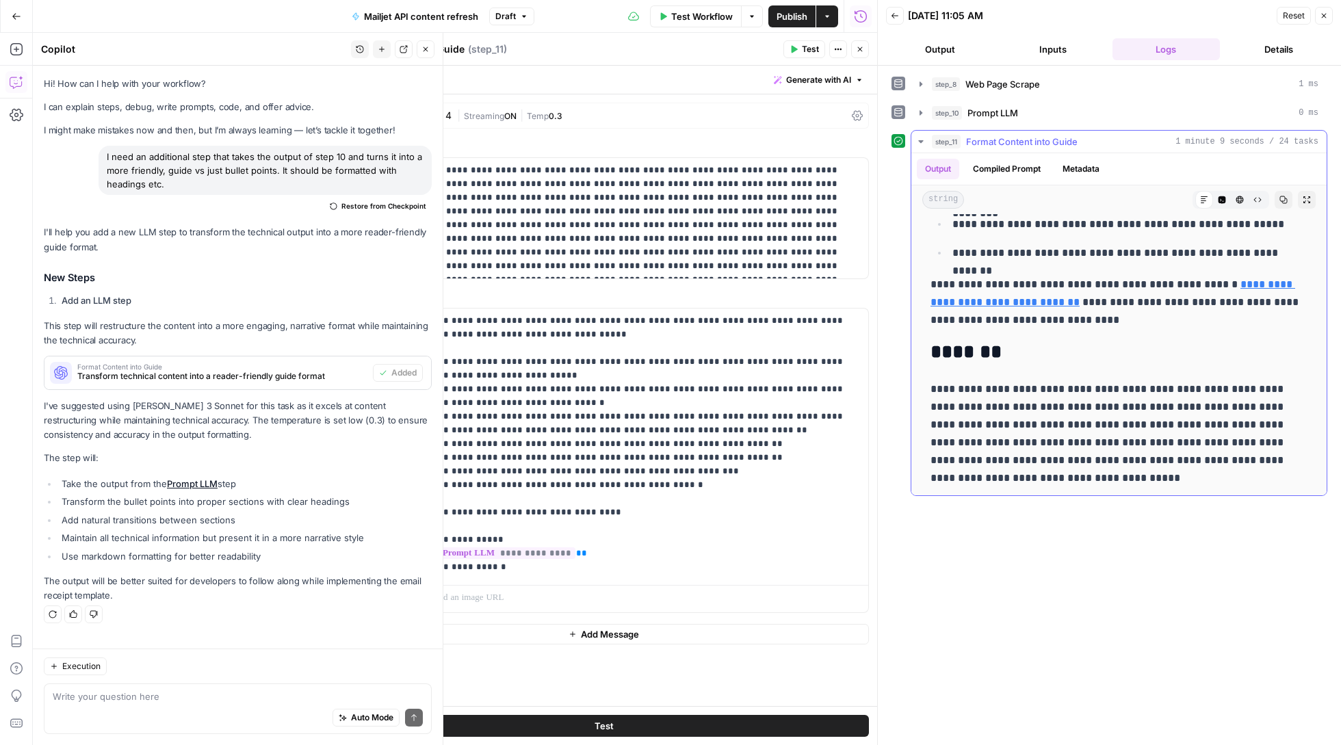
scroll to position [7290, 0]
click at [1283, 201] on icon "button" at bounding box center [1283, 200] width 8 height 8
click at [1219, 206] on button "Code Editor" at bounding box center [1222, 200] width 18 height 18
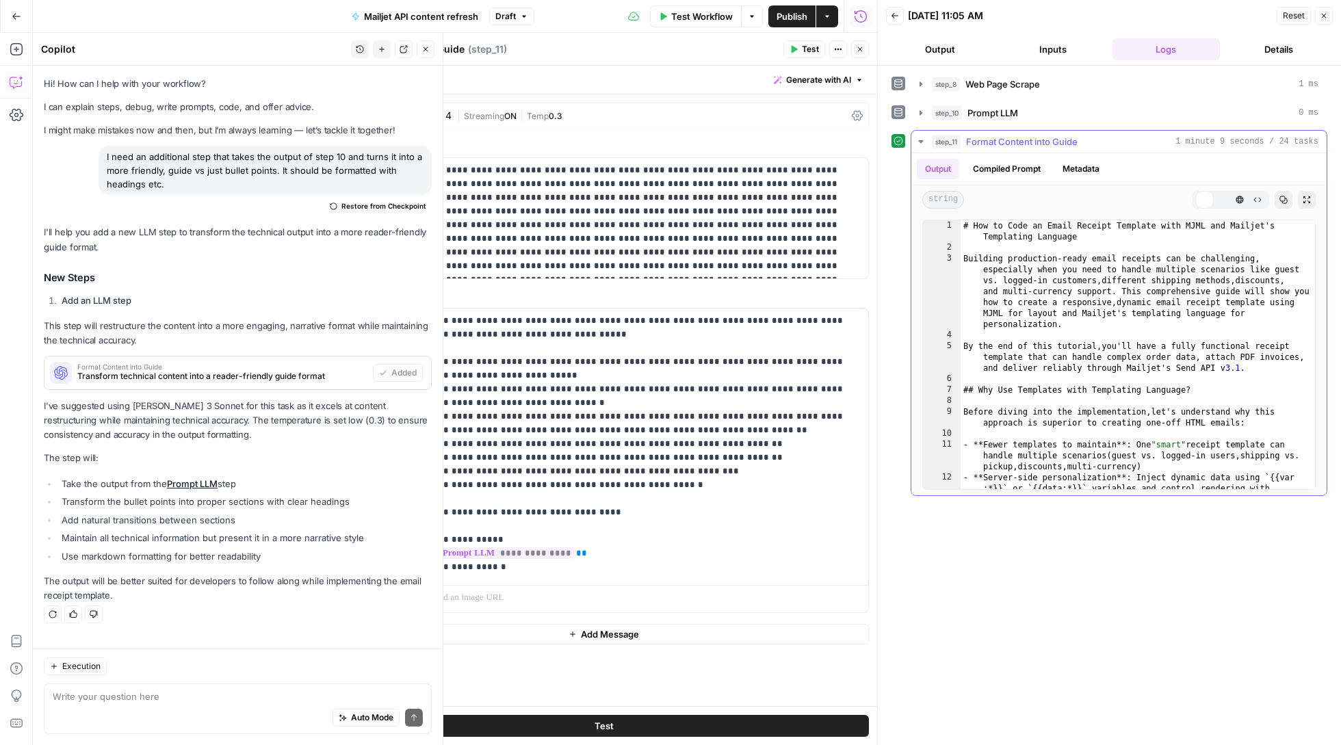
scroll to position [0, 0]
click at [1204, 200] on icon "button" at bounding box center [1204, 199] width 7 height 7
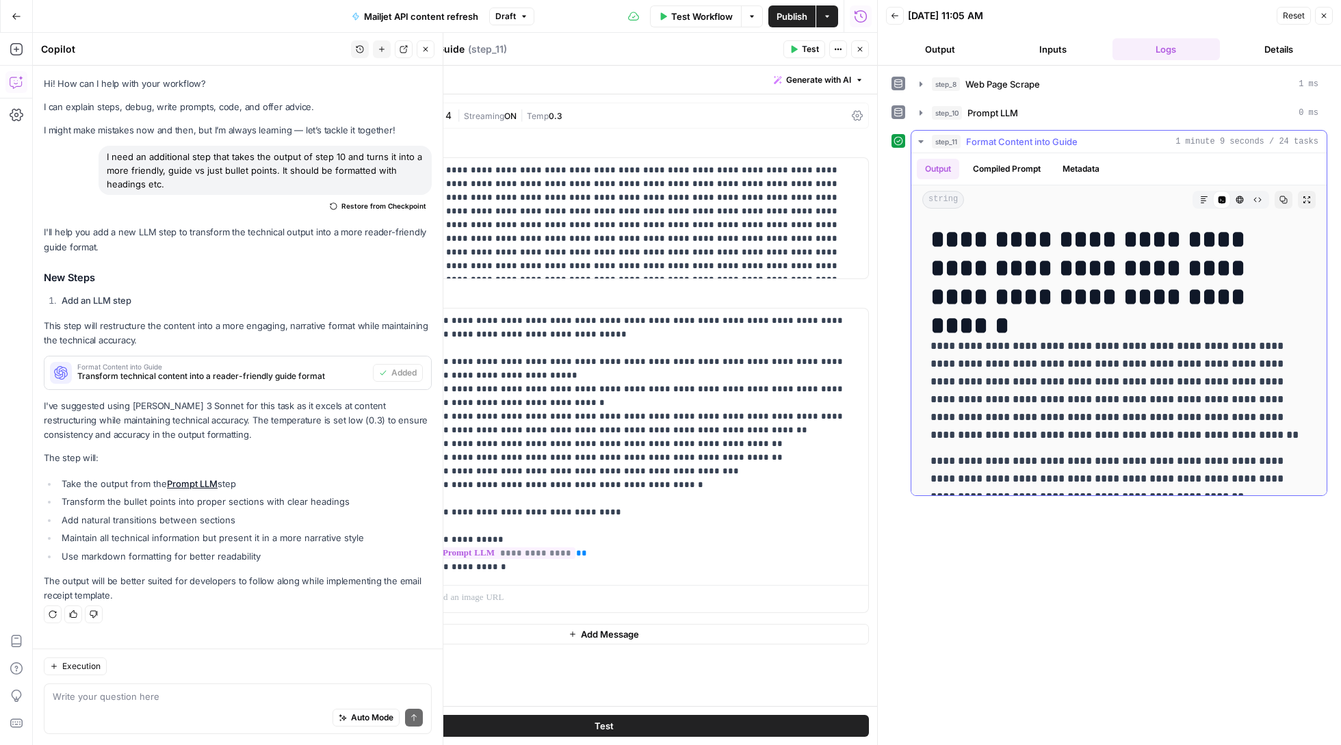
scroll to position [111, 0]
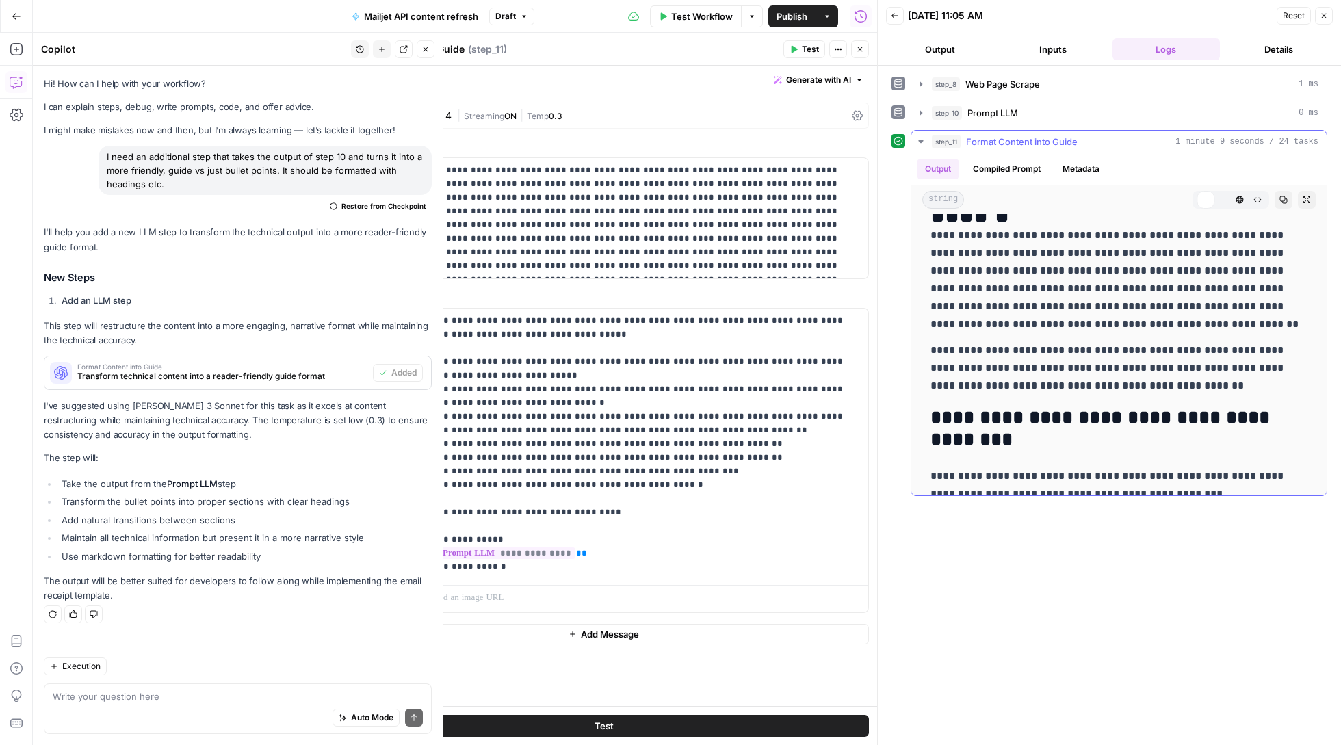
click at [1234, 200] on button "HTML Viewer" at bounding box center [1240, 200] width 18 height 18
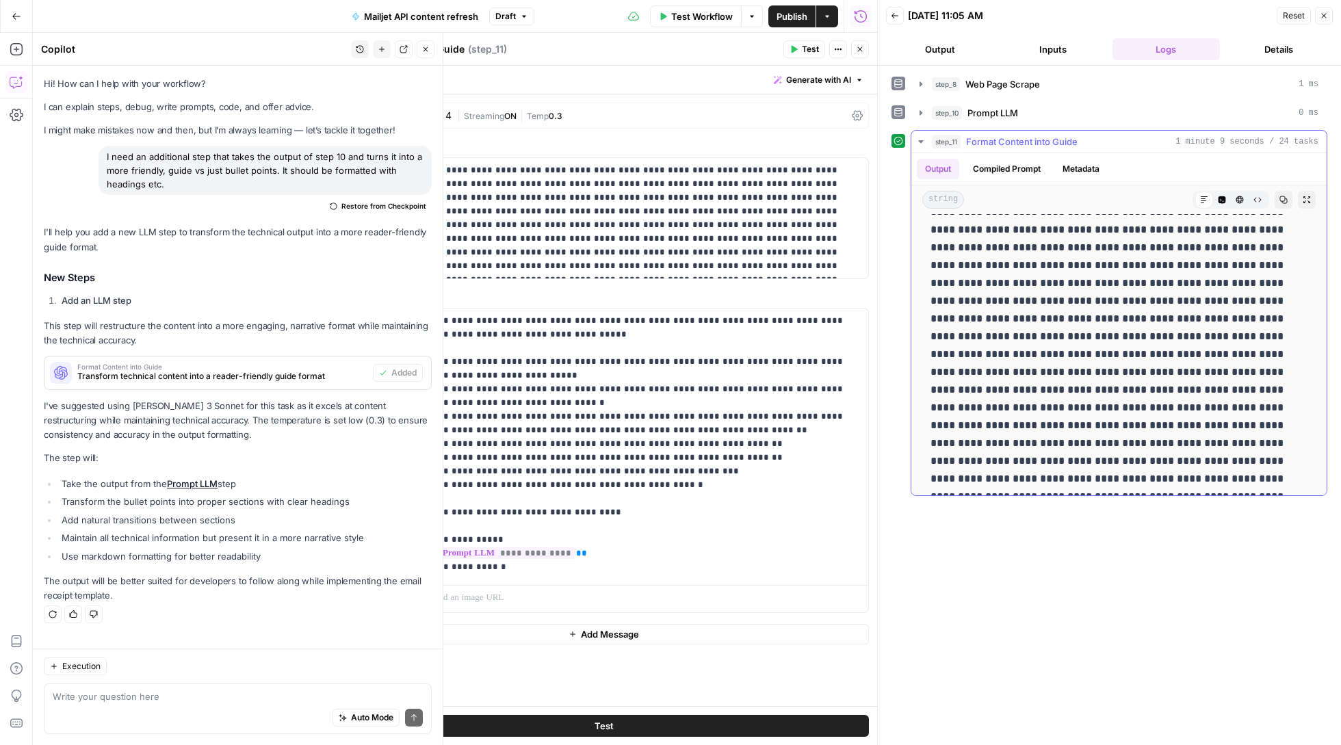
scroll to position [0, 0]
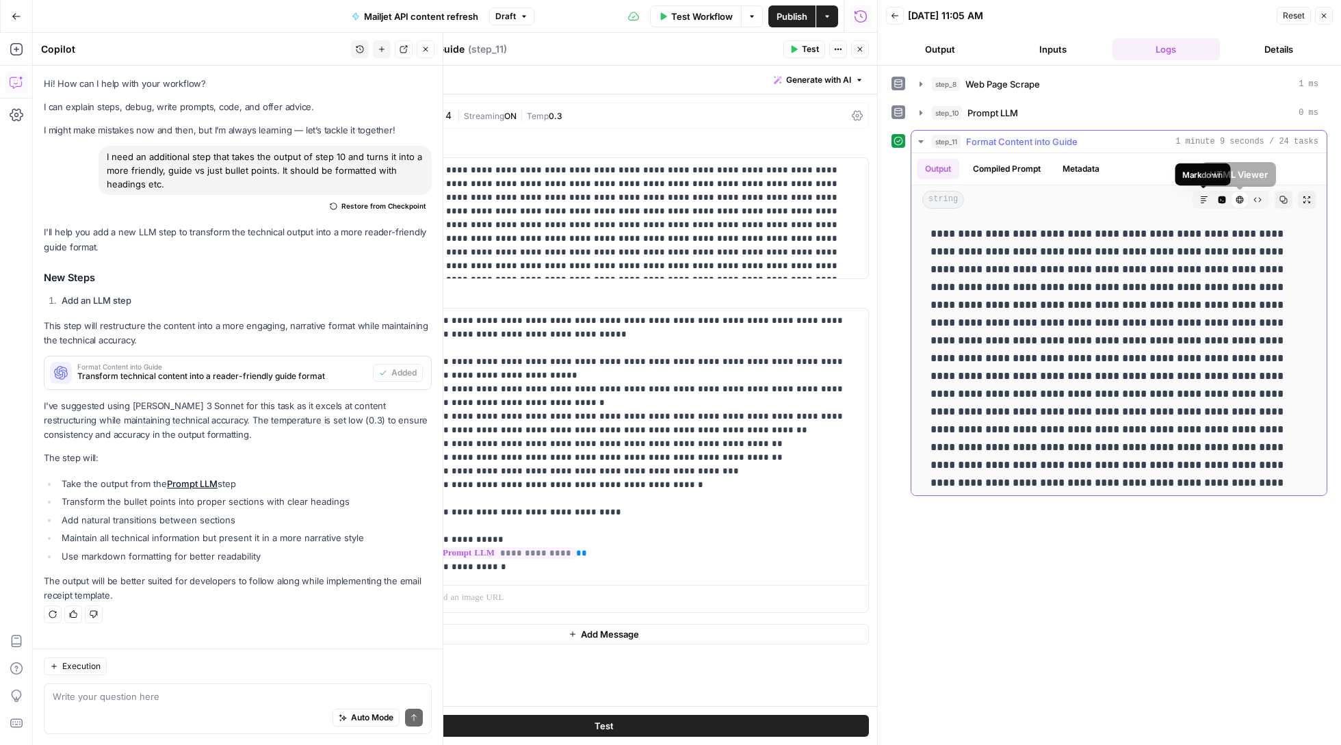
click at [1202, 198] on icon "button" at bounding box center [1204, 200] width 8 height 8
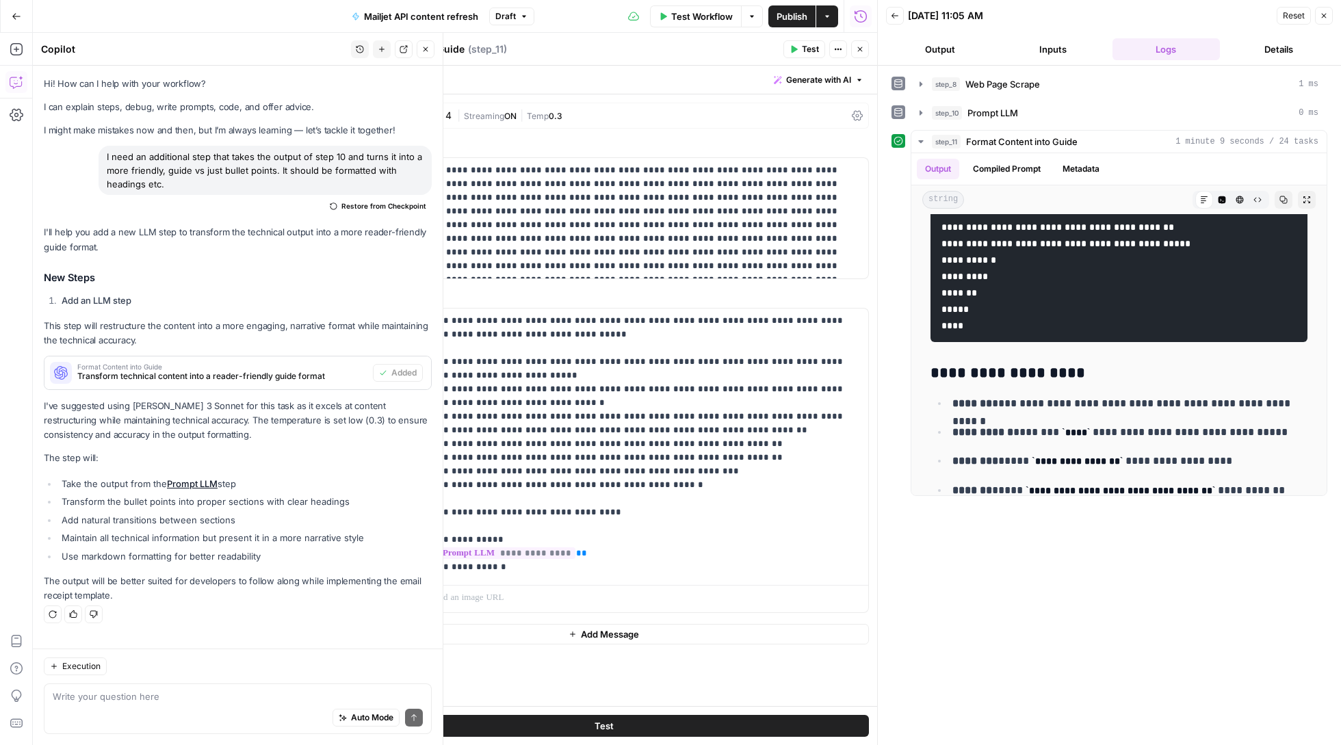
drag, startPoint x: 932, startPoint y: 234, endPoint x: 1166, endPoint y: 620, distance: 451.6
click at [1168, 636] on div "**********" at bounding box center [1109, 406] width 436 height 666
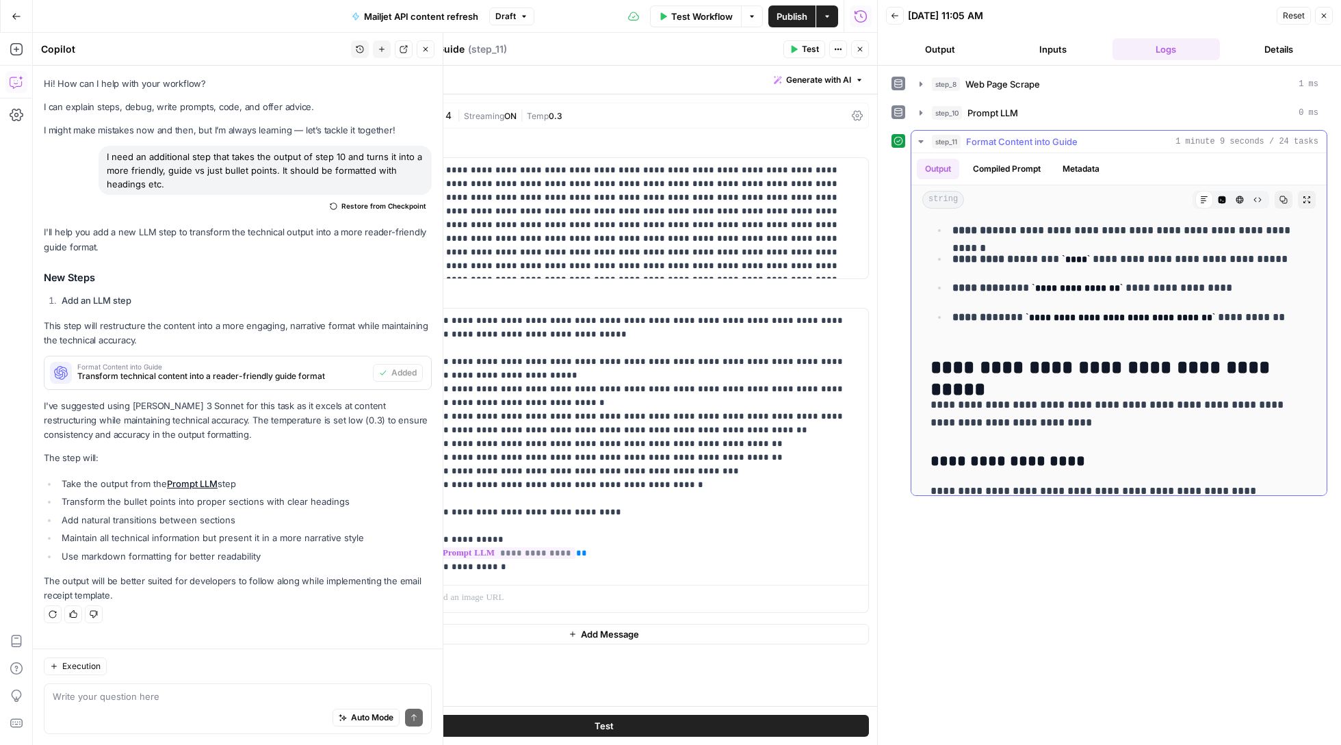
click at [1116, 181] on div "Output Compiled Prompt Metadata" at bounding box center [1118, 168] width 415 height 31
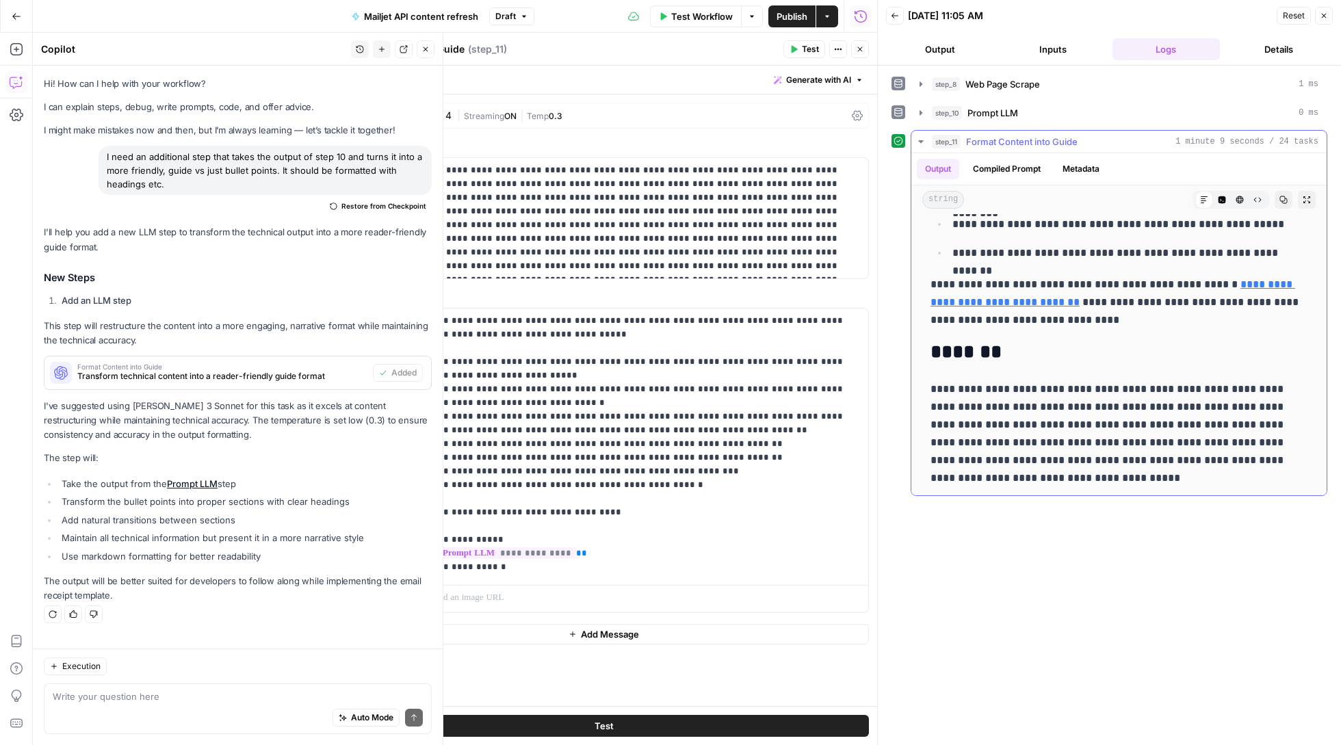
scroll to position [0, 0]
click at [921, 146] on icon "button" at bounding box center [920, 141] width 11 height 11
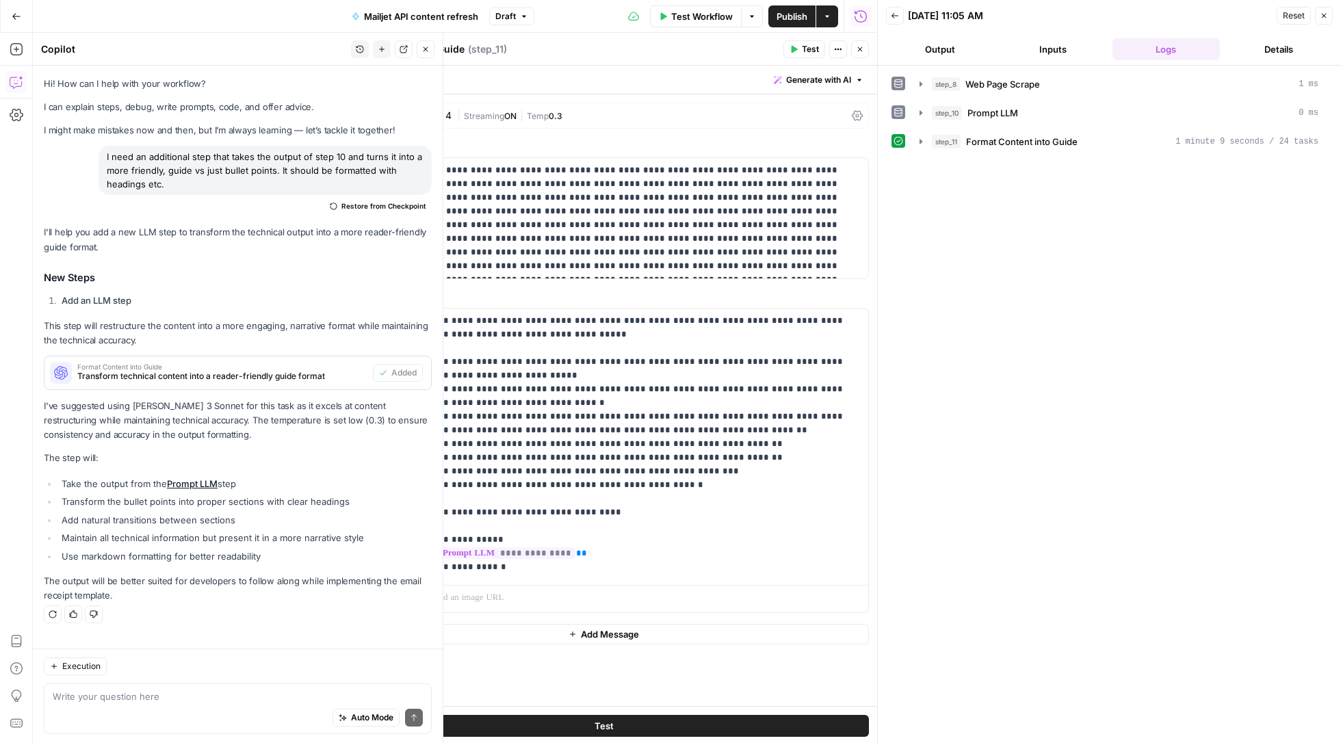
click at [1320, 14] on icon "button" at bounding box center [1324, 16] width 8 height 8
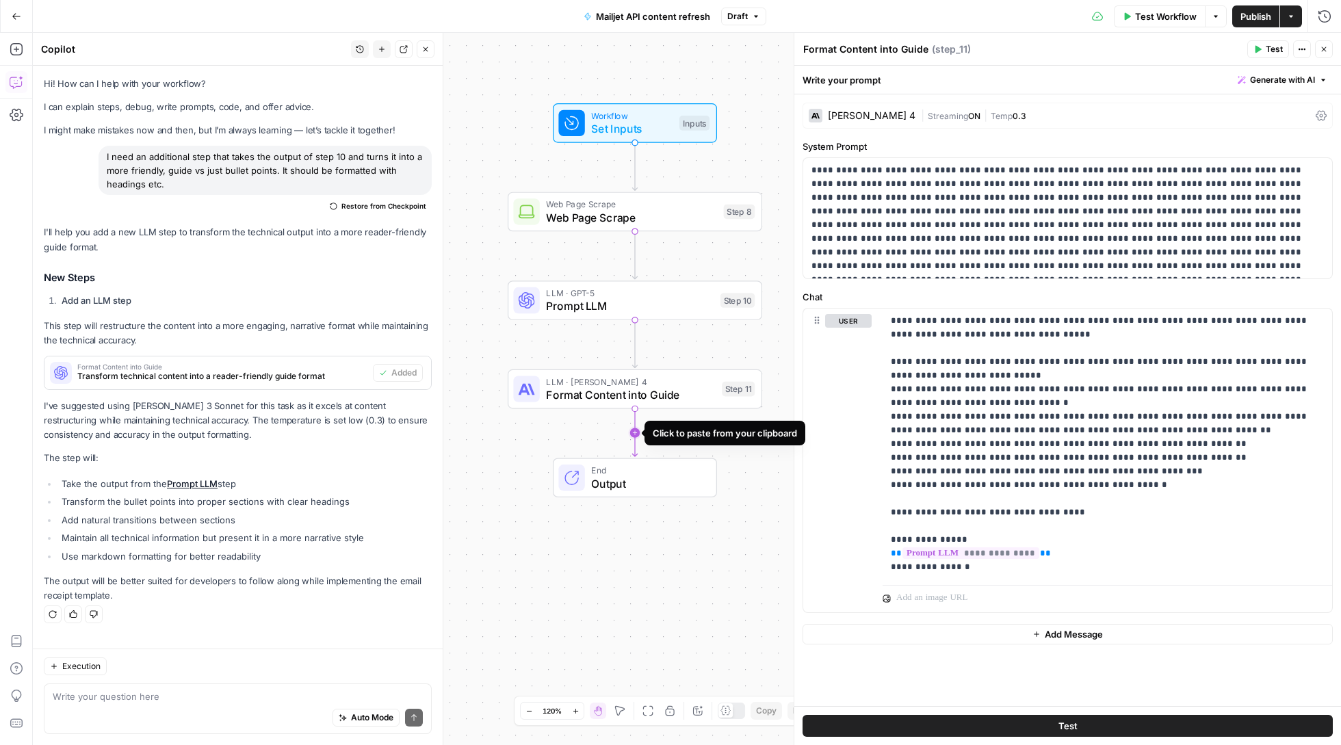
click at [636, 434] on icon "Edge from step_11 to end" at bounding box center [634, 432] width 5 height 47
click at [666, 456] on button "Delete step" at bounding box center [660, 446] width 21 height 21
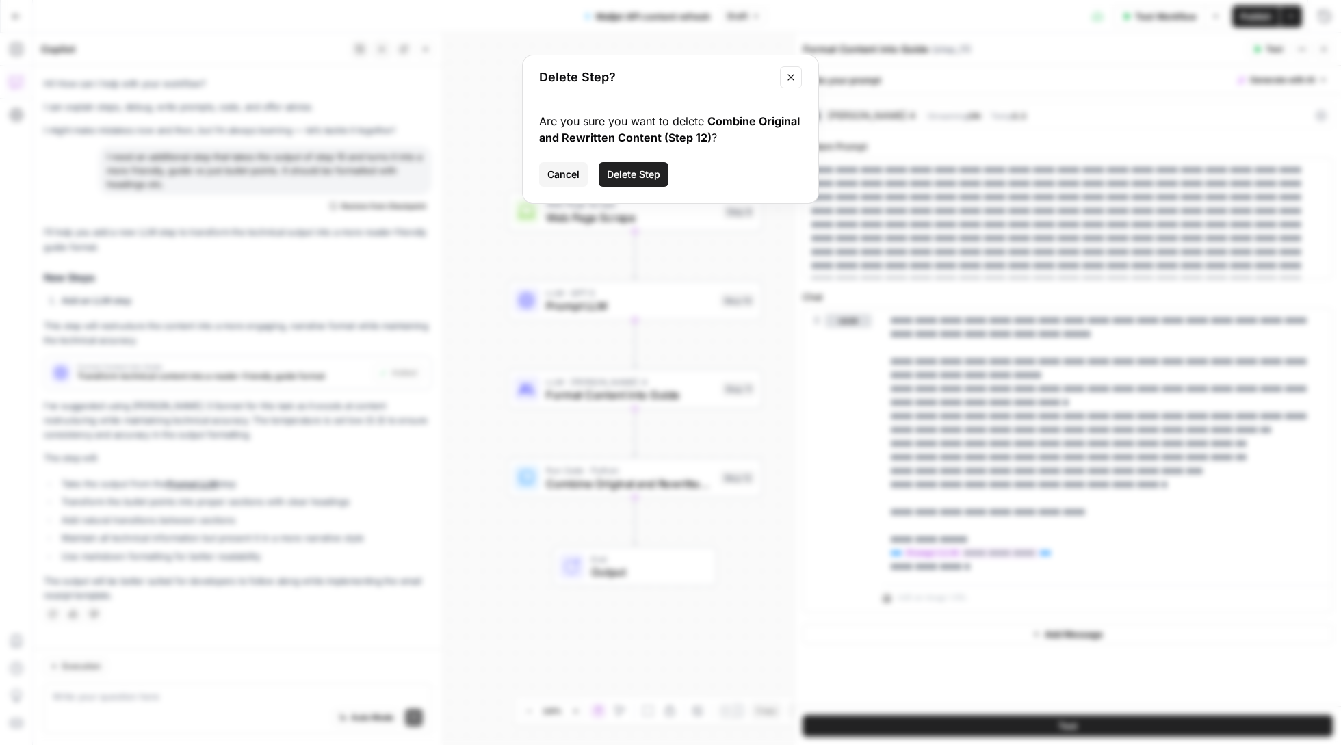
click at [629, 170] on span "Delete Step" at bounding box center [633, 175] width 53 height 14
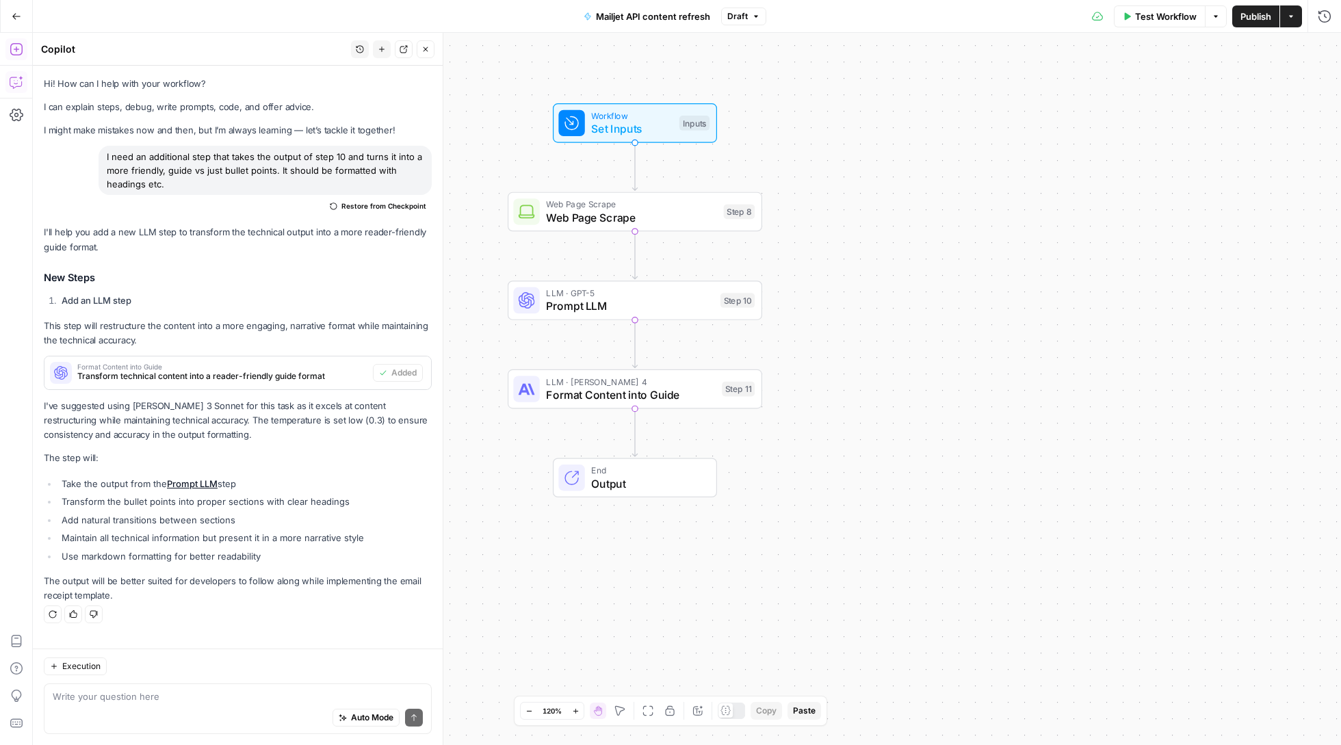
click at [21, 49] on icon "button" at bounding box center [17, 49] width 14 height 14
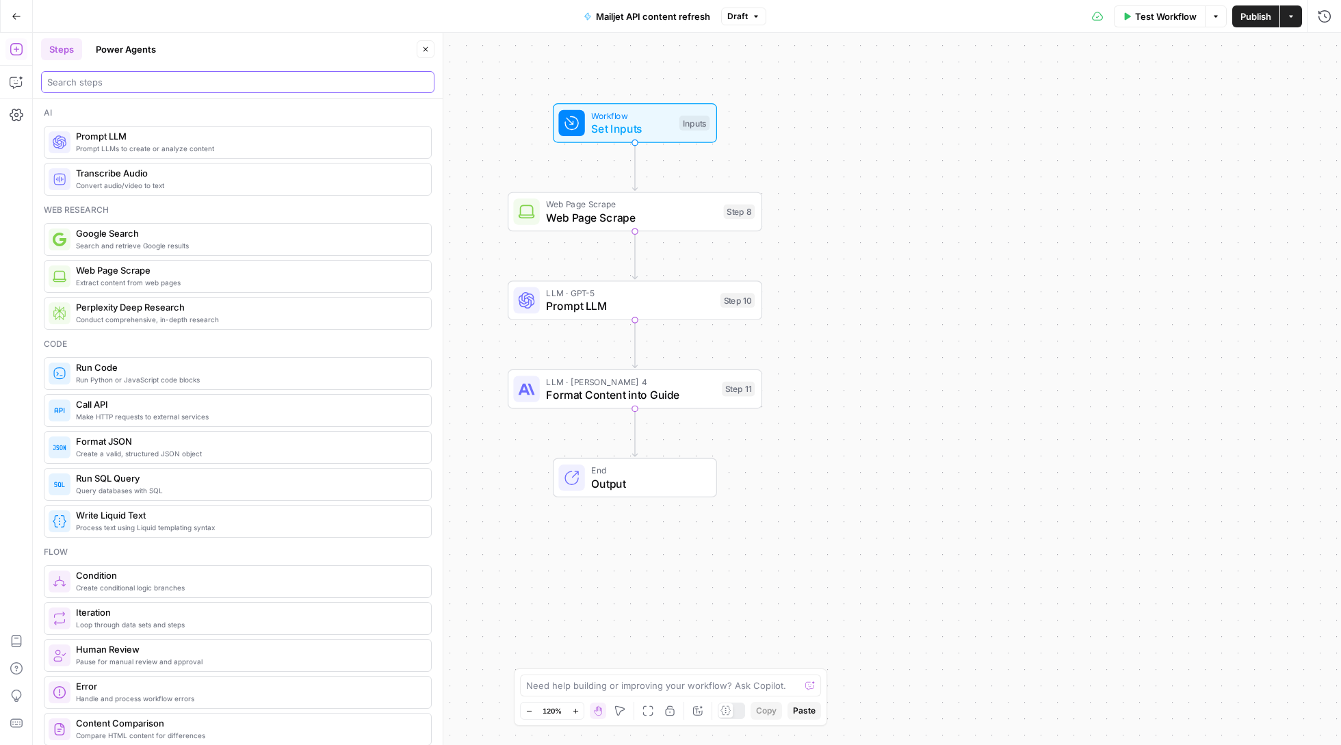
click at [225, 78] on input "search" at bounding box center [237, 82] width 381 height 14
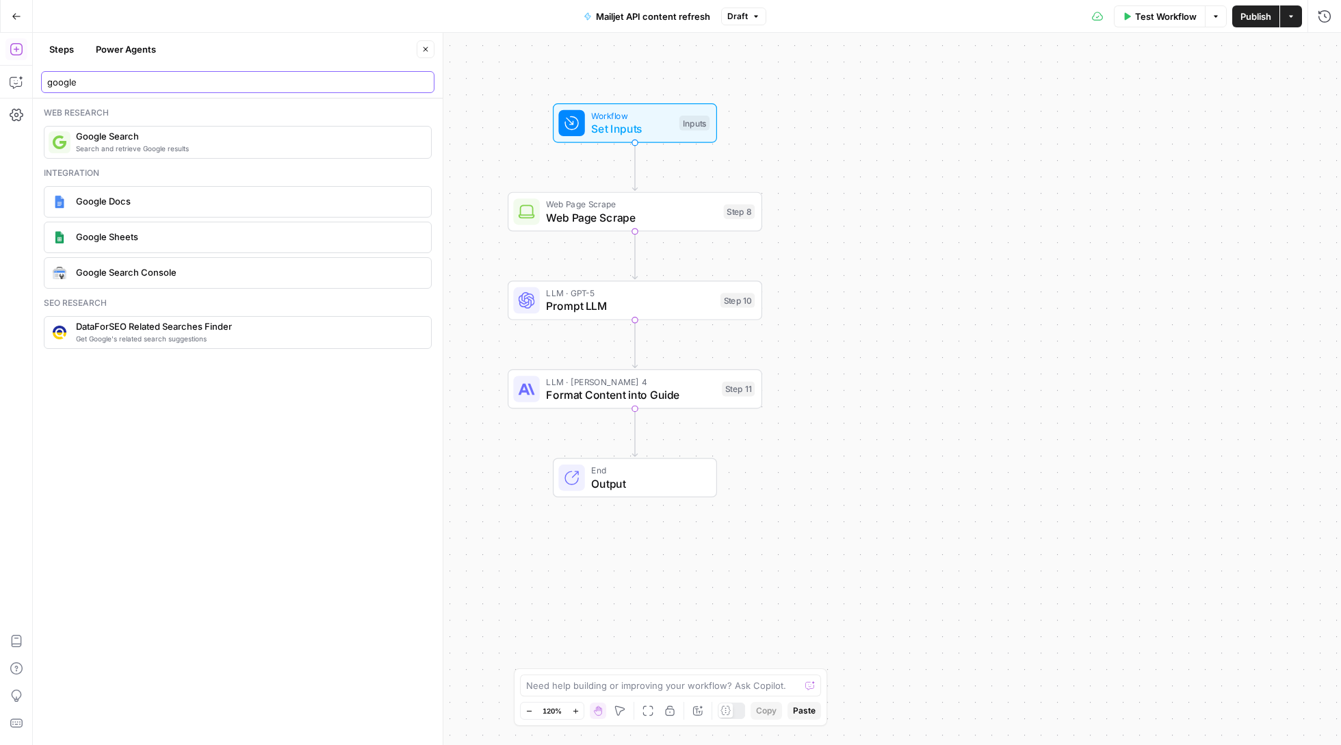
type input "google"
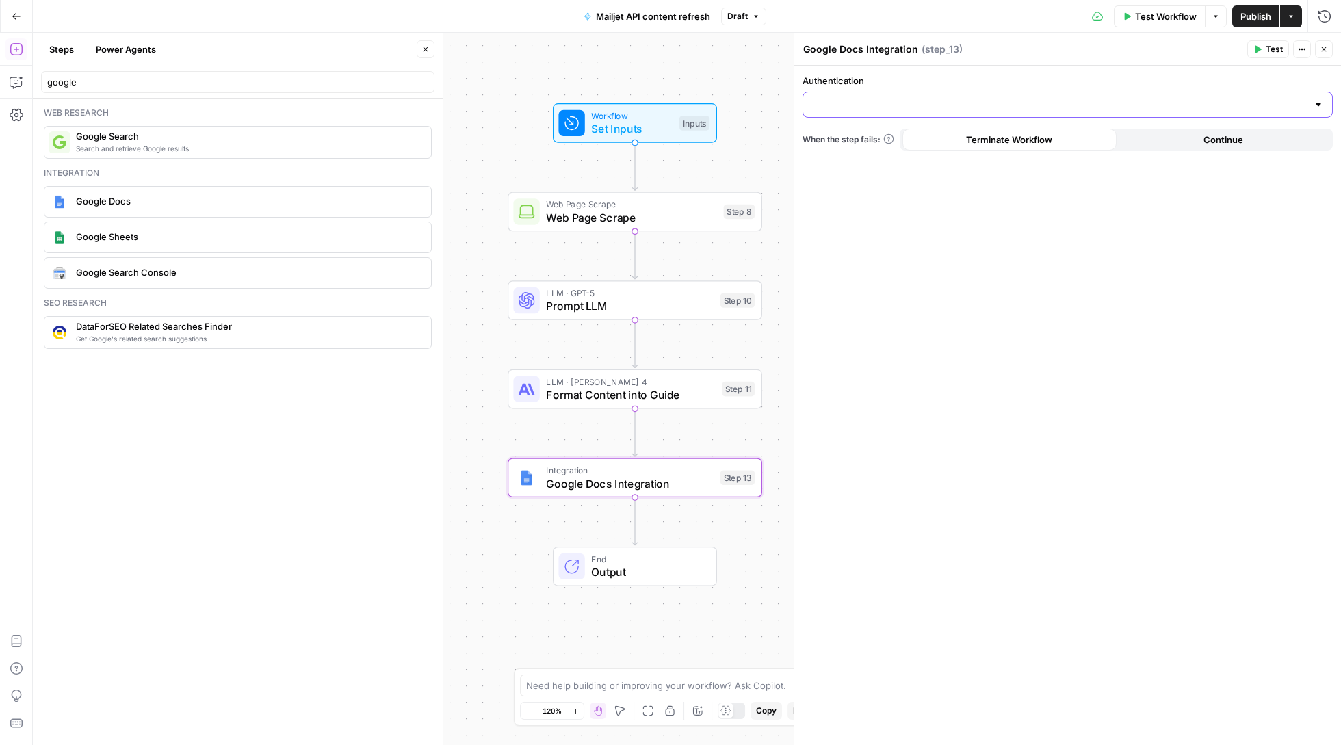
click at [911, 101] on input "Authentication" at bounding box center [1059, 105] width 496 height 14
click at [882, 159] on span "﹢ Create New" at bounding box center [1065, 159] width 501 height 14
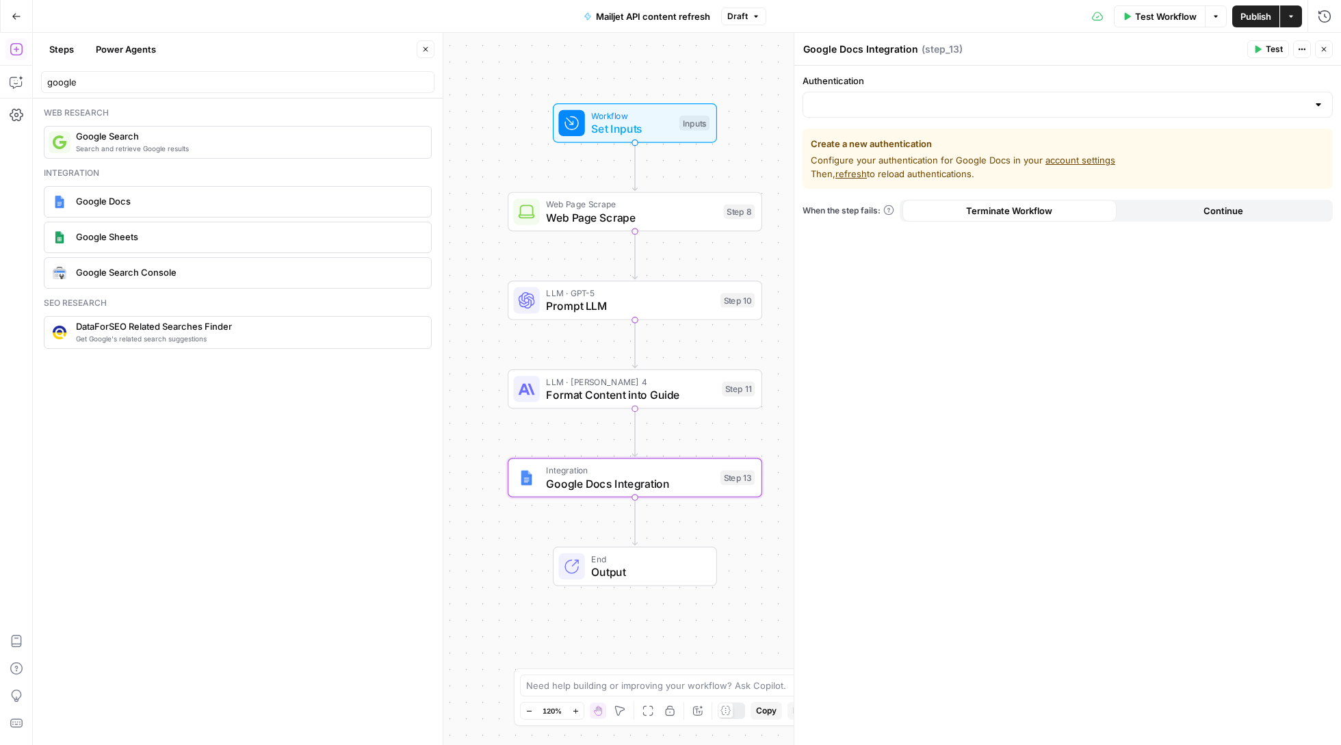
click at [915, 115] on div at bounding box center [1067, 105] width 530 height 26
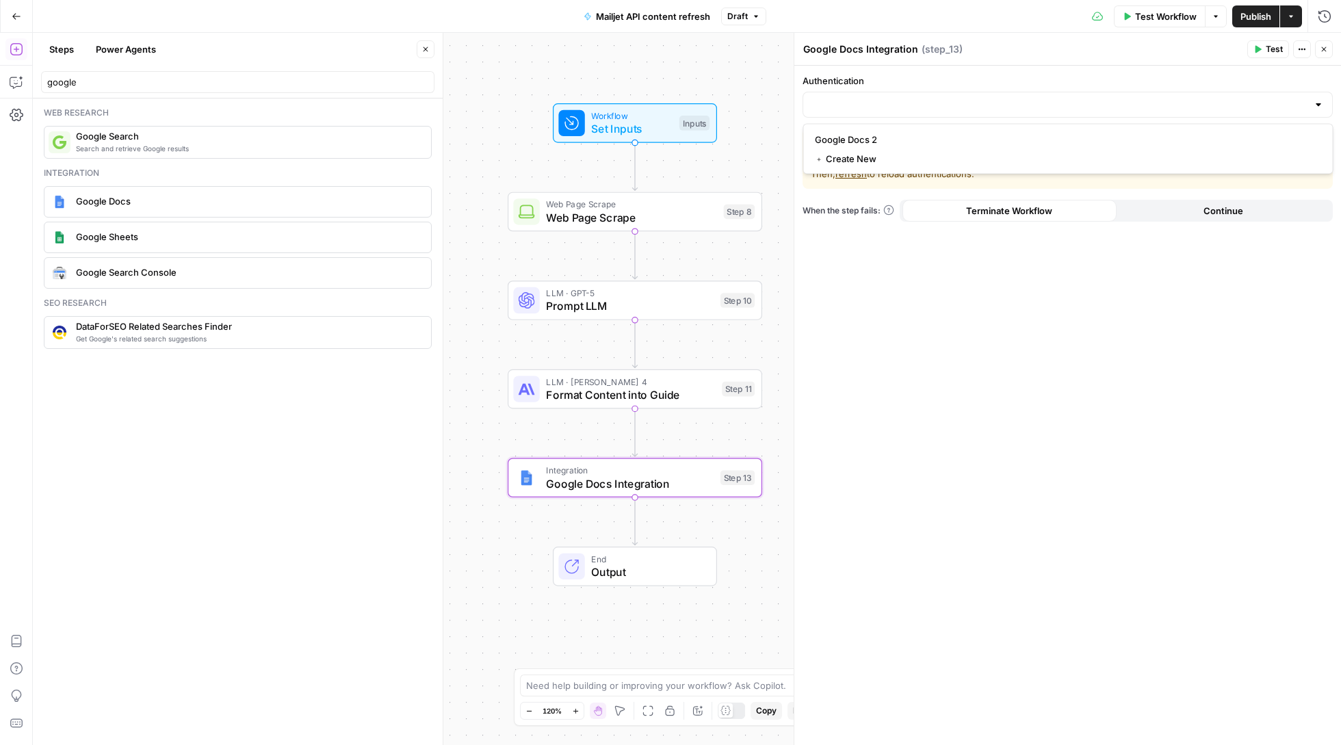
click at [896, 138] on span "Google Docs 2" at bounding box center [1065, 140] width 501 height 14
type input "Google Docs 2"
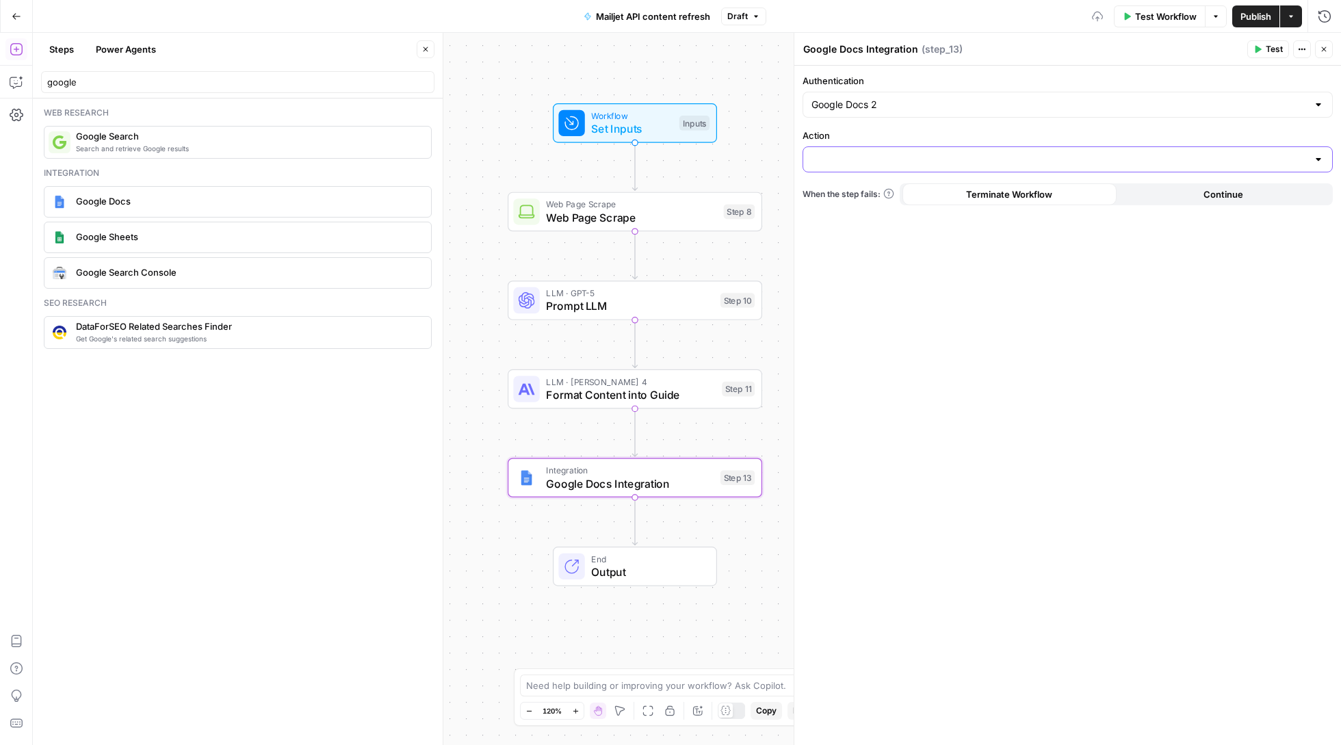
click at [898, 159] on input "Action" at bounding box center [1059, 160] width 496 height 14
click at [874, 197] on span "Create Document" at bounding box center [1065, 195] width 501 height 14
type input "Create Document"
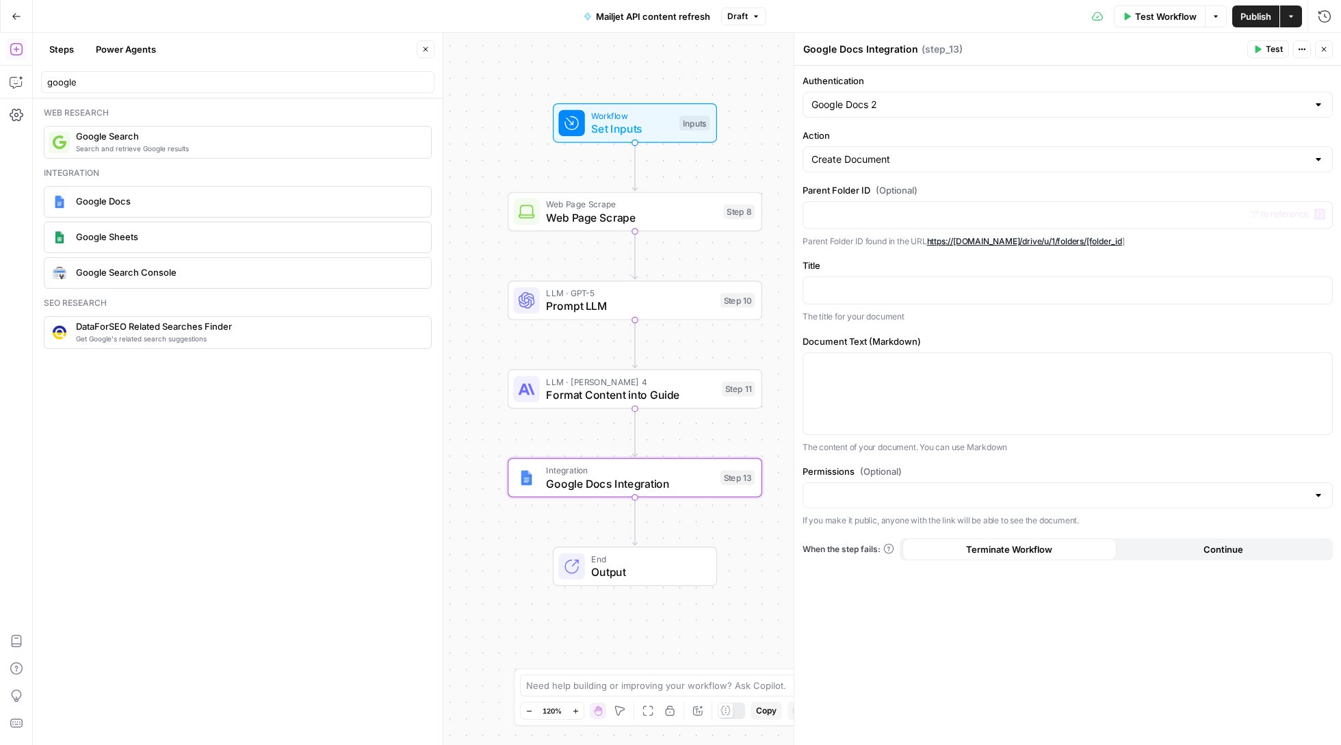
click at [1040, 276] on div "Title “/” to reference Variables Menu The title for your document" at bounding box center [1067, 291] width 530 height 64
click at [1010, 279] on div at bounding box center [1067, 290] width 529 height 27
click at [1322, 296] on p at bounding box center [1067, 290] width 512 height 14
click at [1320, 293] on icon "button" at bounding box center [1319, 289] width 7 height 7
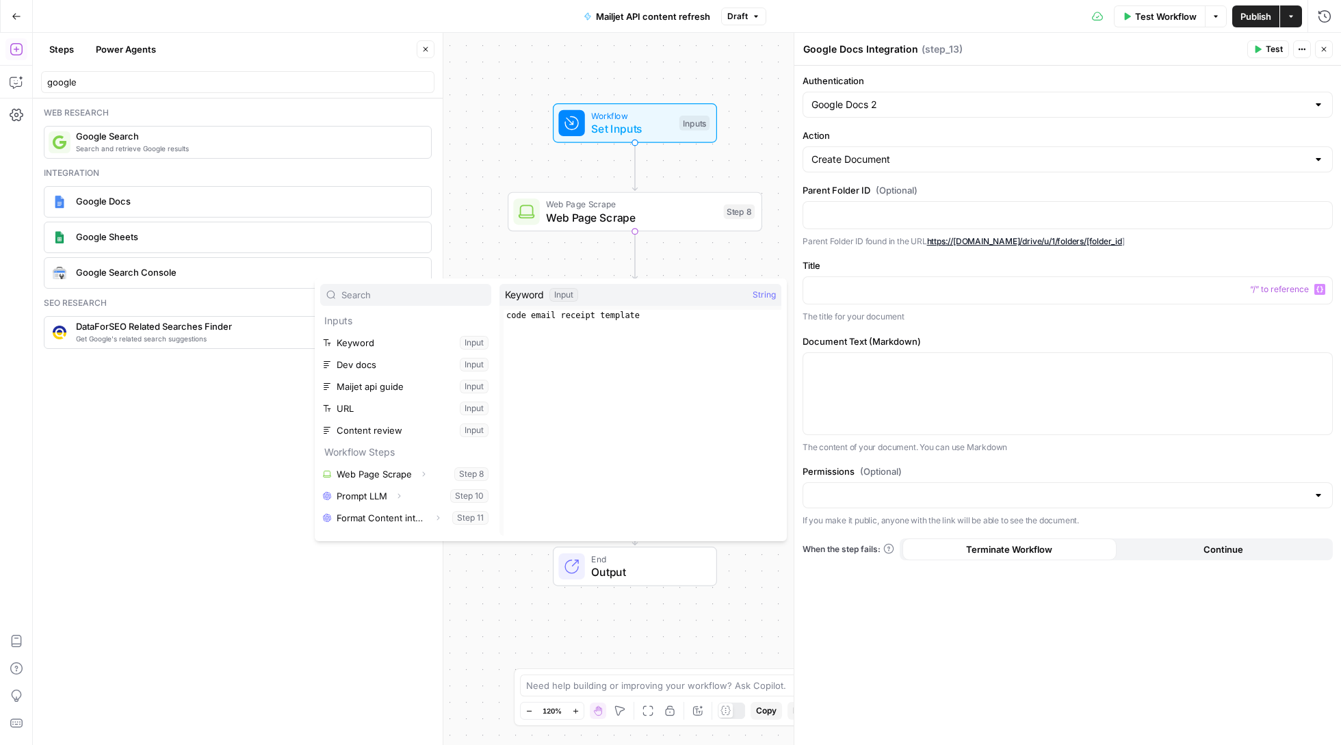
click at [400, 348] on button "Select variable Keyword" at bounding box center [405, 343] width 171 height 22
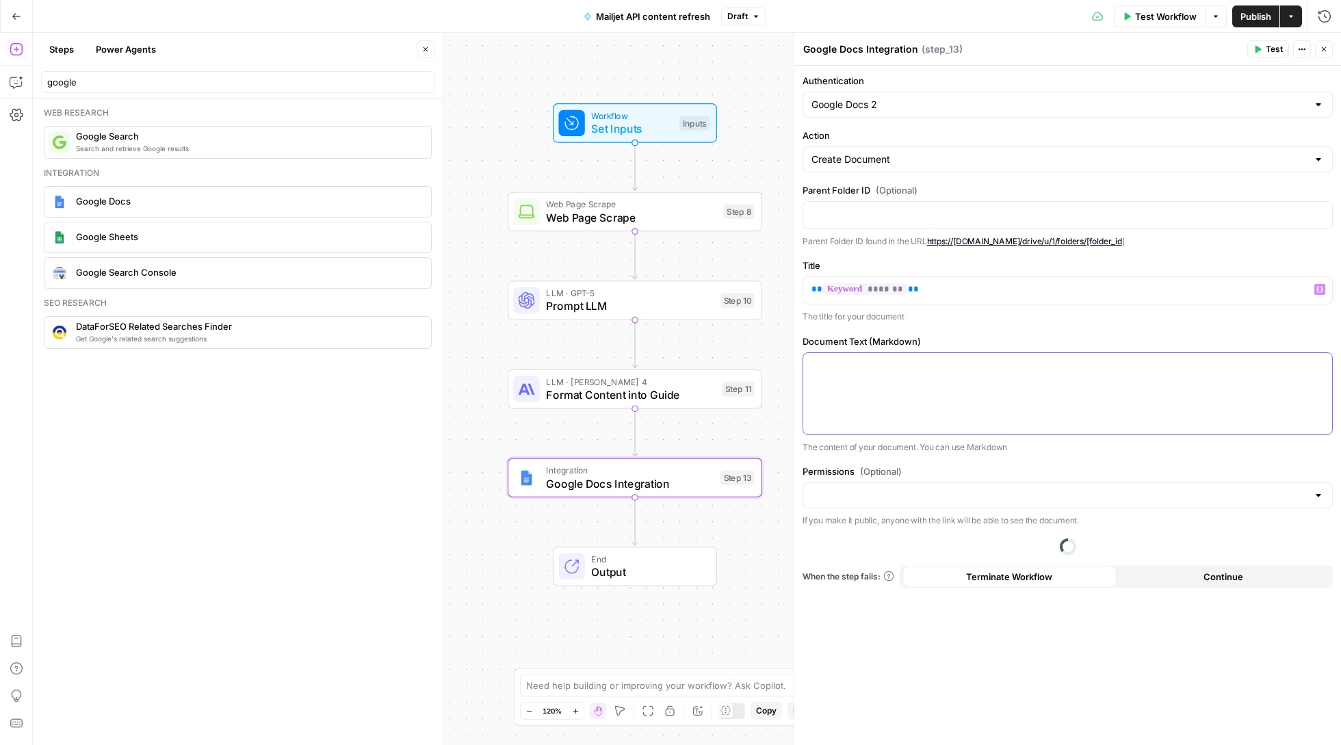
click at [960, 376] on div at bounding box center [1067, 393] width 529 height 81
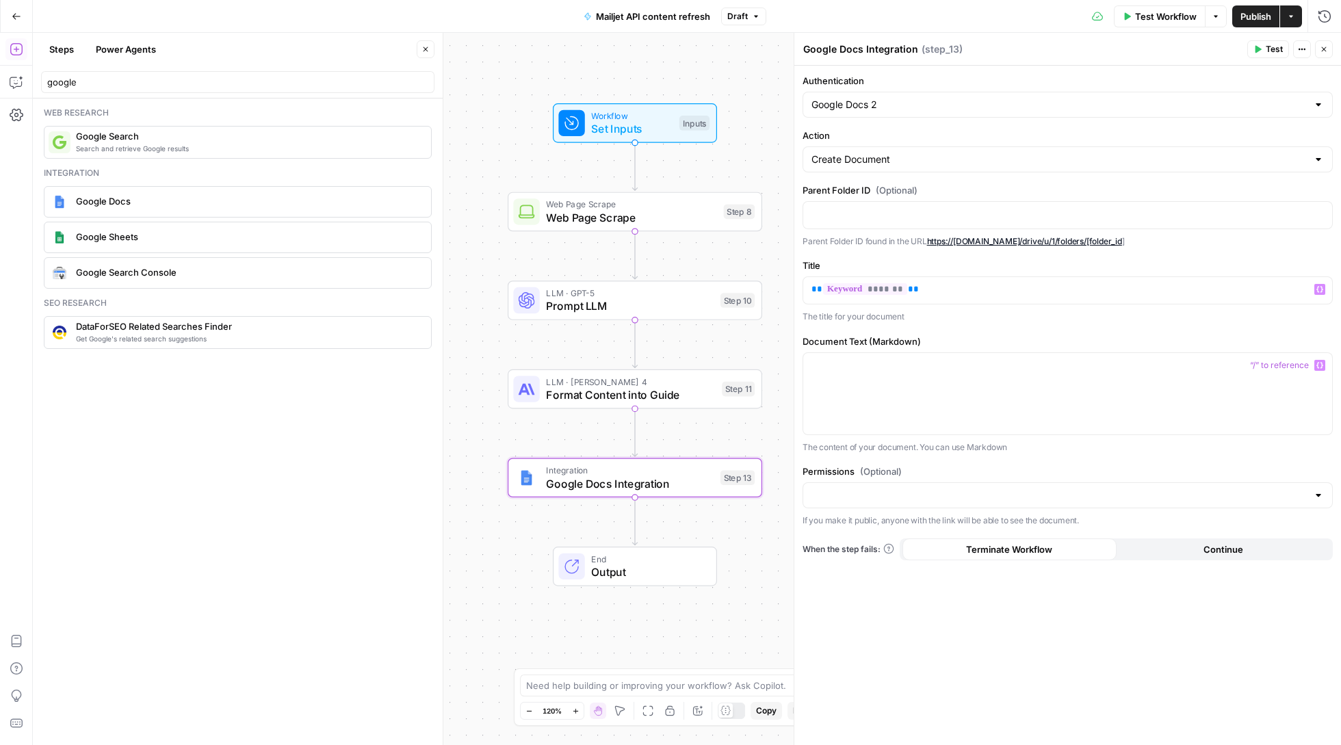
click at [1318, 361] on button "Variables Menu" at bounding box center [1319, 365] width 11 height 11
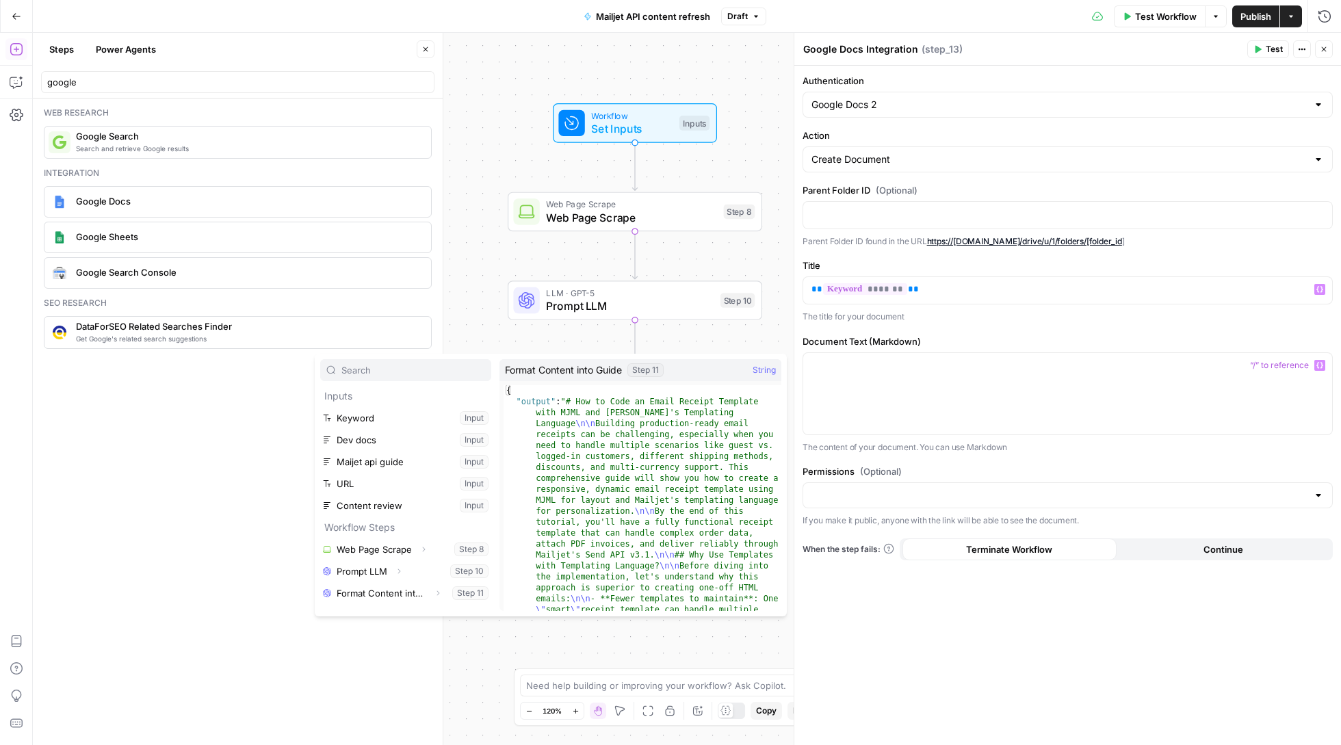
click at [406, 594] on button "Select variable Format Content into Guide" at bounding box center [405, 593] width 171 height 22
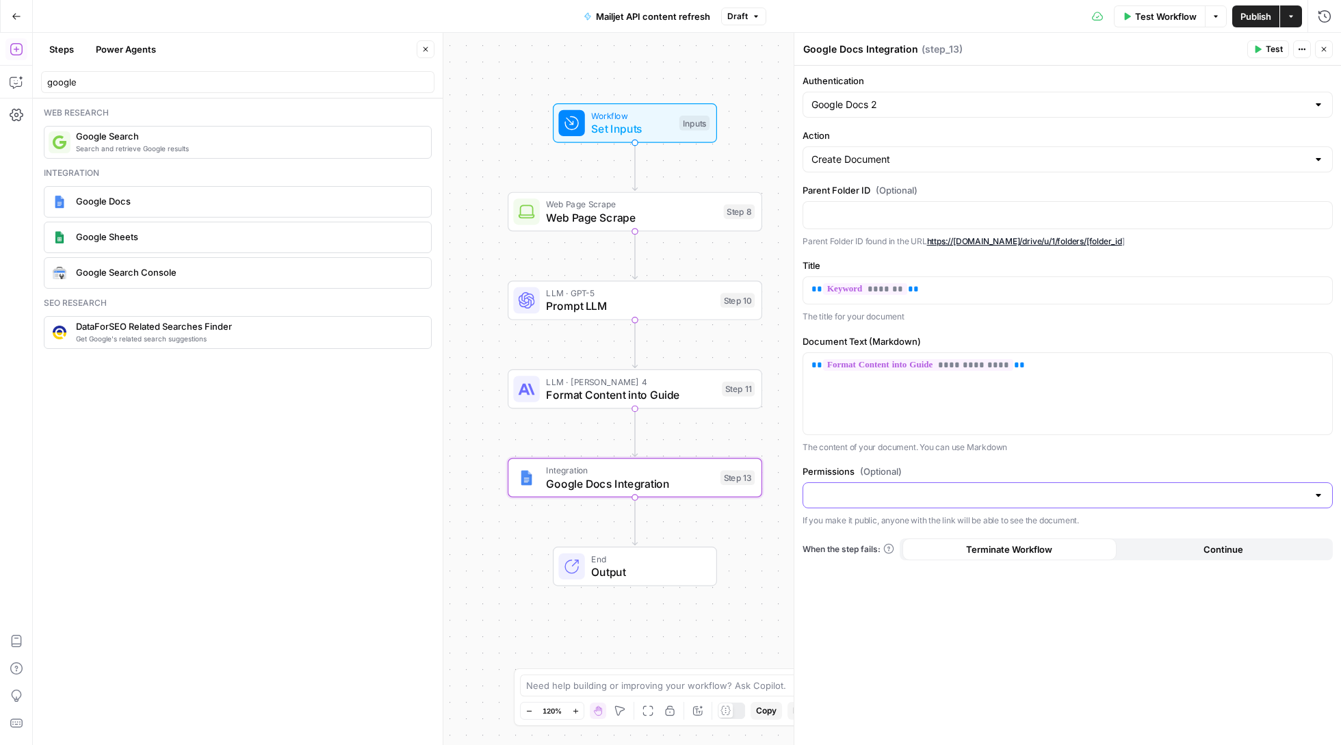
click at [1207, 499] on input "Permissions (Optional)" at bounding box center [1059, 495] width 496 height 14
click at [1092, 553] on span "Public" at bounding box center [1065, 550] width 501 height 14
type input "Public"
click at [1257, 47] on icon "button" at bounding box center [1257, 49] width 8 height 8
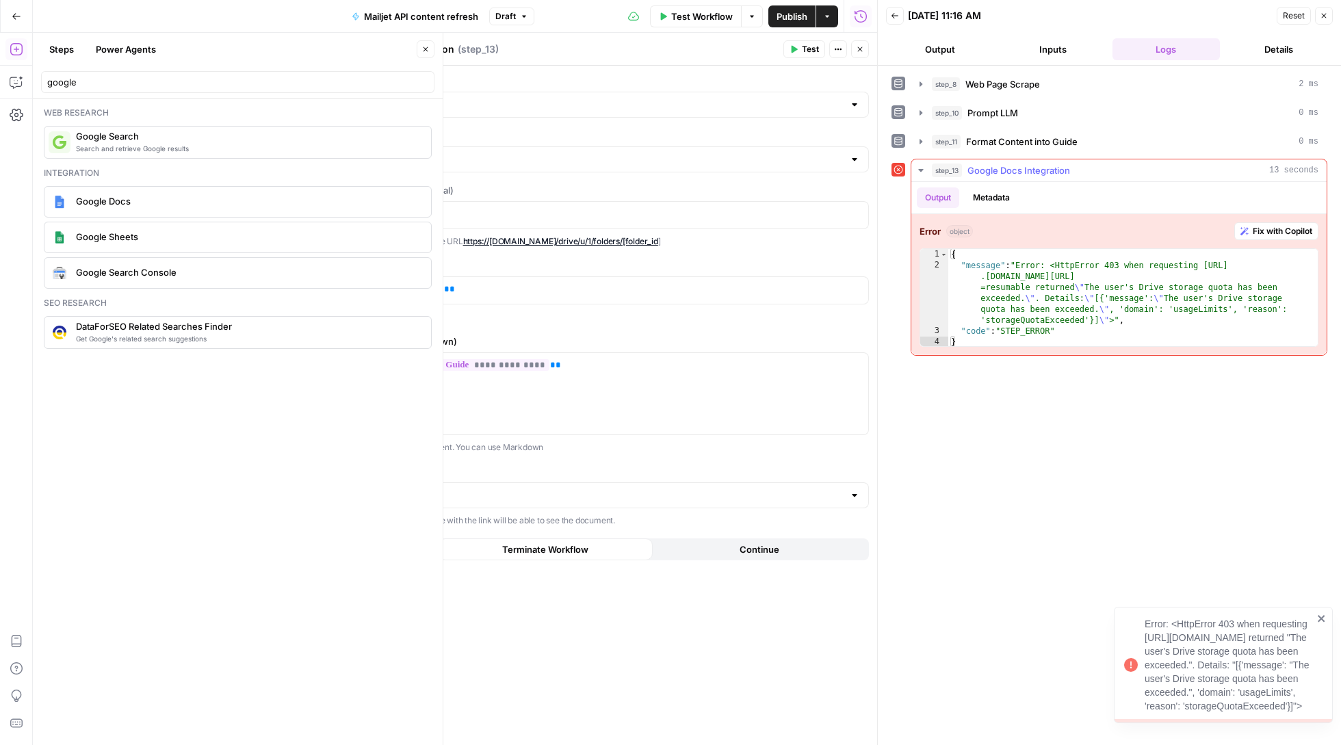
click at [1270, 234] on span "Fix with Copilot" at bounding box center [1283, 231] width 60 height 12
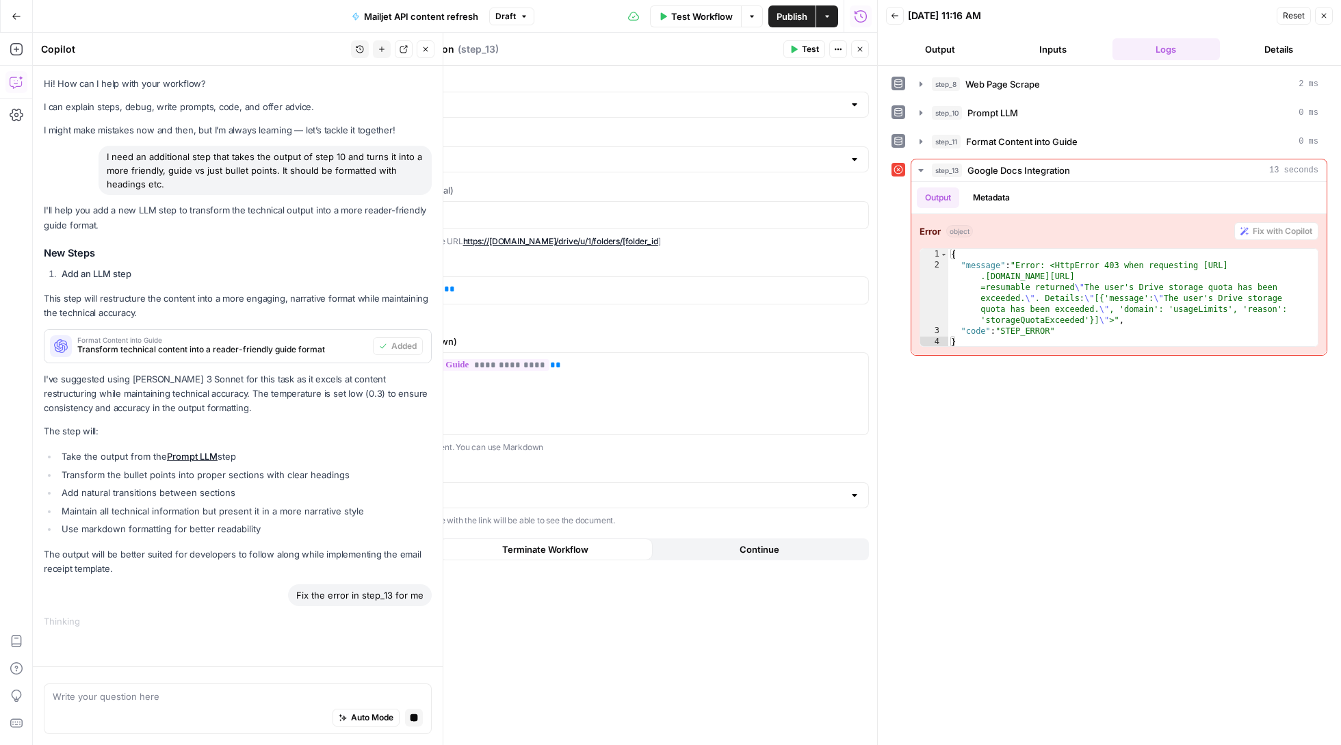
click at [1324, 3] on header "Back 08/28/25 at 11:16 AM Reset Close Output Inputs Logs Details" at bounding box center [1109, 33] width 463 height 66
click at [854, 93] on div "Google Docs 2" at bounding box center [604, 105] width 530 height 26
click at [688, 153] on span "﹢ Create New" at bounding box center [601, 159] width 501 height 14
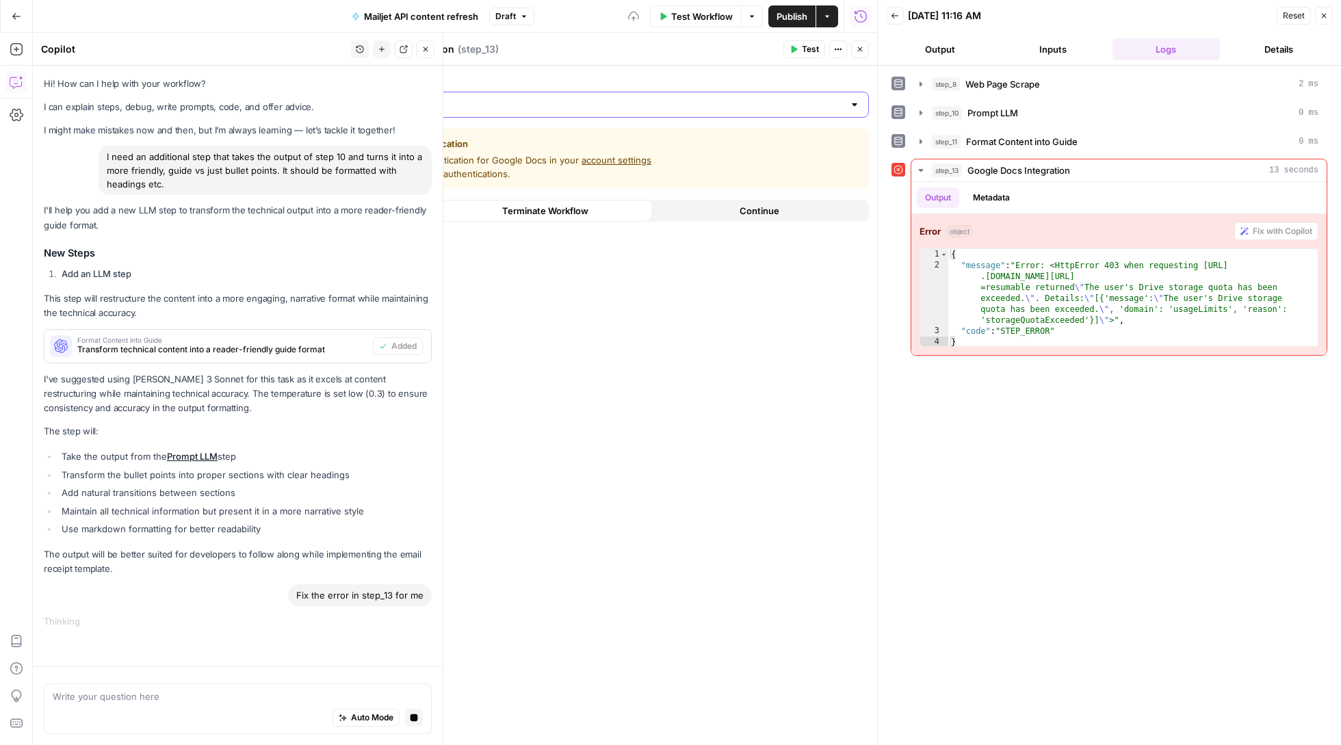
click at [561, 110] on input "Authentication" at bounding box center [596, 105] width 496 height 14
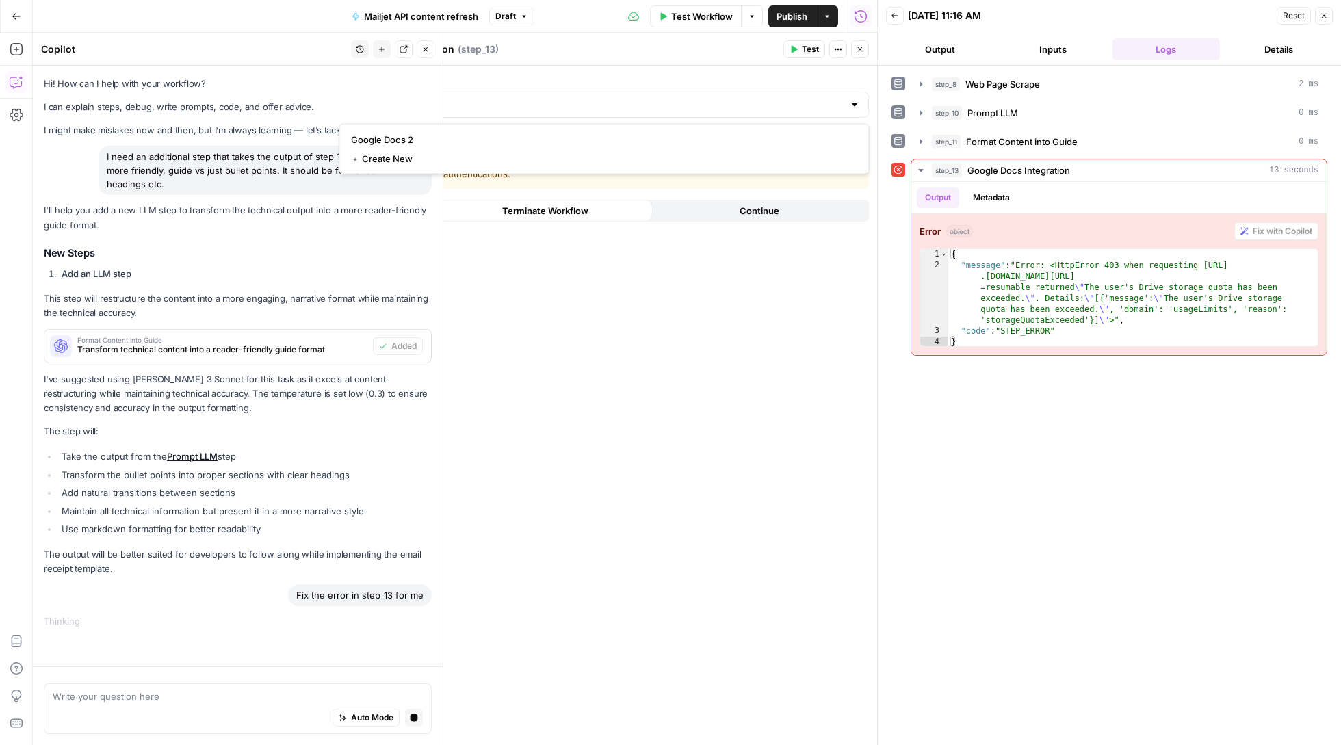
click at [534, 159] on span "﹢ Create New" at bounding box center [601, 159] width 501 height 14
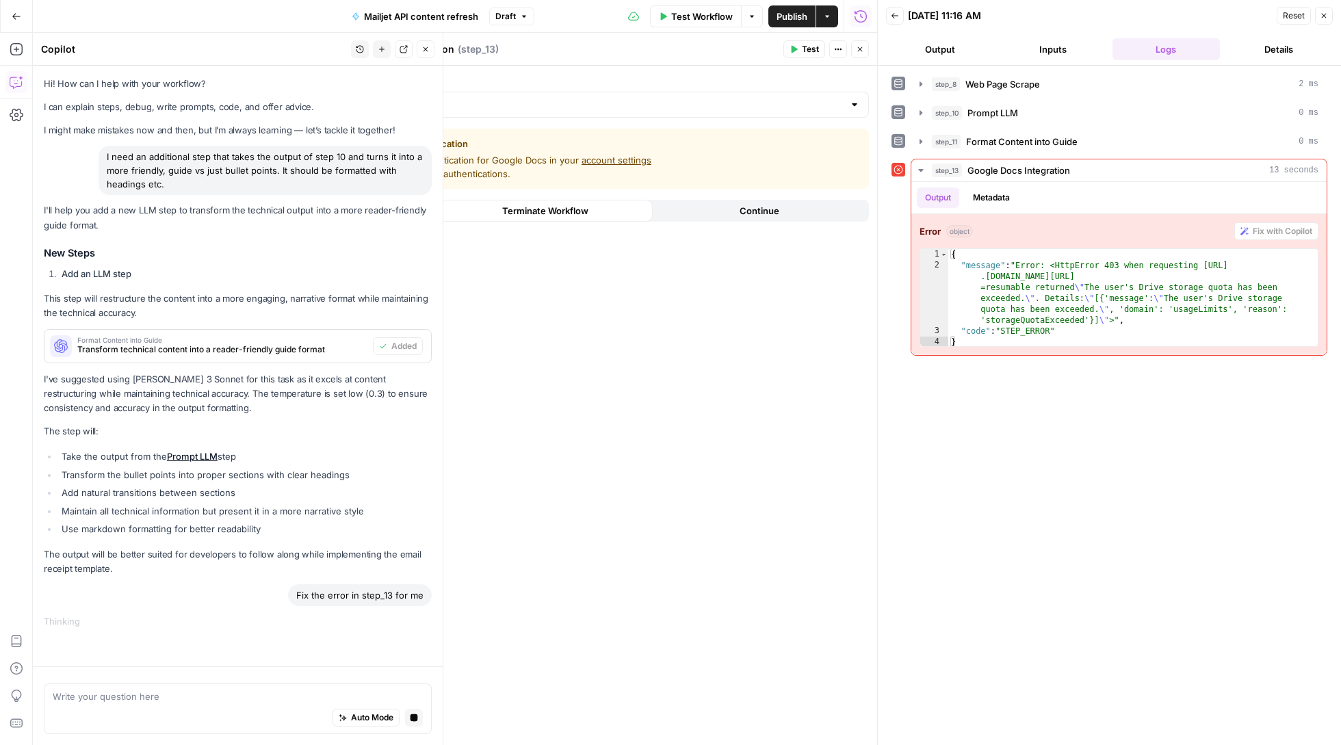
click at [834, 45] on icon "button" at bounding box center [838, 49] width 8 height 8
click at [882, 126] on div "Add Note Delete Step" at bounding box center [882, 95] width 109 height 62
click at [881, 114] on span "Delete Step" at bounding box center [888, 110] width 66 height 14
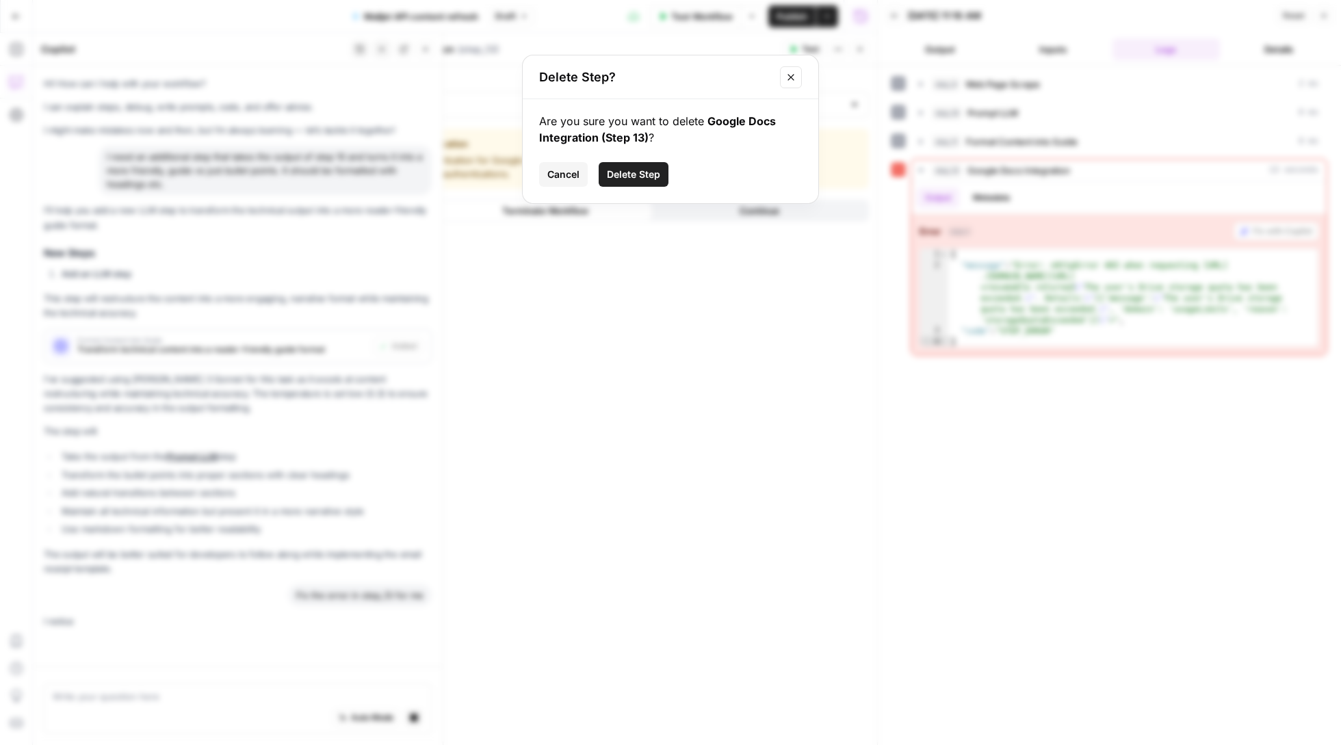
click at [638, 167] on button "Delete Step" at bounding box center [634, 174] width 70 height 25
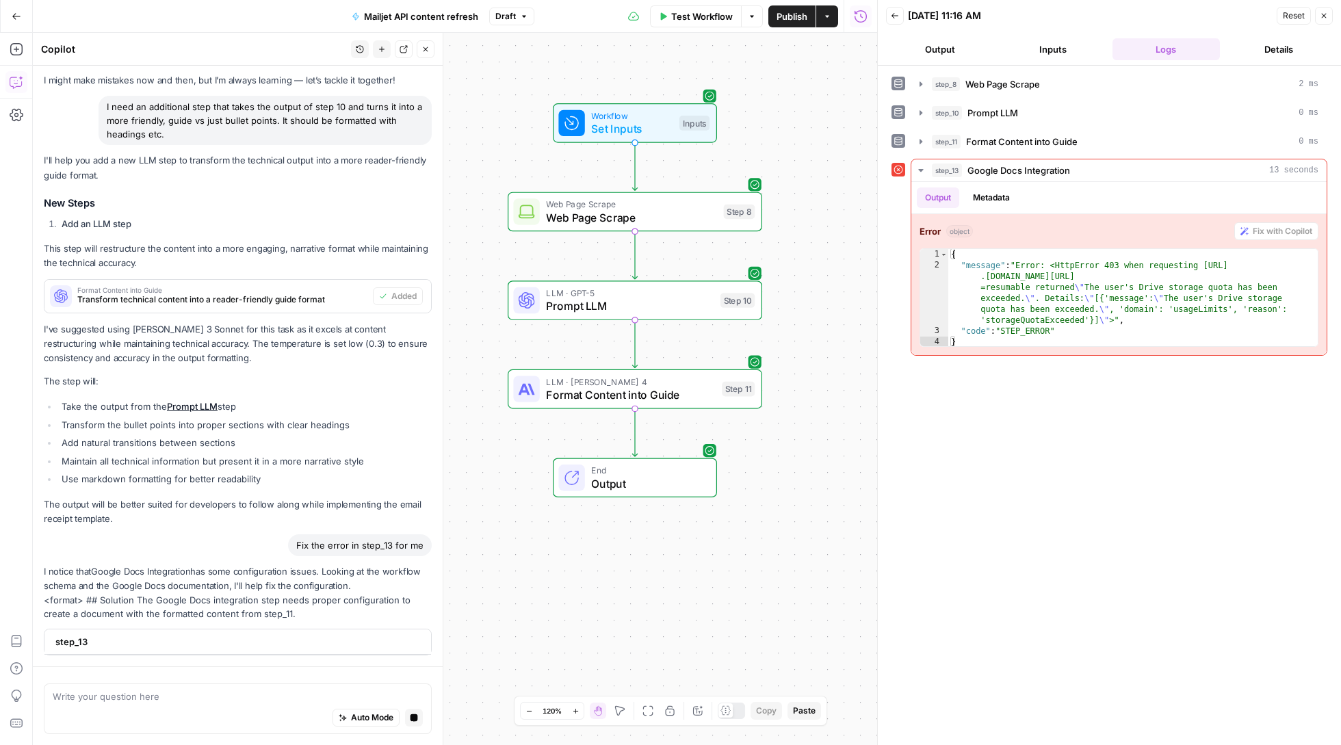
scroll to position [53, 0]
click at [14, 49] on icon "button" at bounding box center [16, 49] width 12 height 12
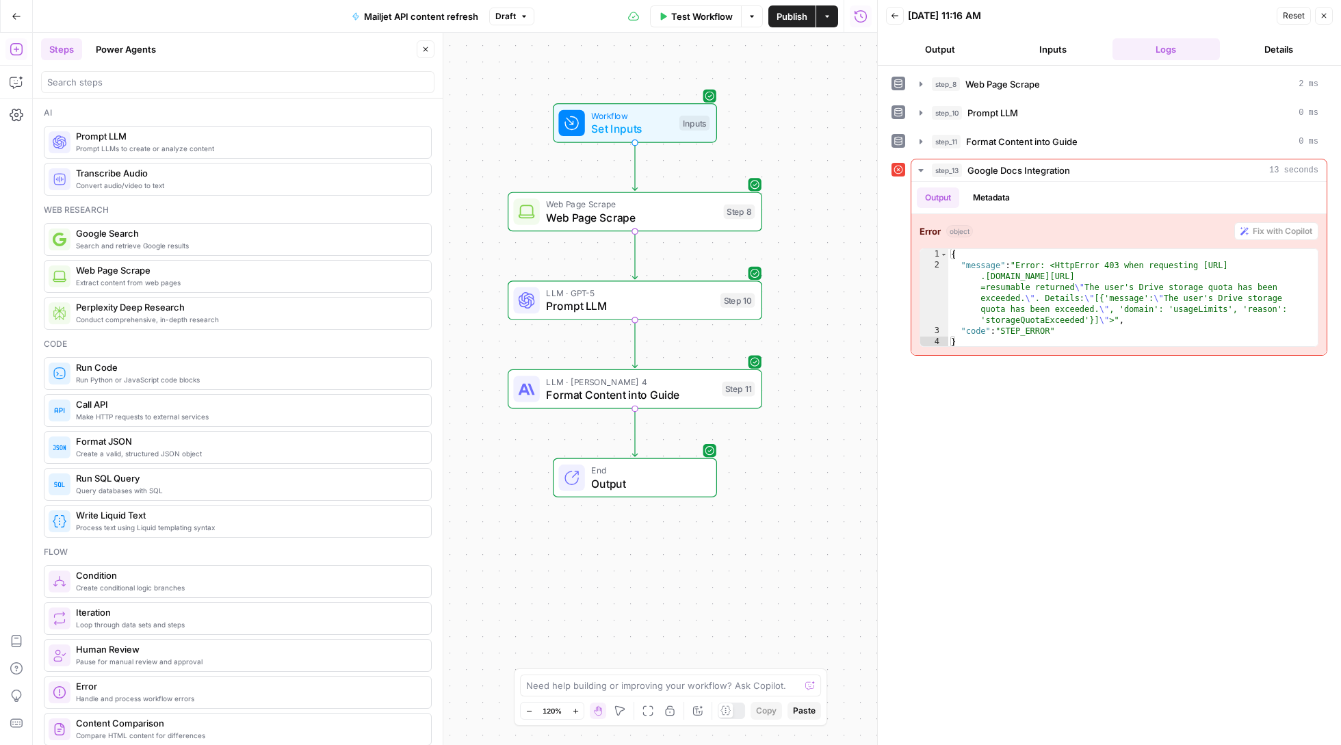
click at [15, 19] on icon "button" at bounding box center [17, 17] width 10 height 10
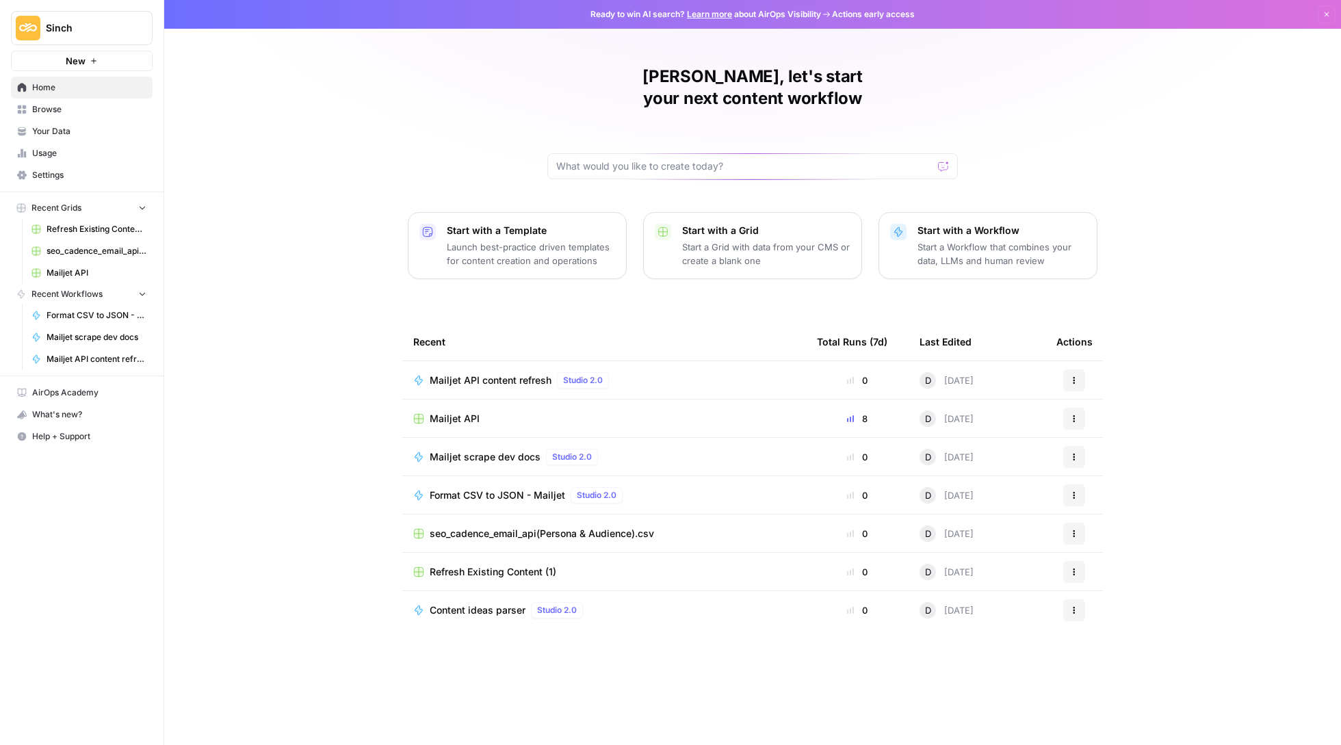
click at [73, 179] on span "Settings" at bounding box center [89, 175] width 114 height 12
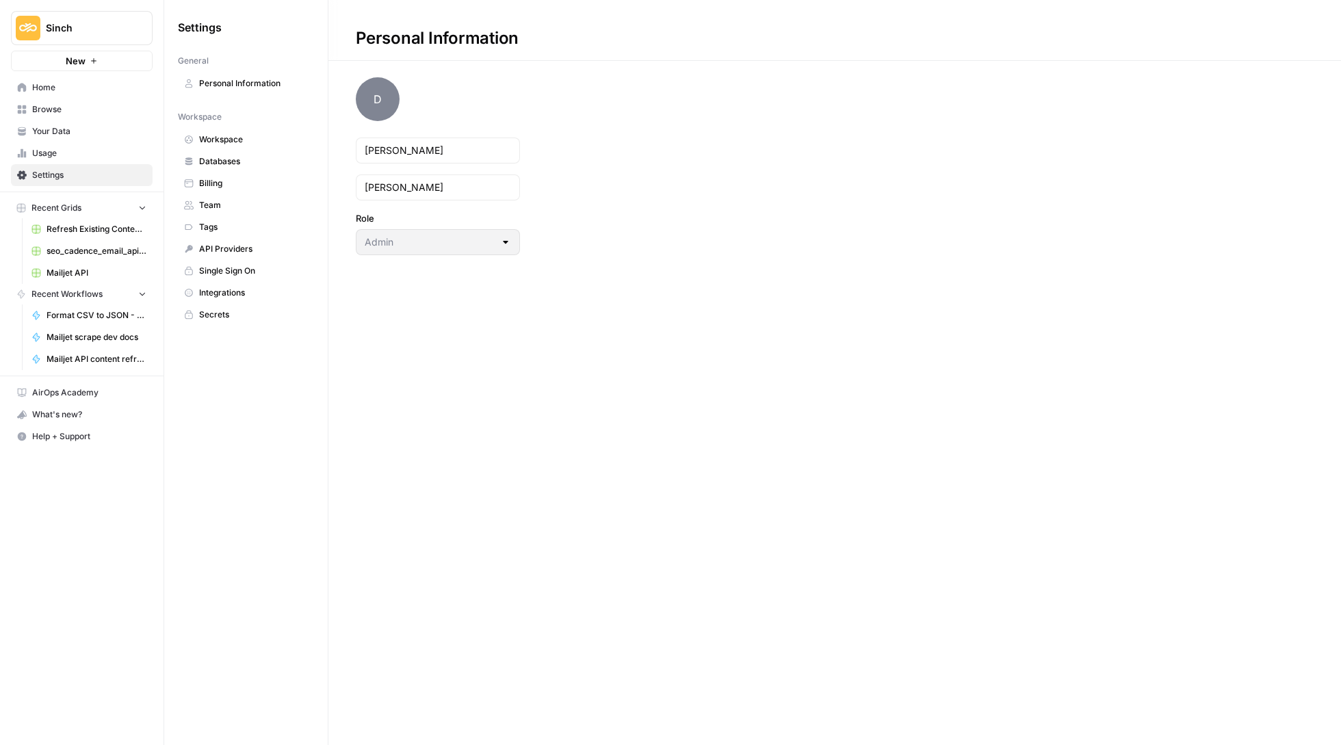
click at [238, 293] on span "Integrations" at bounding box center [253, 293] width 109 height 12
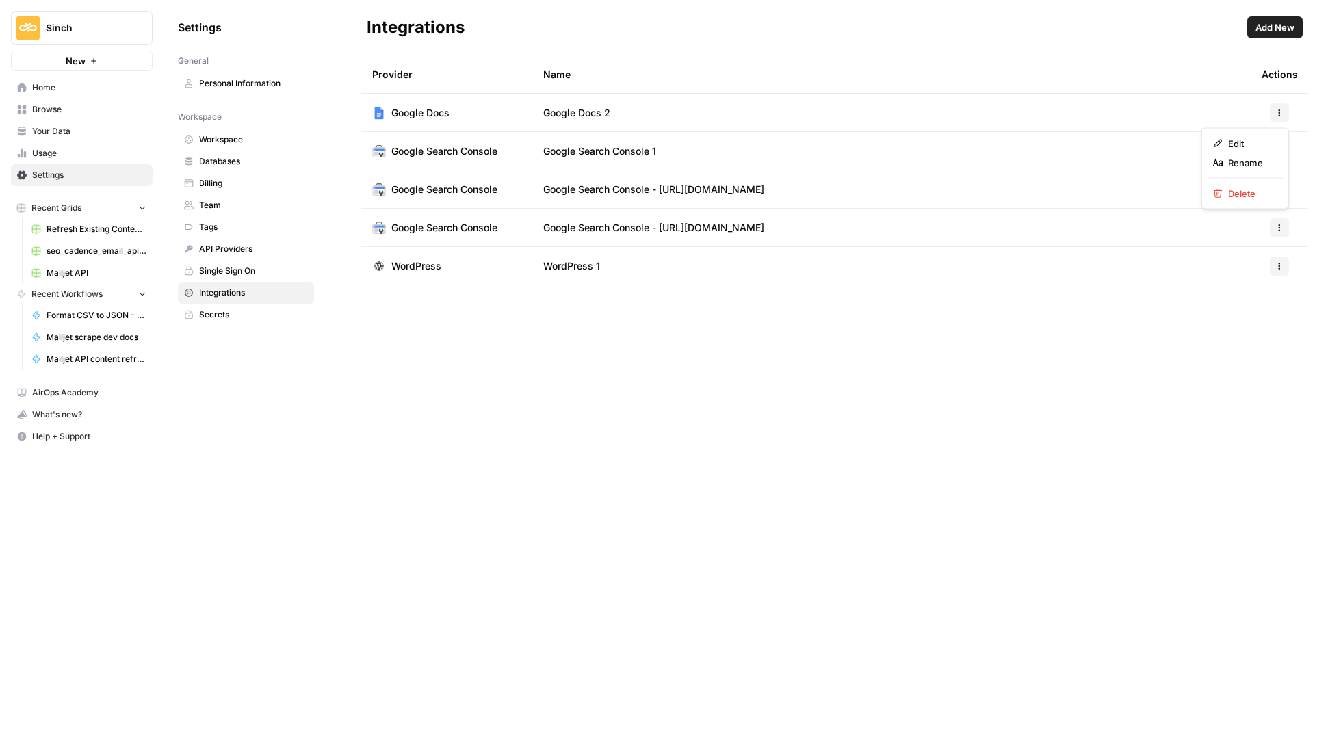
click at [1279, 109] on icon "button" at bounding box center [1279, 113] width 8 height 8
click at [1244, 201] on button "Delete" at bounding box center [1244, 193] width 75 height 19
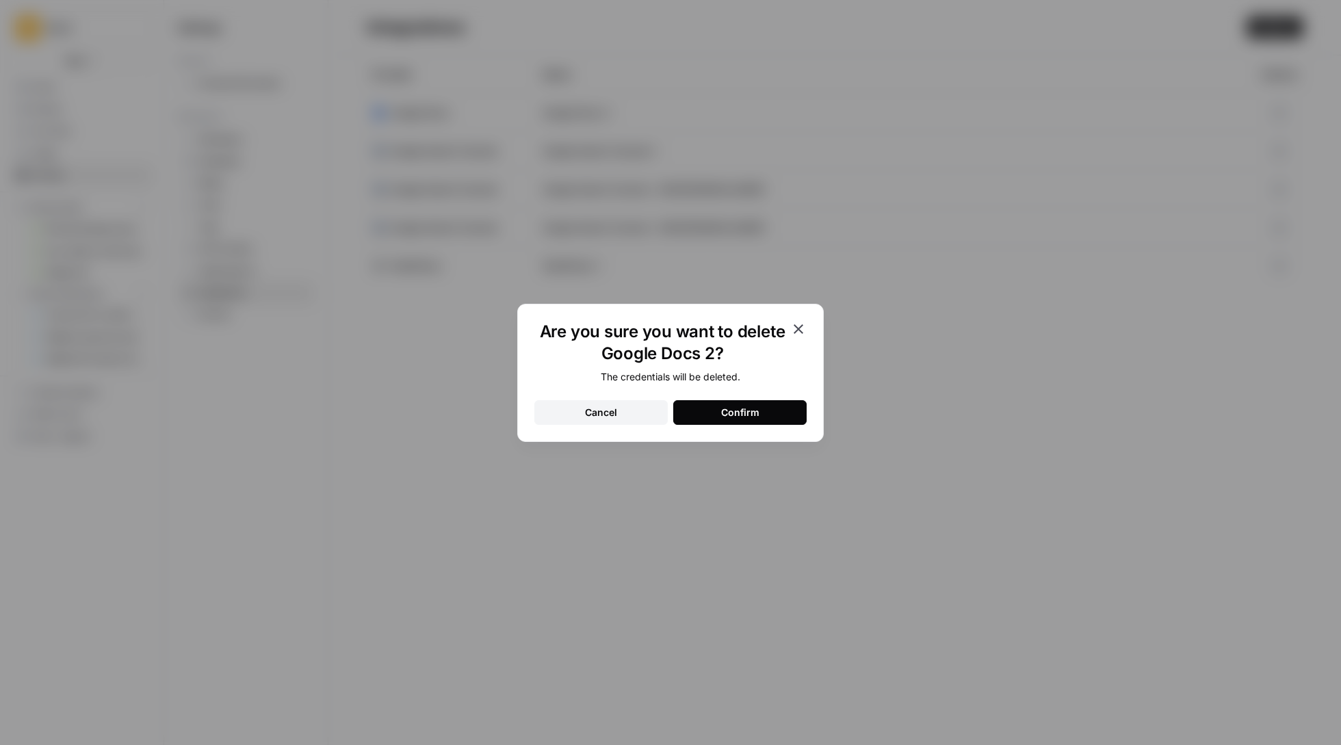
click at [766, 419] on button "Confirm" at bounding box center [739, 412] width 133 height 25
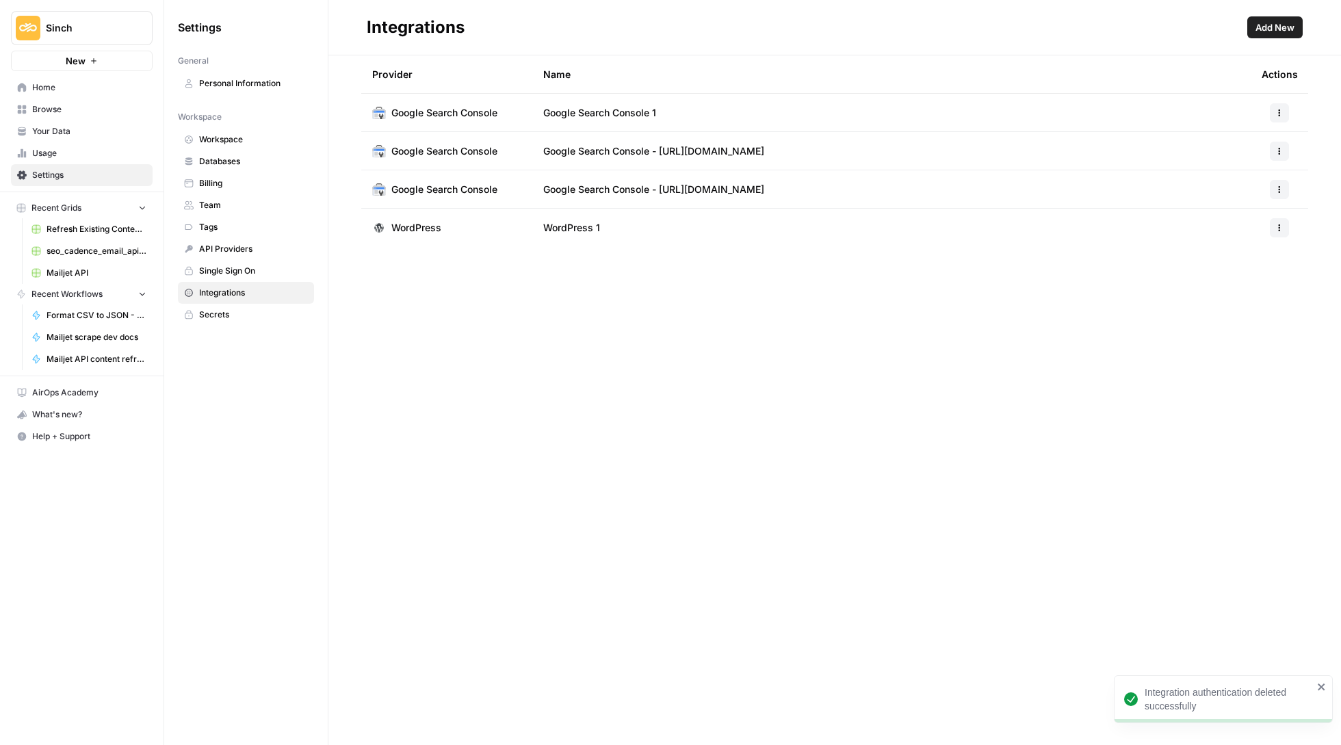
click at [1279, 25] on span "Add New" at bounding box center [1274, 28] width 39 height 14
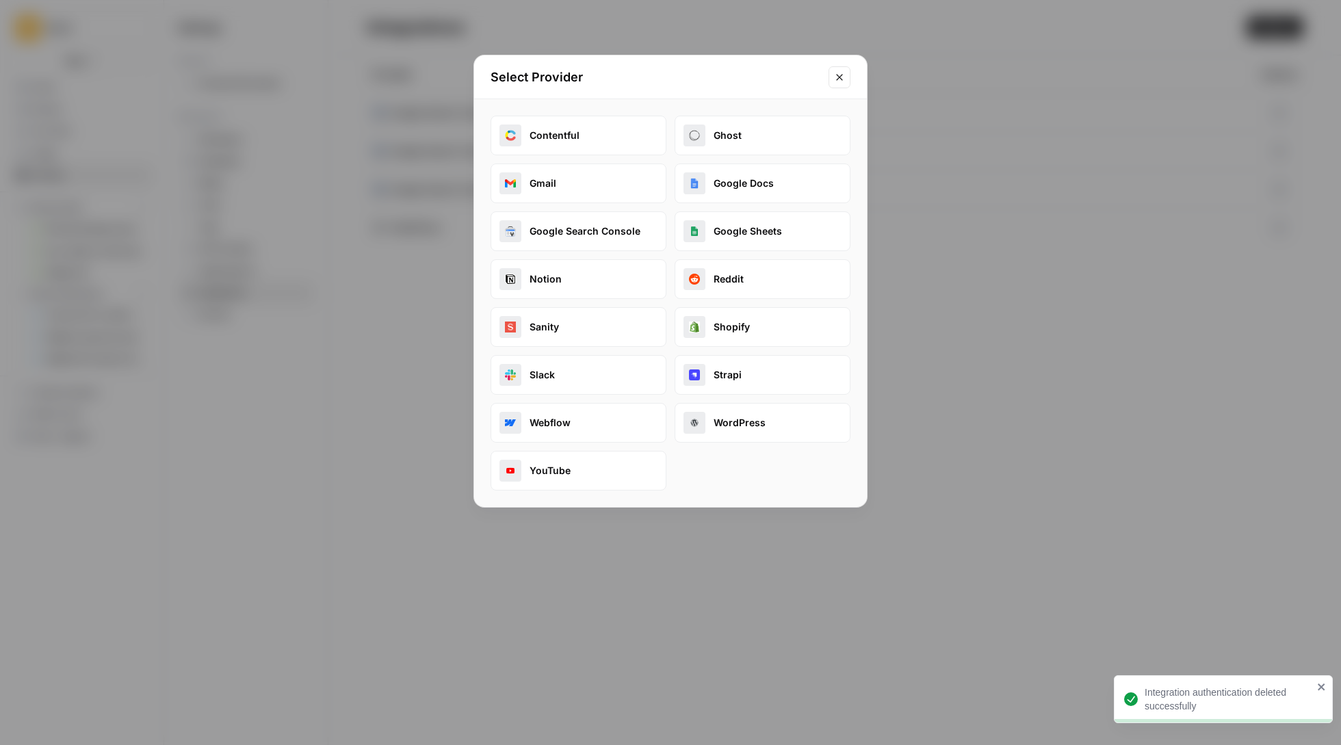
click at [774, 181] on button "Google Docs" at bounding box center [763, 184] width 176 height 40
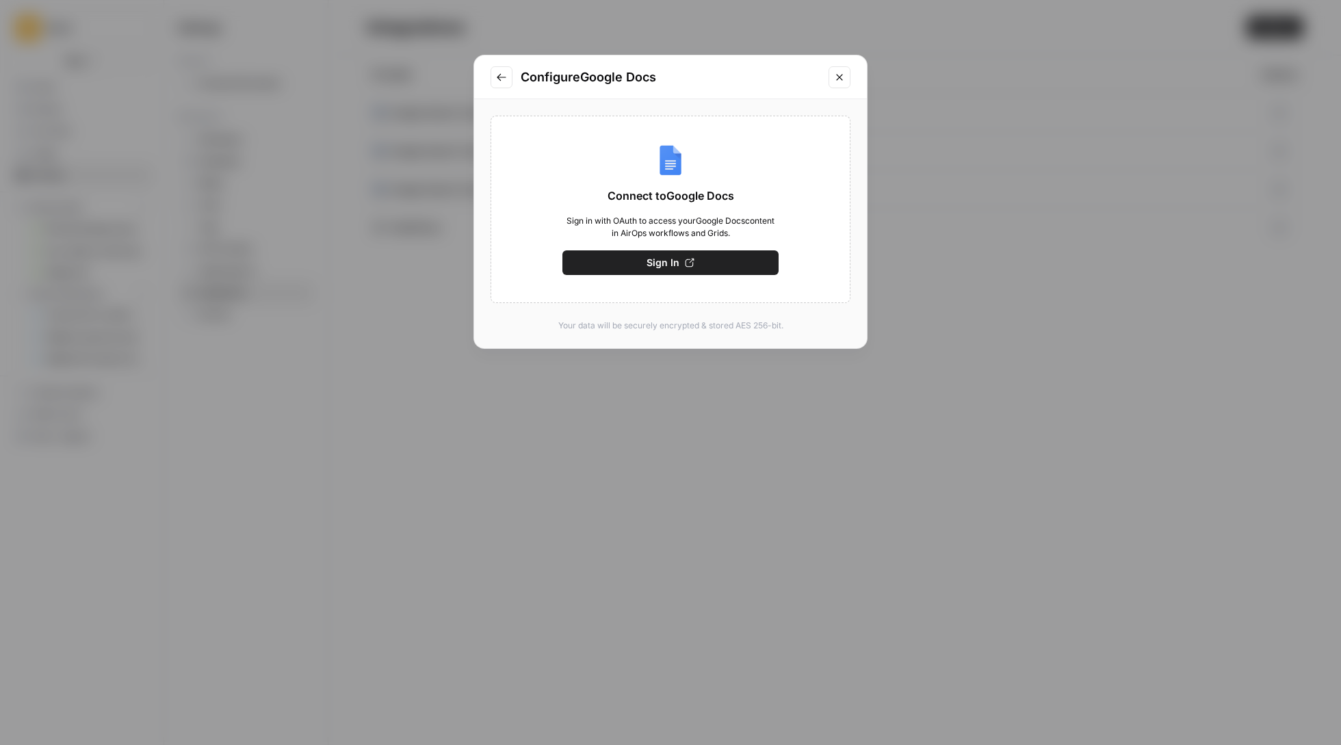
click at [687, 264] on icon "button" at bounding box center [690, 263] width 10 height 10
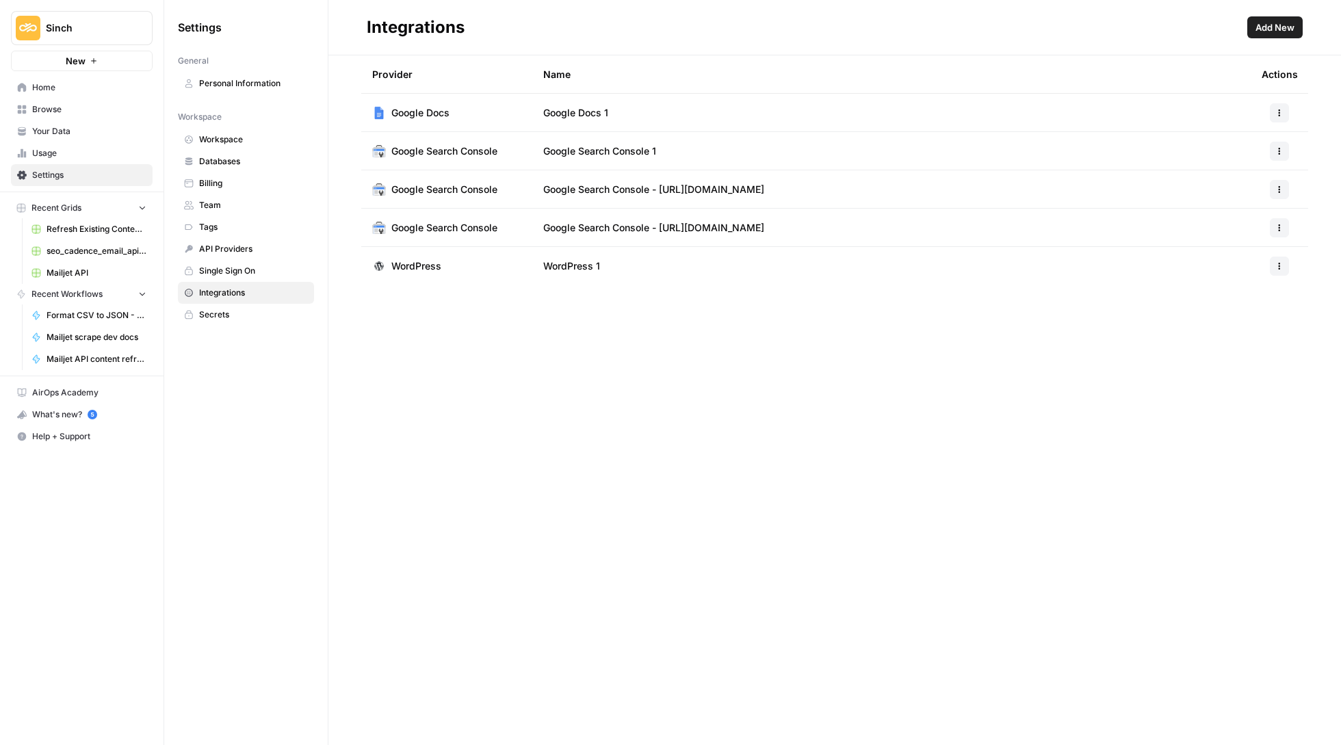
click at [1199, 113] on td "Google Docs 1" at bounding box center [891, 113] width 718 height 38
click at [107, 272] on span "Mailjet API" at bounding box center [97, 273] width 100 height 12
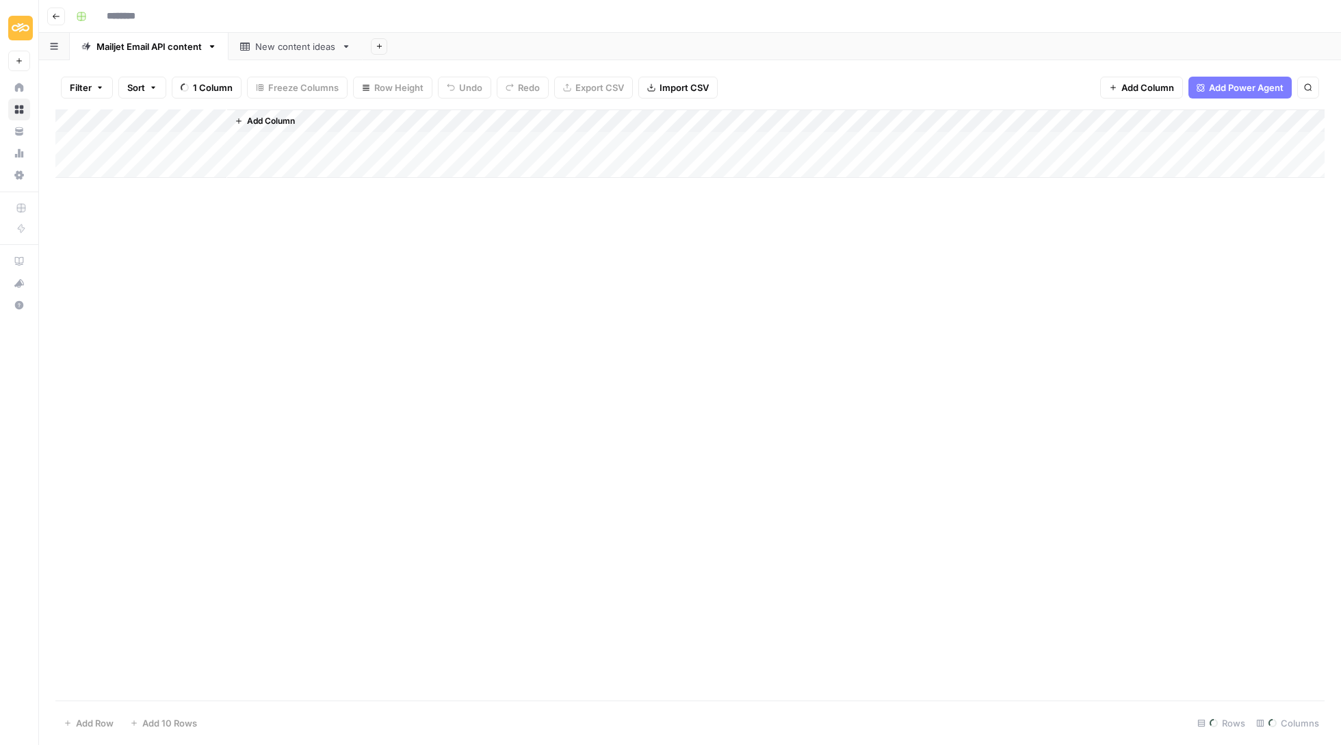
type input "**********"
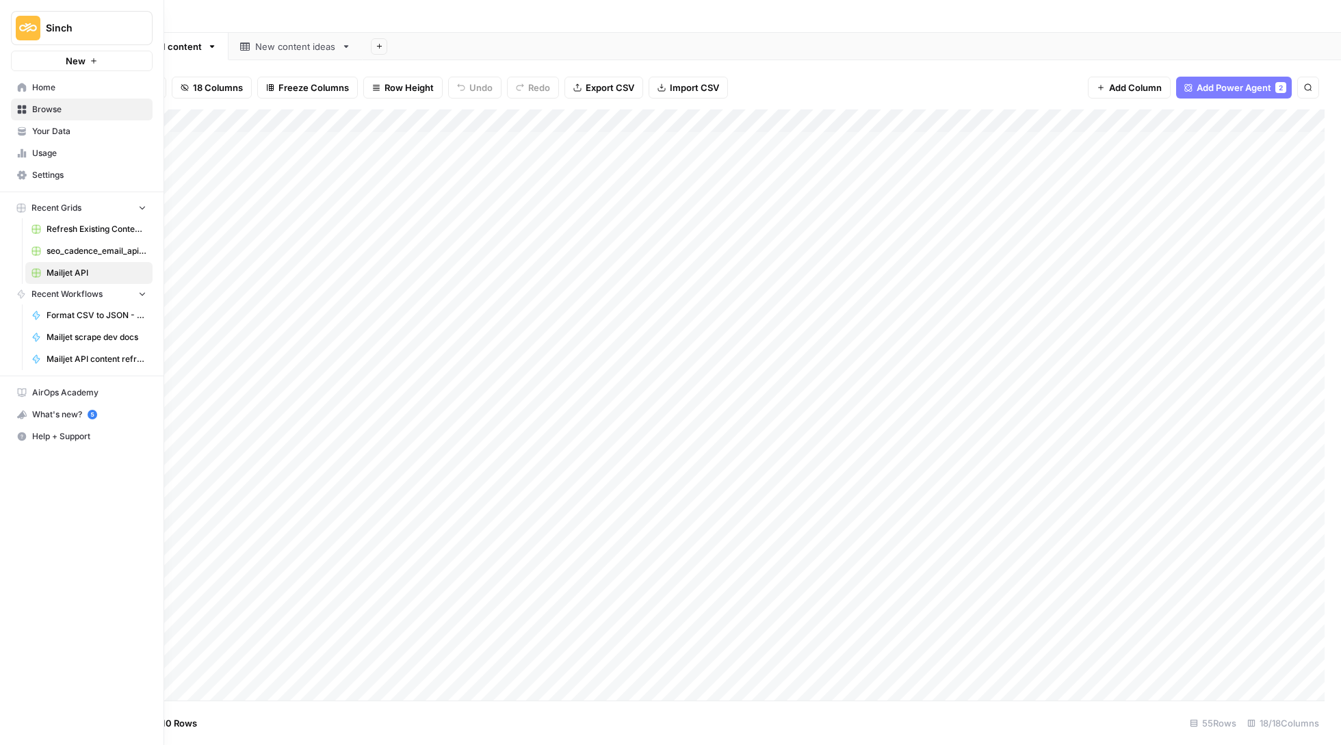
click at [34, 81] on span "Home" at bounding box center [89, 87] width 114 height 12
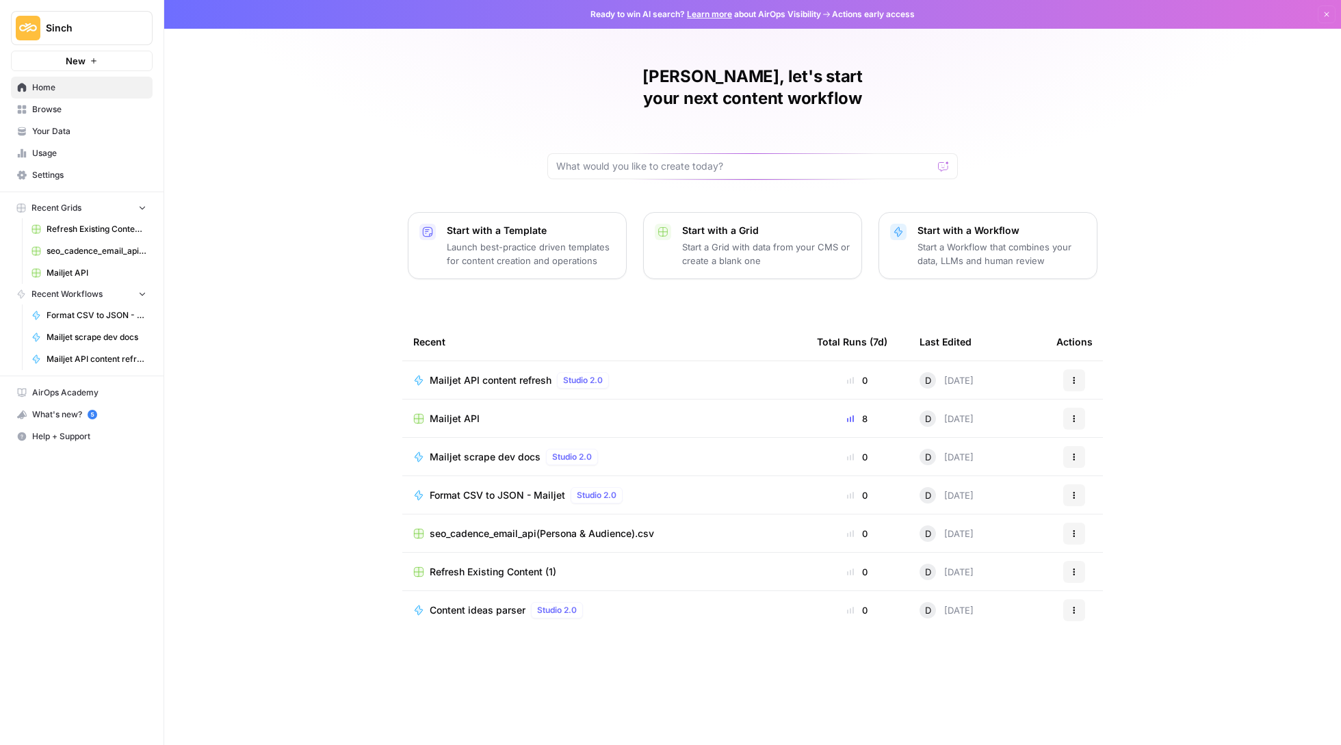
click at [105, 228] on span "Refresh Existing Content (1)" at bounding box center [97, 229] width 100 height 12
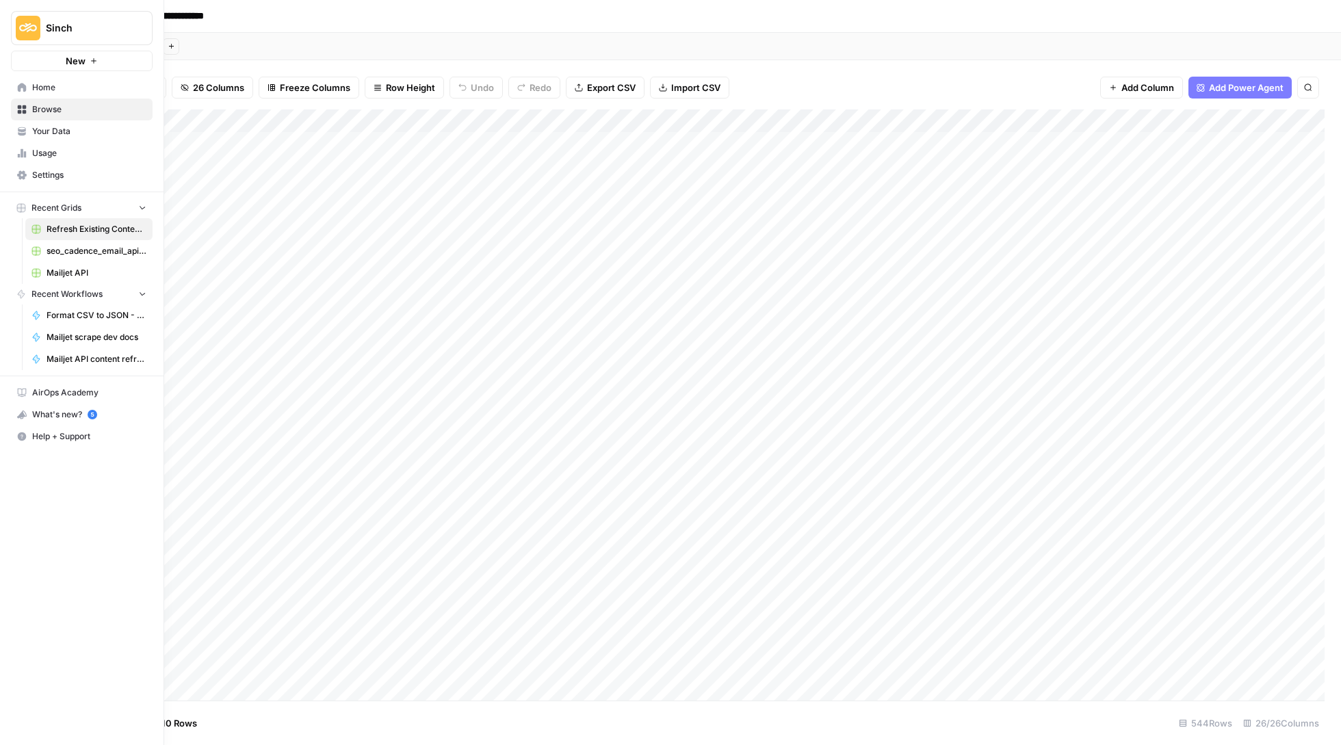
click at [22, 91] on icon at bounding box center [22, 88] width 10 height 10
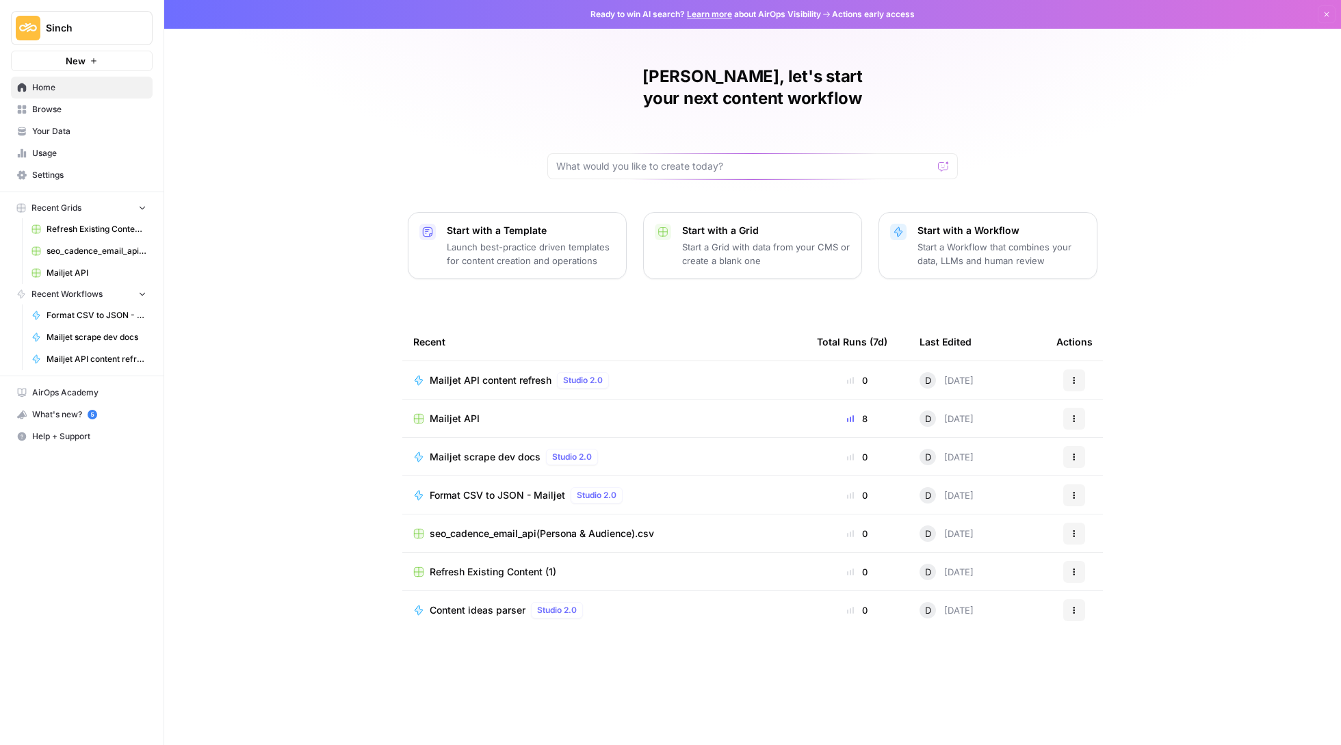
click at [460, 374] on span "Mailjet API content refresh" at bounding box center [491, 381] width 122 height 14
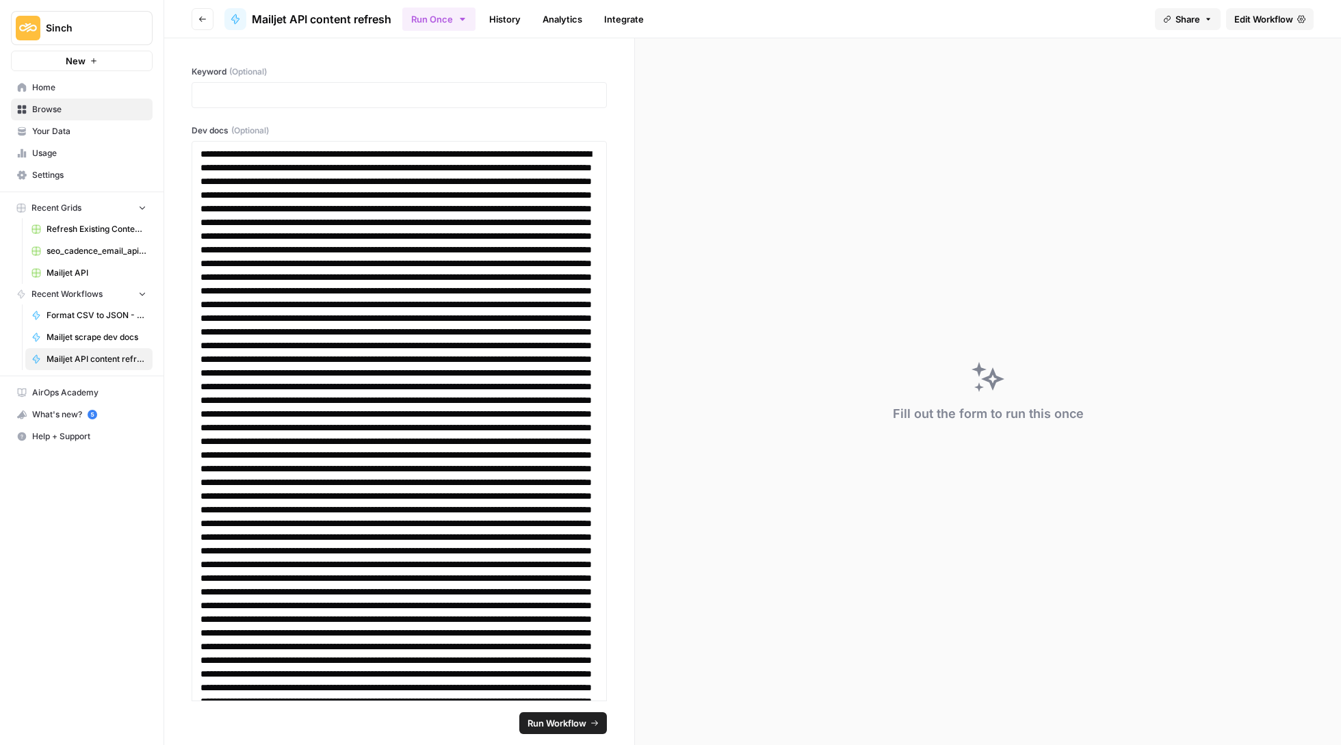
click at [1267, 15] on span "Edit Workflow" at bounding box center [1263, 19] width 59 height 14
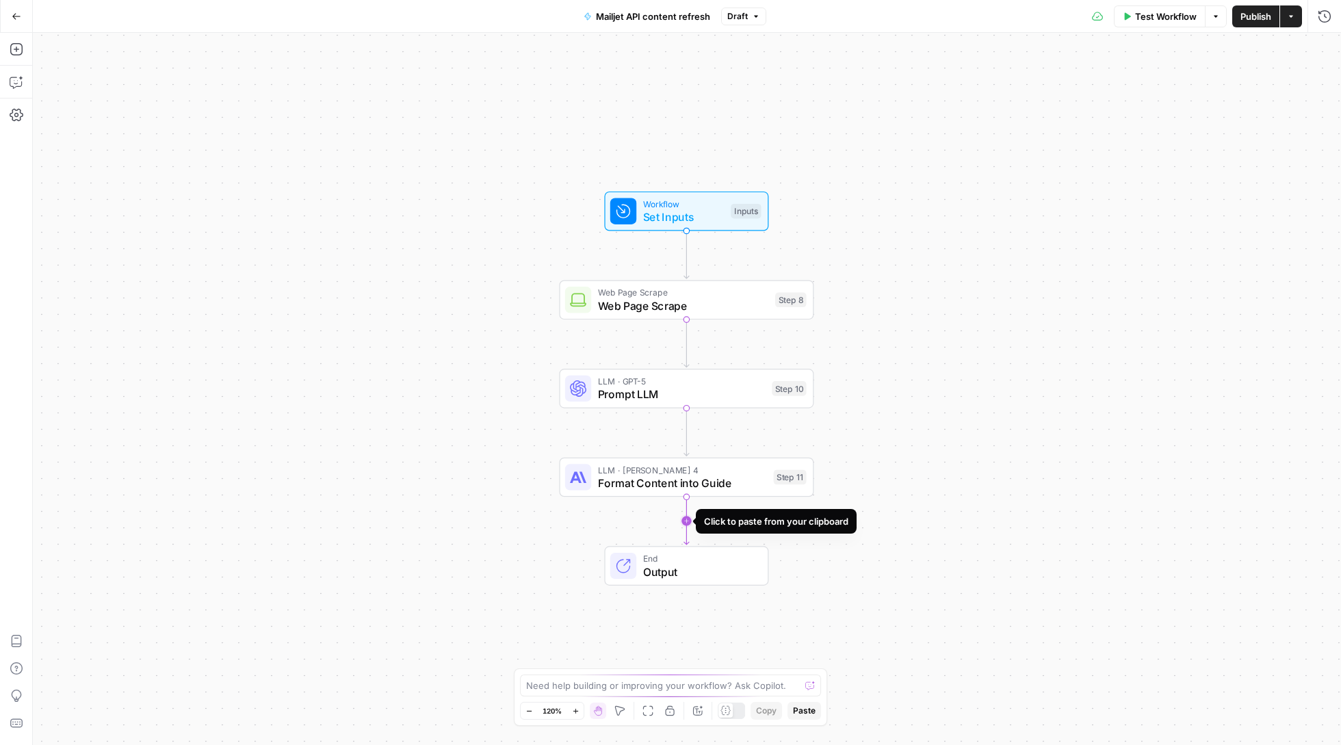
click at [685, 523] on icon "Edge from step_11 to end" at bounding box center [686, 520] width 5 height 47
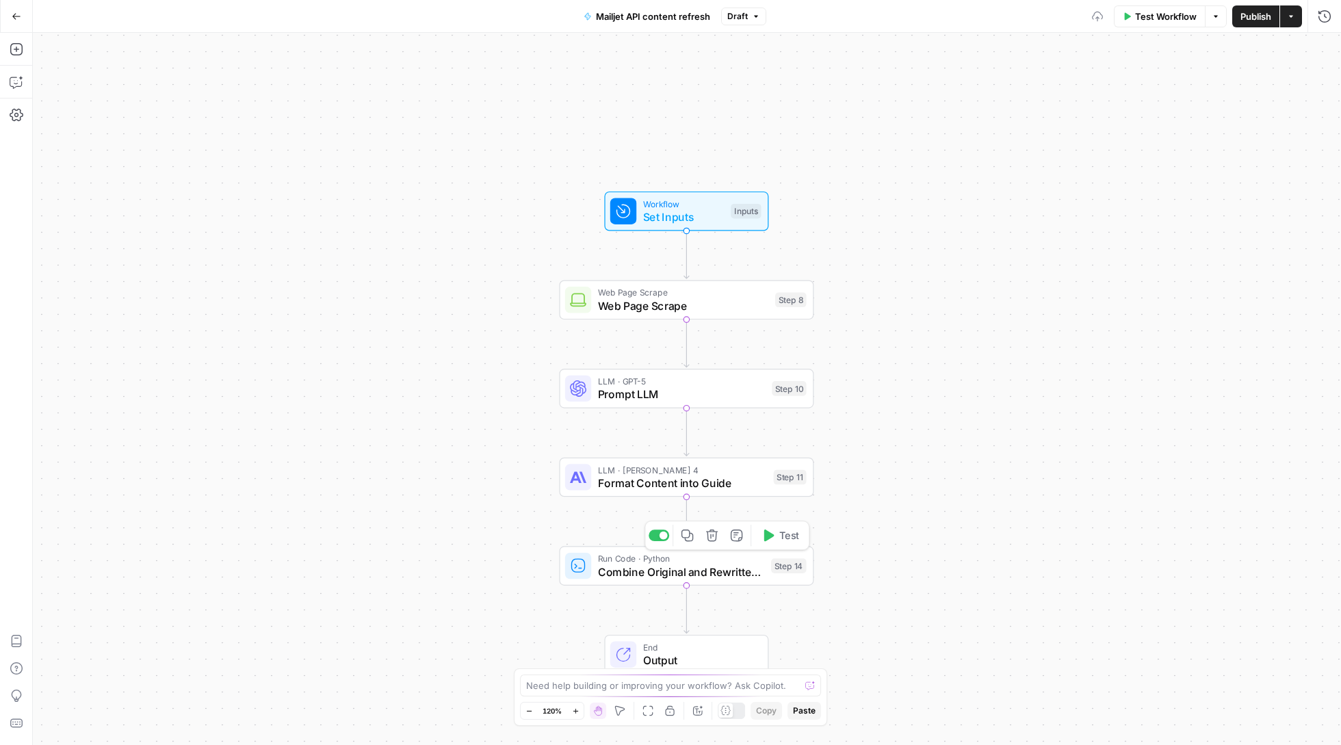
click at [711, 535] on icon "button" at bounding box center [712, 536] width 12 height 12
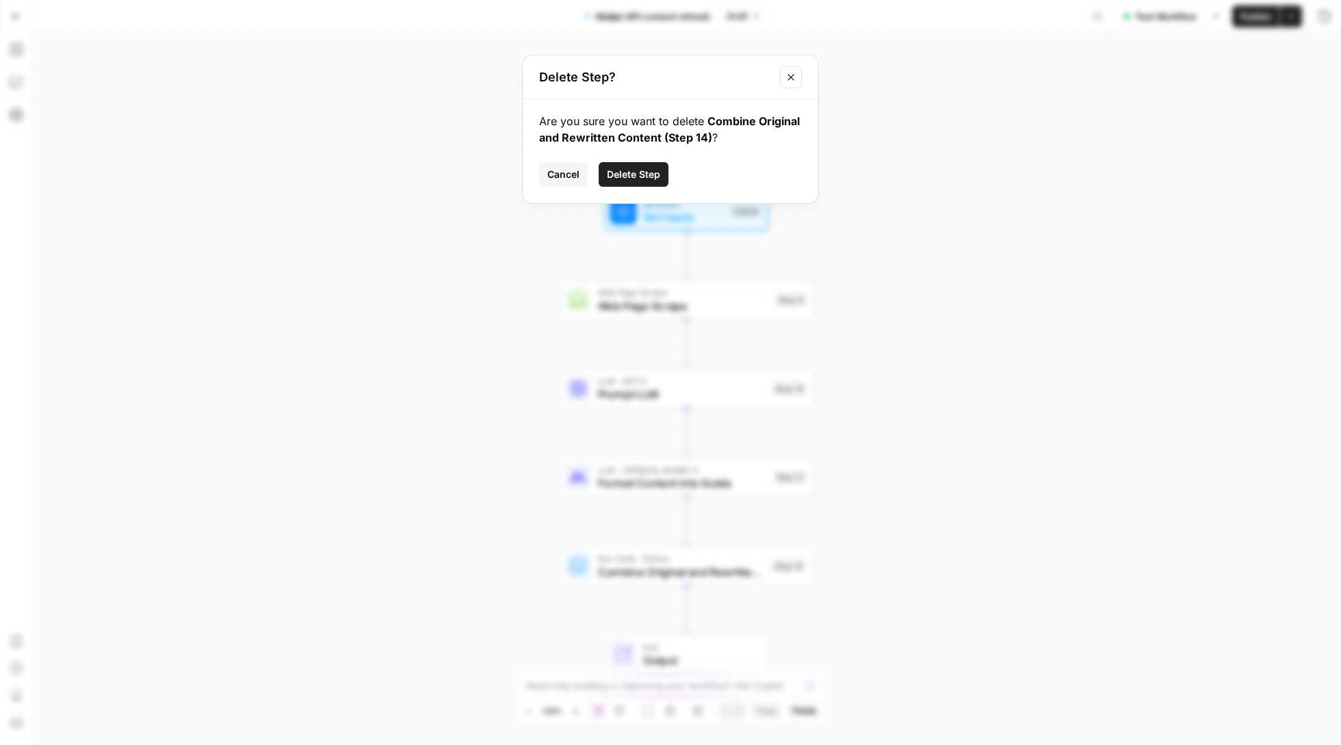
click at [625, 168] on span "Delete Step" at bounding box center [633, 175] width 53 height 14
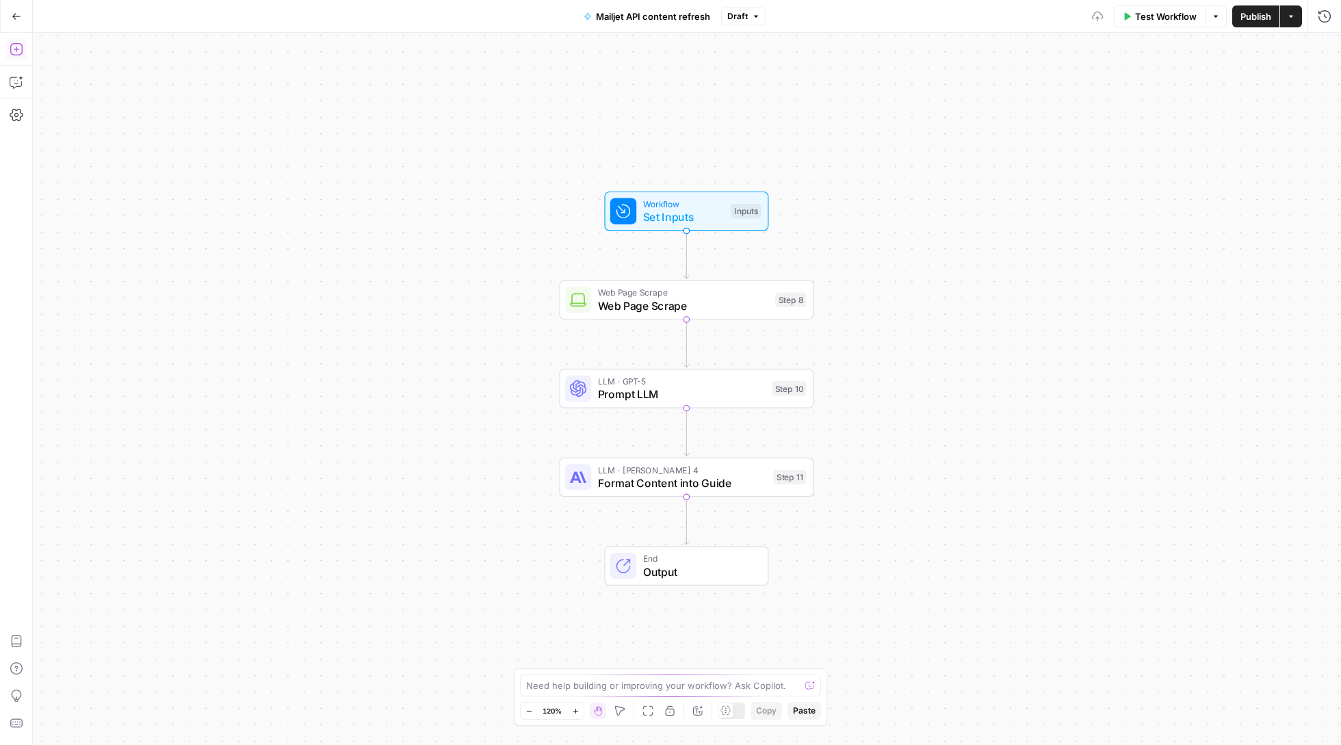
click at [17, 49] on icon "button" at bounding box center [16, 49] width 12 height 12
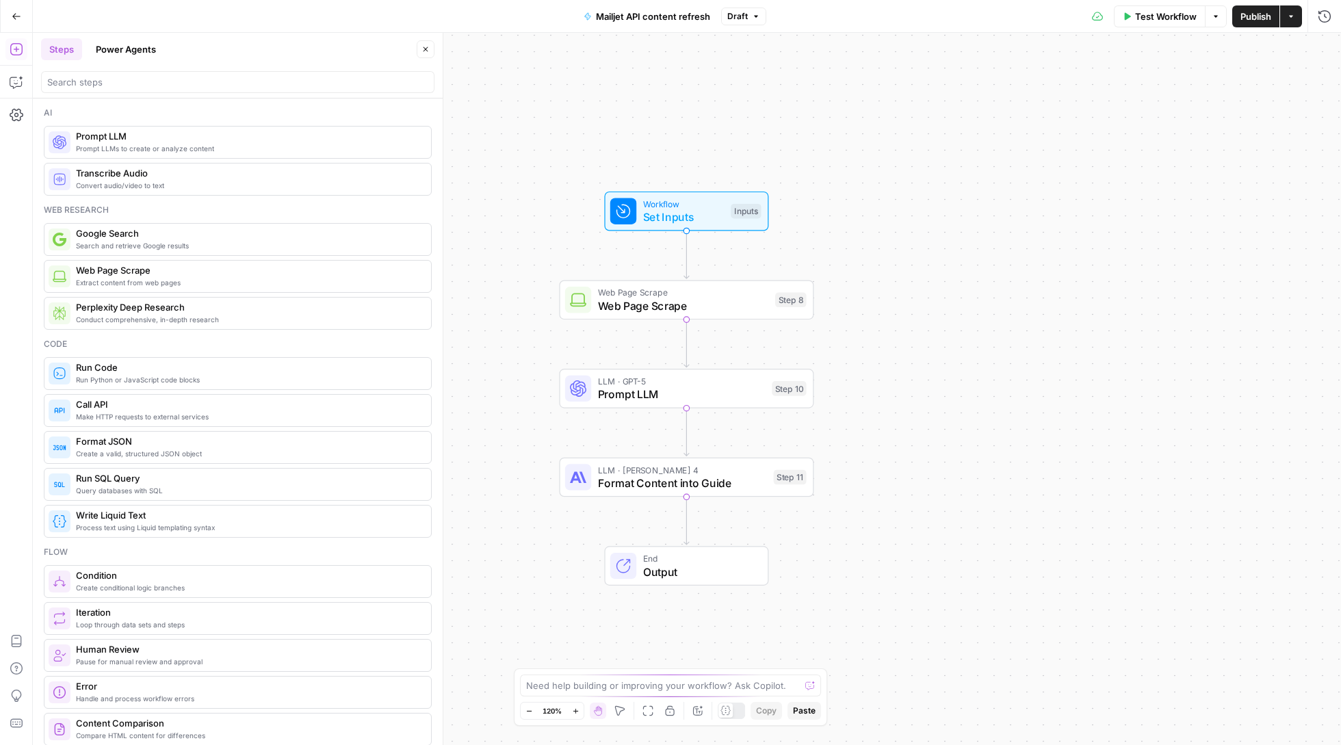
click at [310, 91] on div at bounding box center [237, 82] width 393 height 22
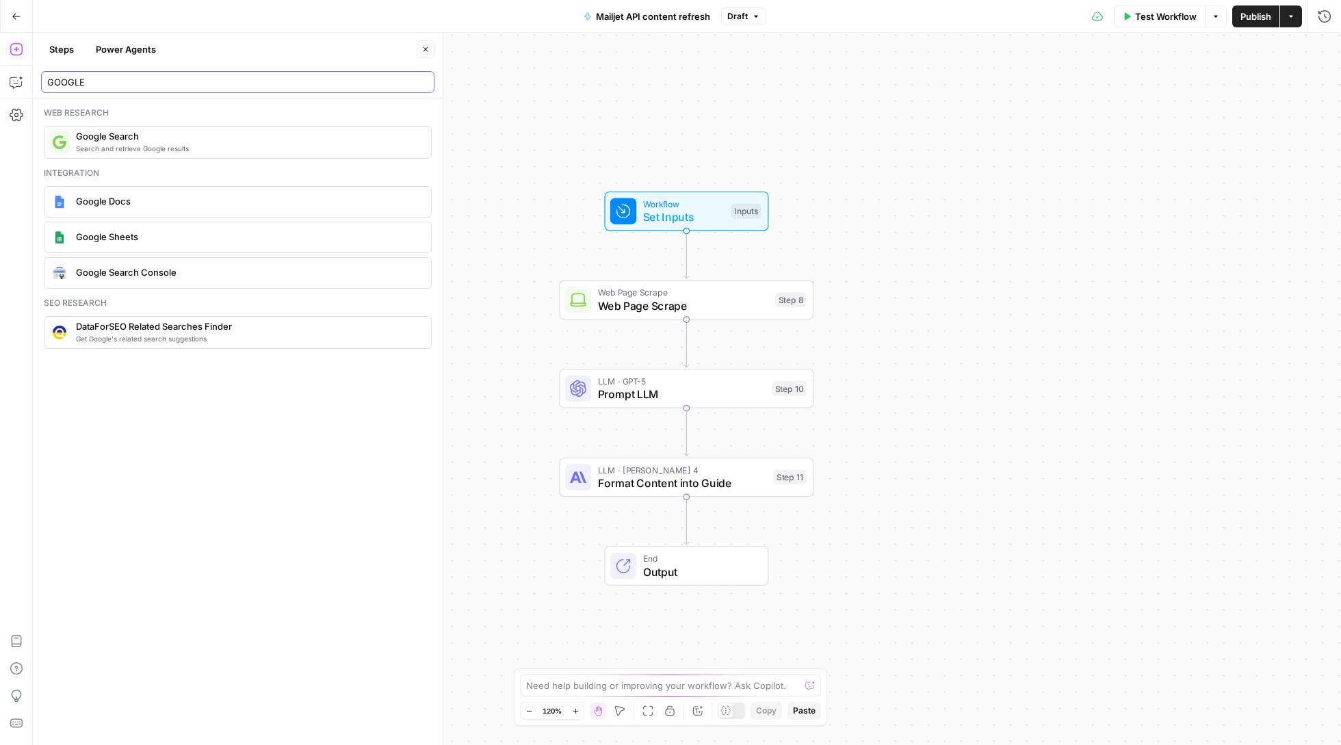
type input "GOOGLE"
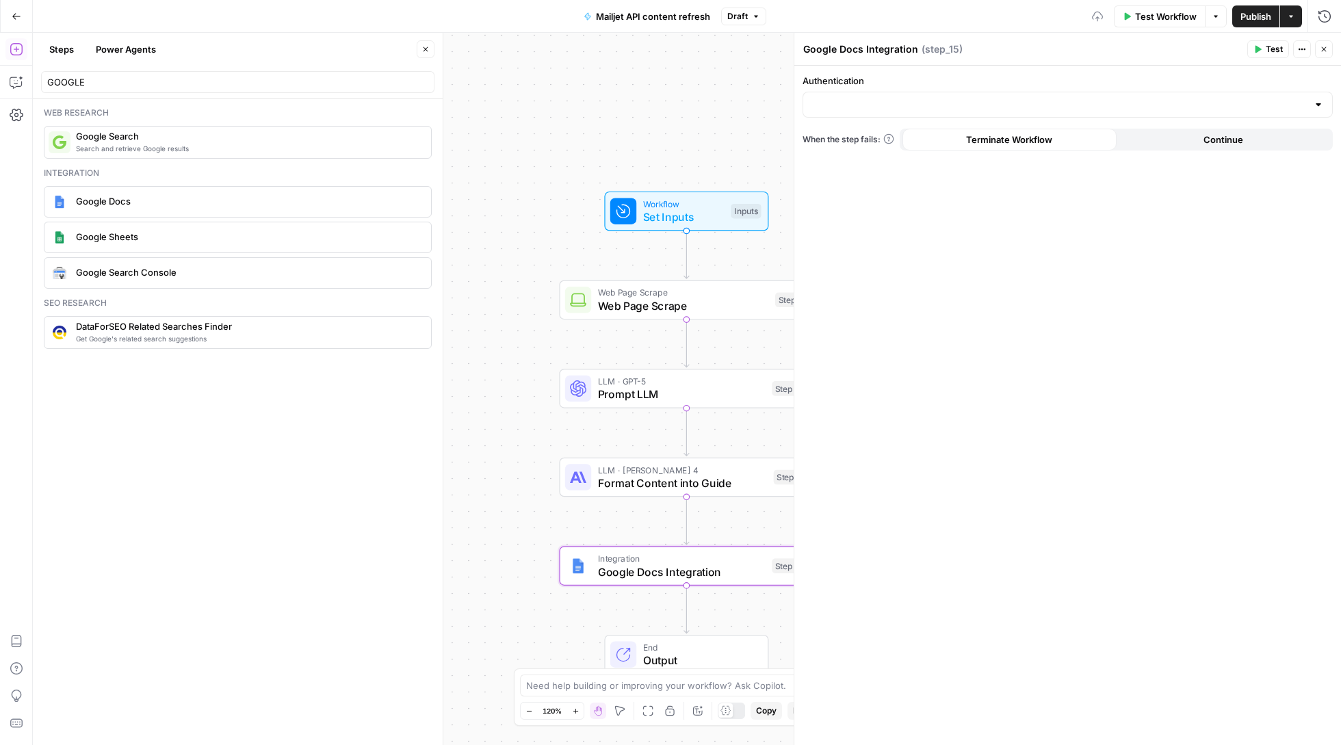
click at [885, 94] on div at bounding box center [1067, 105] width 530 height 26
click at [857, 138] on span "Google Docs 1" at bounding box center [1065, 140] width 501 height 14
type input "Google Docs 1"
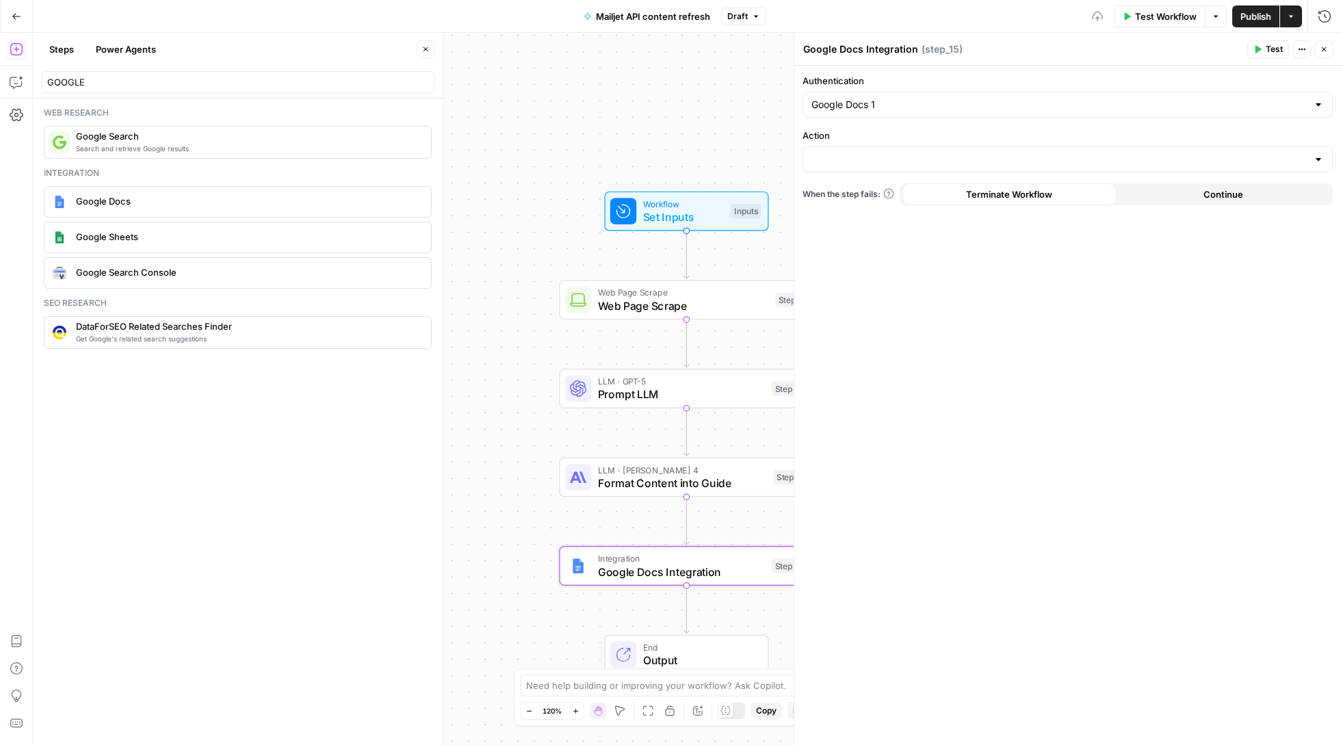
click at [1022, 168] on div at bounding box center [1067, 159] width 530 height 26
click at [995, 192] on span "Create Document" at bounding box center [1065, 195] width 501 height 14
type input "Create Document"
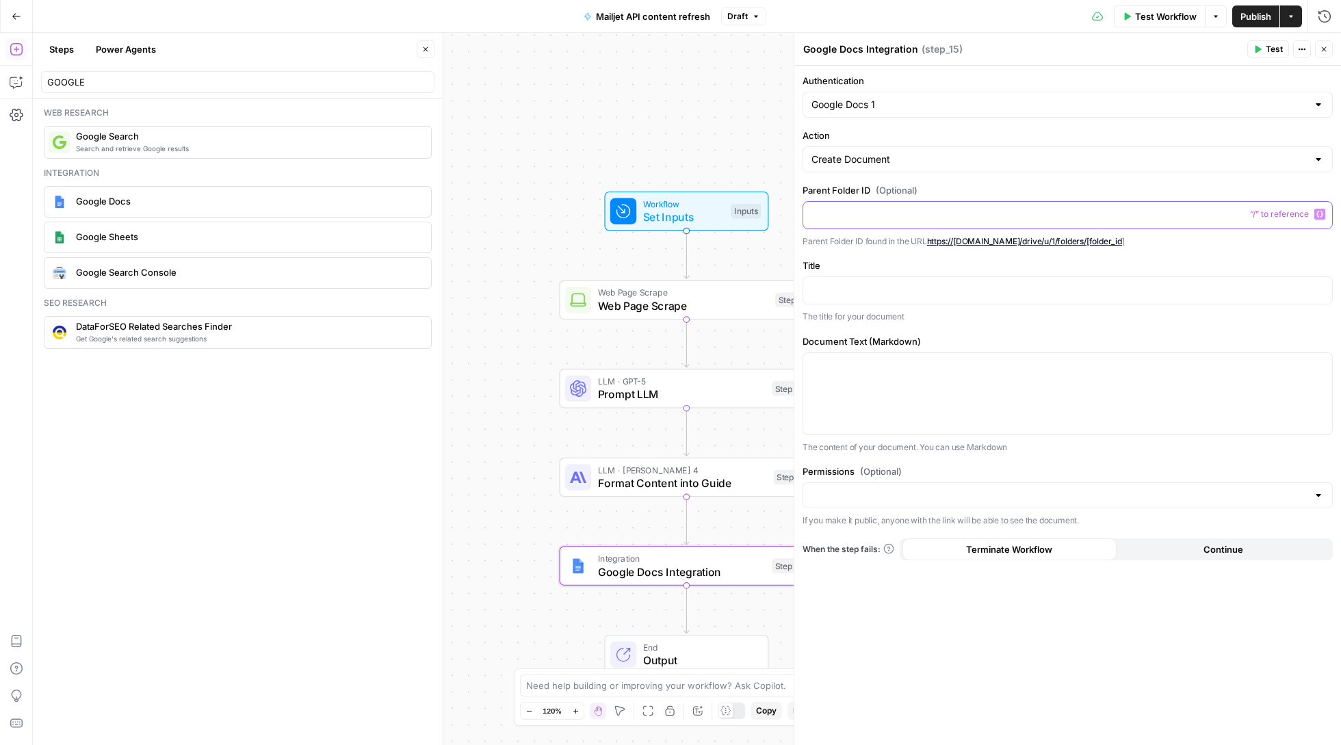
click at [976, 220] on p at bounding box center [1067, 214] width 512 height 14
click at [1320, 288] on icon "button" at bounding box center [1319, 290] width 7 height 6
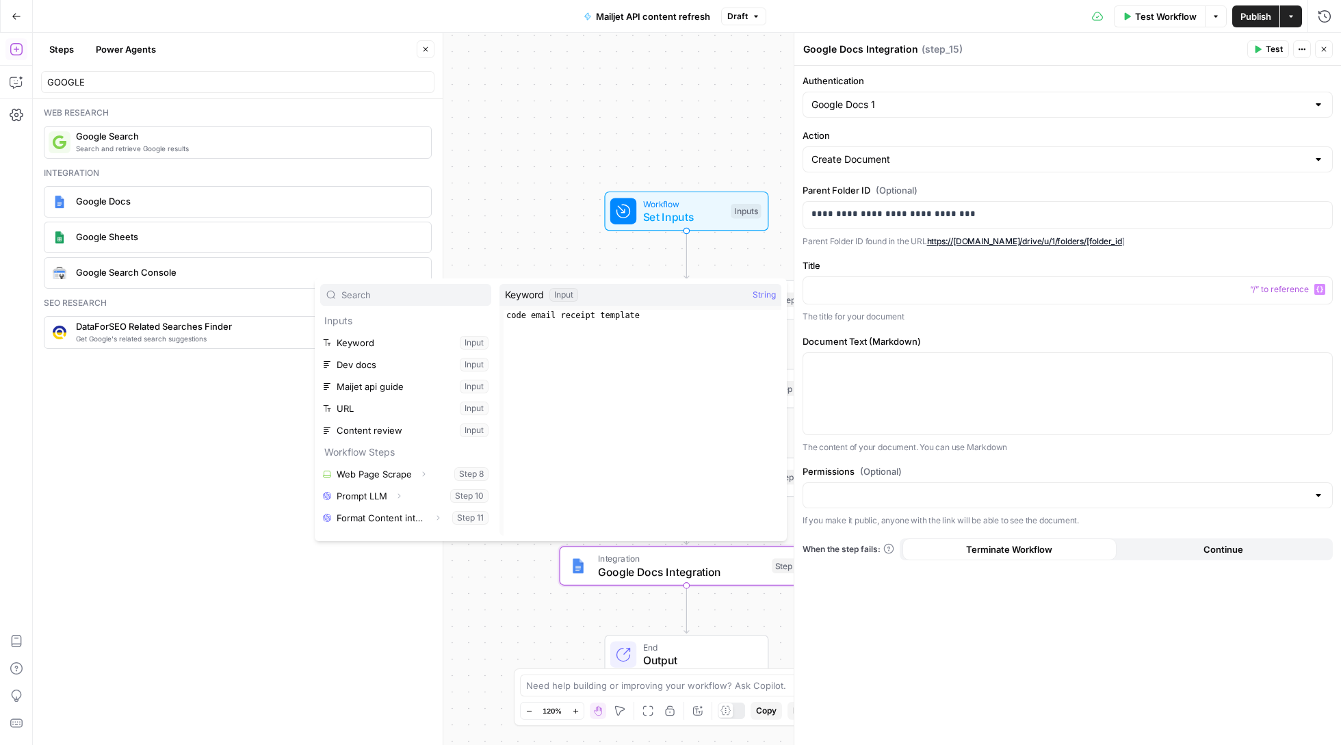
click at [400, 335] on button "Select variable Keyword" at bounding box center [405, 343] width 171 height 22
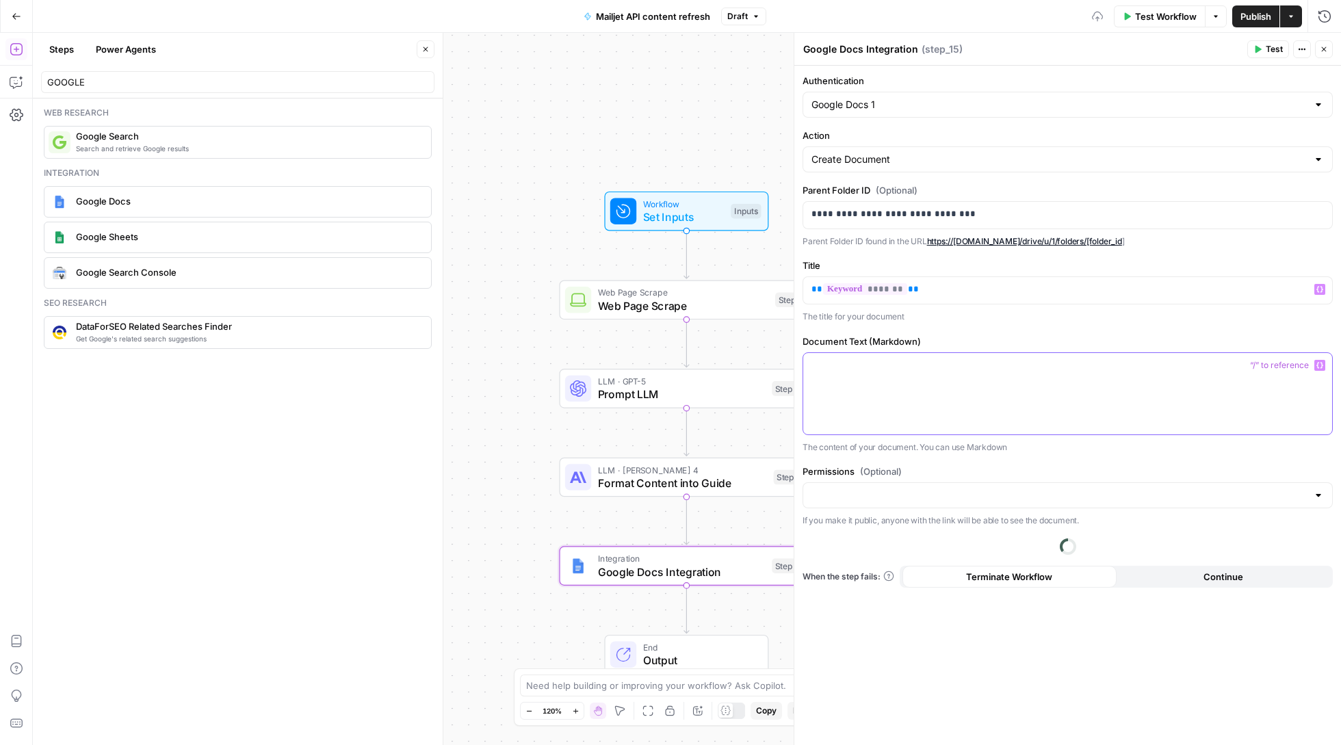
click at [961, 420] on div at bounding box center [1067, 393] width 529 height 81
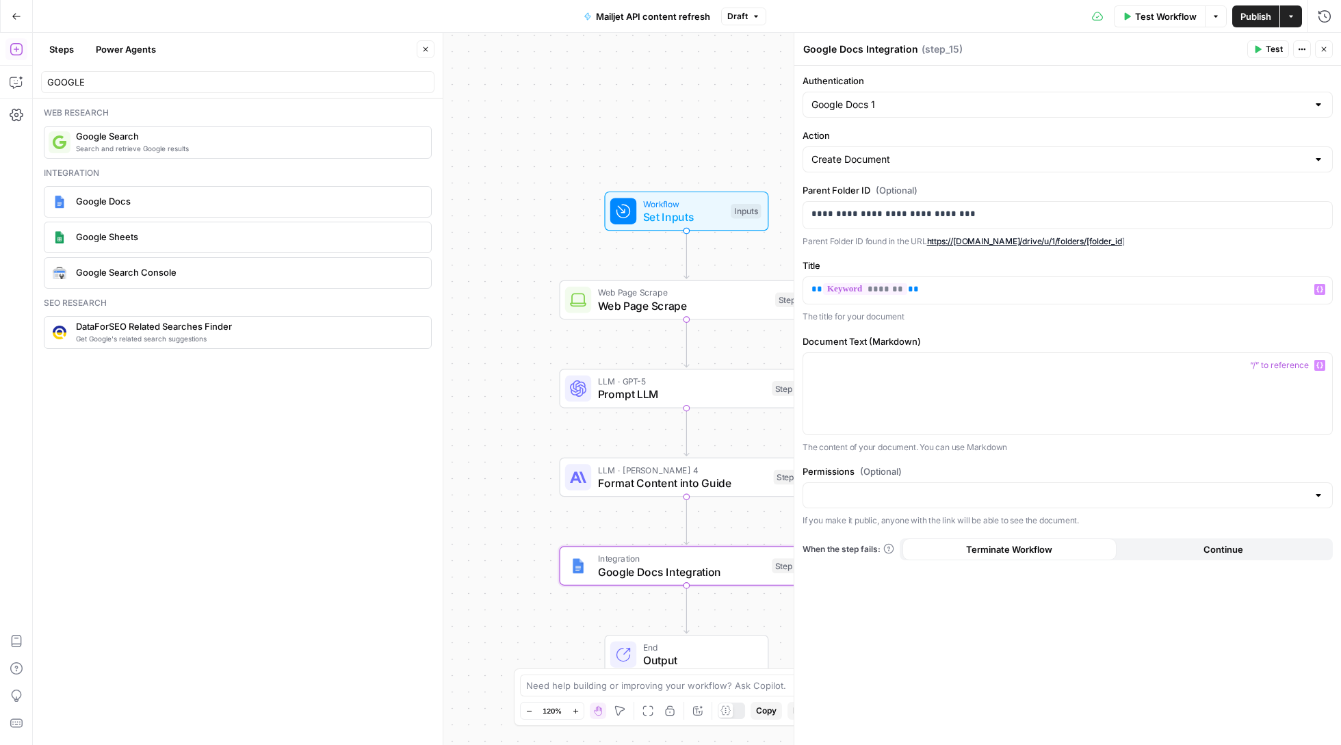
click at [1314, 362] on button "Variables Menu" at bounding box center [1319, 365] width 11 height 11
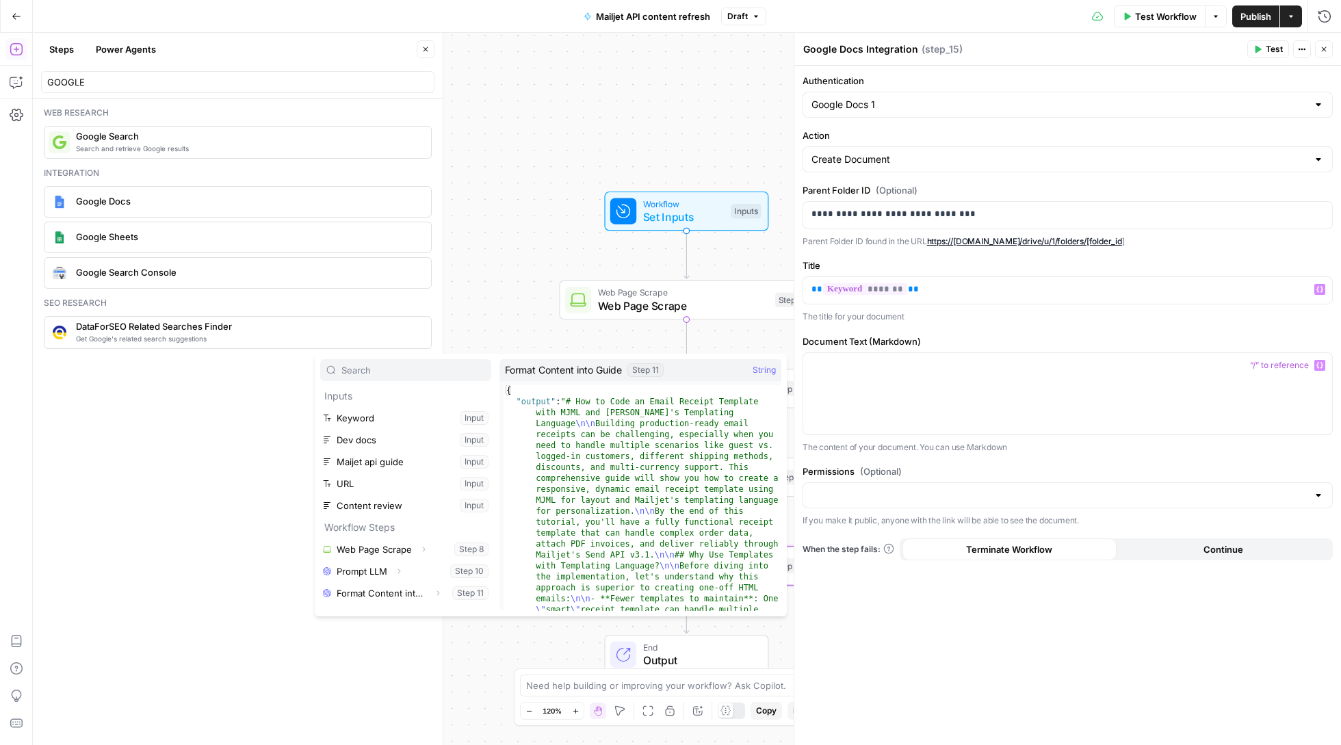
click at [400, 597] on button "Select variable Format Content into Guide" at bounding box center [405, 593] width 171 height 22
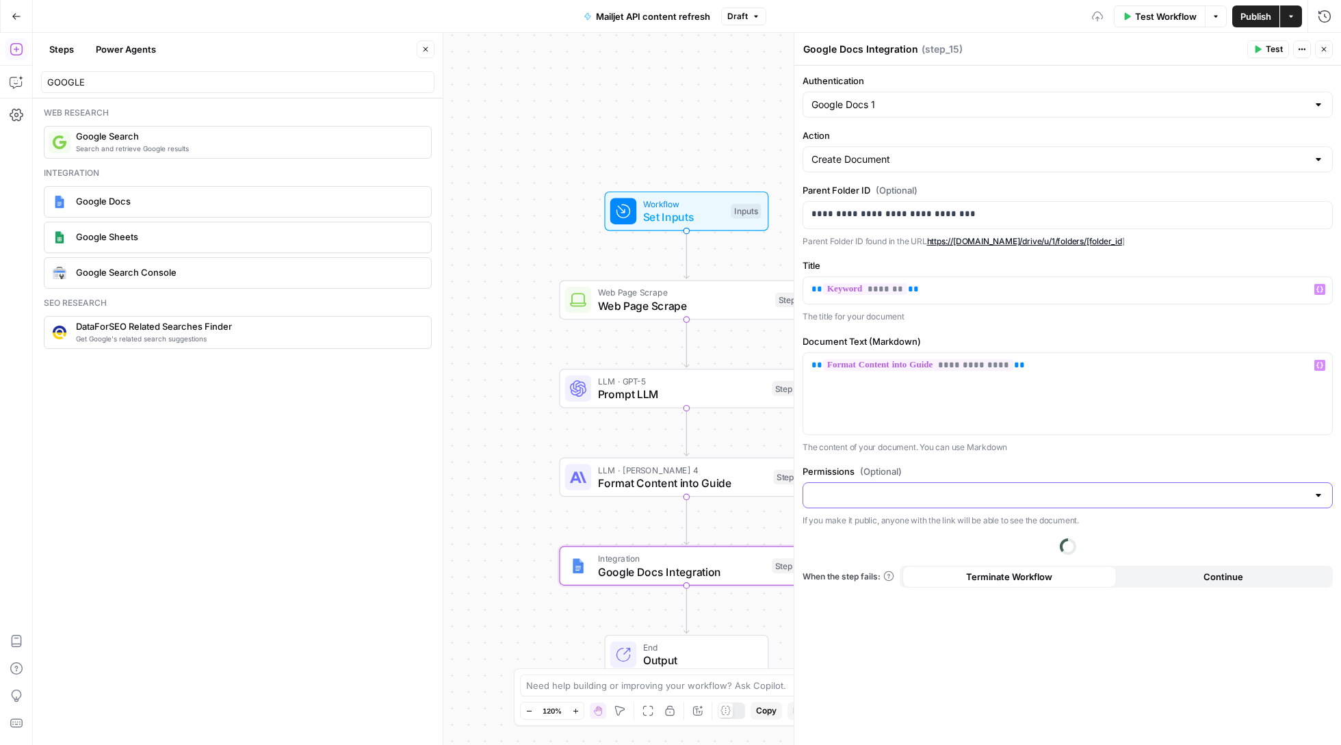
click at [890, 493] on input "Permissions (Optional)" at bounding box center [1059, 495] width 496 height 14
click at [868, 550] on span "Public" at bounding box center [1065, 550] width 501 height 14
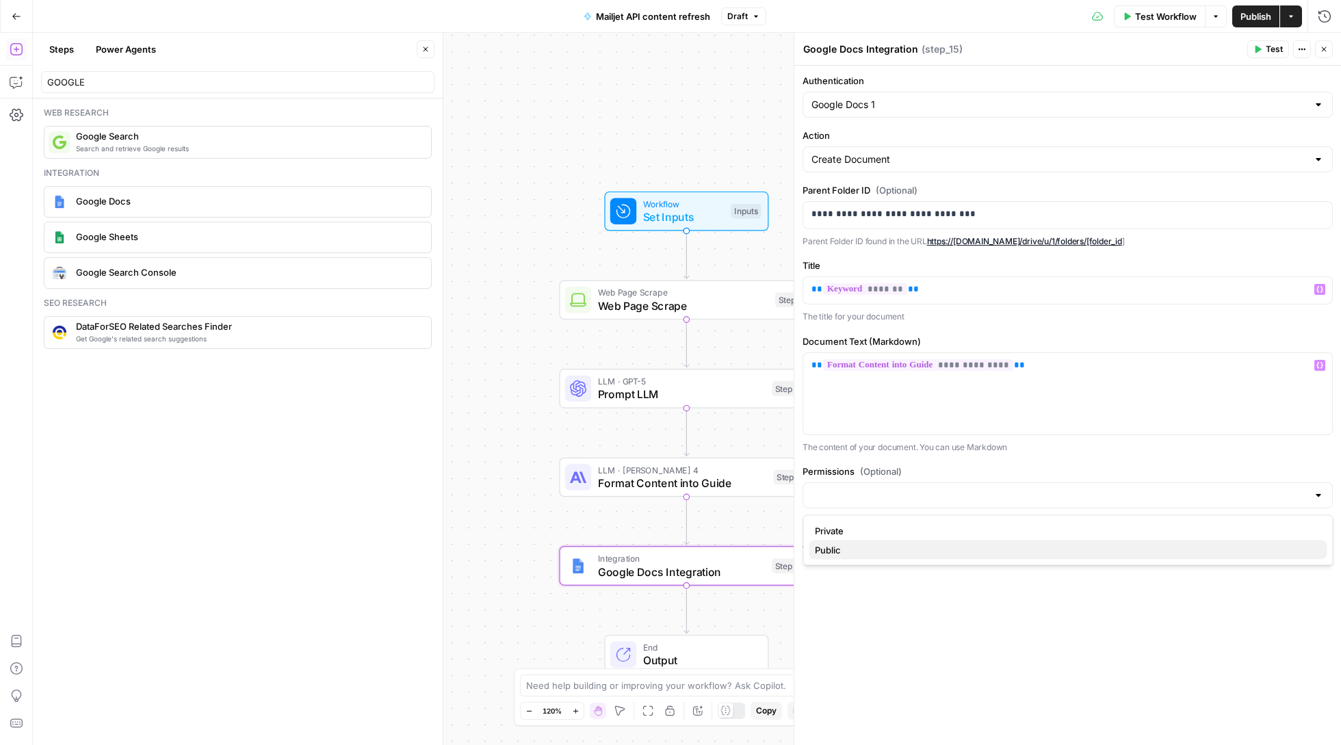
type input "Public"
click at [1260, 50] on button "Test" at bounding box center [1268, 49] width 42 height 18
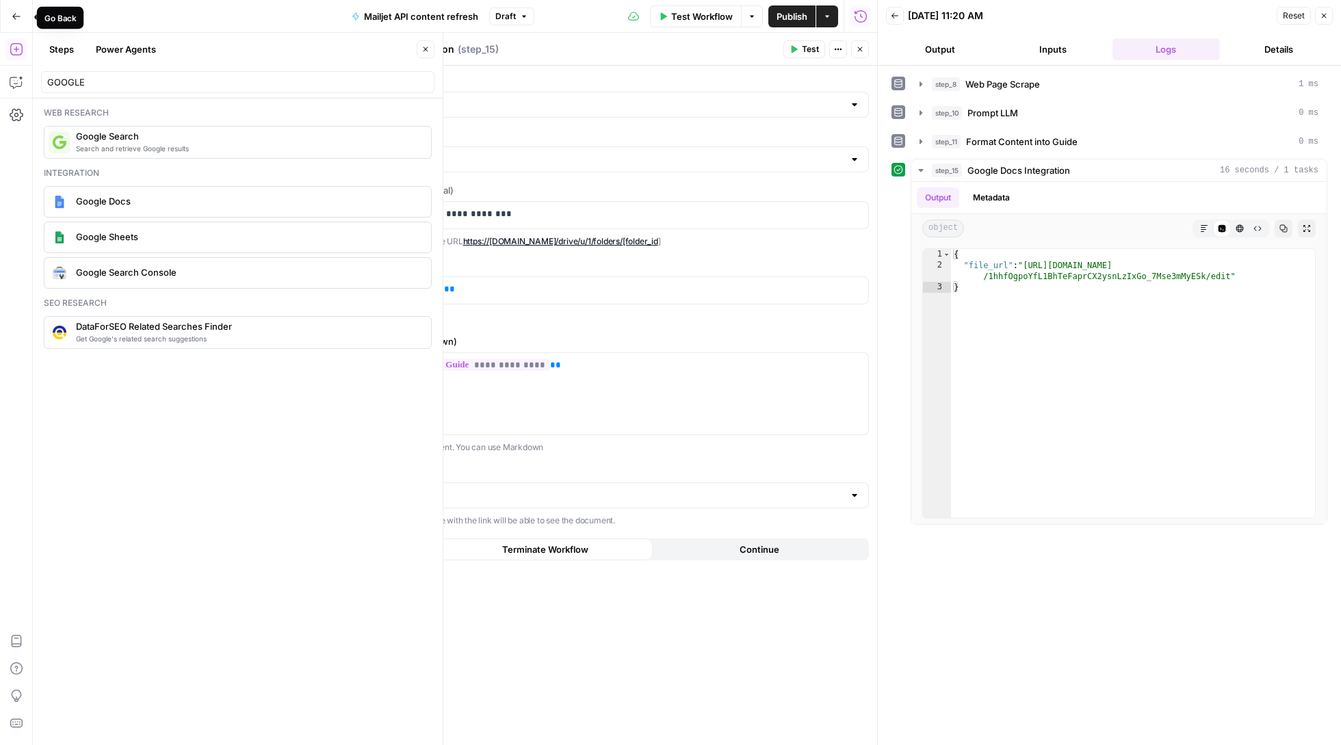
click at [9, 10] on button "Go Back" at bounding box center [16, 16] width 25 height 25
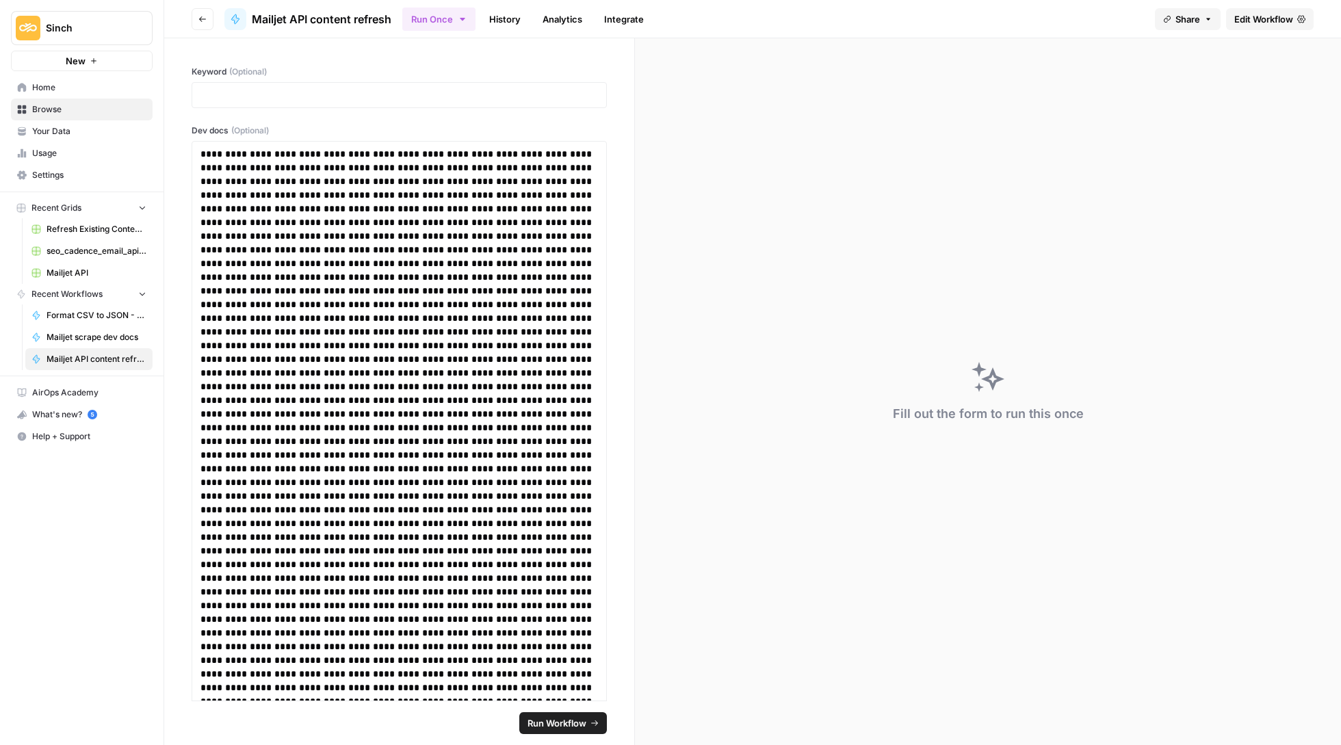
click at [217, 22] on header "Go back Mailjet API content refresh Run Once History Analytics Integrate Share …" at bounding box center [752, 19] width 1177 height 38
click at [194, 19] on button "Go back" at bounding box center [203, 19] width 22 height 22
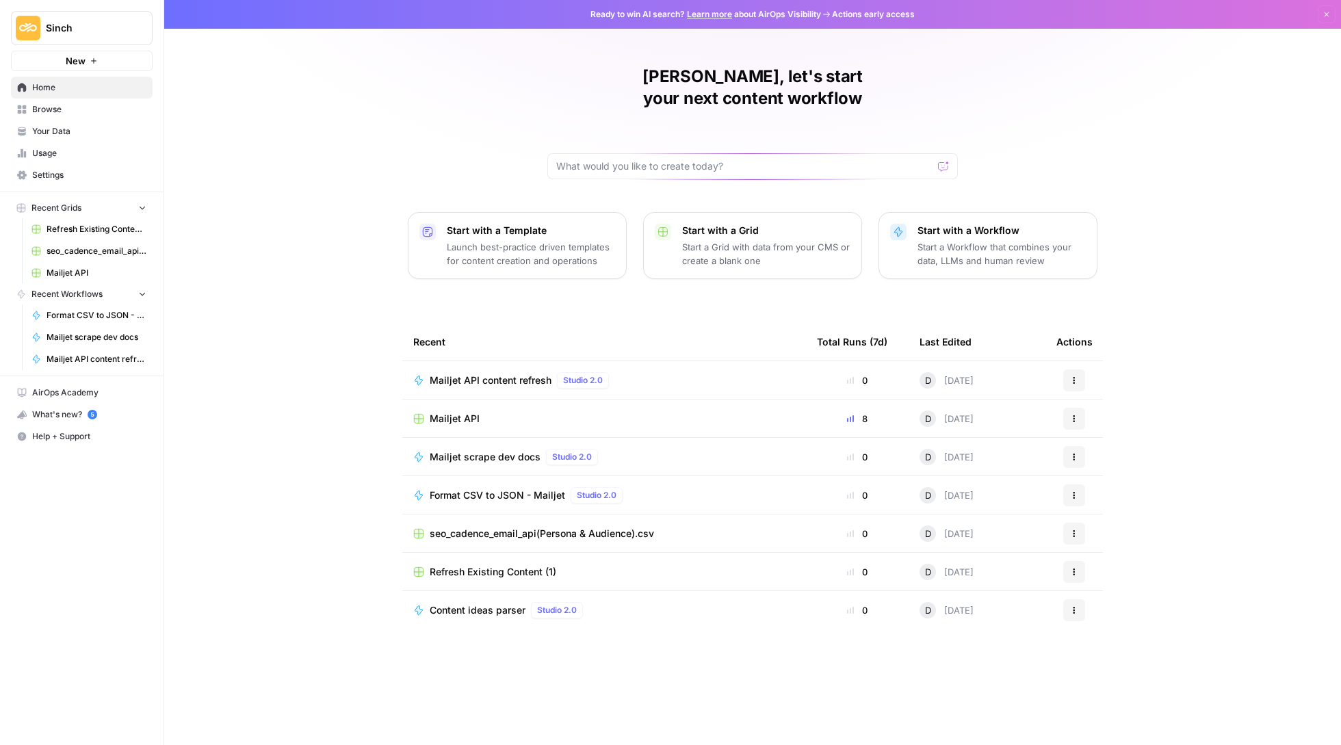
click at [523, 450] on span "Mailjet scrape dev docs" at bounding box center [485, 457] width 111 height 14
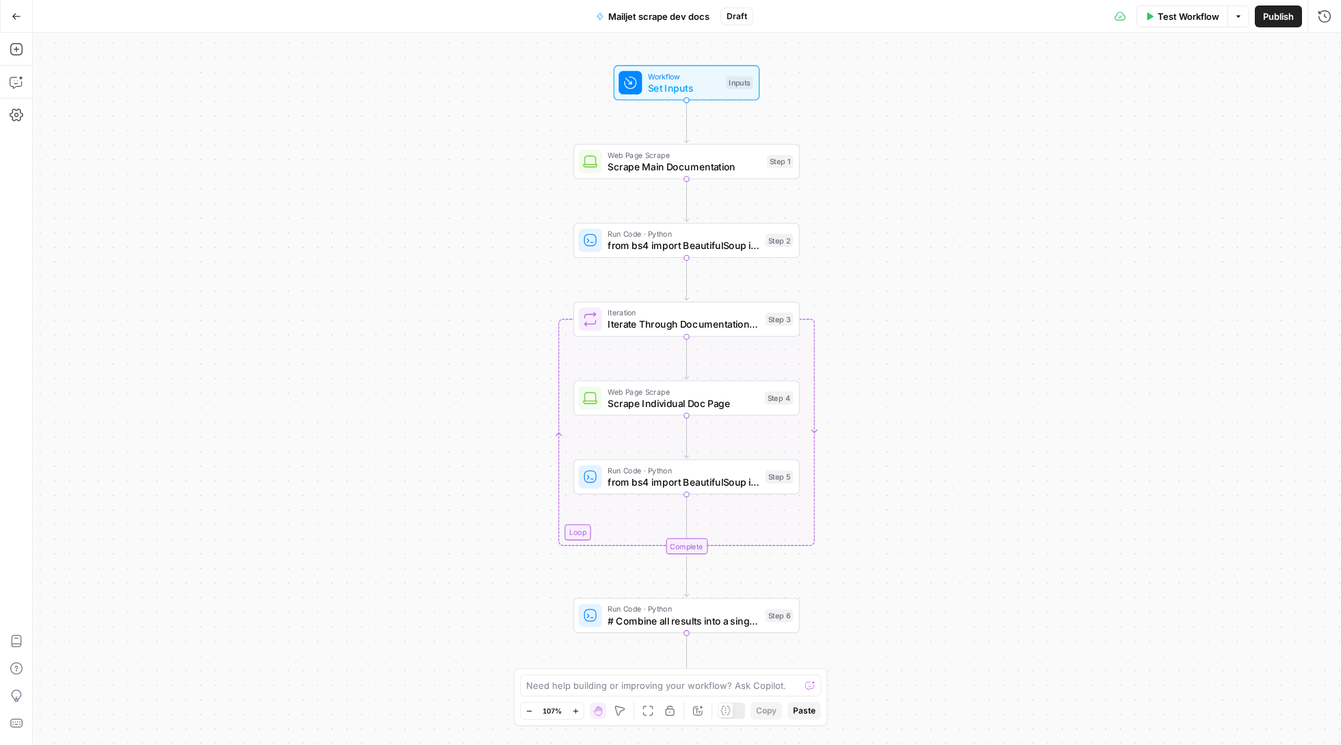
click at [6, 12] on button "Go Back" at bounding box center [16, 16] width 25 height 25
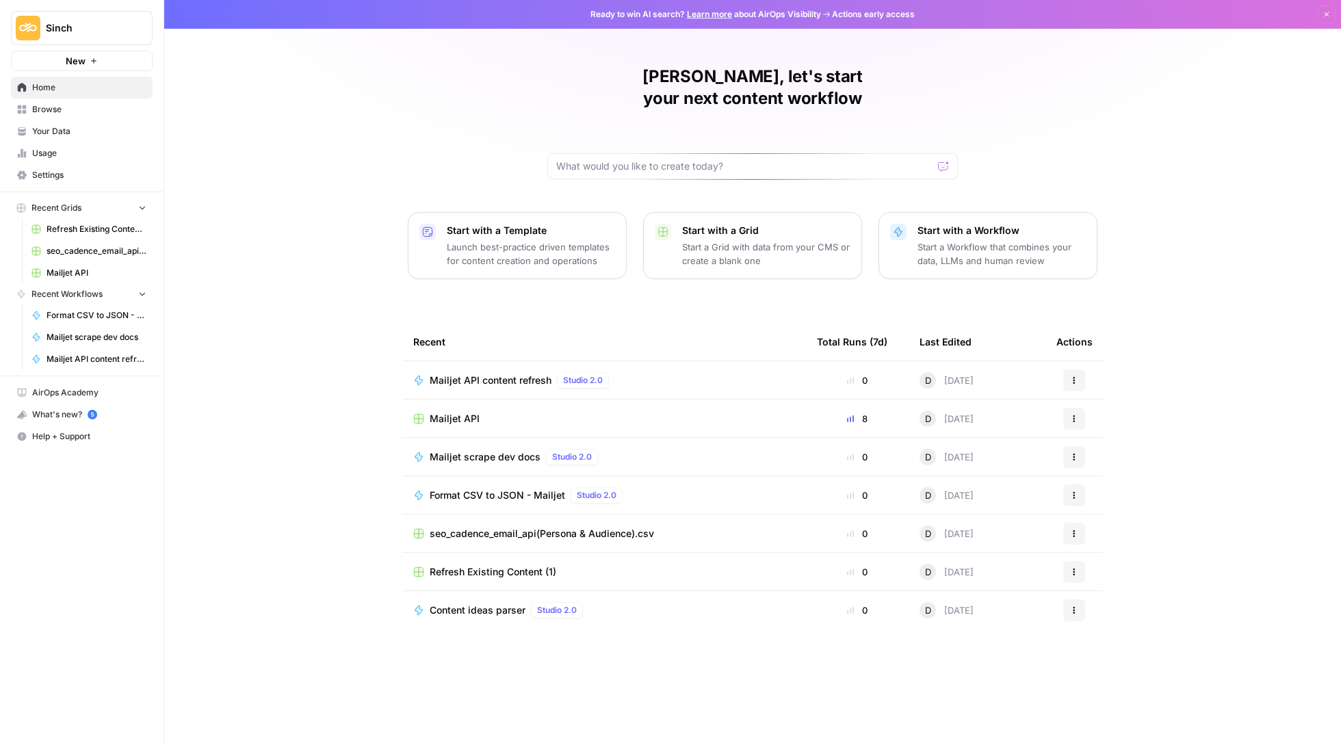
click at [502, 488] on span "Format CSV to JSON - Mailjet" at bounding box center [497, 495] width 135 height 14
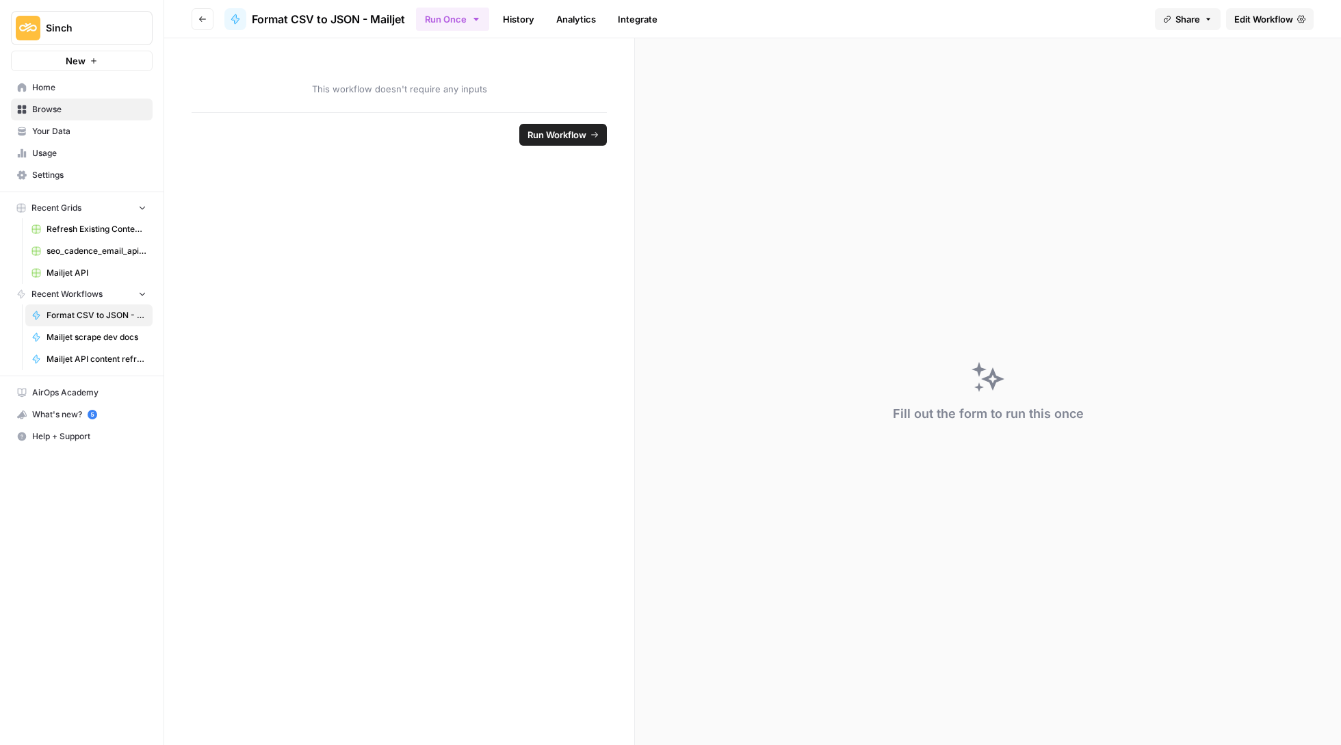
click at [527, 14] on link "History" at bounding box center [519, 19] width 48 height 22
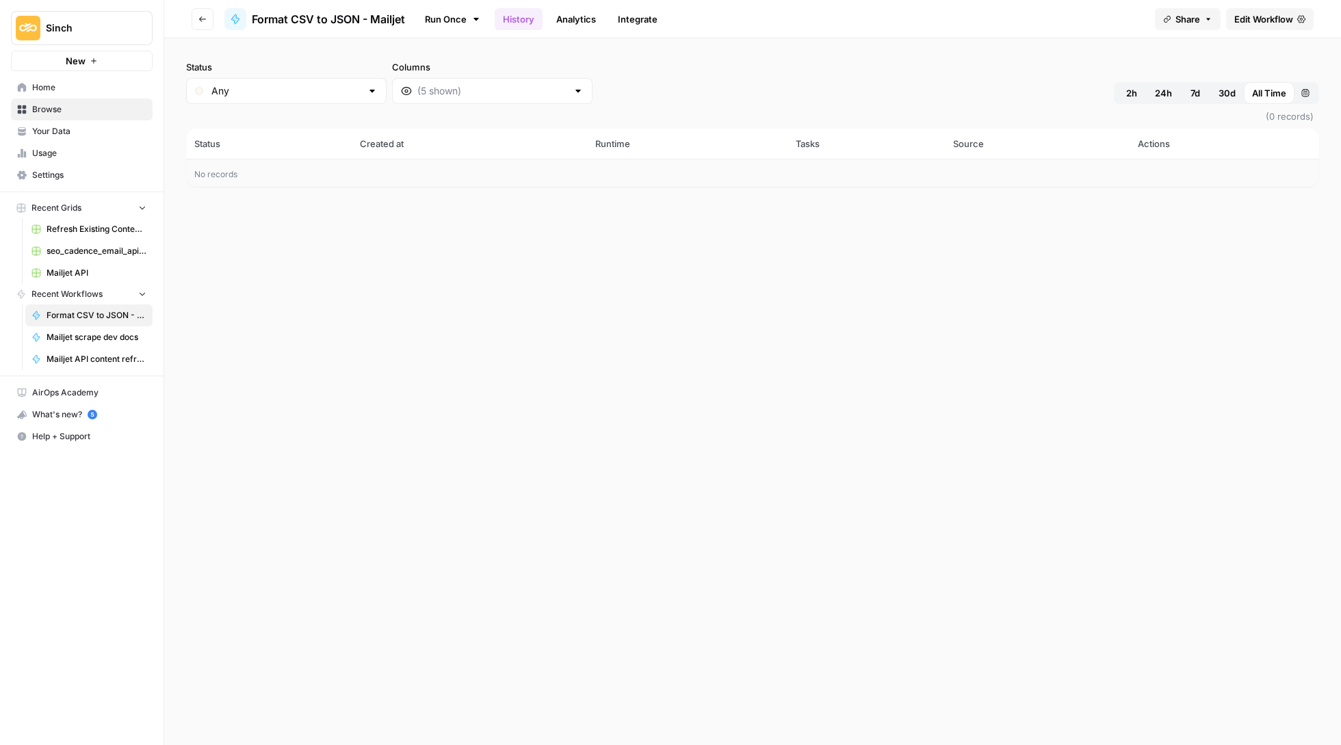
click at [586, 20] on link "Analytics" at bounding box center [576, 19] width 56 height 22
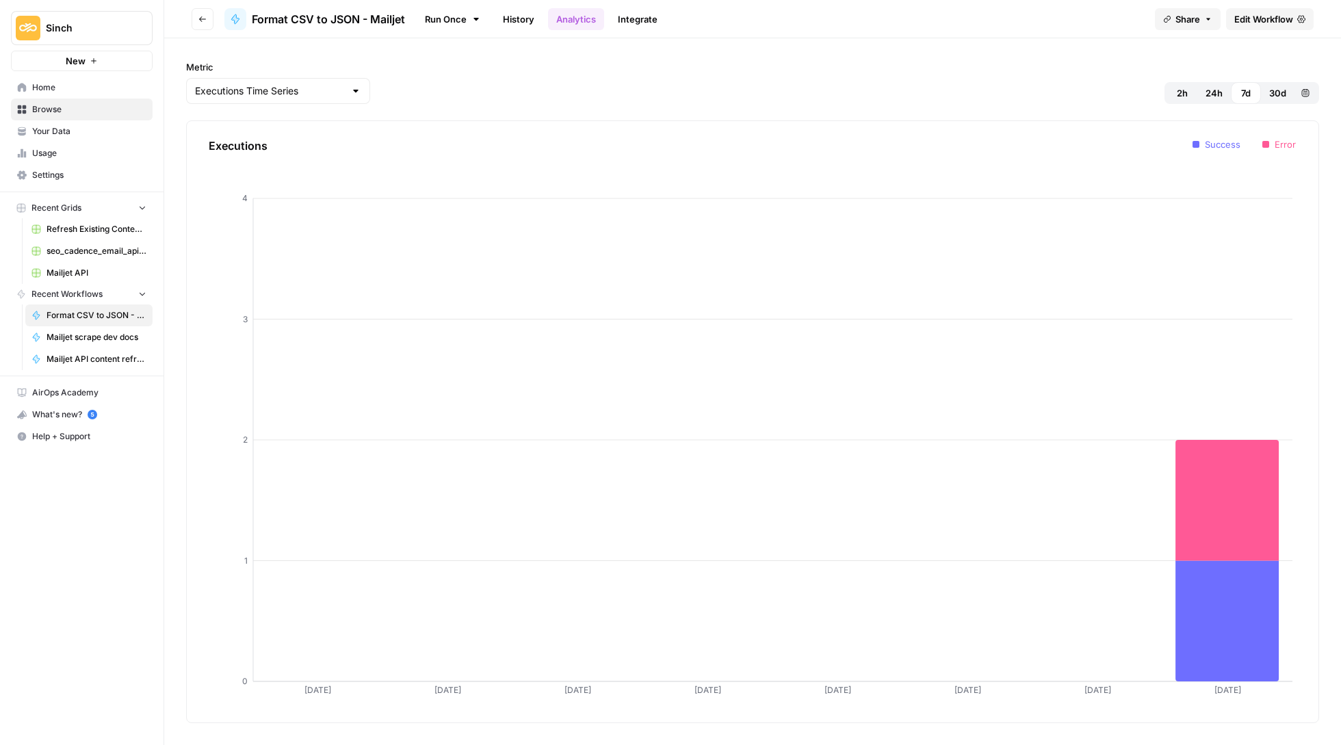
click at [1249, 21] on span "Edit Workflow" at bounding box center [1263, 19] width 59 height 14
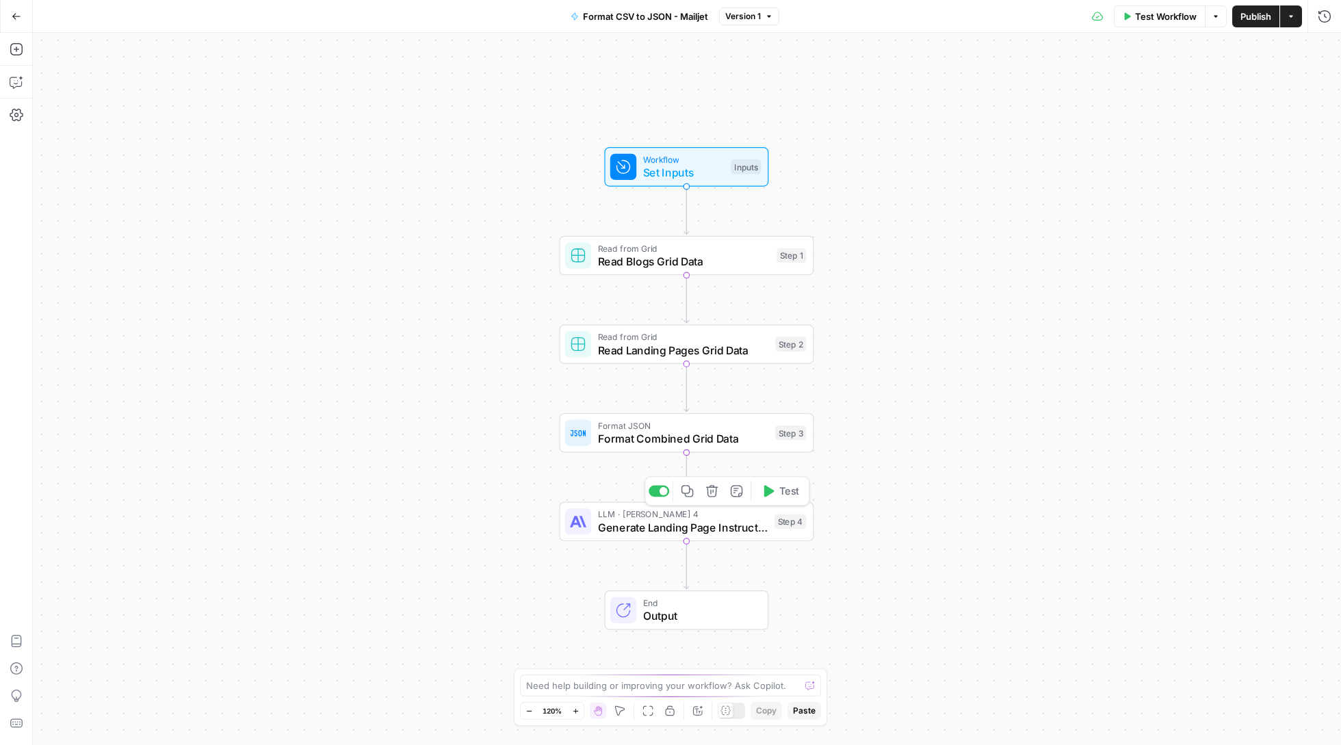
click at [713, 496] on icon "button" at bounding box center [712, 491] width 12 height 12
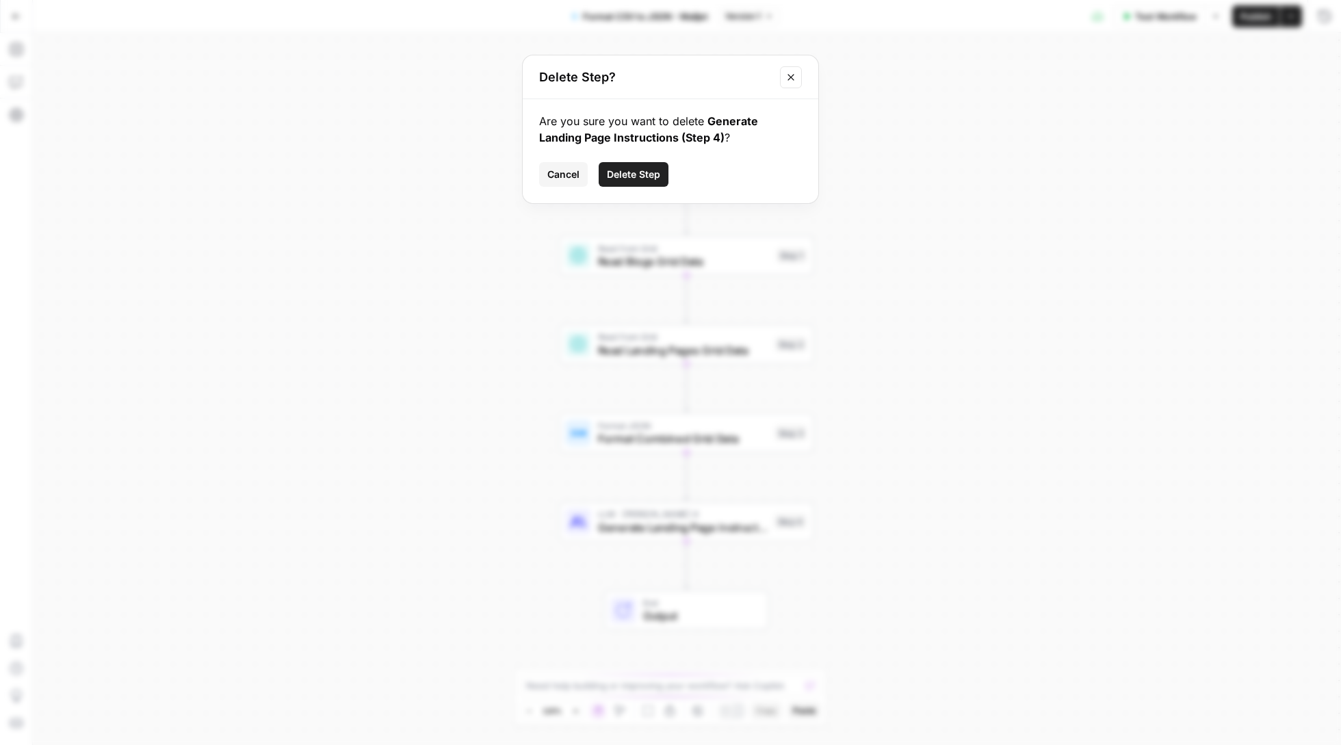
click at [658, 172] on span "Delete Step" at bounding box center [633, 175] width 53 height 14
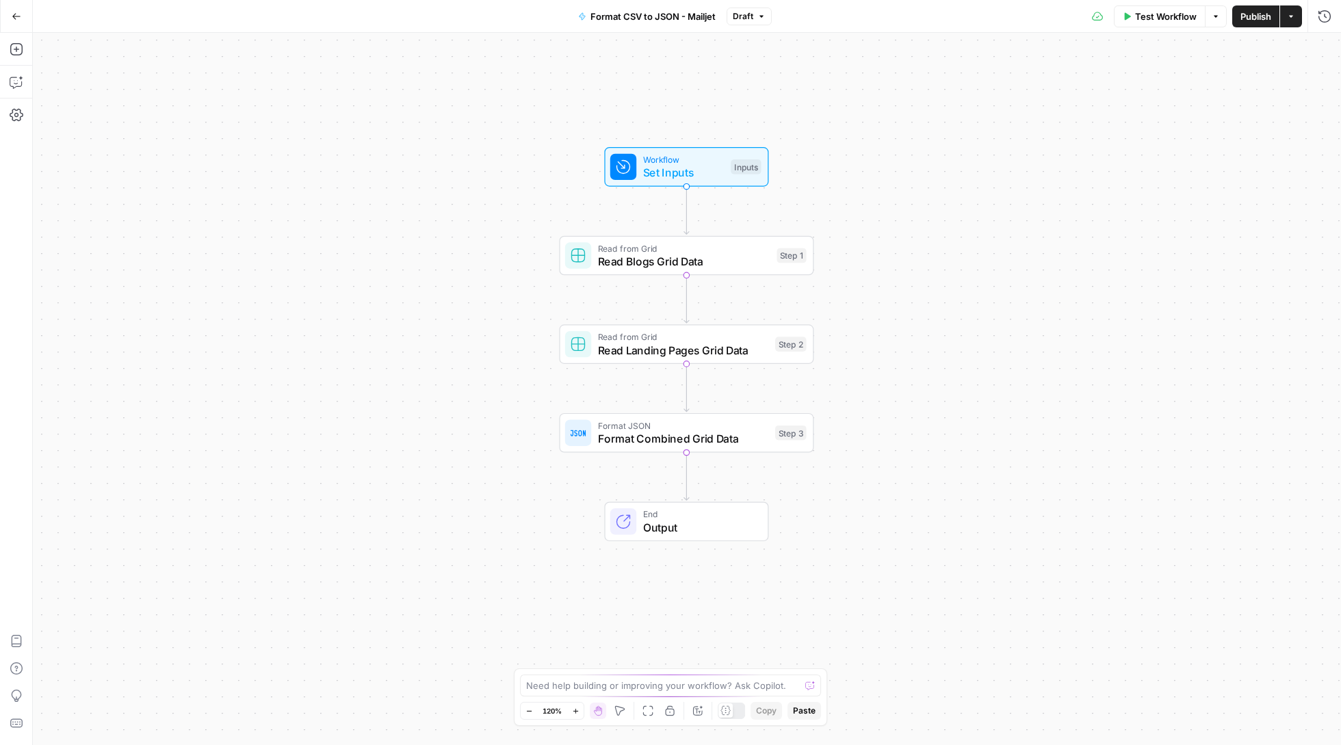
click at [1163, 25] on button "Test Workflow" at bounding box center [1160, 16] width 92 height 22
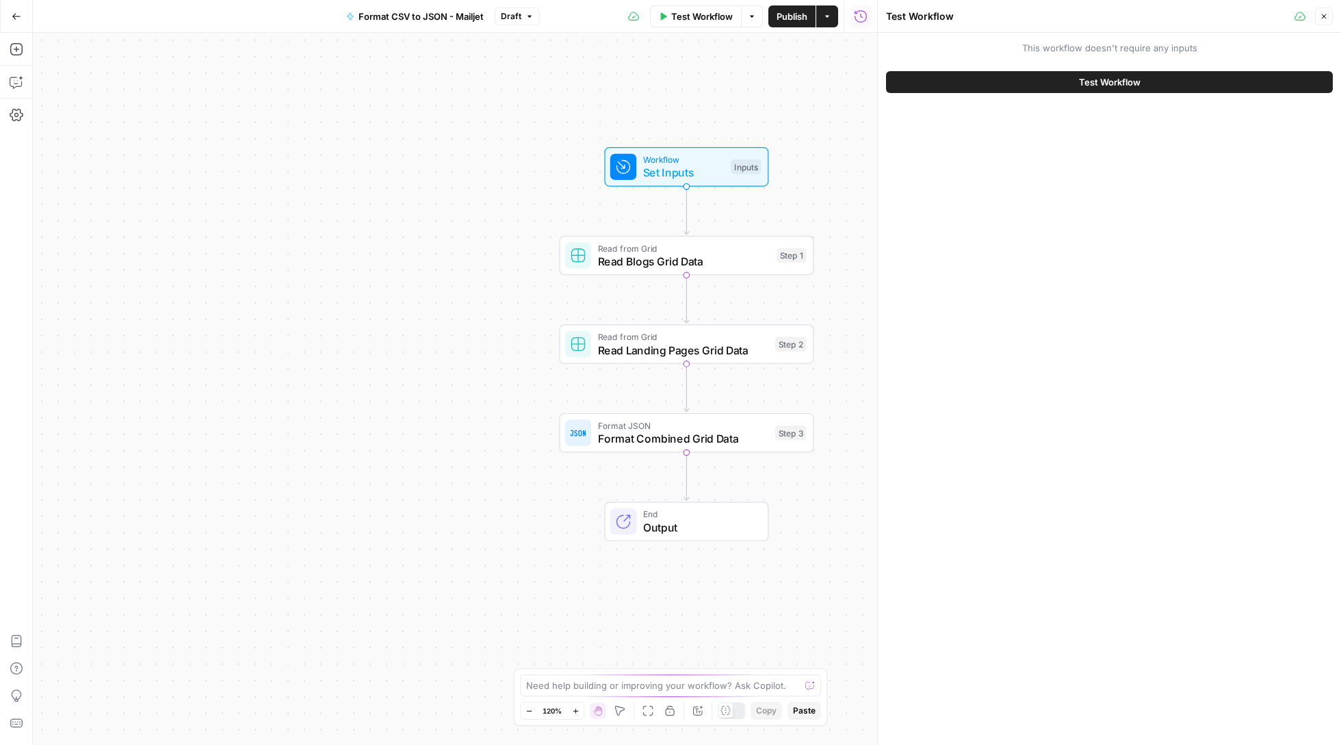
click at [1144, 78] on button "Test Workflow" at bounding box center [1109, 82] width 447 height 22
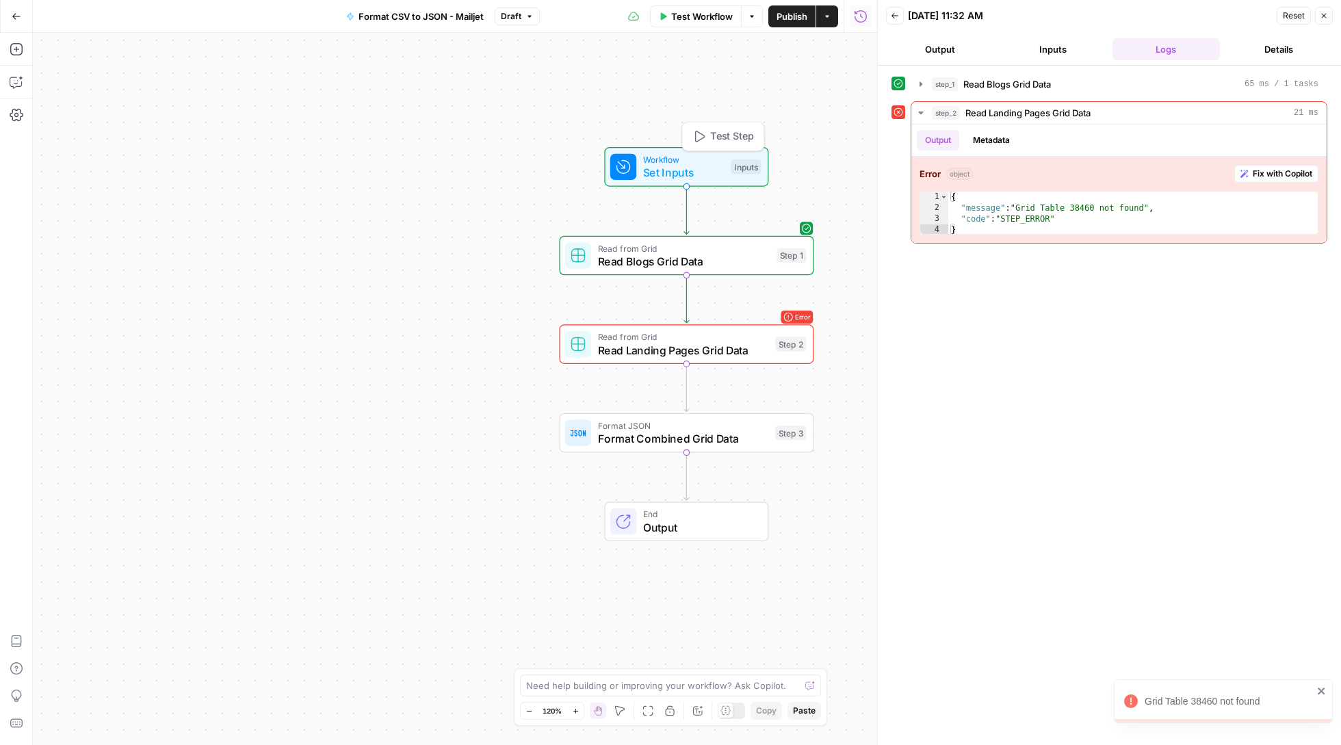
click at [704, 246] on span "Read from Grid" at bounding box center [684, 247] width 172 height 13
type input "seo_cadence_email_api(Persona & Audience).csv"
type input "seo_cadence_email_api(Products & Features).csv"
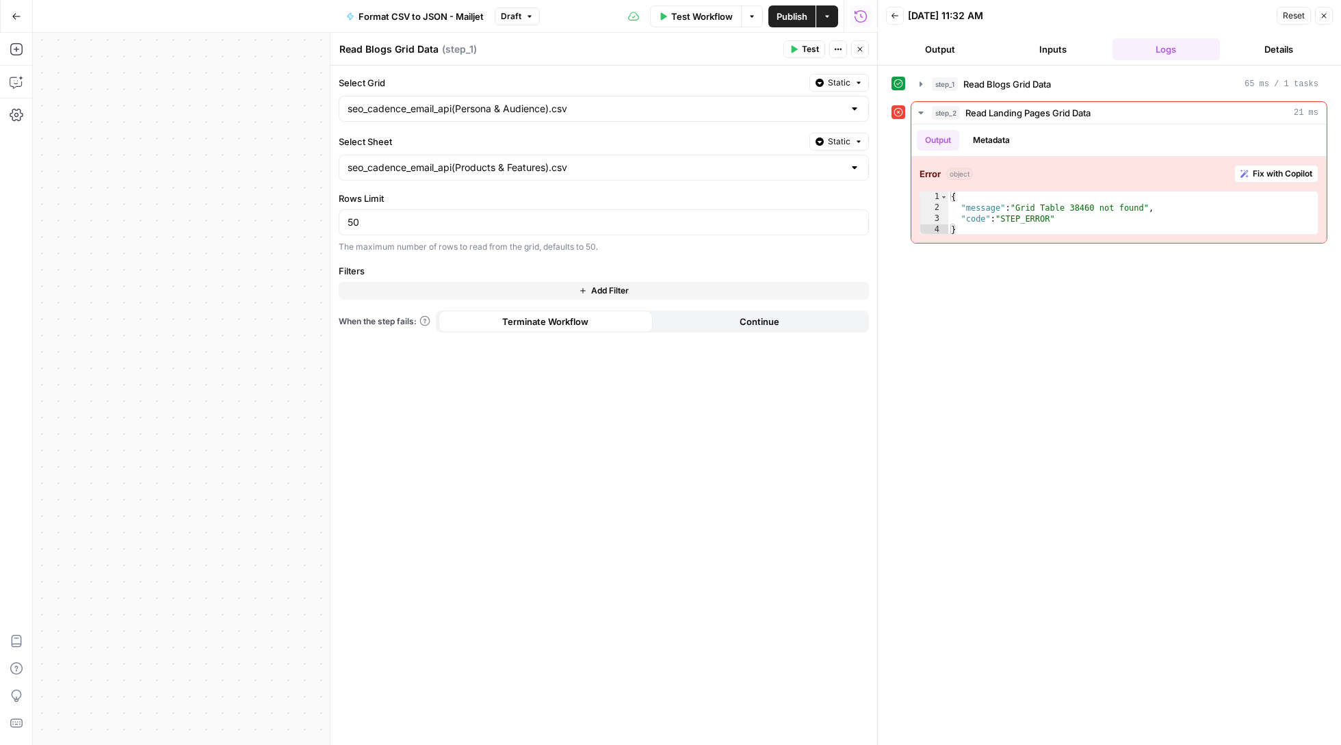
click at [1322, 10] on button "Close" at bounding box center [1324, 16] width 18 height 18
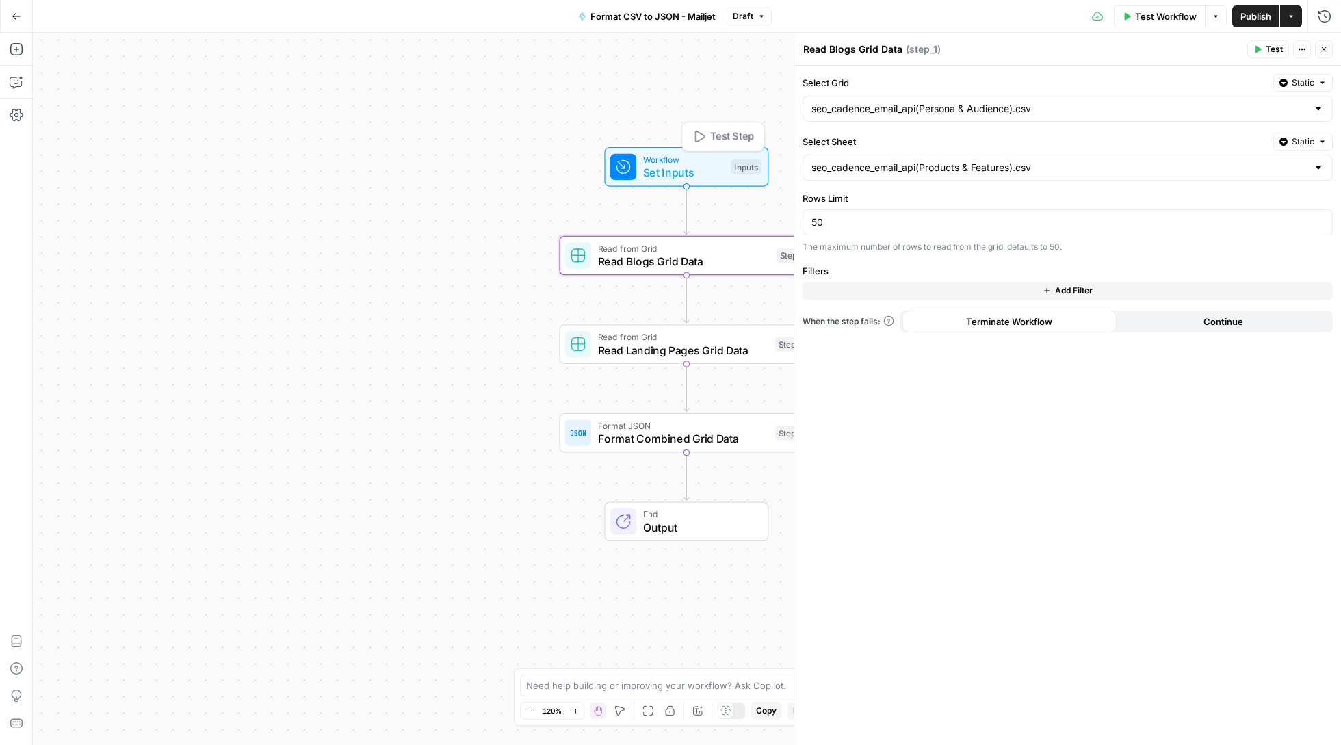
click at [698, 179] on span "Set Inputs" at bounding box center [683, 172] width 81 height 16
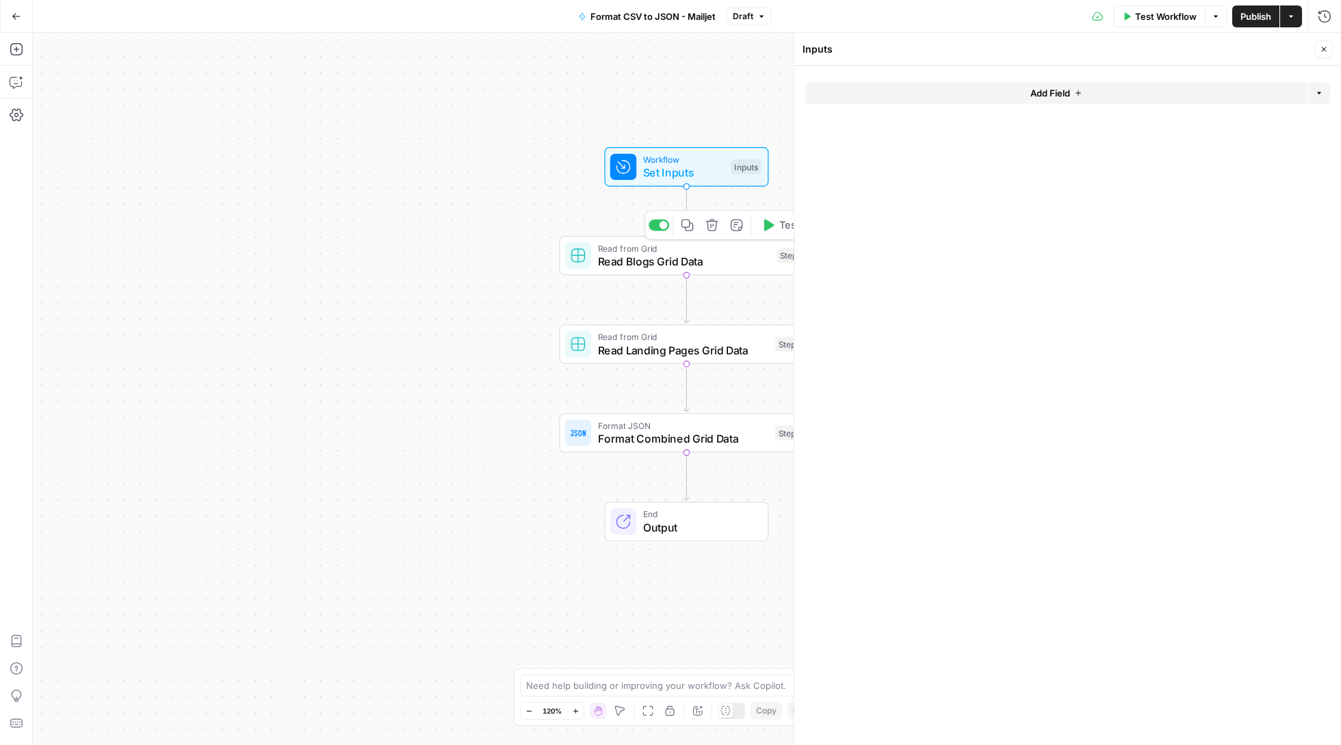
click at [696, 259] on span "Read Blogs Grid Data" at bounding box center [684, 261] width 172 height 16
type textarea "Read Blogs Grid Data"
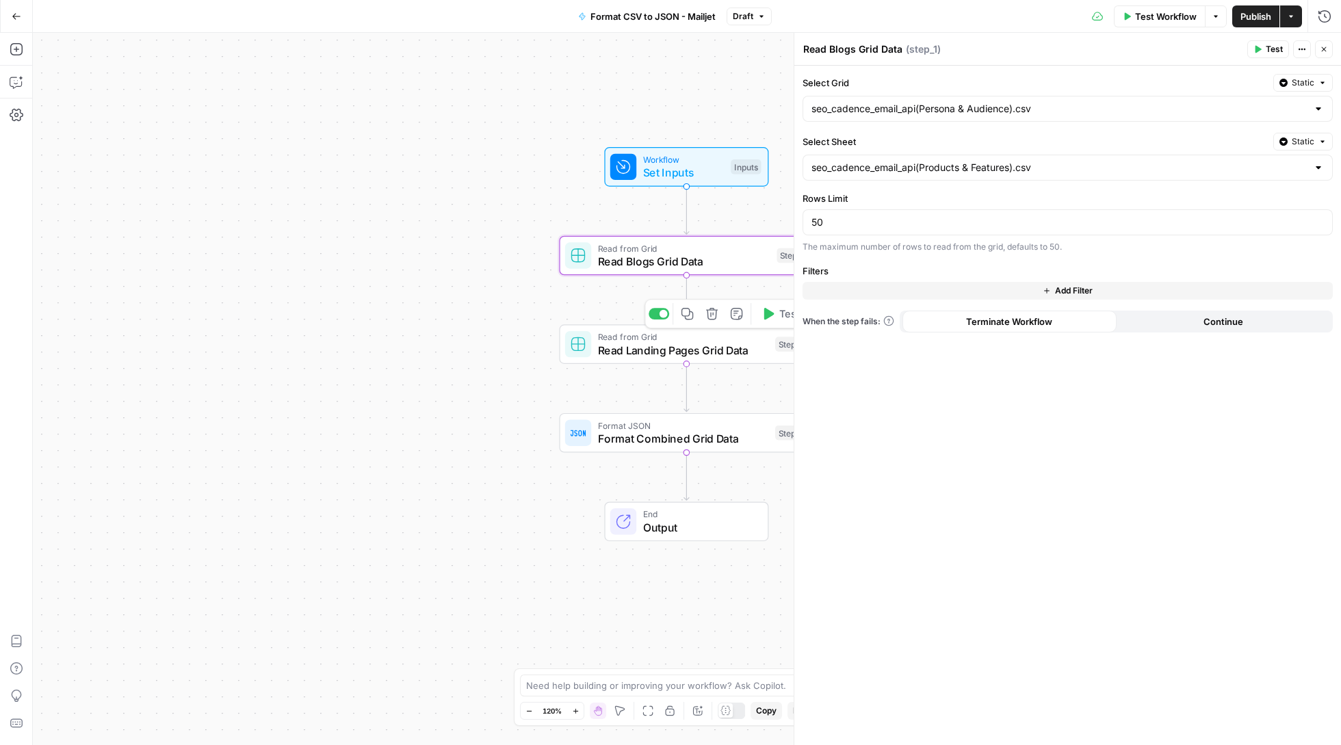
click at [688, 361] on div "Read from Grid Read Landing Pages Grid Data Step 2 Copy step Delete step Add No…" at bounding box center [686, 344] width 254 height 40
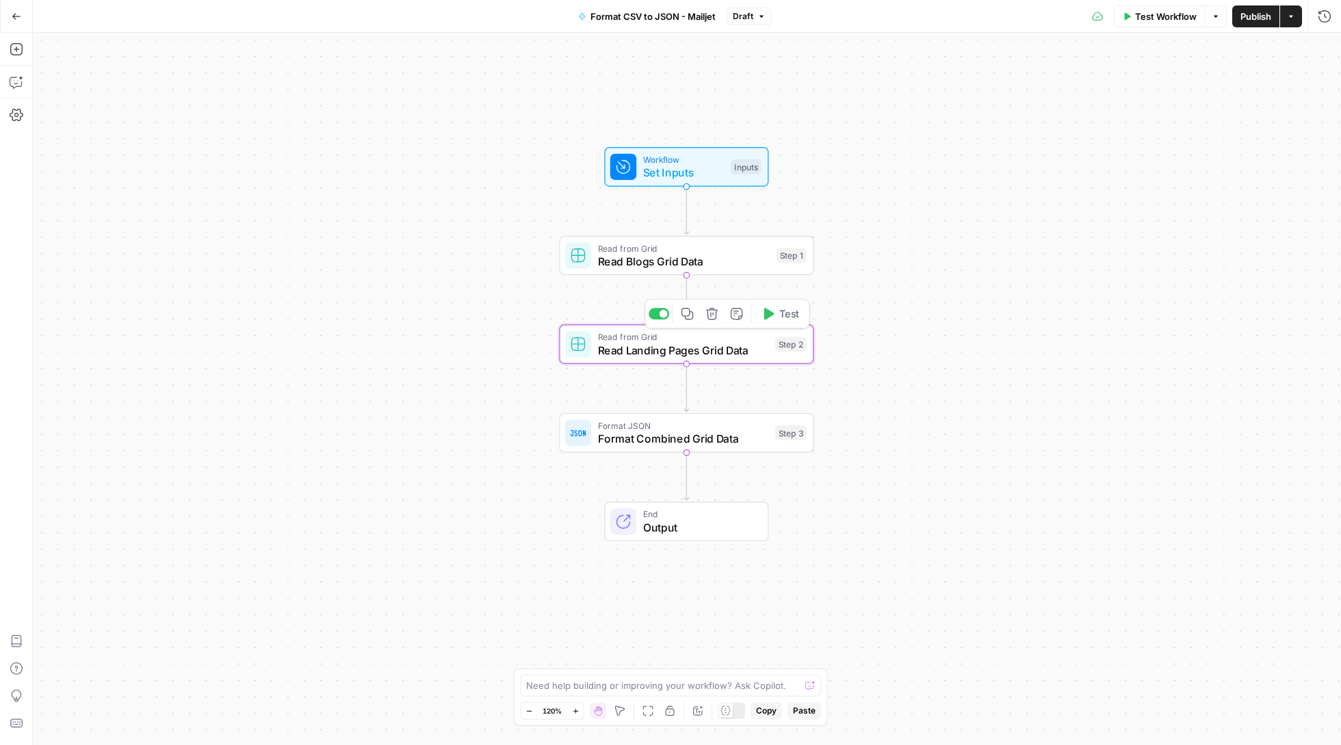
type textarea "Read Landing Pages Grid Data"
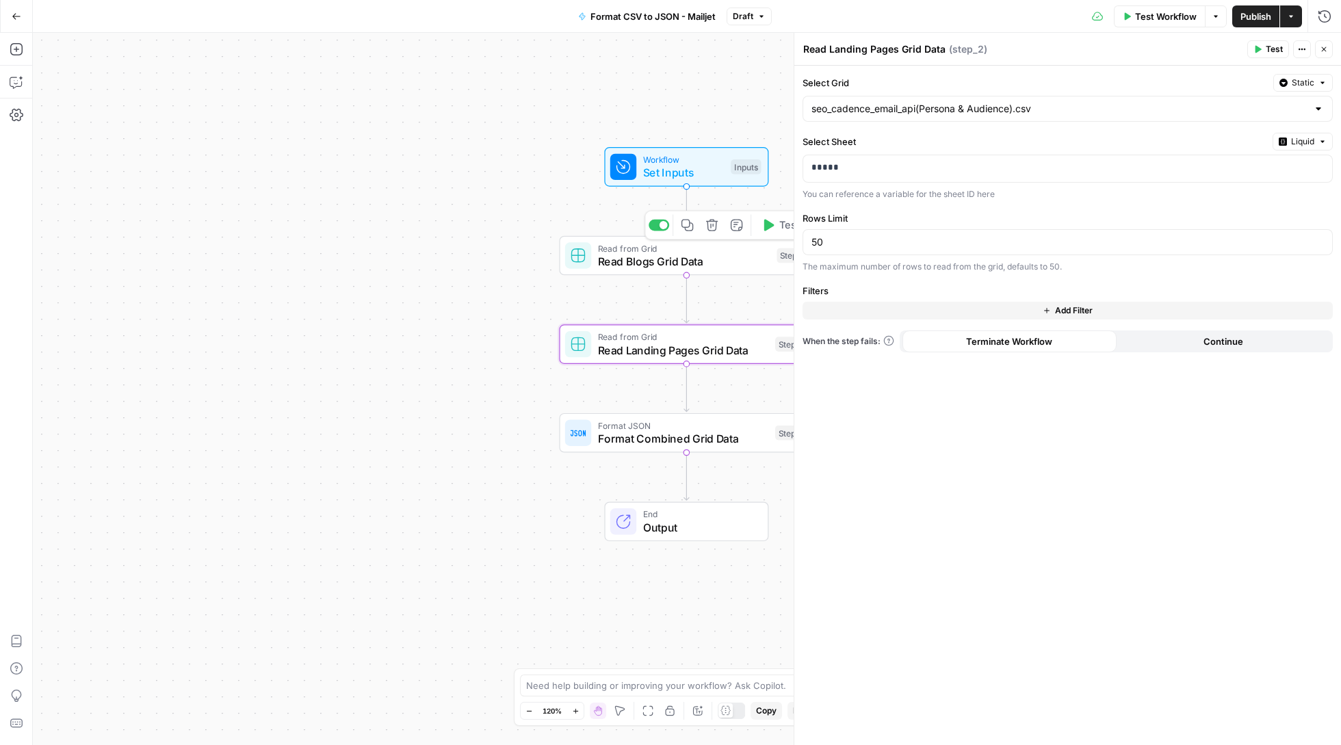
click at [655, 261] on span "Read Blogs Grid Data" at bounding box center [684, 261] width 172 height 16
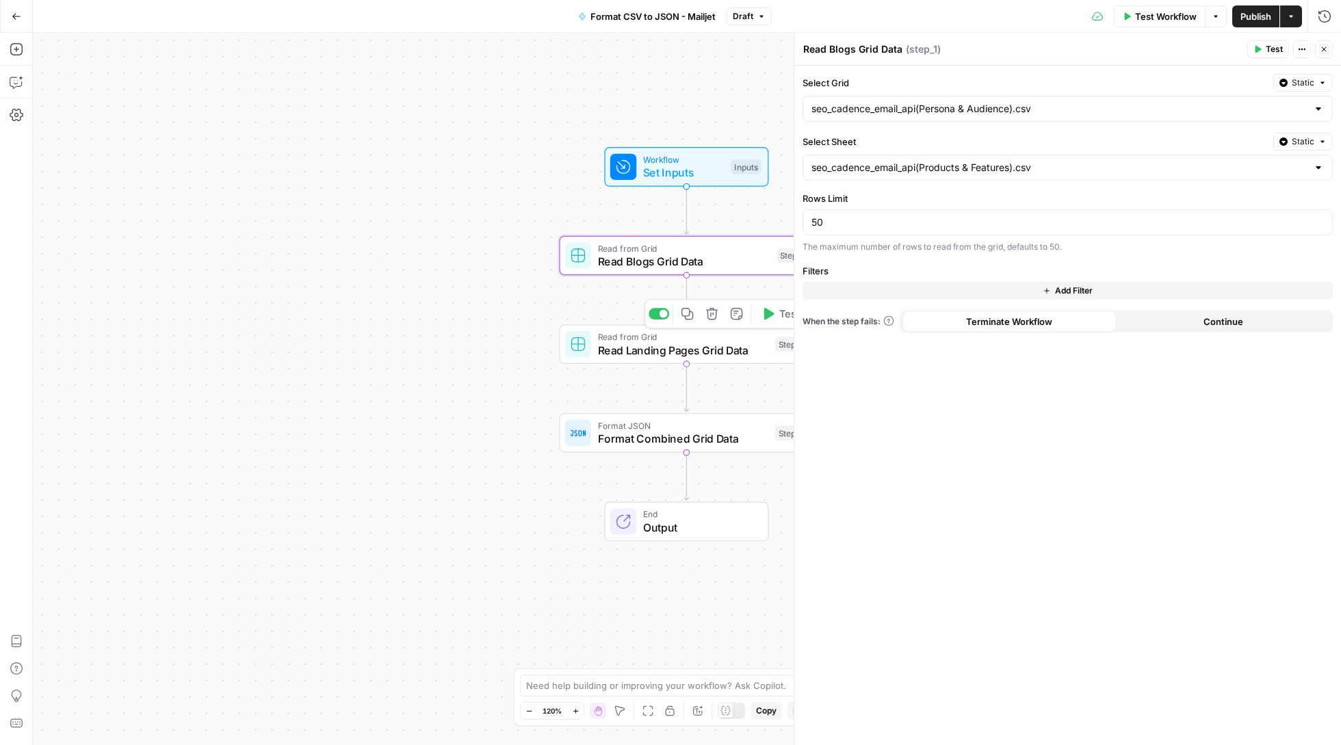
click at [681, 357] on span "Read Landing Pages Grid Data" at bounding box center [683, 350] width 171 height 16
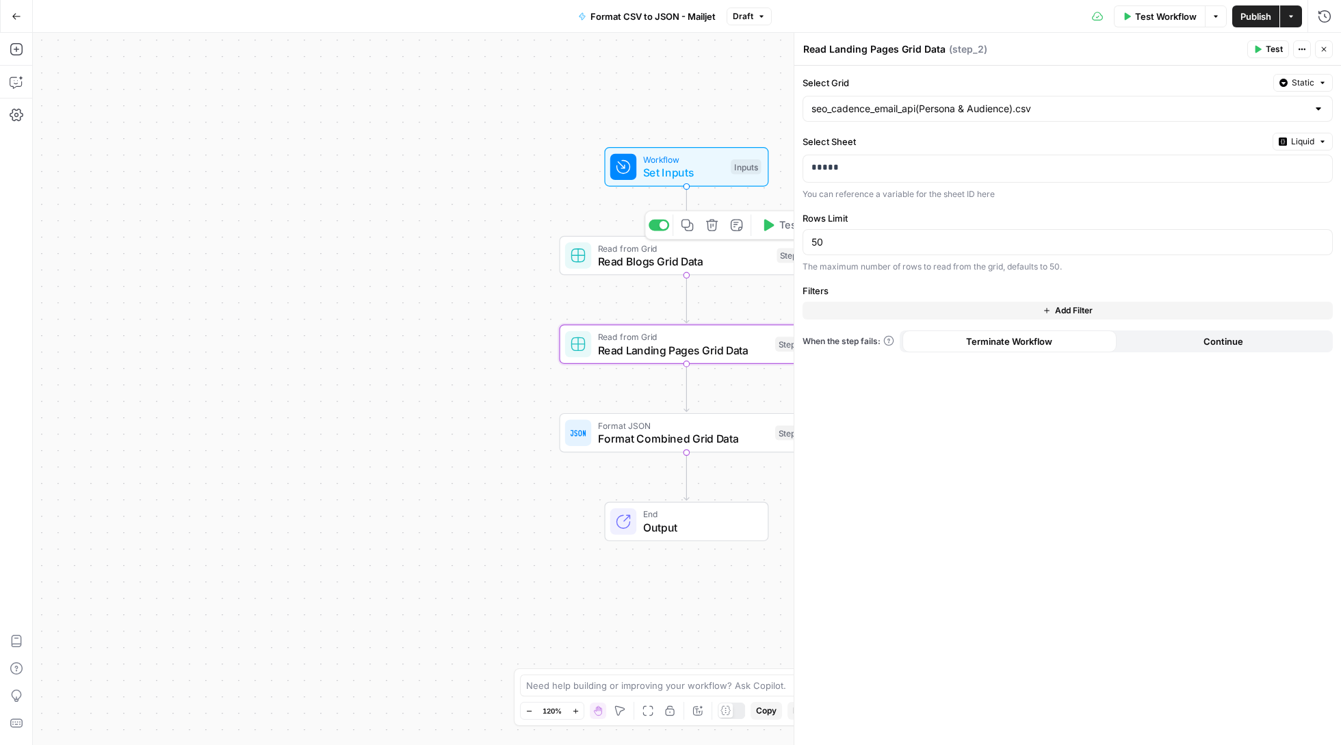
click at [672, 265] on span "Read Blogs Grid Data" at bounding box center [684, 261] width 172 height 16
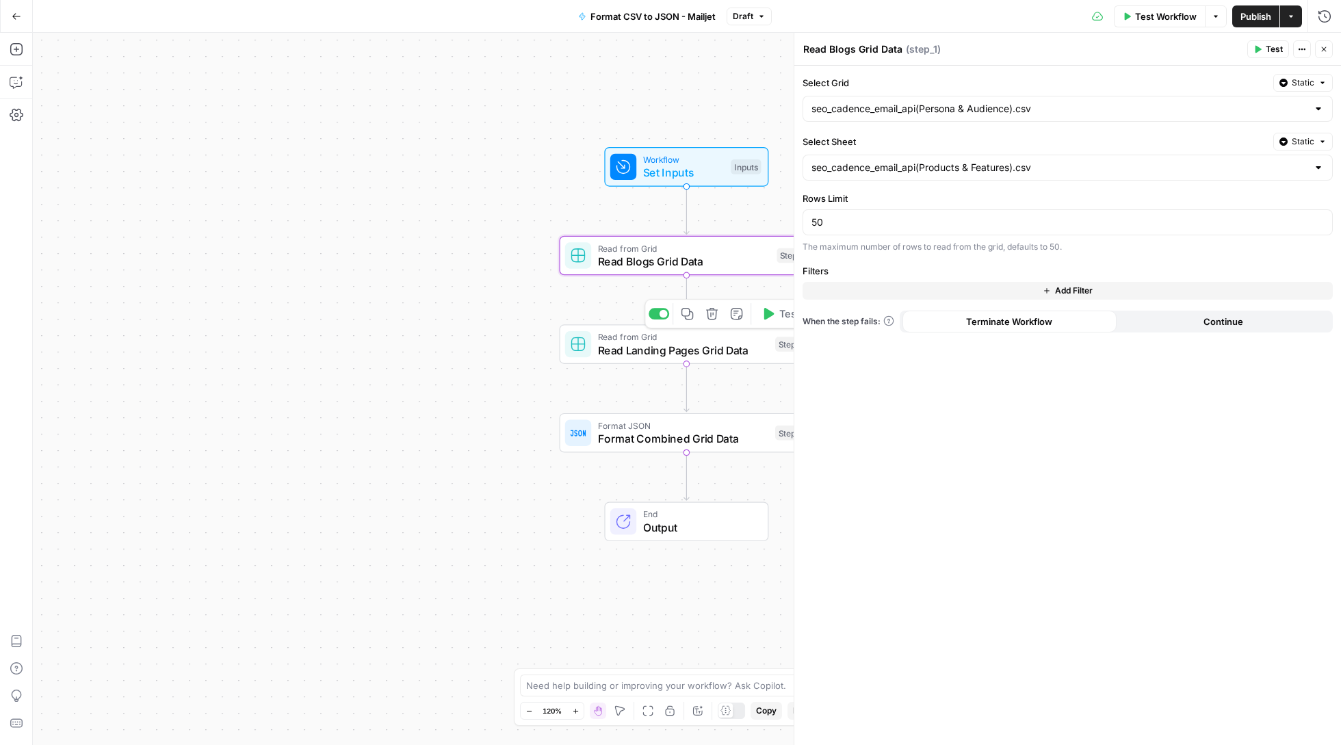
click at [685, 348] on span "Read Landing Pages Grid Data" at bounding box center [683, 350] width 171 height 16
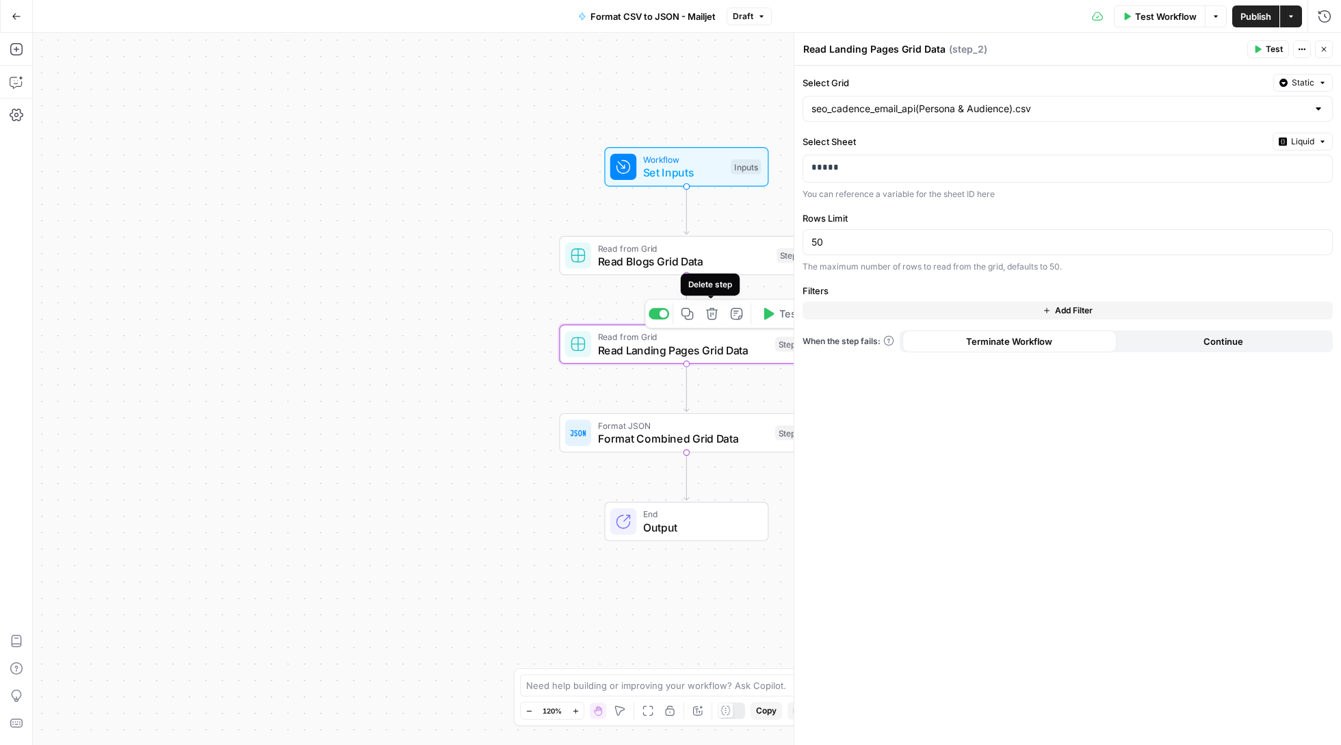
click at [713, 320] on icon "button" at bounding box center [711, 313] width 13 height 13
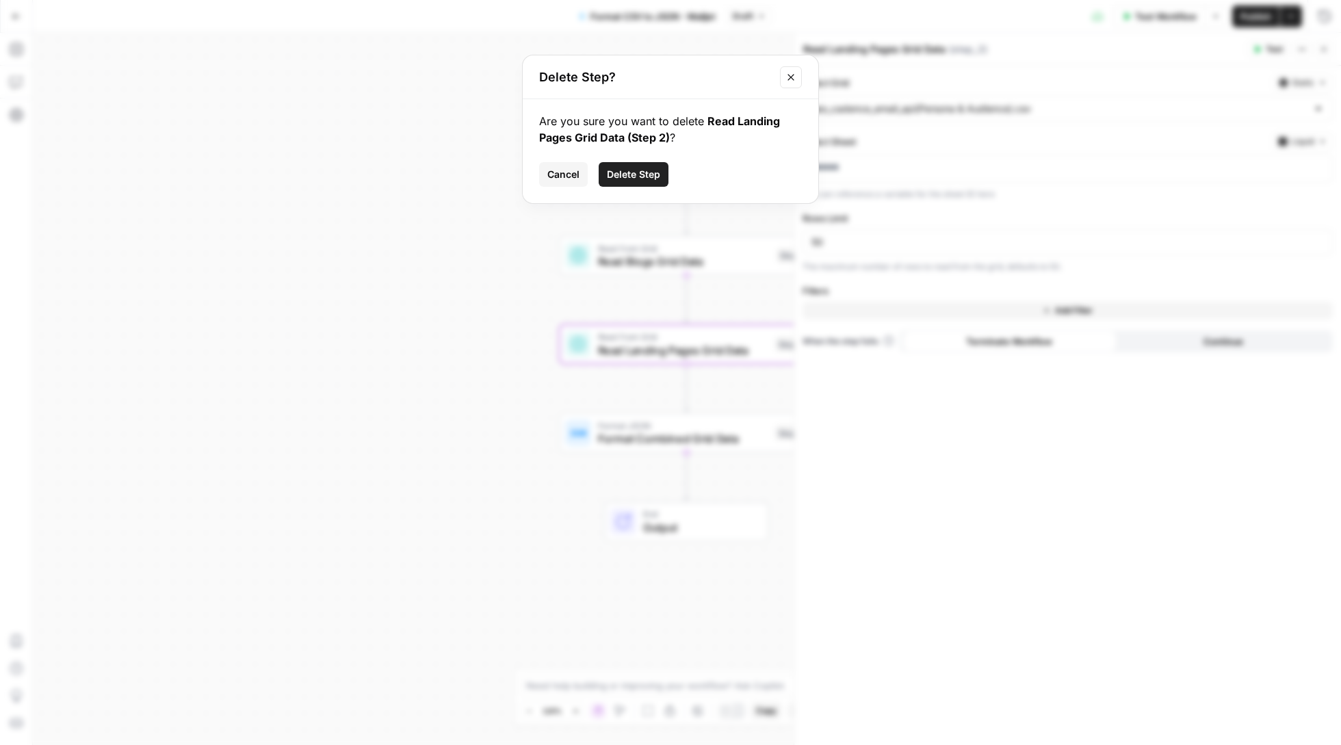
click at [625, 181] on button "Delete Step" at bounding box center [634, 174] width 70 height 25
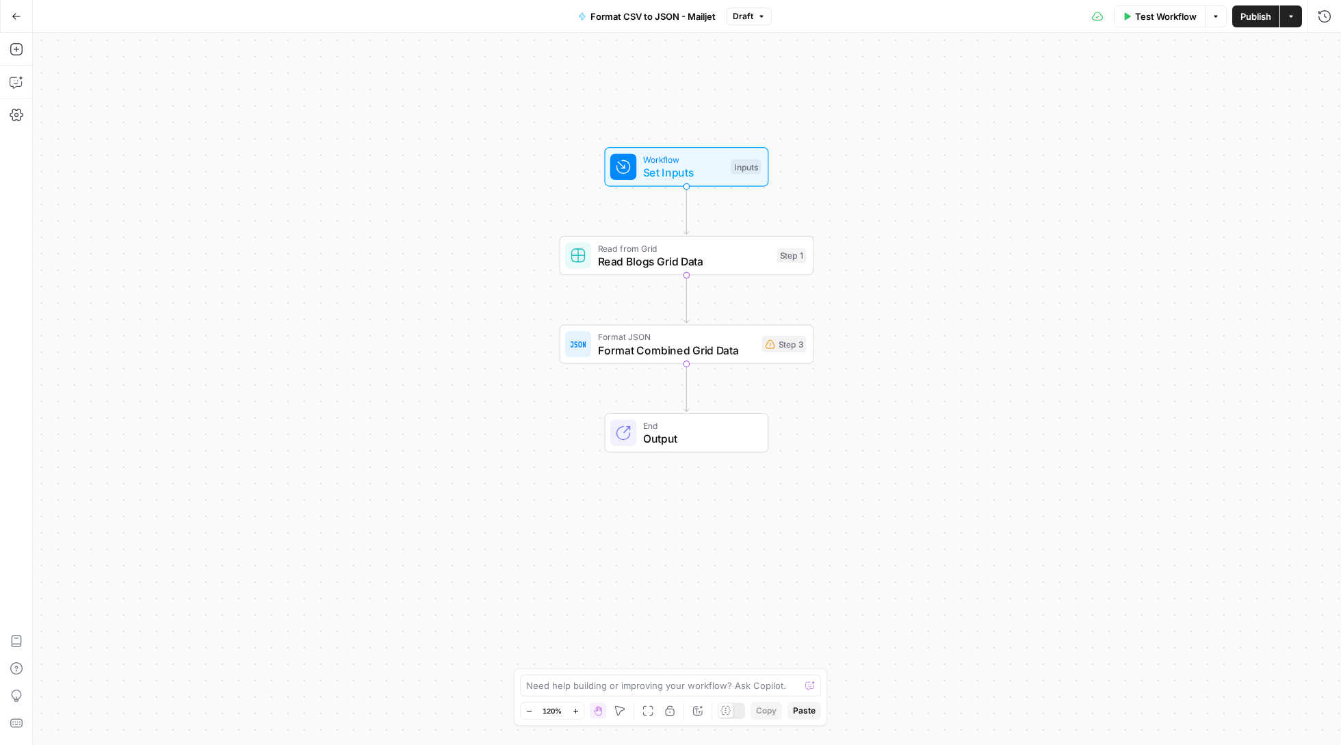
click at [1144, 17] on span "Test Workflow" at bounding box center [1166, 17] width 62 height 14
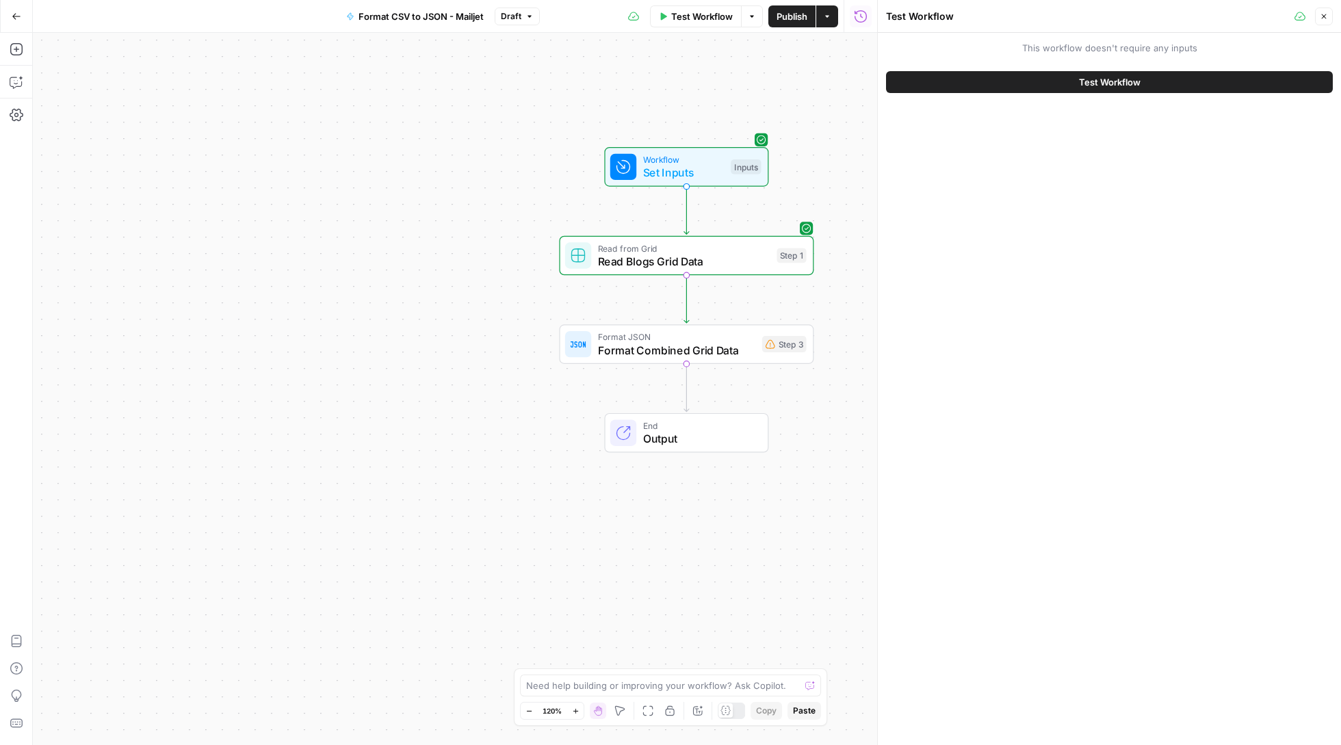
click at [1107, 77] on span "Test Workflow" at bounding box center [1110, 82] width 62 height 14
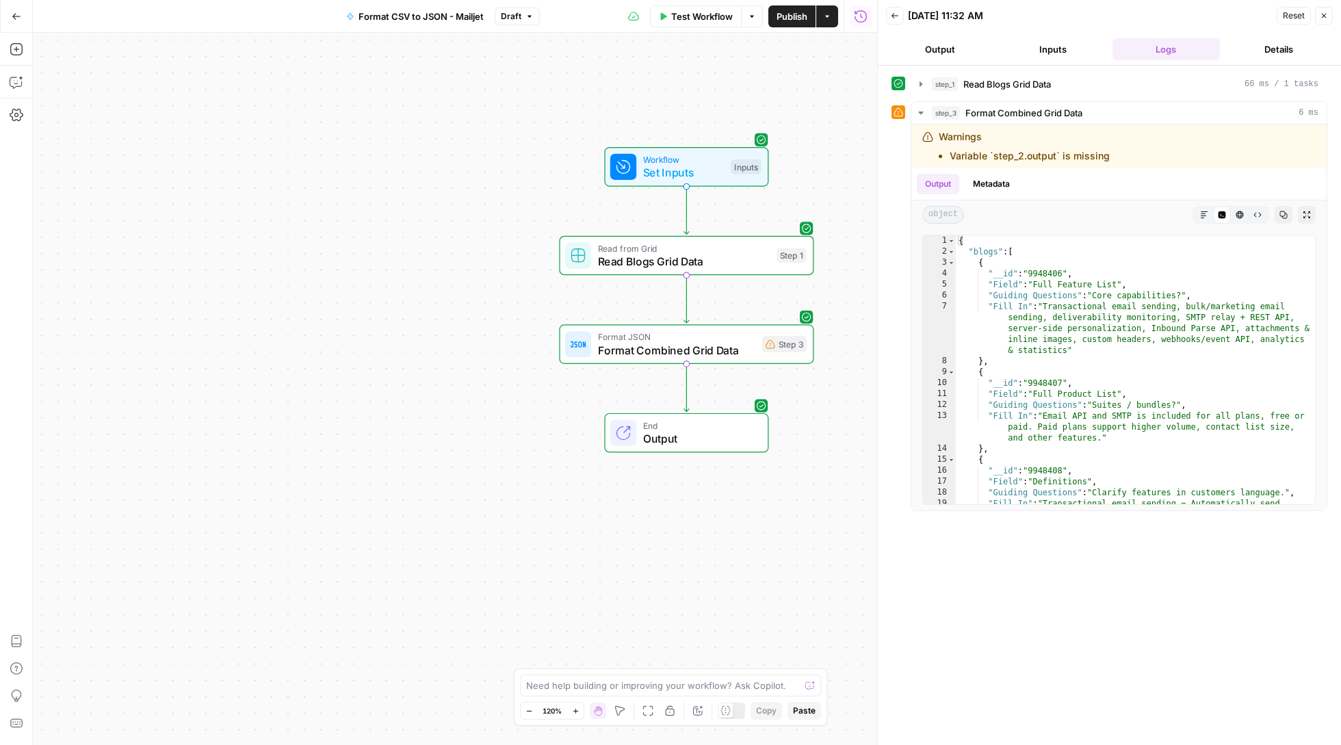
click at [851, 162] on div "Workflow Set Inputs Inputs Read from Grid Read Blogs Grid Data Step 1 Format JS…" at bounding box center [455, 389] width 844 height 712
click at [1322, 12] on icon "button" at bounding box center [1324, 16] width 8 height 8
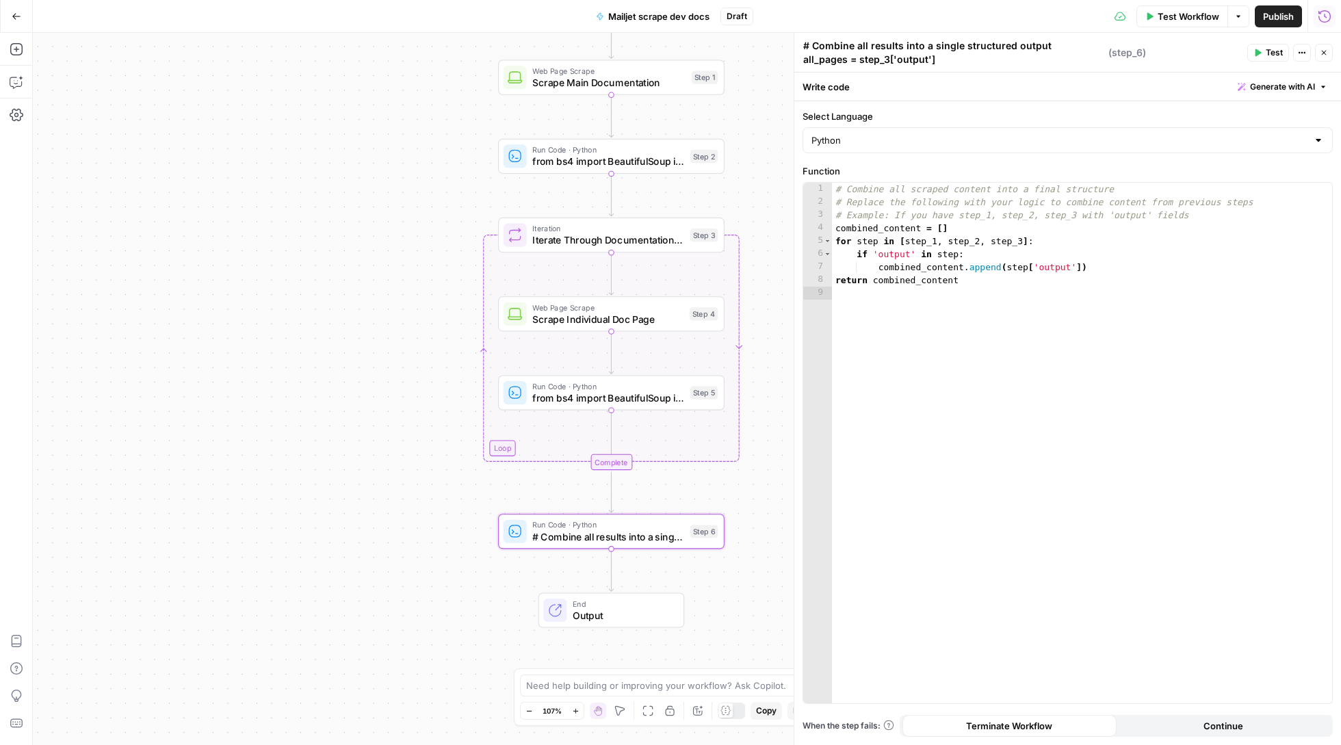
click at [10, 12] on button "Go Back" at bounding box center [16, 16] width 25 height 25
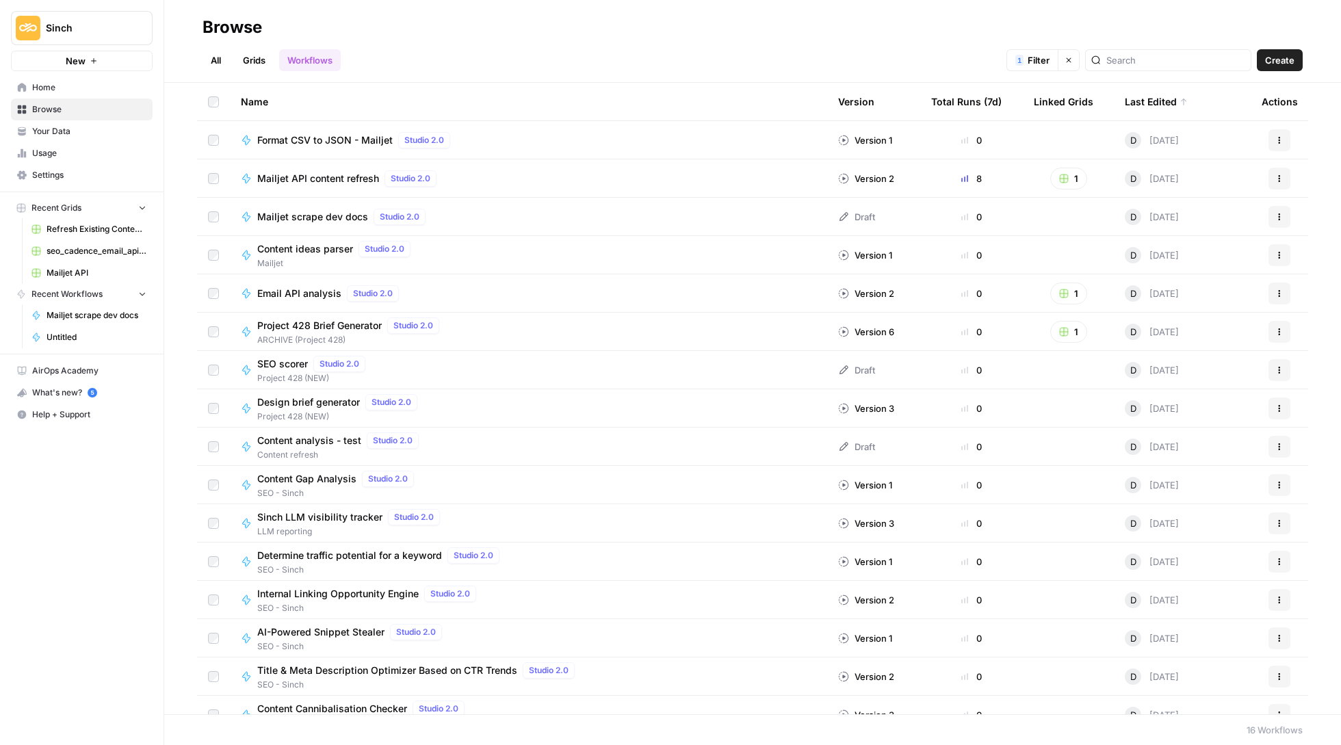
click at [307, 181] on span "Mailjet API content refresh" at bounding box center [318, 179] width 122 height 14
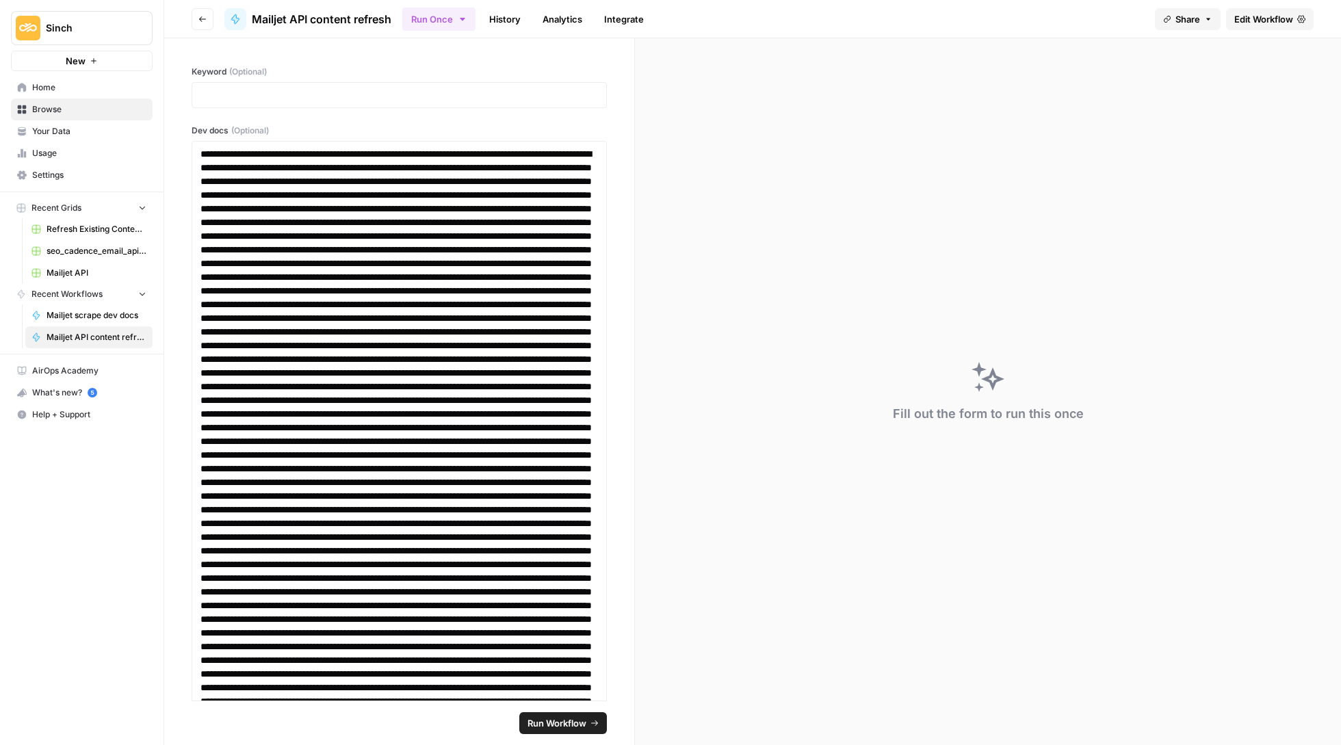
click at [62, 88] on span "Home" at bounding box center [89, 87] width 114 height 12
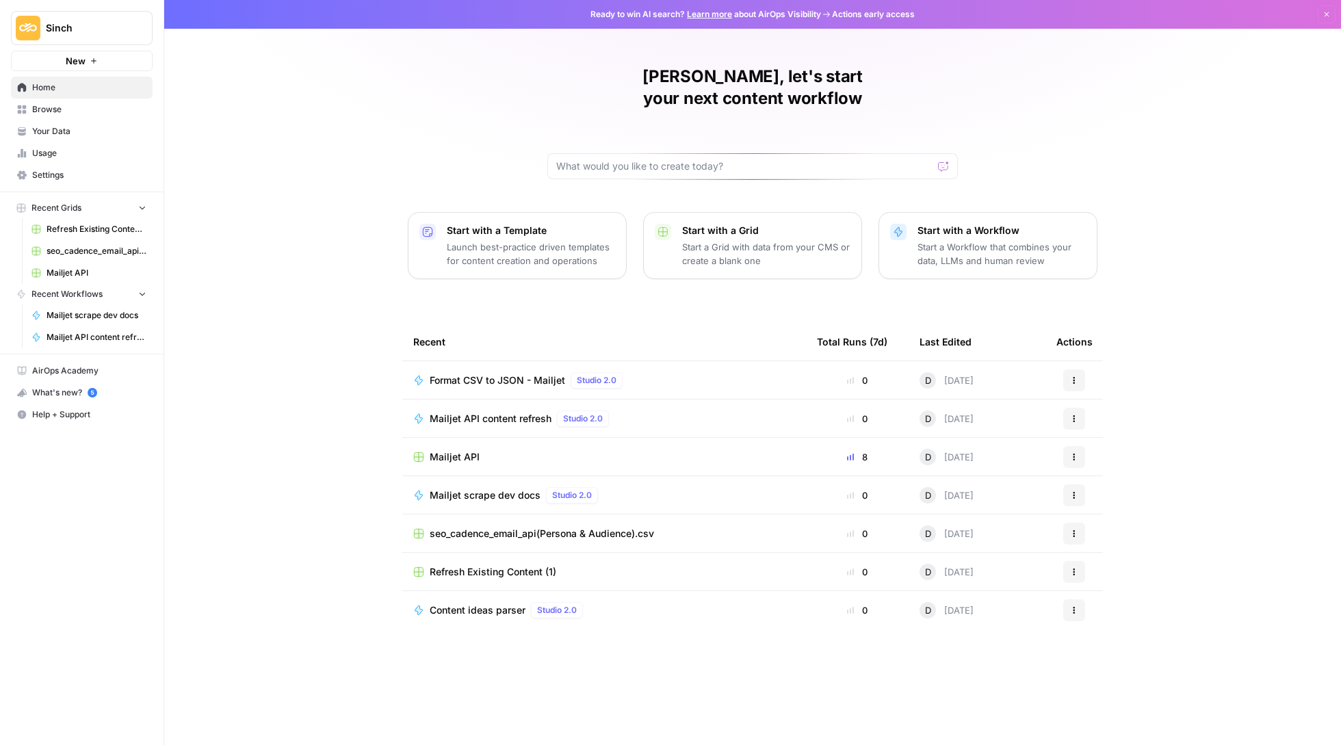
click at [463, 450] on span "Mailjet API" at bounding box center [455, 457] width 50 height 14
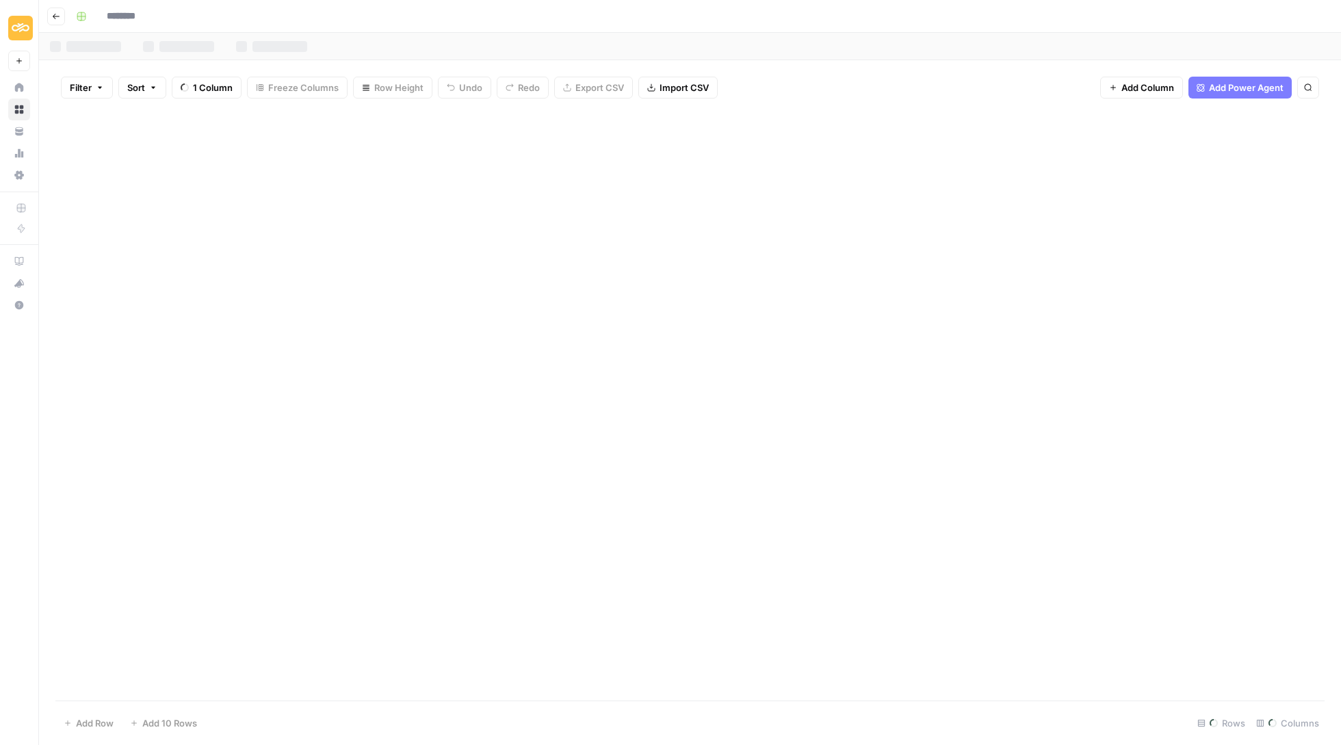
type input "**********"
click at [302, 49] on div "New content ideas" at bounding box center [295, 47] width 81 height 14
click at [163, 50] on div "Mailjet Email API content" at bounding box center [148, 47] width 105 height 14
type input "**********"
click at [53, 12] on icon "button" at bounding box center [56, 16] width 8 height 8
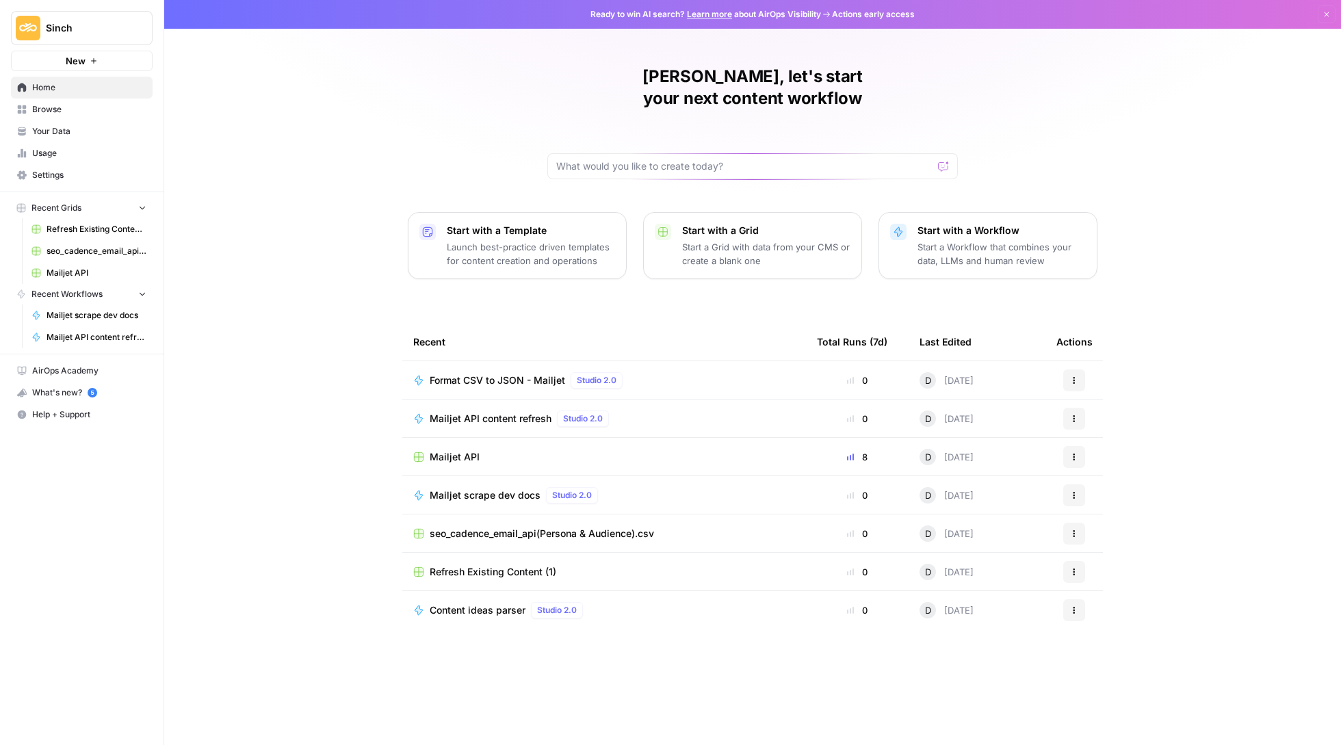
click at [496, 527] on span "seo_cadence_email_api(Persona & Audience).csv" at bounding box center [542, 534] width 224 height 14
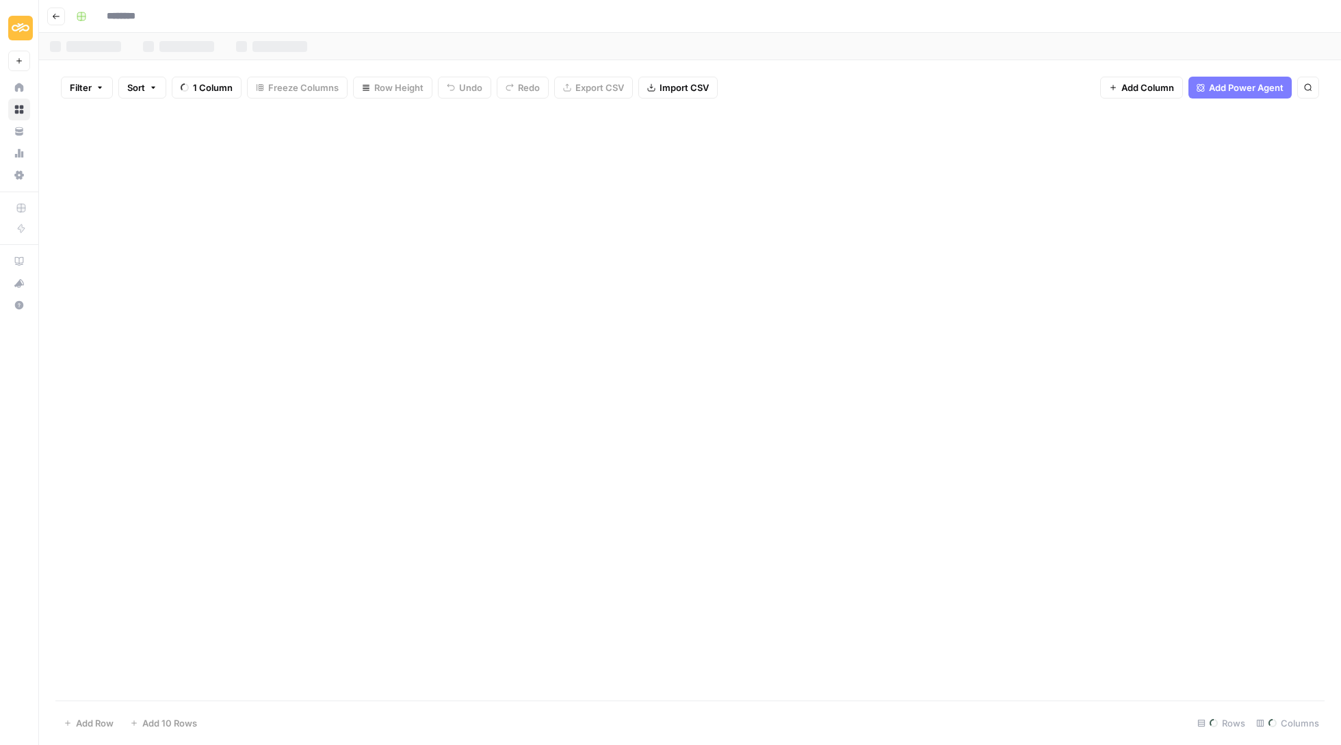
type input "**********"
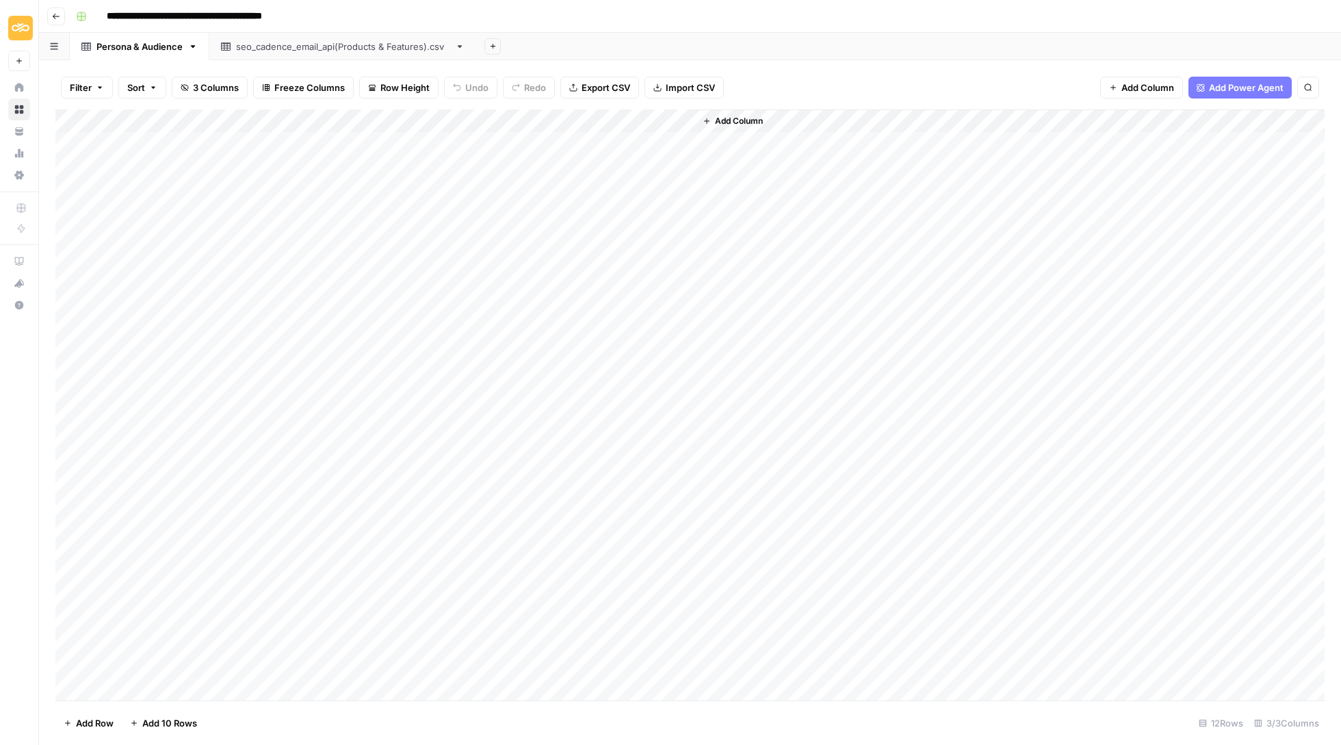
click at [376, 44] on div "seo_cadence_email_api(Products & Features).csv" at bounding box center [342, 47] width 213 height 14
click at [167, 52] on div "Persona & Audience" at bounding box center [139, 47] width 86 height 14
